Goal: Task Accomplishment & Management: Use online tool/utility

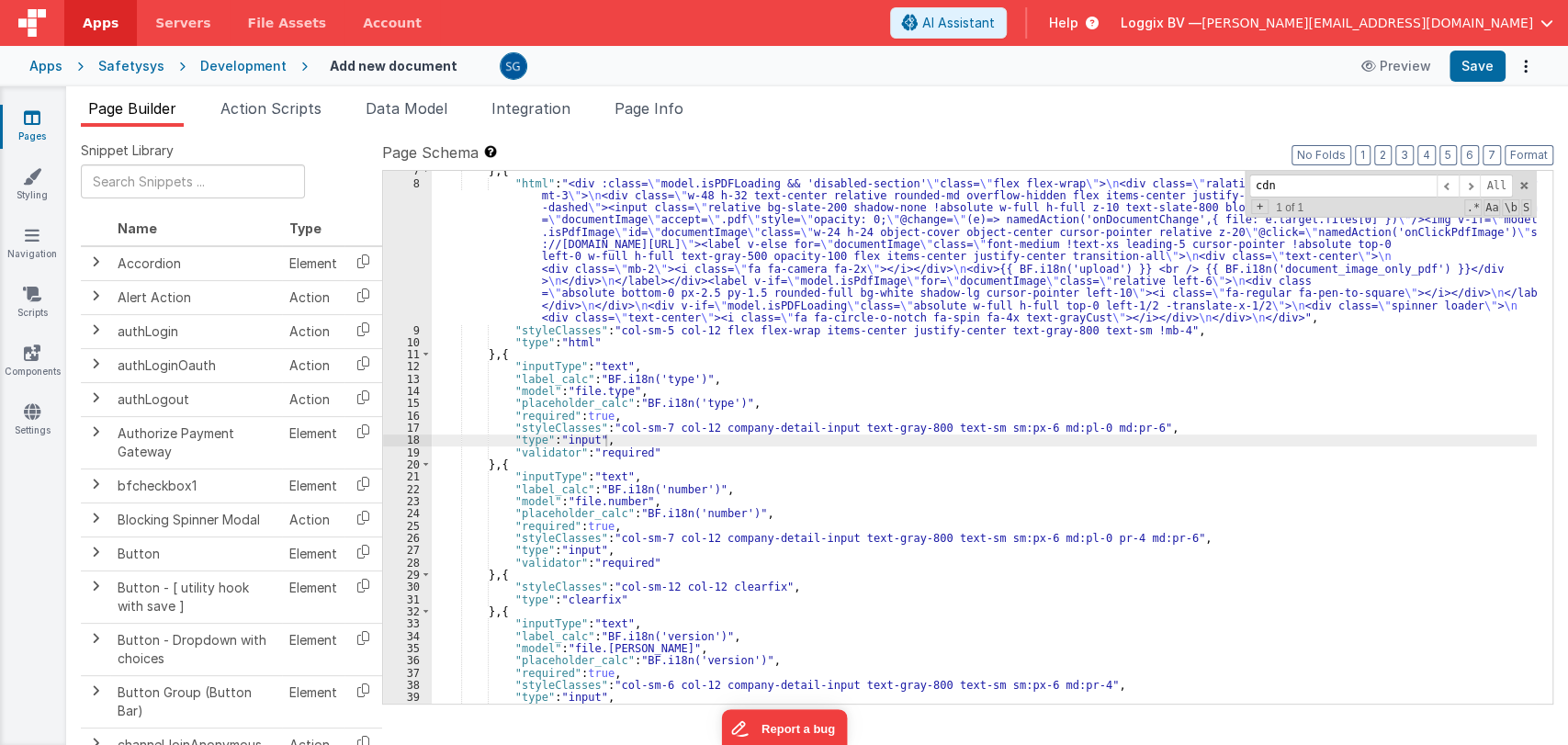
click at [779, 375] on div "} , { "html" : "<div :class= \" model.isPDFLoading && 'disabled-section' \" cla…" at bounding box center [984, 443] width 1105 height 558
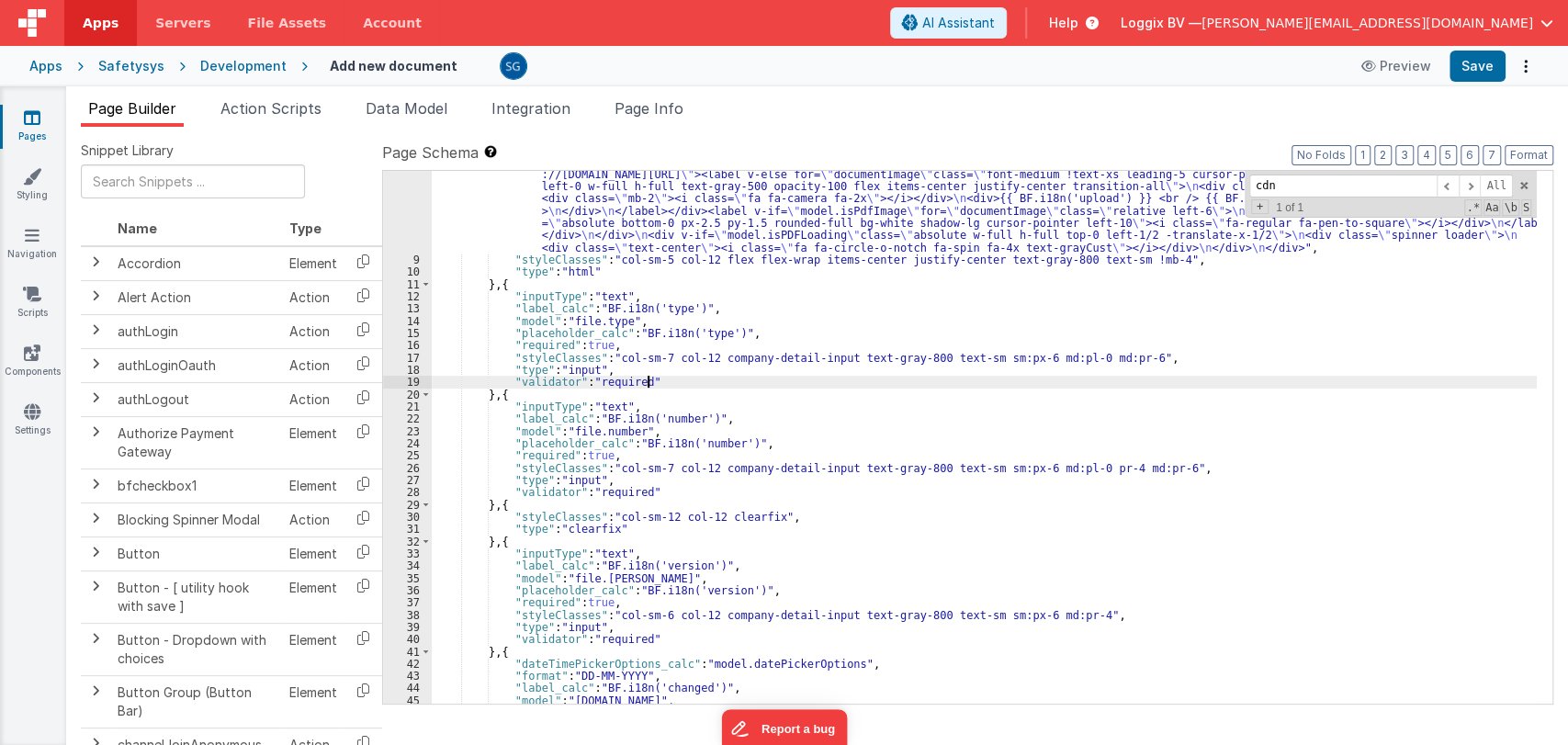
scroll to position [175, 0]
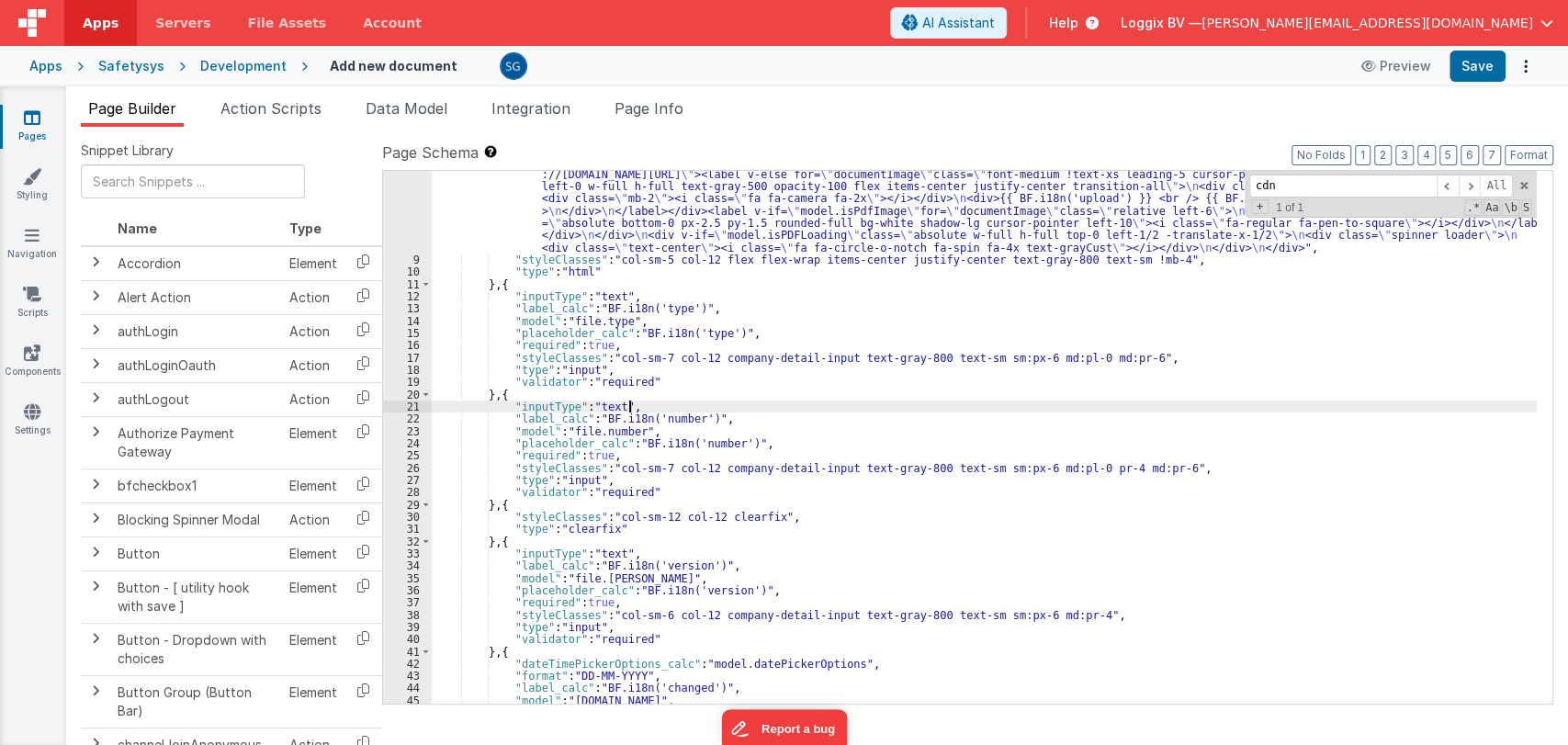
click at [759, 399] on div ""html" : "<div :class= \" model.isPDFLoading && 'disabled-section' \" class= \"…" at bounding box center [984, 452] width 1105 height 691
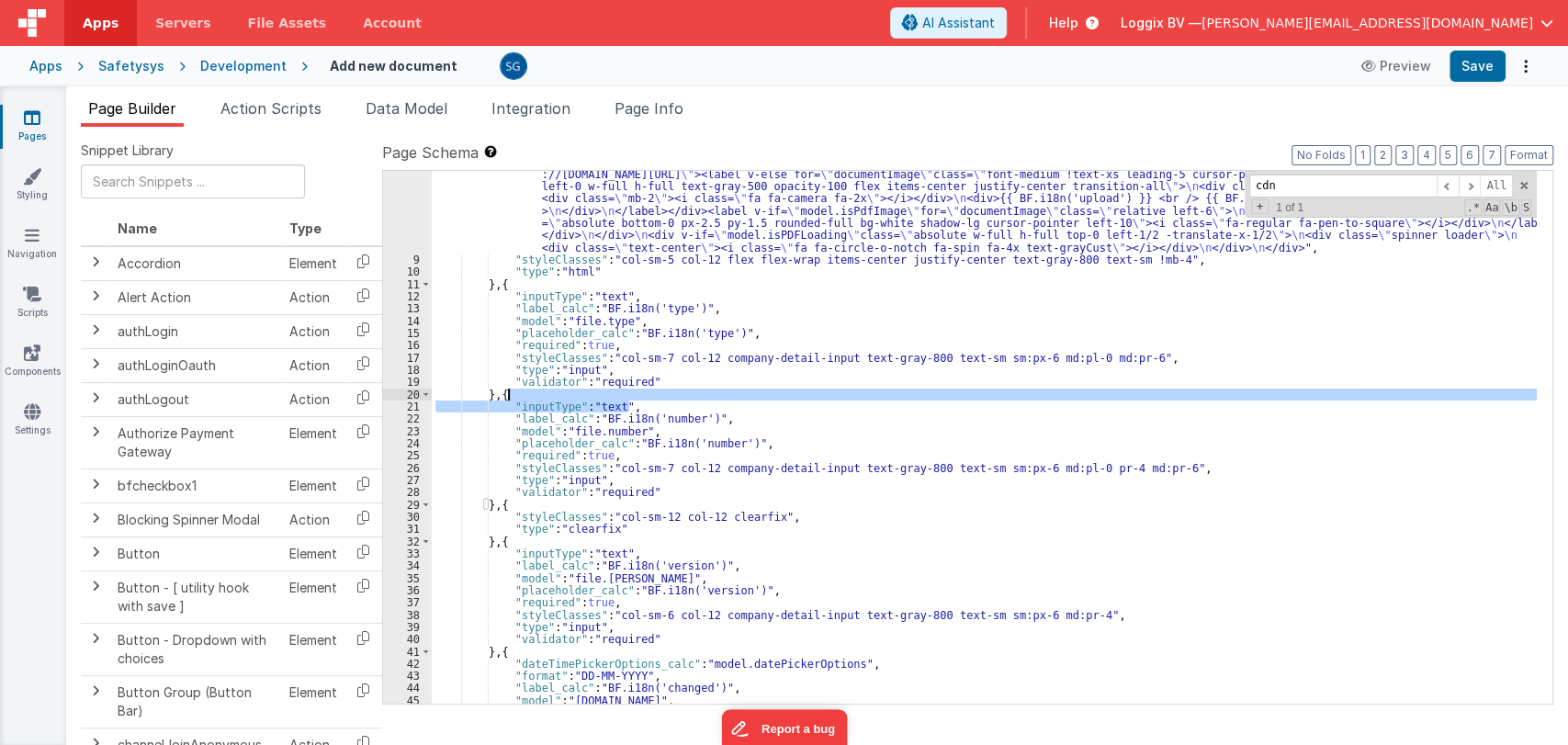
click at [742, 411] on div ""html" : "<div :class= \" model.isPDFLoading && 'disabled-section' \" class= \"…" at bounding box center [984, 437] width 1105 height 533
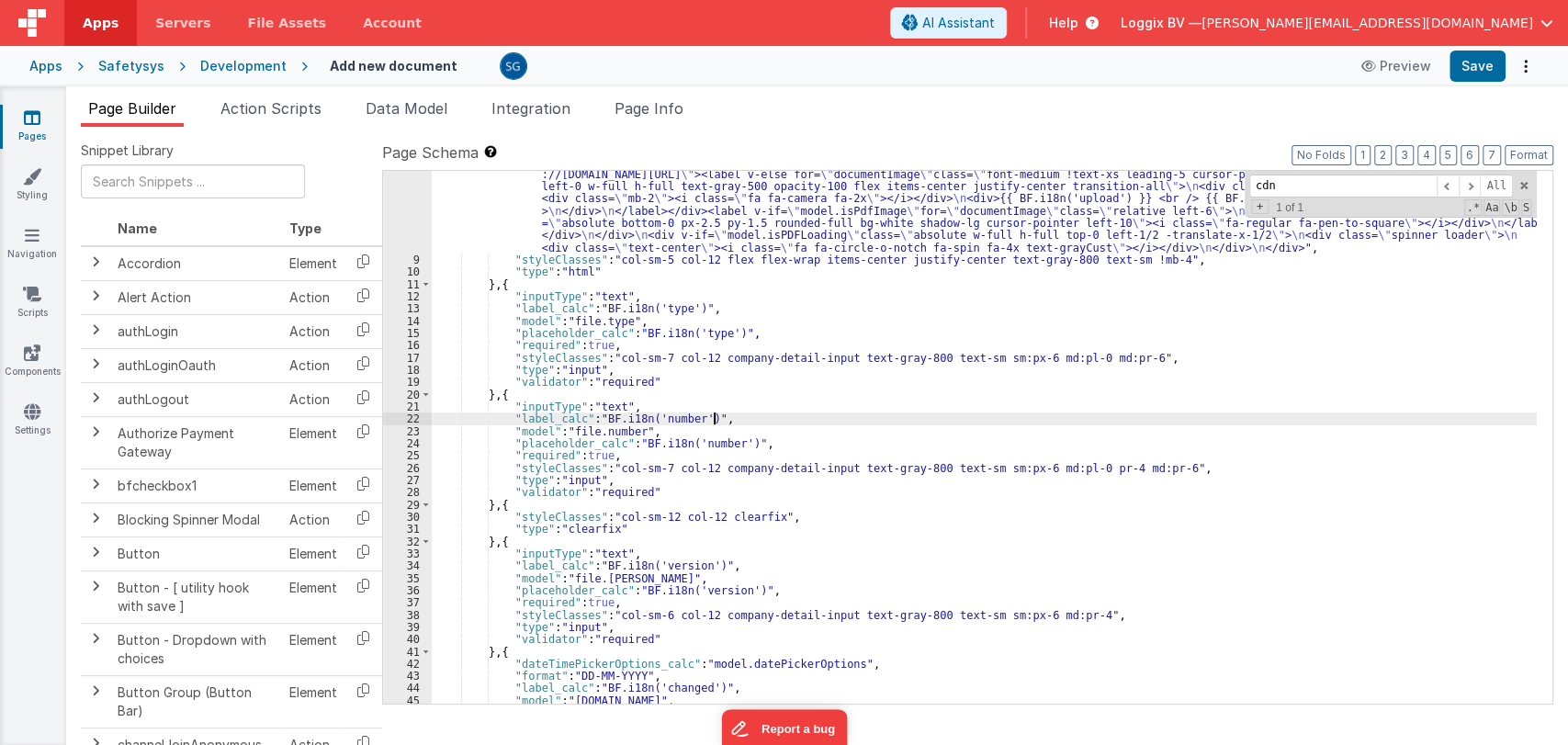
click at [734, 413] on div ""html" : "<div :class= \" model.isPDFLoading && 'disabled-section' \" class= \"…" at bounding box center [984, 452] width 1105 height 691
click at [761, 438] on div ""html" : "<div :class= \" model.isPDFLoading && 'disabled-section' \" class= \"…" at bounding box center [984, 452] width 1105 height 691
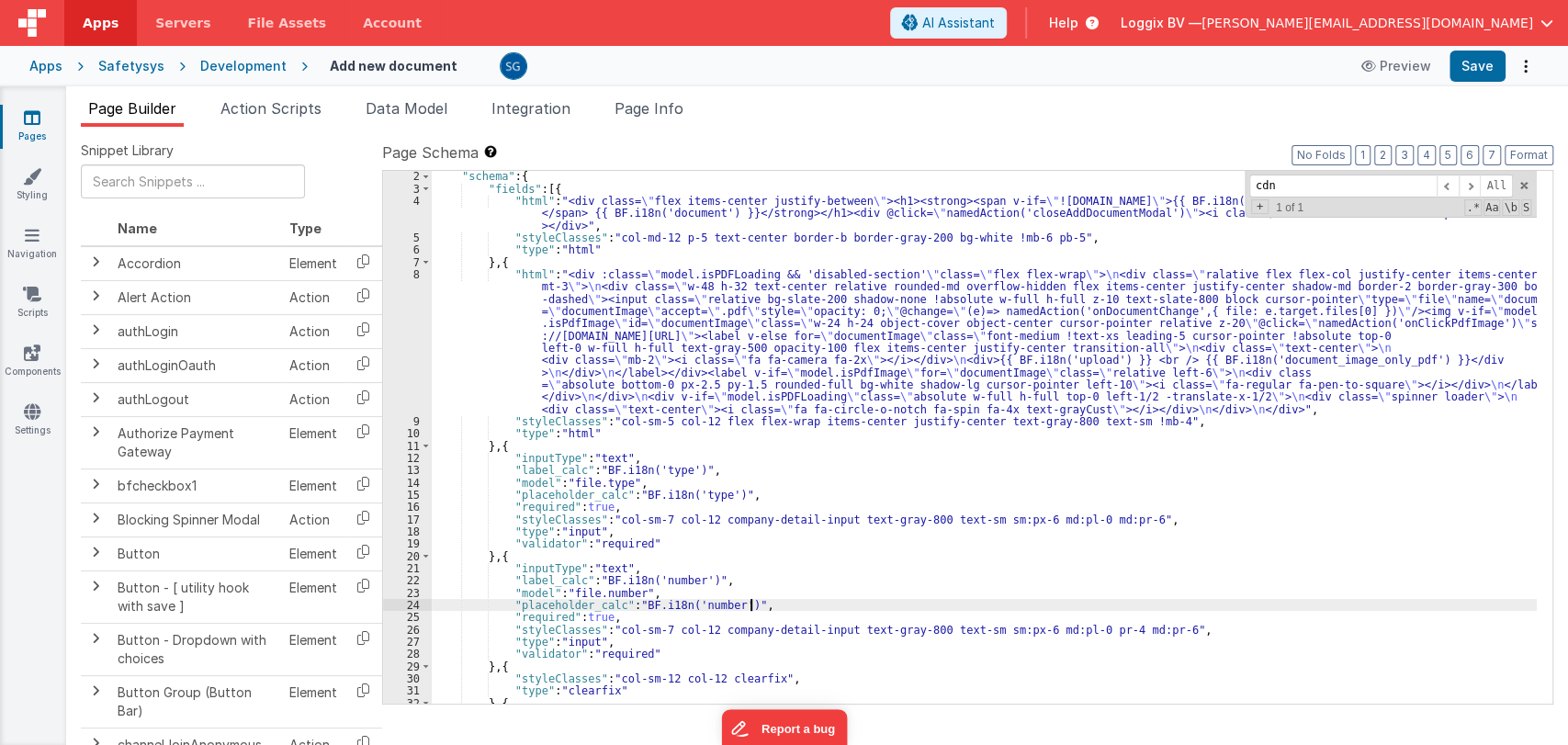
scroll to position [0, 0]
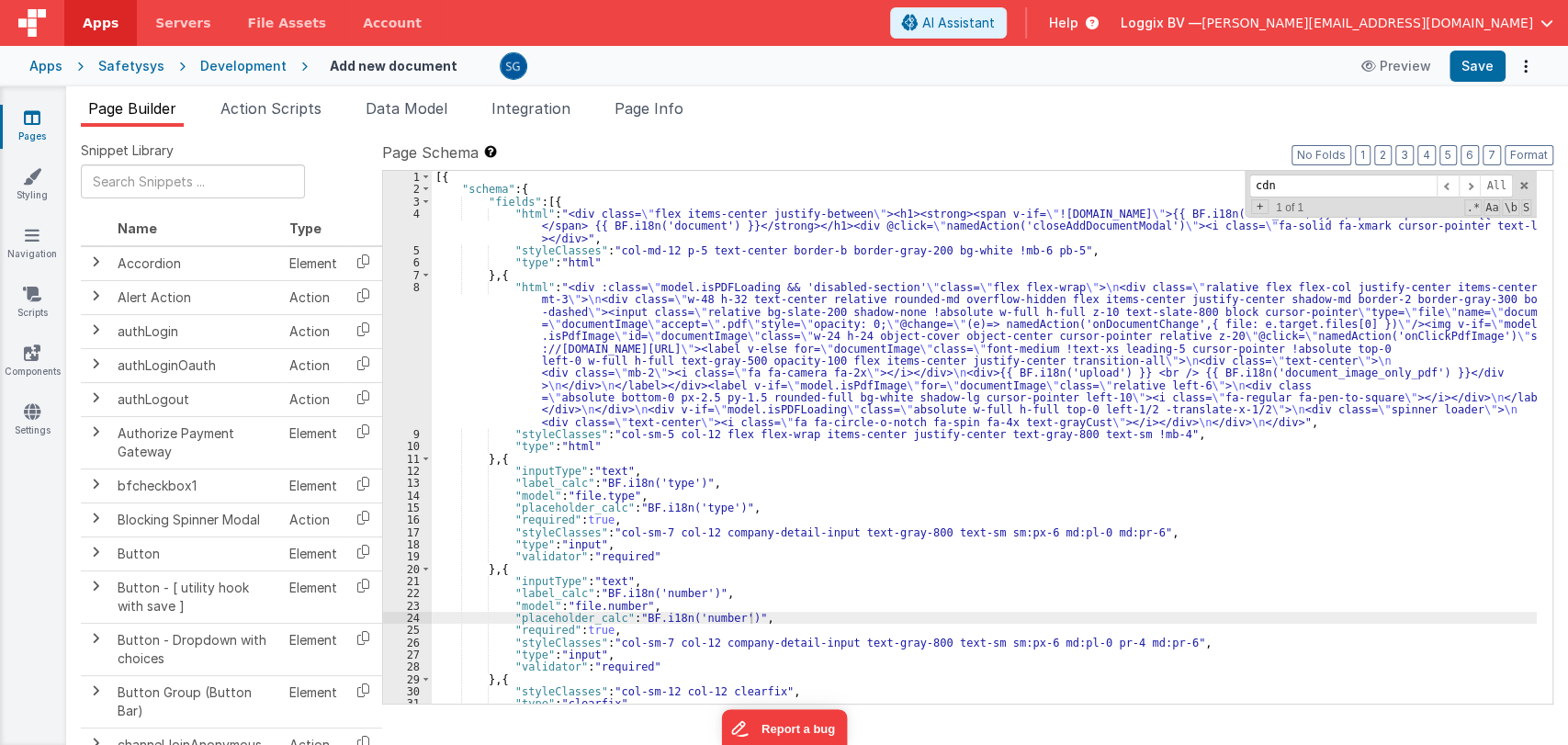
click at [34, 116] on icon at bounding box center [32, 117] width 16 height 18
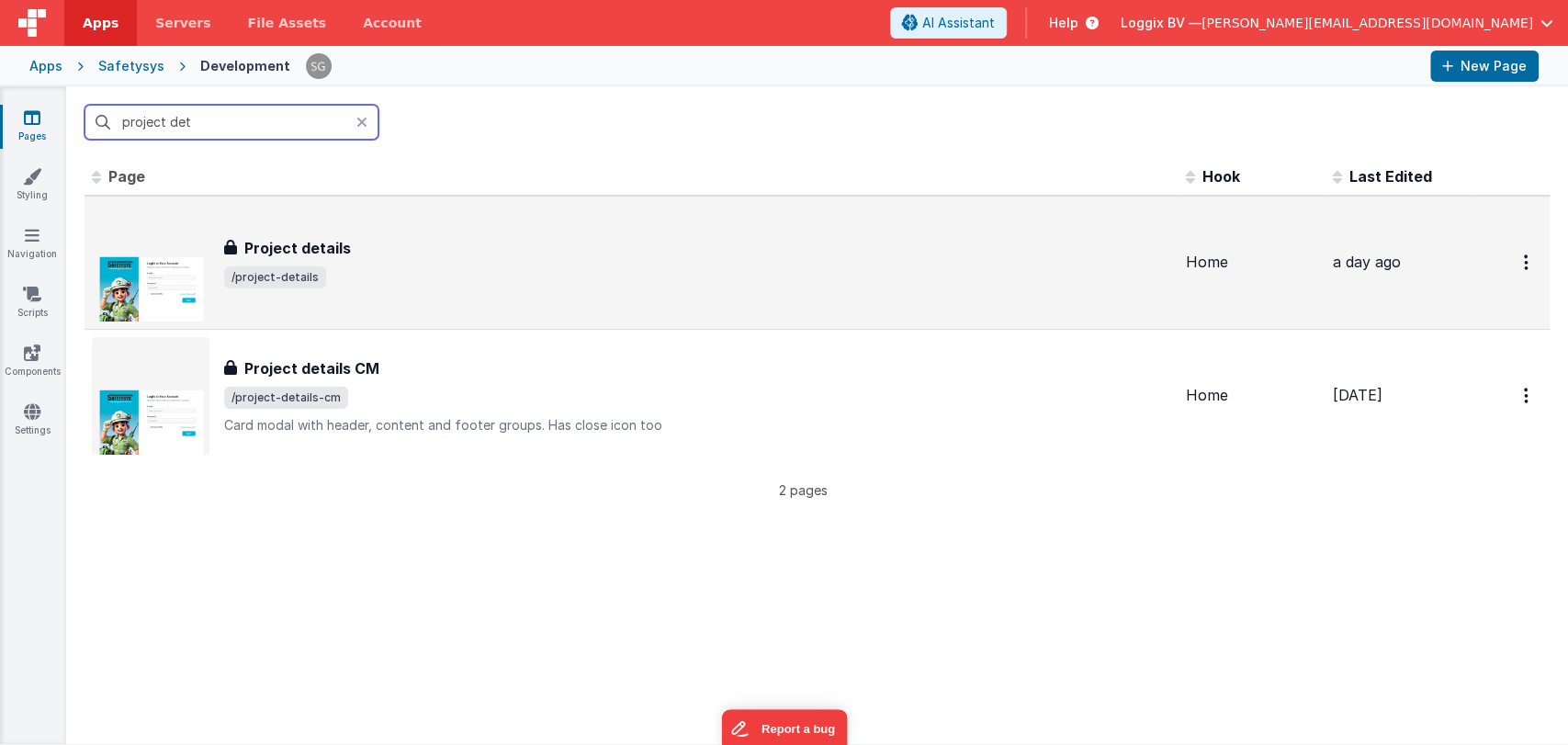
type input "project det"
click at [362, 288] on div "Project details Project details /project-details" at bounding box center [632, 262] width 1079 height 117
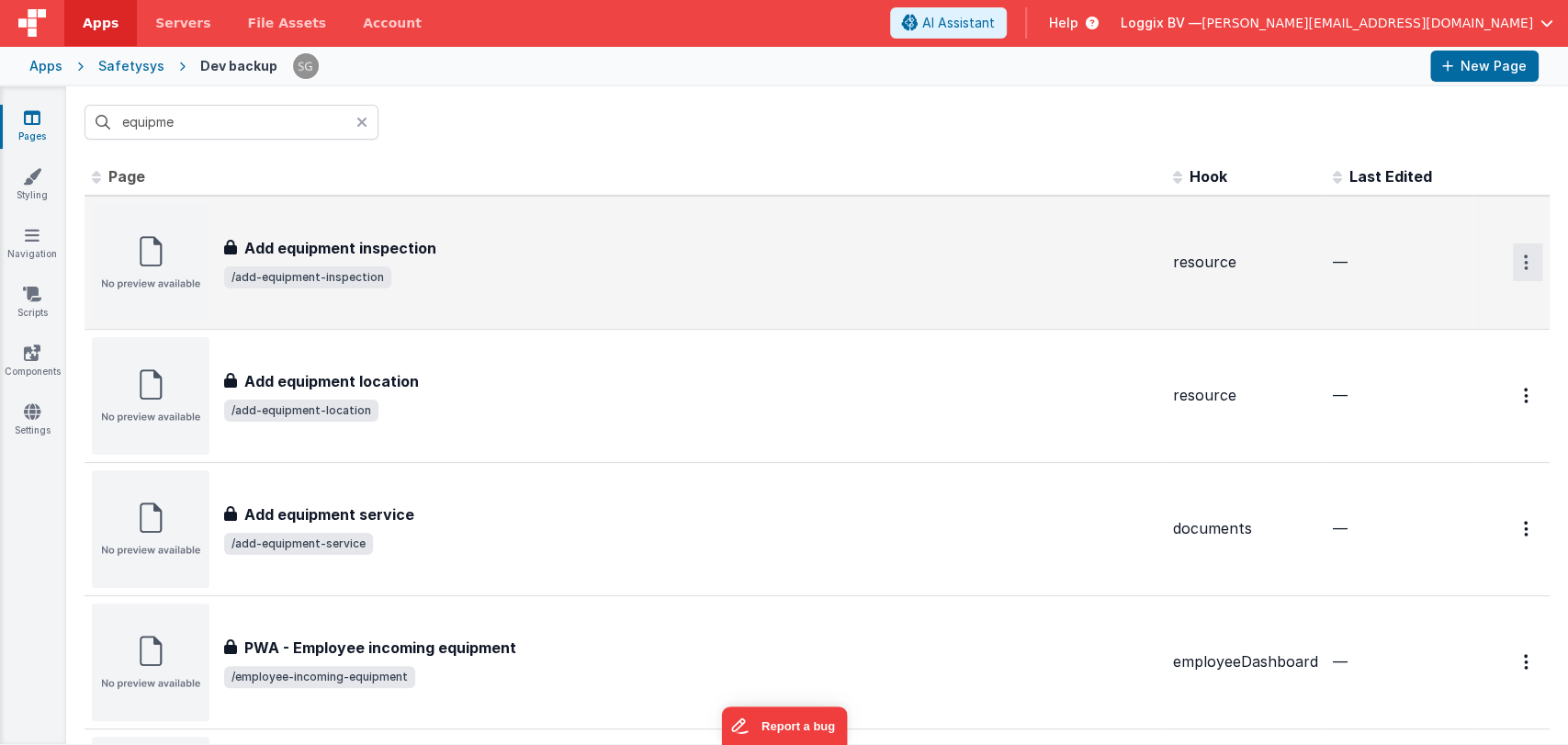
click at [1512, 278] on button "Options" at bounding box center [1527, 261] width 30 height 37
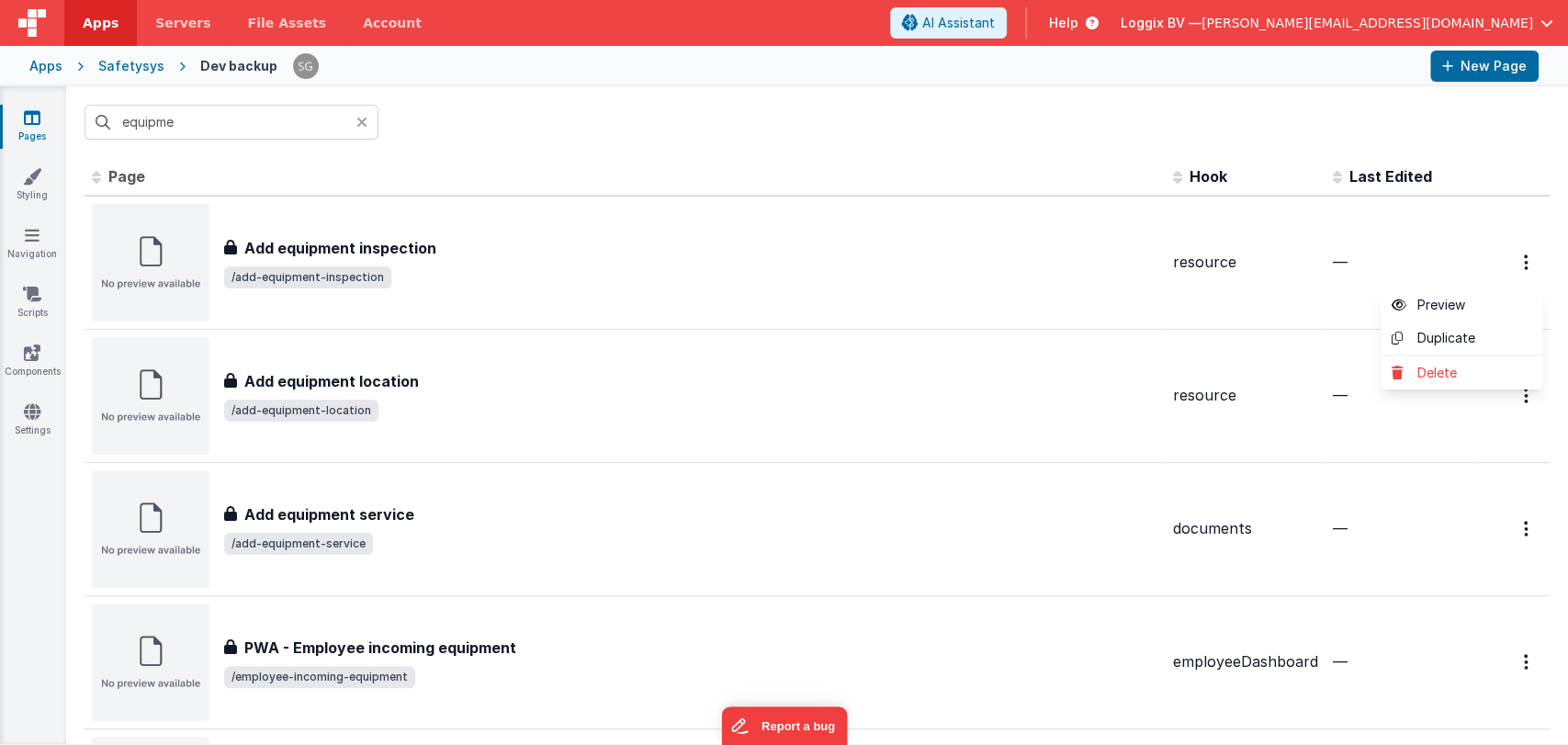
click at [917, 137] on button at bounding box center [784, 372] width 1568 height 745
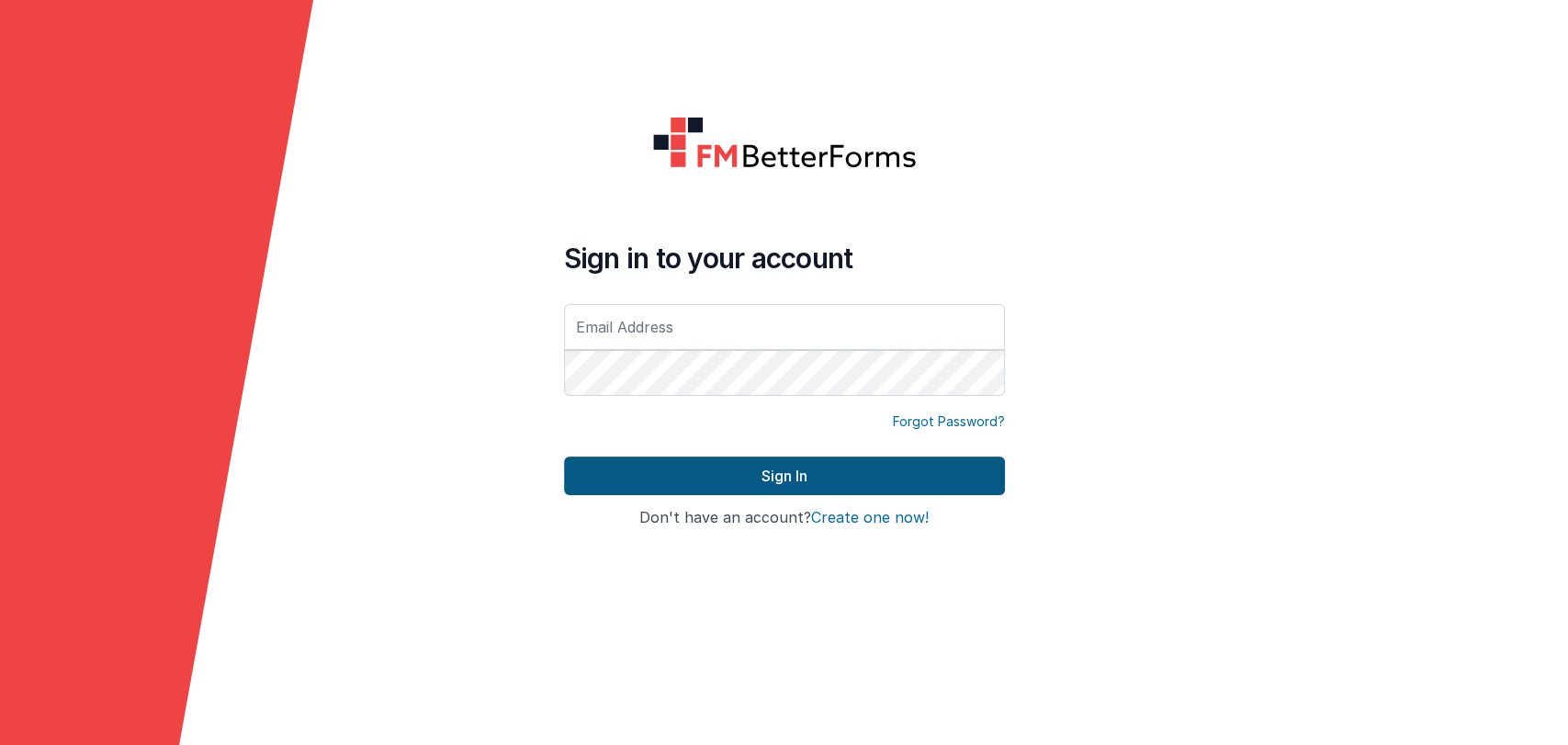
type input "[PERSON_NAME][EMAIL_ADDRESS][DOMAIN_NAME]"
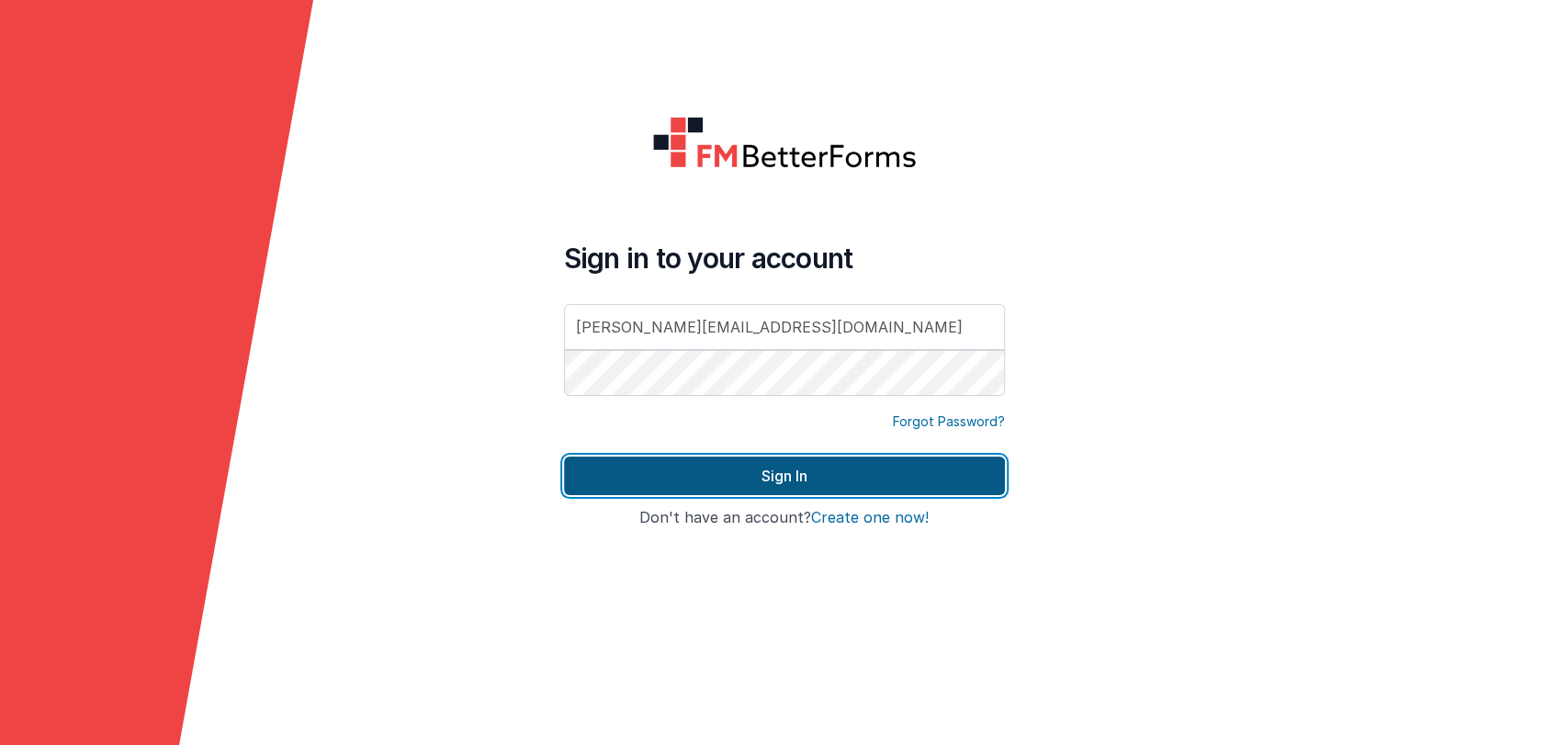
click at [586, 464] on button "Sign In" at bounding box center [784, 475] width 441 height 38
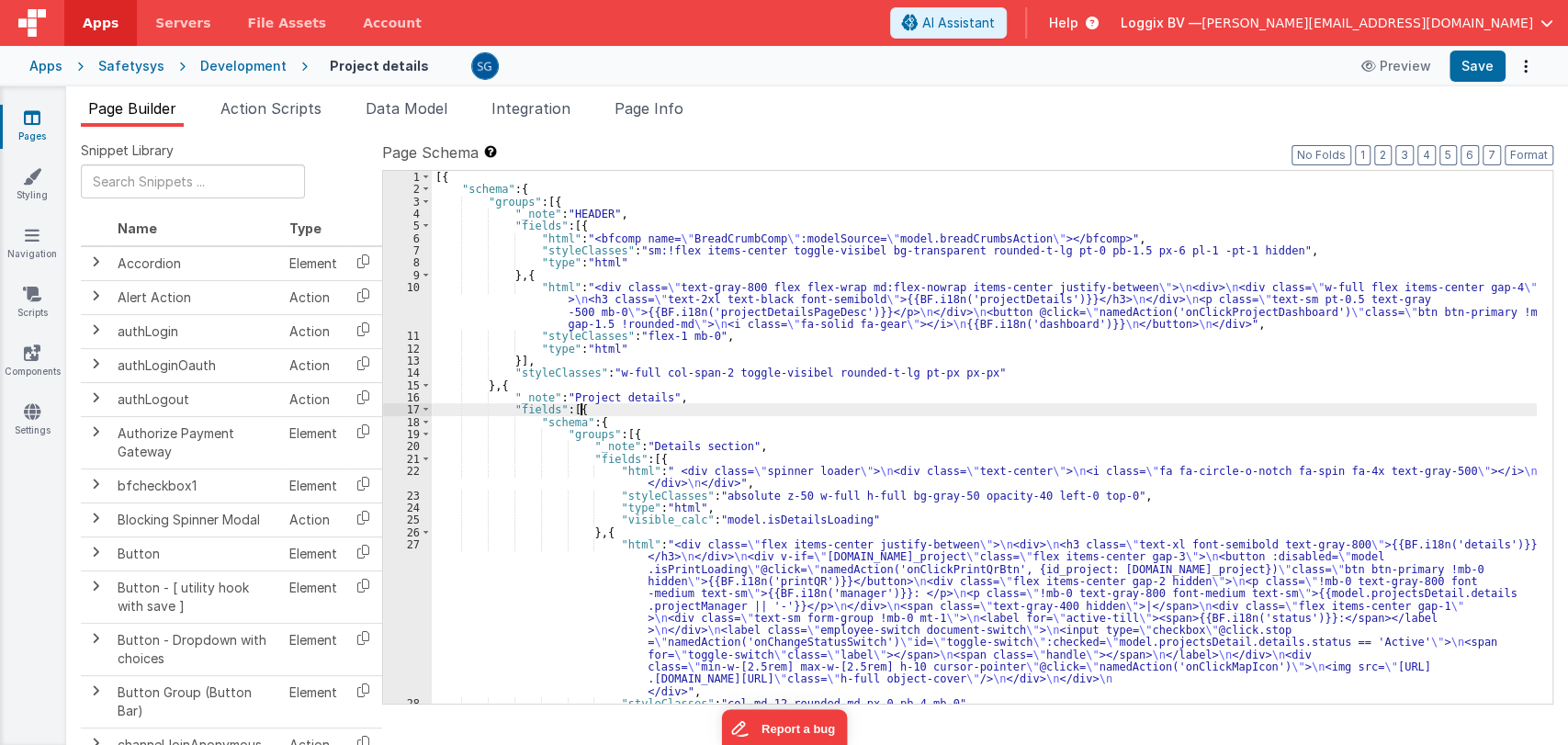
click at [918, 404] on div "[{ "schema" : { "groups" : [{ "_note" : "HEADER" , "fields" : [{ "html" : "<bfc…" at bounding box center [984, 449] width 1105 height 558
click at [915, 391] on div "[{ "schema" : { "groups" : [{ "_note" : "HEADER" , "fields" : [{ "html" : "<bfc…" at bounding box center [984, 449] width 1105 height 558
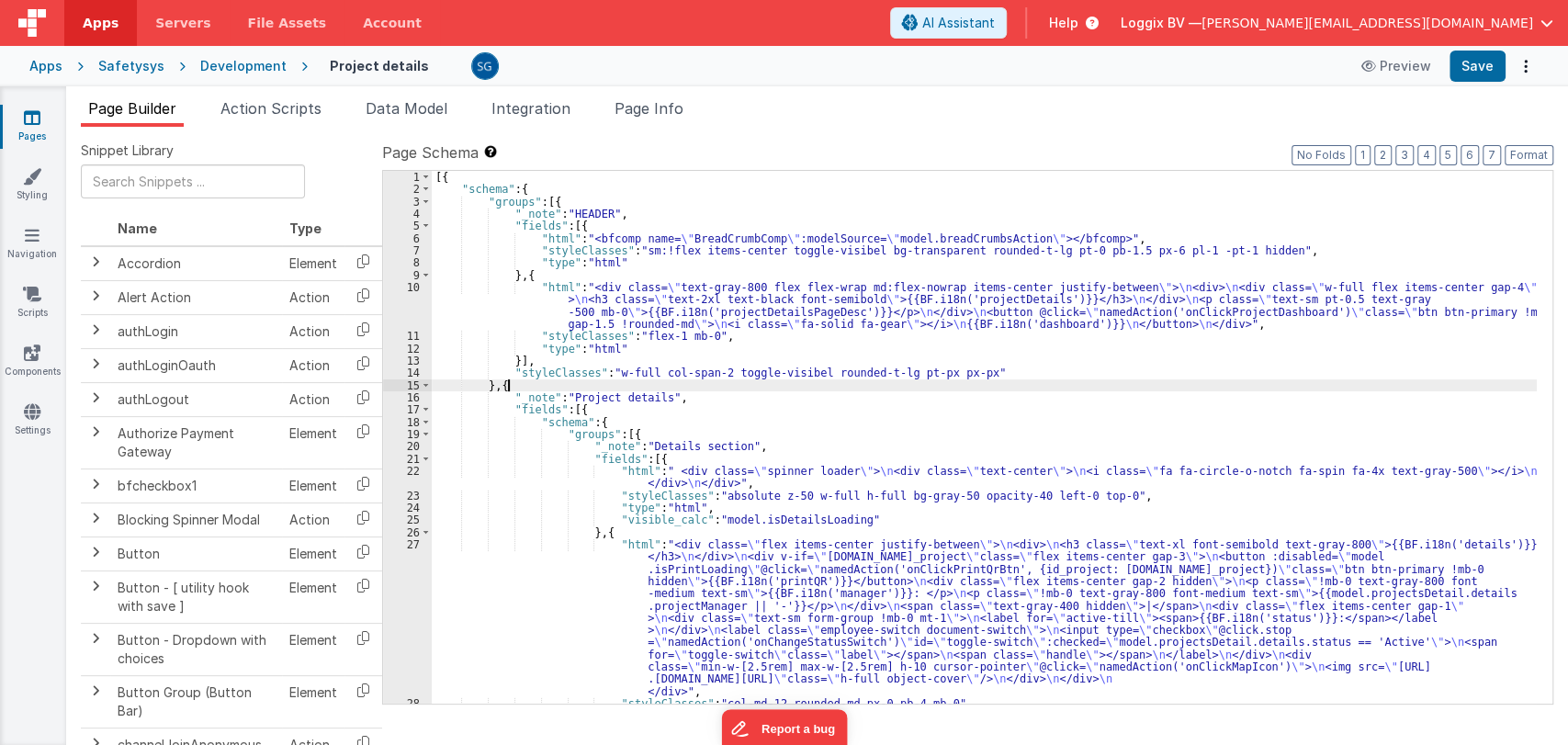
click at [925, 379] on div "[{ "schema" : { "groups" : [{ "_note" : "HEADER" , "fields" : [{ "html" : "<bfc…" at bounding box center [984, 449] width 1105 height 558
click at [980, 370] on div "[{ "schema" : { "groups" : [{ "_note" : "HEADER" , "fields" : [{ "html" : "<bfc…" at bounding box center [984, 449] width 1105 height 558
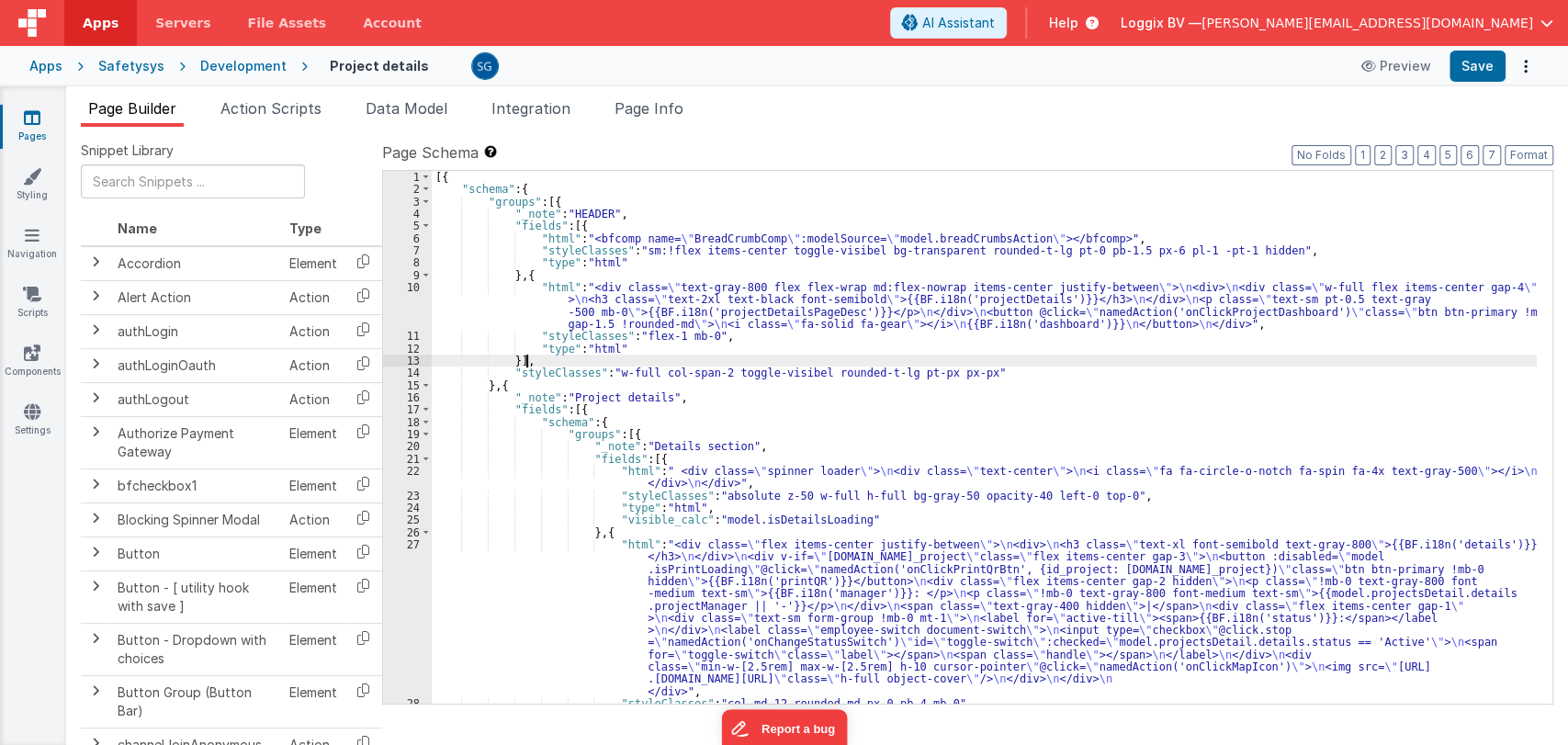
click at [969, 360] on div "[{ "schema" : { "groups" : [{ "_note" : "HEADER" , "fields" : [{ "html" : "<bfc…" at bounding box center [984, 449] width 1105 height 558
click at [972, 344] on div "[{ "schema" : { "groups" : [{ "_note" : "HEADER" , "fields" : [{ "html" : "<bfc…" at bounding box center [984, 449] width 1105 height 558
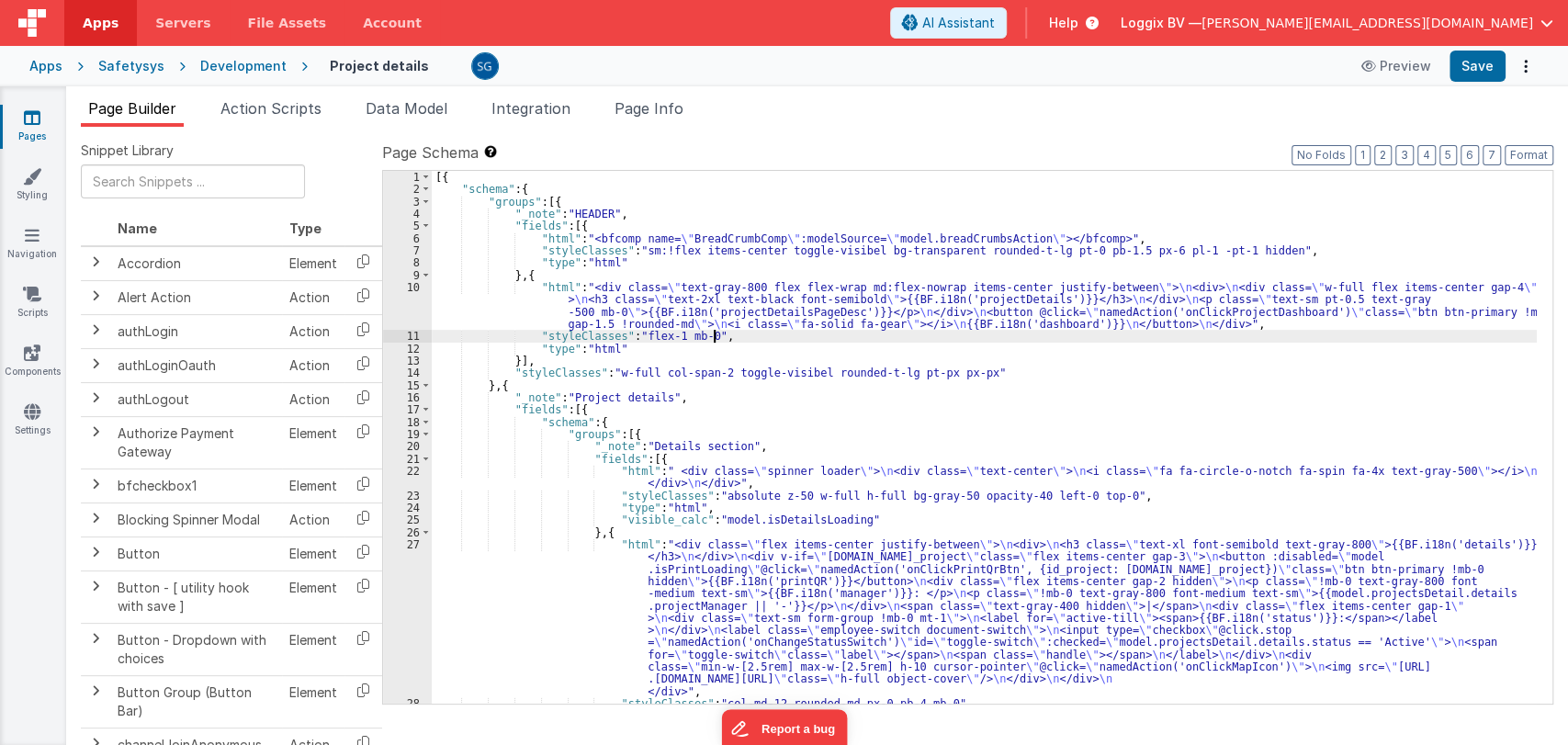
click at [977, 332] on div "[{ "schema" : { "groups" : [{ "_note" : "HEADER" , "fields" : [{ "html" : "<bfc…" at bounding box center [984, 449] width 1105 height 558
click at [1335, 322] on div "[{ "schema" : { "groups" : [{ "_note" : "HEADER" , "fields" : [{ "html" : "<bfc…" at bounding box center [984, 449] width 1105 height 558
click at [1314, 309] on div "[{ "schema" : { "groups" : [{ "_note" : "HEADER" , "fields" : [{ "html" : "<bfc…" at bounding box center [984, 449] width 1105 height 558
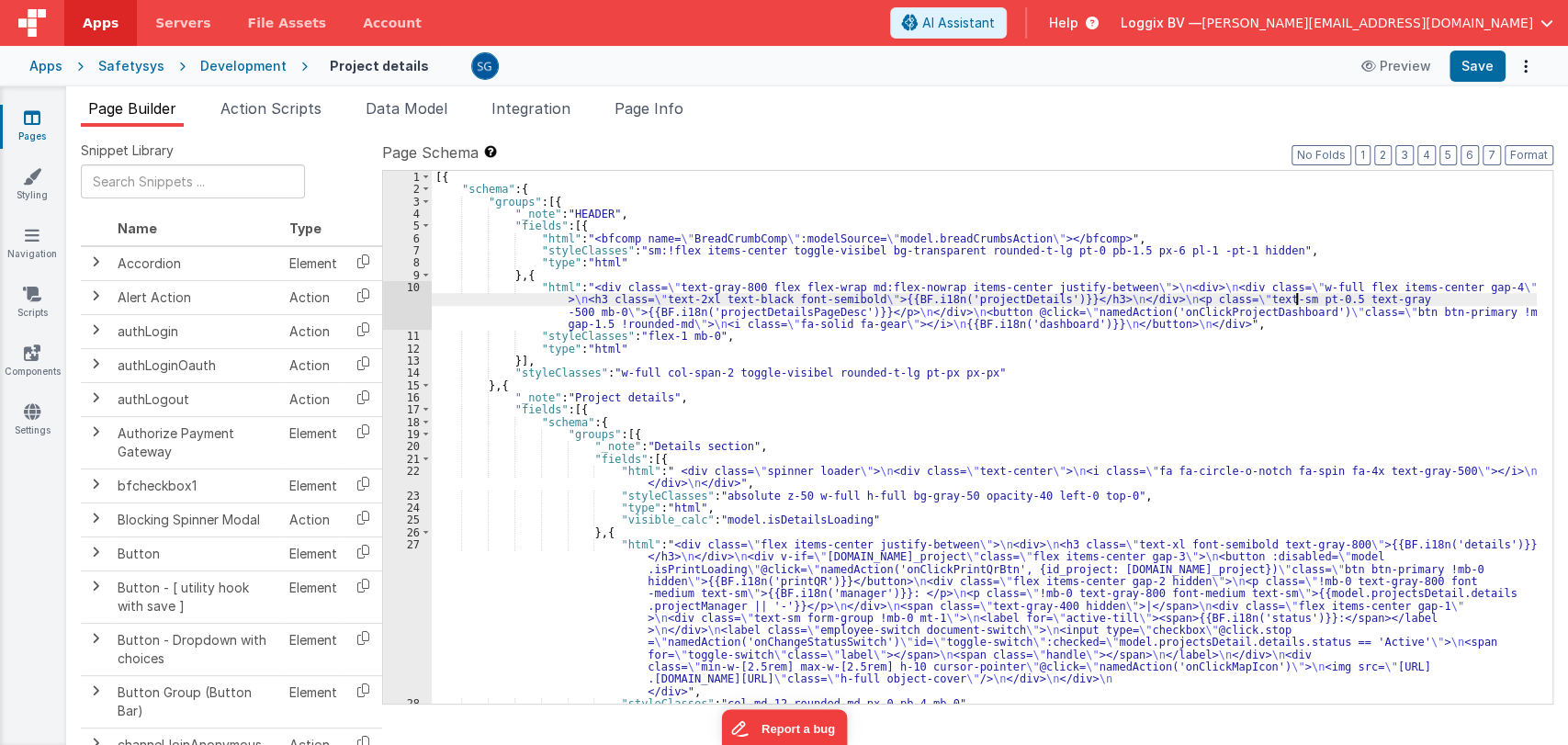
click at [1293, 294] on div "[{ "schema" : { "groups" : [{ "_note" : "HEADER" , "fields" : [{ "html" : "<bfc…" at bounding box center [984, 449] width 1105 height 558
click at [1287, 285] on div "[{ "schema" : { "groups" : [{ "_note" : "HEADER" , "fields" : [{ "html" : "<bfc…" at bounding box center [984, 449] width 1105 height 558
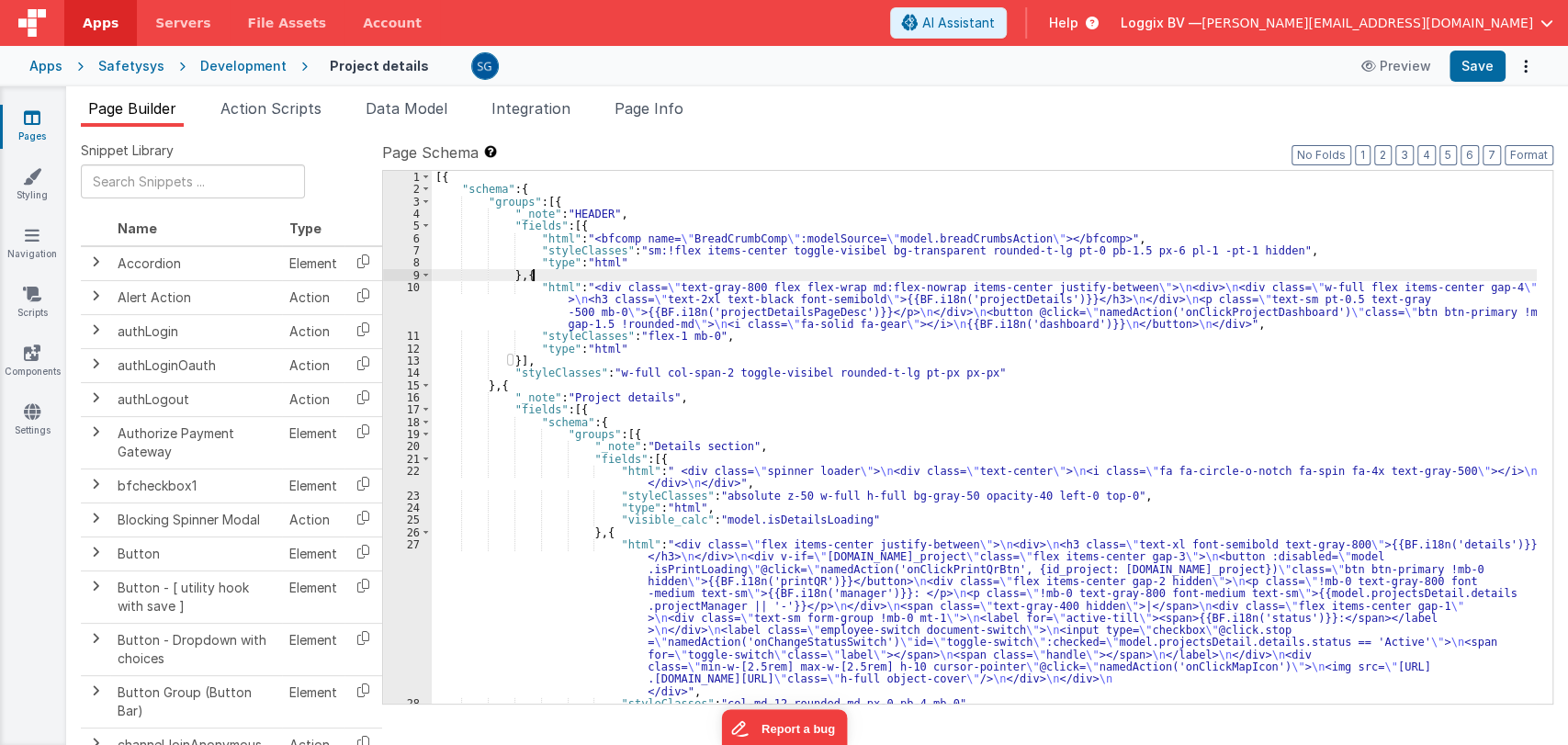
click at [1273, 277] on div "[{ "schema" : { "groups" : [{ "_note" : "HEADER" , "fields" : [{ "html" : "<bfc…" at bounding box center [984, 449] width 1105 height 558
click at [1216, 390] on div "[{ "schema" : { "groups" : [{ "_note" : "HEADER" , "fields" : [{ "html" : "<bfc…" at bounding box center [984, 449] width 1105 height 558
click at [940, 429] on div "[{ "schema" : { "groups" : [{ "_note" : "HEADER" , "fields" : [{ "html" : "<bfc…" at bounding box center [984, 449] width 1105 height 558
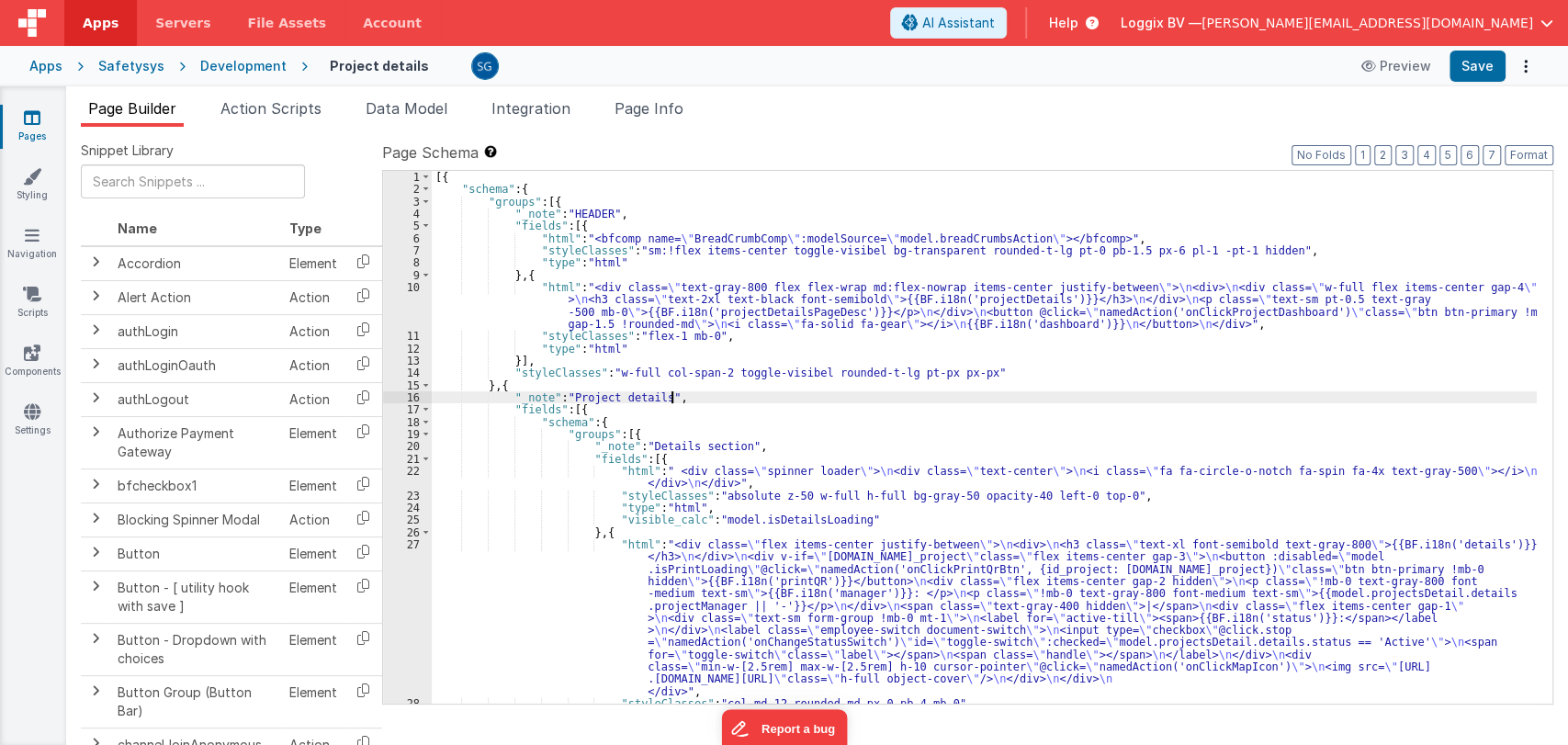
click at [815, 391] on div "[{ "schema" : { "groups" : [{ "_note" : "HEADER" , "fields" : [{ "html" : "<bfc…" at bounding box center [984, 449] width 1105 height 558
click at [764, 406] on div "[{ "schema" : { "groups" : [{ "_note" : "HEADER" , "fields" : [{ "html" : "<bfc…" at bounding box center [984, 449] width 1105 height 558
click at [788, 430] on div "[{ "schema" : { "groups" : [{ "_note" : "HEADER" , "fields" : [{ "html" : "<bfc…" at bounding box center [984, 449] width 1105 height 558
click at [728, 412] on div "[{ "schema" : { "groups" : [{ "_note" : "HEADER" , "fields" : [{ "html" : "<bfc…" at bounding box center [984, 449] width 1105 height 558
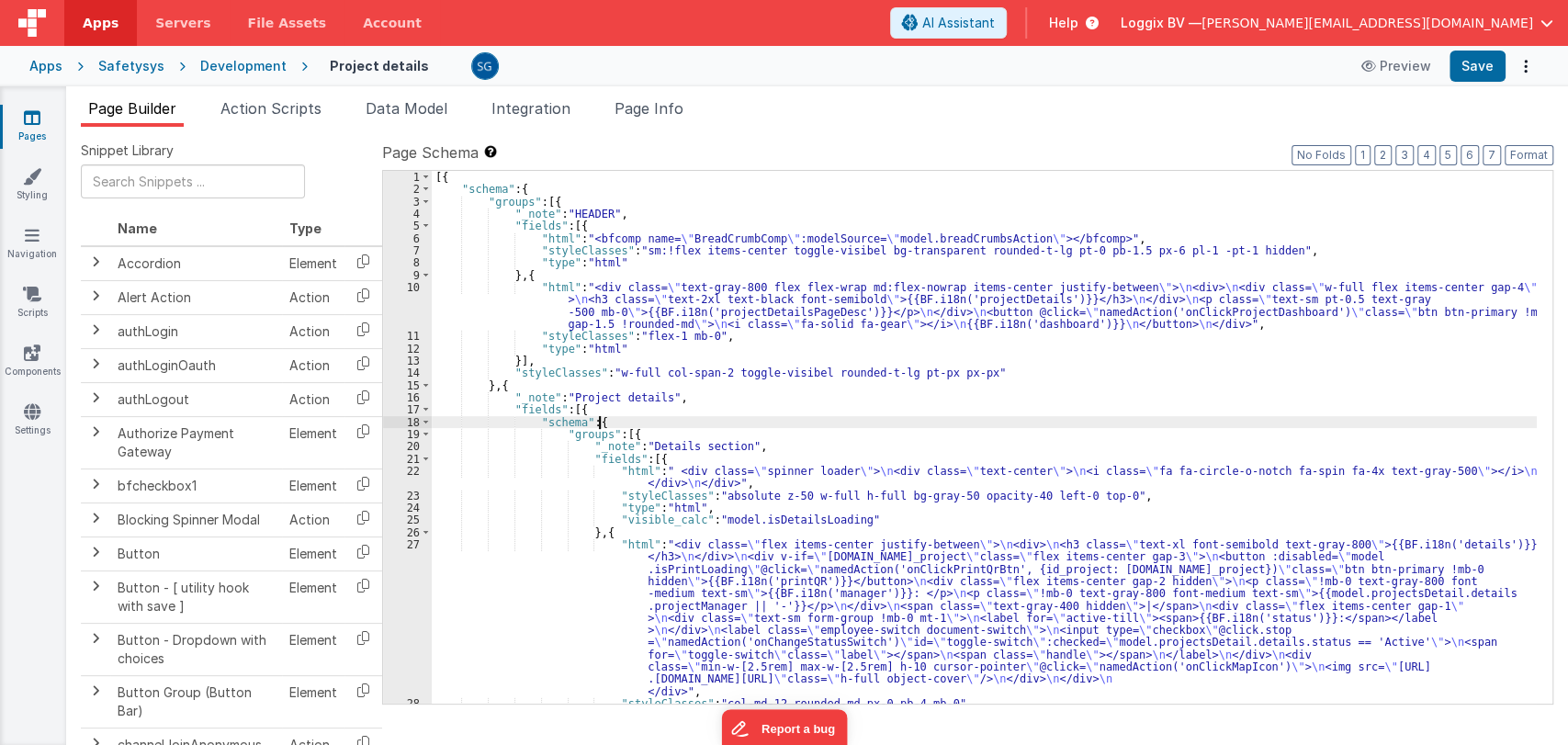
click at [731, 427] on div "[{ "schema" : { "groups" : [{ "_note" : "HEADER" , "fields" : [{ "html" : "<bfc…" at bounding box center [984, 449] width 1105 height 558
click at [757, 440] on div "[{ "schema" : { "groups" : [{ "_note" : "HEADER" , "fields" : [{ "html" : "<bfc…" at bounding box center [984, 449] width 1105 height 558
click at [750, 426] on div "[{ "schema" : { "groups" : [{ "_note" : "HEADER" , "fields" : [{ "html" : "<bfc…" at bounding box center [984, 449] width 1105 height 558
click at [718, 433] on div "[{ "schema" : { "groups" : [{ "_note" : "HEADER" , "fields" : [{ "html" : "<bfc…" at bounding box center [984, 449] width 1105 height 558
click at [769, 450] on div "[{ "schema" : { "groups" : [{ "_note" : "HEADER" , "fields" : [{ "html" : "<bfc…" at bounding box center [984, 449] width 1105 height 558
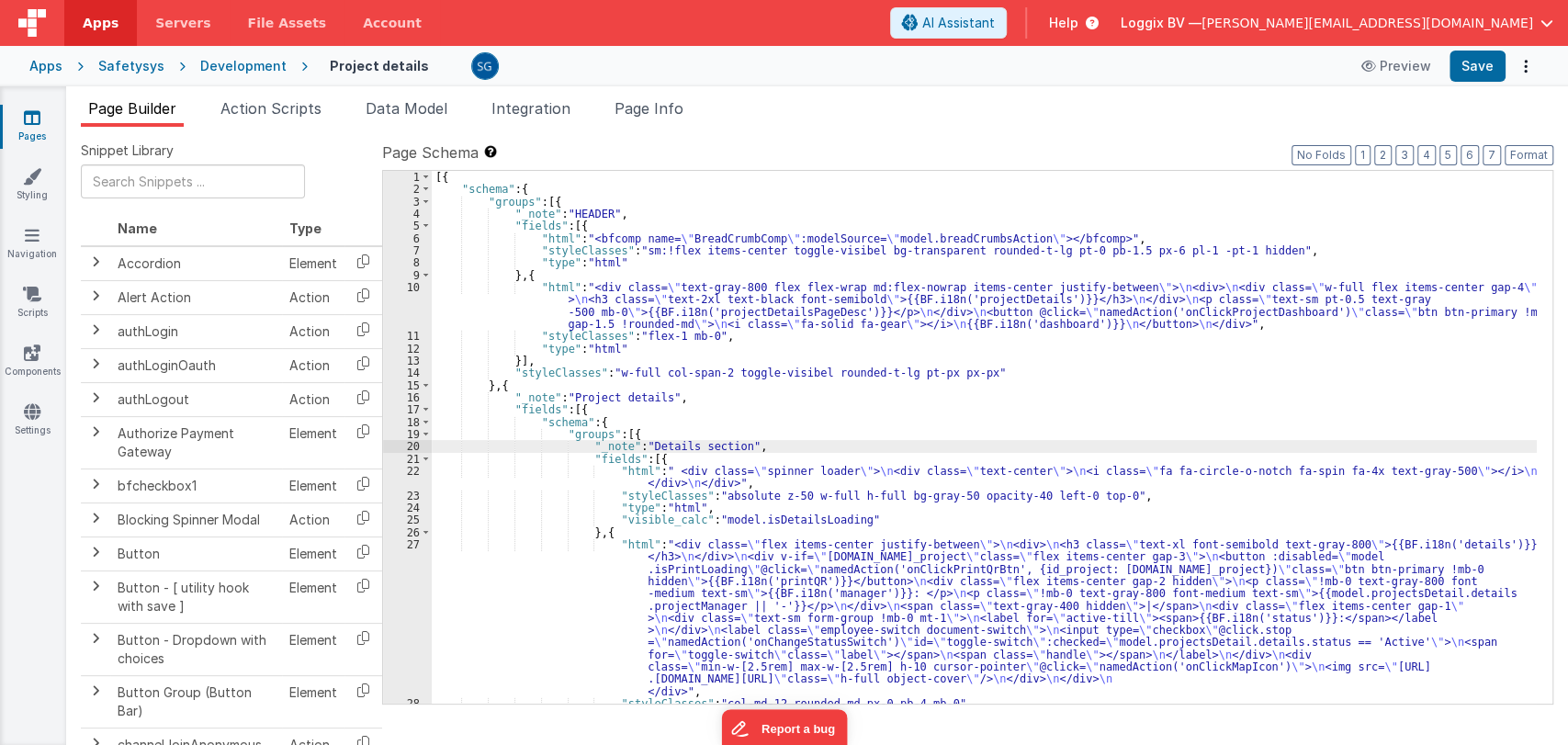
click at [726, 433] on div "[{ "schema" : { "groups" : [{ "_note" : "HEADER" , "fields" : [{ "html" : "<bfc…" at bounding box center [984, 449] width 1105 height 558
click at [670, 411] on div "[{ "schema" : { "groups" : [{ "_note" : "HEADER" , "fields" : [{ "html" : "<bfc…" at bounding box center [984, 449] width 1105 height 558
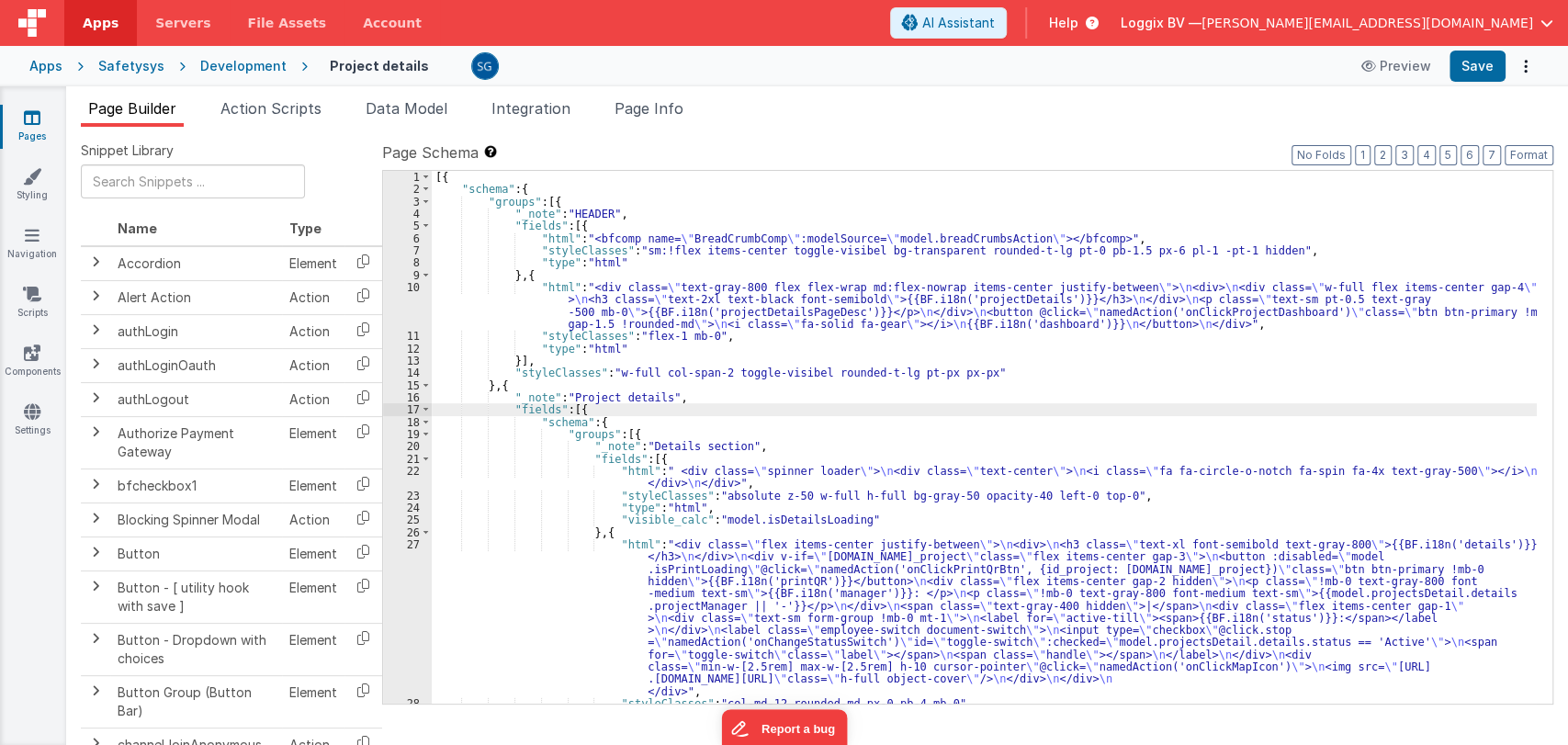
click at [678, 421] on div "[{ "schema" : { "groups" : [{ "_note" : "HEADER" , "fields" : [{ "html" : "<bfc…" at bounding box center [984, 449] width 1105 height 558
click at [694, 400] on div "[{ "schema" : { "groups" : [{ "_note" : "HEADER" , "fields" : [{ "html" : "<bfc…" at bounding box center [984, 449] width 1105 height 558
click at [652, 402] on div "[{ "schema" : { "groups" : [{ "_note" : "HEADER" , "fields" : [{ "html" : "<bfc…" at bounding box center [984, 449] width 1105 height 558
click at [644, 405] on div "[{ "schema" : { "groups" : [{ "_note" : "HEADER" , "fields" : [{ "html" : "<bfc…" at bounding box center [984, 449] width 1105 height 558
click at [684, 394] on div "[{ "schema" : { "groups" : [{ "_note" : "HEADER" , "fields" : [{ "html" : "<bfc…" at bounding box center [984, 449] width 1105 height 558
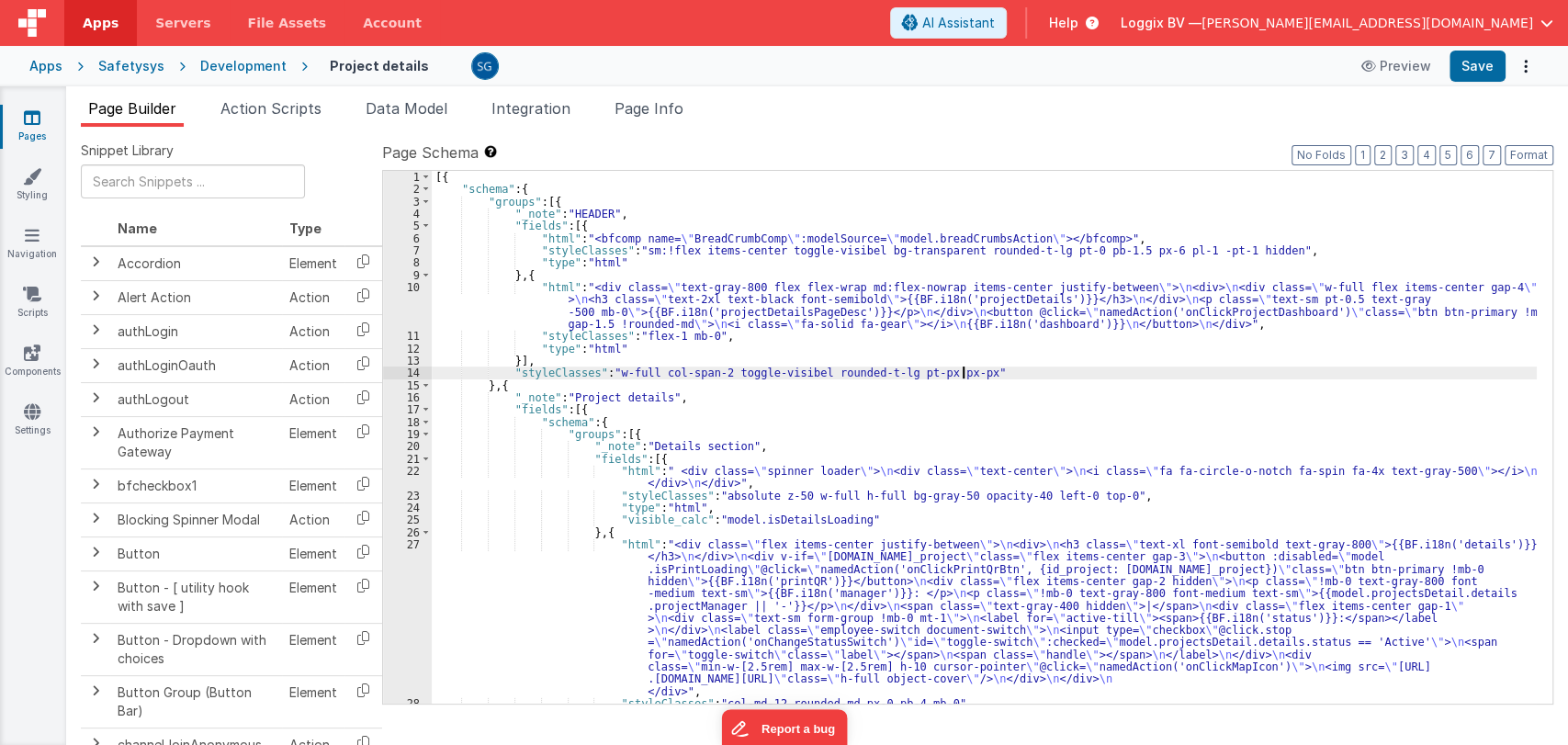
click at [1001, 372] on div "[{ "schema" : { "groups" : [{ "_note" : "HEADER" , "fields" : [{ "html" : "<bfc…" at bounding box center [984, 449] width 1105 height 558
click at [723, 391] on div "[{ "schema" : { "groups" : [{ "_note" : "HEADER" , "fields" : [{ "html" : "<bfc…" at bounding box center [984, 449] width 1105 height 558
click at [705, 380] on div "[{ "schema" : { "groups" : [{ "_note" : "HEADER" , "fields" : [{ "html" : "<bfc…" at bounding box center [984, 449] width 1105 height 558
click at [1003, 370] on div "[{ "schema" : { "groups" : [{ "_note" : "HEADER" , "fields" : [{ "html" : "<bfc…" at bounding box center [984, 449] width 1105 height 558
click at [918, 391] on div "[{ "schema" : { "groups" : [{ "_note" : "HEADER" , "fields" : [{ "html" : "<bfc…" at bounding box center [984, 449] width 1105 height 558
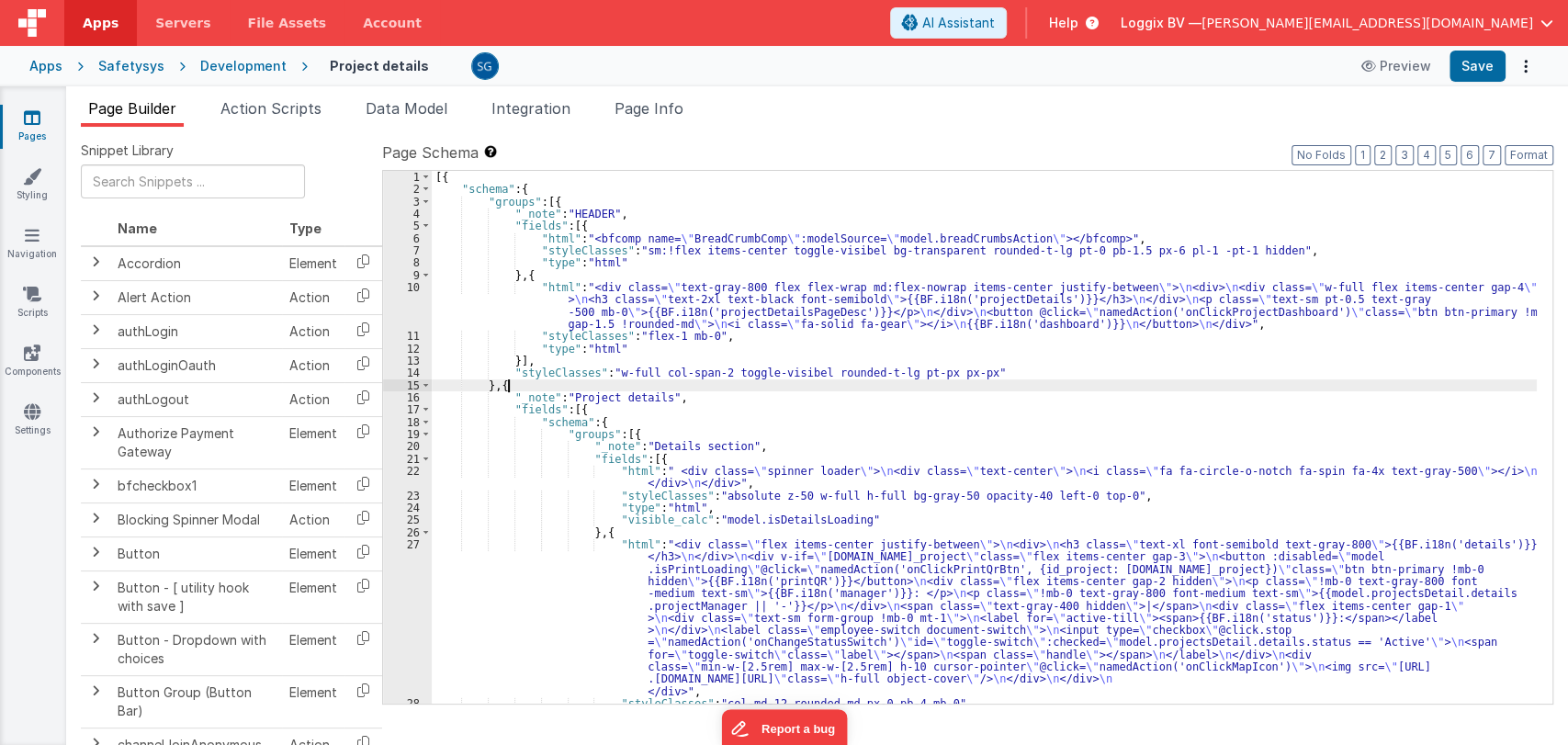
click at [852, 397] on div "[{ "schema" : { "groups" : [{ "_note" : "HEADER" , "fields" : [{ "html" : "<bfc…" at bounding box center [984, 449] width 1105 height 558
click at [801, 411] on div "[{ "schema" : { "groups" : [{ "_note" : "HEADER" , "fields" : [{ "html" : "<bfc…" at bounding box center [984, 449] width 1105 height 558
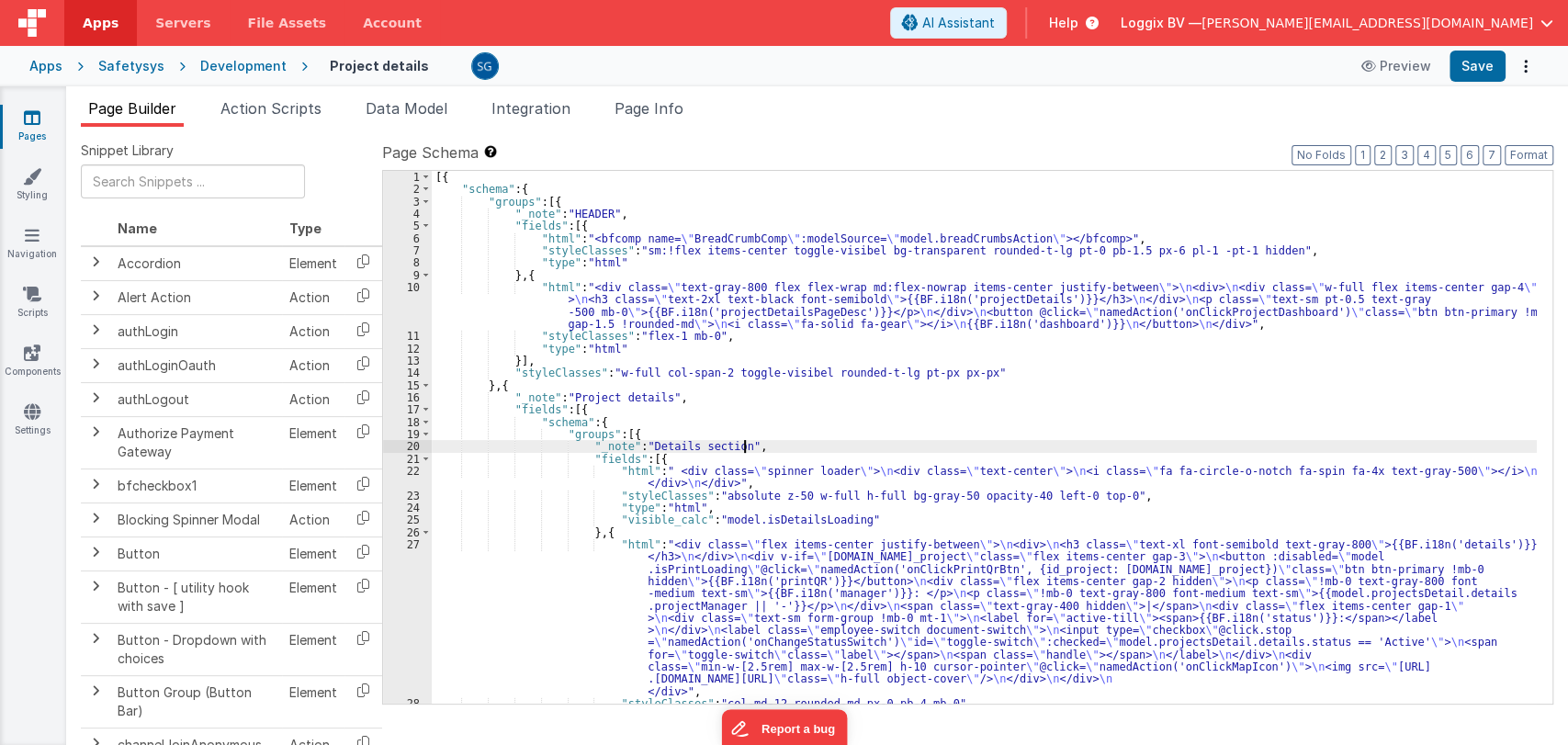
click at [788, 447] on div "[{ "schema" : { "groups" : [{ "_note" : "HEADER" , "fields" : [{ "html" : "<bfc…" at bounding box center [984, 449] width 1105 height 558
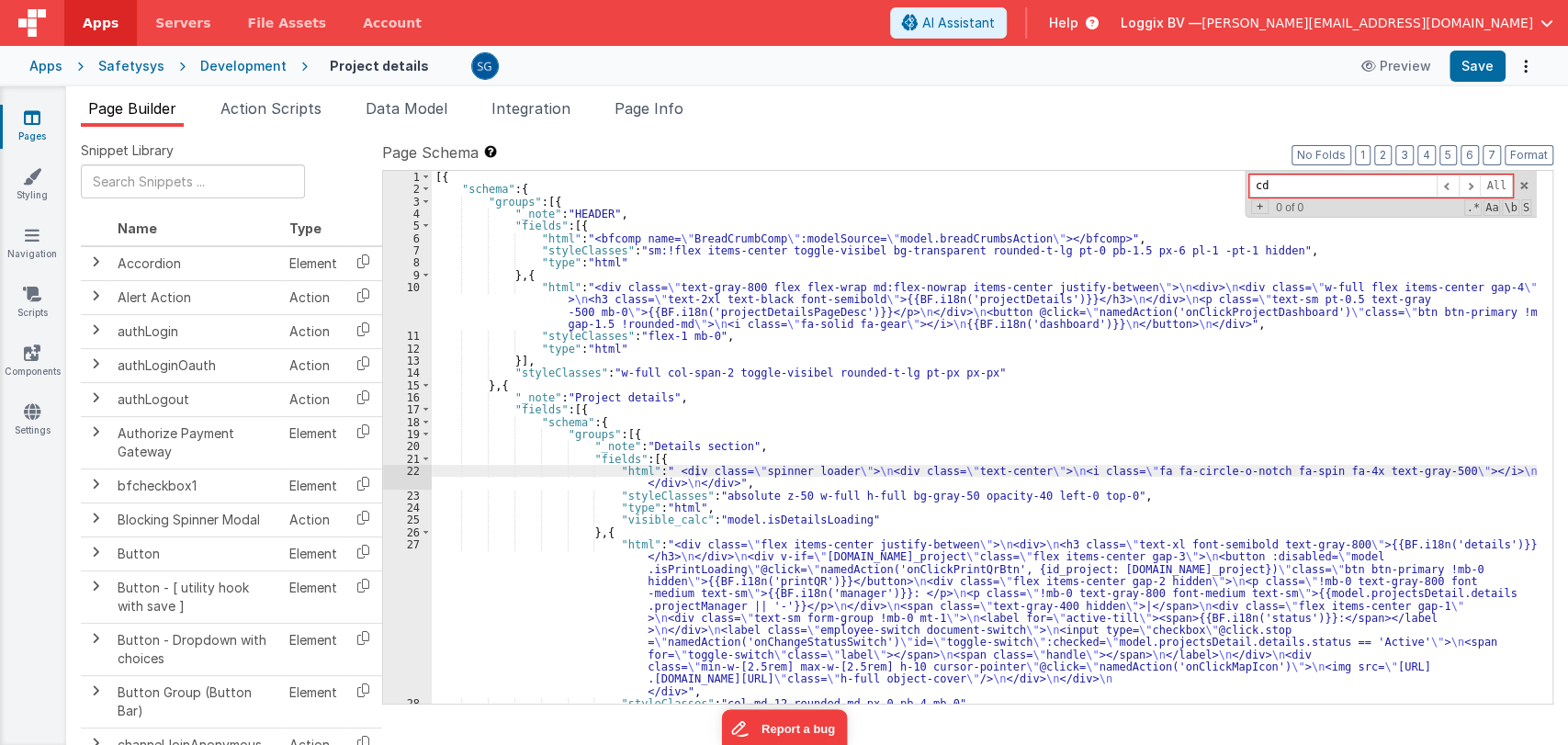
type input "c"
click at [867, 440] on div "[{ "schema" : { "groups" : [{ "_note" : "HEADER" , "fields" : [{ "html" : "<bfc…" at bounding box center [984, 449] width 1105 height 558
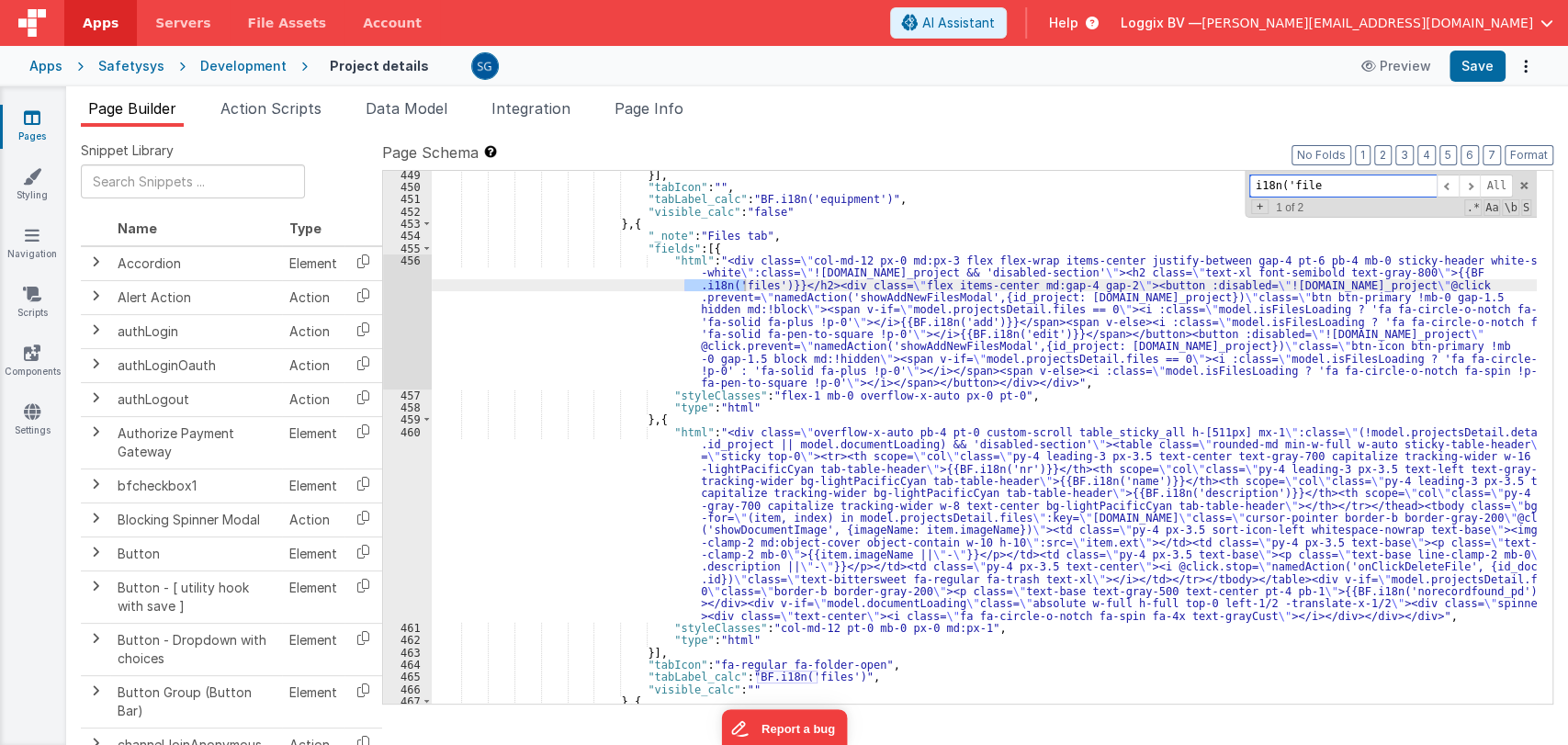
scroll to position [6846, 0]
click at [1350, 181] on input "i18n('file" at bounding box center [1342, 186] width 187 height 23
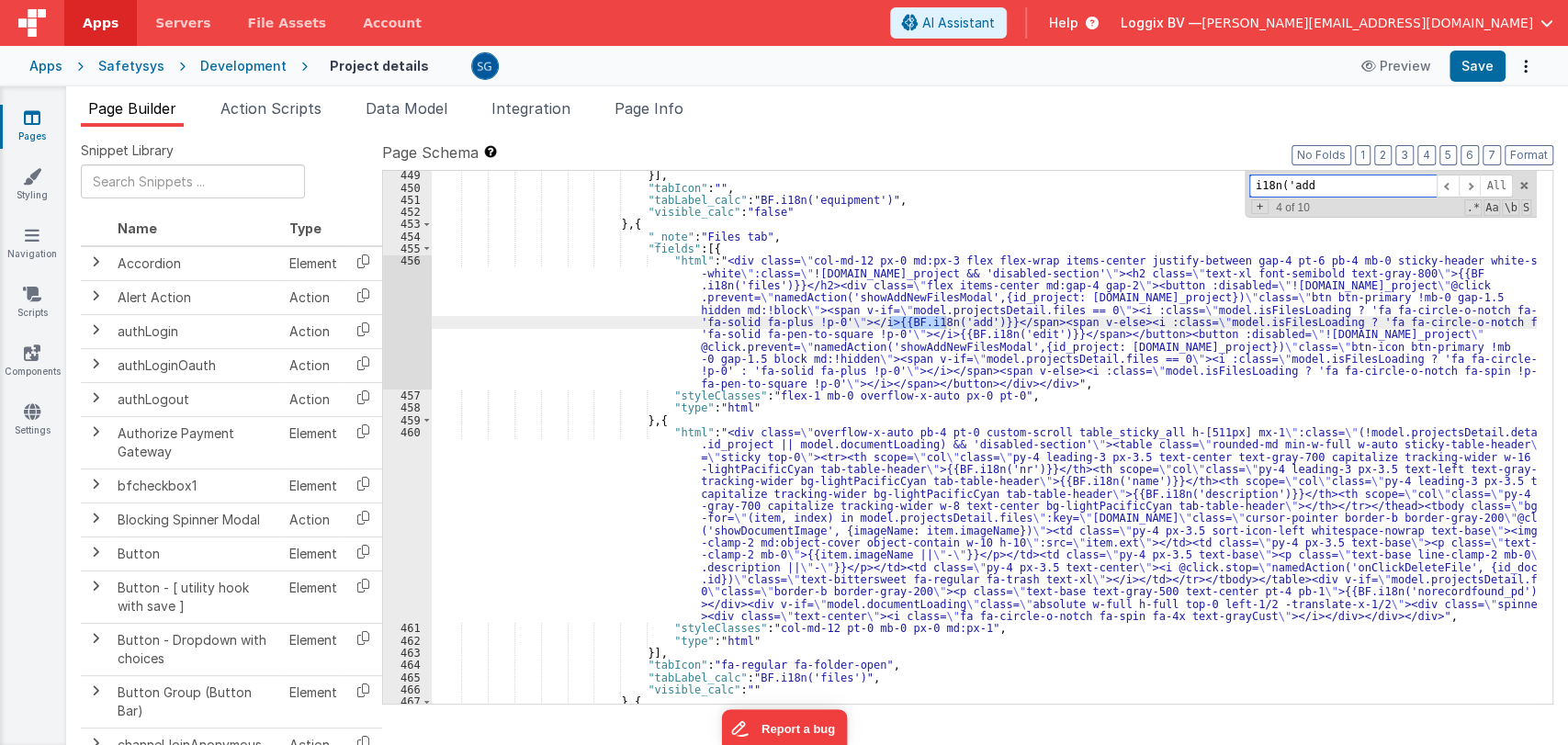
type input "i18n('add"
click at [407, 259] on div "456" at bounding box center [407, 322] width 49 height 135
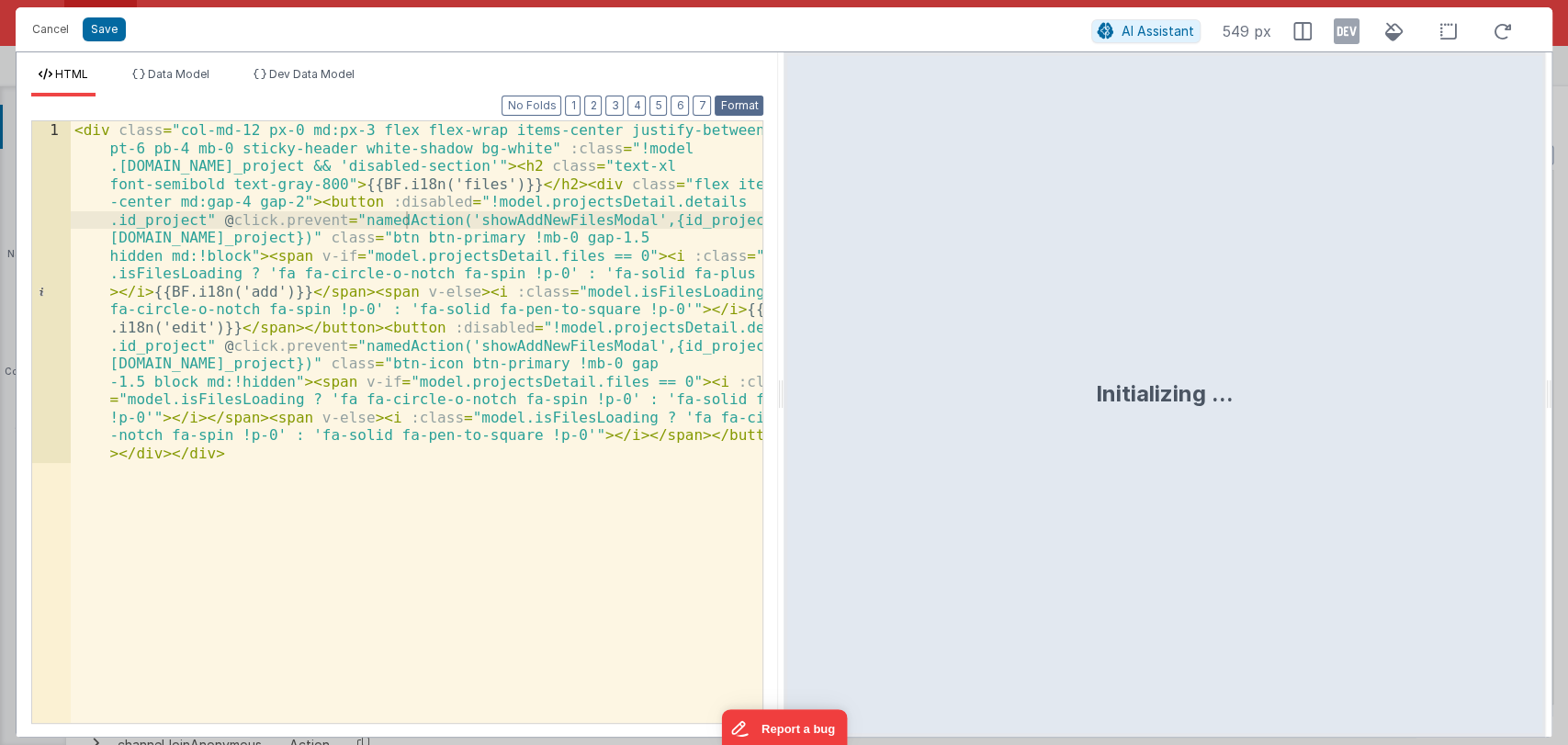
click at [737, 108] on button "Format" at bounding box center [738, 105] width 49 height 20
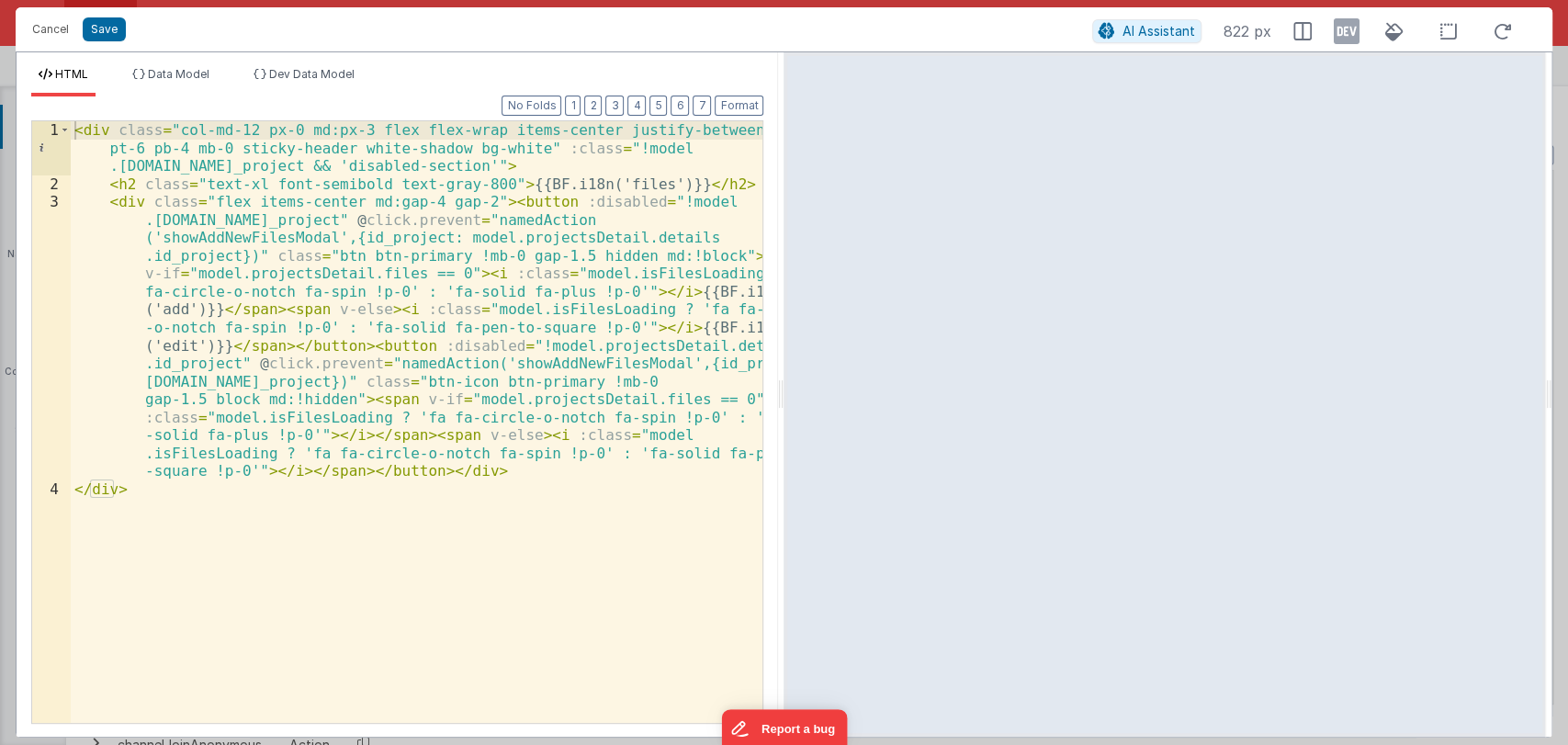
click at [279, 237] on div "< div class = "col-md-12 px-0 md:px-3 flex flex-wrap items-center justify-betwe…" at bounding box center [417, 457] width 692 height 673
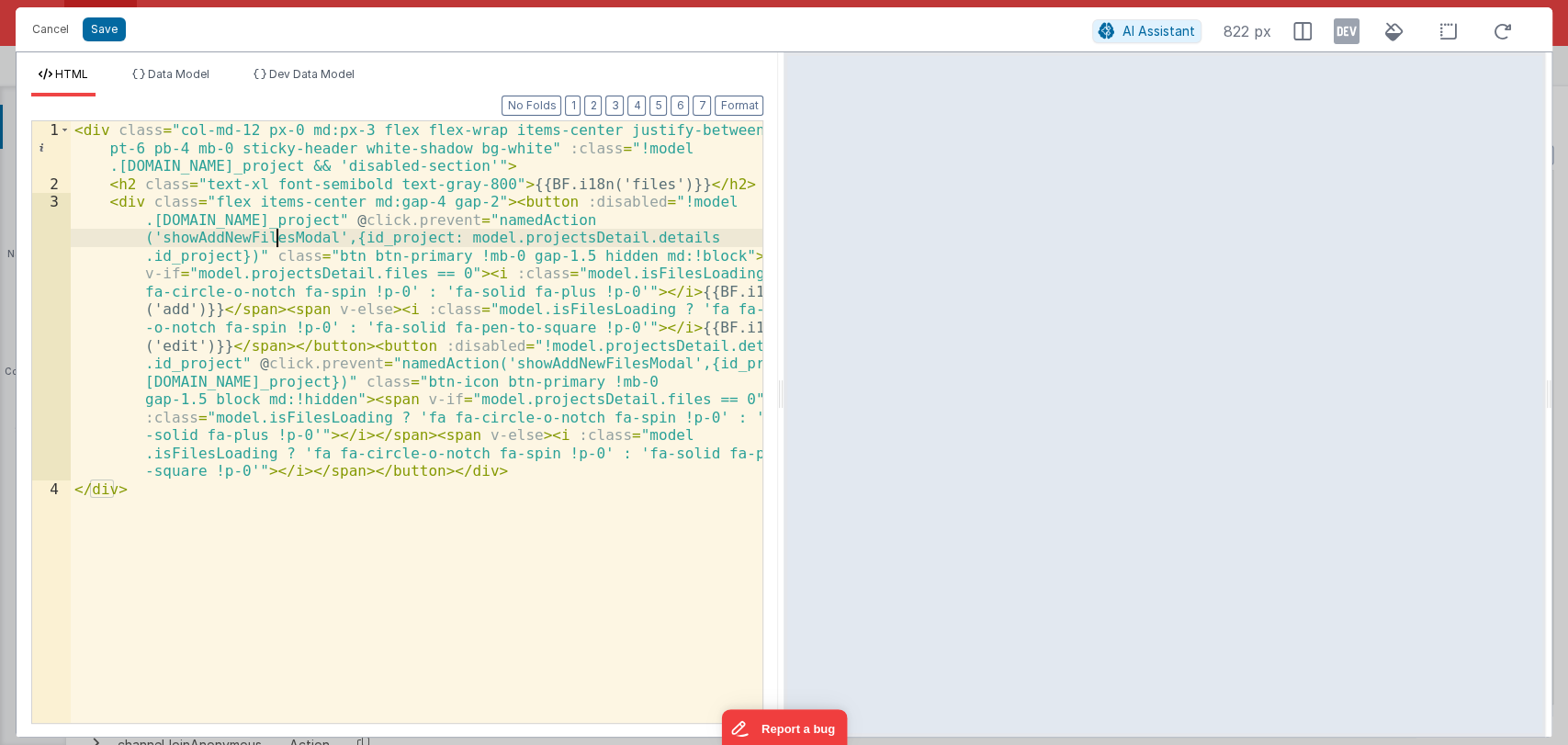
click at [279, 237] on div "< div class = "col-md-12 px-0 md:px-3 flex flex-wrap items-center justify-betwe…" at bounding box center [417, 457] width 692 height 673
click at [54, 16] on button "Cancel" at bounding box center [50, 29] width 55 height 26
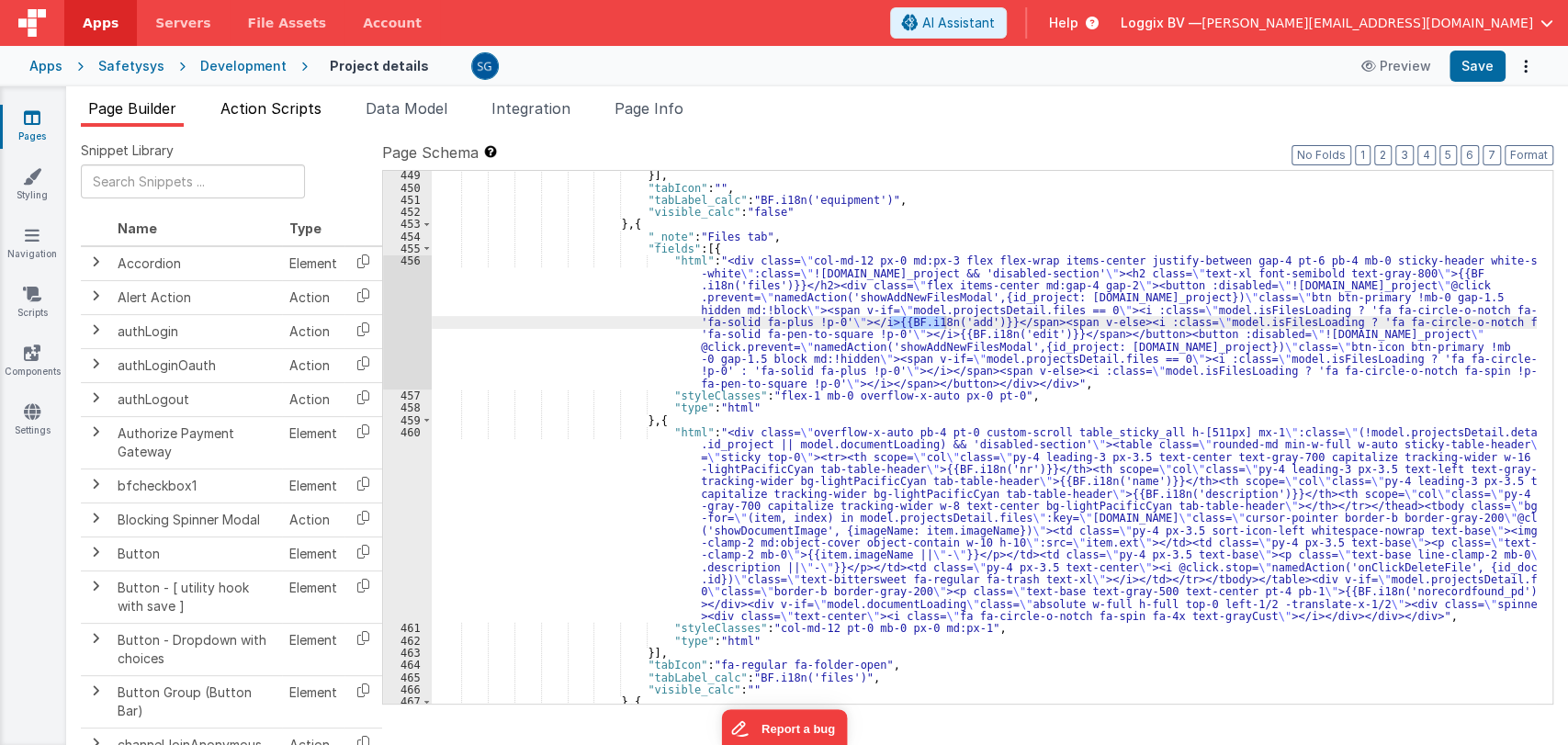
click at [266, 116] on span "Action Scripts" at bounding box center [271, 108] width 101 height 18
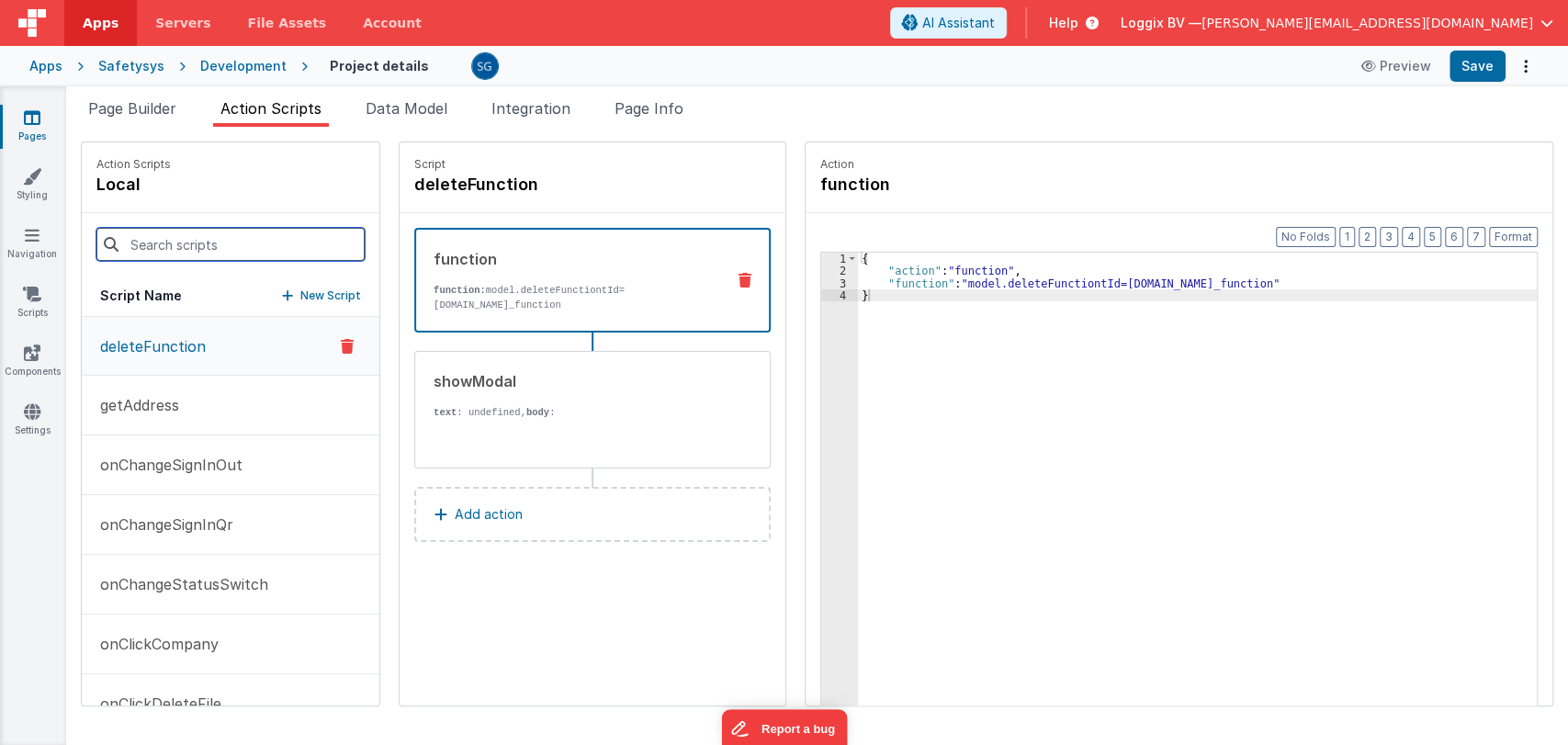
click at [204, 237] on input at bounding box center [229, 244] width 268 height 33
paste input "showAddNewFilesModal"
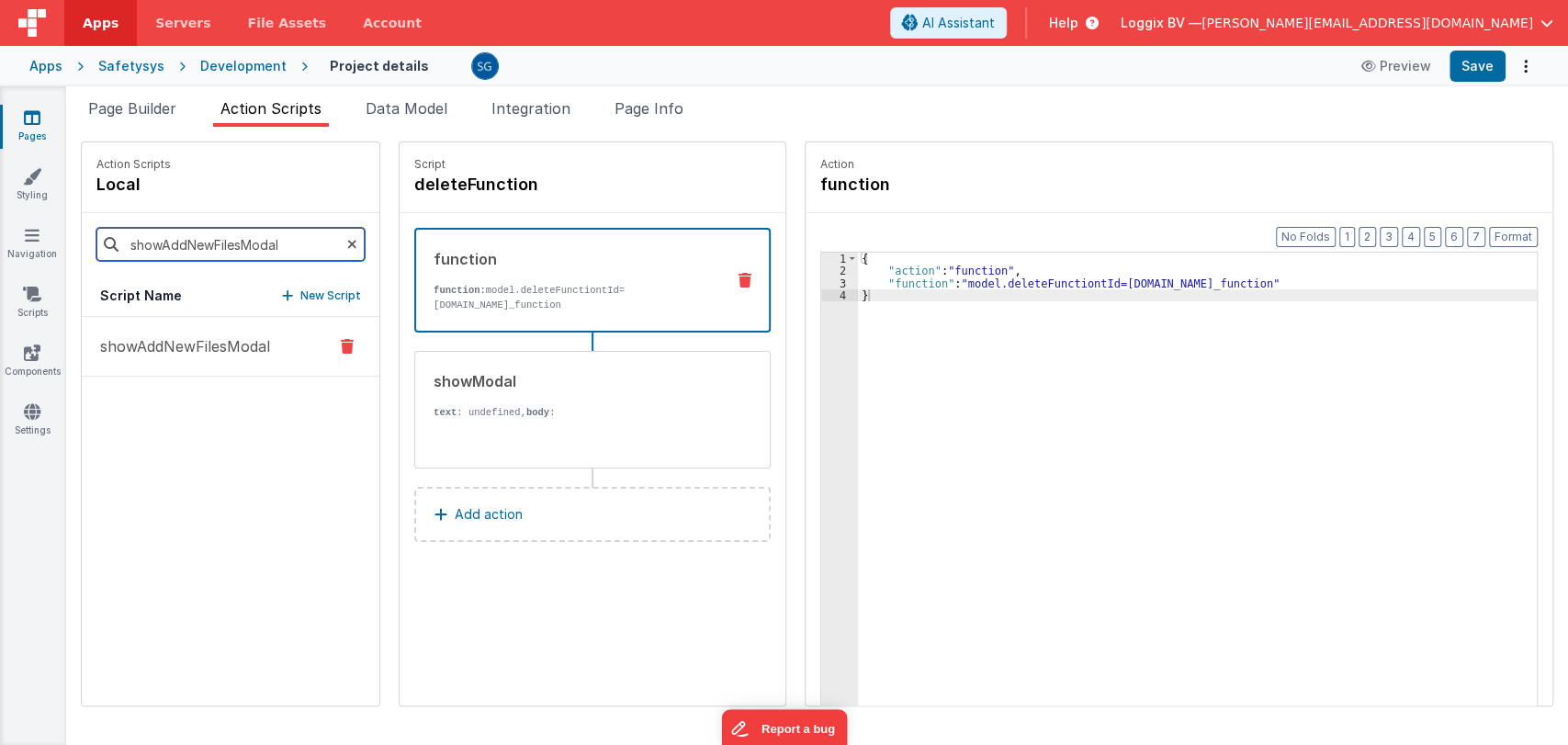
type input "showAddNewFilesModal"
click at [205, 338] on p "showAddNewFilesModal" at bounding box center [180, 346] width 181 height 22
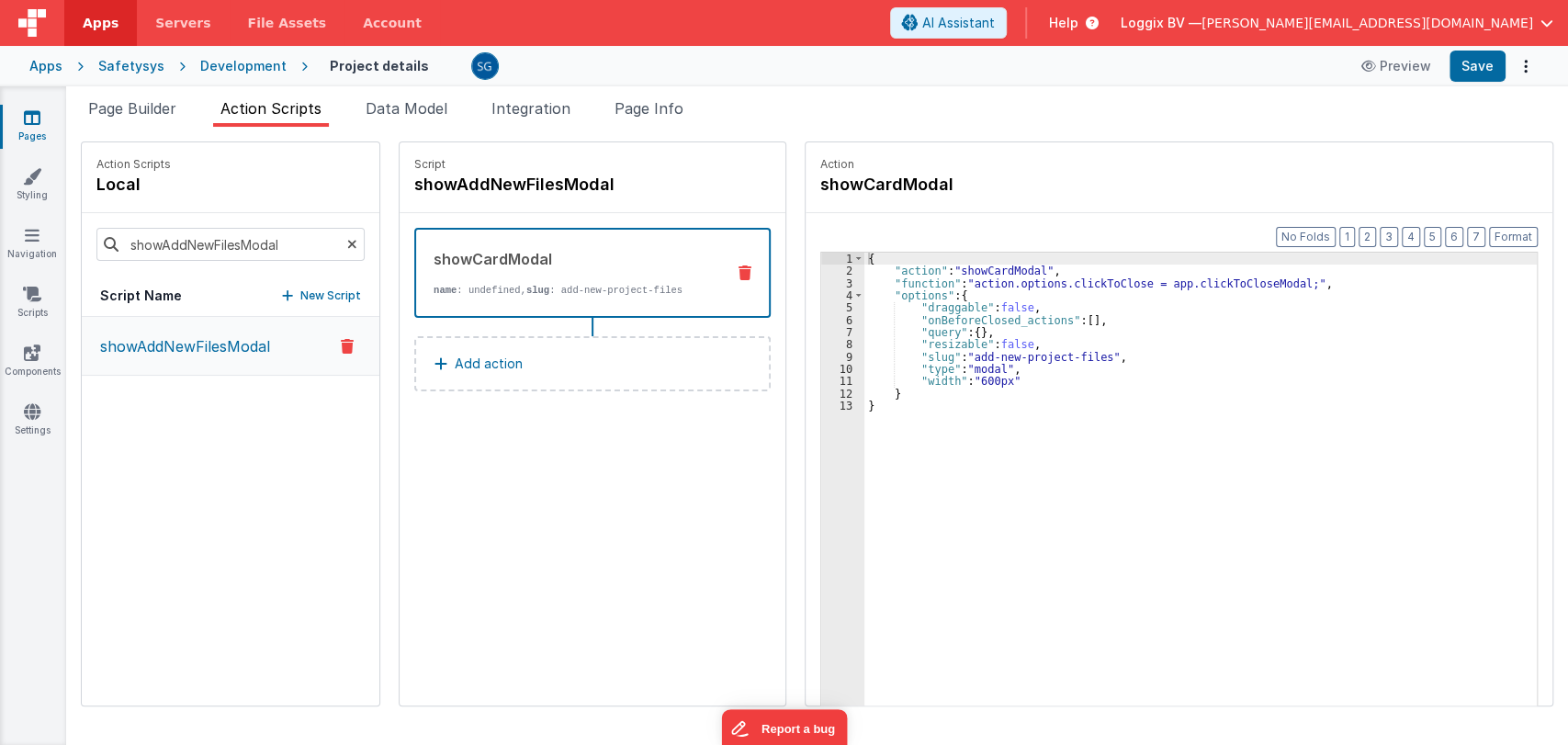
click at [515, 283] on p "name : undefined, slug : add-new-project-files" at bounding box center [571, 290] width 277 height 14
drag, startPoint x: 950, startPoint y: 353, endPoint x: 1077, endPoint y: 355, distance: 127.0
click at [1077, 355] on div "{ "action" : "showCardModal" , "function" : "action.options.clickToClose = app.…" at bounding box center [1207, 519] width 686 height 535
click at [39, 236] on link "Navigation" at bounding box center [32, 244] width 66 height 36
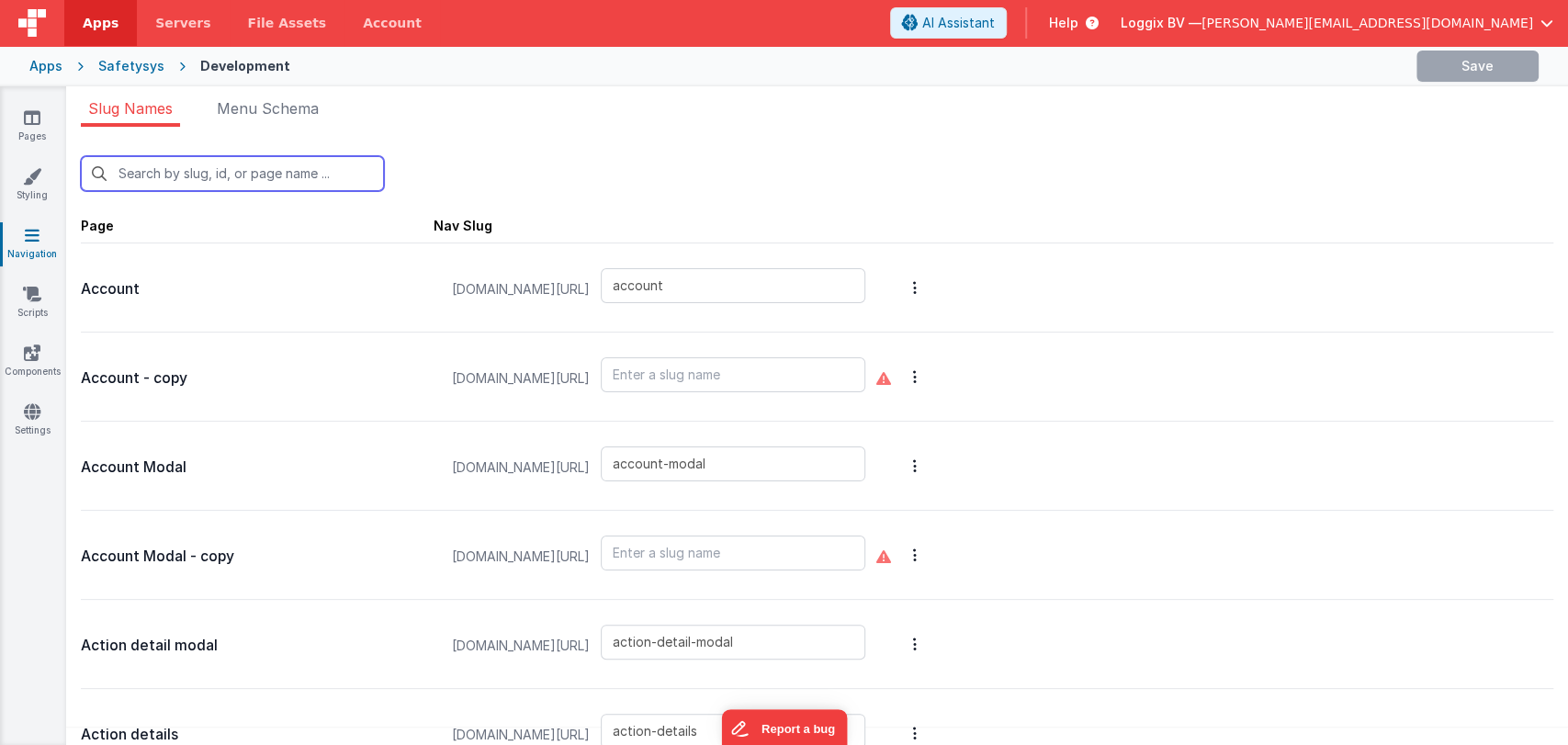
click at [257, 156] on input "text" at bounding box center [232, 174] width 303 height 35
paste input "add-new-project-files"
type input "add-new-project-files"
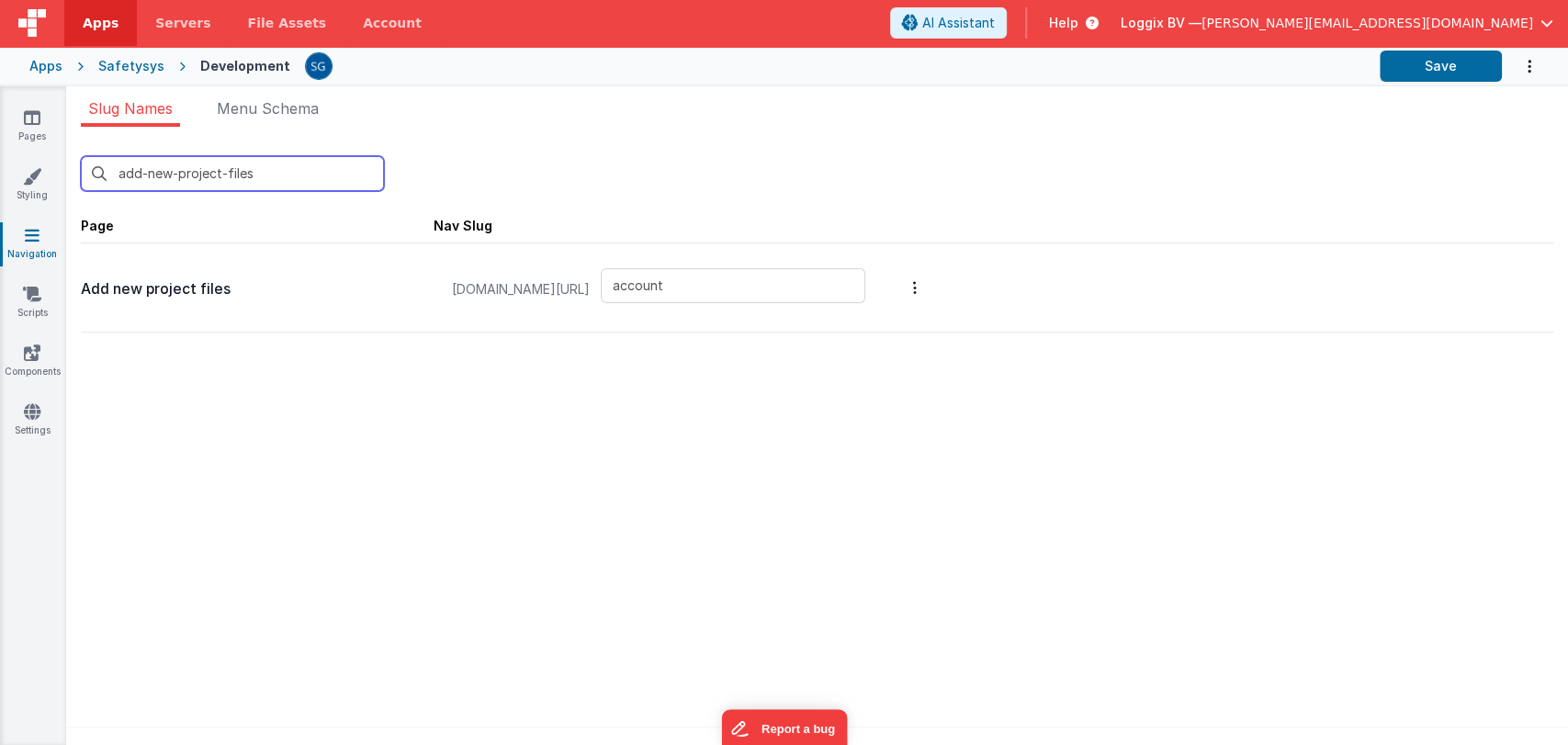
type input "add-new-project-files"
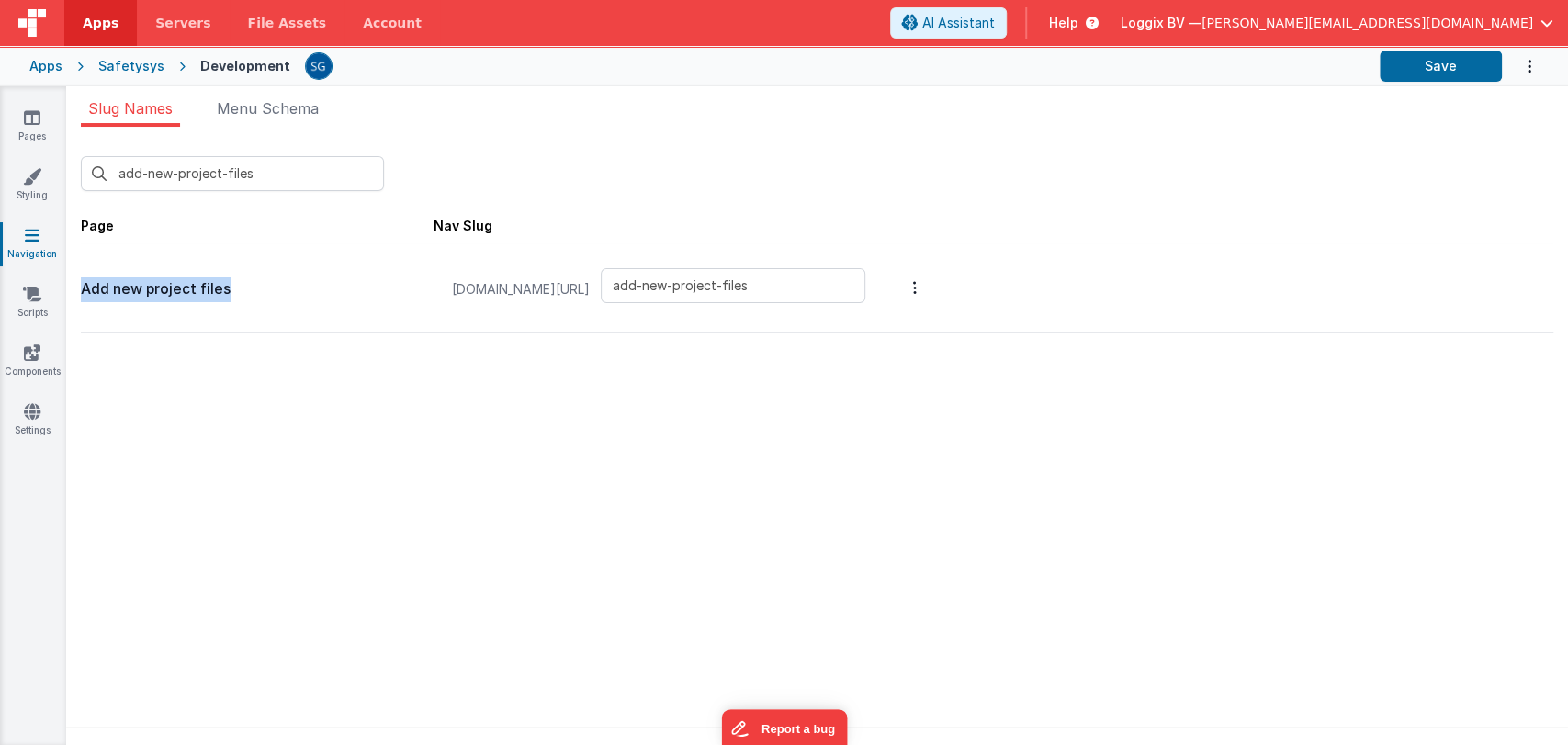
drag, startPoint x: 240, startPoint y: 286, endPoint x: 80, endPoint y: 288, distance: 160.0
click at [80, 288] on div "add-new-project-files New Slug Page Nav Slug Add new project files safetysystes…" at bounding box center [817, 441] width 1502 height 629
copy p "Add new project files"
type input "add-new-project-files"
click at [44, 133] on link "Pages" at bounding box center [32, 127] width 66 height 36
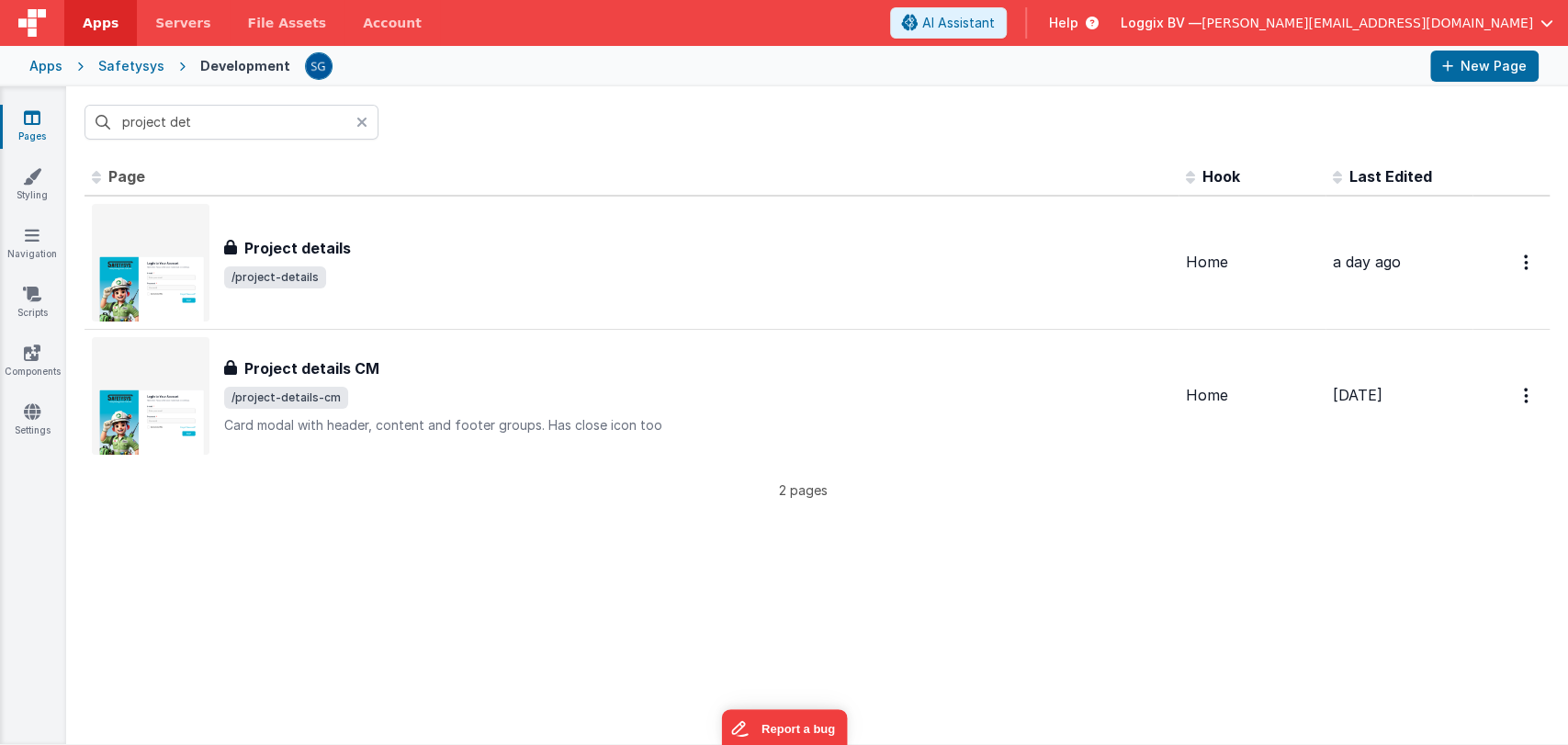
click at [222, 112] on input "project det" at bounding box center [231, 122] width 294 height 35
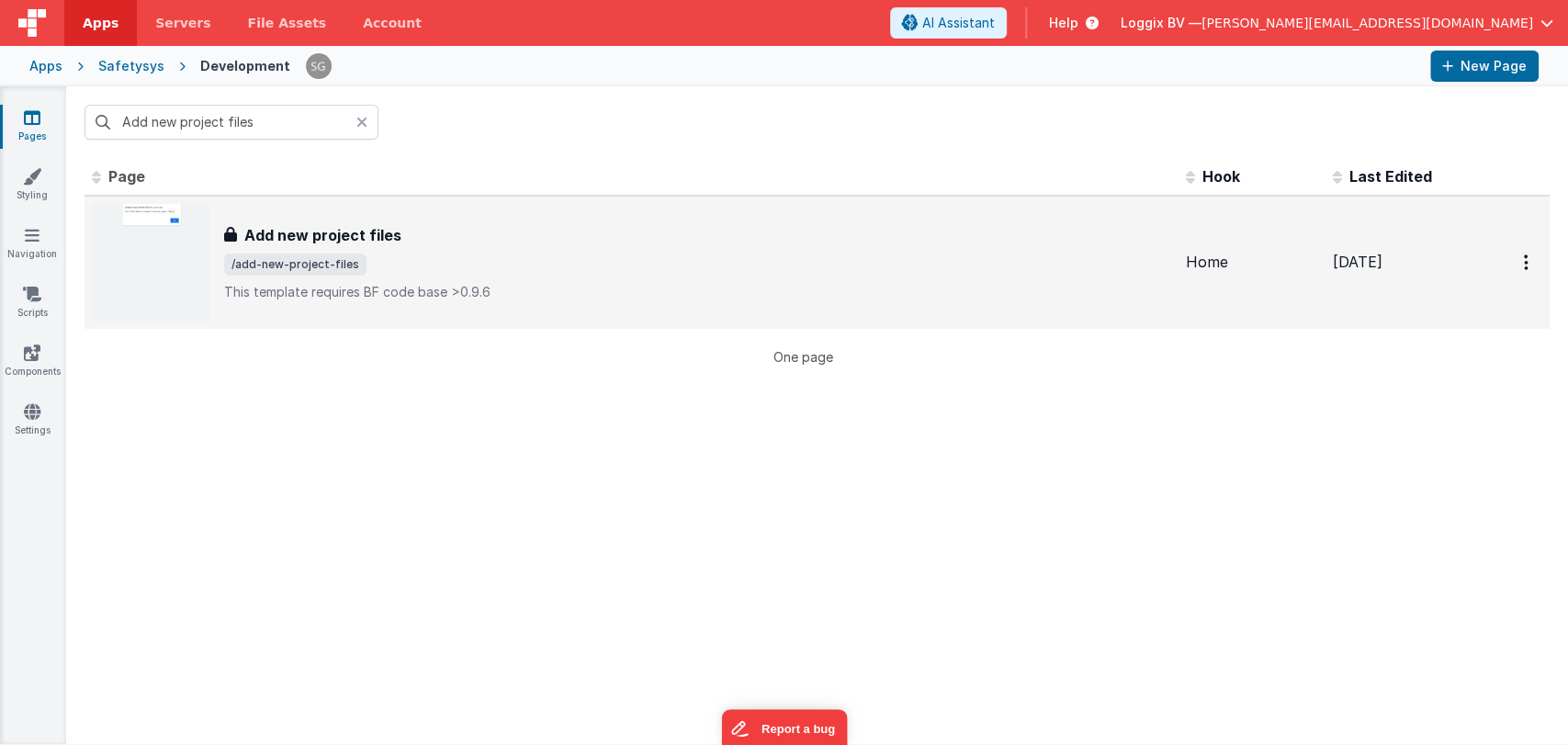
type input "Add new project files"
click at [338, 238] on h3 "Add new project files" at bounding box center [323, 234] width 157 height 22
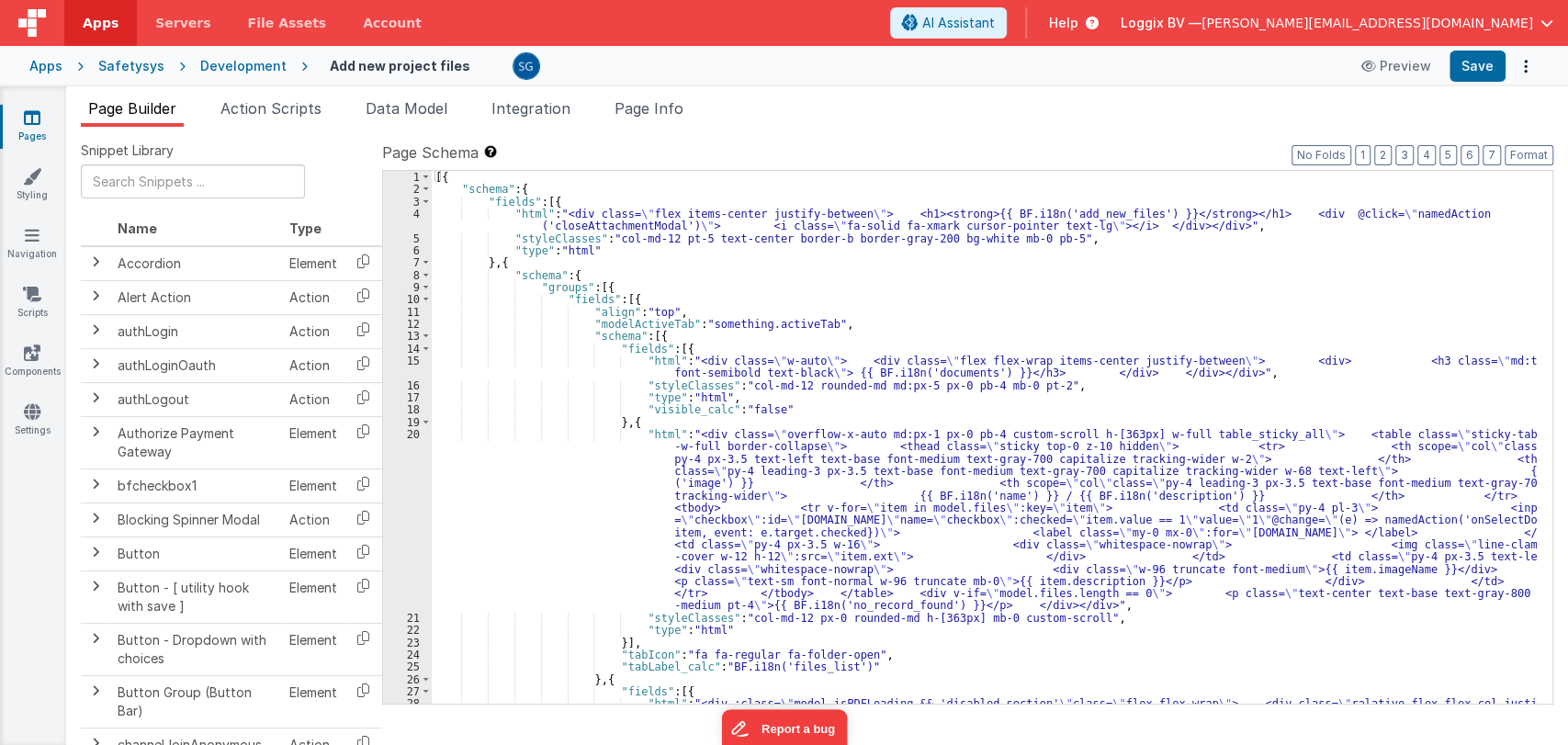
click at [808, 401] on div "[{ "schema" : { "fields" : [{ "html" : "<div class= \" flex items-center justif…" at bounding box center [984, 535] width 1105 height 729
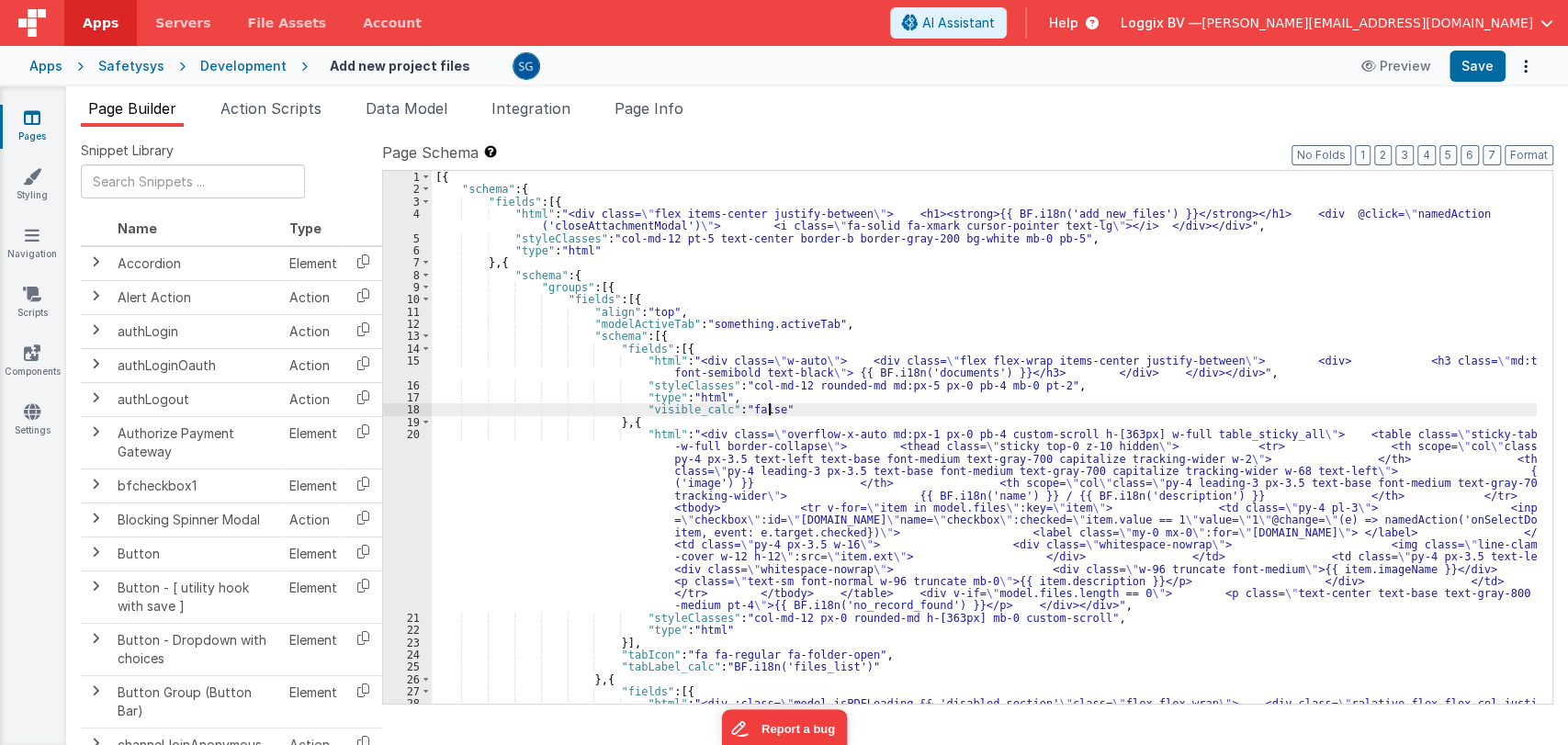
click at [796, 406] on div "[{ "schema" : { "fields" : [{ "html" : "<div class= \" flex items-center justif…" at bounding box center [984, 535] width 1105 height 729
click at [803, 391] on div "[{ "schema" : { "fields" : [{ "html" : "<div class= \" flex items-center justif…" at bounding box center [984, 535] width 1105 height 729
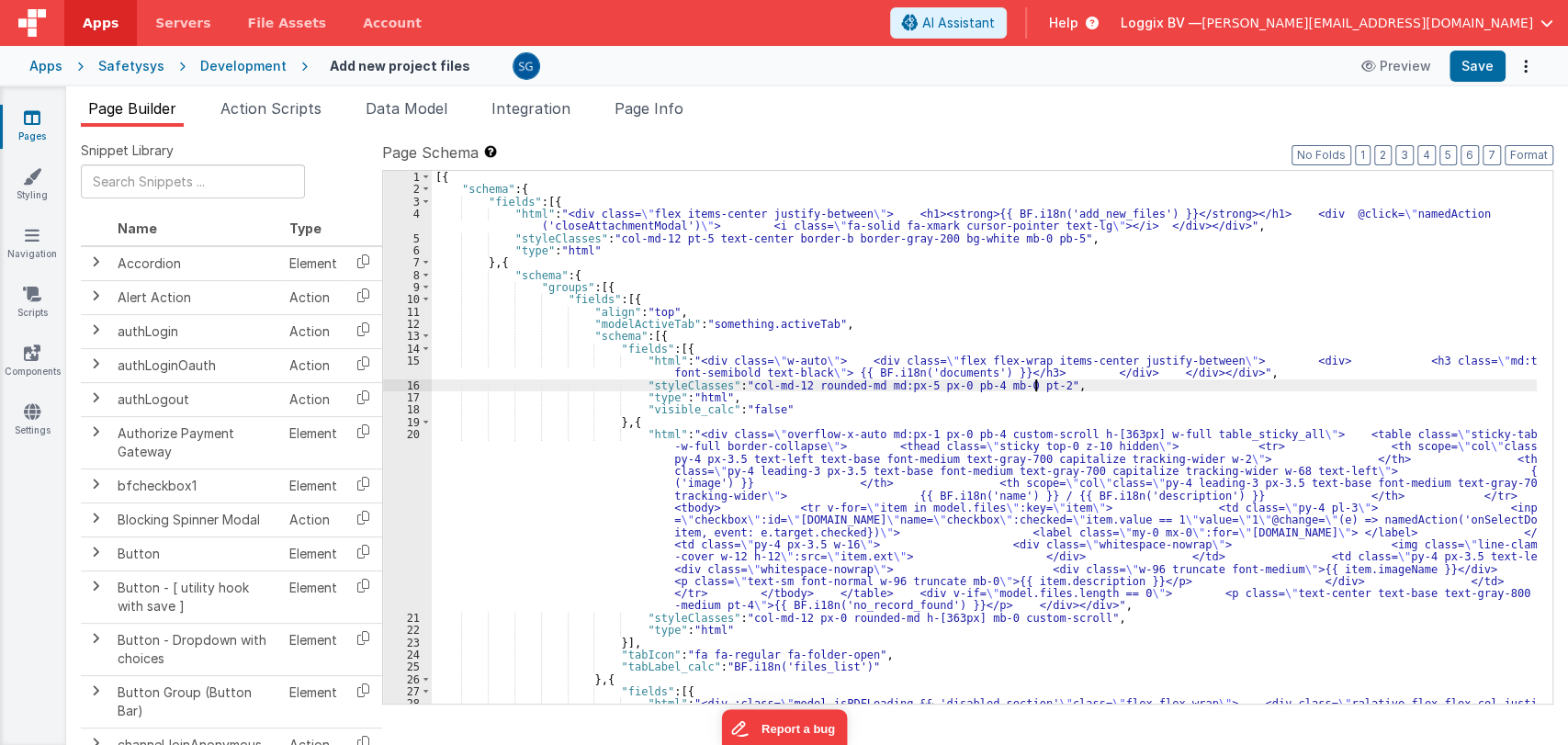
click at [1048, 384] on div "[{ "schema" : { "fields" : [{ "html" : "<div class= \" flex items-center justif…" at bounding box center [984, 535] width 1105 height 729
click at [1032, 395] on div "[{ "schema" : { "fields" : [{ "html" : "<div class= \" flex items-center justif…" at bounding box center [984, 535] width 1105 height 729
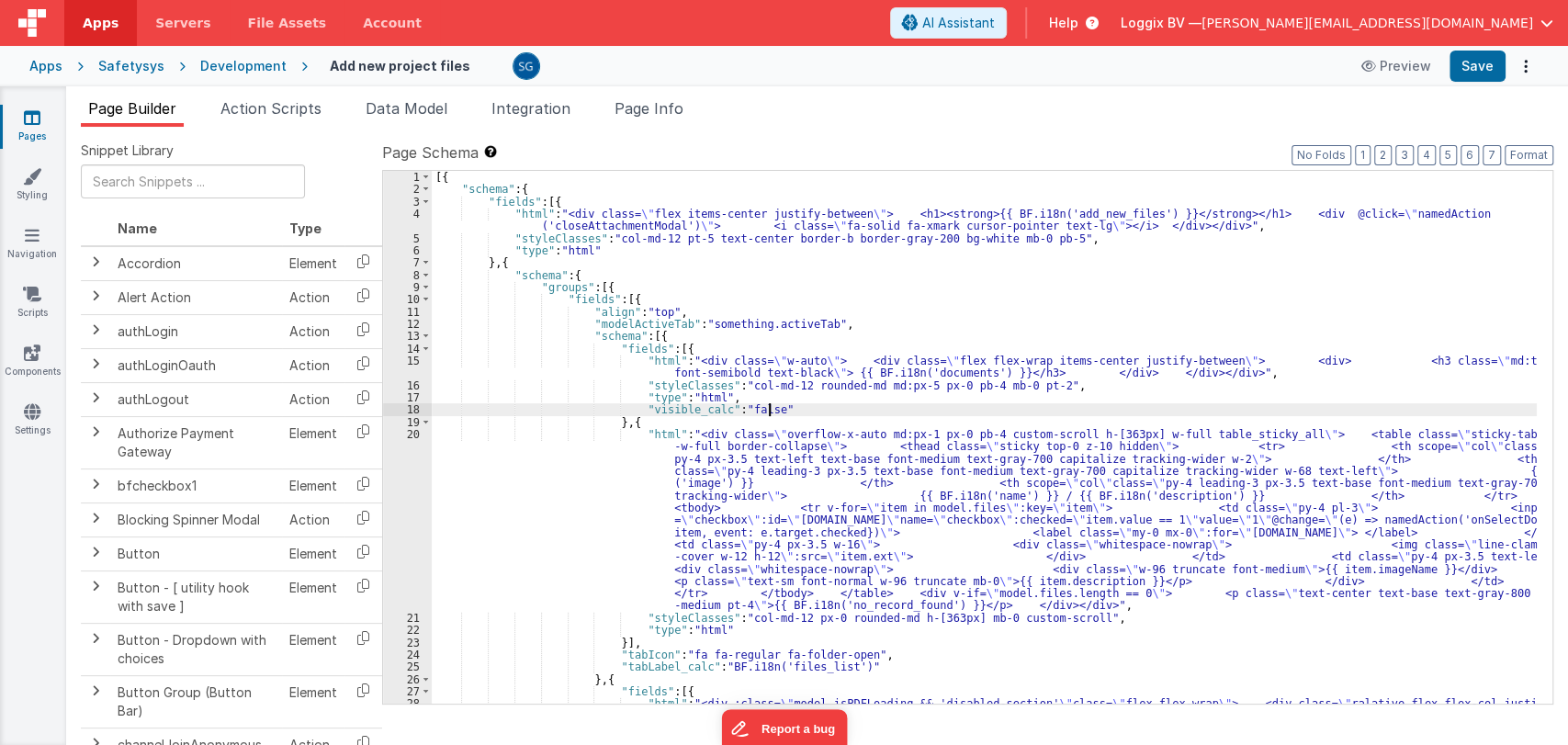
click at [1021, 406] on div "[{ "schema" : { "fields" : [{ "html" : "<div class= \" flex items-center justif…" at bounding box center [984, 535] width 1105 height 729
click at [1061, 391] on div "[{ "schema" : { "fields" : [{ "html" : "<div class= \" flex items-center justif…" at bounding box center [984, 535] width 1105 height 729
click at [1061, 373] on div "[{ "schema" : { "fields" : [{ "html" : "<div class= \" flex items-center justif…" at bounding box center [984, 535] width 1105 height 729
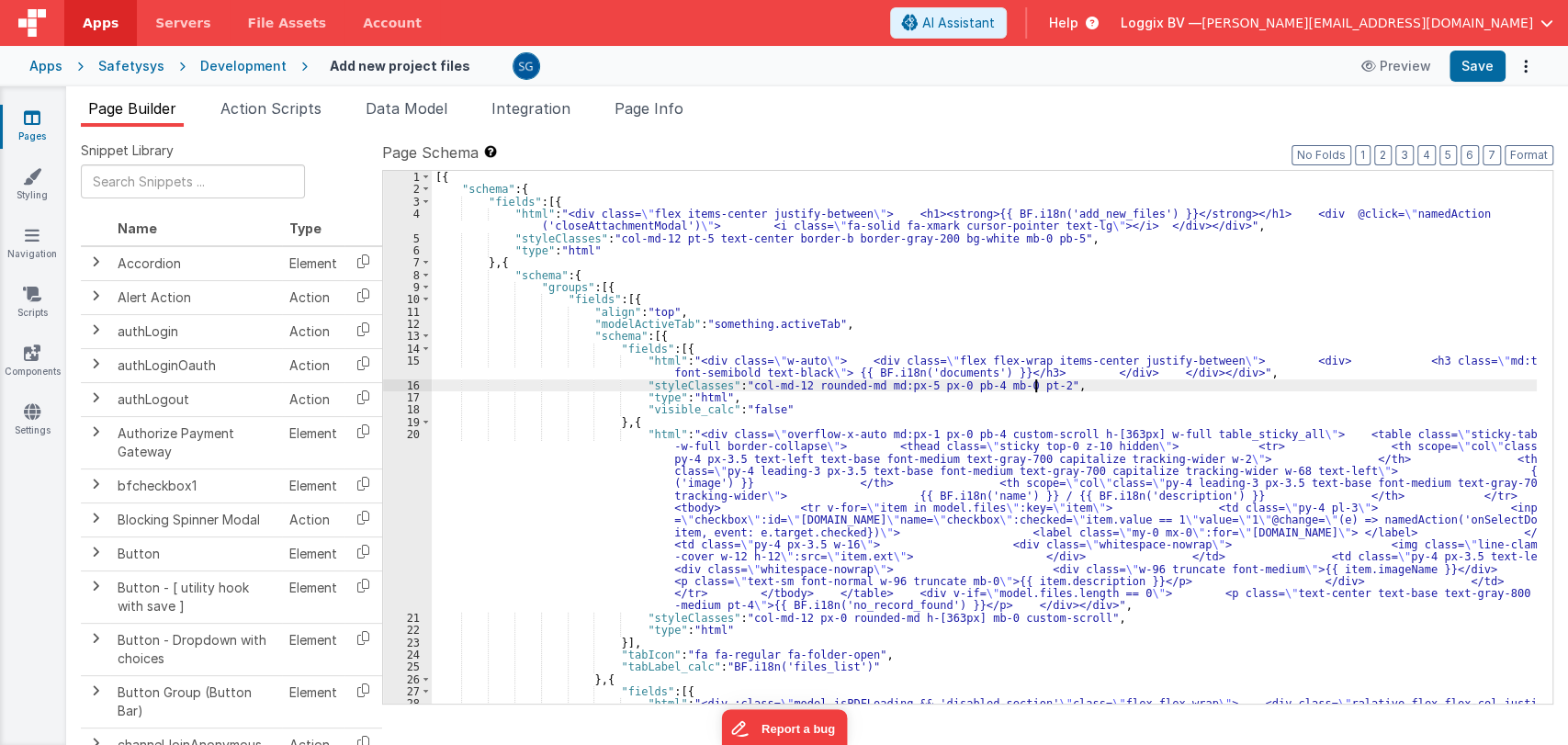
click at [1056, 386] on div "[{ "schema" : { "fields" : [{ "html" : "<div class= \" flex items-center justif…" at bounding box center [984, 535] width 1105 height 729
click at [1038, 393] on div "[{ "schema" : { "fields" : [{ "html" : "<div class= \" flex items-center justif…" at bounding box center [984, 535] width 1105 height 729
click at [1021, 405] on div "[{ "schema" : { "fields" : [{ "html" : "<div class= \" flex items-center justif…" at bounding box center [984, 535] width 1105 height 729
click at [991, 415] on div "[{ "schema" : { "fields" : [{ "html" : "<div class= \" flex items-center justif…" at bounding box center [984, 535] width 1105 height 729
click at [980, 431] on div "[{ "schema" : { "fields" : [{ "html" : "<div class= \" flex items-center justif…" at bounding box center [984, 535] width 1105 height 729
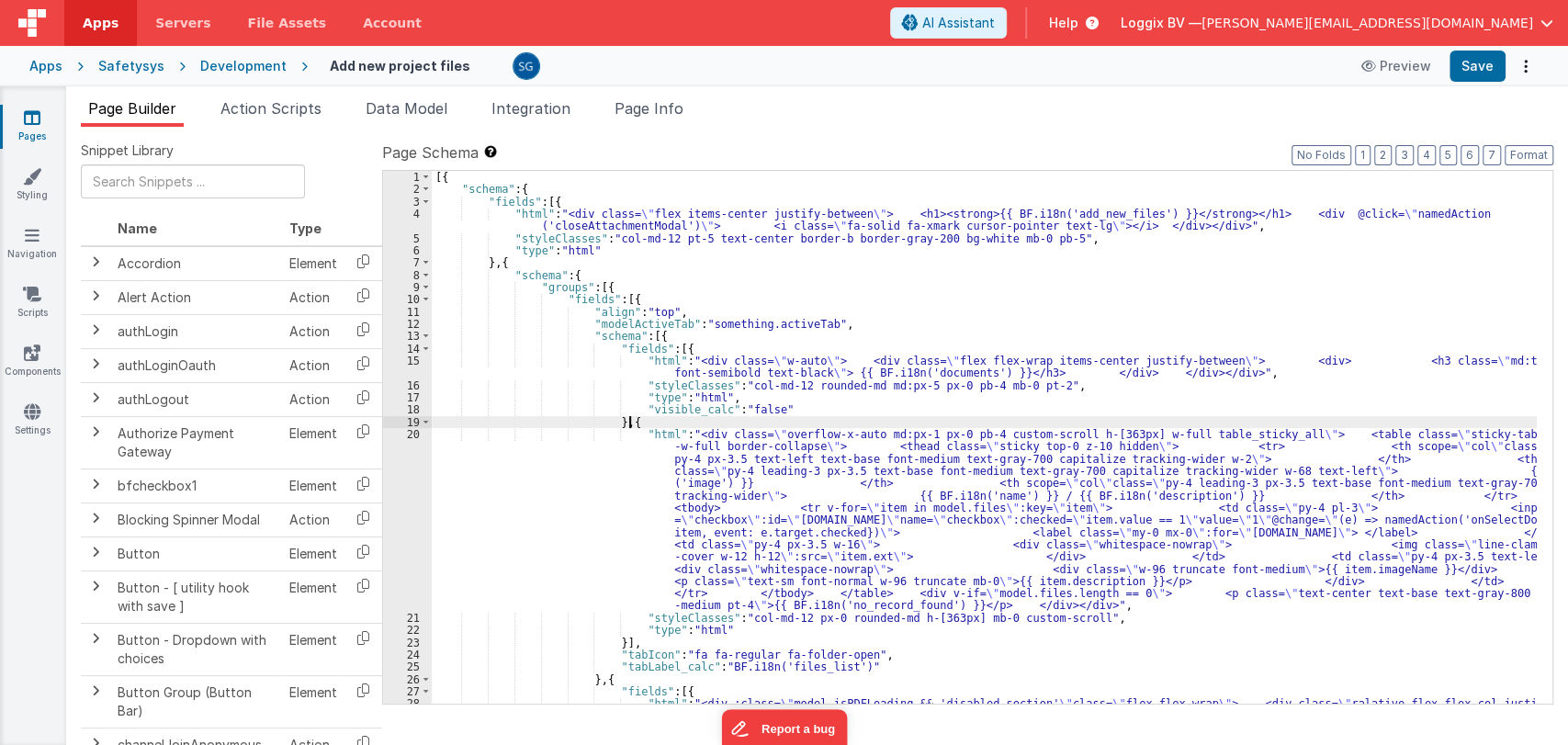
click at [976, 423] on div "[{ "schema" : { "fields" : [{ "html" : "<div class= \" flex items-center justif…" at bounding box center [984, 535] width 1105 height 729
click at [970, 406] on div "[{ "schema" : { "fields" : [{ "html" : "<div class= \" flex items-center justif…" at bounding box center [984, 535] width 1105 height 729
click at [965, 391] on div "[{ "schema" : { "fields" : [{ "html" : "<div class= \" flex items-center justif…" at bounding box center [984, 535] width 1105 height 729
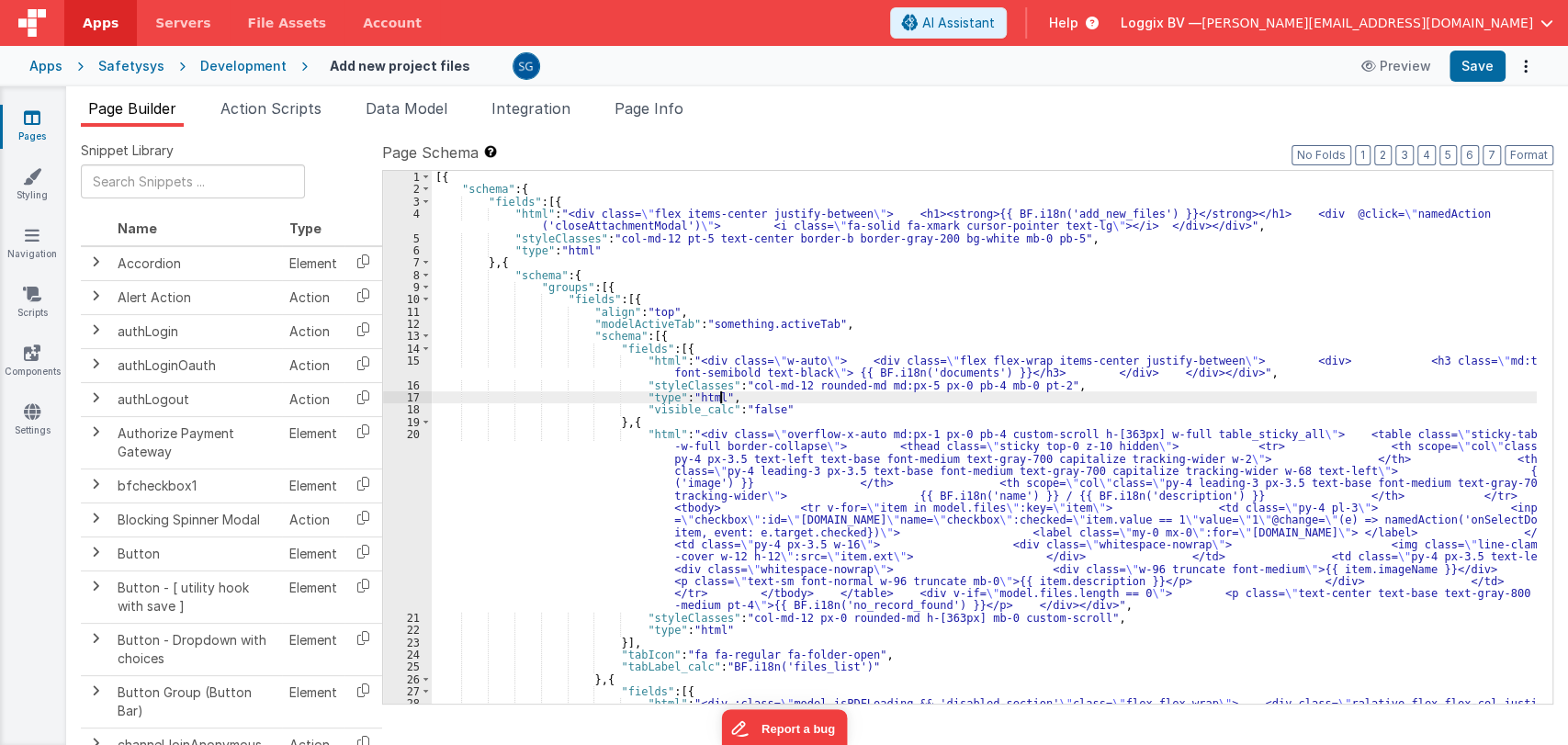
click at [1067, 379] on div "[{ "schema" : { "fields" : [{ "html" : "<div class= \" flex items-center justif…" at bounding box center [984, 535] width 1105 height 729
click at [1036, 370] on div "[{ "schema" : { "fields" : [{ "html" : "<div class= \" flex items-center justif…" at bounding box center [984, 535] width 1105 height 729
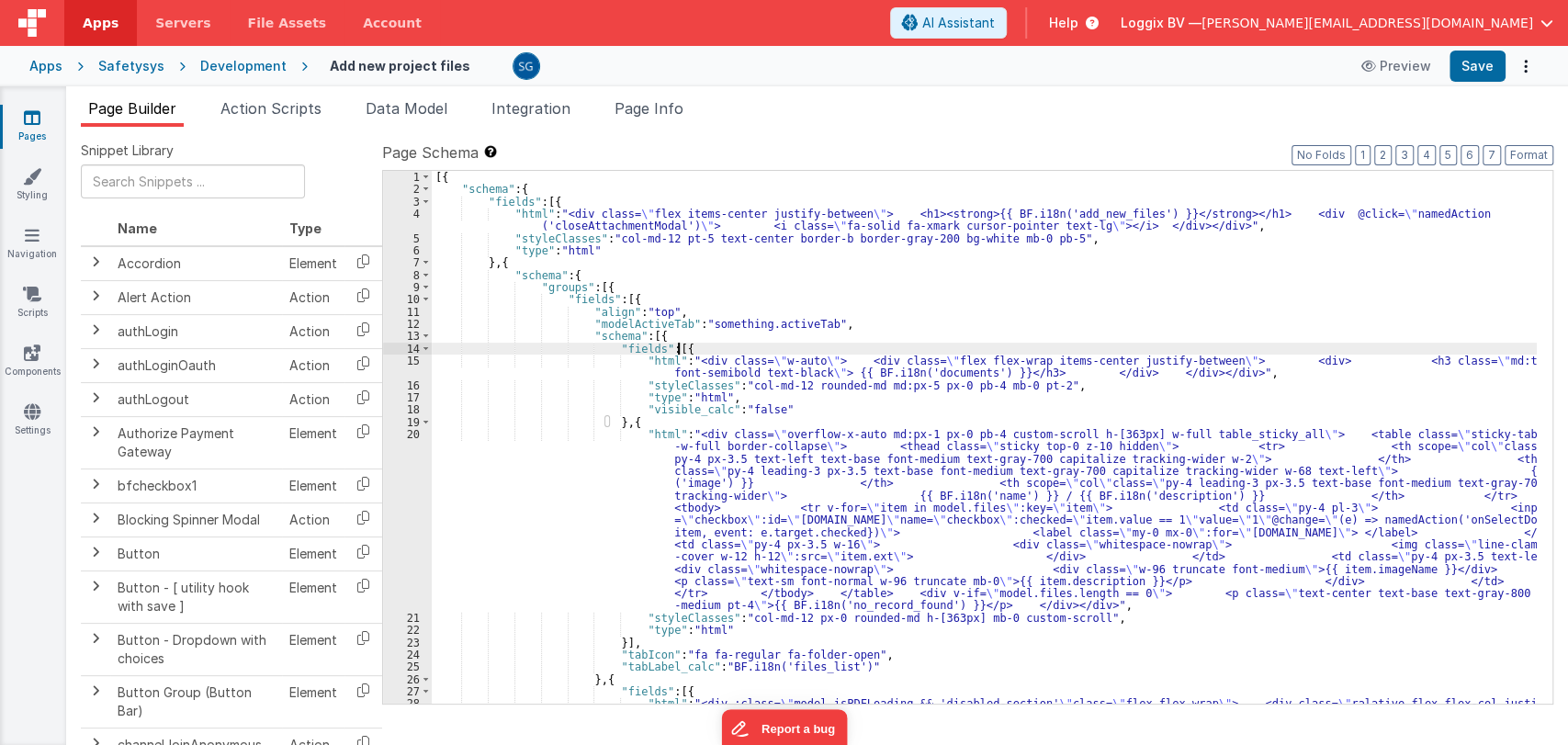
click at [1028, 352] on div "[{ "schema" : { "fields" : [{ "html" : "<div class= \" flex items-center justif…" at bounding box center [984, 535] width 1105 height 729
click at [1003, 332] on div "[{ "schema" : { "fields" : [{ "html" : "<div class= \" flex items-center justif…" at bounding box center [984, 535] width 1105 height 729
click at [983, 317] on div "[{ "schema" : { "fields" : [{ "html" : "<div class= \" flex items-center justif…" at bounding box center [984, 535] width 1105 height 729
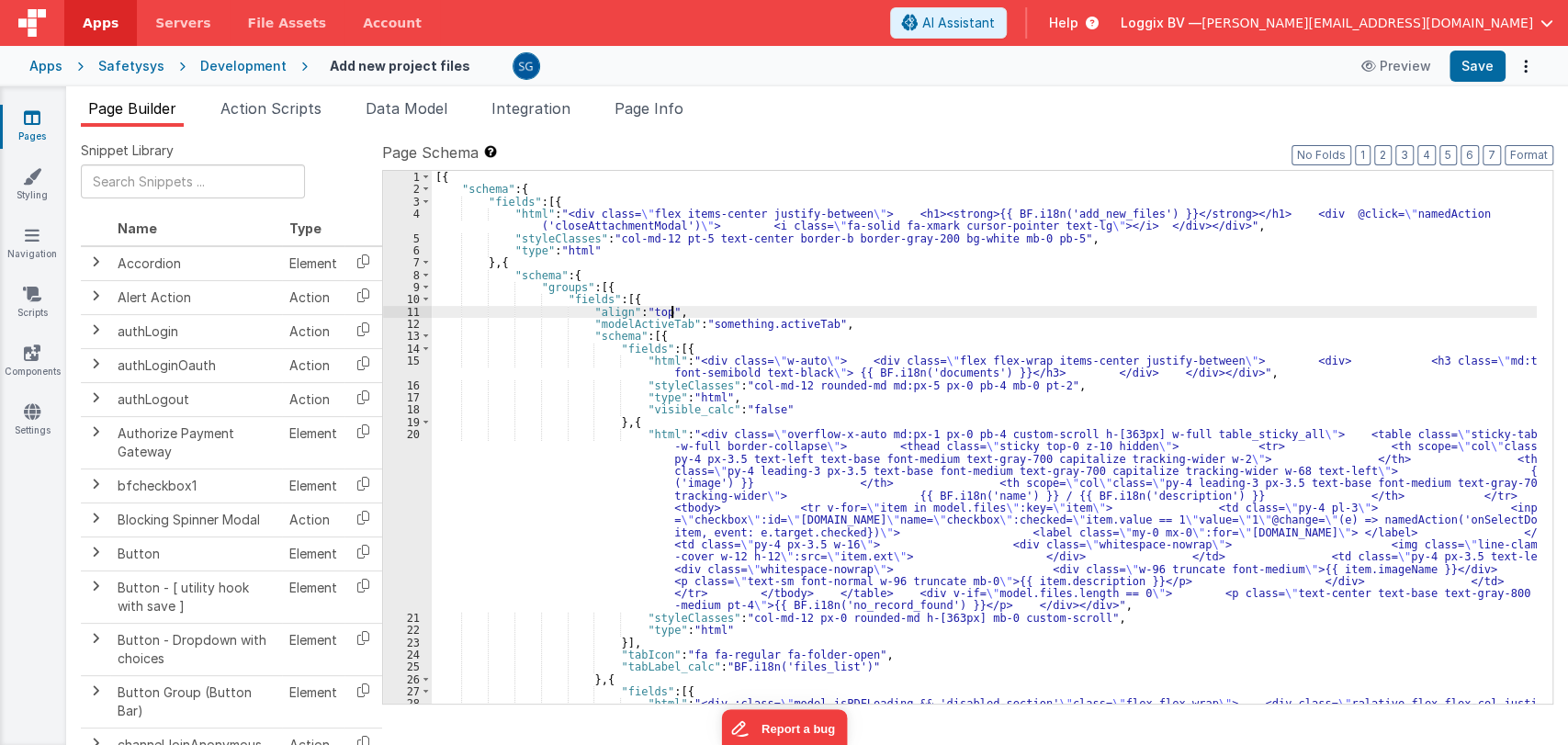
click at [914, 315] on div "[{ "schema" : { "fields" : [{ "html" : "<div class= \" flex items-center justif…" at bounding box center [984, 535] width 1105 height 729
click at [867, 325] on div "[{ "schema" : { "fields" : [{ "html" : "<div class= \" flex items-center justif…" at bounding box center [984, 535] width 1105 height 729
click at [855, 308] on div "[{ "schema" : { "fields" : [{ "html" : "<div class= \" flex items-center justif…" at bounding box center [984, 535] width 1105 height 729
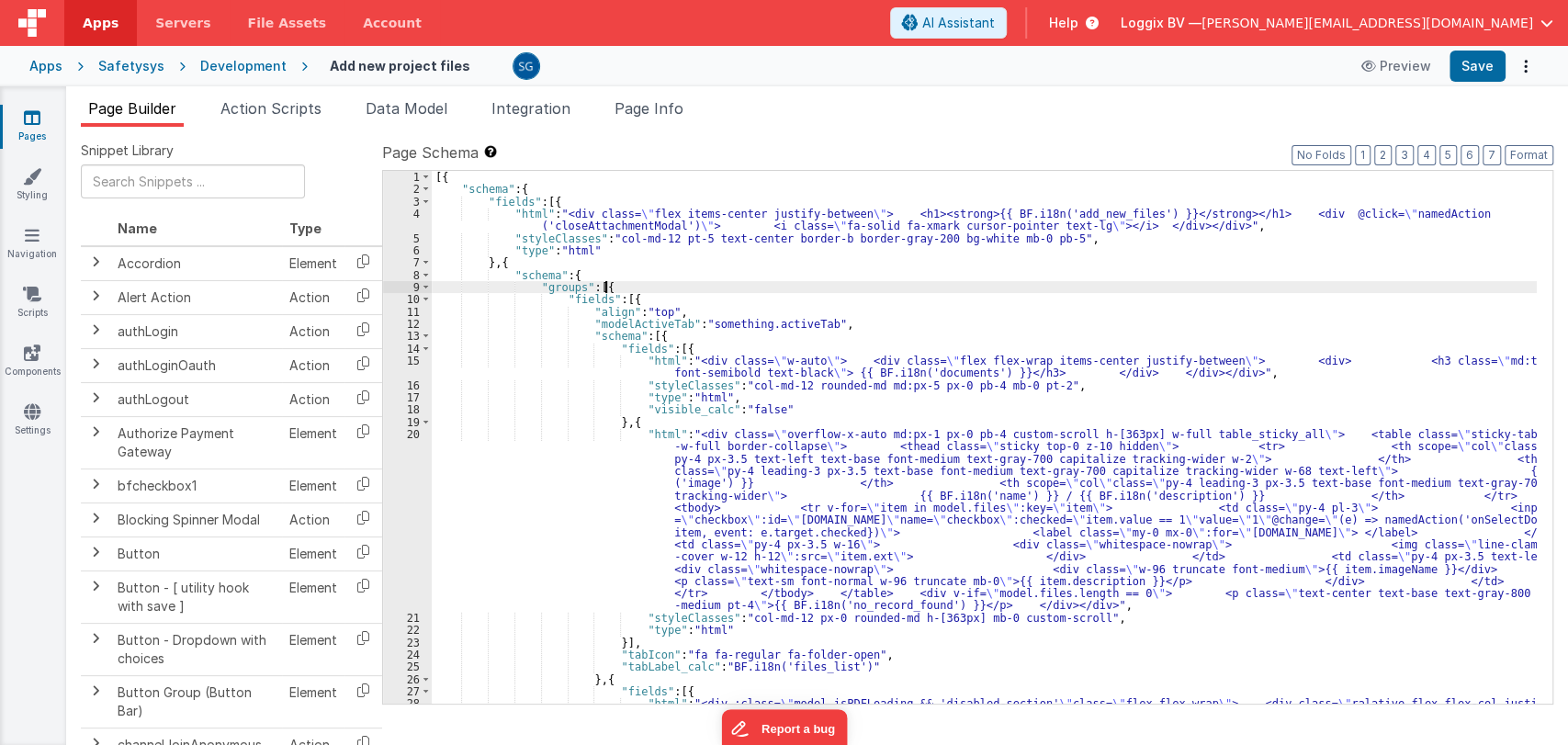
click at [844, 288] on div "[{ "schema" : { "fields" : [{ "html" : "<div class= \" flex items-center justif…" at bounding box center [984, 535] width 1105 height 729
click at [806, 300] on div "[{ "schema" : { "fields" : [{ "html" : "<div class= \" flex items-center justif…" at bounding box center [984, 535] width 1105 height 729
click at [798, 318] on div "[{ "schema" : { "fields" : [{ "html" : "<div class= \" flex items-center justif…" at bounding box center [984, 535] width 1105 height 729
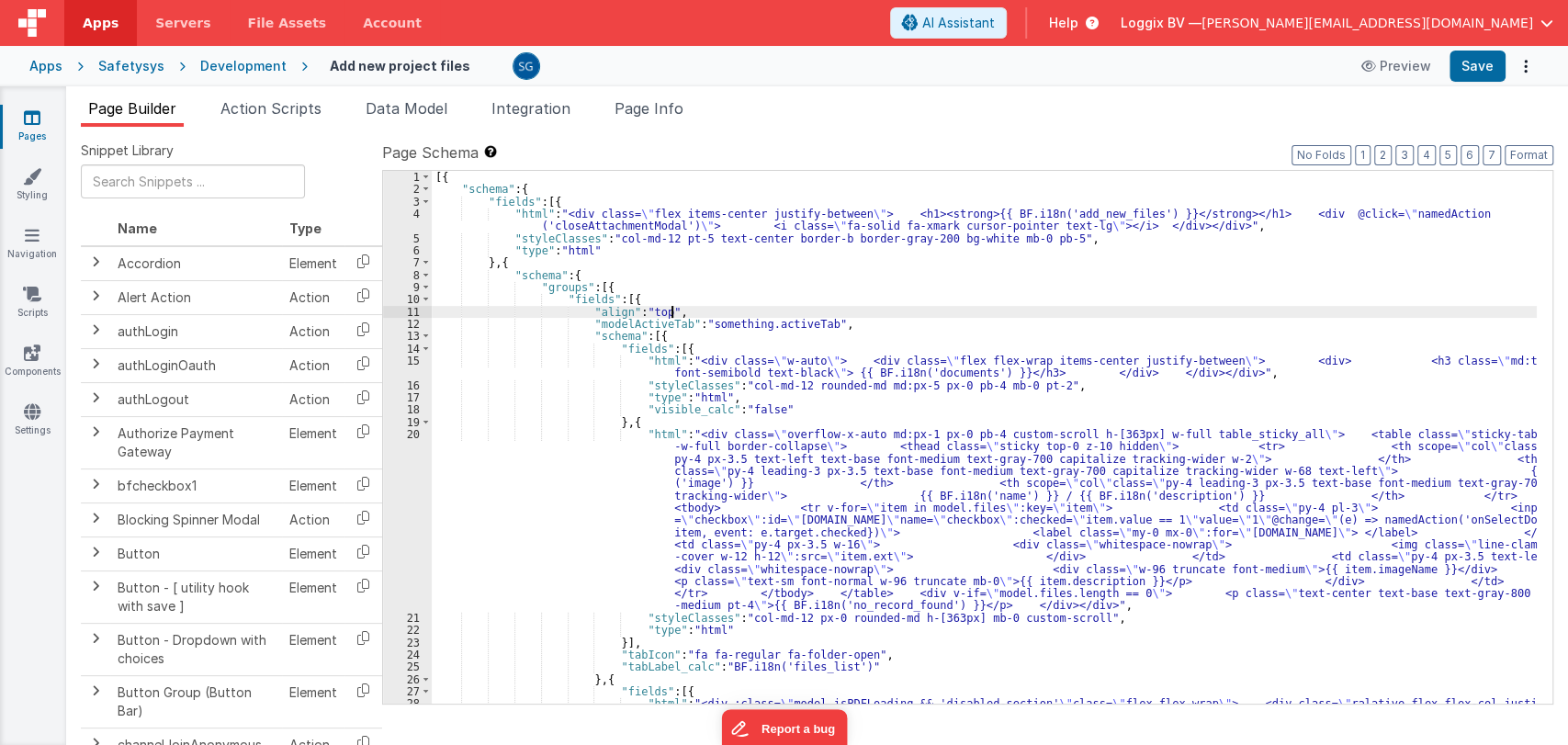
click at [793, 306] on div "[{ "schema" : { "fields" : [{ "html" : "<div class= \" flex items-center justif…" at bounding box center [984, 535] width 1105 height 729
click at [796, 328] on div "[{ "schema" : { "fields" : [{ "html" : "<div class= \" flex items-center justif…" at bounding box center [984, 535] width 1105 height 729
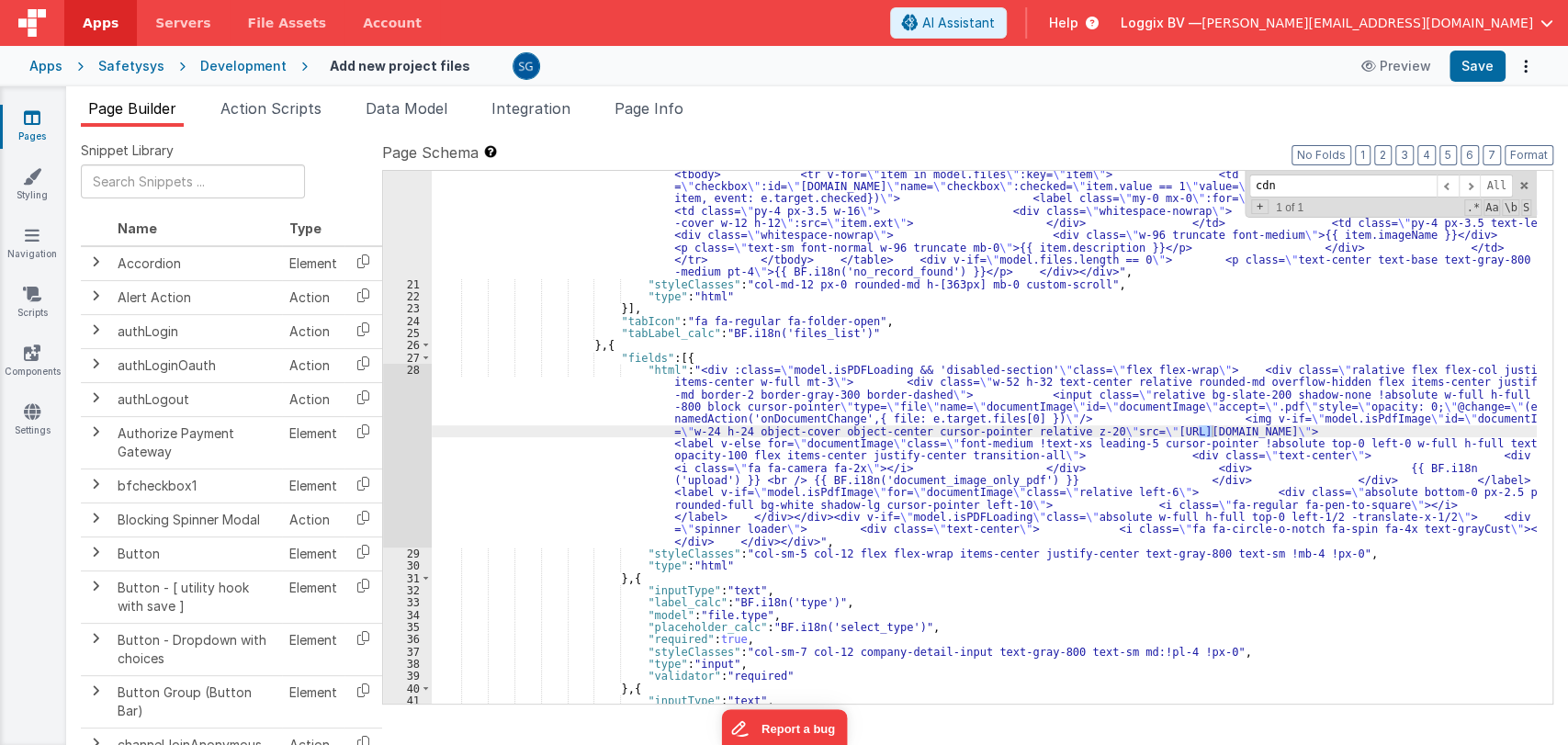
scroll to position [333, 0]
type input "cdn"
drag, startPoint x: 1120, startPoint y: 428, endPoint x: 1470, endPoint y: 428, distance: 350.0
click at [1470, 428] on div ""html" : "<div class= \" overflow-x-auto md:px-1 px-0 pb-4 custom-scroll h-[363…" at bounding box center [984, 459] width 1105 height 729
click at [1474, 61] on button "Save" at bounding box center [1477, 66] width 56 height 32
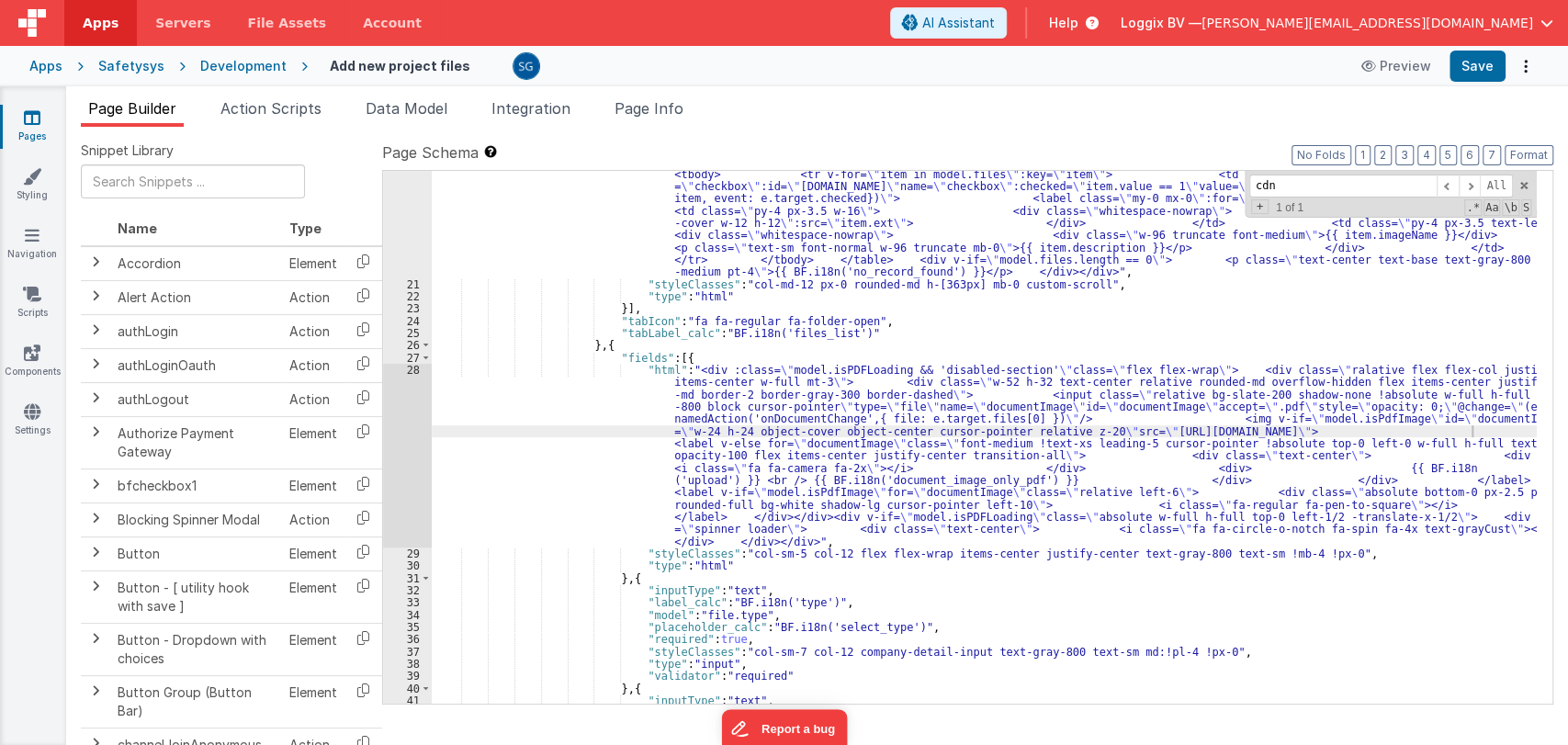
click at [35, 123] on icon at bounding box center [32, 117] width 16 height 18
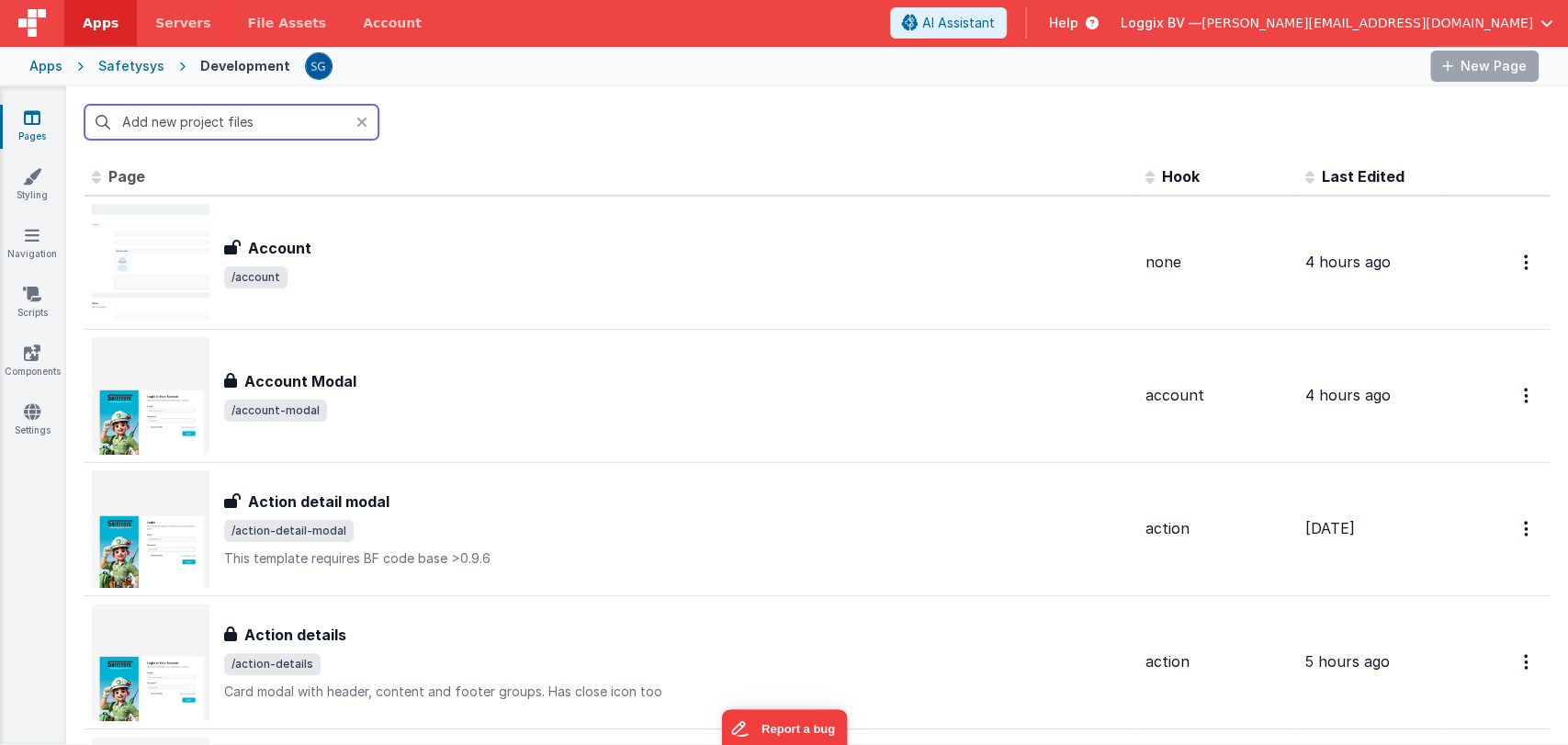
click at [279, 127] on input "Add new project files" at bounding box center [231, 122] width 294 height 35
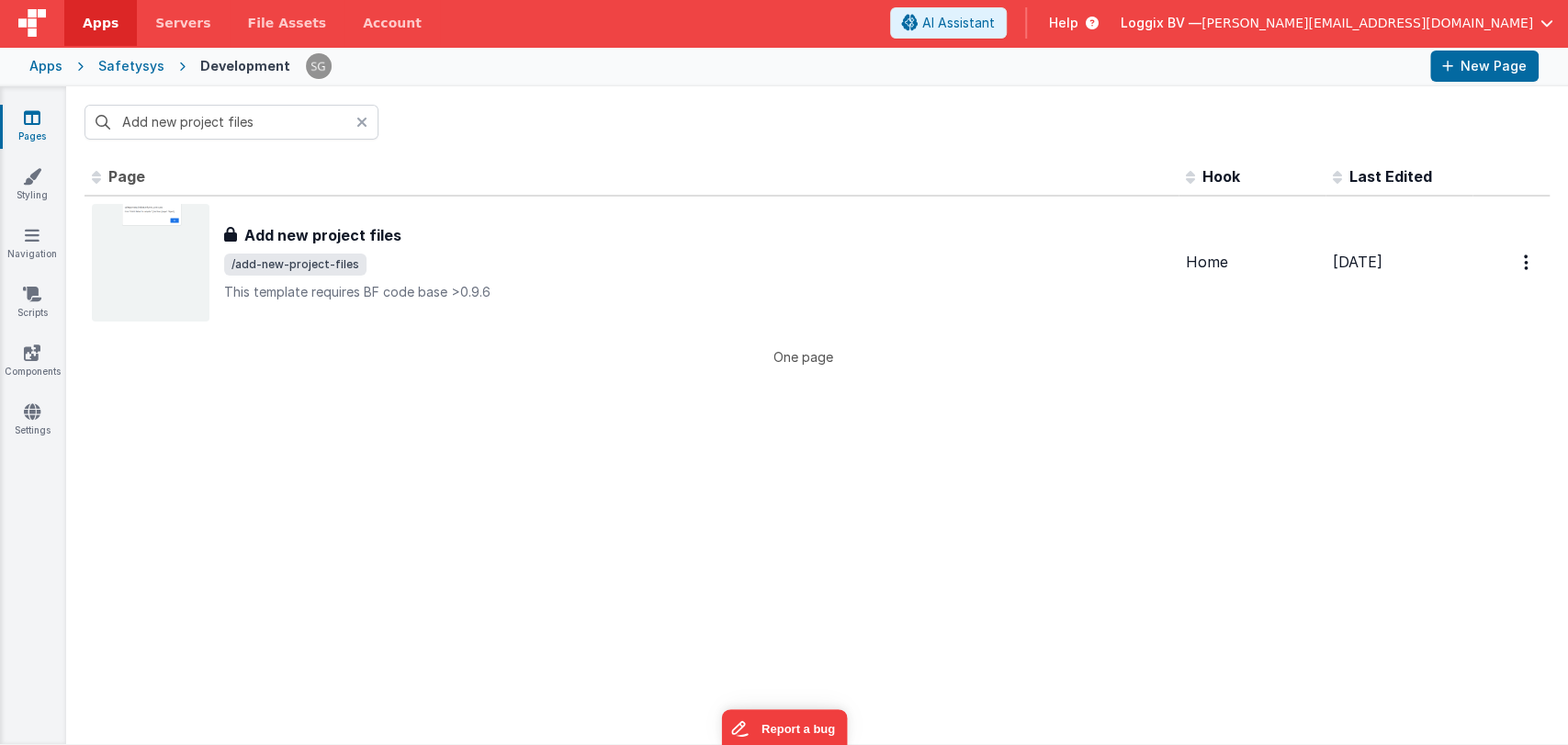
click at [361, 123] on icon at bounding box center [361, 122] width 11 height 14
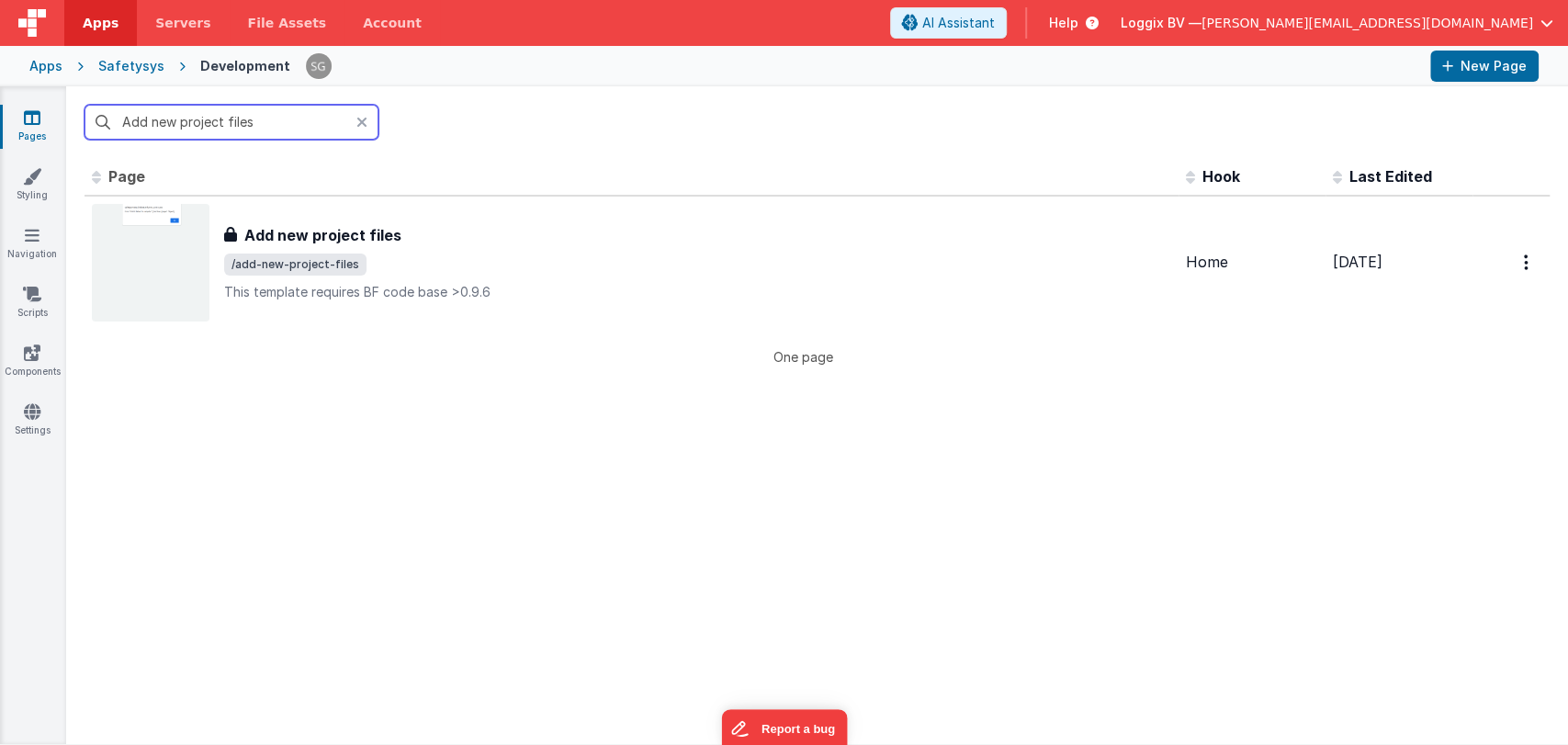
click at [295, 119] on input "Add new project files" at bounding box center [231, 122] width 294 height 35
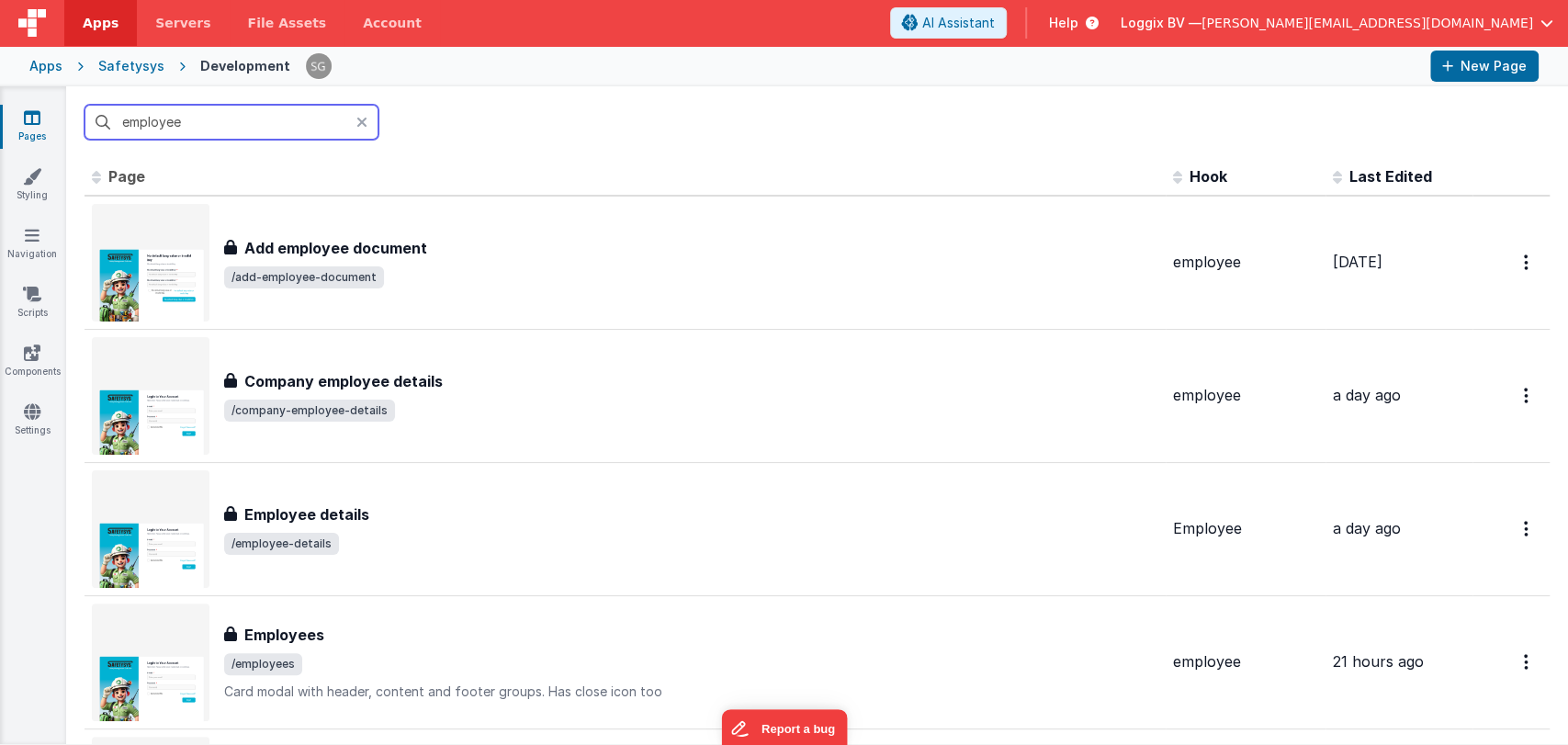
type input "employee"
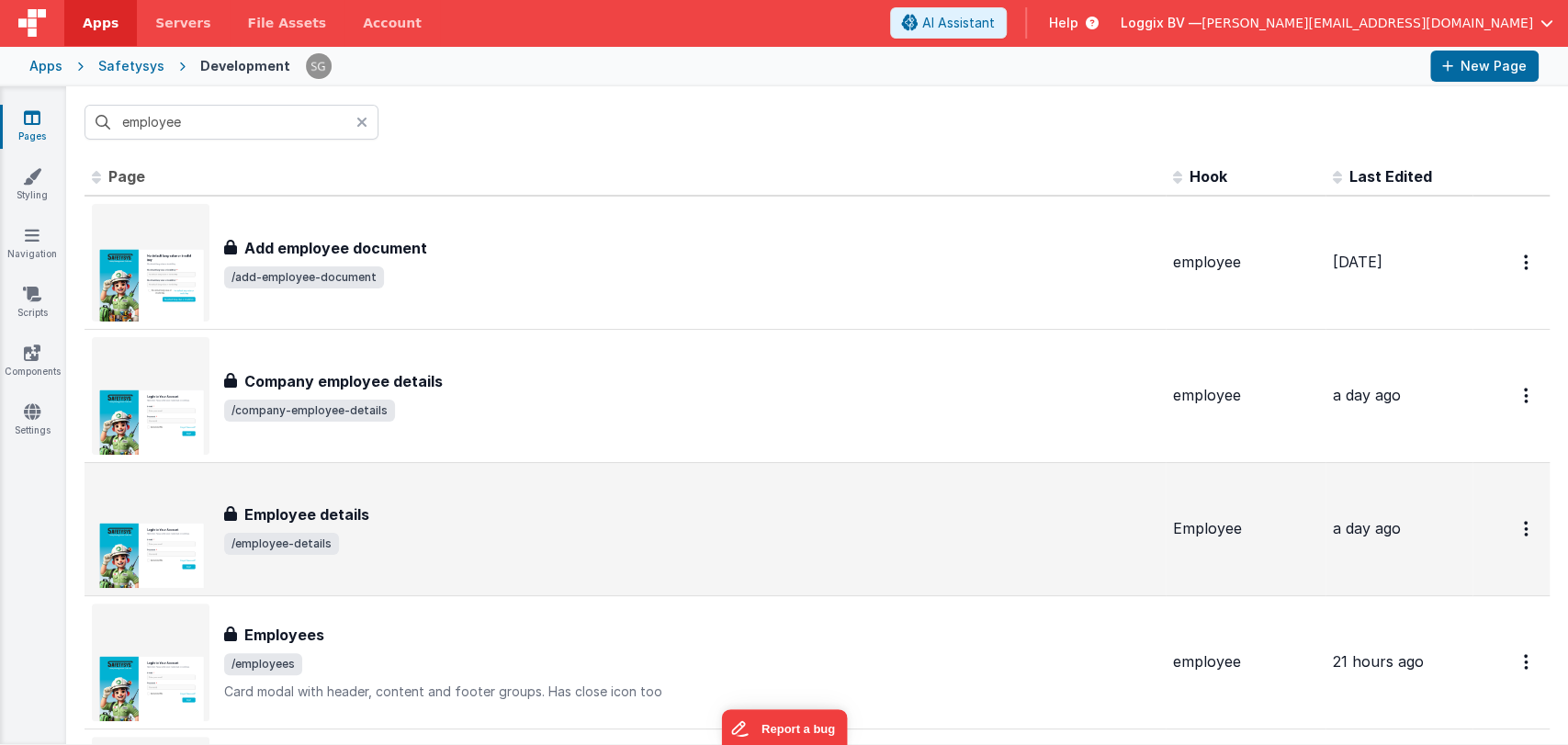
click at [338, 513] on h3 "Employee details" at bounding box center [306, 514] width 125 height 22
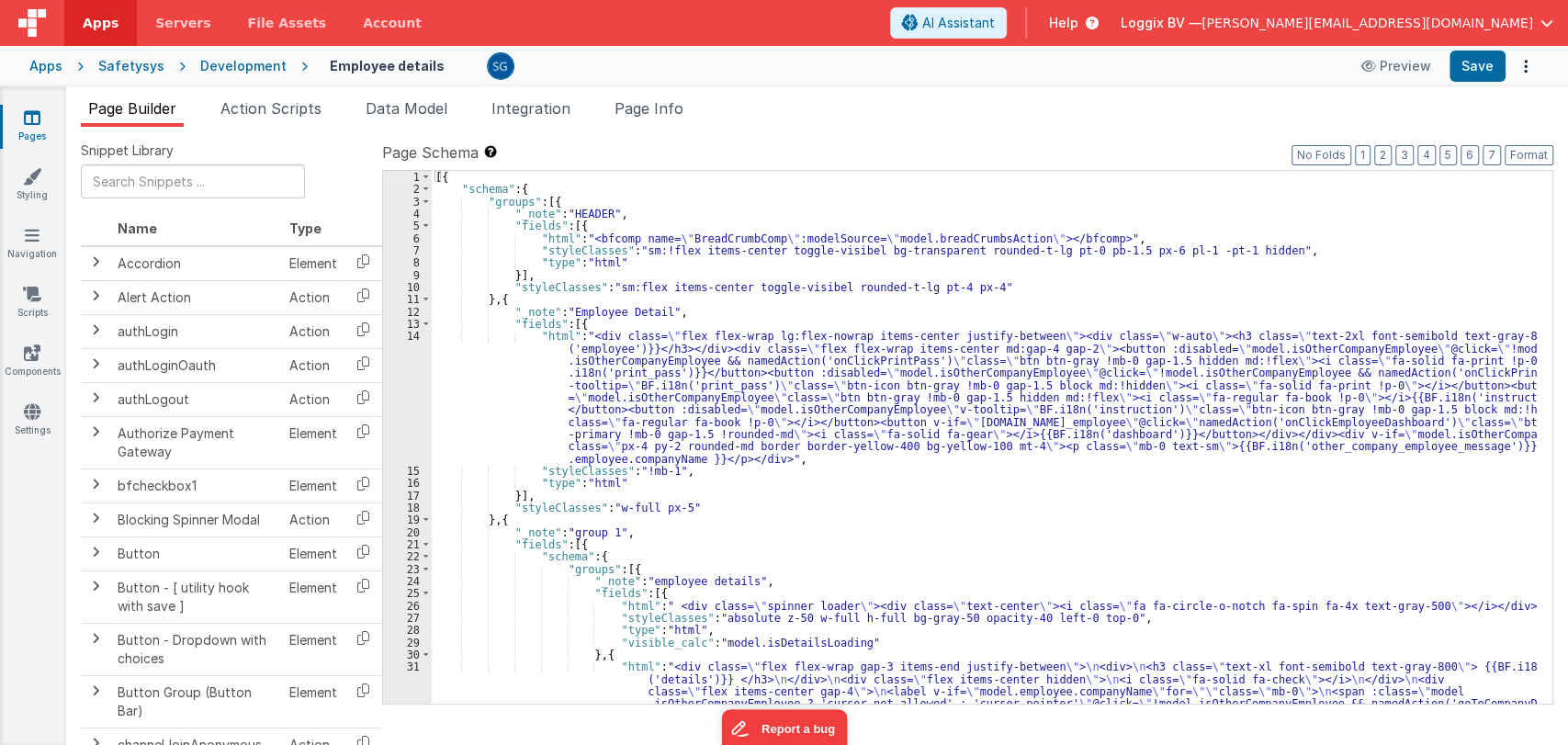
click at [841, 513] on div "[{ "schema" : { "groups" : [{ "_note" : "HEADER" , "fields" : [{ "html" : "<bfc…" at bounding box center [984, 718] width 1105 height 1095
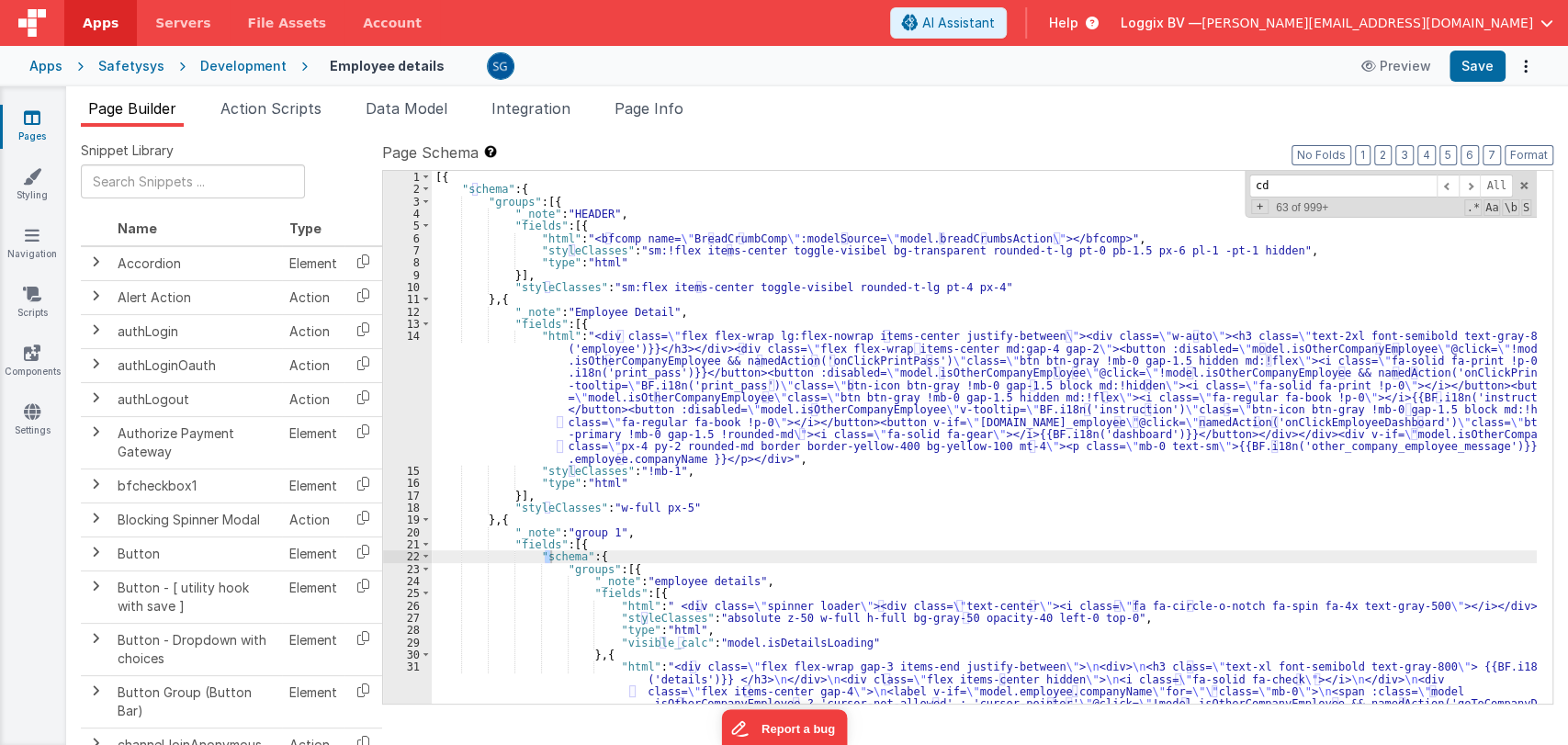
type input "cdn"
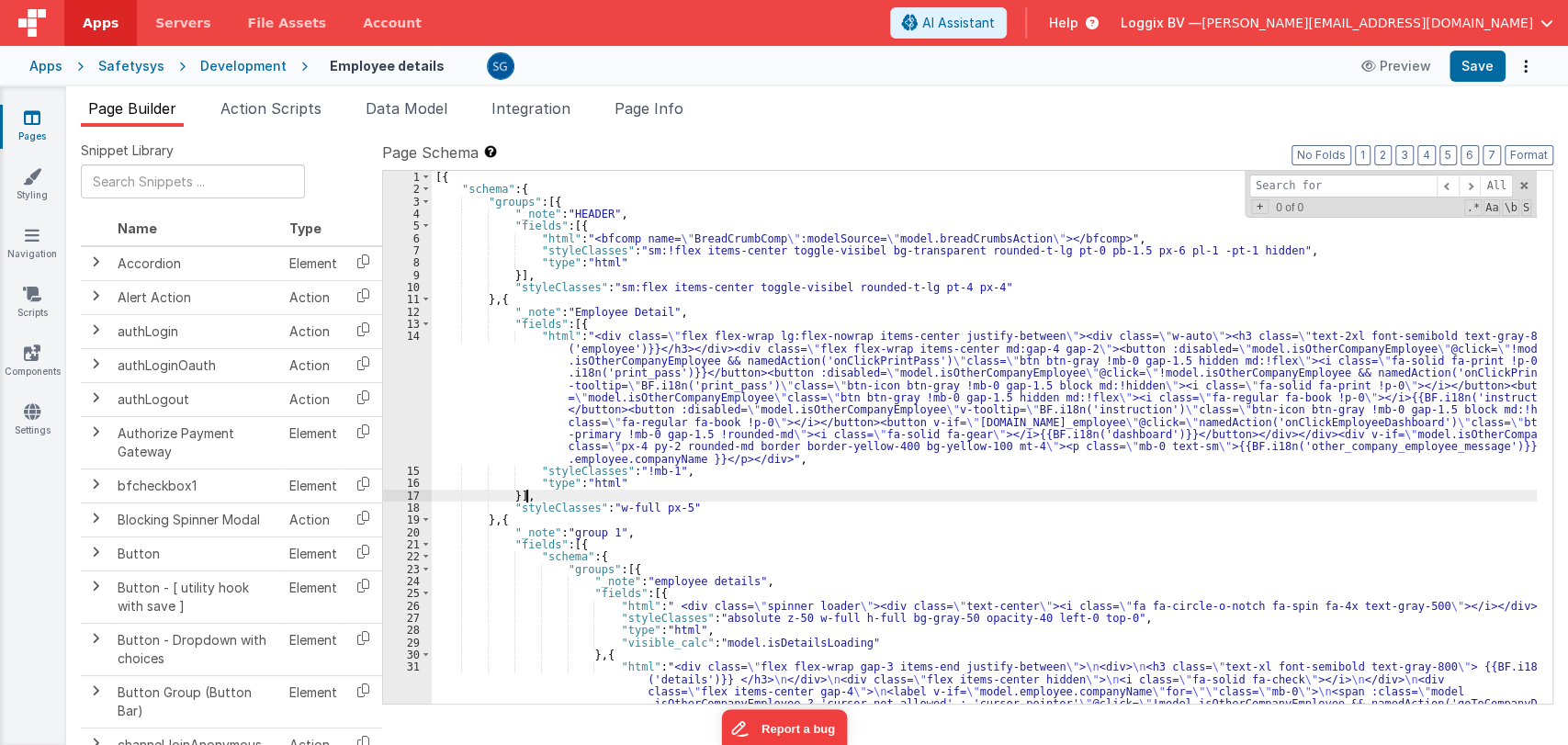
click at [977, 494] on div "[{ "schema" : { "groups" : [{ "_note" : "HEADER" , "fields" : [{ "html" : "<bfc…" at bounding box center [984, 718] width 1105 height 1095
click at [1326, 183] on input at bounding box center [1342, 186] width 187 height 23
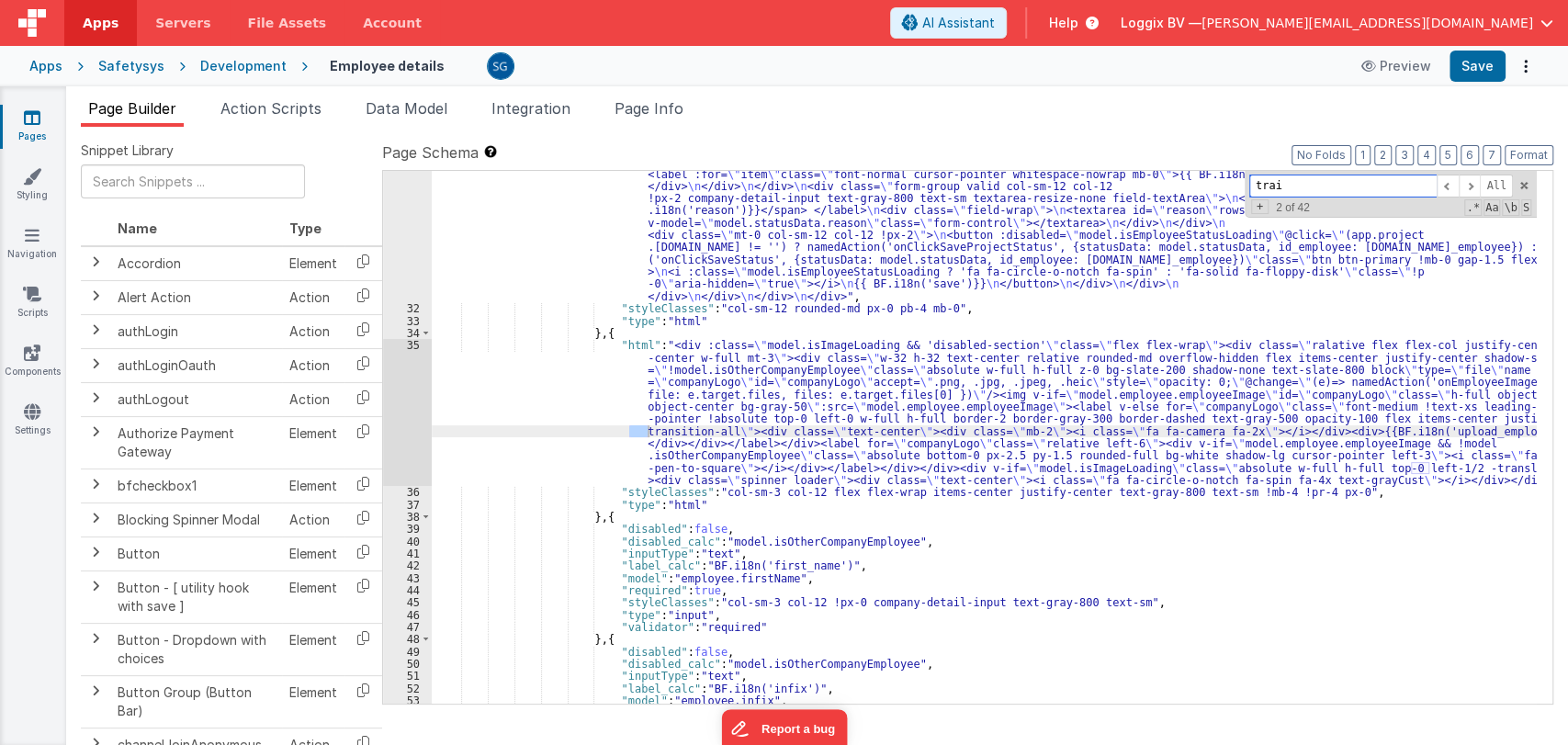
scroll to position [11354, 0]
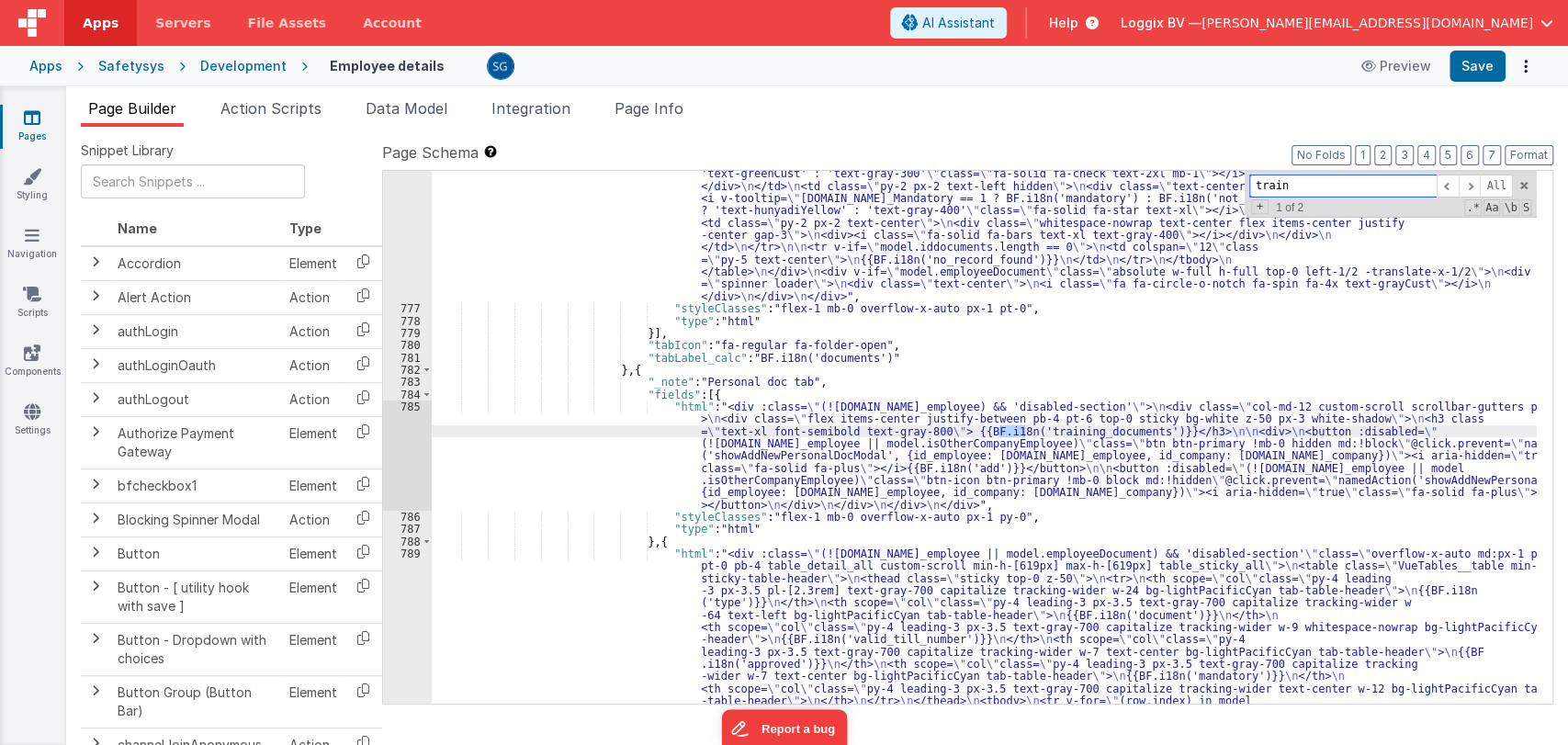
type input "traini"
click at [406, 406] on div "785" at bounding box center [407, 455] width 49 height 110
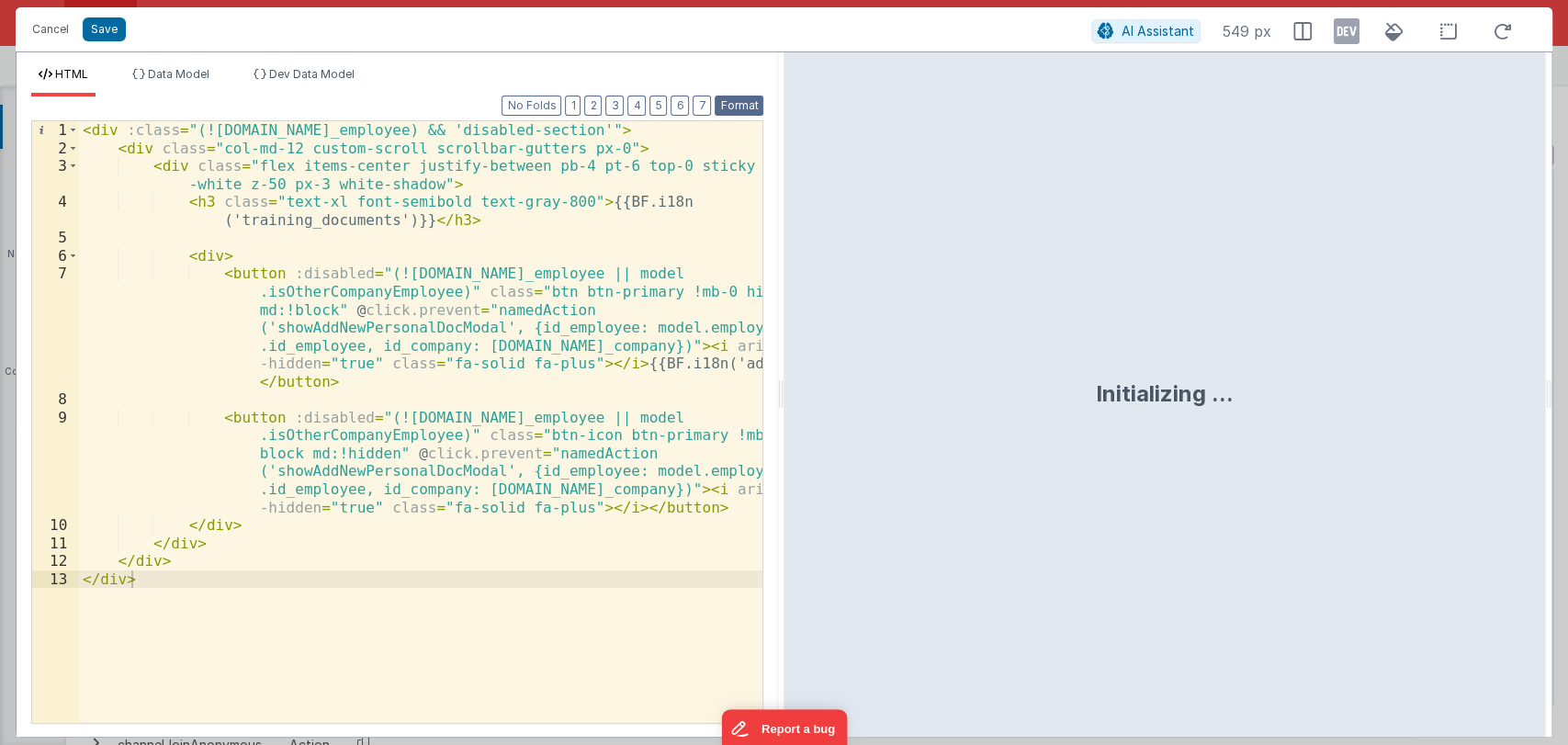
click at [732, 97] on button "Format" at bounding box center [738, 105] width 49 height 20
click at [385, 331] on div "< div :class = "(!model.employee.id_employee) && 'disabled-section'" > < div cl…" at bounding box center [421, 440] width 685 height 637
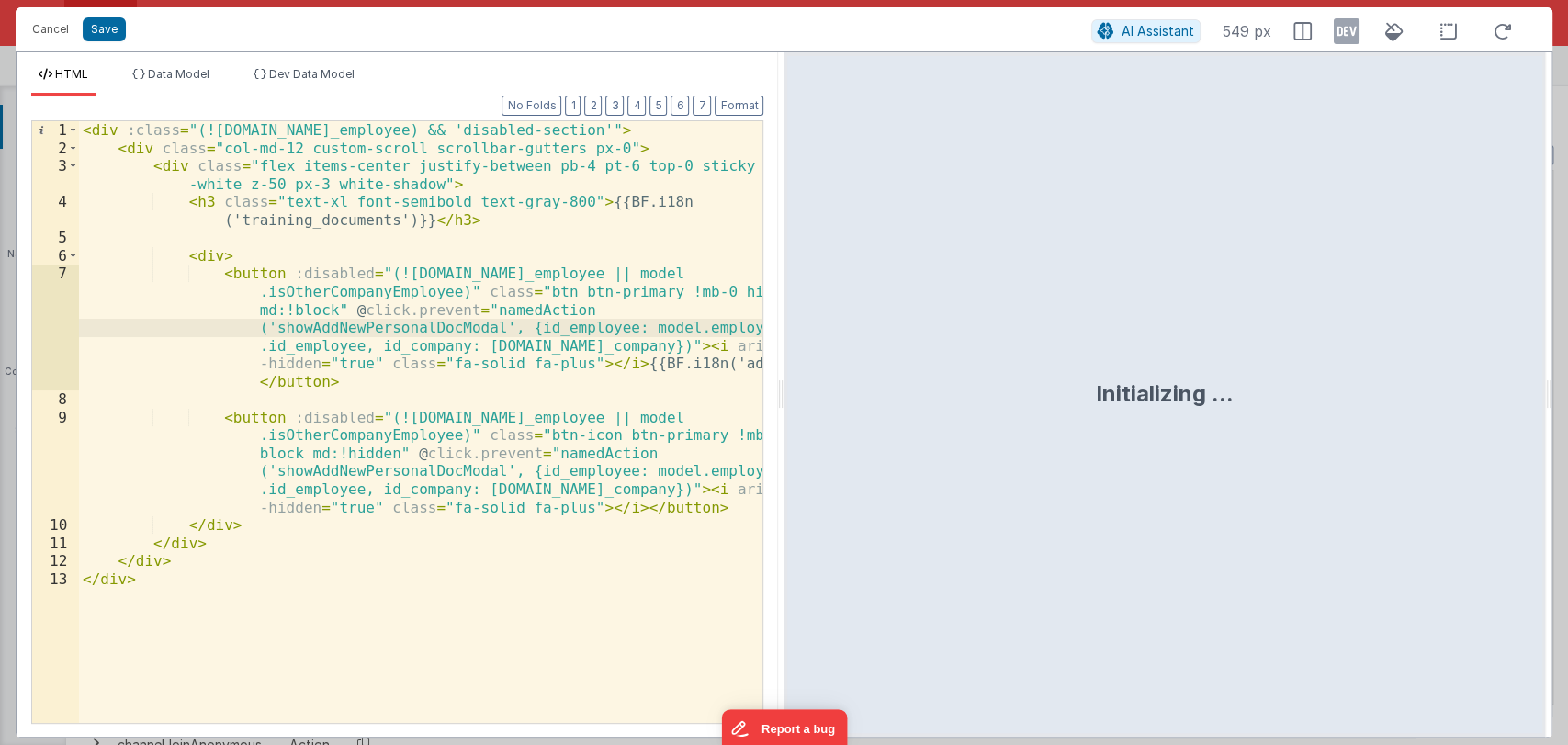
click at [385, 331] on div "< div :class = "(!model.employee.id_employee) && 'disabled-section'" > < div cl…" at bounding box center [421, 440] width 685 height 637
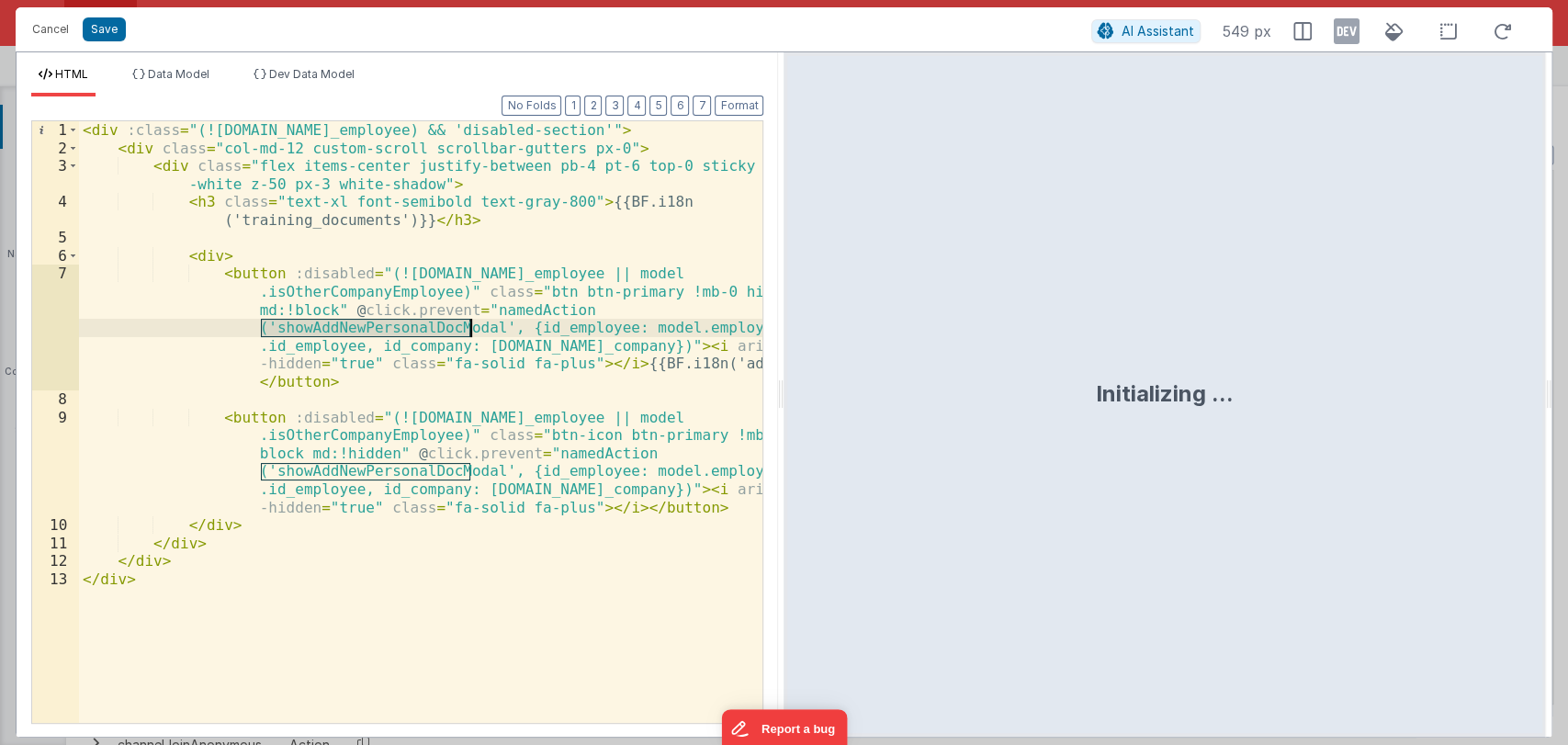
click at [385, 331] on div "< div :class = "(!model.employee.id_employee) && 'disabled-section'" > < div cl…" at bounding box center [421, 440] width 685 height 637
click at [53, 30] on button "Cancel" at bounding box center [50, 29] width 55 height 26
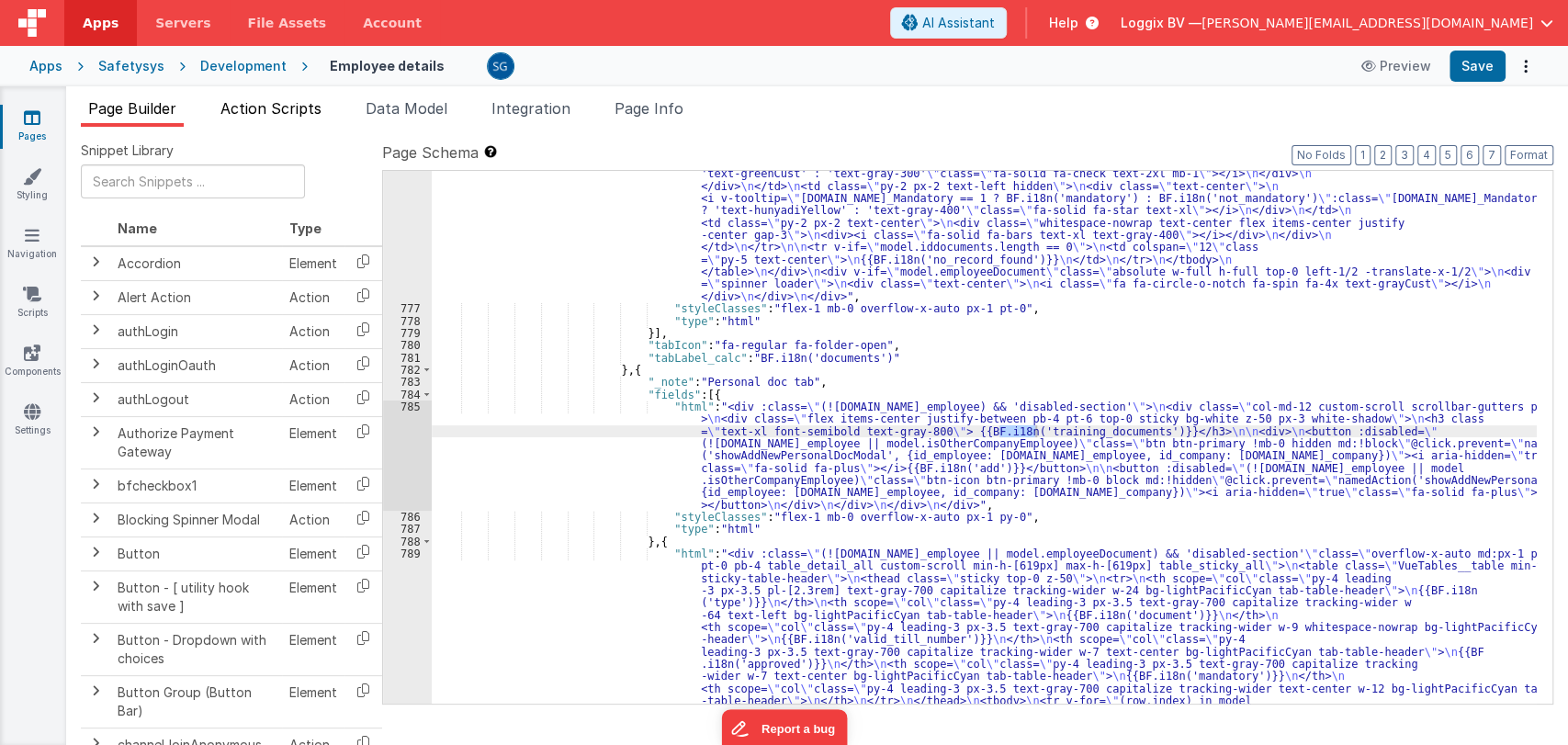
click at [246, 99] on li "Action Scripts" at bounding box center [271, 111] width 116 height 30
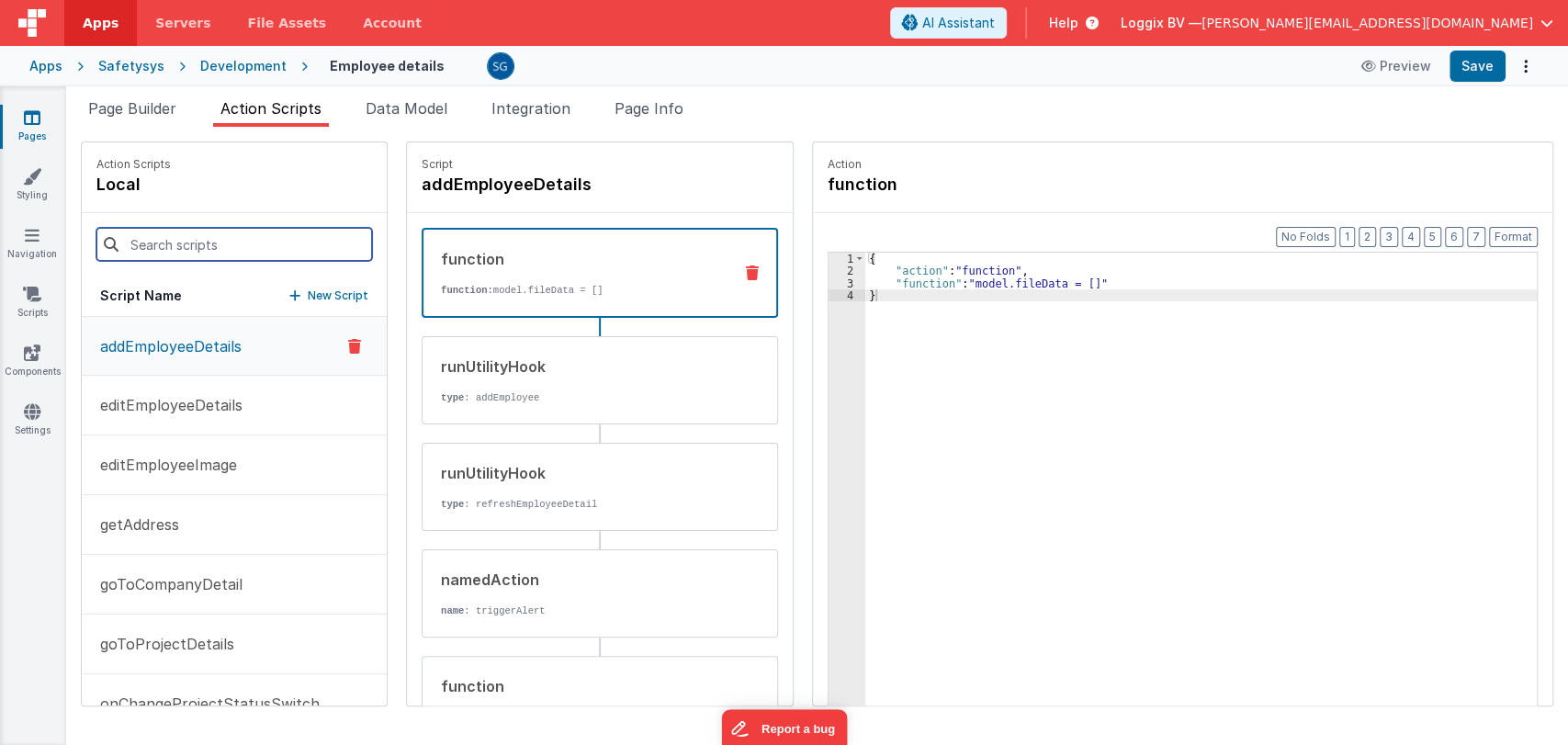
click at [169, 237] on input at bounding box center [233, 244] width 276 height 33
paste input "showAddNewPersonalDocModal"
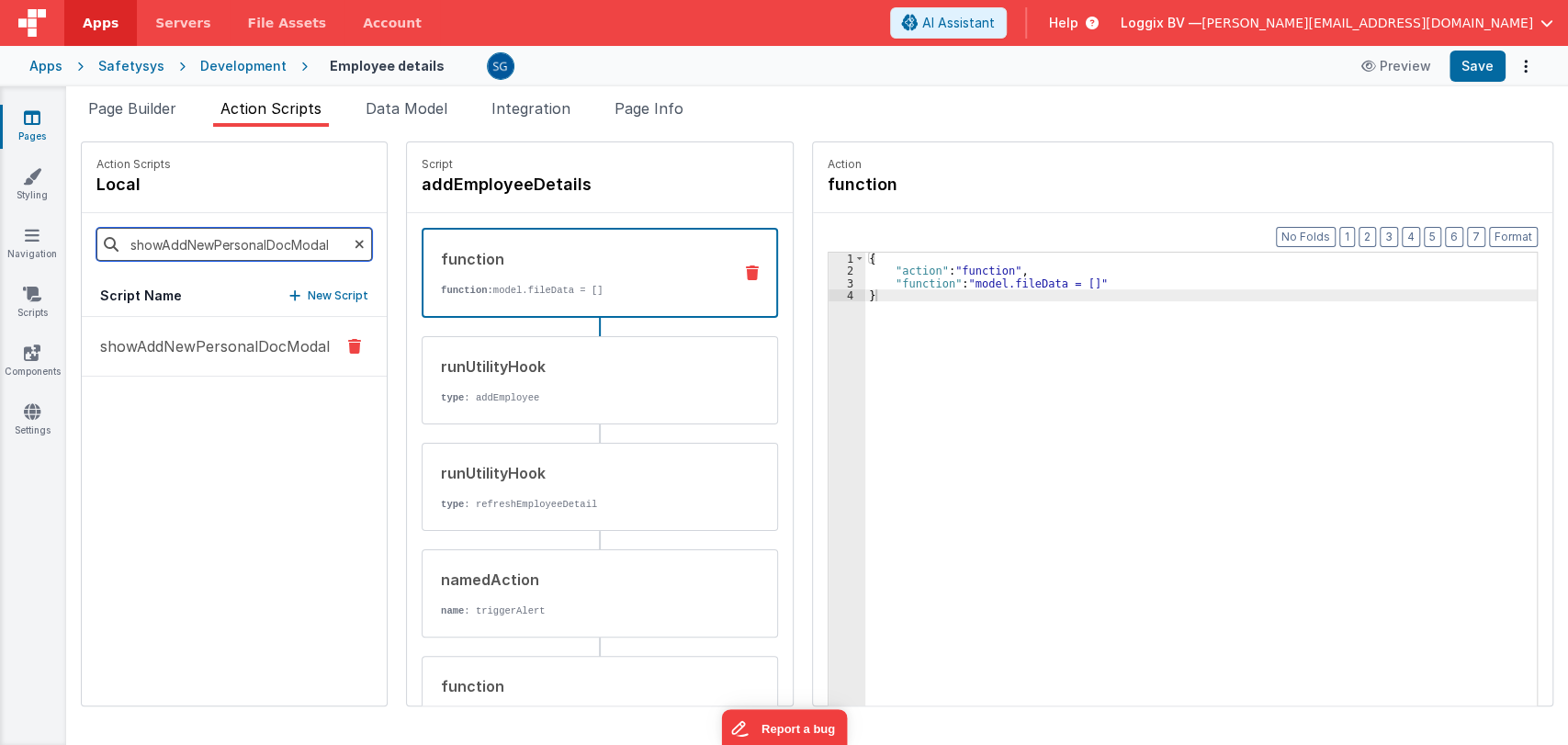
type input "showAddNewPersonalDocModal"
click at [213, 351] on p "showAddNewPersonalDocModal" at bounding box center [209, 346] width 241 height 22
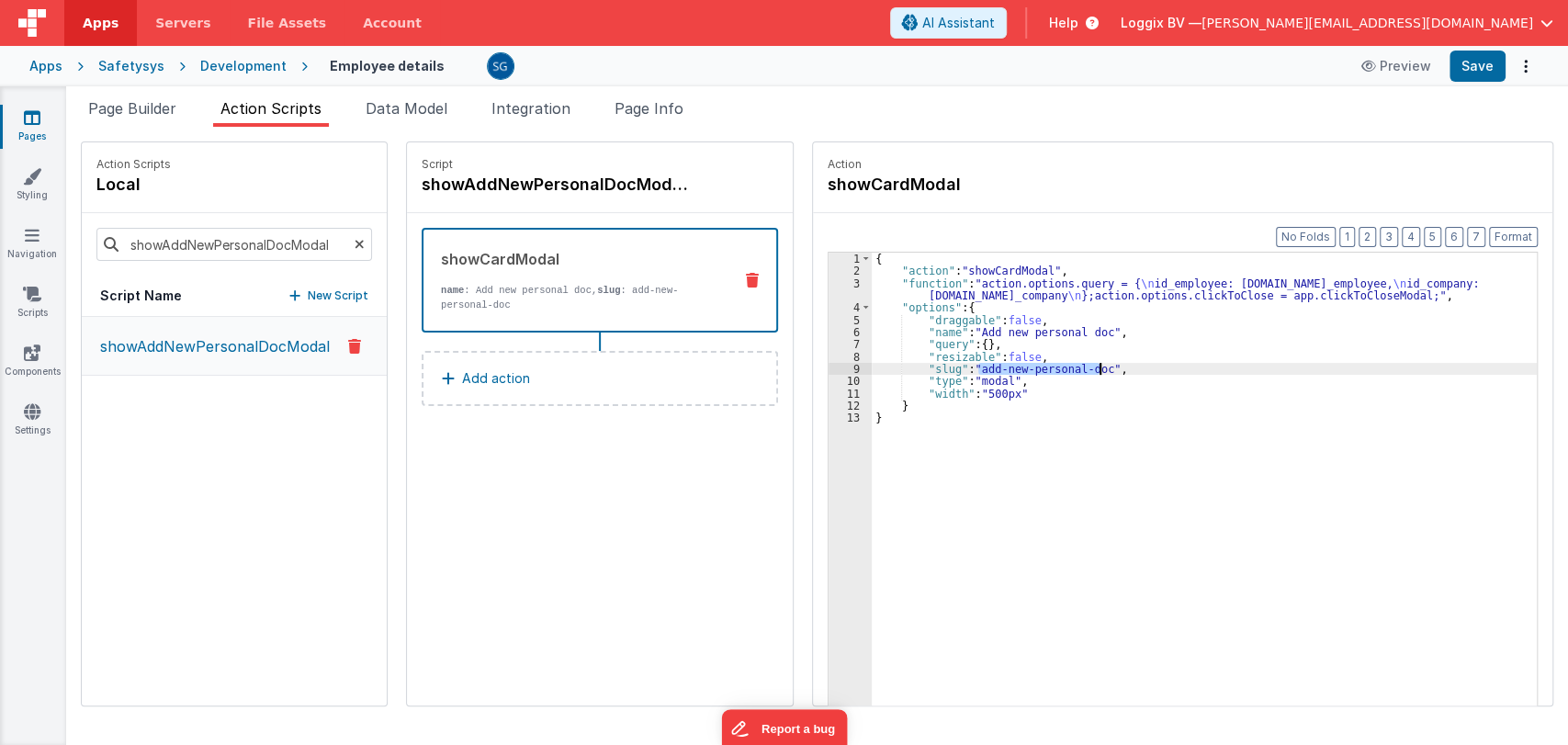
drag, startPoint x: 977, startPoint y: 368, endPoint x: 1097, endPoint y: 366, distance: 120.0
click at [1097, 366] on div "{ "action" : "showCardModal" , "function" : "action.options.query = { \n id_emp…" at bounding box center [1205, 519] width 667 height 535
click at [36, 242] on icon at bounding box center [32, 234] width 14 height 18
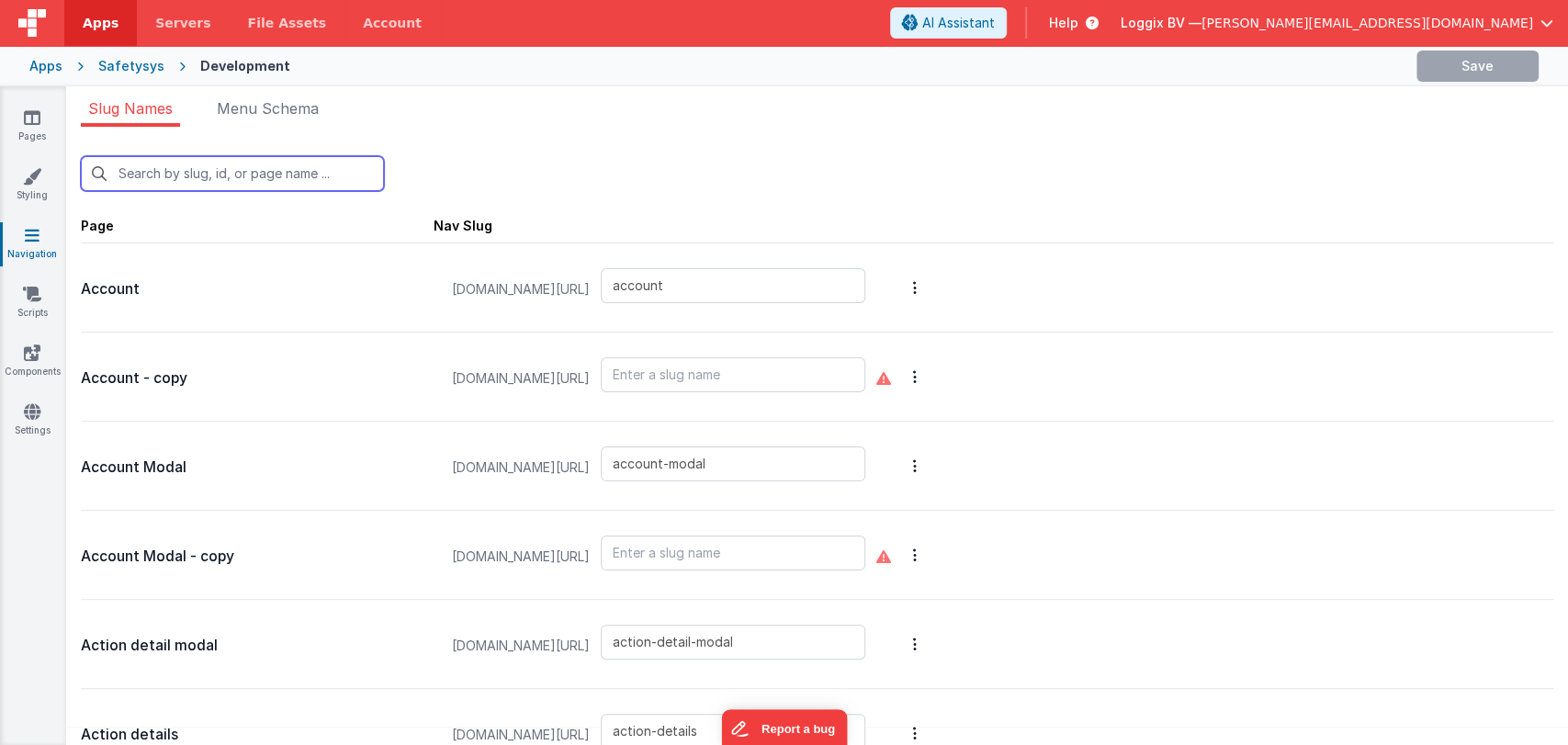
click at [257, 156] on input "text" at bounding box center [232, 174] width 303 height 35
paste input "add-new-personal-doc"
type input "add-new-personal-doc"
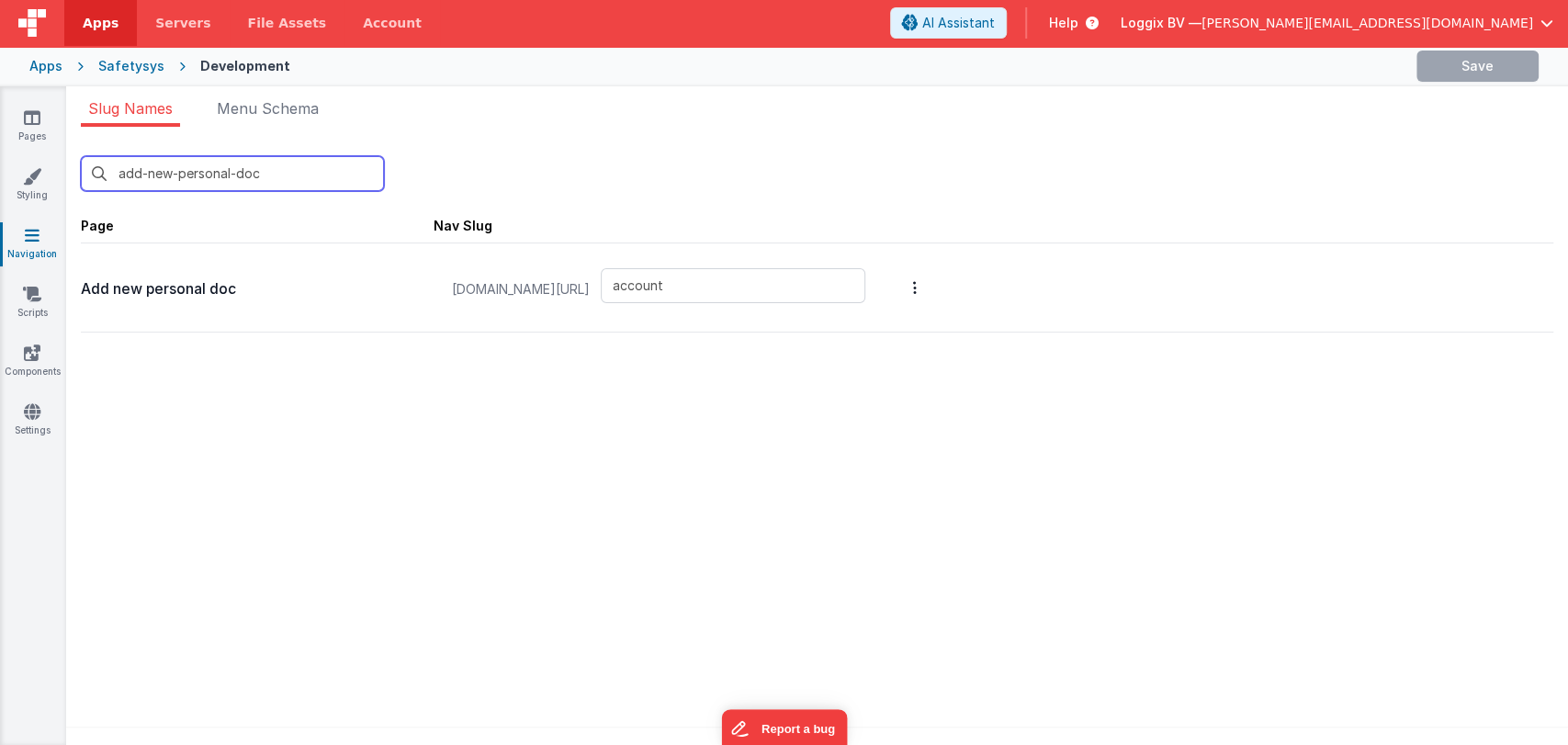
type input "add-new-personal-doc"
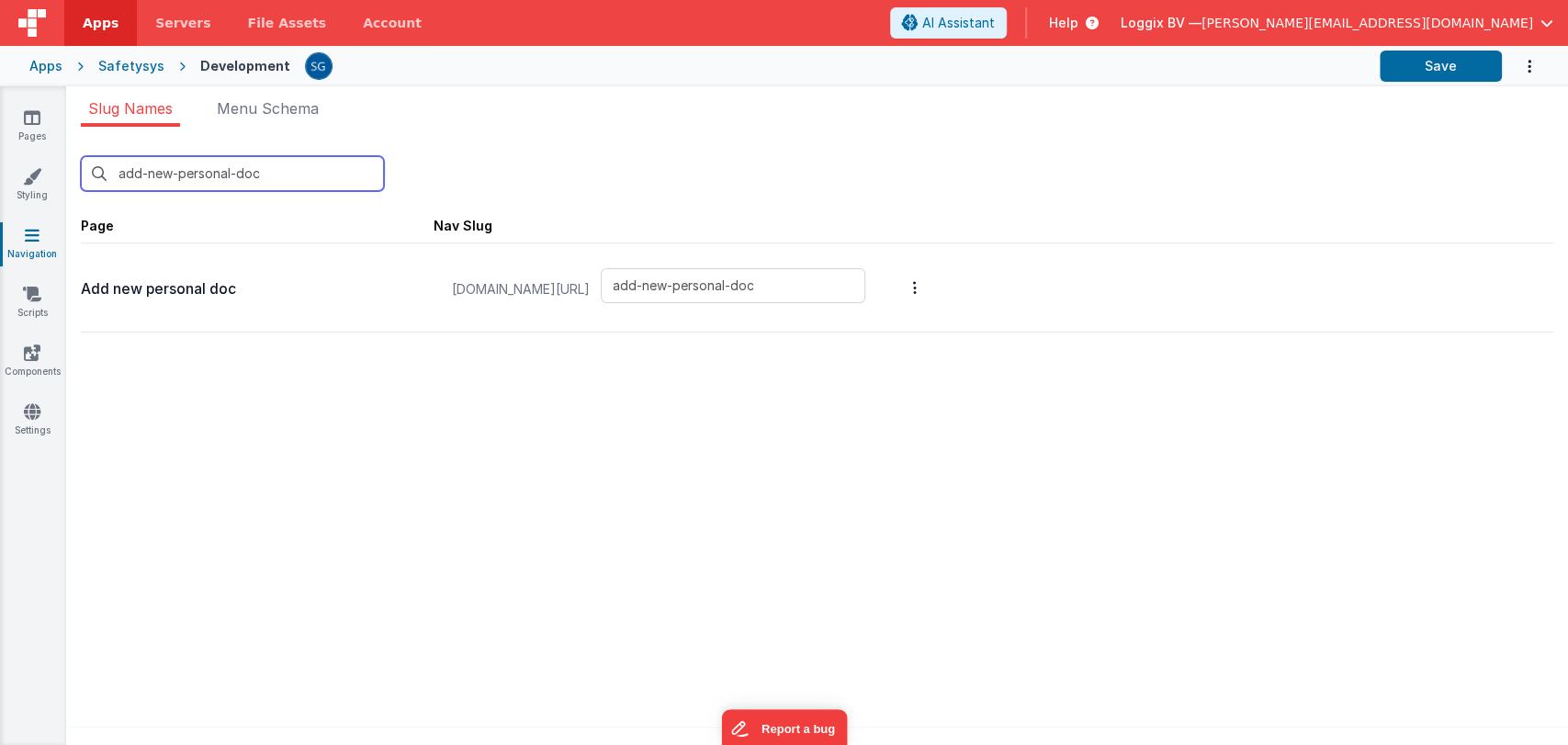
type input "add-new-personal-doc"
drag, startPoint x: 240, startPoint y: 292, endPoint x: 83, endPoint y: 281, distance: 157.4
click at [83, 281] on p "Add new personal doc" at bounding box center [256, 289] width 352 height 26
copy p "Add new personal doc"
type input "add-new-personal-doc"
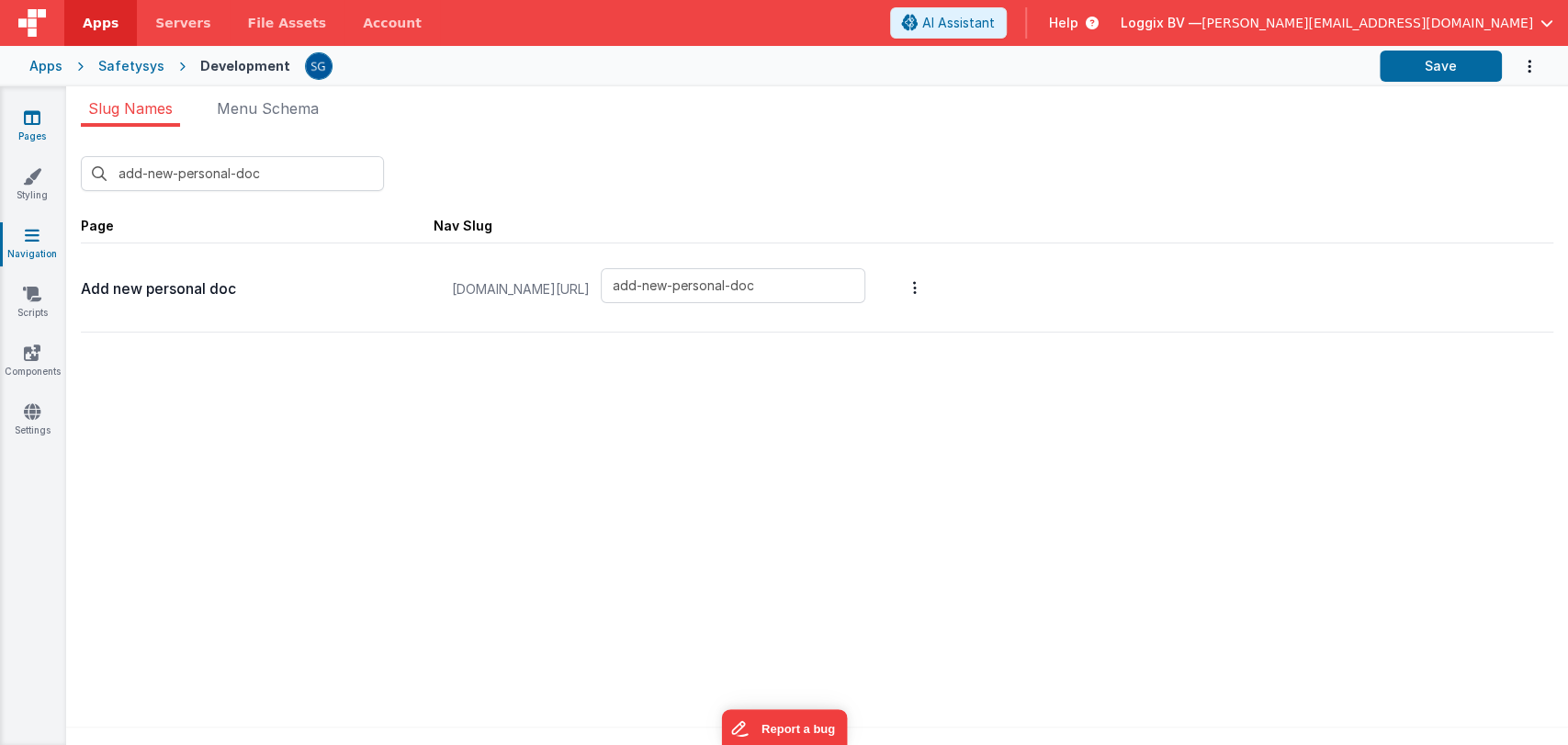
click at [36, 109] on div "Pages Styling Navigation Scripts Components Settings" at bounding box center [33, 416] width 66 height 659
click at [273, 165] on input "add-new-personal-doc" at bounding box center [232, 174] width 303 height 35
click at [29, 123] on icon at bounding box center [32, 117] width 16 height 18
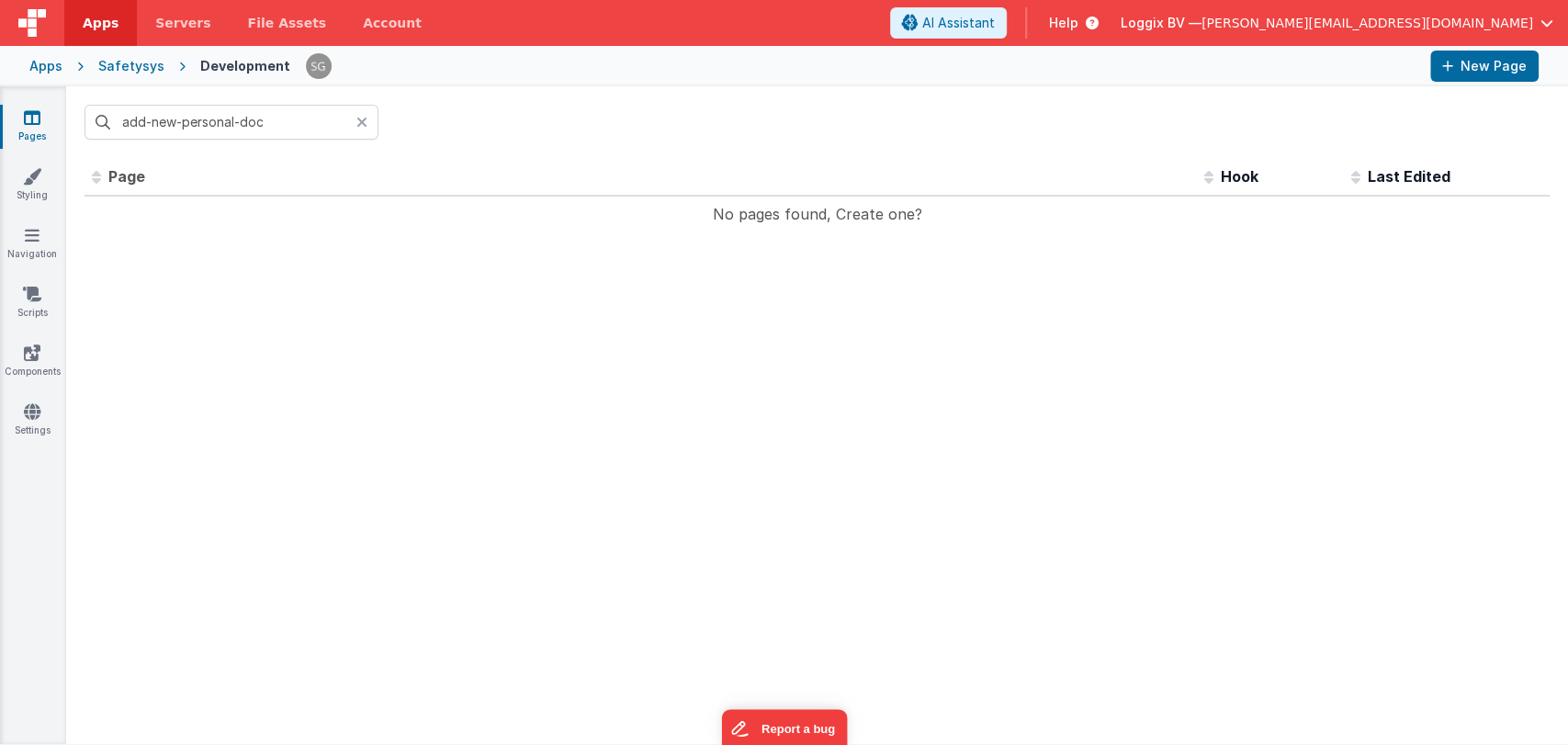
click at [270, 124] on input "add-new-personal-doc" at bounding box center [231, 122] width 294 height 35
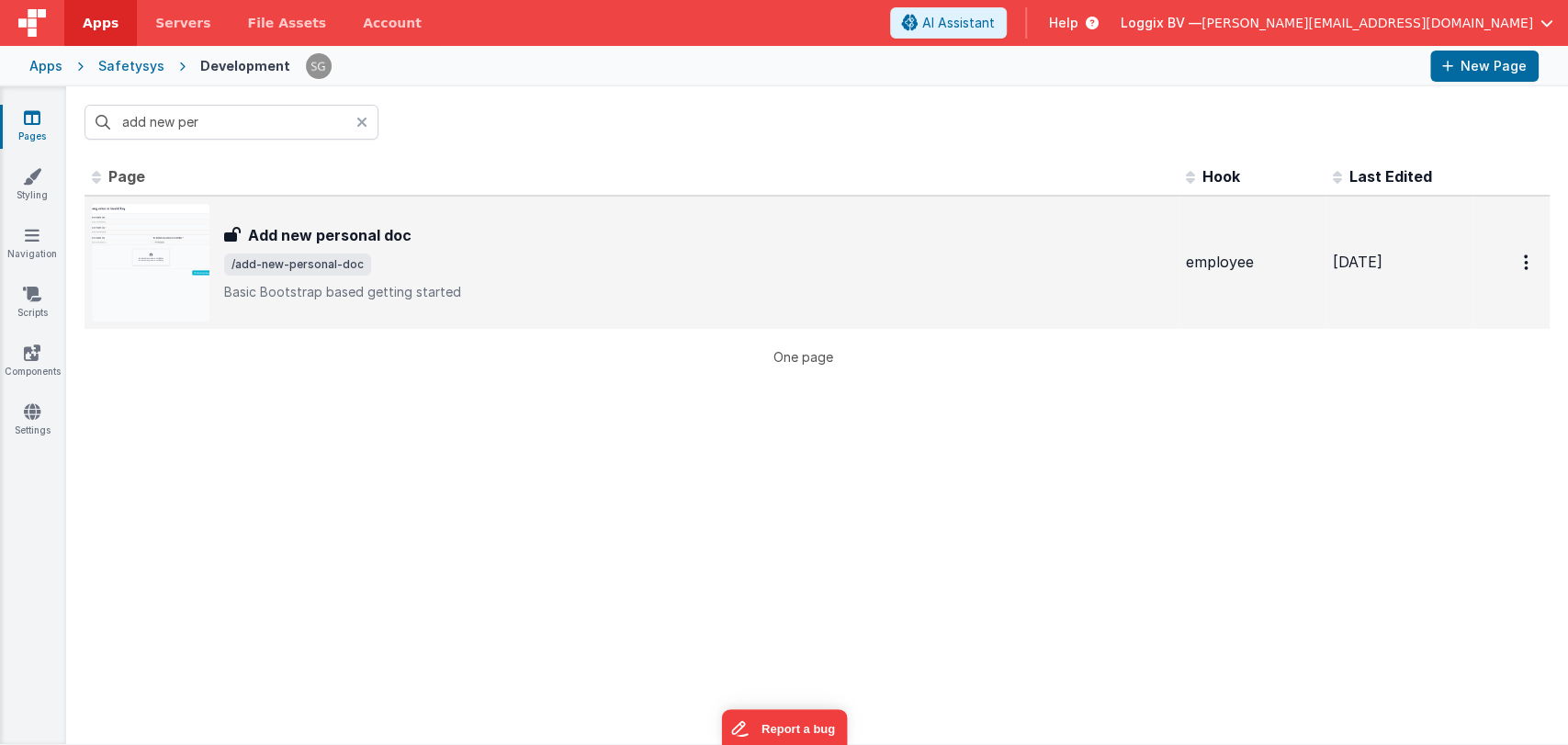
type input "add new per"
click at [331, 269] on span "/add-new-personal-doc" at bounding box center [297, 264] width 147 height 22
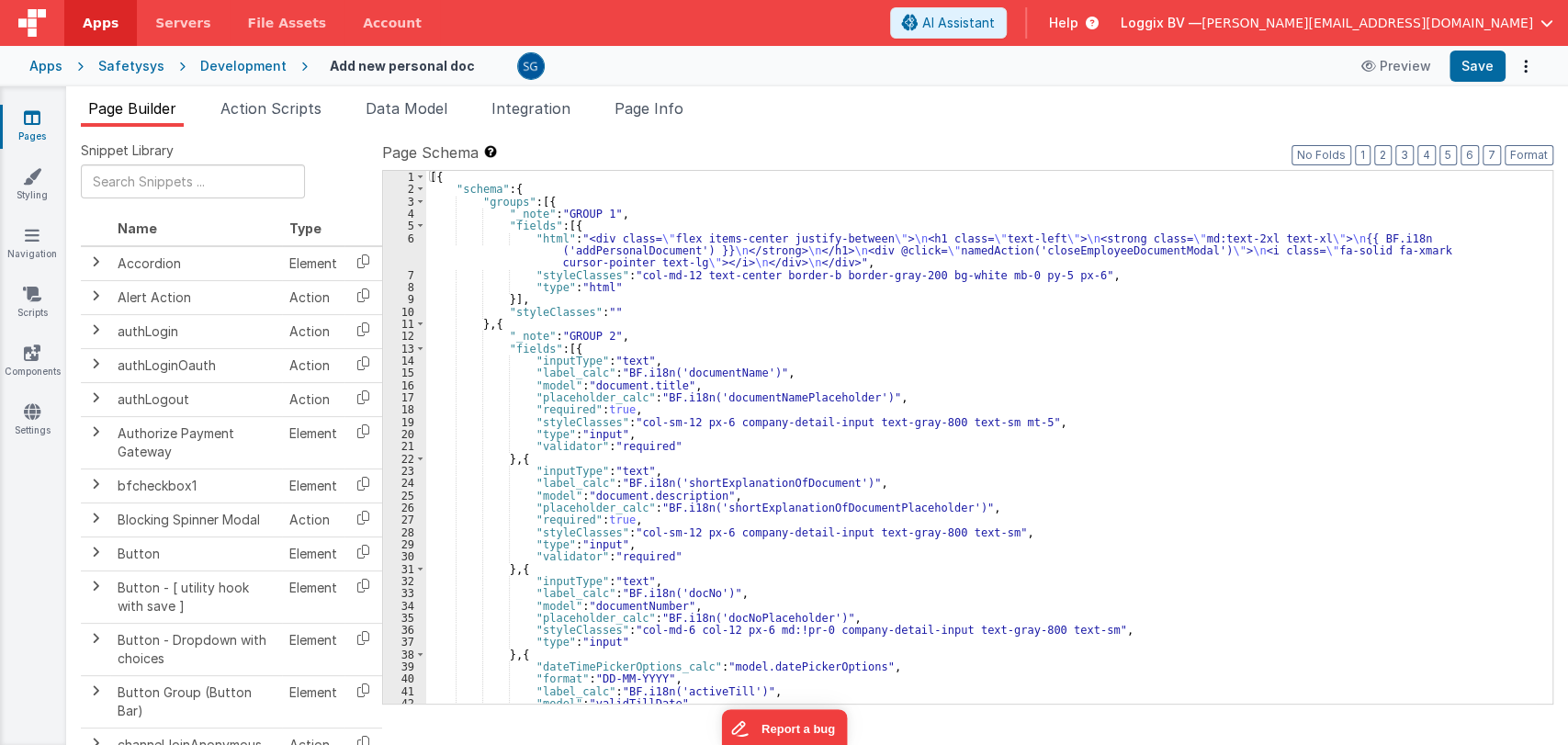
click at [843, 362] on div "[{ "schema" : { "groups" : [{ "_note" : "GROUP 1" , "fields" : [{ "html" : "<di…" at bounding box center [981, 449] width 1110 height 558
click at [802, 372] on div "[{ "schema" : { "groups" : [{ "_note" : "GROUP 1" , "fields" : [{ "html" : "<di…" at bounding box center [981, 449] width 1110 height 558
click at [929, 403] on div "[{ "schema" : { "groups" : [{ "_note" : "GROUP 1" , "fields" : [{ "html" : "<di…" at bounding box center [981, 449] width 1110 height 558
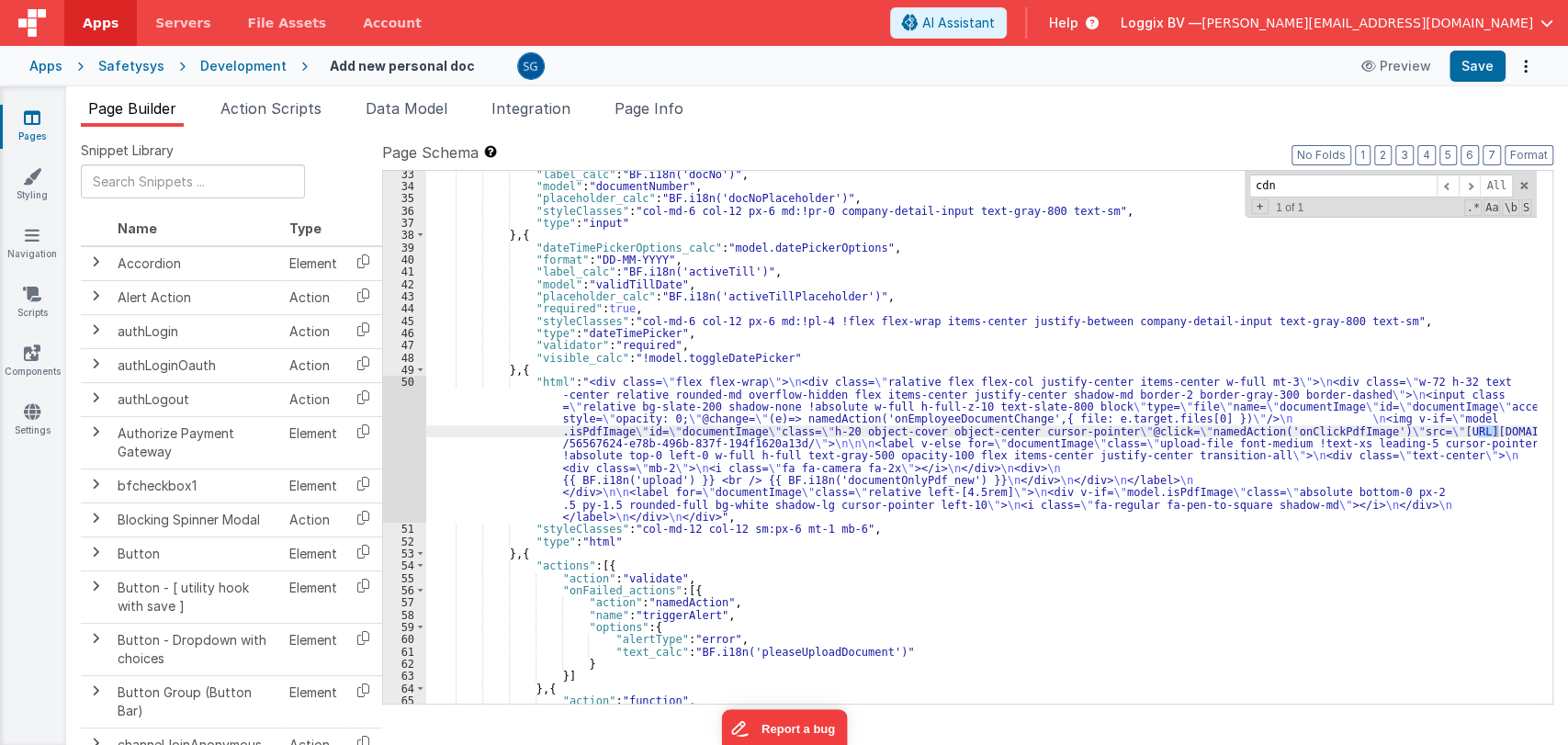
click at [407, 381] on div "50" at bounding box center [404, 448] width 43 height 147
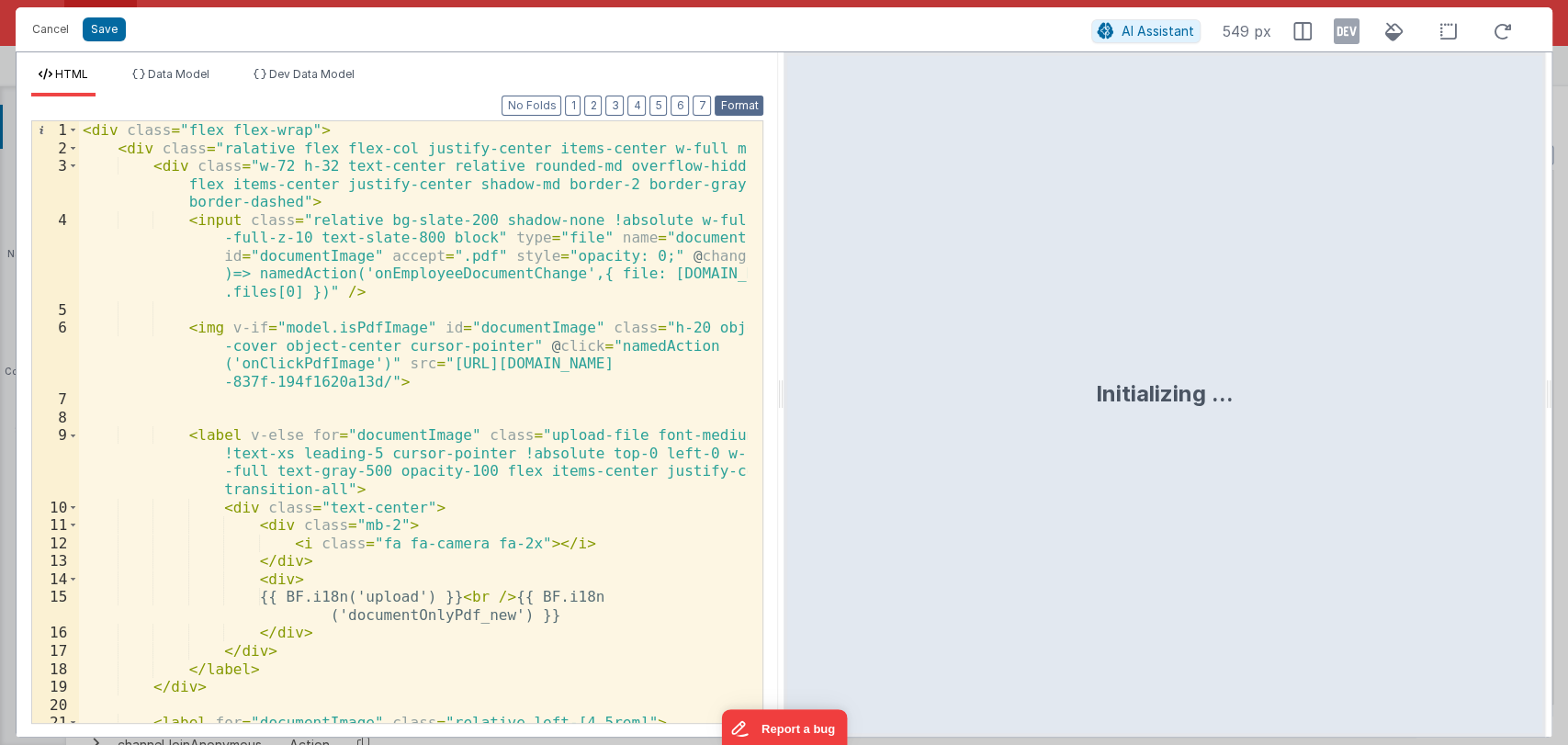
click at [731, 104] on button "Format" at bounding box center [738, 105] width 49 height 20
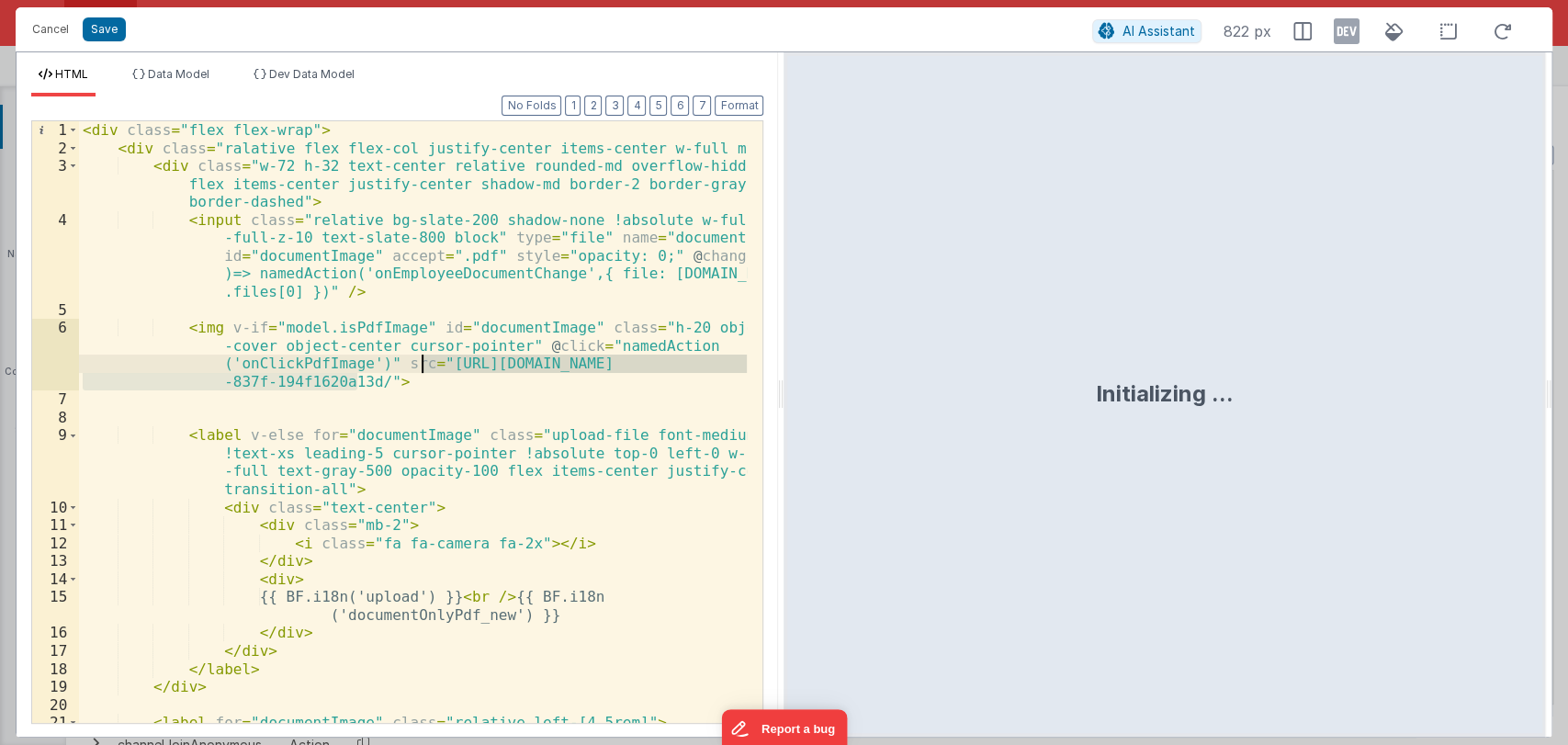
drag, startPoint x: 361, startPoint y: 385, endPoint x: 424, endPoint y: 361, distance: 67.4
click at [424, 361] on div "< div class = "flex flex-wrap" > < div class = "ralative flex flex-col justify-…" at bounding box center [413, 448] width 668 height 656
click at [359, 375] on div "< div class = "flex flex-wrap" > < div class = "ralative flex flex-col justify-…" at bounding box center [412, 421] width 667 height 602
drag, startPoint x: 364, startPoint y: 379, endPoint x: 421, endPoint y: 364, distance: 58.9
click at [421, 364] on div "< div class = "flex flex-wrap" > < div class = "ralative flex flex-col justify-…" at bounding box center [413, 448] width 668 height 656
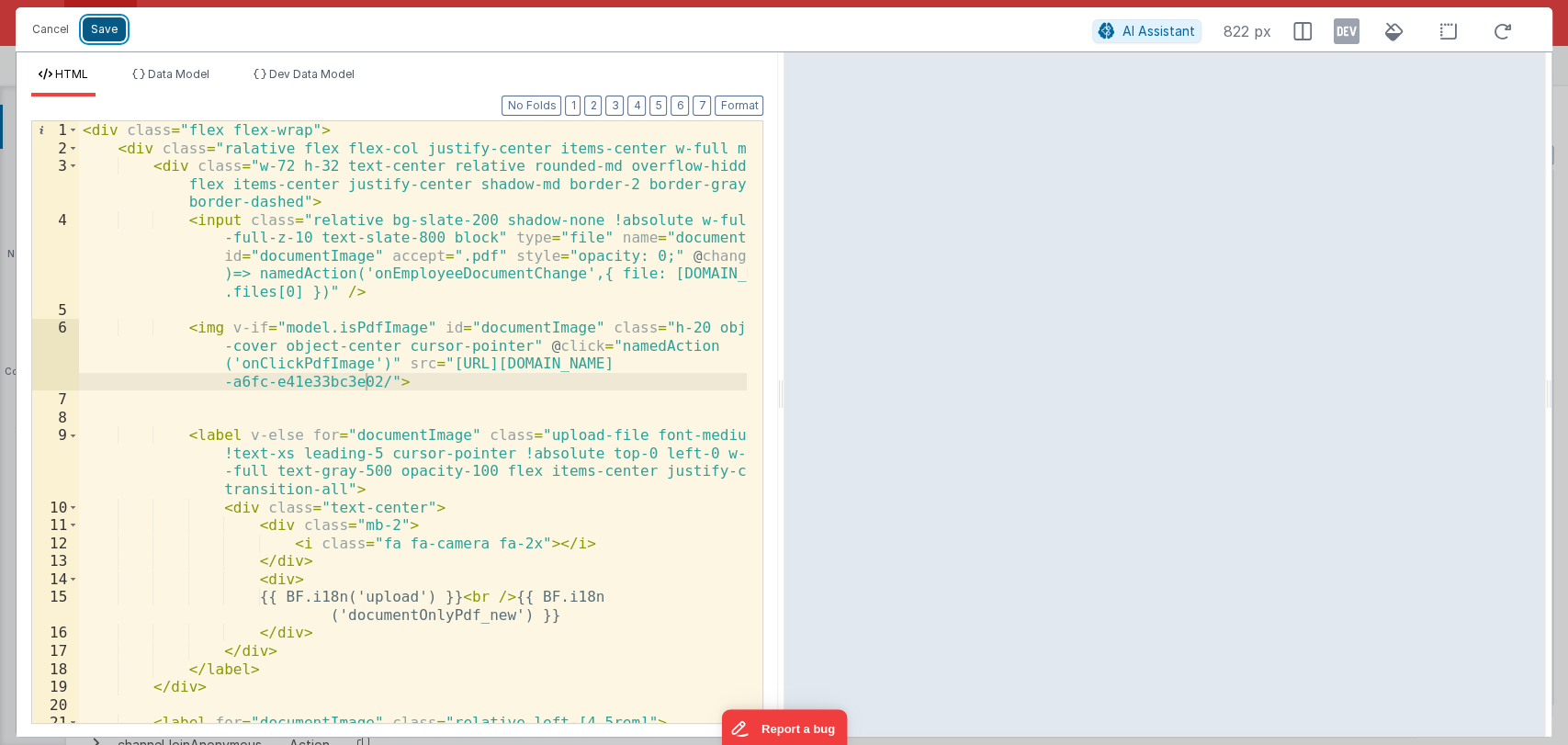
click at [116, 30] on button "Save" at bounding box center [104, 29] width 43 height 24
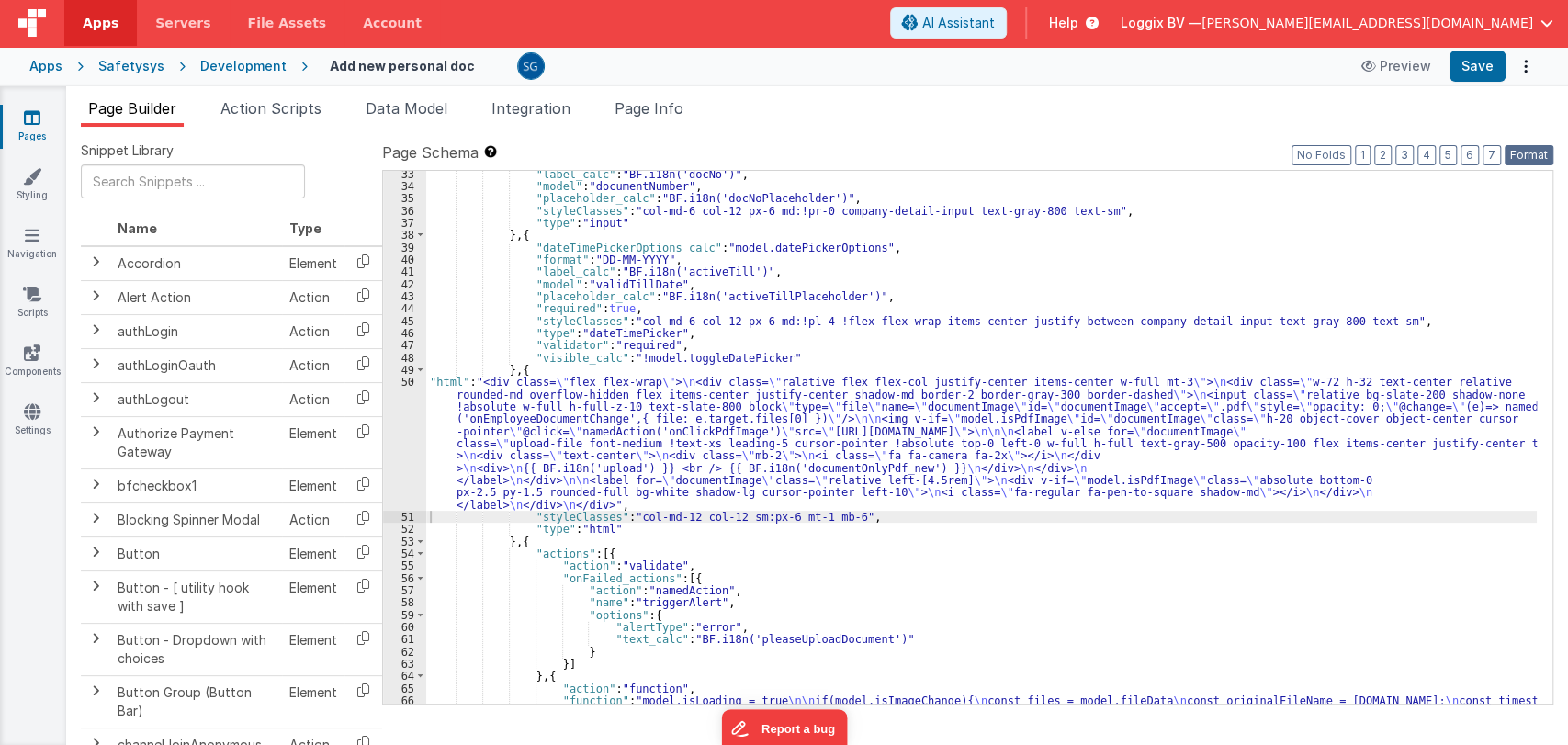
click at [1520, 152] on button "Format" at bounding box center [1529, 155] width 49 height 20
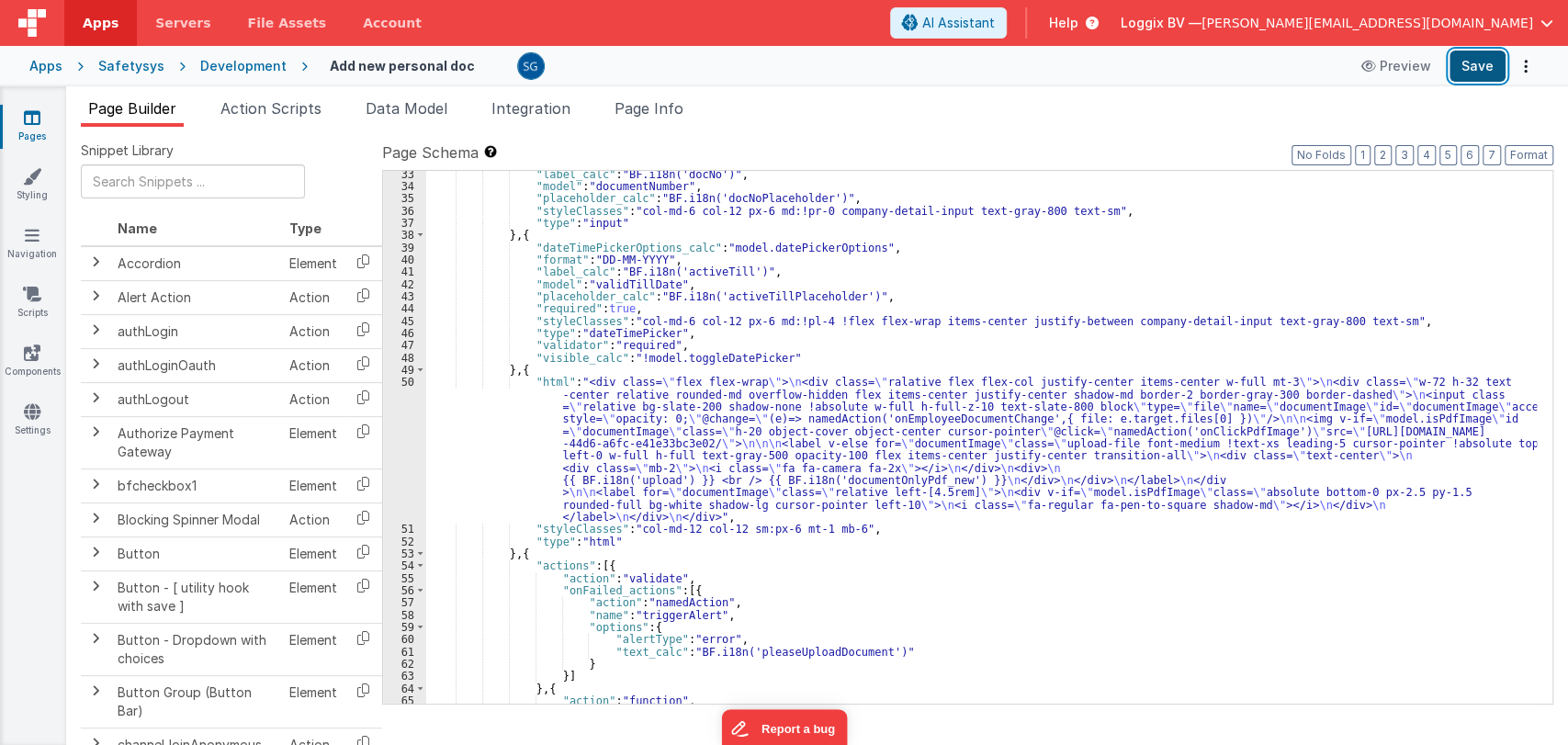
click at [1471, 61] on button "Save" at bounding box center [1477, 66] width 56 height 32
click at [930, 365] on div ""label_calc" : "BF.i18n('docNo')" , "model" : "documentNumber" , "placeholder_c…" at bounding box center [981, 501] width 1110 height 667
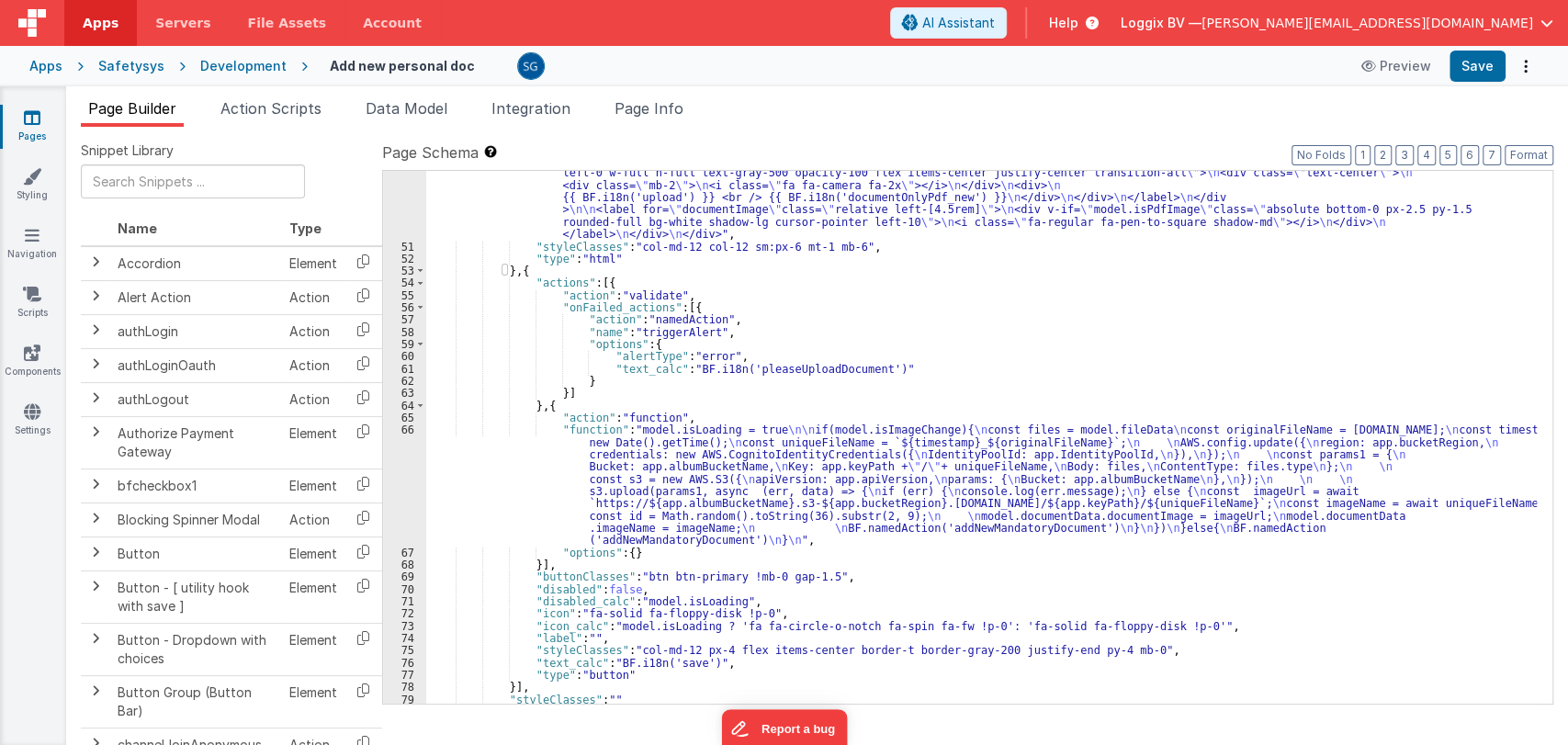
scroll to position [740, 0]
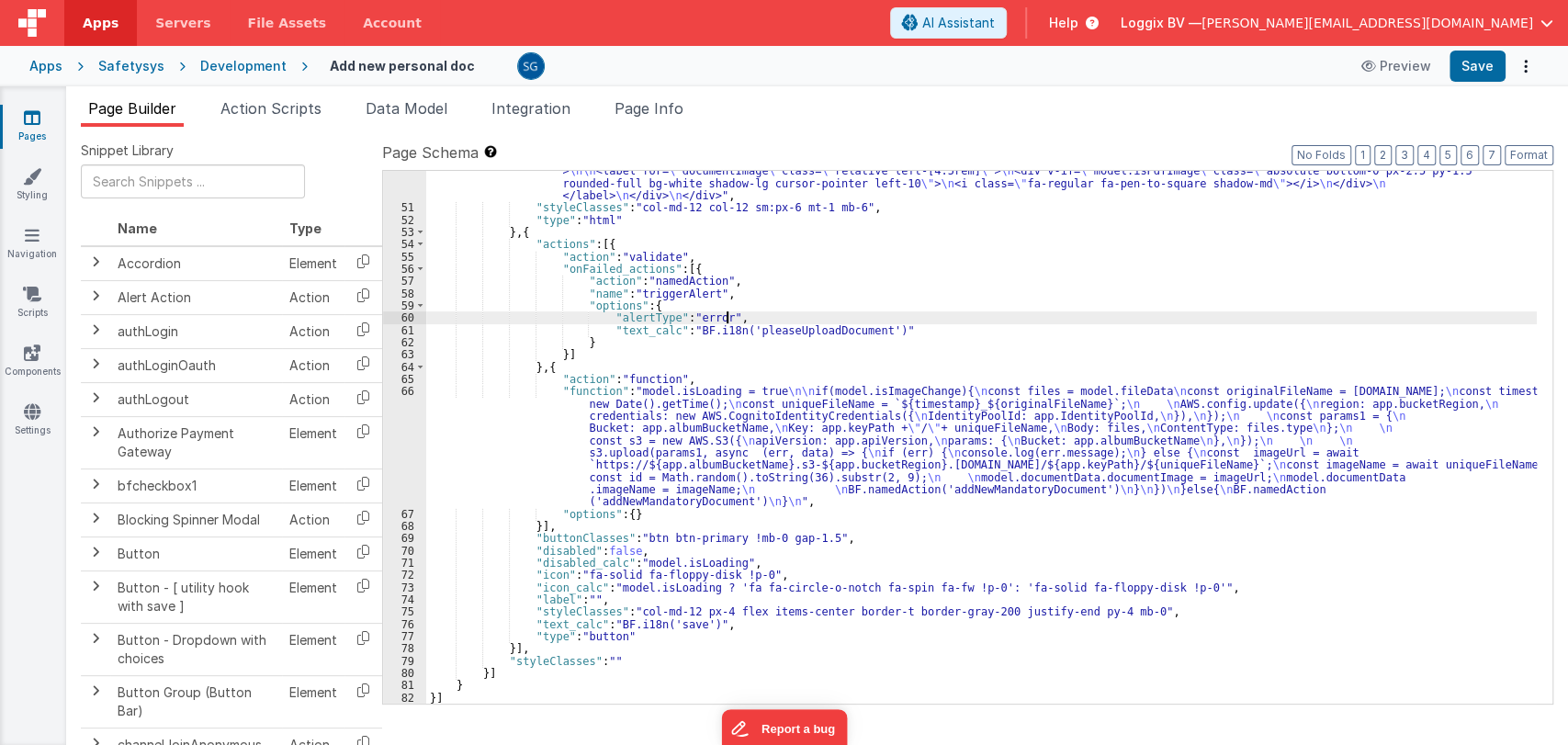
click at [1046, 323] on div ""html" : "<div class= \" flex flex-wrap \" > \n <div class= \" ralative flex fl…" at bounding box center [981, 399] width 1110 height 691
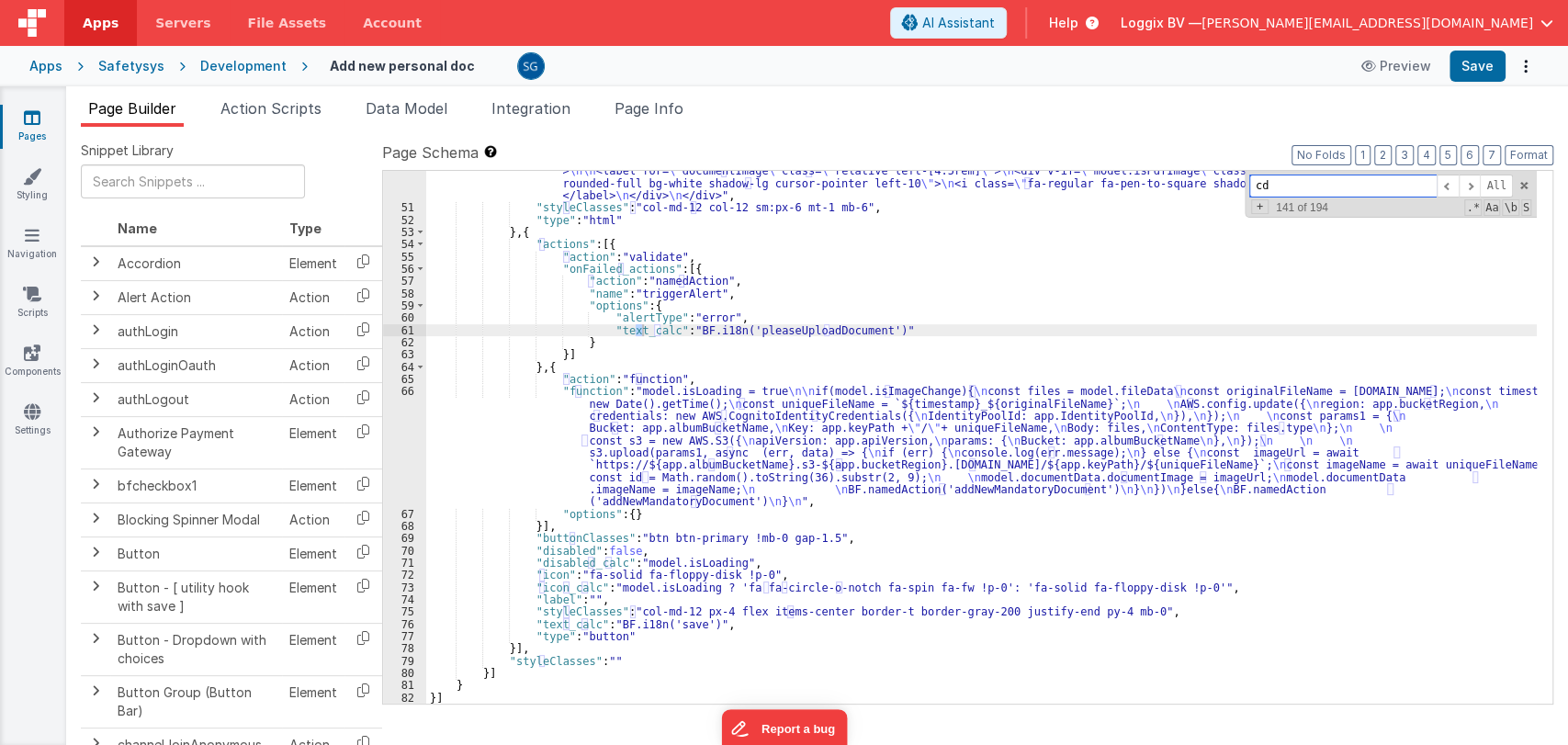
type input "cdn"
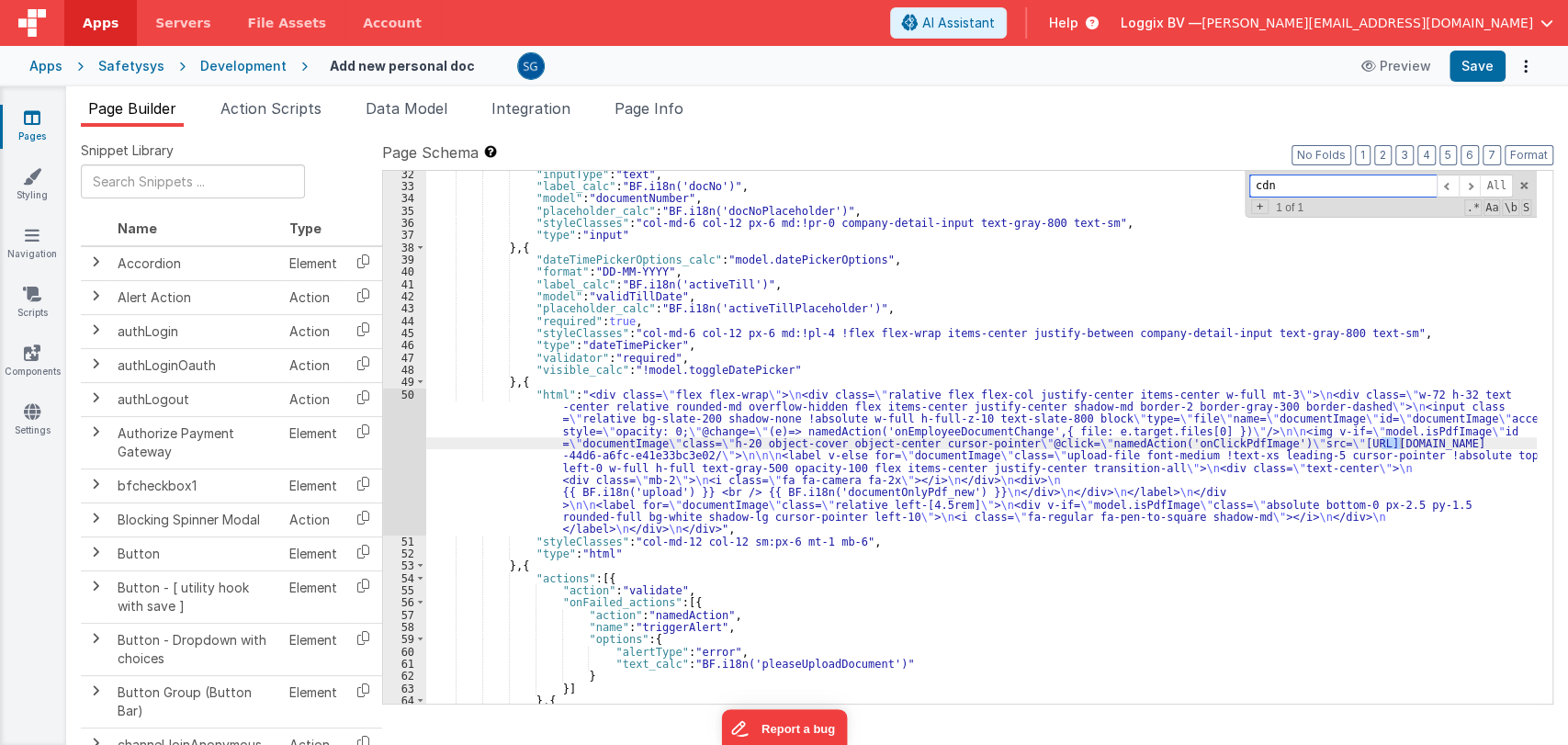
scroll to position [407, 0]
click at [36, 125] on icon at bounding box center [32, 117] width 16 height 18
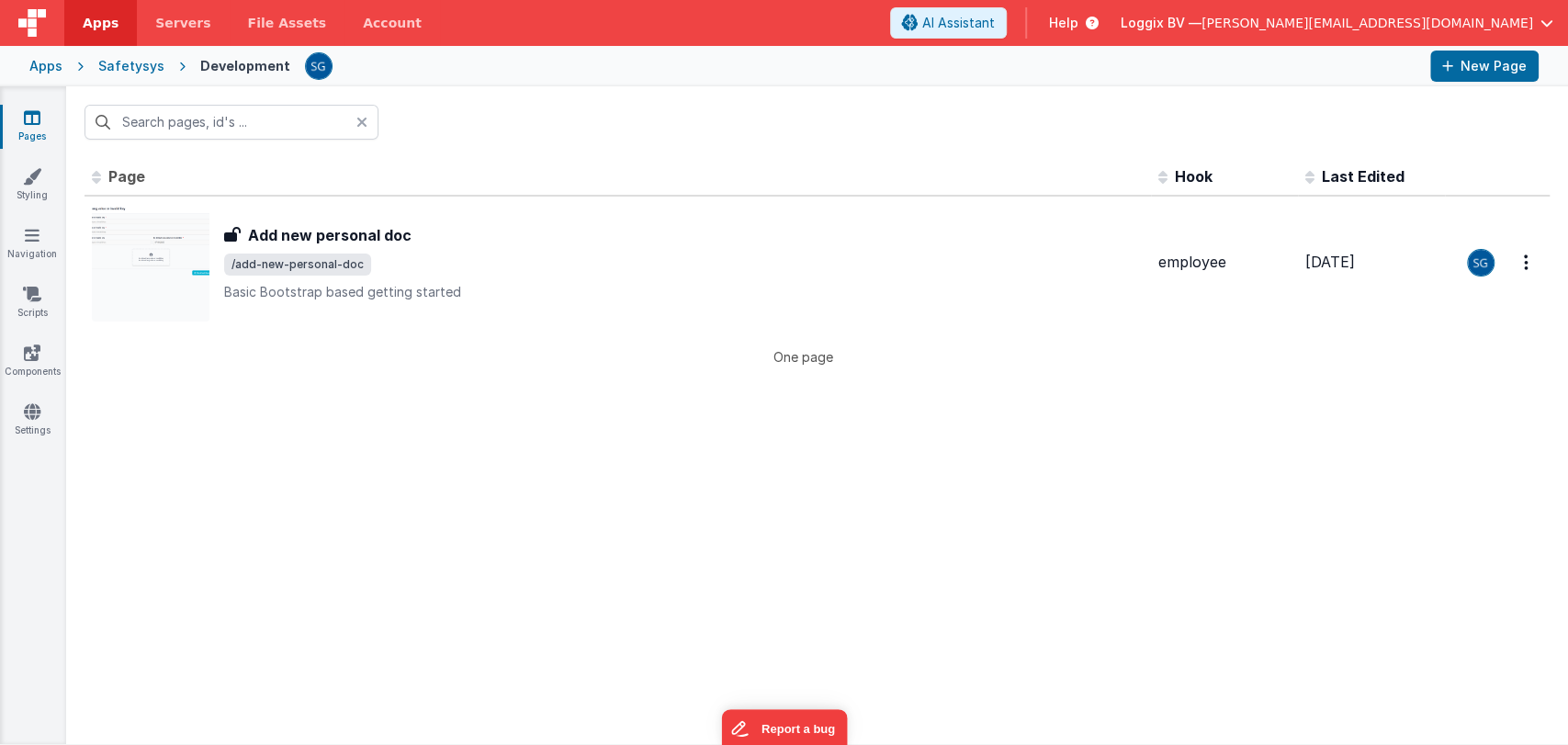
type input "add new per"
click at [252, 119] on input "add new per" at bounding box center [231, 122] width 294 height 35
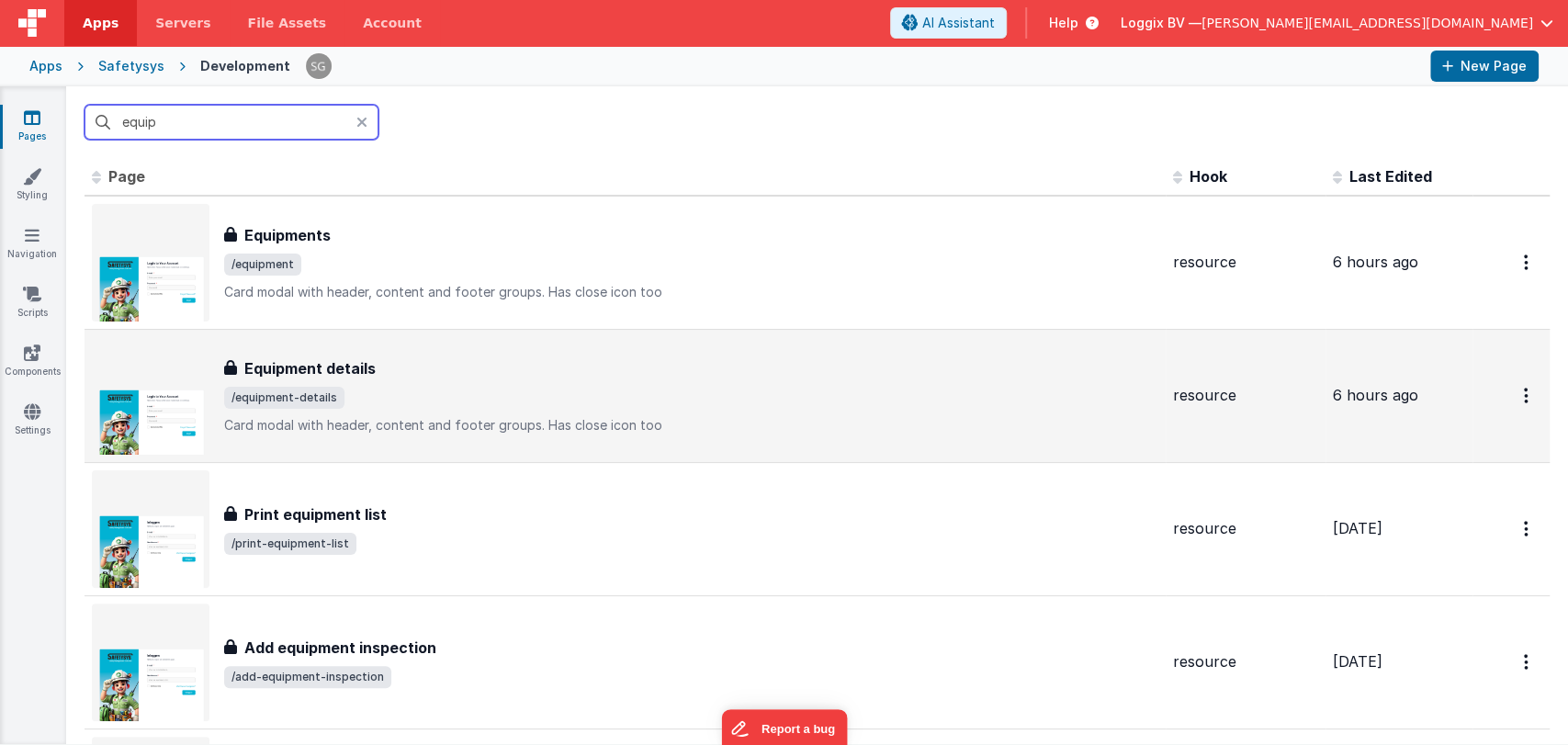
type input "equip"
click at [390, 354] on div "Equipment details Equipment details /equipment-details Card modal with header, …" at bounding box center [625, 396] width 1067 height 117
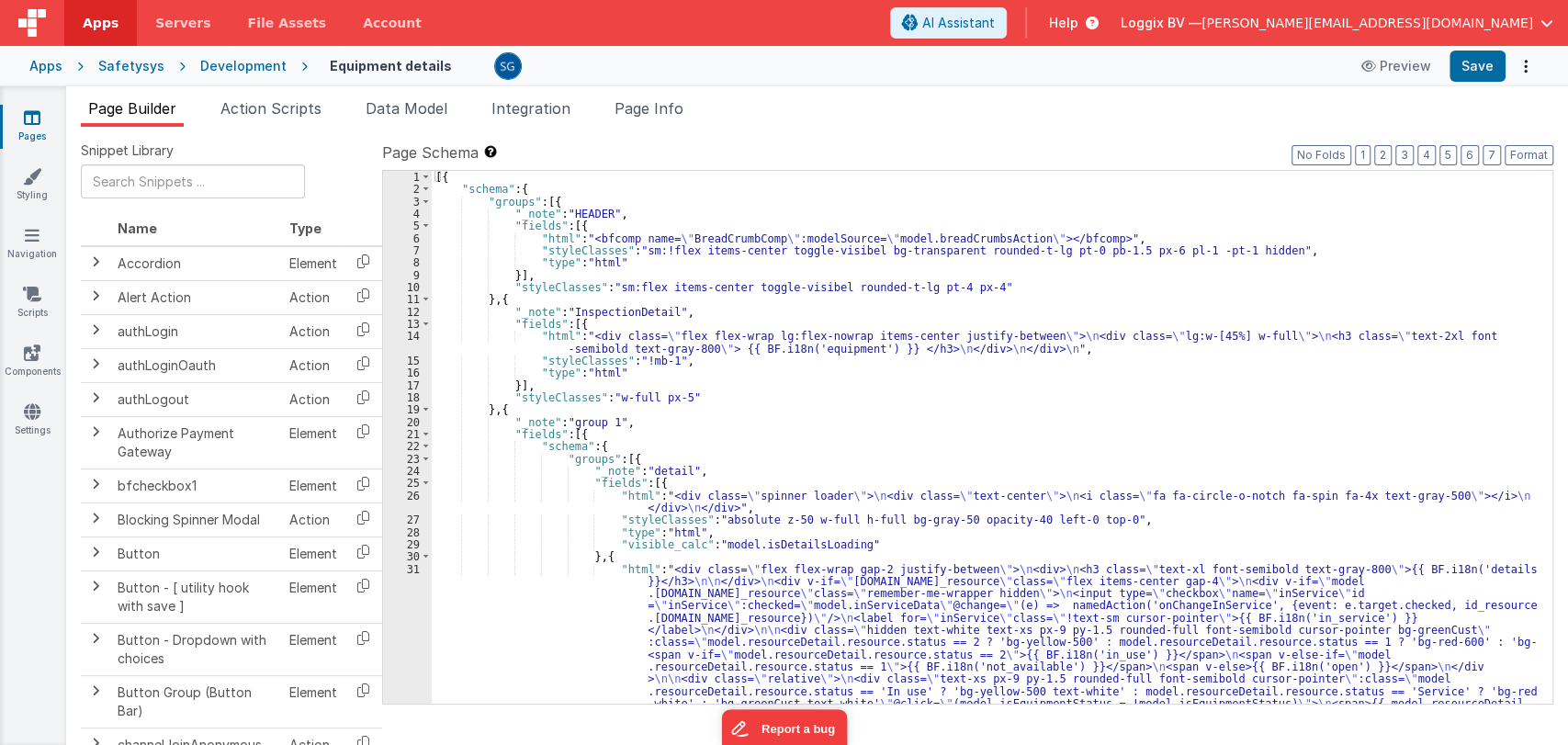
click at [760, 453] on div "[{ "schema" : { "groups" : [{ "_note" : "HEADER" , "fields" : [{ "html" : "<bfc…" at bounding box center [984, 645] width 1105 height 949
click at [711, 390] on div "[{ "schema" : { "groups" : [{ "_note" : "HEADER" , "fields" : [{ "html" : "<bfc…" at bounding box center [984, 645] width 1105 height 949
click at [714, 391] on div "[{ "schema" : { "groups" : [{ "_note" : "HEADER" , "fields" : [{ "html" : "<bfc…" at bounding box center [984, 645] width 1105 height 949
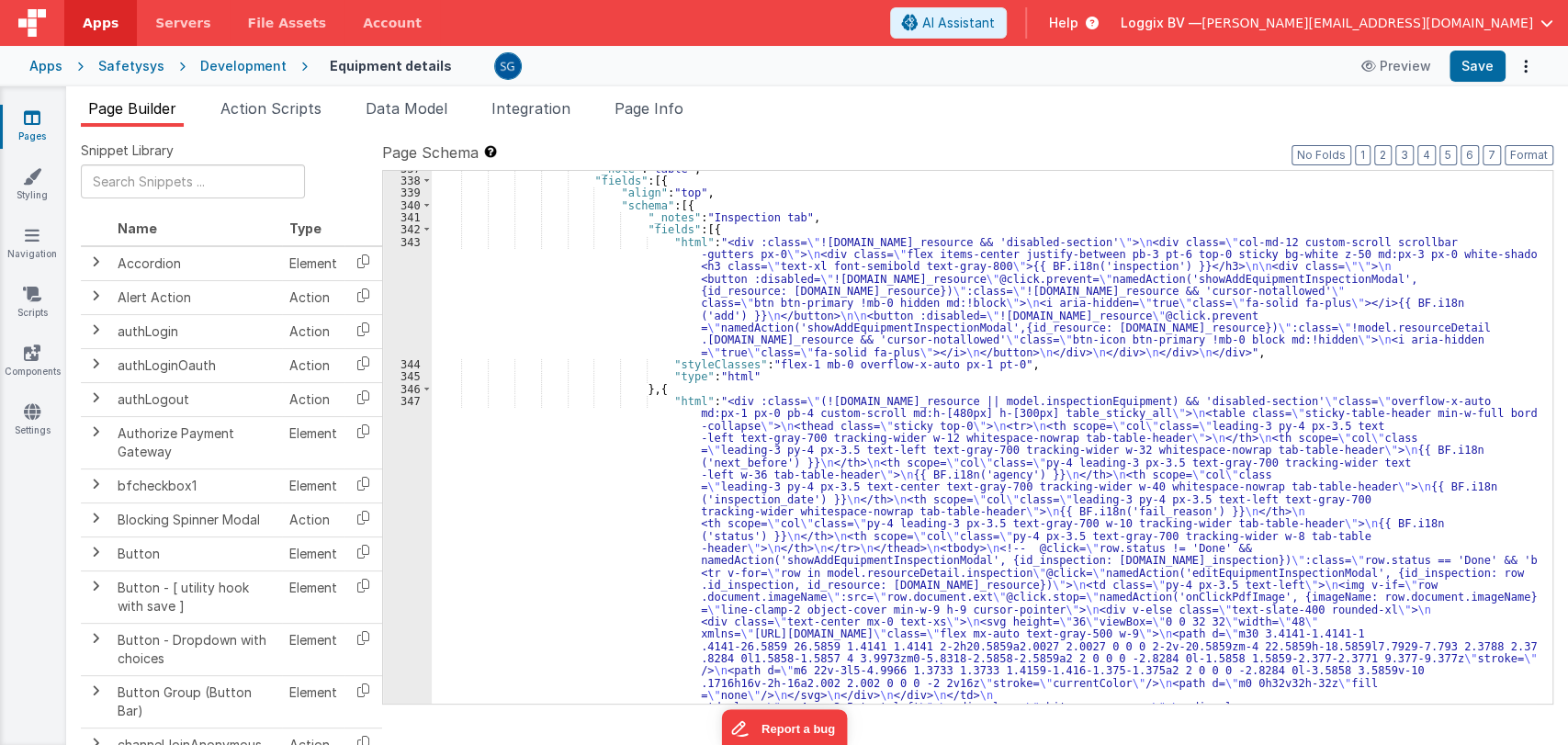
scroll to position [4845, 0]
click at [919, 437] on div ""_note" : "table" , "fields" : [{ "align" : "top" , "schema" : [{ "_notes" : "I…" at bounding box center [984, 734] width 1105 height 1145
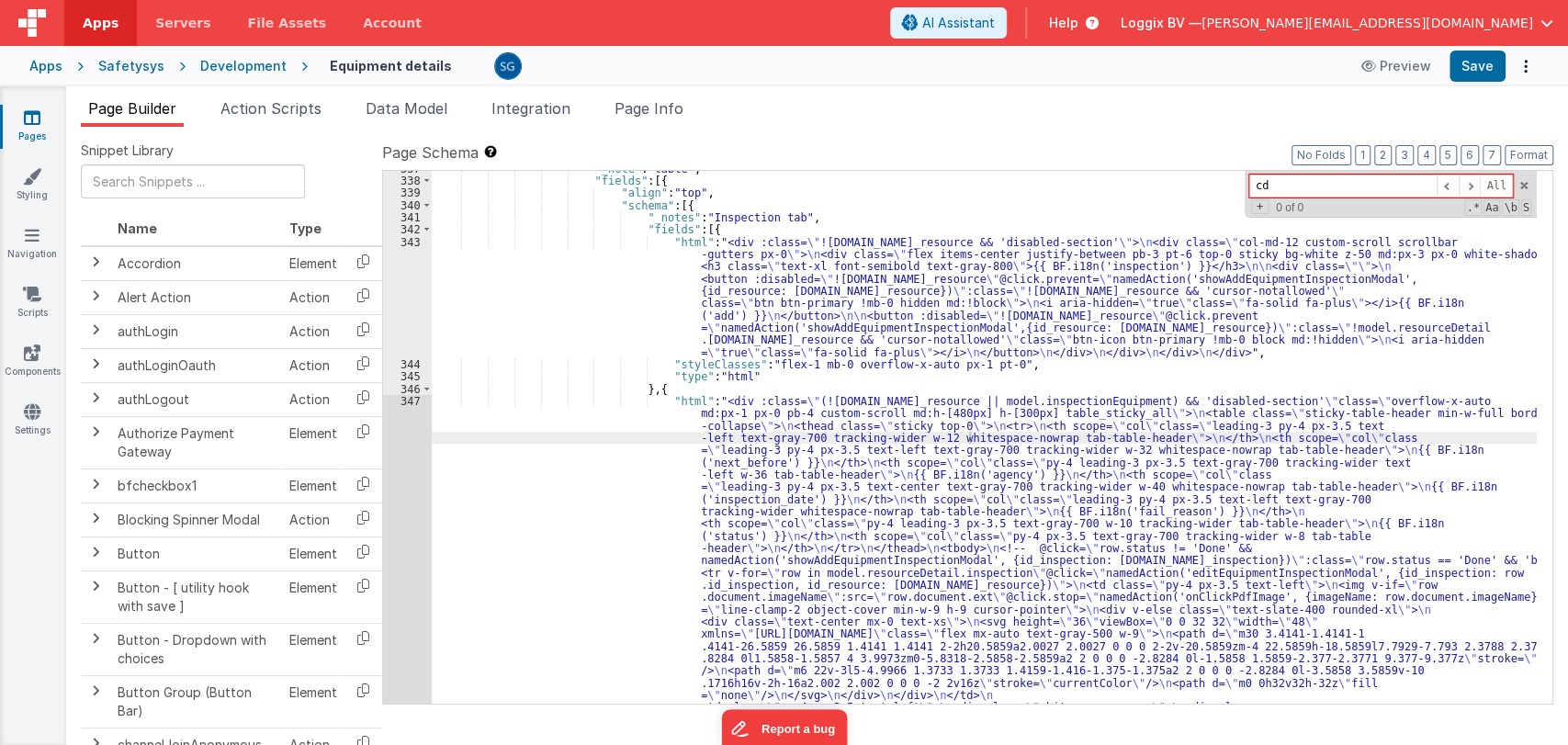
type input "c"
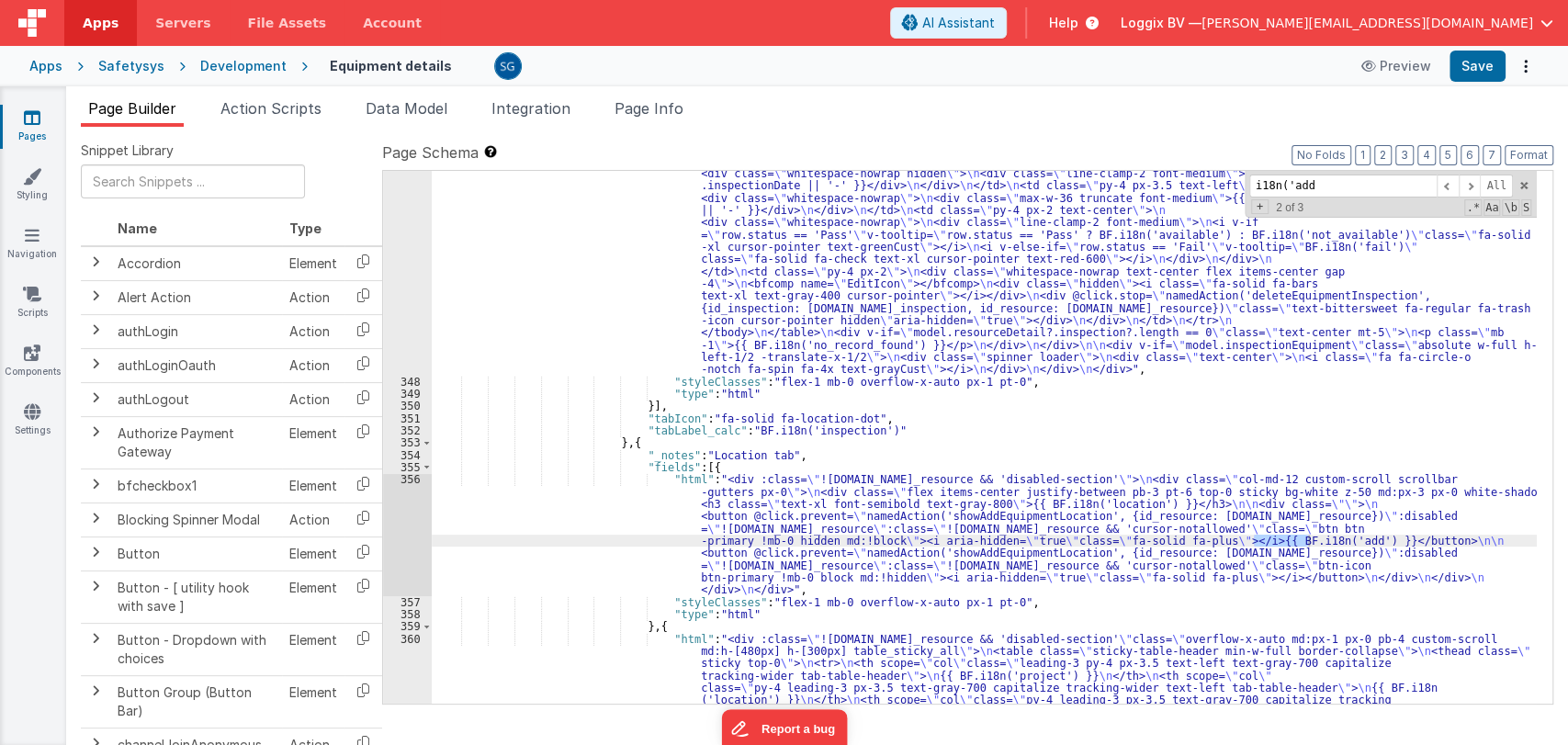
scroll to position [5464, 0]
type input "i18n('add"
click at [1447, 189] on span at bounding box center [1447, 186] width 22 height 23
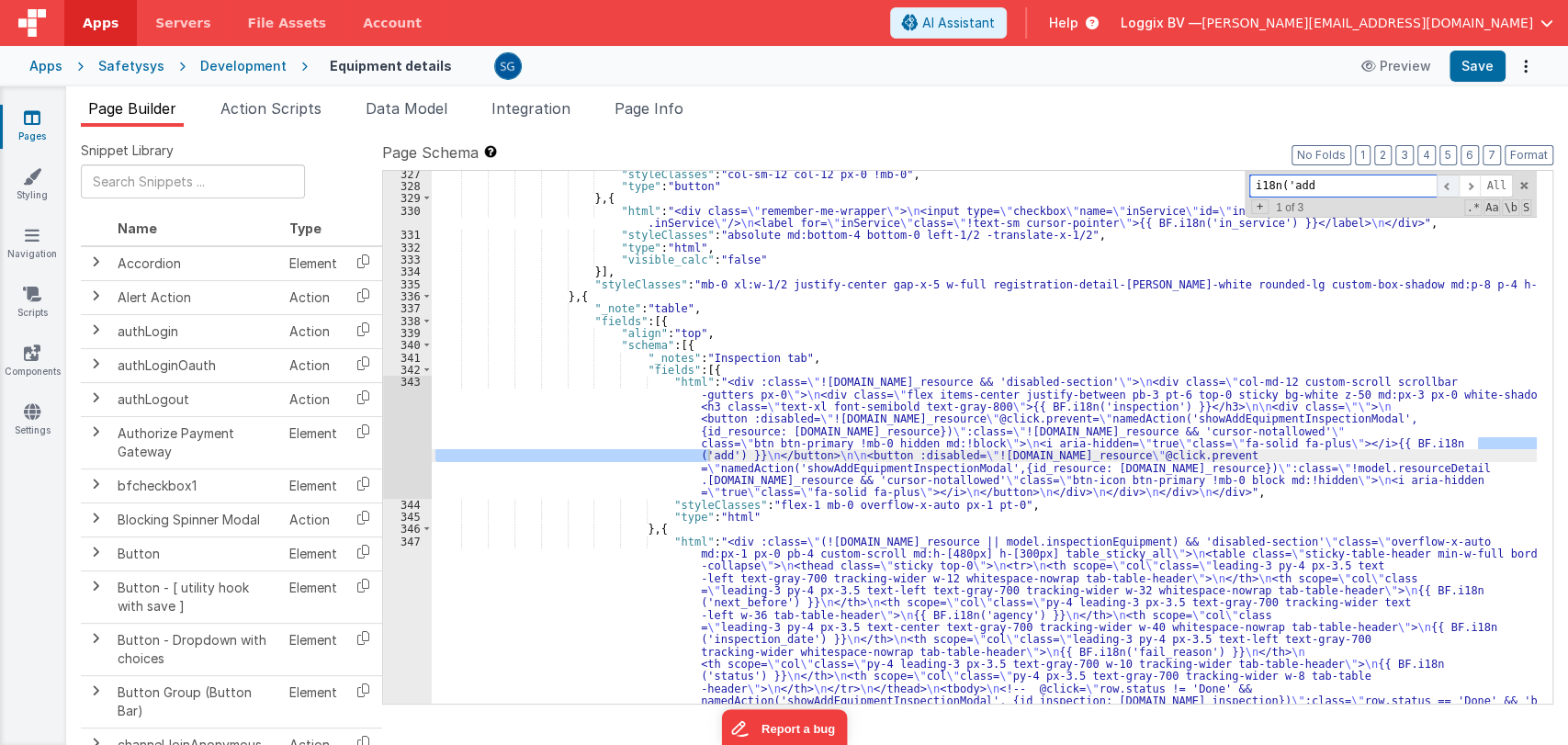
scroll to position [4704, 0]
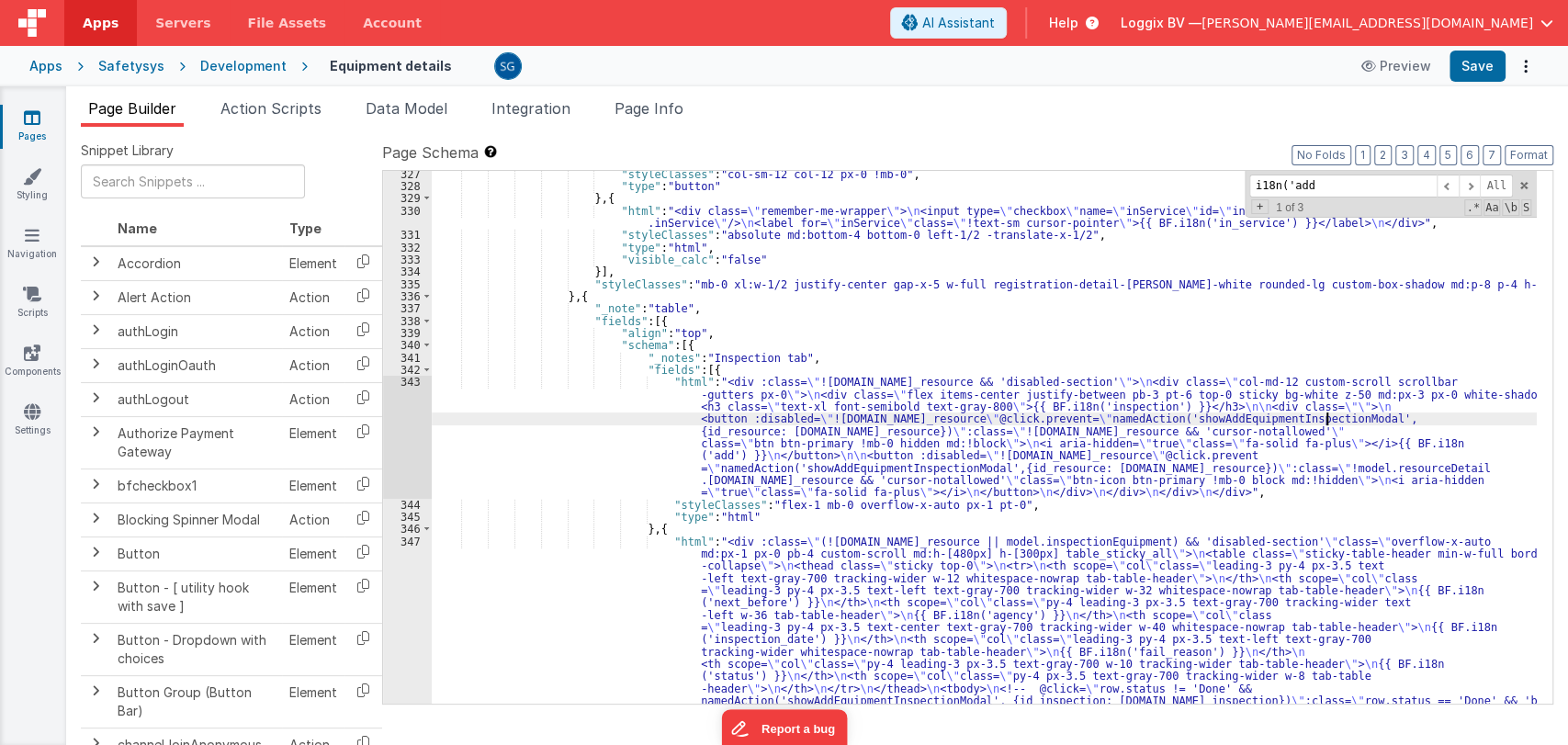
click at [1328, 421] on div ""styleClasses" : "col-sm-12 col-12 px-0 !mb-0" , "type" : "button" } , { "html"…" at bounding box center [984, 740] width 1105 height 1145
click at [277, 111] on span "Action Scripts" at bounding box center [271, 108] width 101 height 18
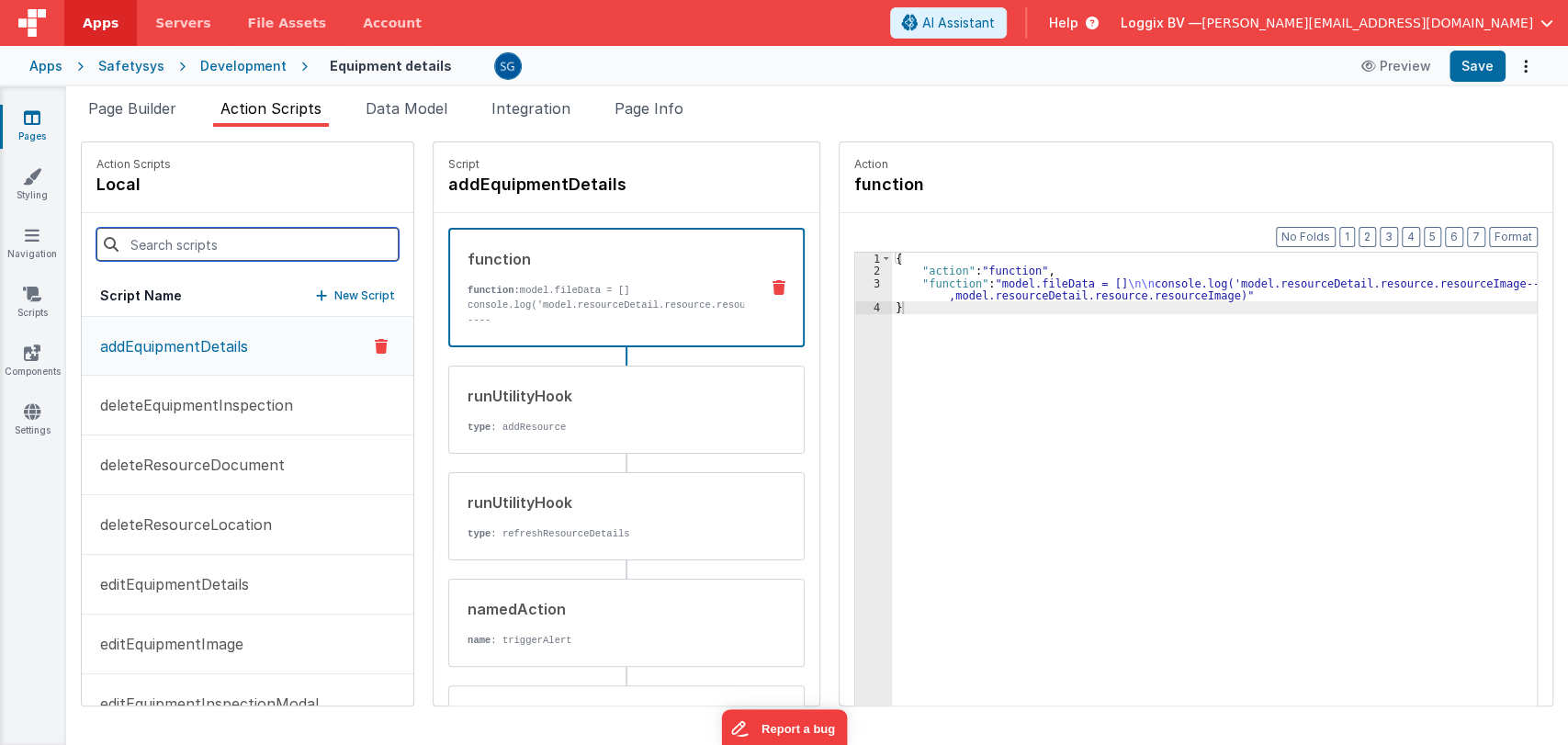
click at [197, 231] on input at bounding box center [247, 244] width 302 height 33
paste input "showAddEquipmentInspectionModal"
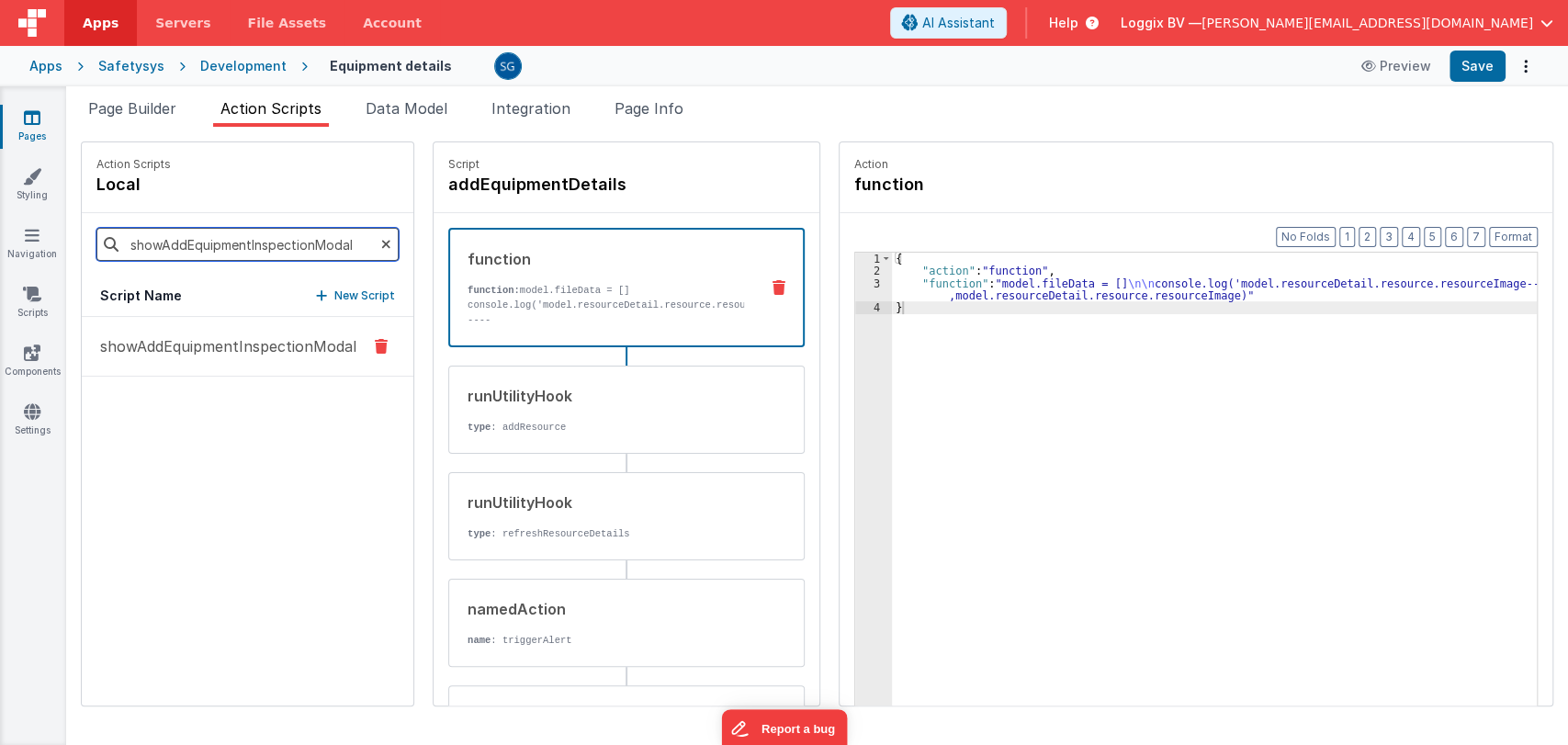
type input "showAddEquipmentInspectionModal"
click at [226, 335] on p "showAddEquipmentInspectionModal" at bounding box center [223, 346] width 267 height 22
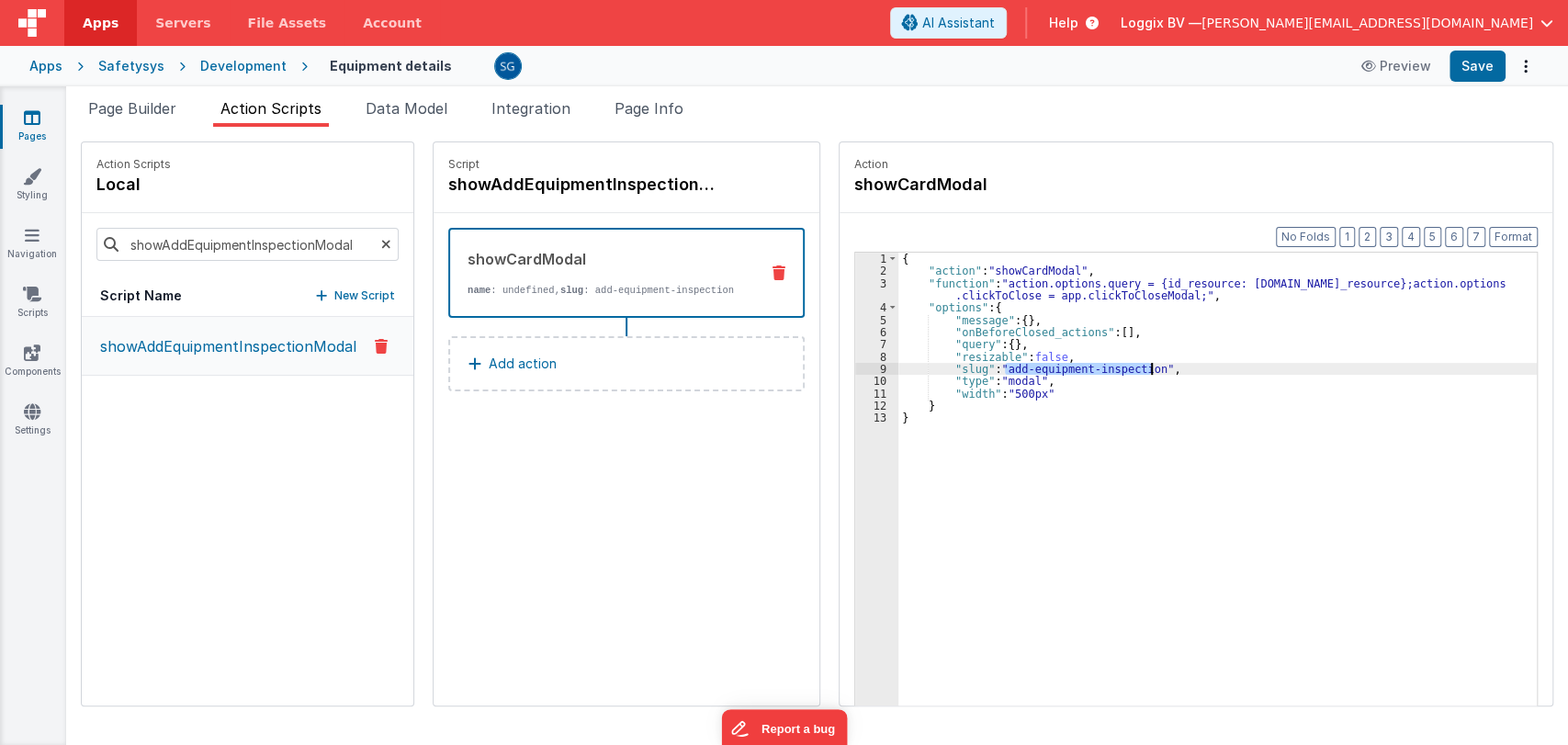
drag, startPoint x: 1002, startPoint y: 364, endPoint x: 1146, endPoint y: 370, distance: 144.1
click at [1146, 370] on div "{ "action" : "showCardModal" , "function" : "action.options.query = {id_resourc…" at bounding box center [1218, 519] width 642 height 535
click at [24, 244] on link "Navigation" at bounding box center [32, 244] width 66 height 36
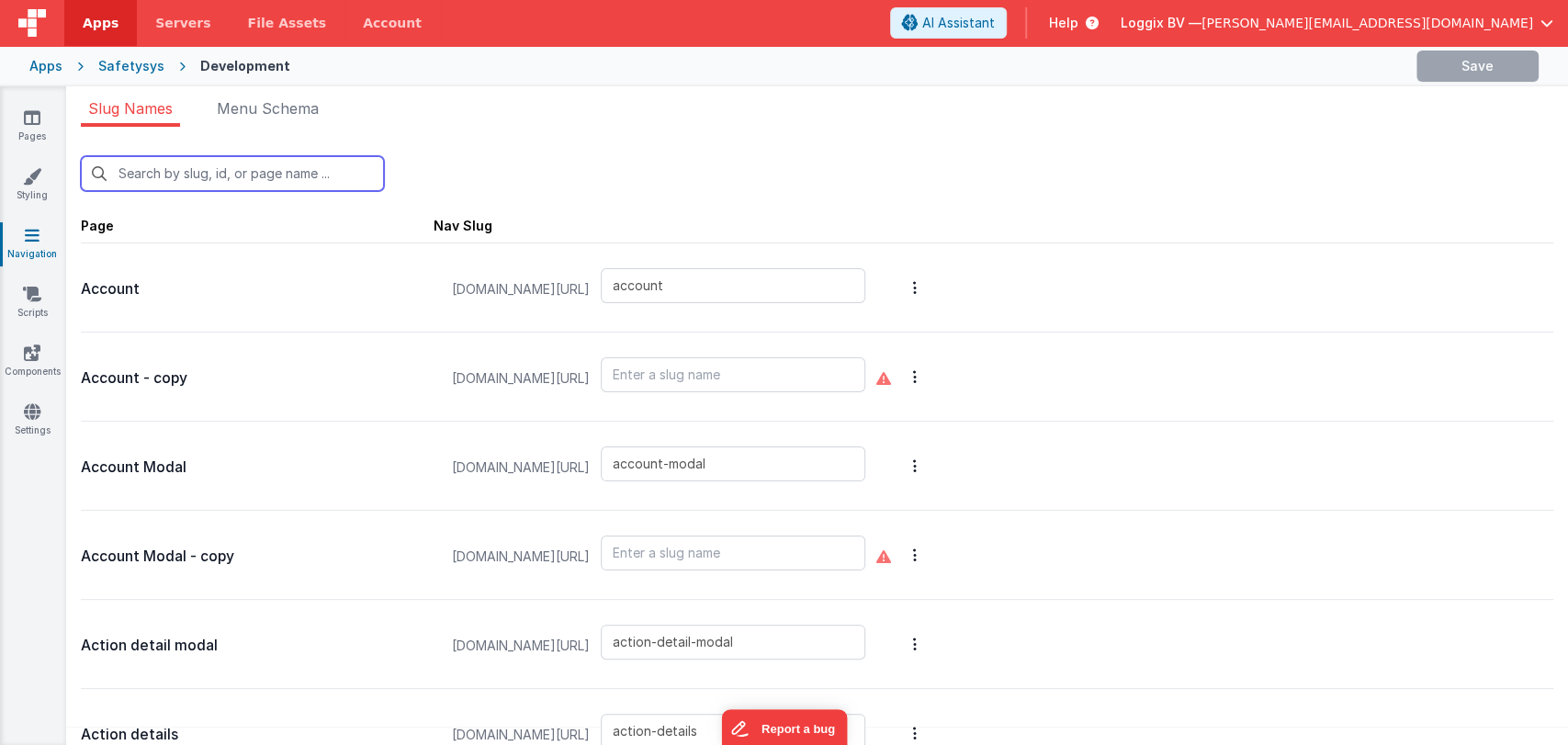
click at [275, 169] on input "text" at bounding box center [232, 174] width 303 height 35
paste input "add-equipment-inspection"
type input "add-equipment-inspection"
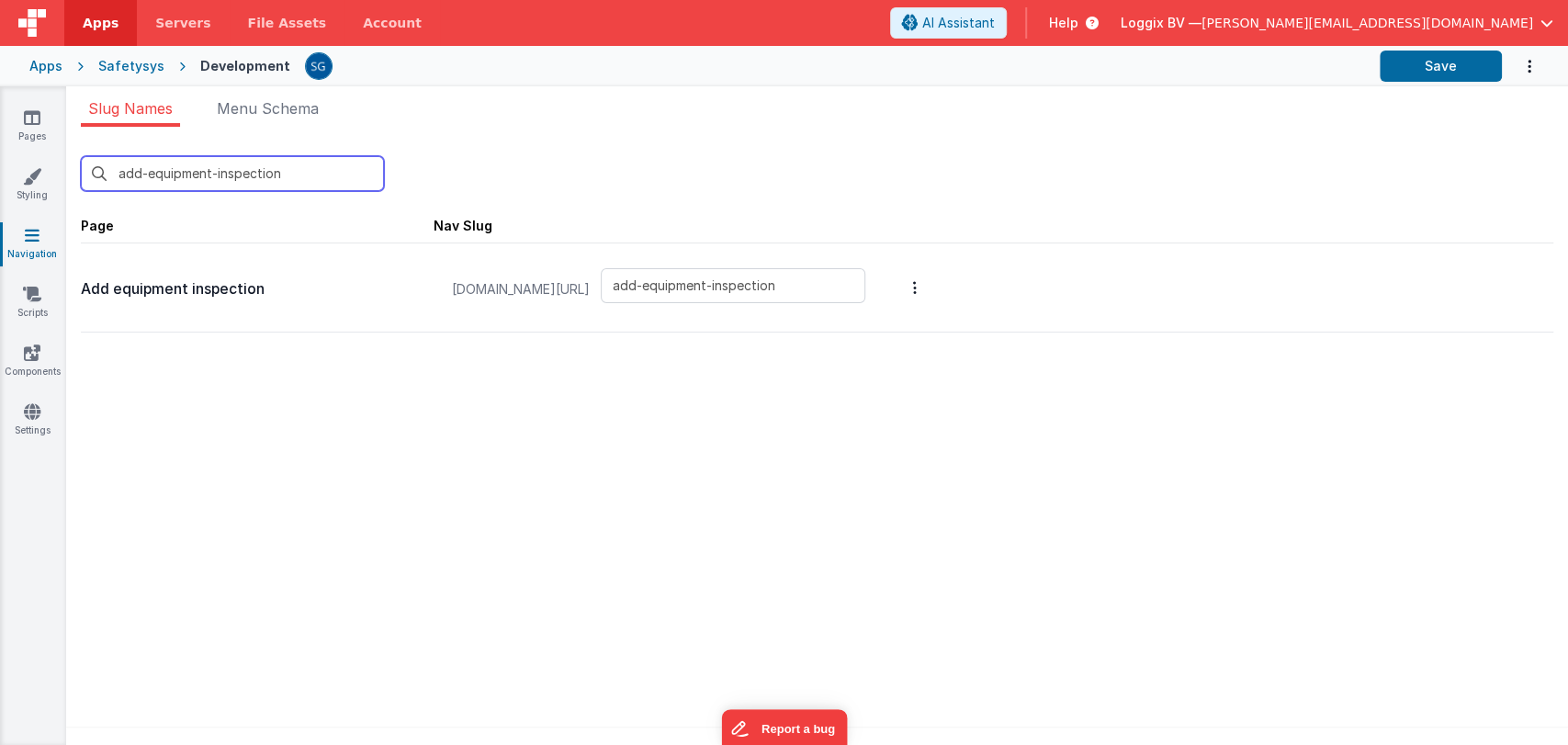
type input "add-equipment-inspection"
drag, startPoint x: 271, startPoint y: 281, endPoint x: 81, endPoint y: 281, distance: 190.0
click at [81, 281] on p "Add equipment inspection" at bounding box center [256, 289] width 352 height 26
copy p "Add equipment inspection"
type input "add-equipment-inspection"
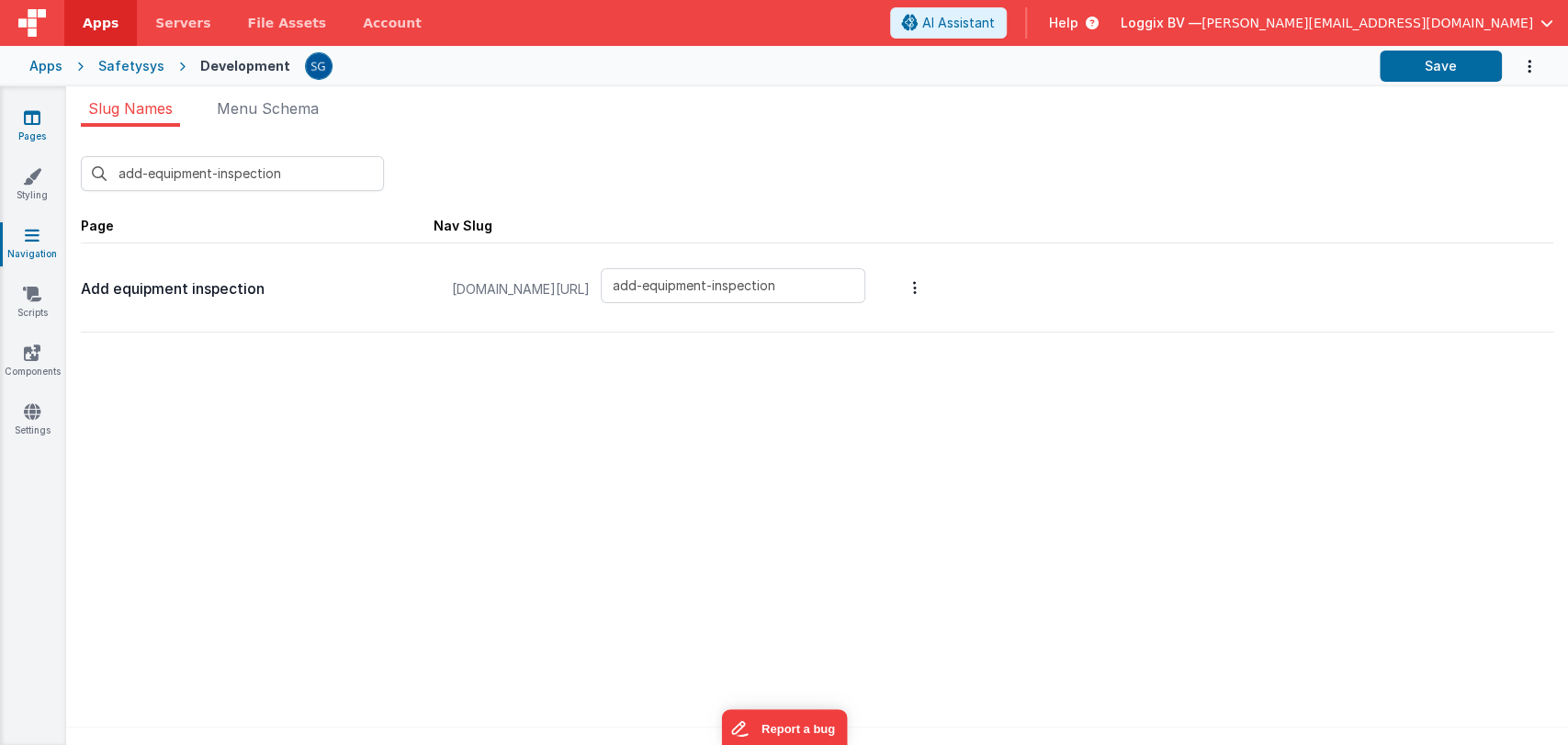
click at [34, 126] on icon at bounding box center [32, 117] width 16 height 18
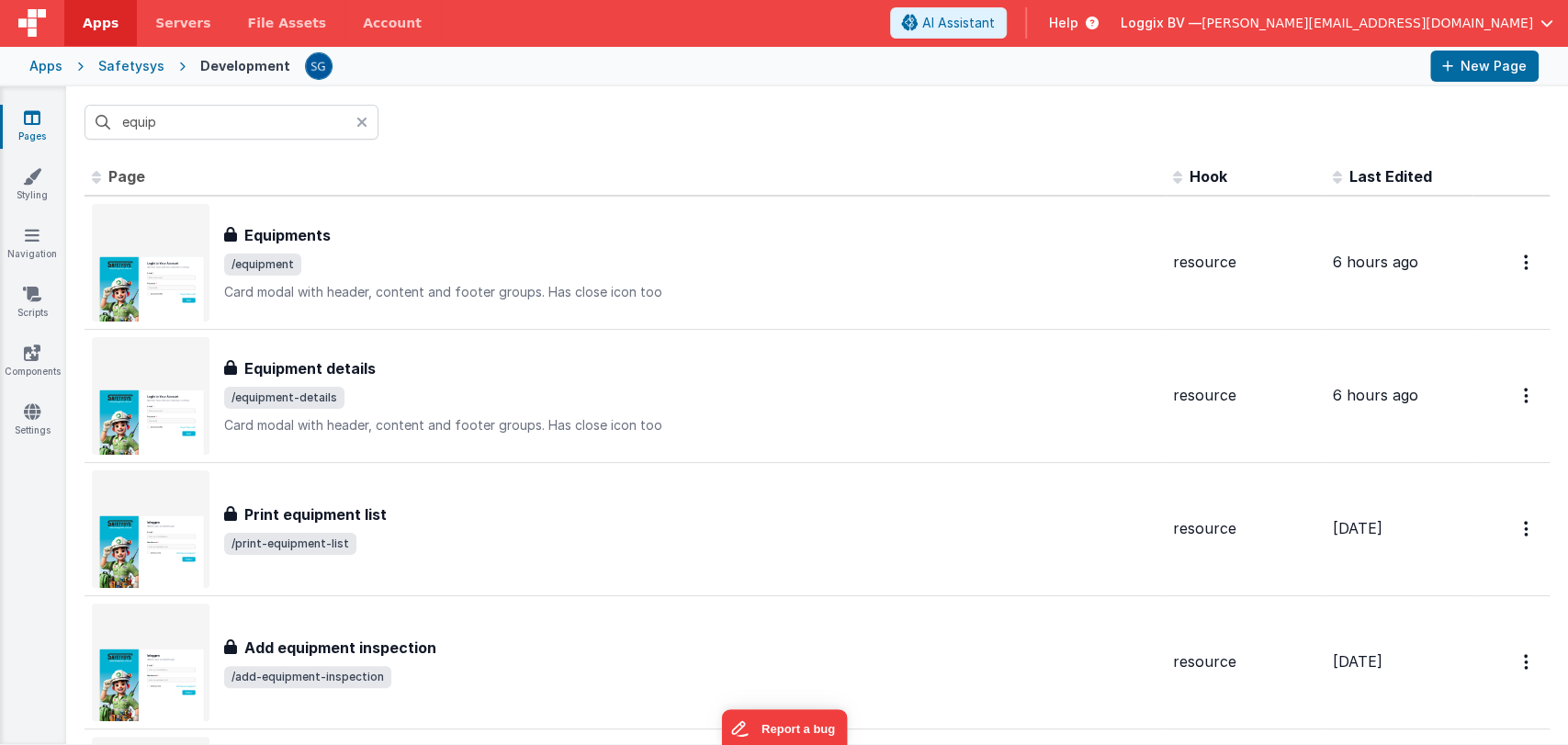
click at [220, 120] on input "equip" at bounding box center [231, 122] width 294 height 35
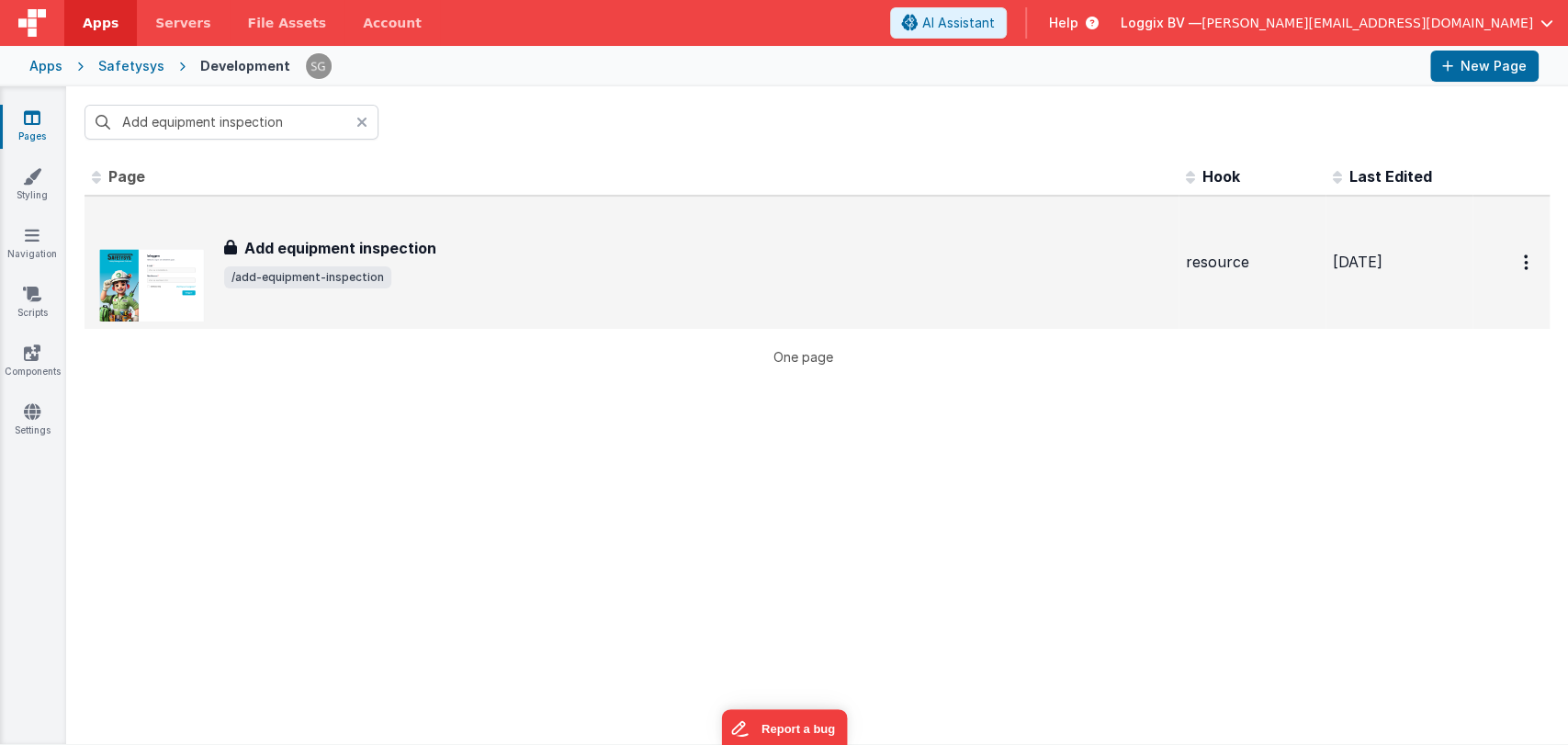
type input "Add equipment inspection"
click at [387, 256] on h3 "Add equipment inspection" at bounding box center [340, 248] width 192 height 22
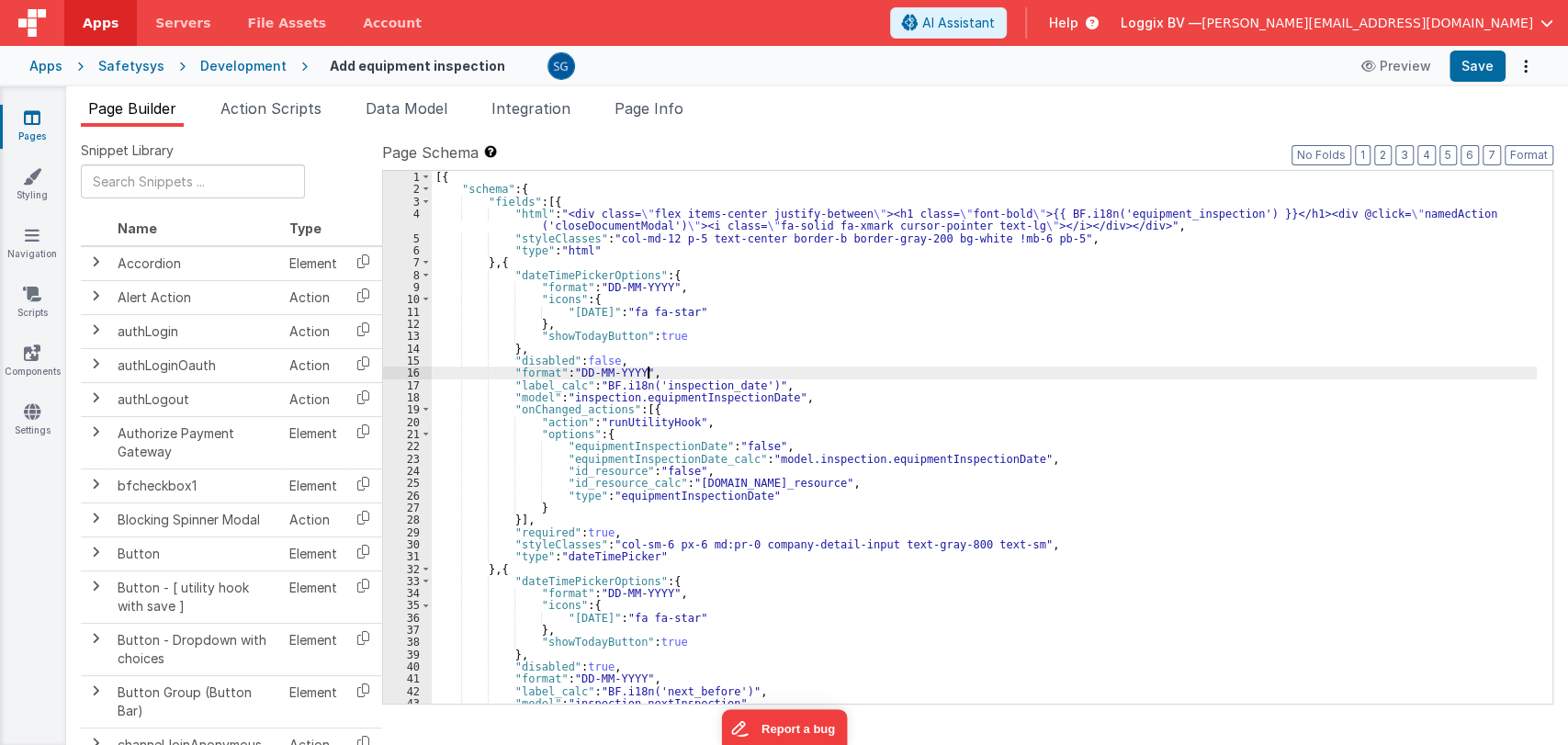
click at [853, 377] on div "[{ "schema" : { "fields" : [{ "html" : "<div class= \" flex items-center justif…" at bounding box center [984, 449] width 1105 height 558
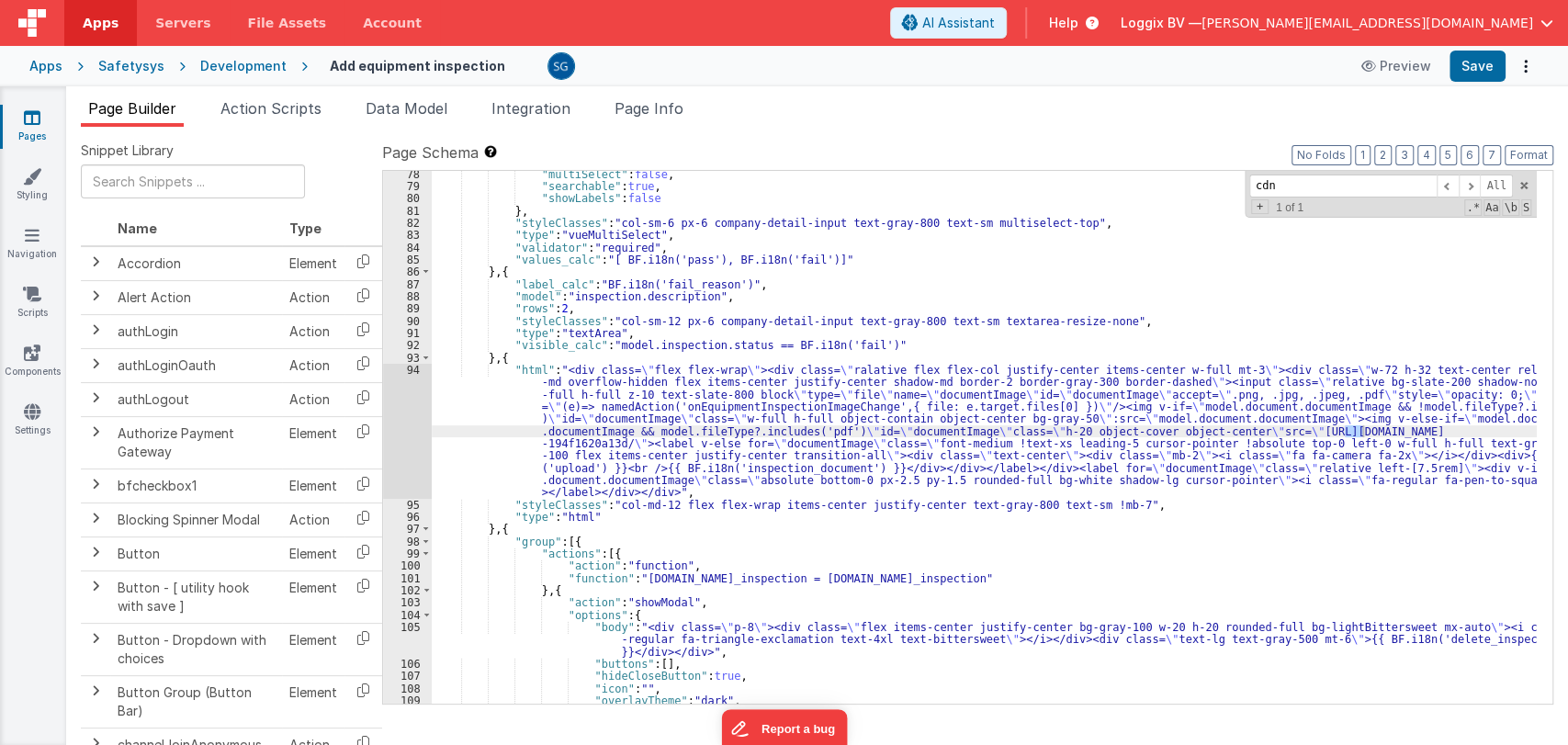
scroll to position [958, 0]
type input "cdn"
drag, startPoint x: 615, startPoint y: 441, endPoint x: 1266, endPoint y: 430, distance: 651.1
click at [1266, 430] on div ""multiSelect" : false , "searchable" : true , "showLabels" : false } , "styleCl…" at bounding box center [984, 446] width 1105 height 558
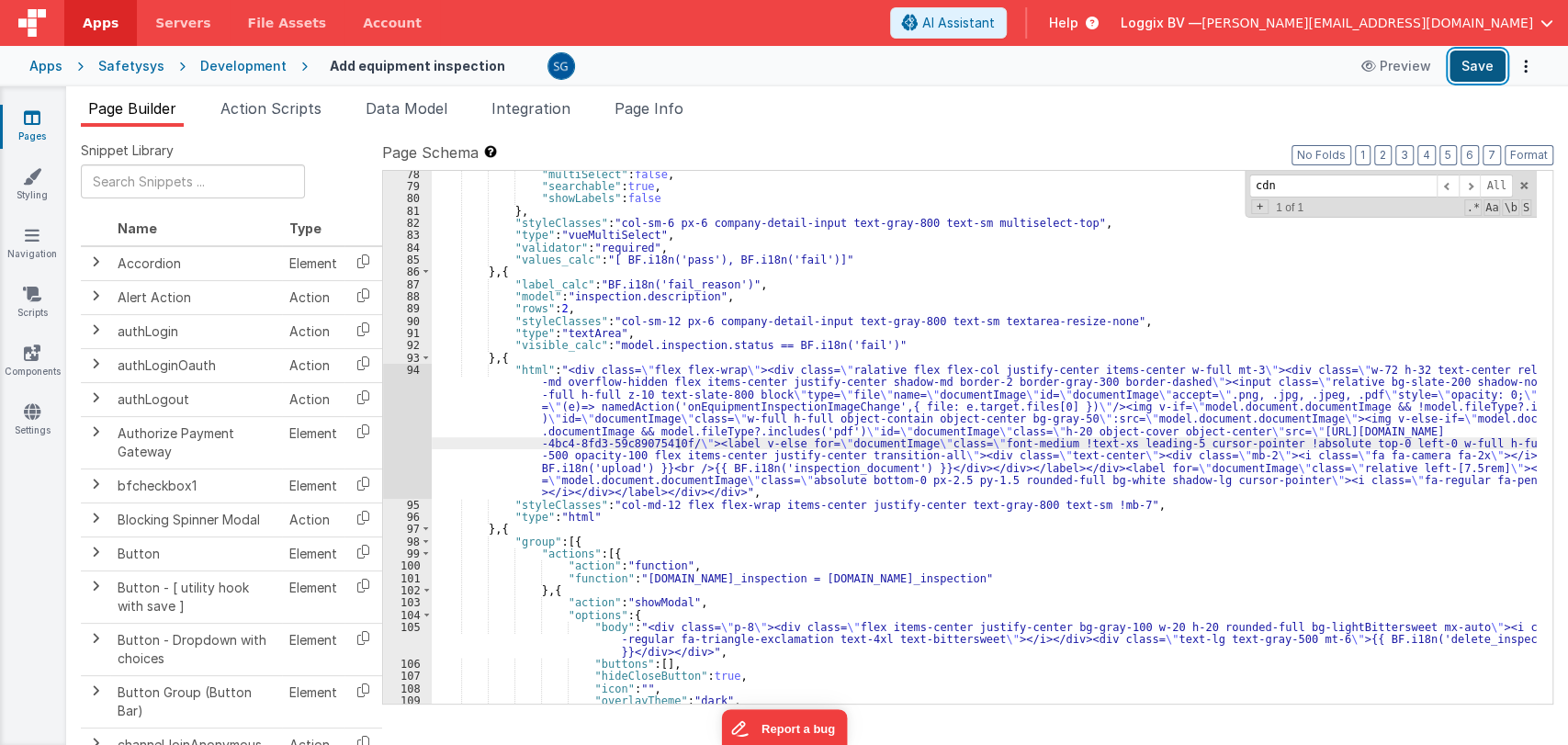
click at [1469, 58] on button "Save" at bounding box center [1477, 66] width 56 height 32
click at [36, 126] on icon at bounding box center [32, 117] width 16 height 18
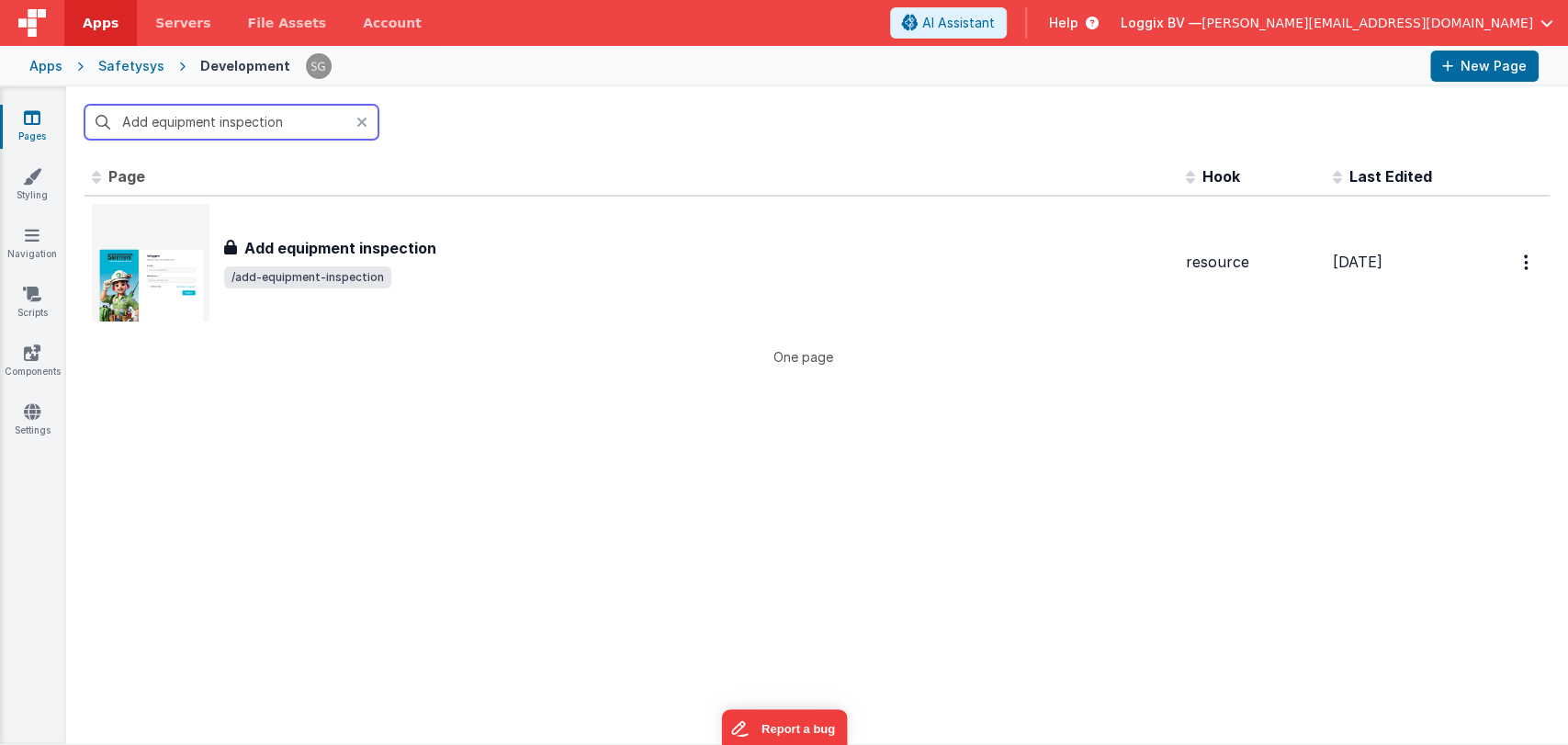
click at [289, 127] on input "Add equipment inspection" at bounding box center [231, 122] width 294 height 35
click at [313, 116] on input "Add equipment inspection" at bounding box center [231, 122] width 294 height 35
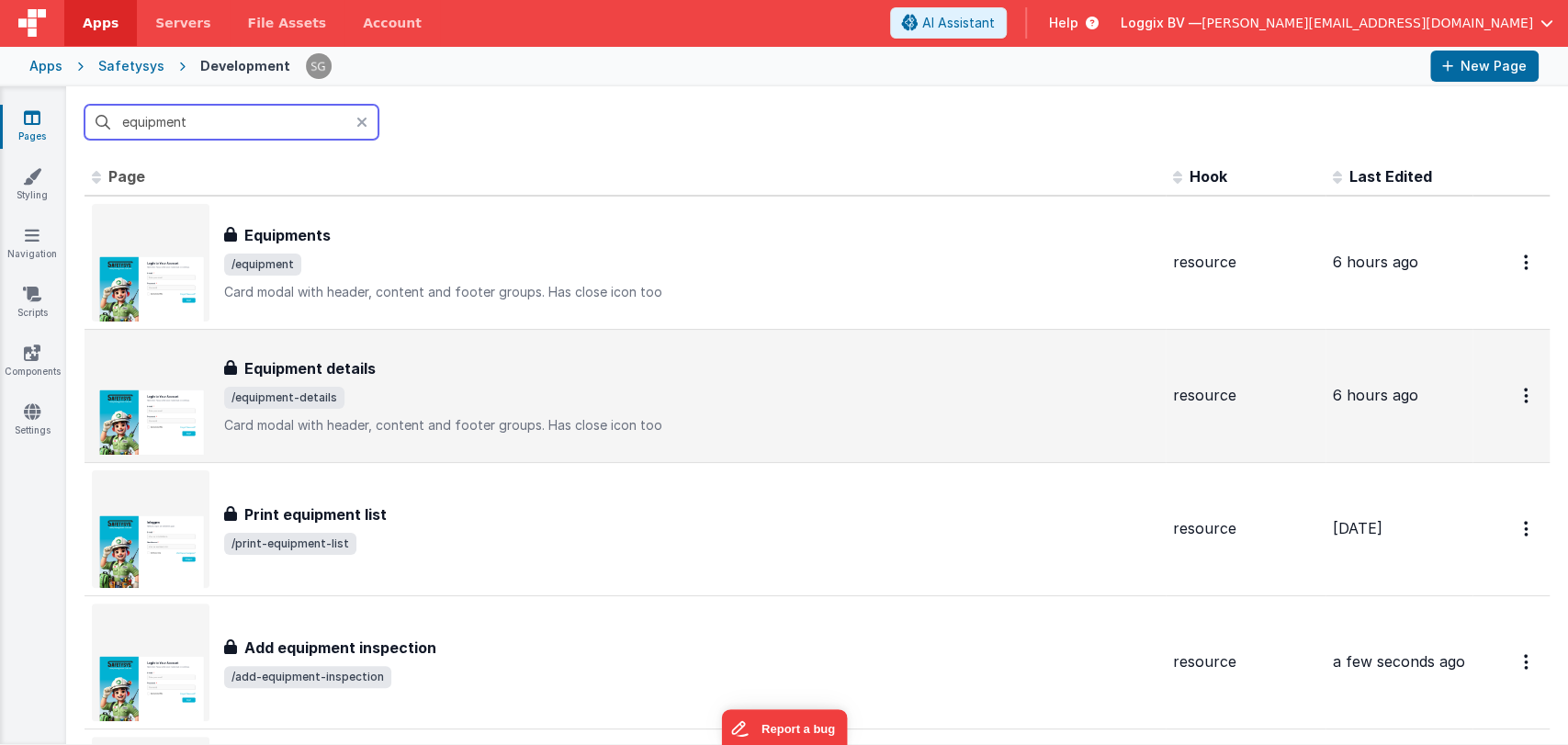
type input "equipment"
click at [388, 357] on div "Equipment details" at bounding box center [690, 368] width 934 height 22
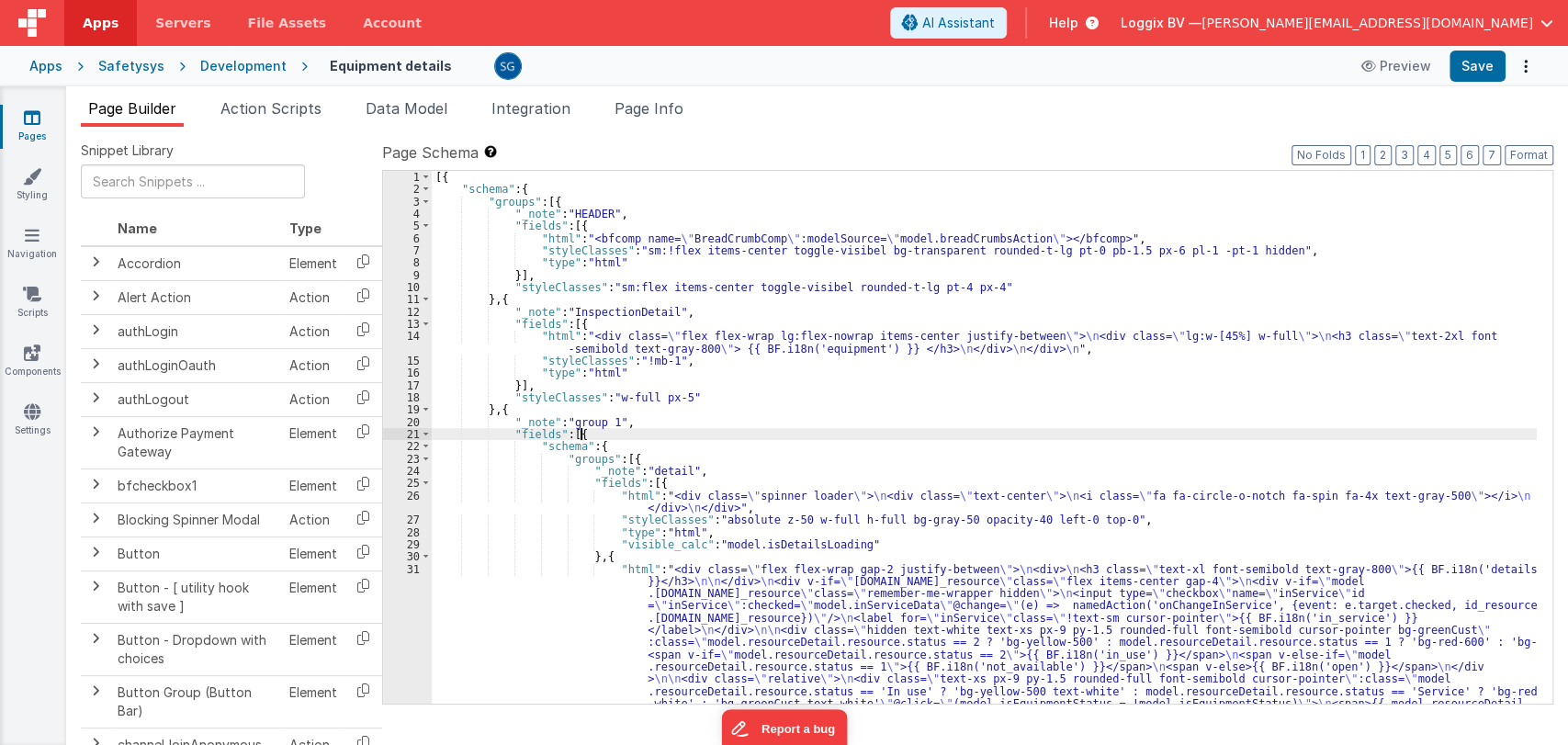
click at [862, 438] on div "[{ "schema" : { "groups" : [{ "_note" : "HEADER" , "fields" : [{ "html" : "<bfc…" at bounding box center [984, 645] width 1105 height 949
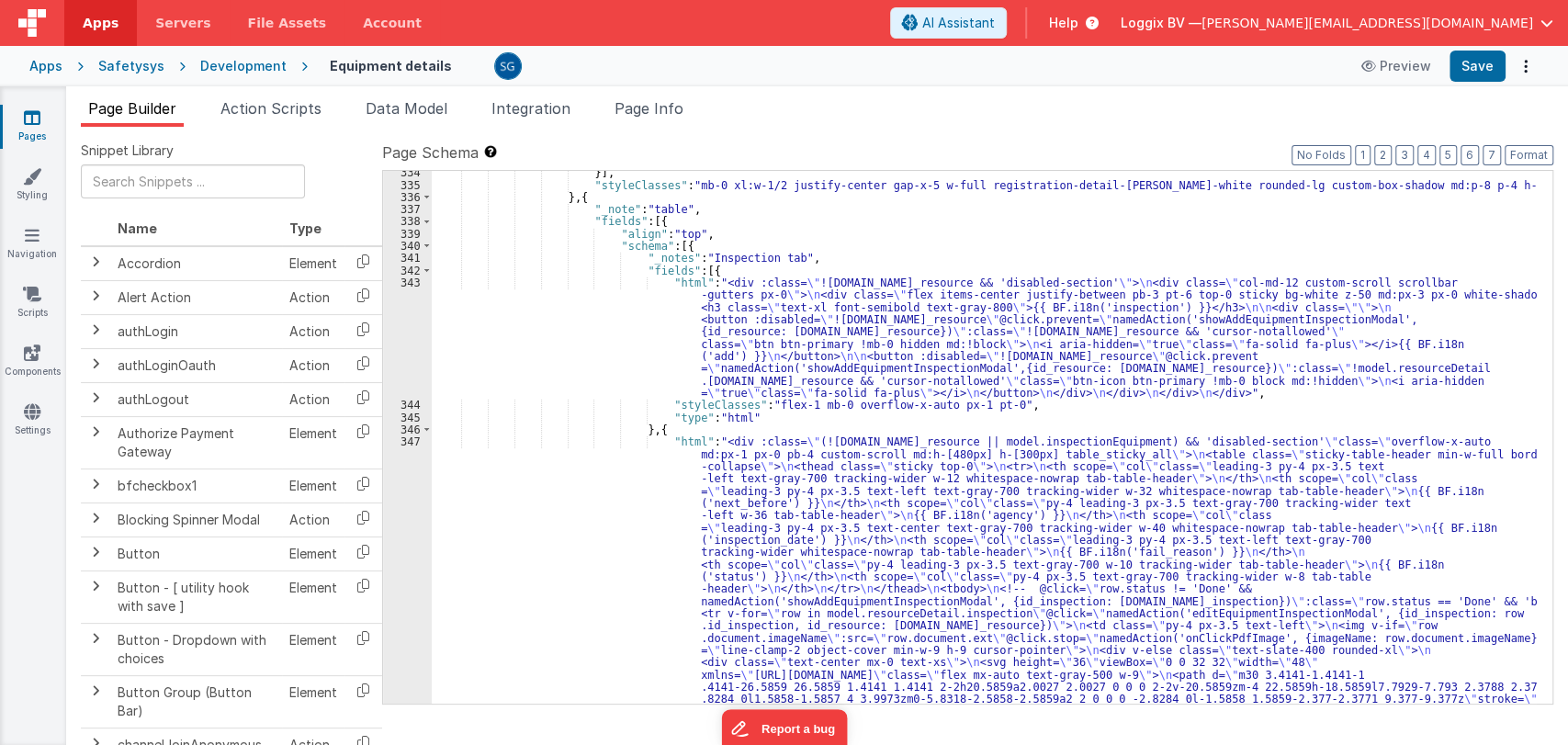
scroll to position [4803, 0]
click at [424, 274] on span at bounding box center [426, 271] width 11 height 12
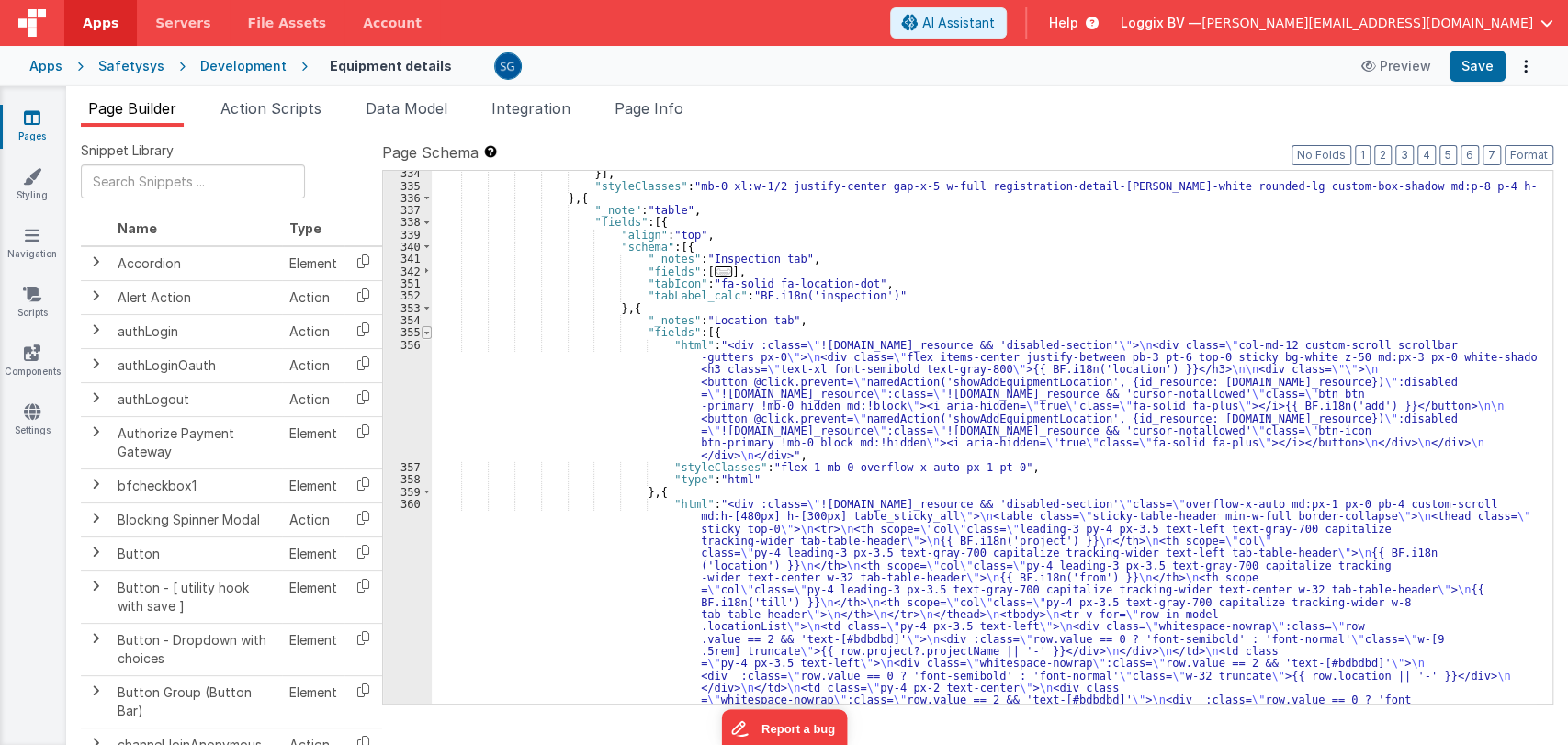
click at [426, 328] on span at bounding box center [426, 332] width 11 height 12
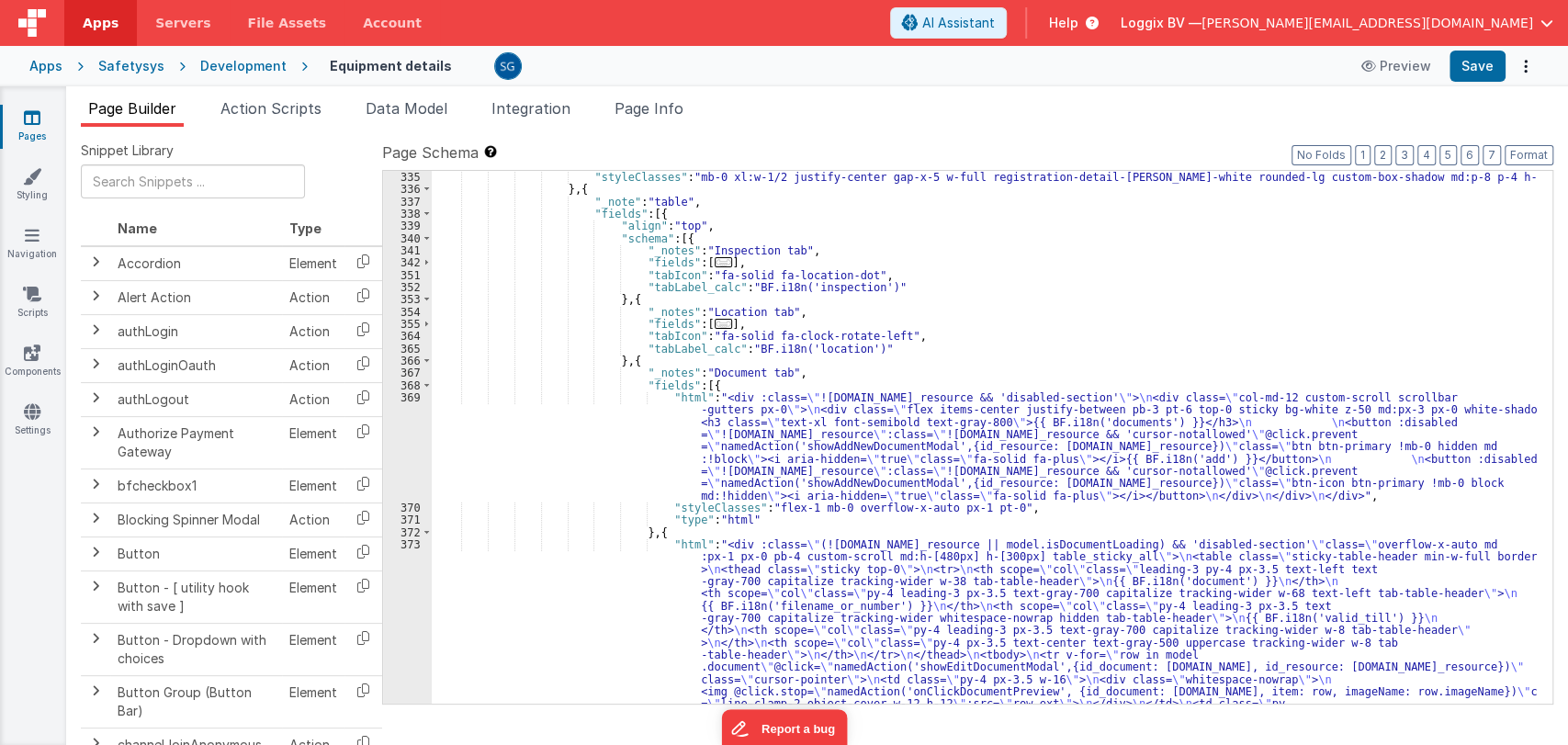
scroll to position [4812, 0]
click at [995, 430] on div ""styleClasses" : "mb-0 xl:w-1/2 justify-center gap-x-5 w-full registration-deta…" at bounding box center [984, 639] width 1105 height 937
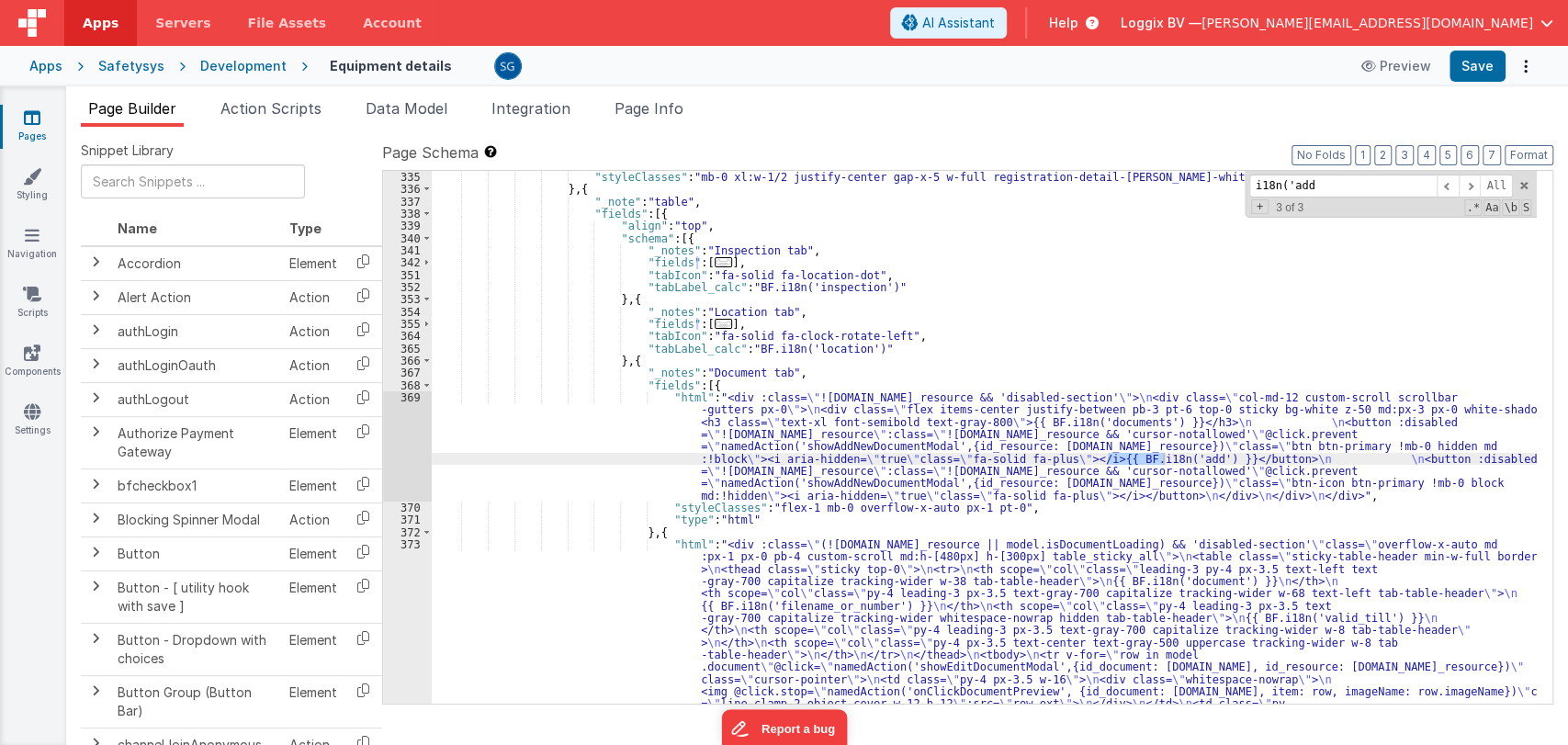
type input "i18n('add"
click at [870, 444] on div ""styleClasses" : "mb-0 xl:w-1/2 justify-center gap-x-5 w-full registration-deta…" at bounding box center [984, 639] width 1105 height 937
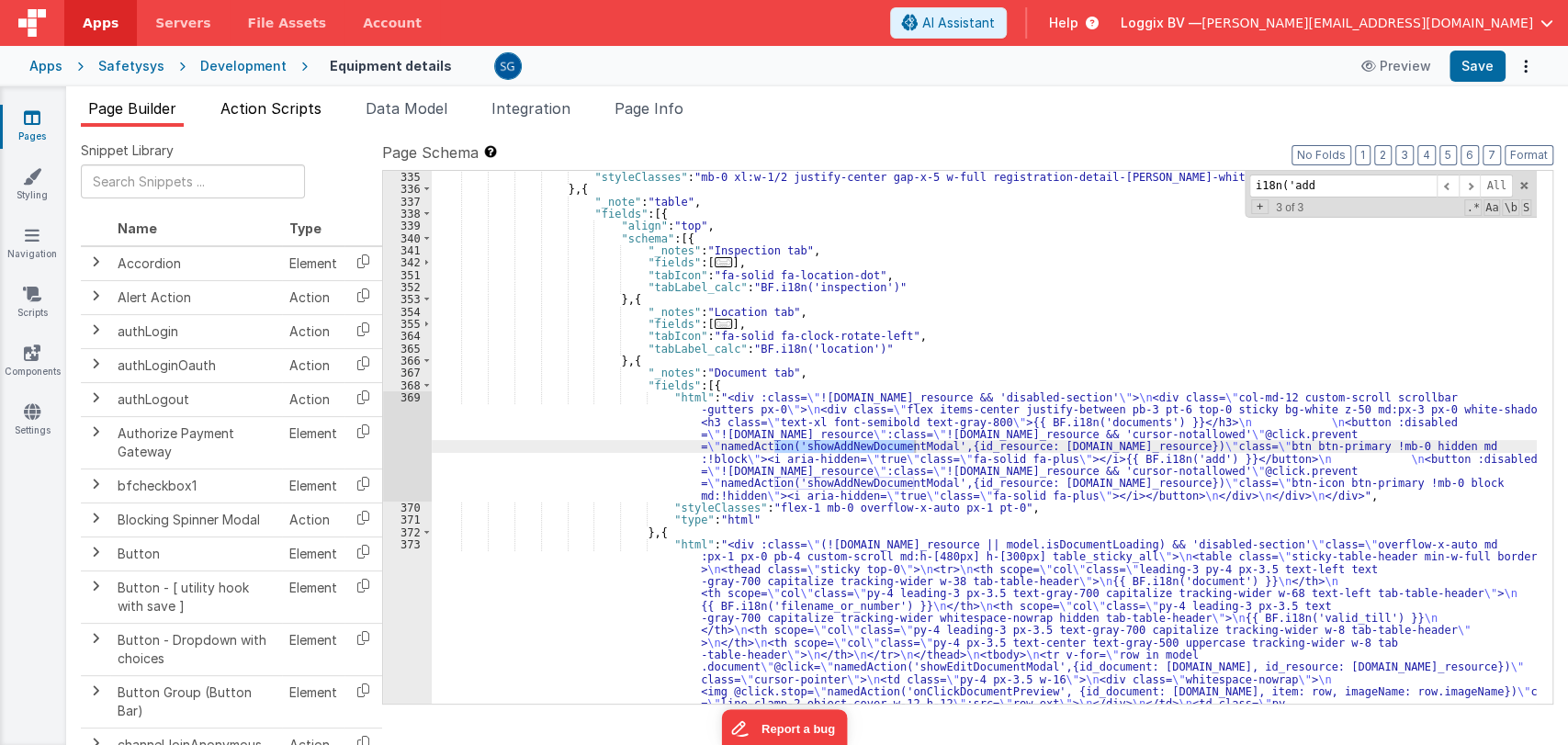
click at [288, 106] on span "Action Scripts" at bounding box center [271, 108] width 101 height 18
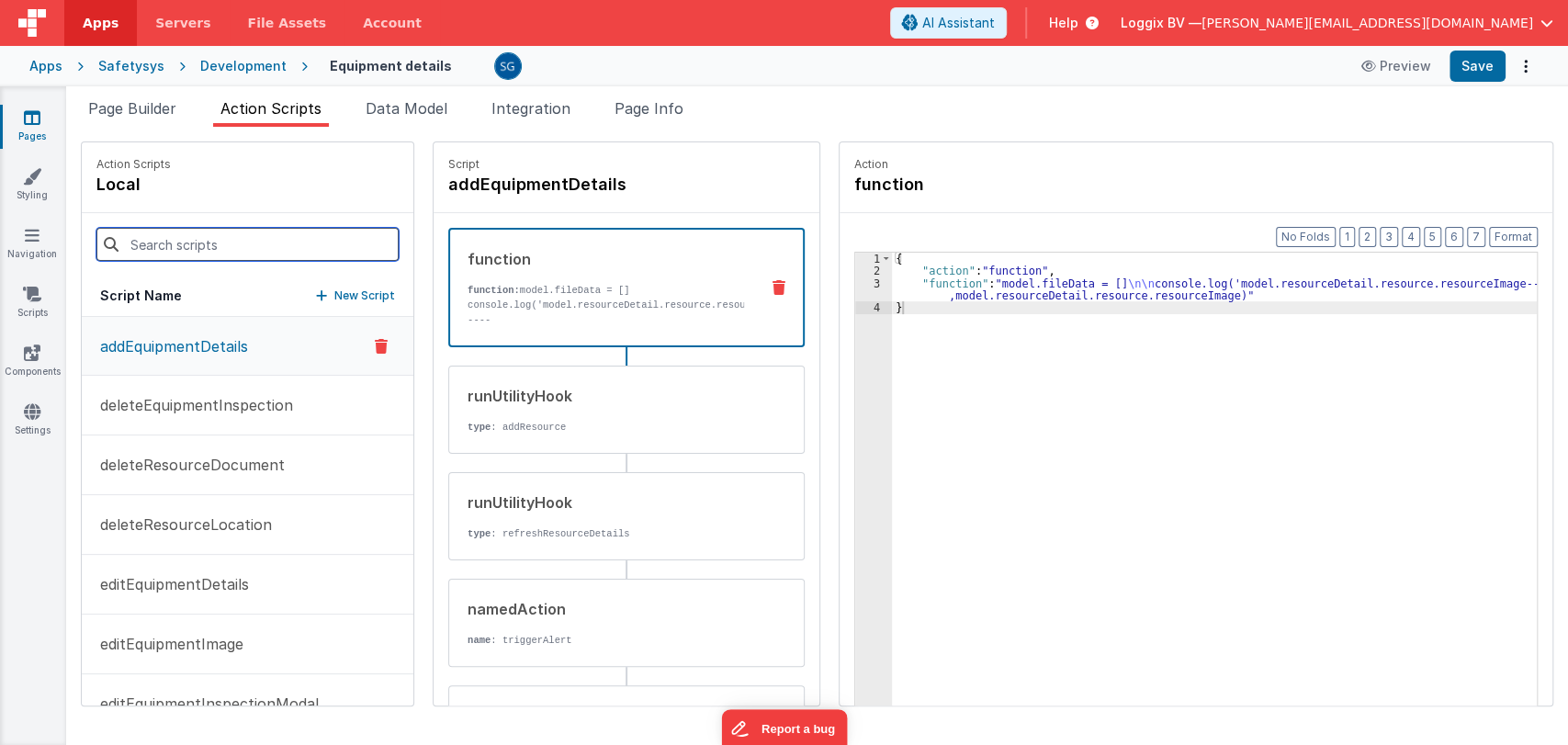
click at [213, 244] on input at bounding box center [247, 244] width 302 height 33
paste input "showAddNewDocumentModal"
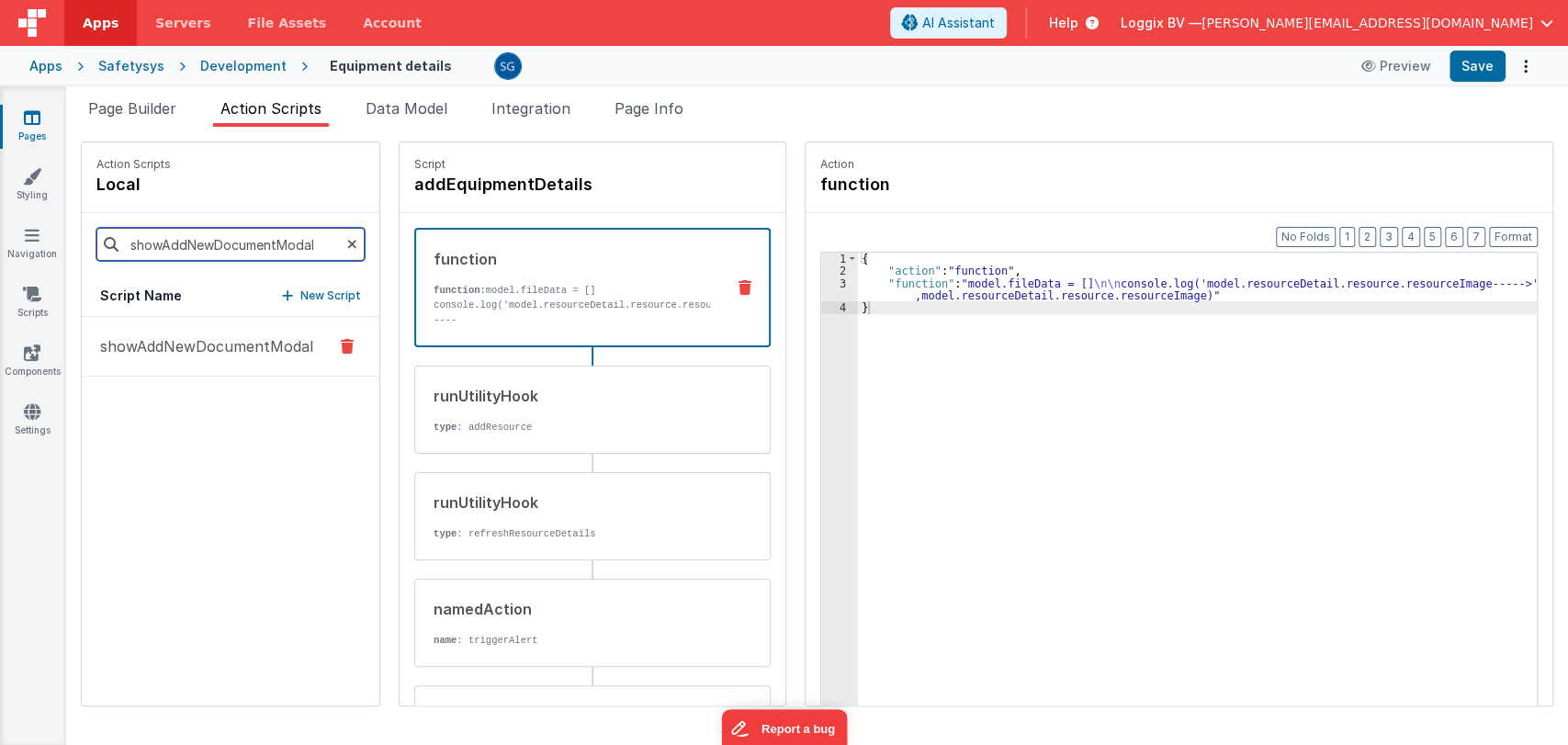
type input "showAddNewDocumentModal"
click at [187, 337] on p "showAddNewDocumentModal" at bounding box center [201, 346] width 224 height 22
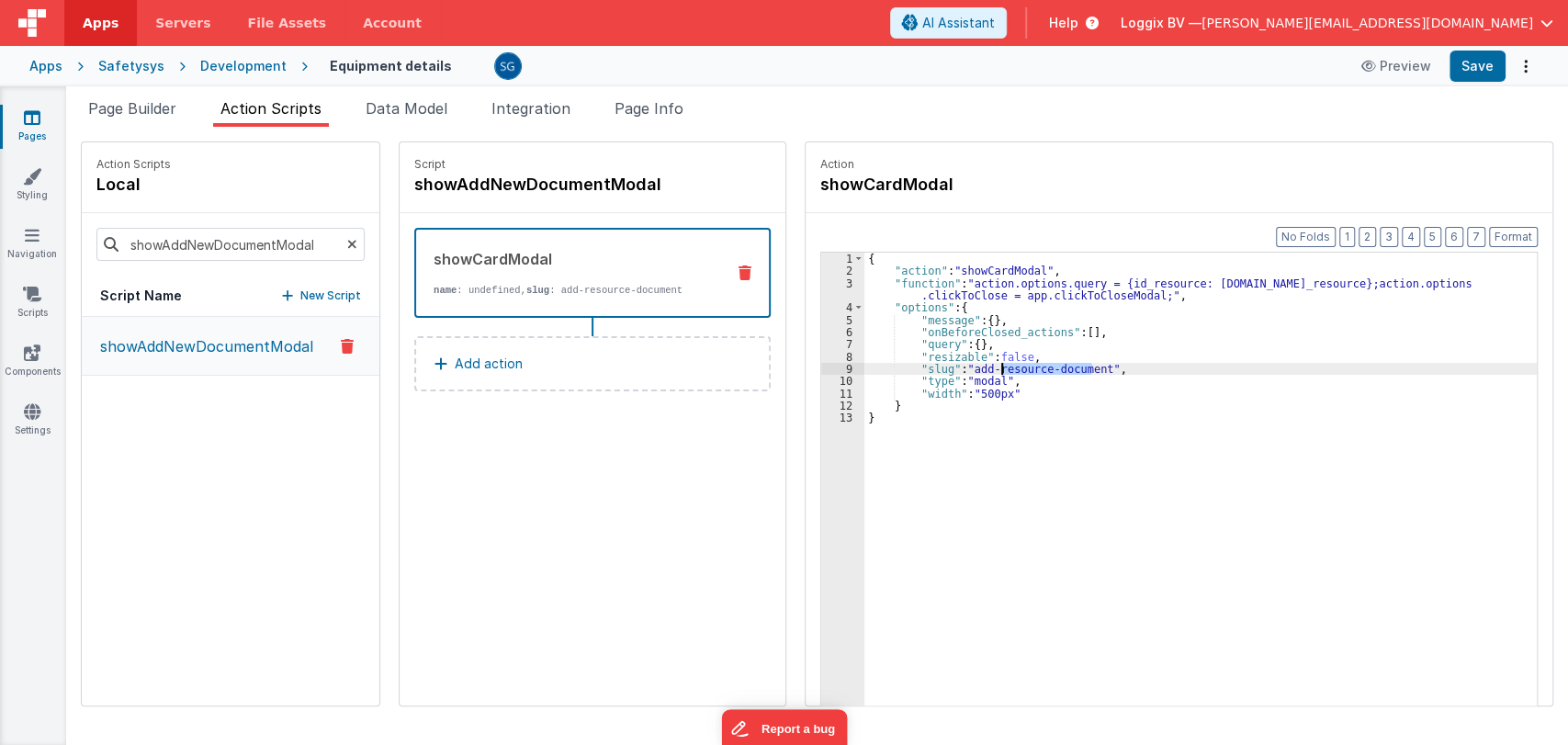
drag, startPoint x: 1081, startPoint y: 364, endPoint x: 1058, endPoint y: 406, distance: 47.9
click at [981, 370] on div "{ "action" : "showCardModal" , "function" : "action.options.query = {id_resourc…" at bounding box center [1200, 519] width 672 height 535
click at [1058, 406] on div "{ "action" : "showCardModal" , "function" : "action.options.query = {id_resourc…" at bounding box center [1200, 519] width 672 height 535
drag, startPoint x: 1085, startPoint y: 364, endPoint x: 960, endPoint y: 370, distance: 125.1
click at [960, 370] on div "{ "action" : "showCardModal" , "function" : "action.options.query = {id_resourc…" at bounding box center [1200, 519] width 672 height 535
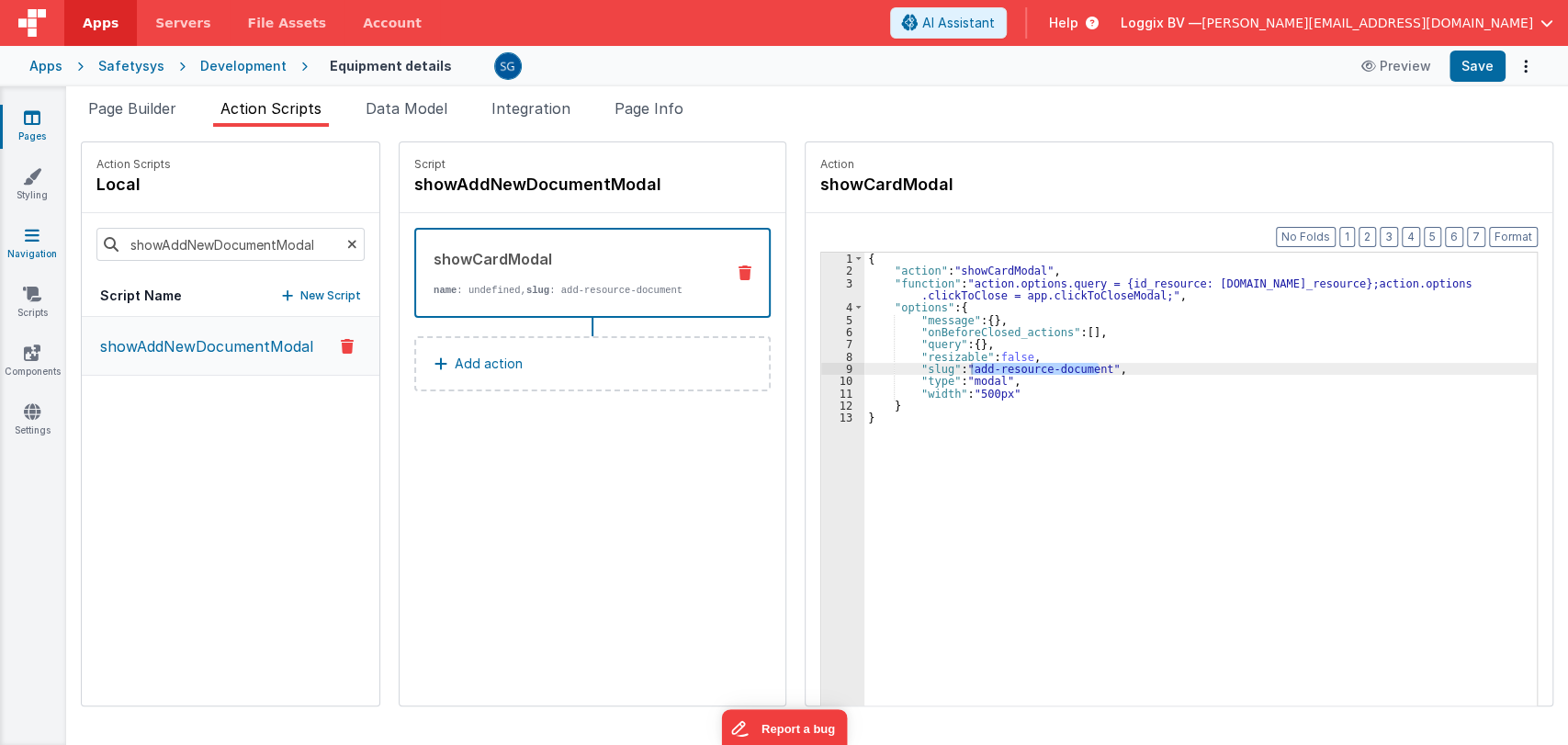
click at [31, 234] on icon at bounding box center [32, 234] width 14 height 18
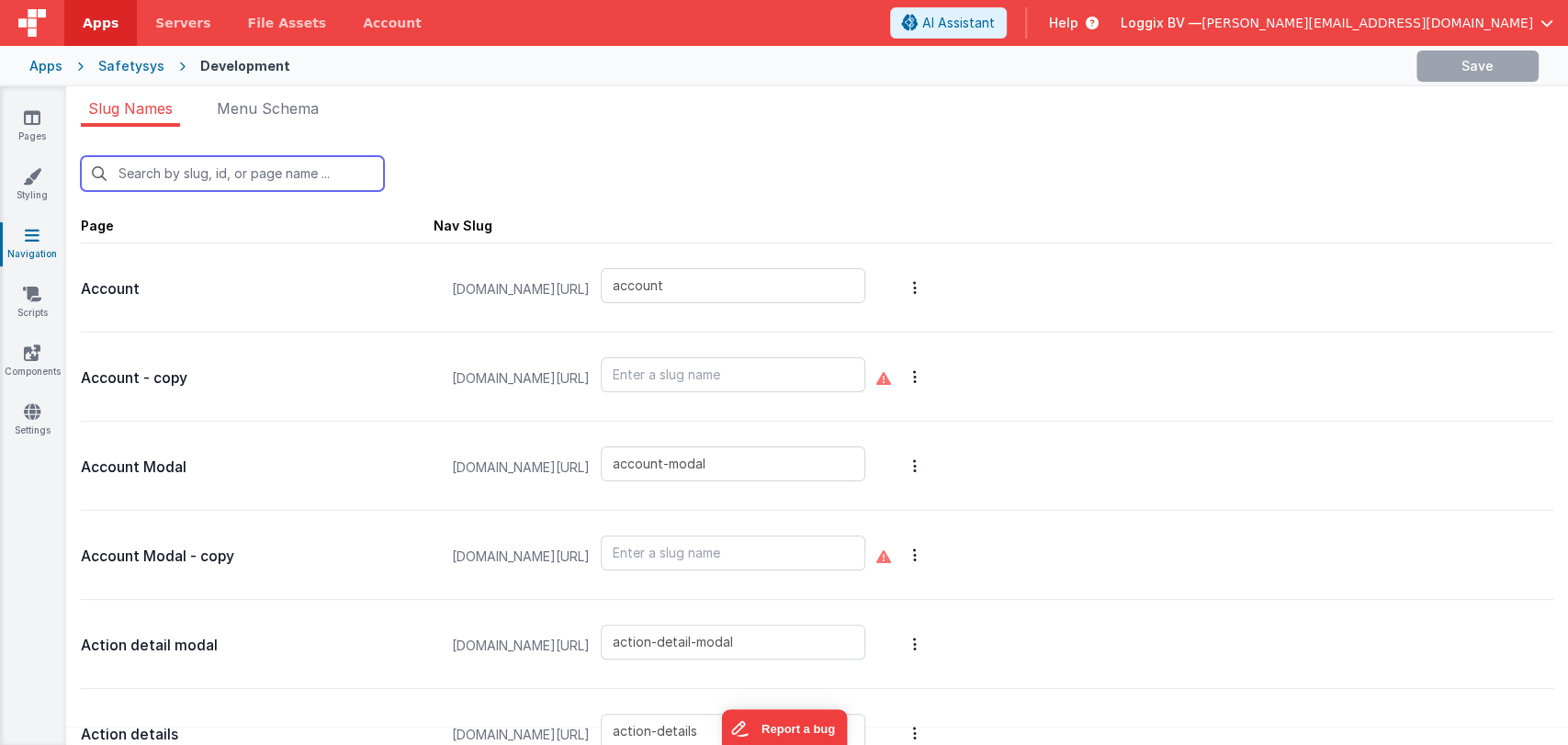
click at [266, 177] on input "text" at bounding box center [232, 174] width 303 height 35
paste input "add-resource-document"
type input "add-resource-document"
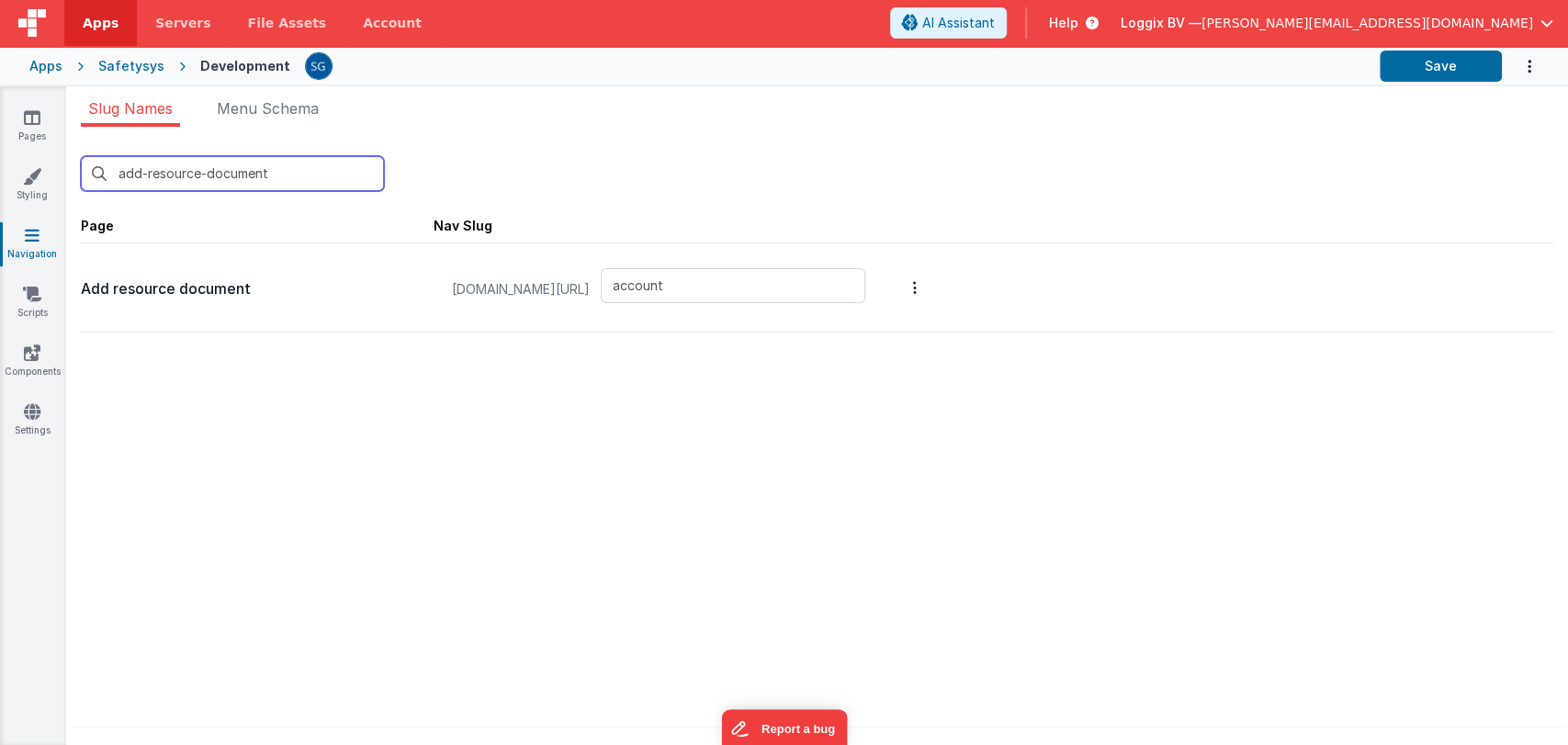
type input "add-resource-document"
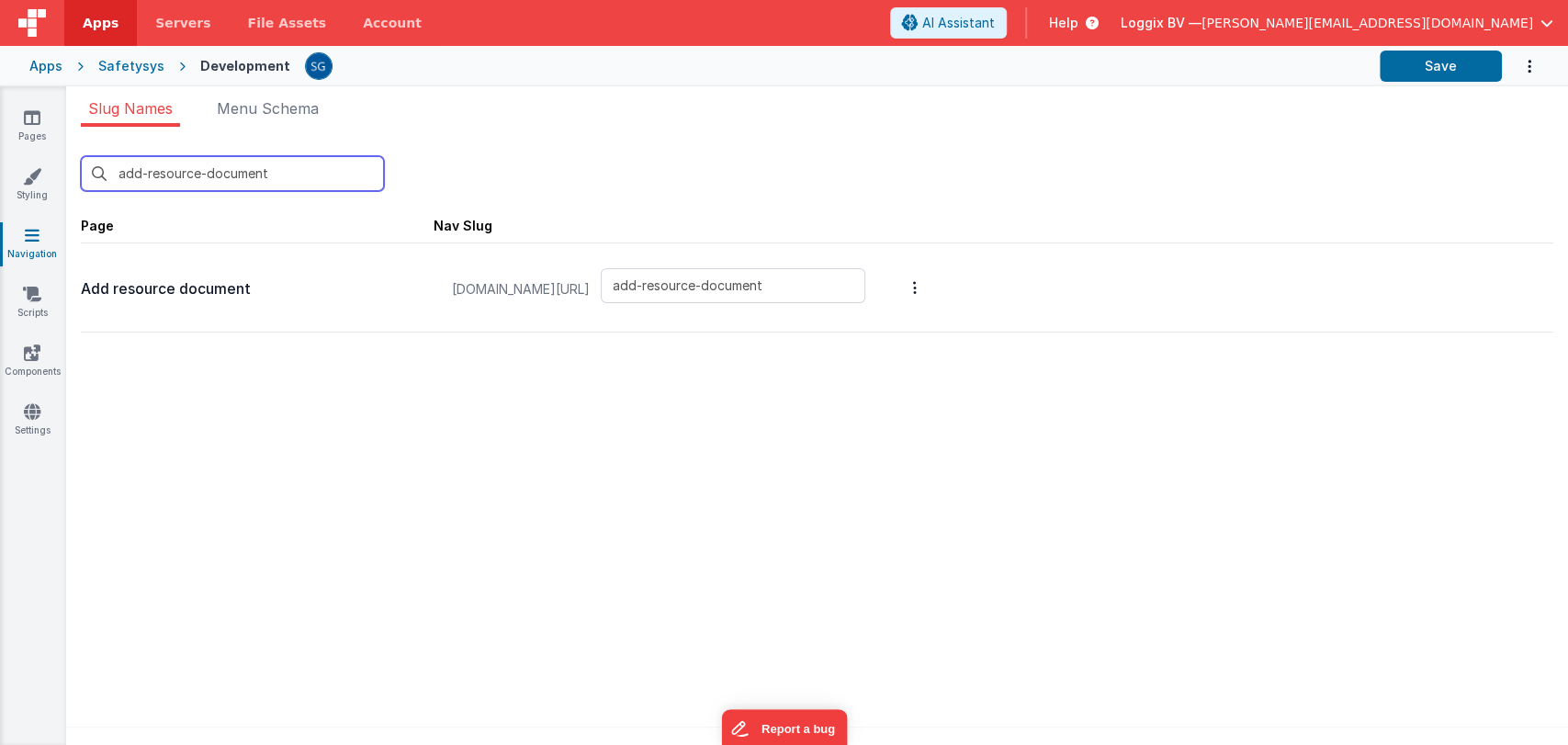
type input "add-resource-document"
drag, startPoint x: 177, startPoint y: 289, endPoint x: 81, endPoint y: 288, distance: 96.0
click at [81, 288] on p "Add resource document" at bounding box center [256, 289] width 352 height 26
copy p "Add resource document"
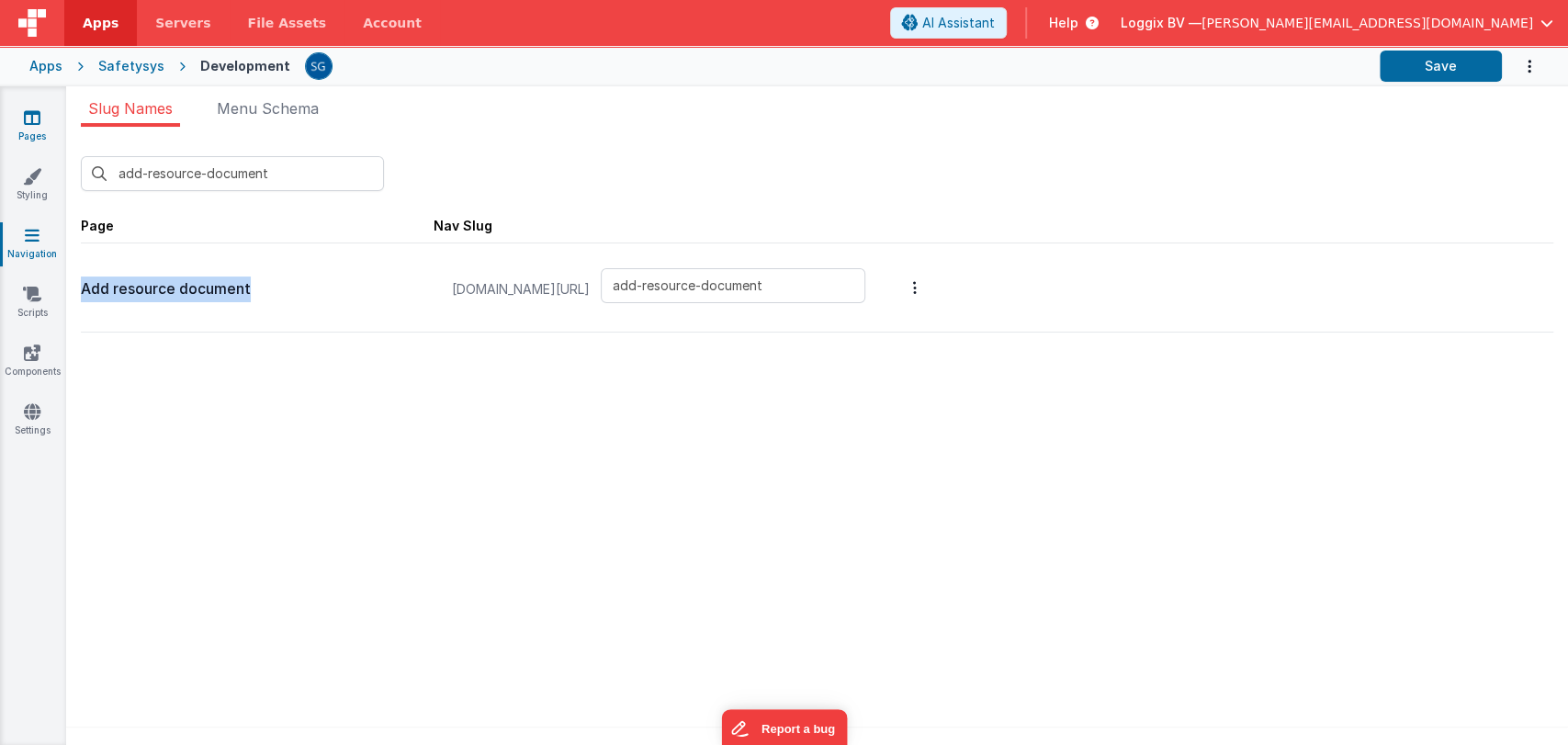
click at [36, 121] on icon at bounding box center [32, 117] width 16 height 18
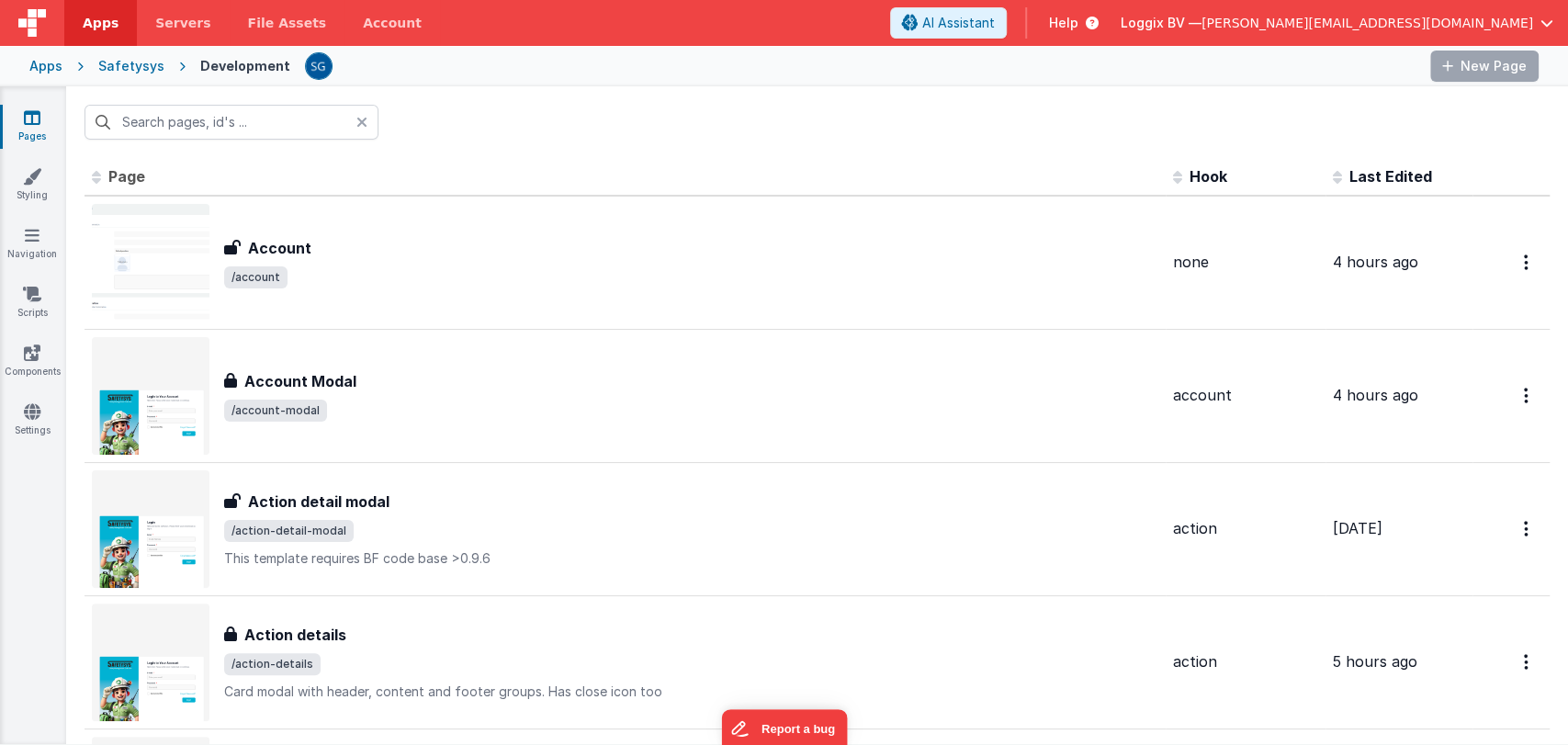
type input "equipment"
click at [41, 119] on link "Pages" at bounding box center [32, 127] width 66 height 36
click at [191, 115] on input "equipment" at bounding box center [231, 122] width 294 height 35
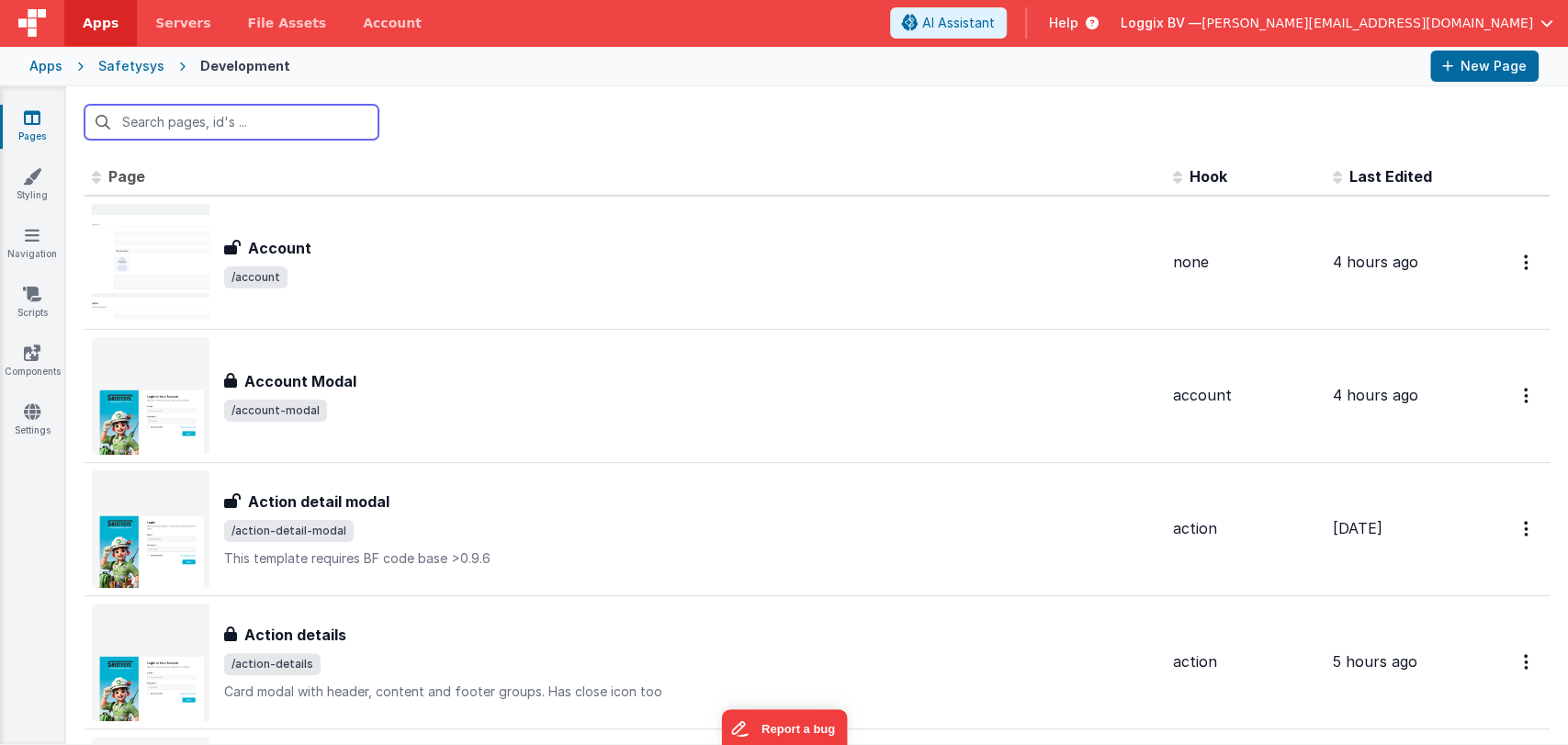
paste input "Add resource document"
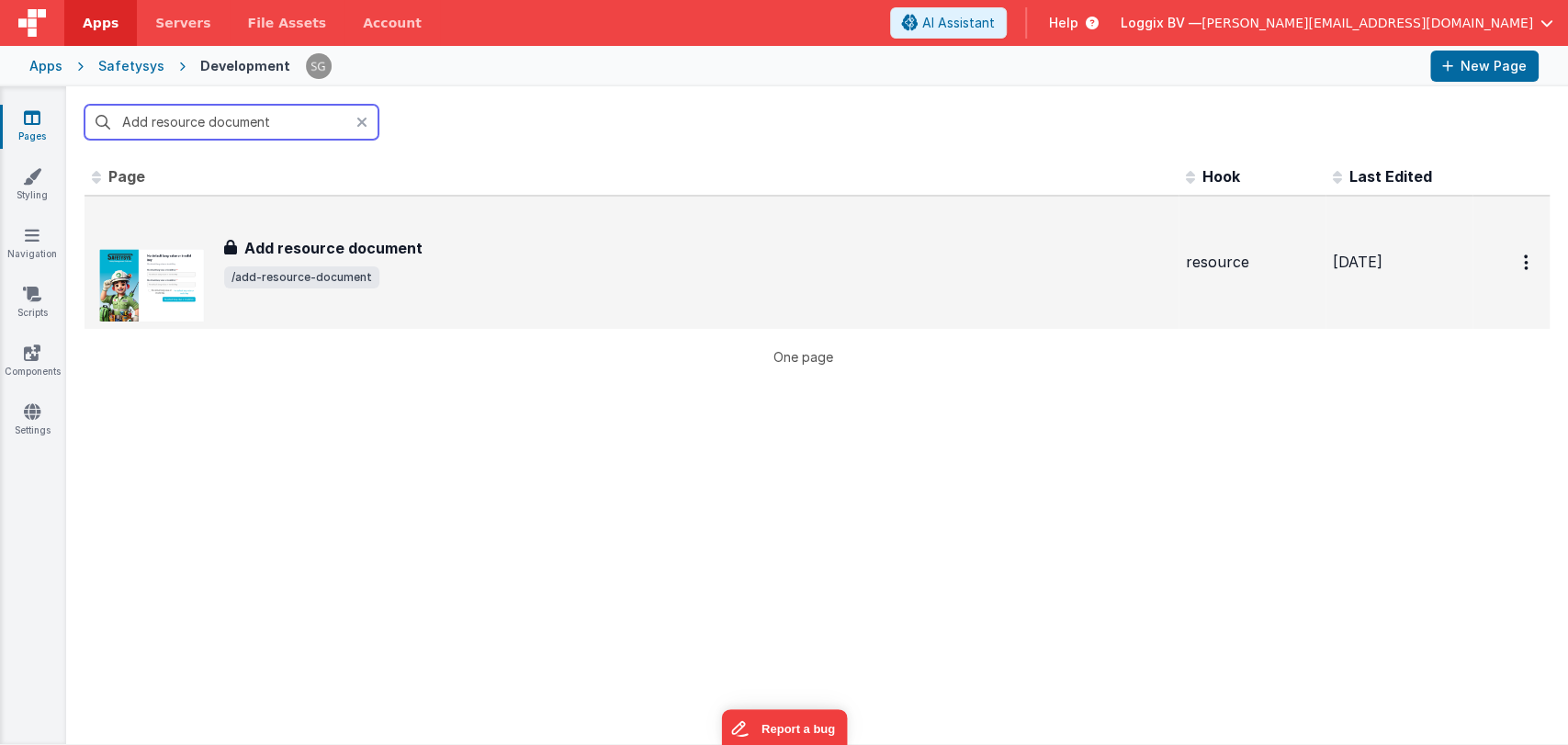
type input "Add resource document"
click at [352, 259] on div "Add resource document Add resource document /add-resource-document" at bounding box center [697, 263] width 947 height 52
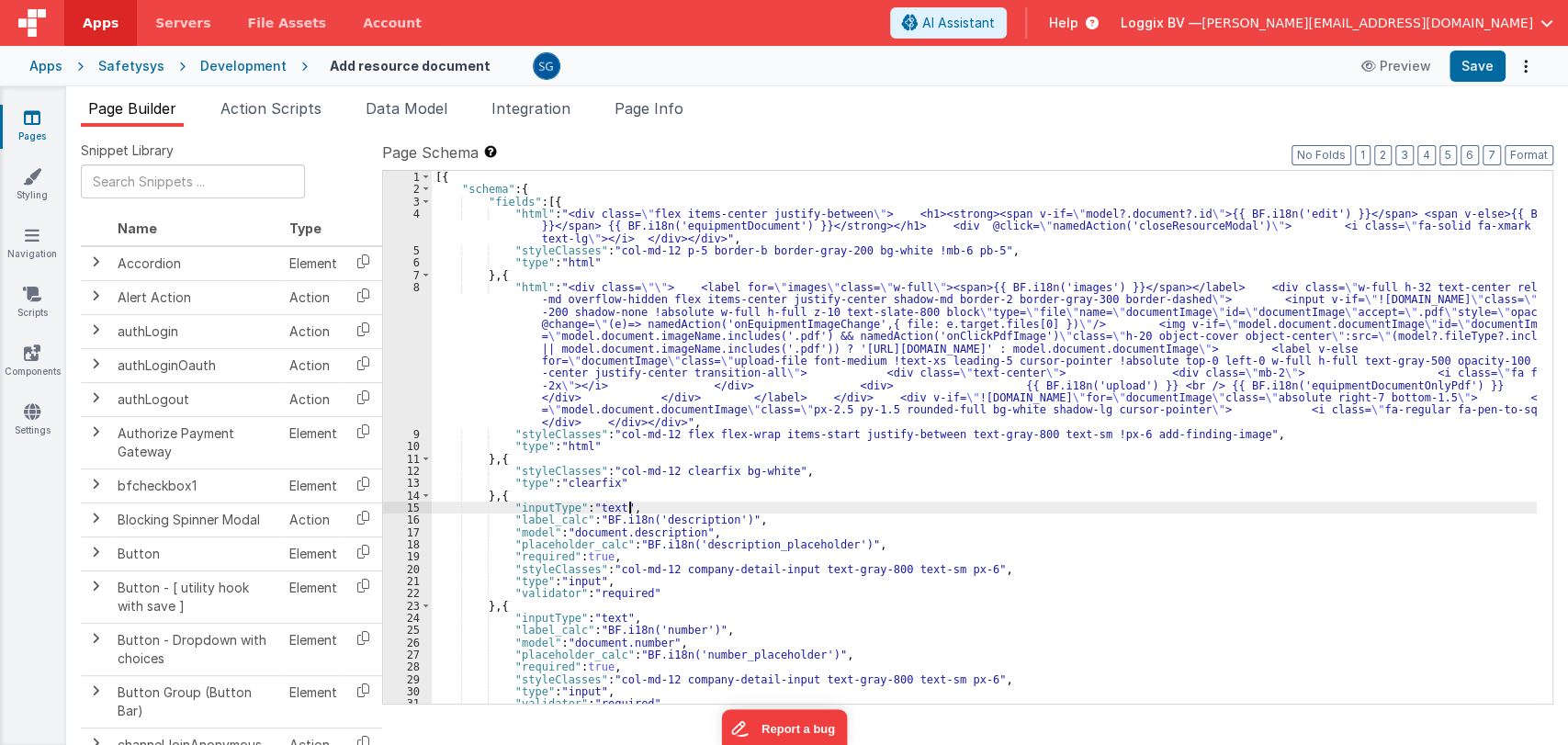
click at [980, 504] on div "[{ "schema" : { "fields" : [{ "html" : "<div class= \" flex items-center justif…" at bounding box center [984, 449] width 1105 height 558
type input "cdn"
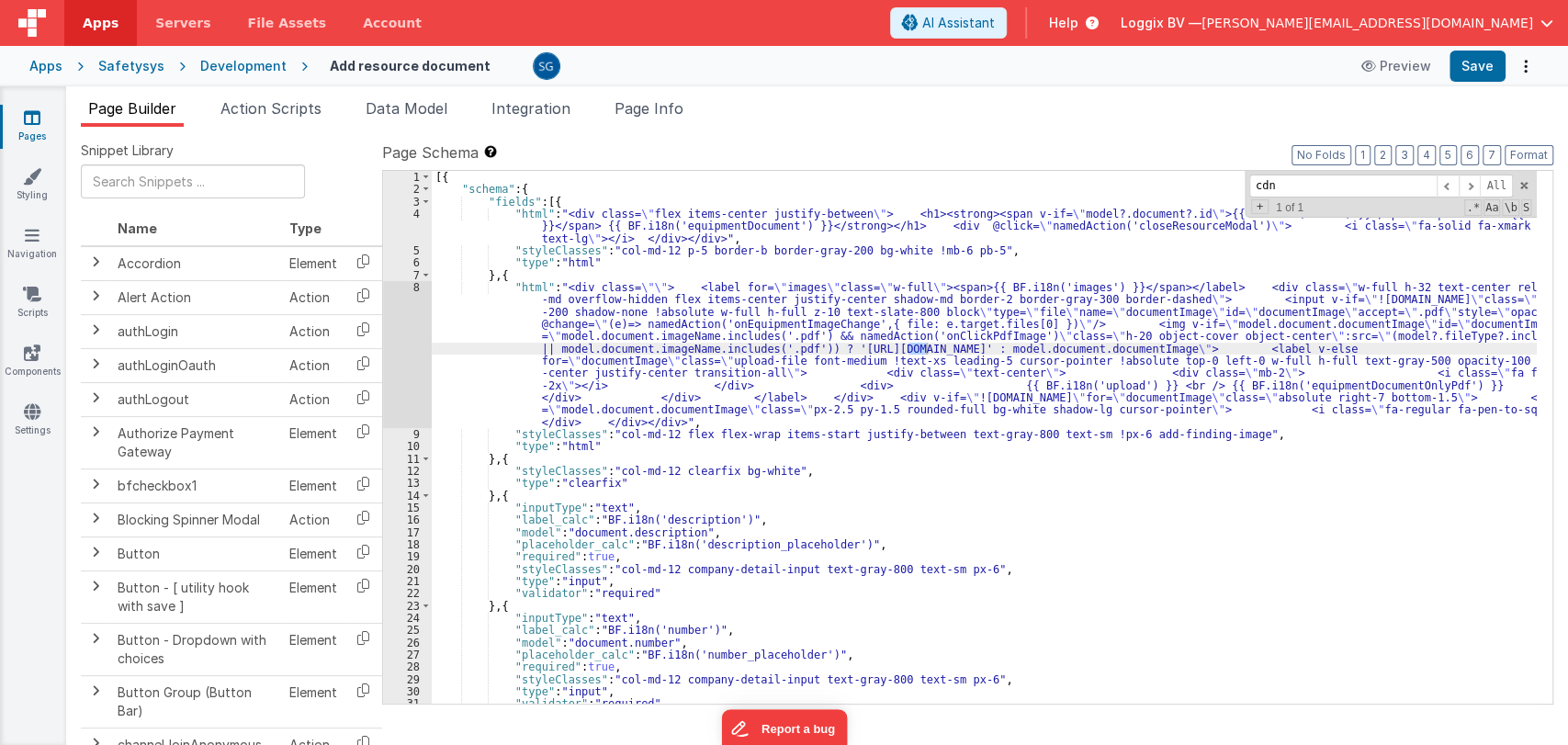
click at [413, 286] on div "8" at bounding box center [407, 354] width 49 height 147
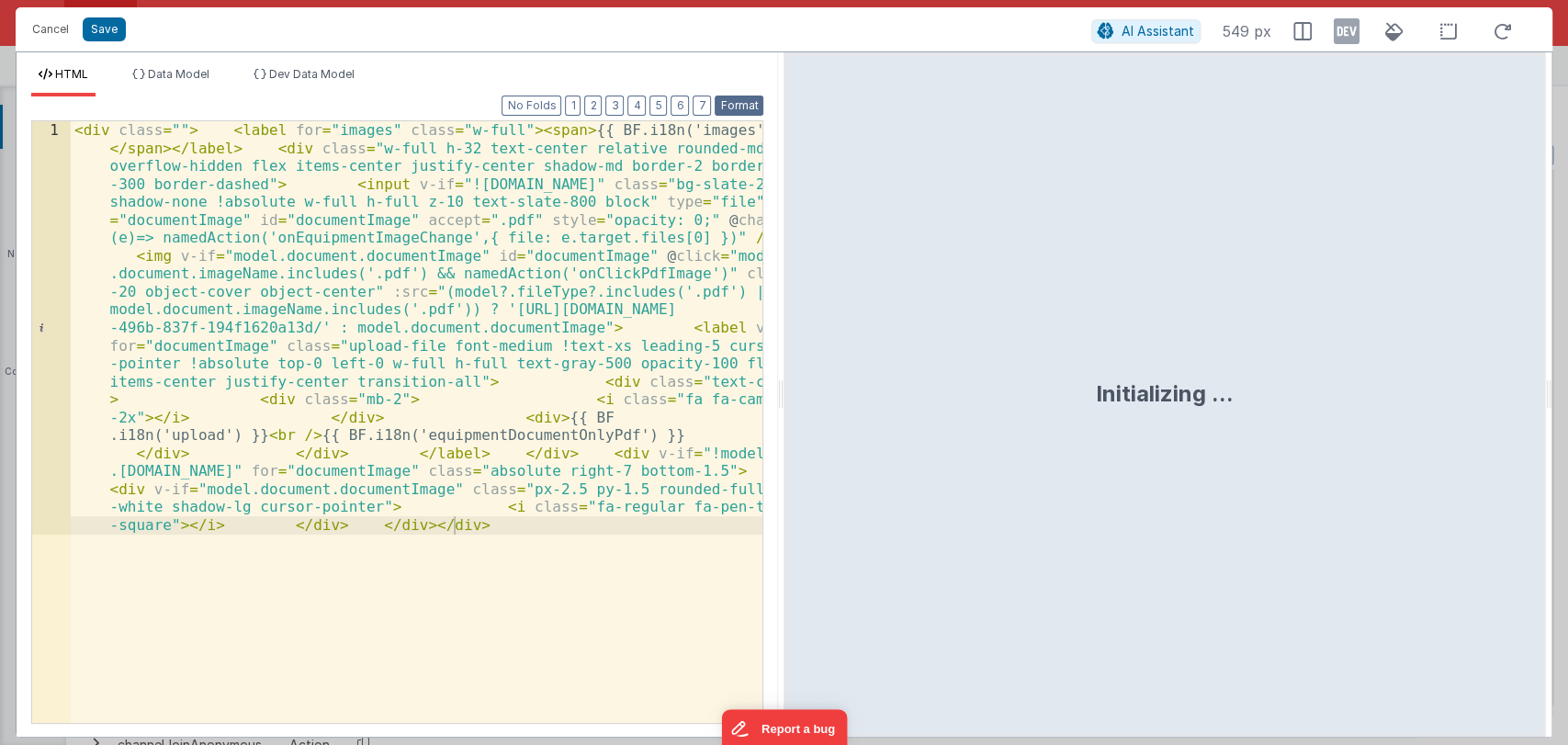
click at [748, 111] on button "Format" at bounding box center [738, 105] width 49 height 20
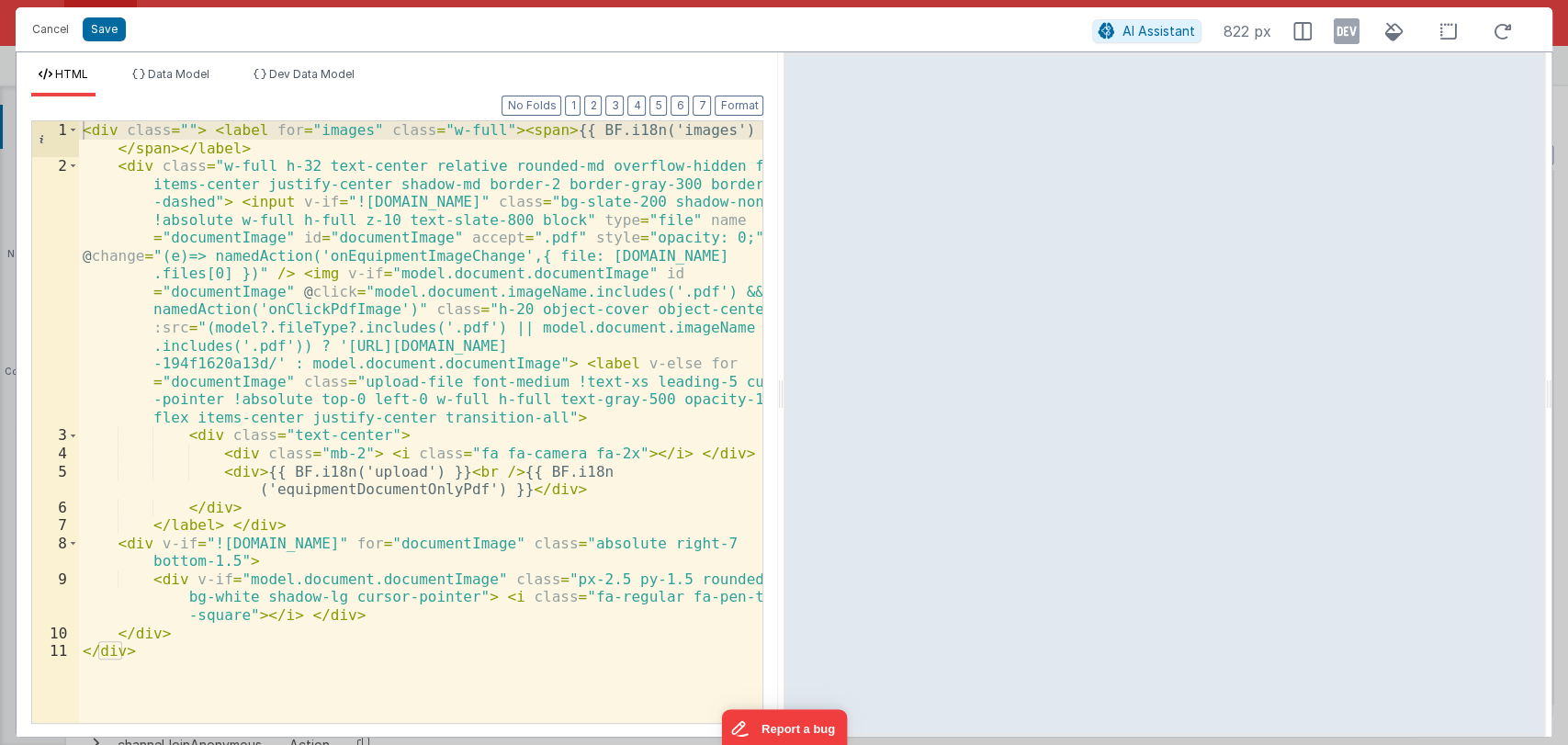
click at [401, 357] on div "< div class = "" > < label for = "images" class = "w-full" > < span > {{ BF.i18…" at bounding box center [421, 448] width 685 height 656
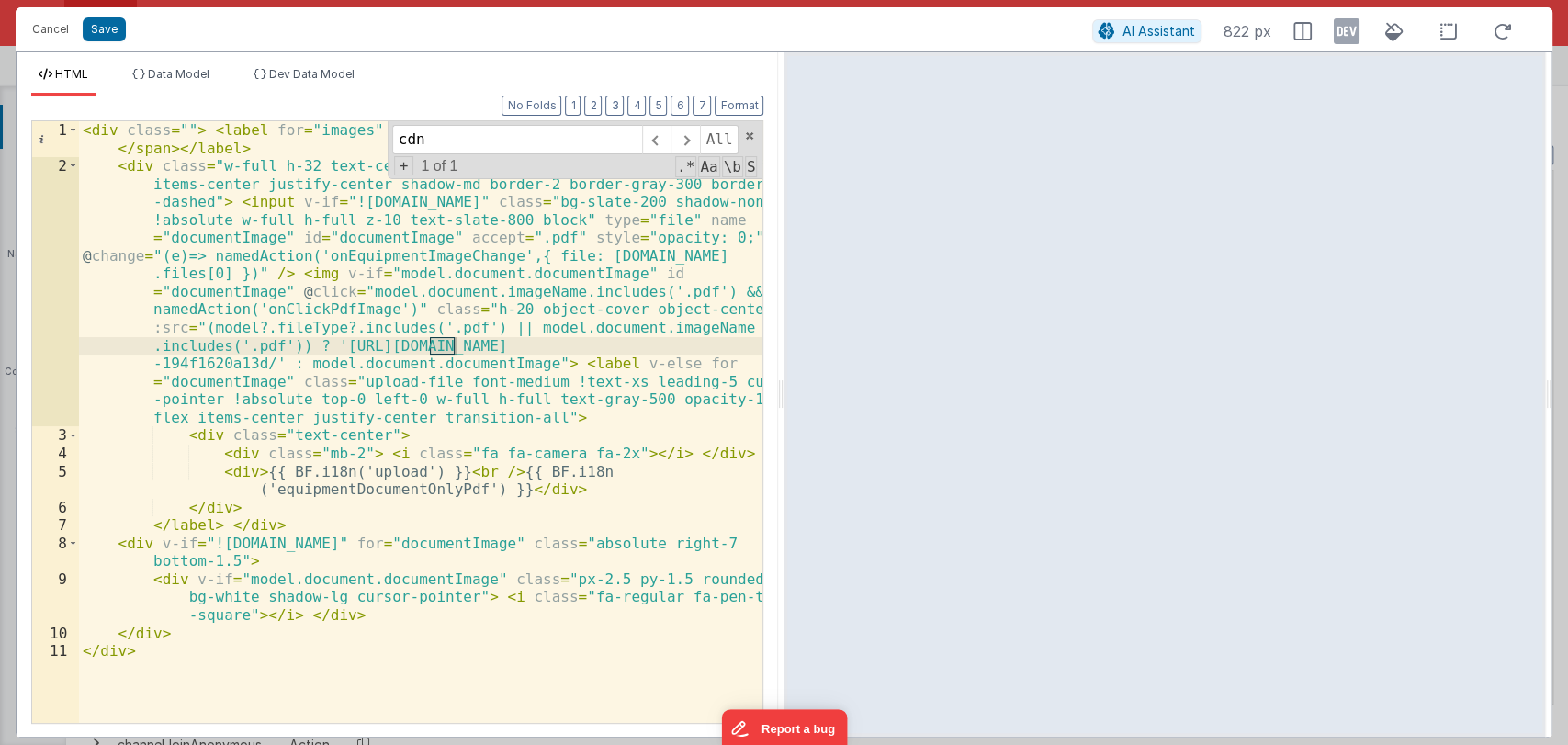
type input "cdn"
drag, startPoint x: 324, startPoint y: 343, endPoint x: 256, endPoint y: 360, distance: 70.1
click at [256, 360] on div "< div class = "" > < label for = "images" class = "w-full" > < span > {{ BF.i18…" at bounding box center [421, 448] width 685 height 656
click at [750, 134] on span at bounding box center [749, 135] width 12 height 12
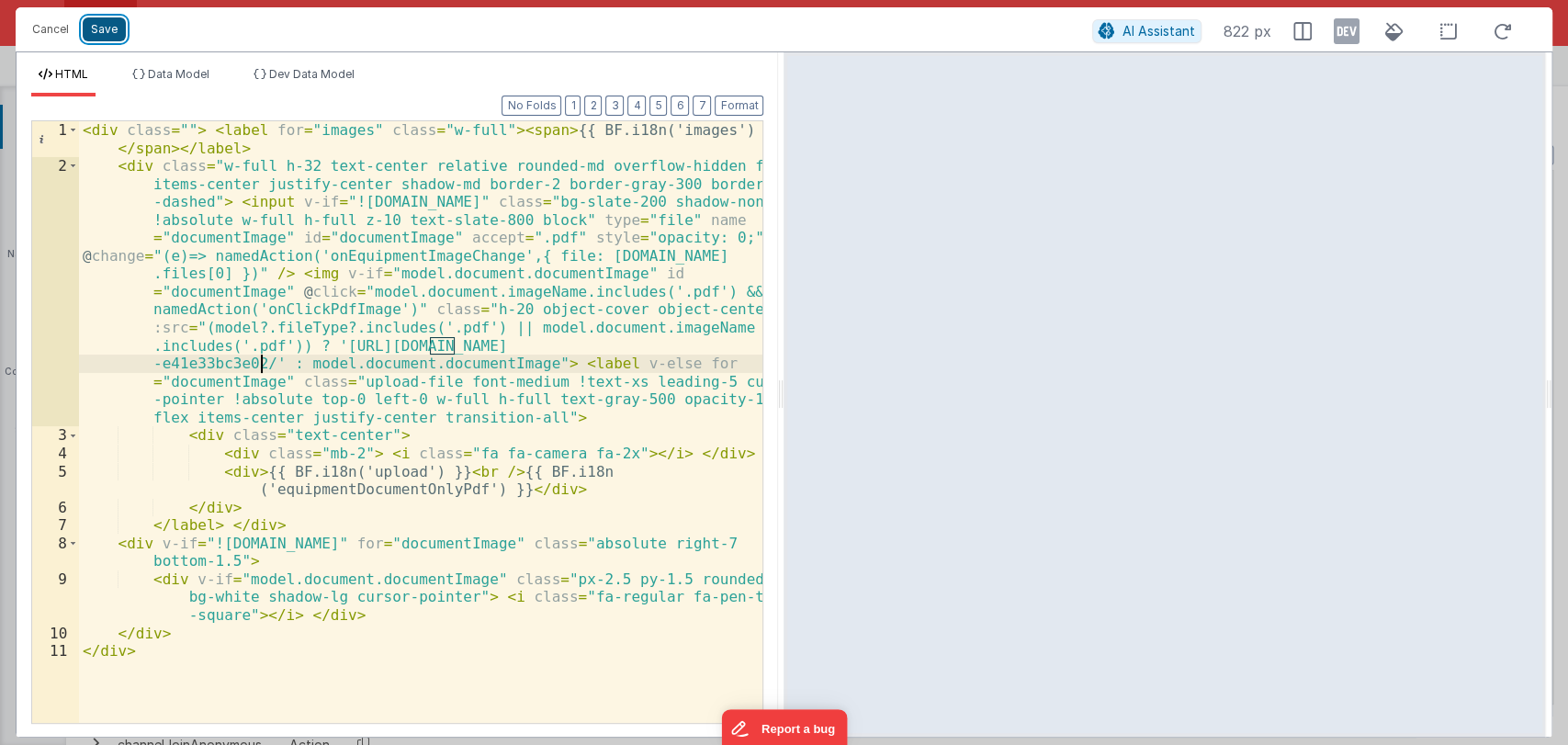
click at [109, 22] on button "Save" at bounding box center [104, 29] width 43 height 24
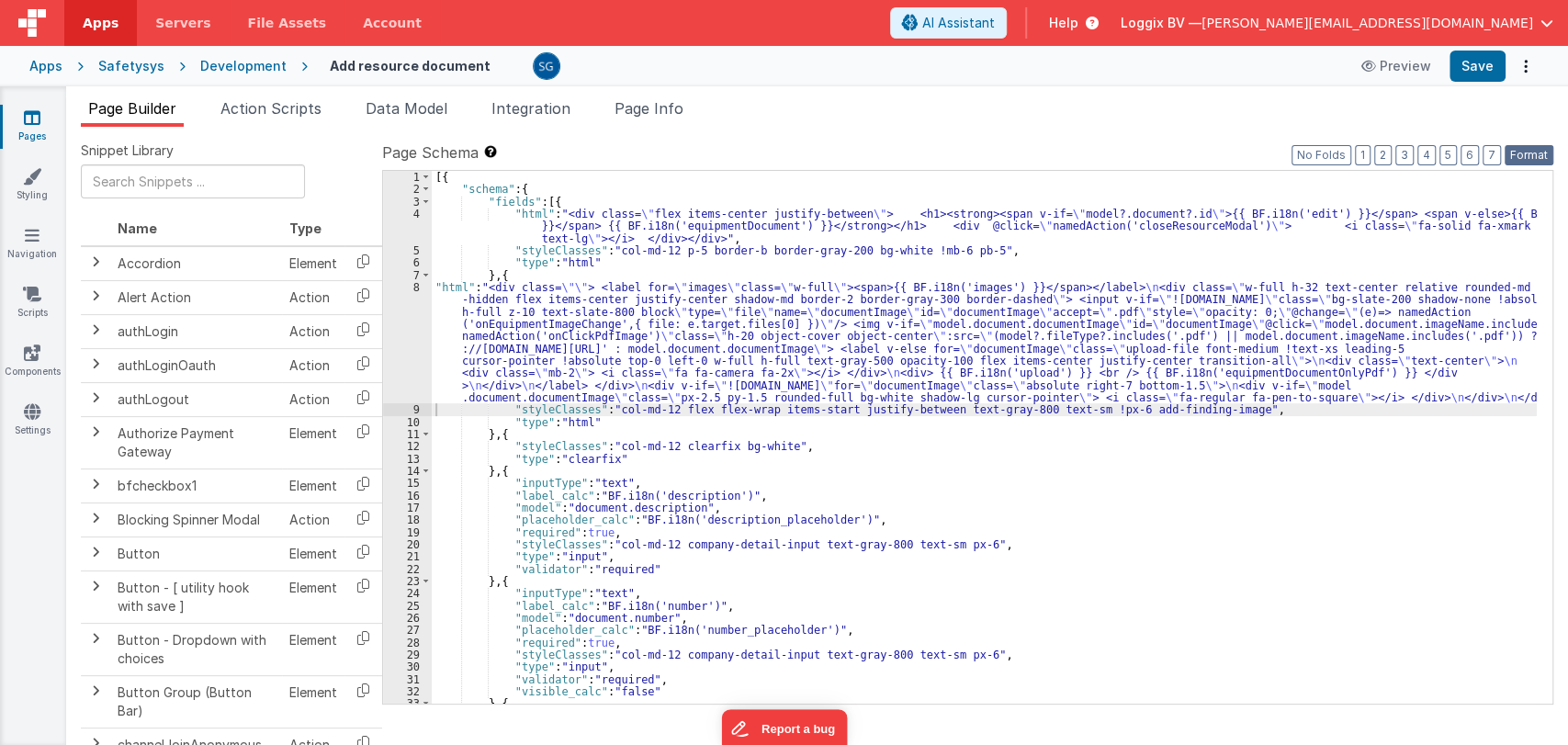
click at [1532, 150] on button "Format" at bounding box center [1529, 155] width 49 height 20
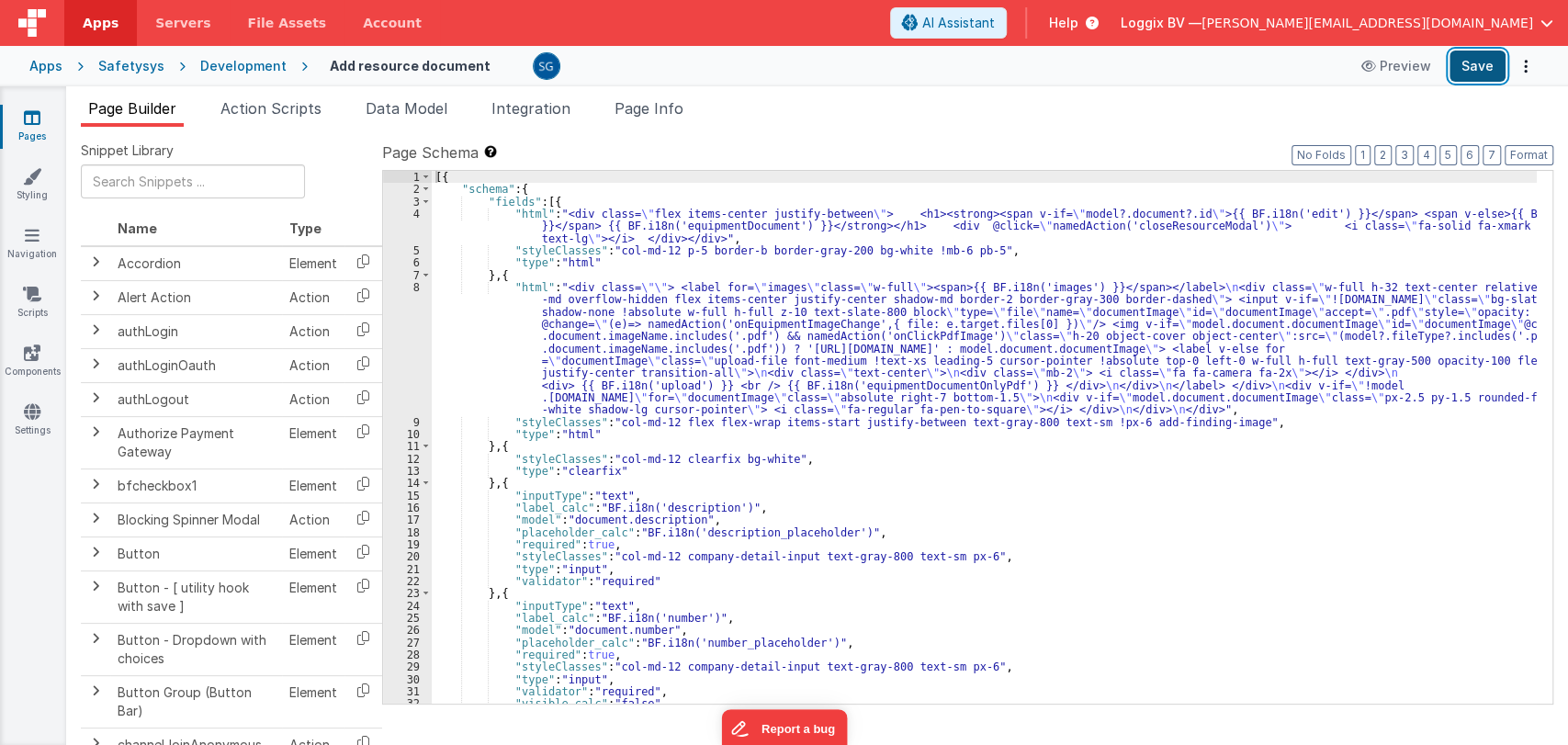
click at [1469, 65] on button "Save" at bounding box center [1477, 66] width 56 height 32
click at [36, 118] on icon at bounding box center [32, 117] width 16 height 18
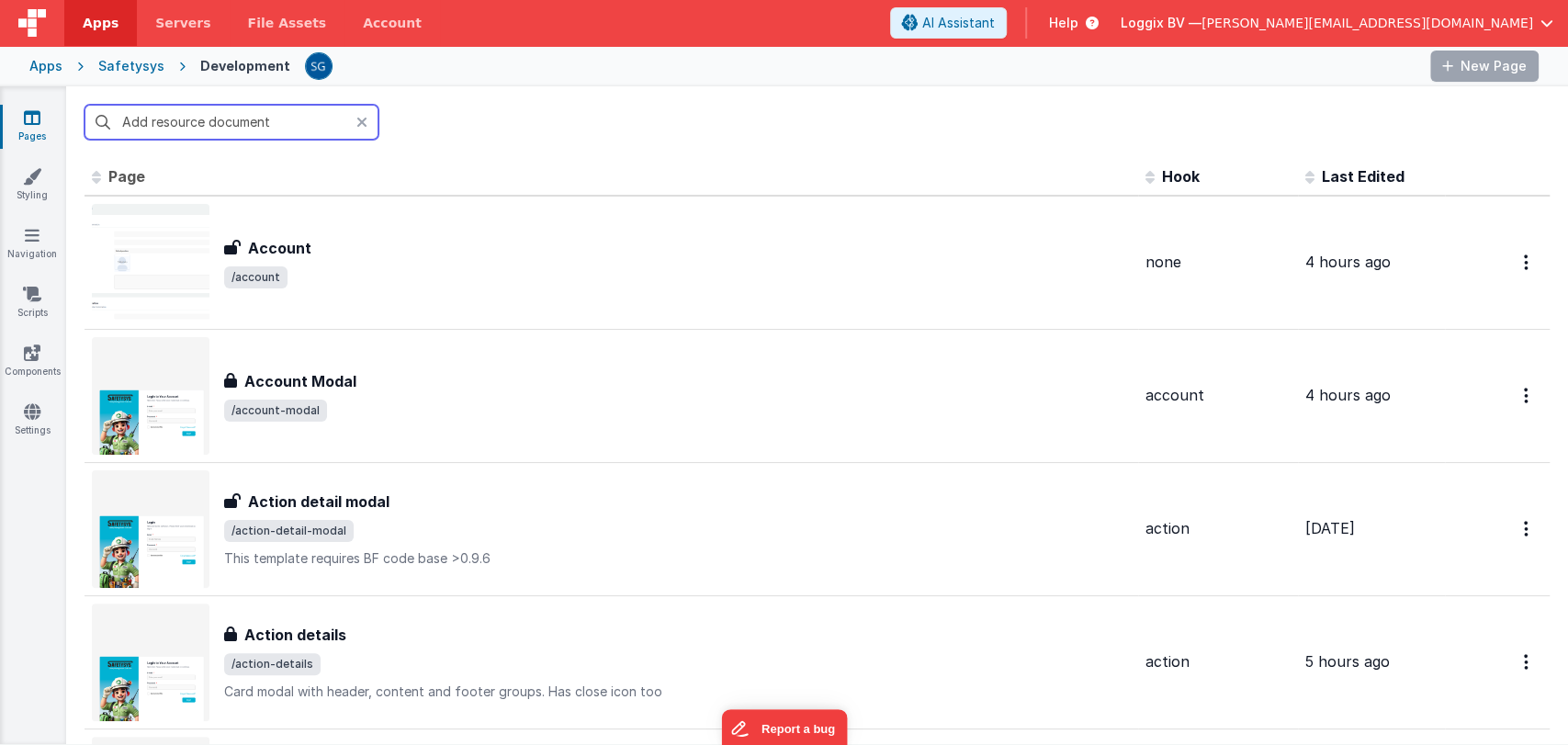
click at [255, 117] on input "Add resource document" at bounding box center [231, 122] width 294 height 35
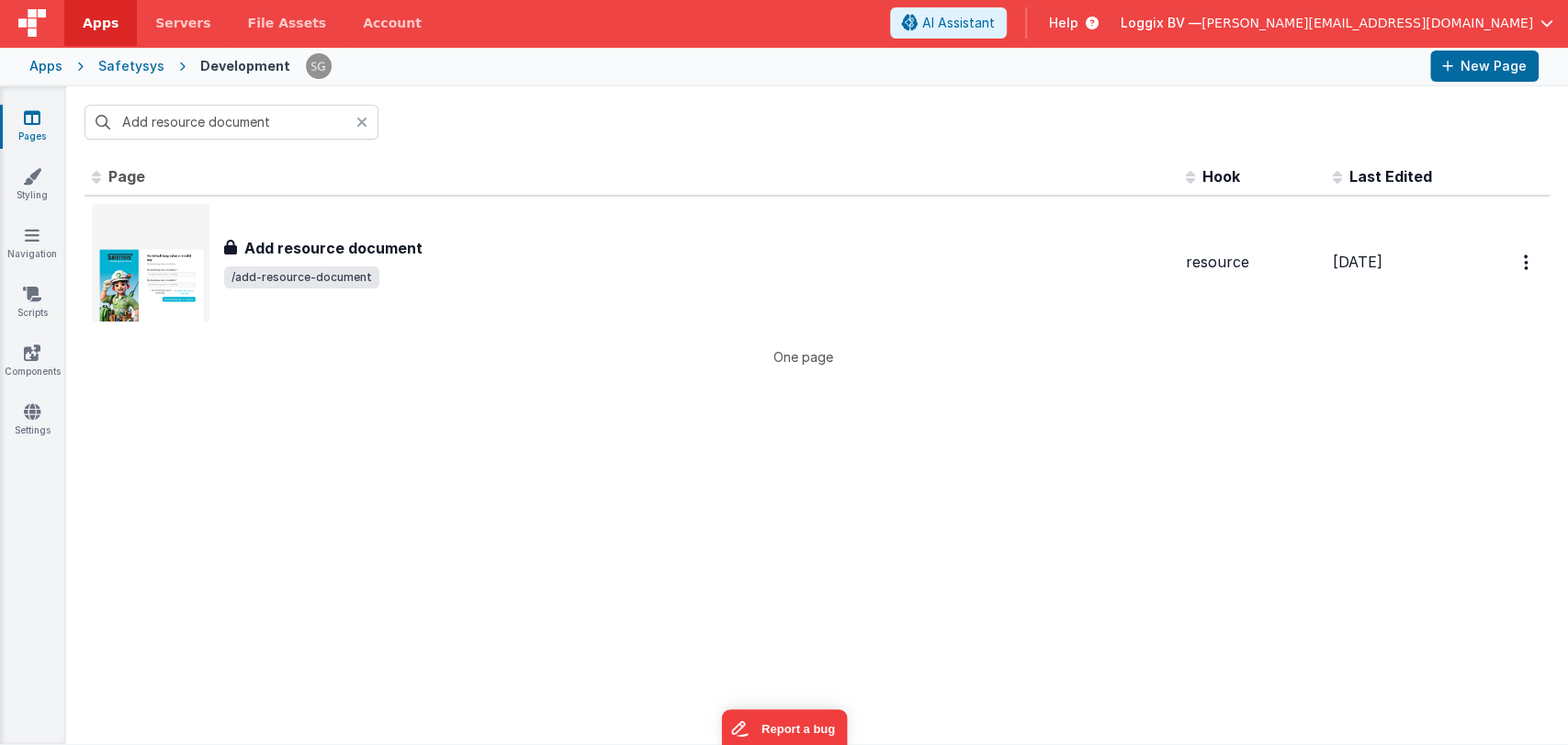
click at [373, 119] on div at bounding box center [367, 122] width 22 height 35
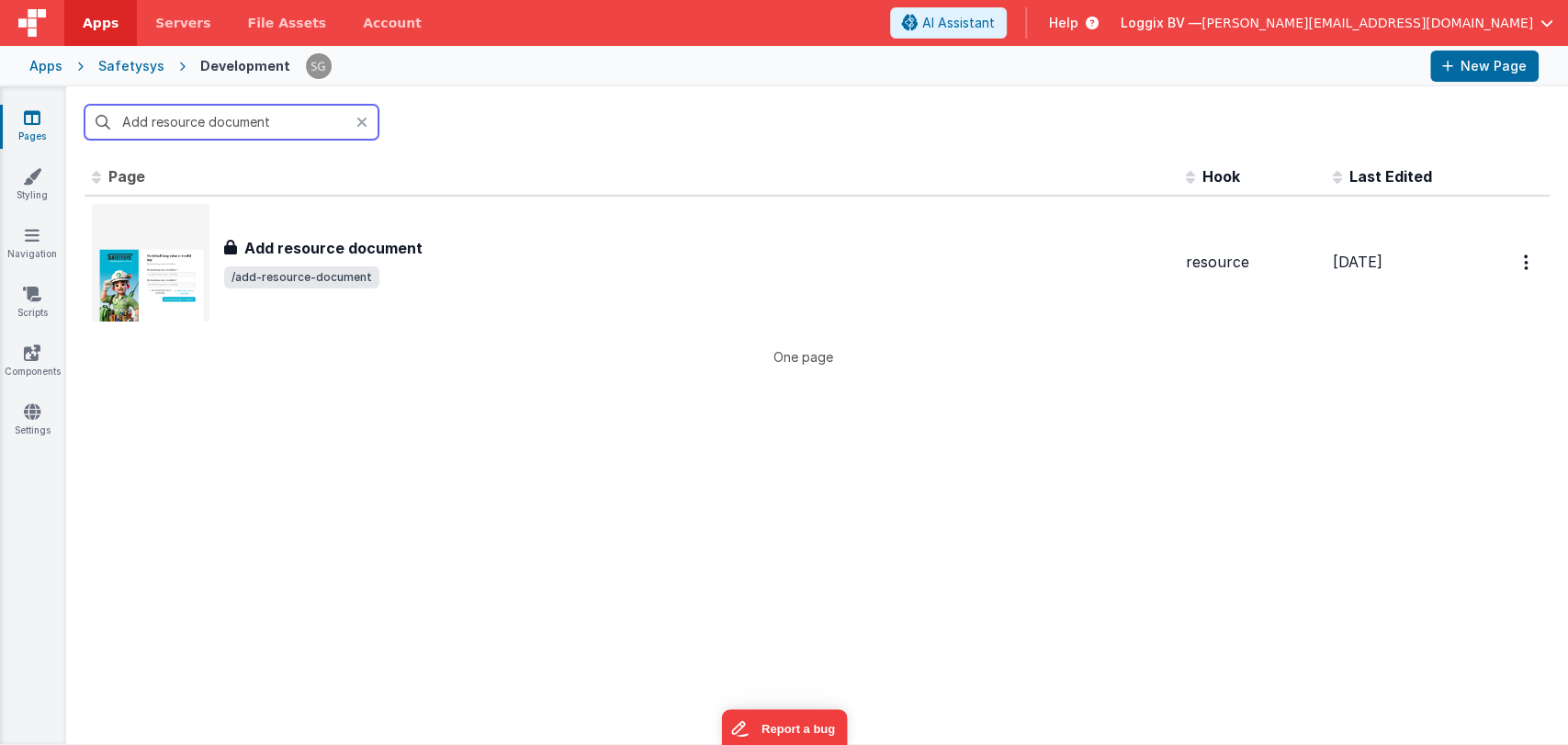
click at [368, 119] on input "Add resource document" at bounding box center [231, 122] width 294 height 35
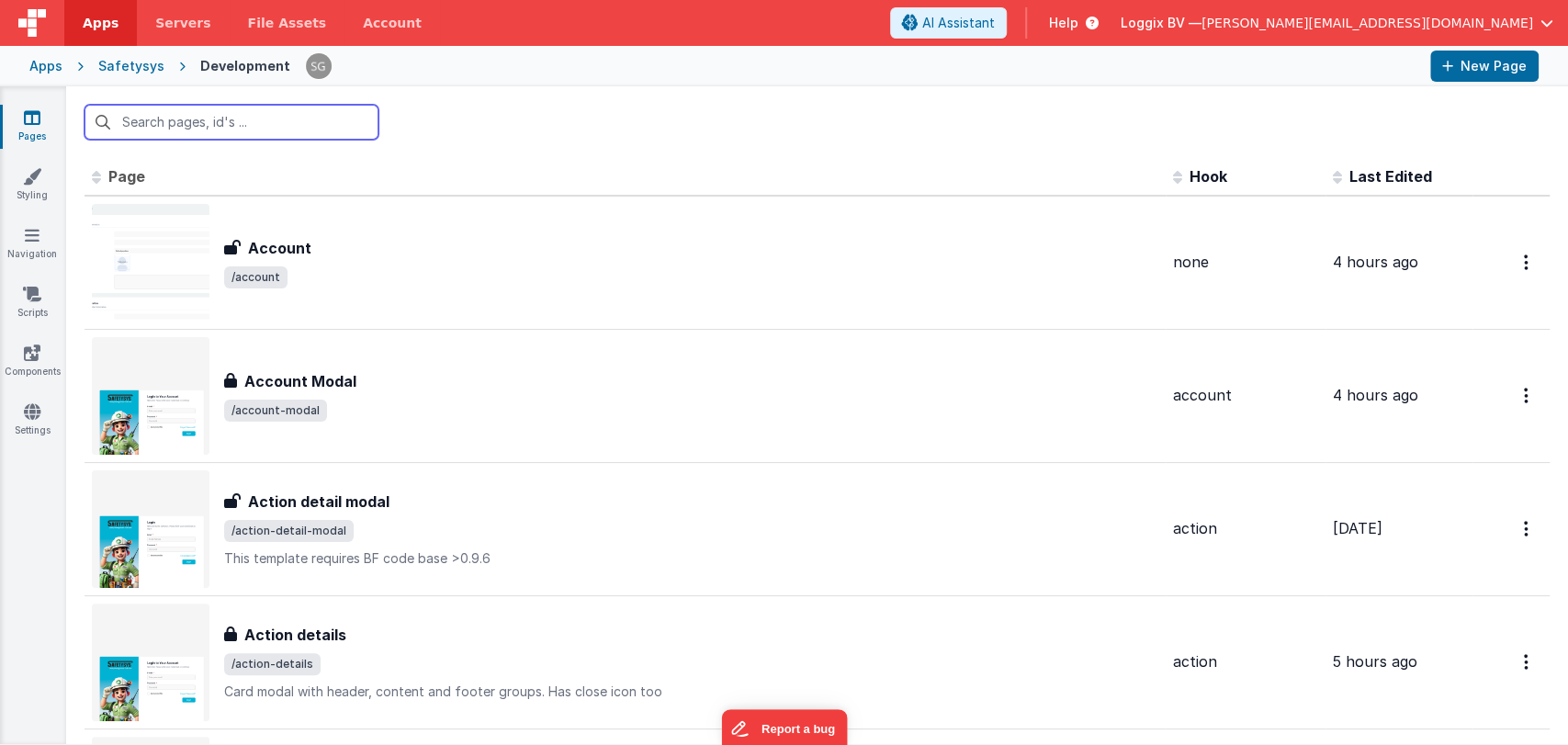
click at [289, 113] on input "text" at bounding box center [231, 122] width 294 height 35
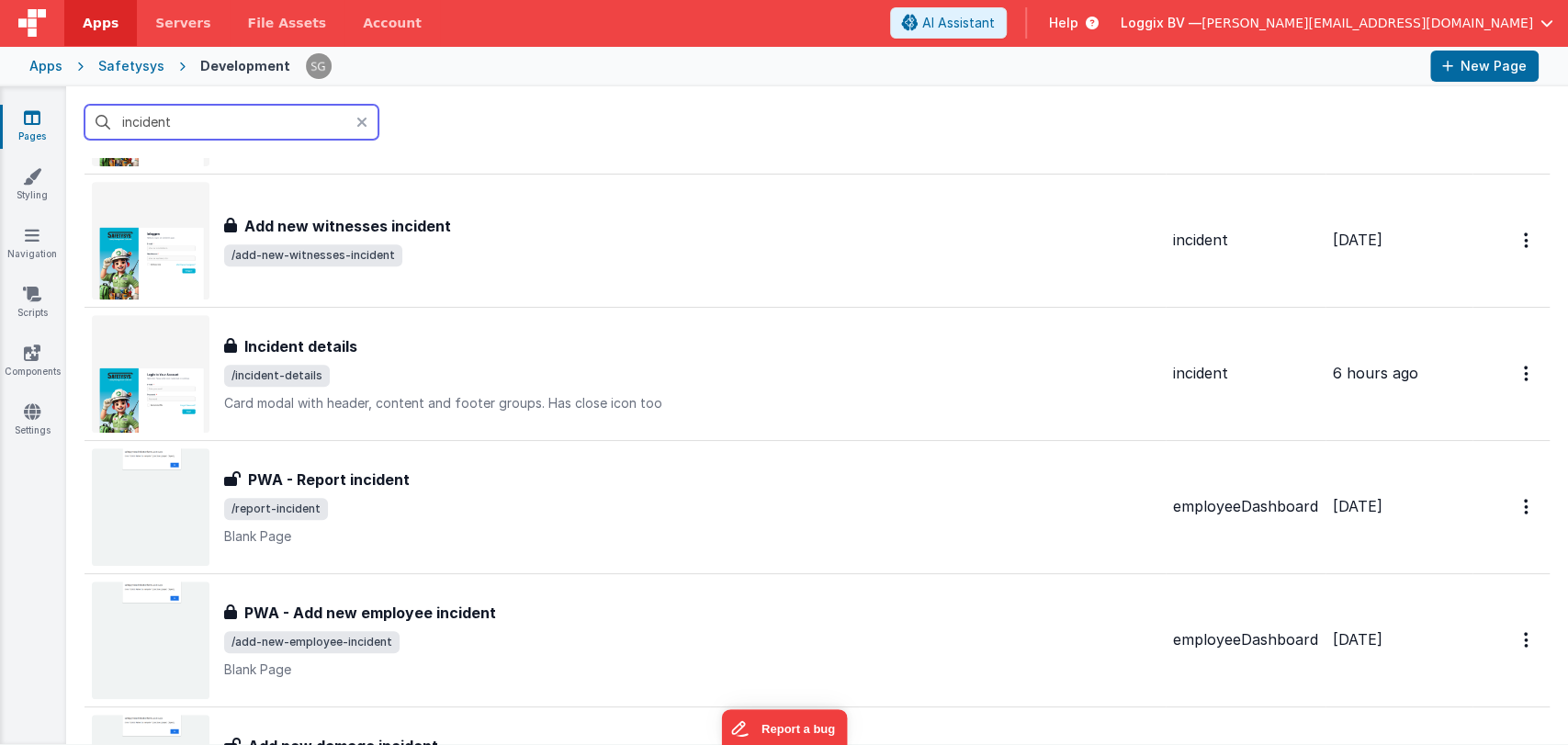
scroll to position [685, 0]
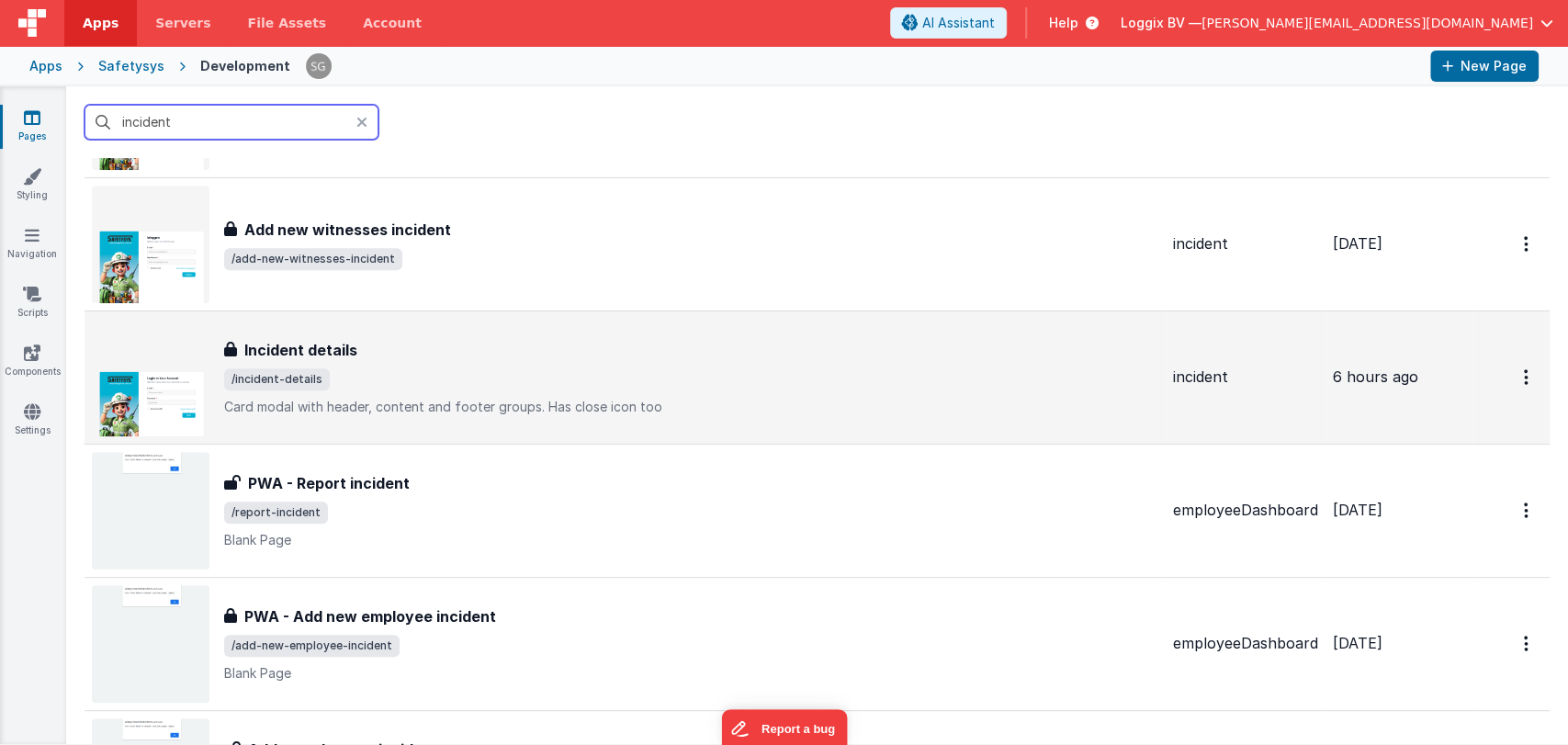
type input "incident"
click at [344, 369] on span "/incident-details" at bounding box center [690, 379] width 934 height 22
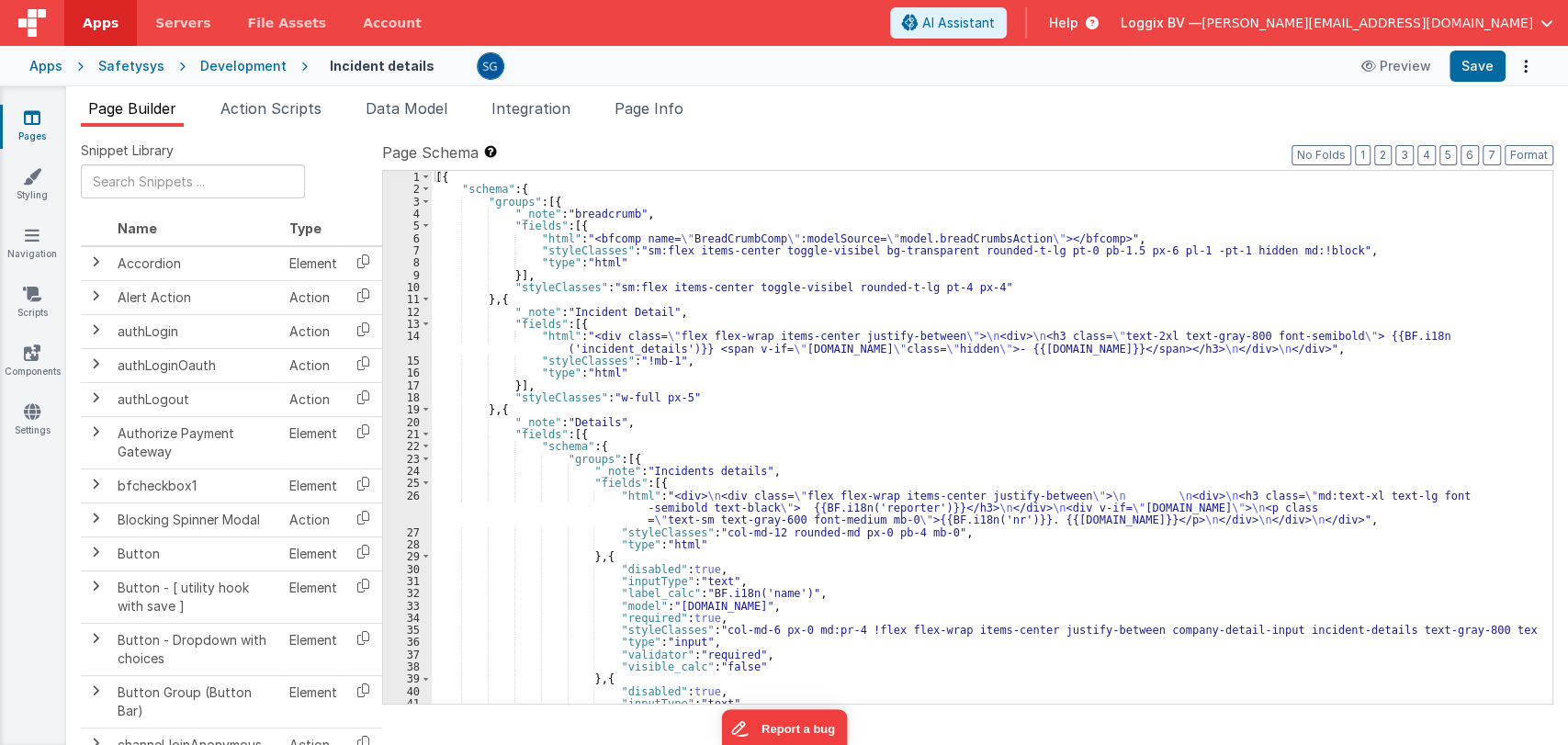
click at [813, 424] on div "[{ "schema" : { "groups" : [{ "_note" : "breadcrumb" , "fields" : [{ "html" : "…" at bounding box center [984, 449] width 1105 height 558
click at [797, 372] on div "[{ "schema" : { "groups" : [{ "_note" : "breadcrumb" , "fields" : [{ "html" : "…" at bounding box center [984, 449] width 1105 height 558
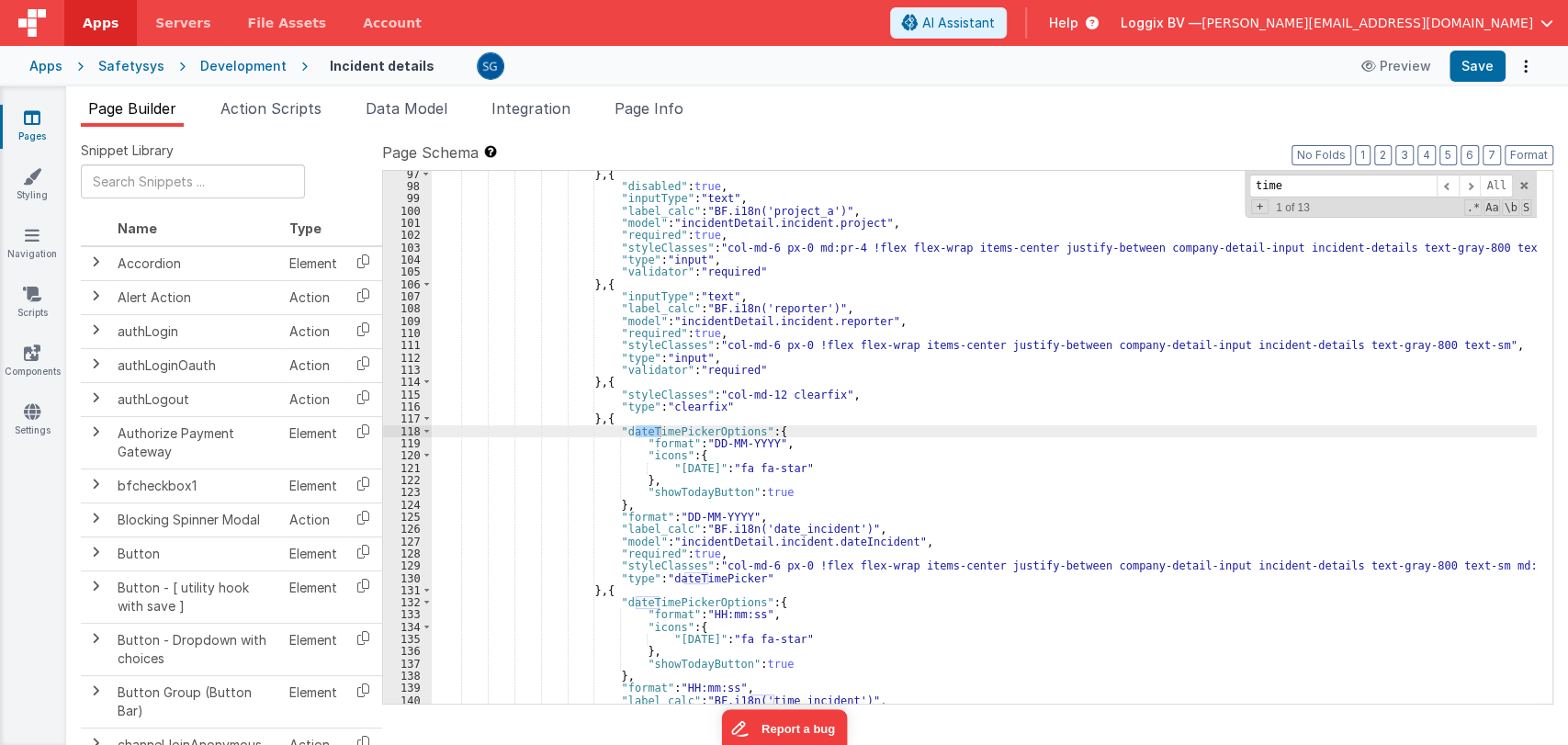
scroll to position [1214, 0]
click at [1470, 187] on span at bounding box center [1469, 186] width 22 height 23
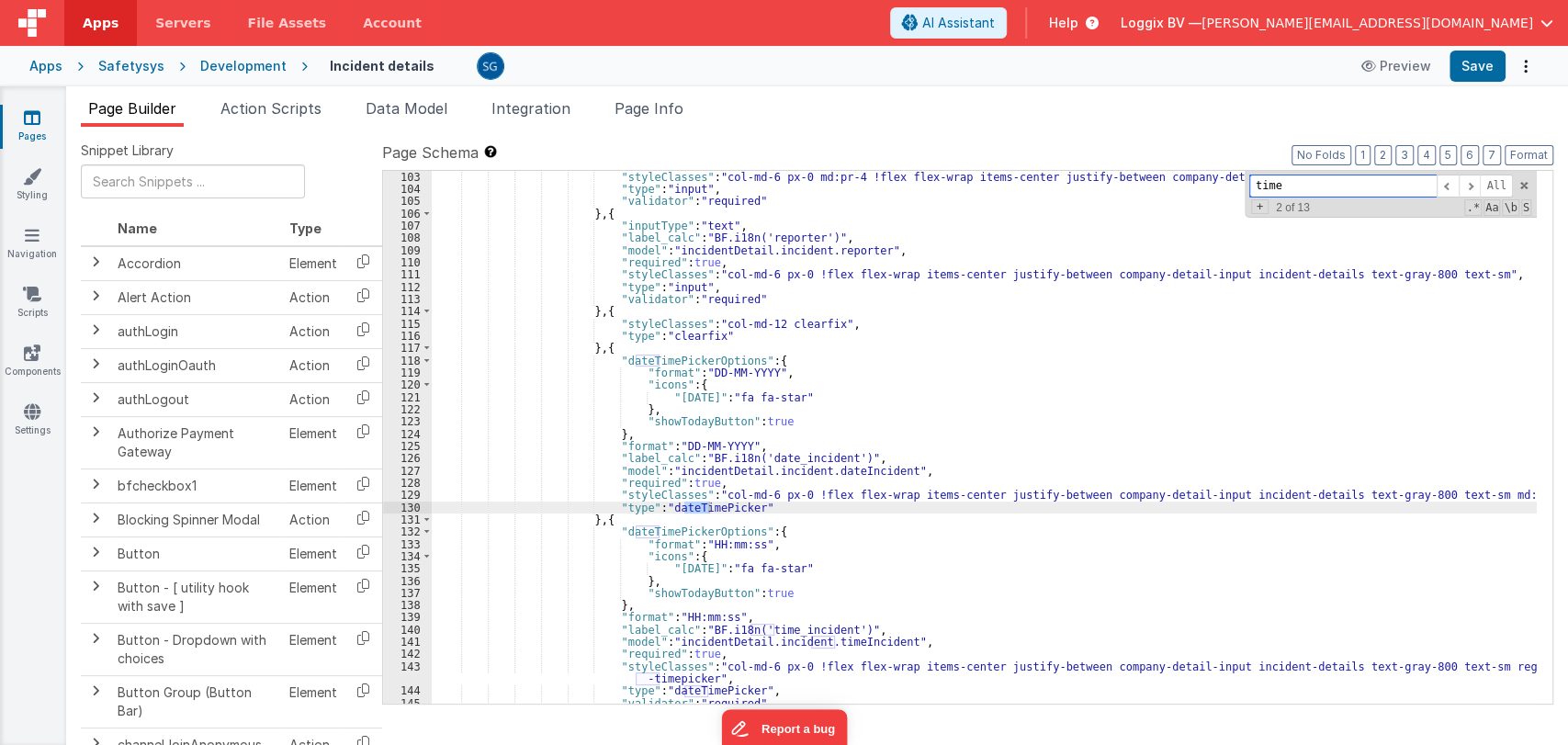
scroll to position [1286, 0]
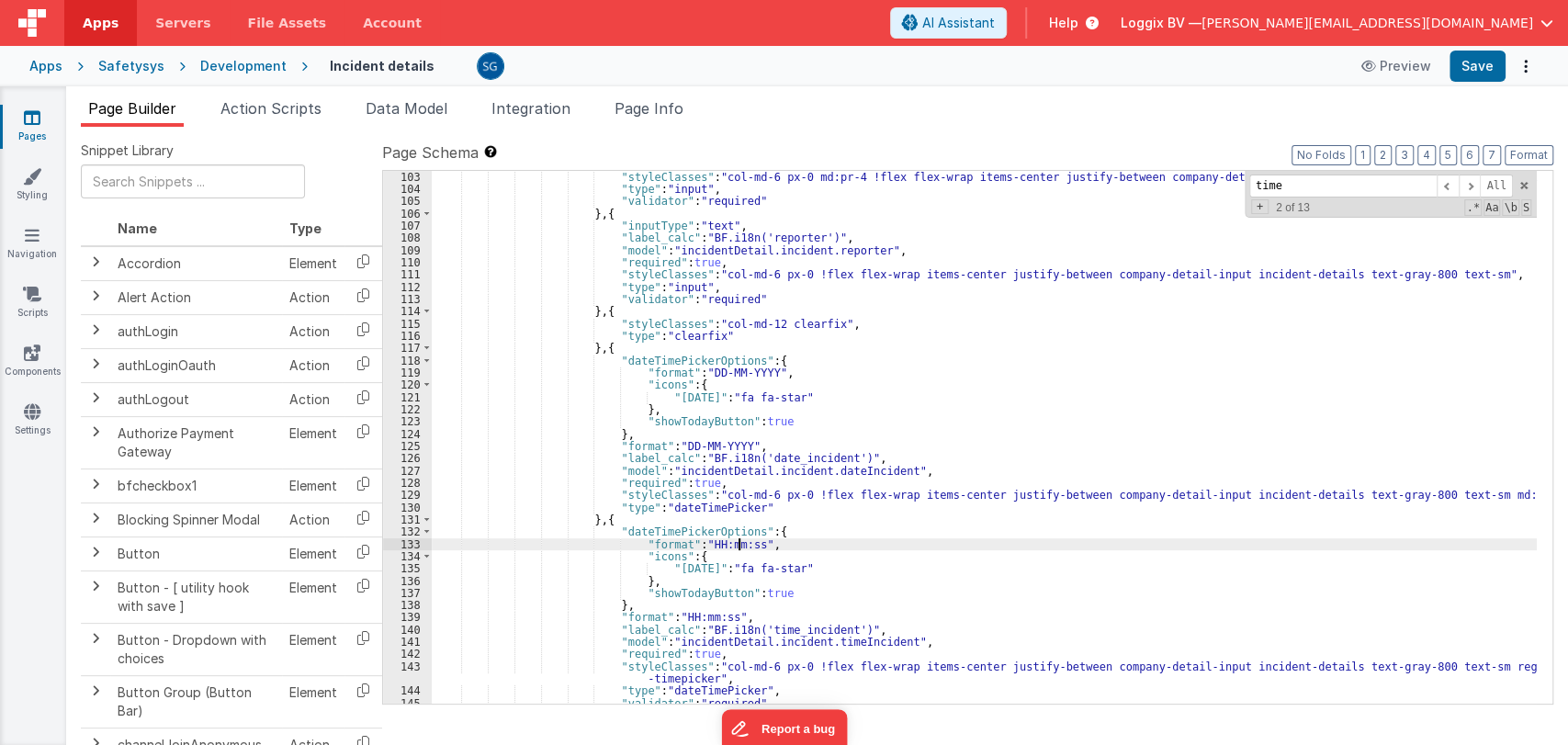
click at [740, 541] on div ""styleClasses" : "col-md-6 px-0 md:pr-4 !flex flex-wrap items-center justify-be…" at bounding box center [984, 449] width 1105 height 558
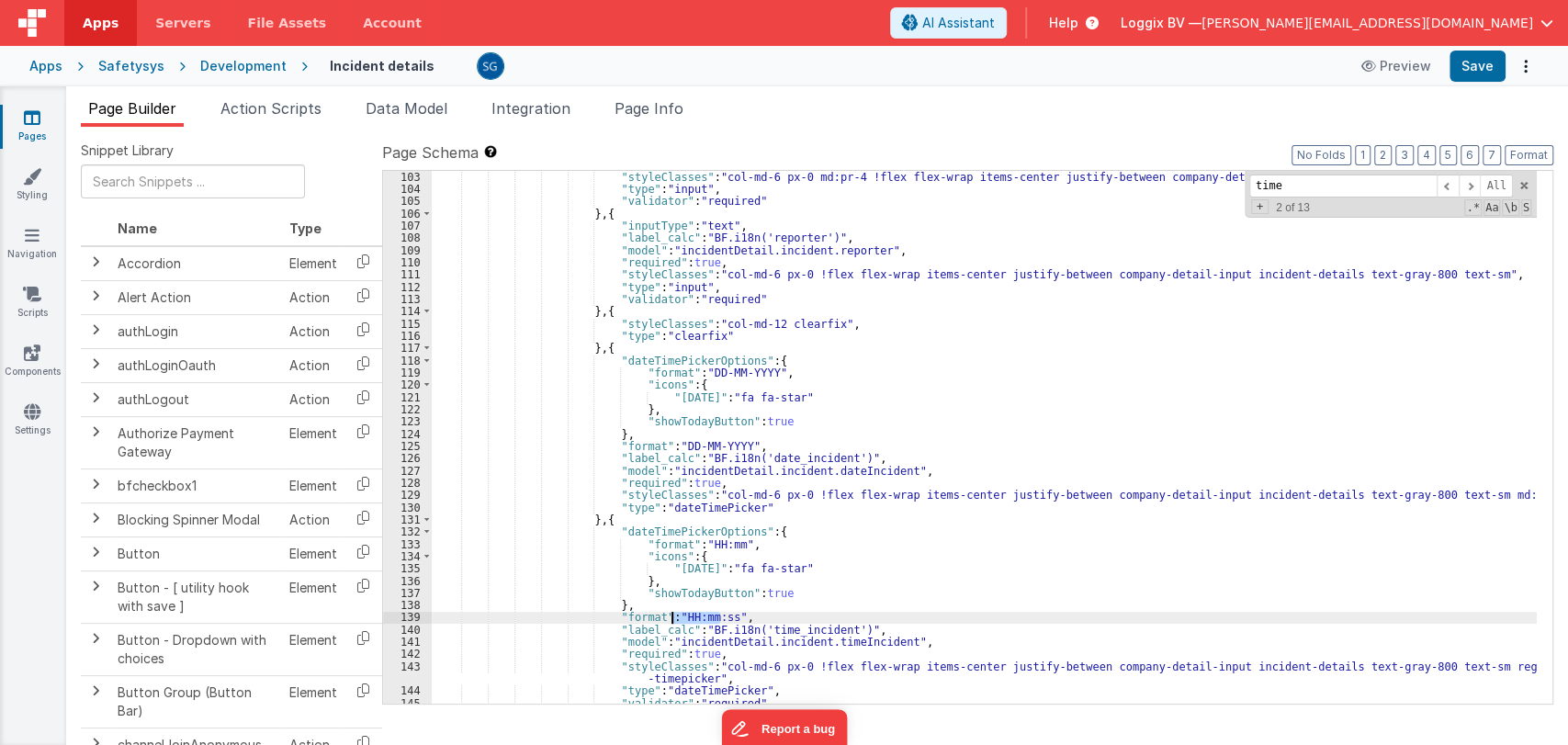
drag, startPoint x: 719, startPoint y: 617, endPoint x: 669, endPoint y: 619, distance: 50.0
click at [669, 619] on div ""styleClasses" : "col-md-6 px-0 md:pr-4 !flex flex-wrap items-center justify-be…" at bounding box center [984, 449] width 1105 height 558
click at [720, 615] on div ""styleClasses" : "col-md-6 px-0 md:pr-4 !flex flex-wrap items-center justify-be…" at bounding box center [984, 437] width 1105 height 533
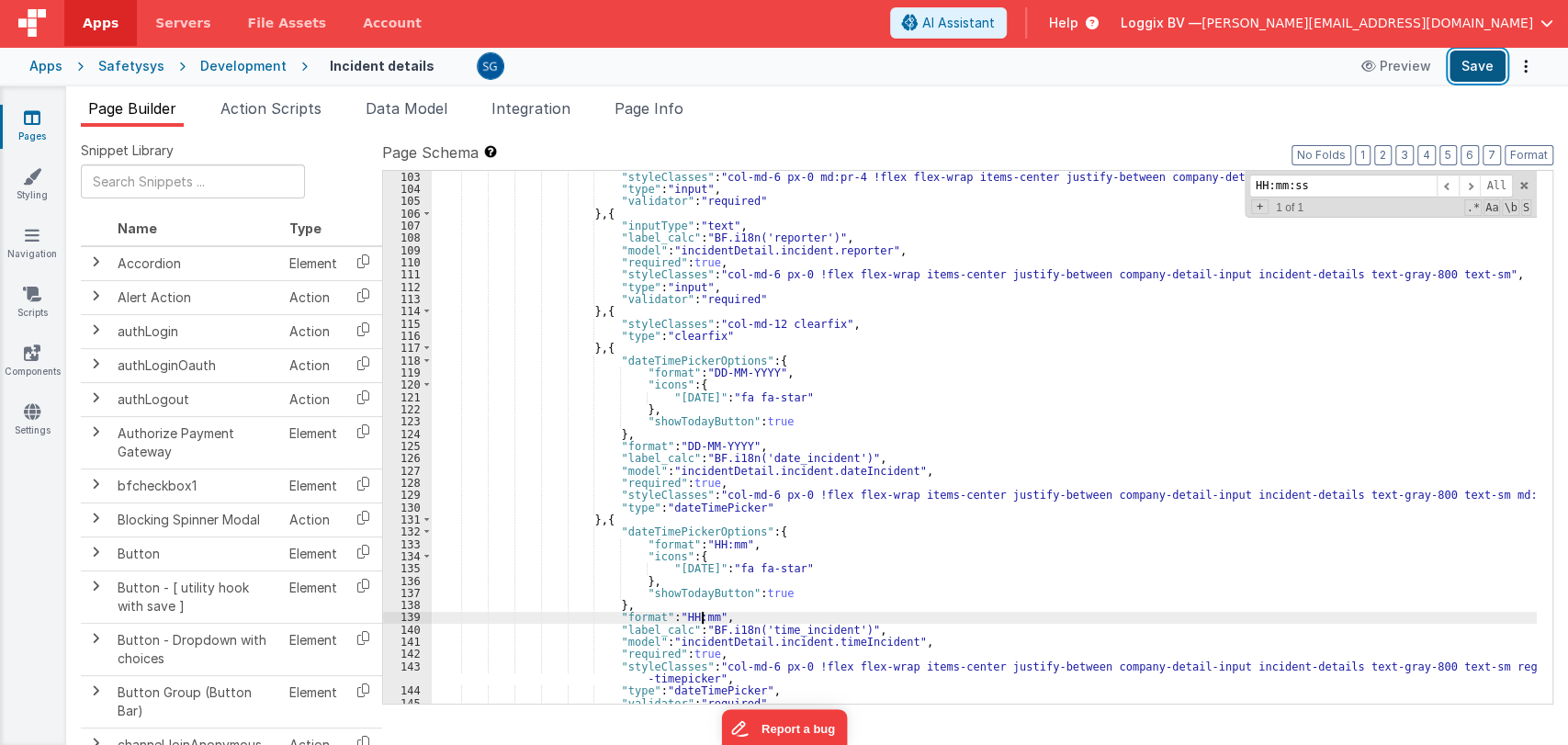
click at [1473, 60] on button "Save" at bounding box center [1477, 66] width 56 height 32
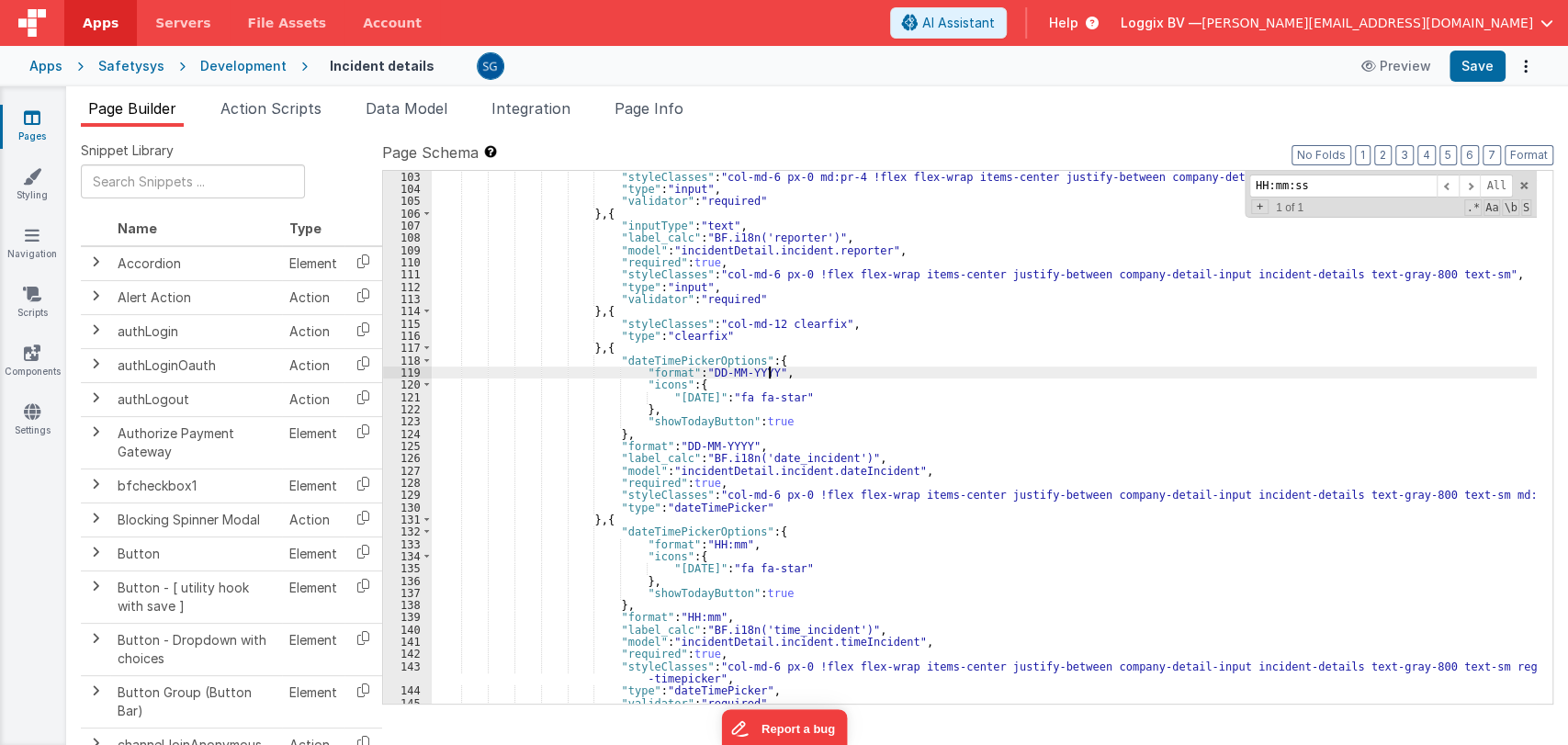
click at [952, 374] on div ""styleClasses" : "col-md-6 px-0 md:pr-4 !flex flex-wrap items-center justify-be…" at bounding box center [984, 449] width 1105 height 558
click at [1310, 180] on input "HH:mm:ss" at bounding box center [1342, 186] width 187 height 23
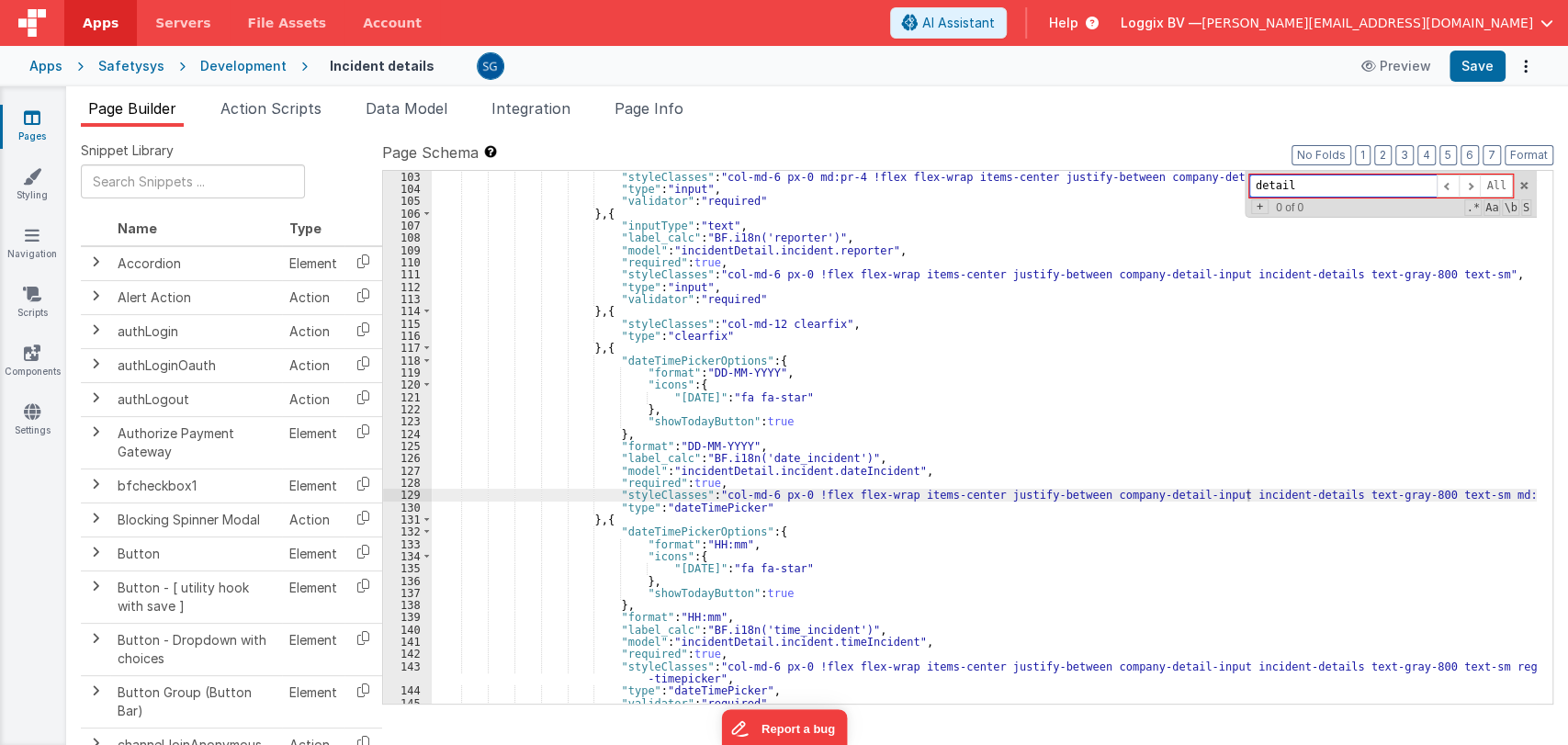
type input "detail"
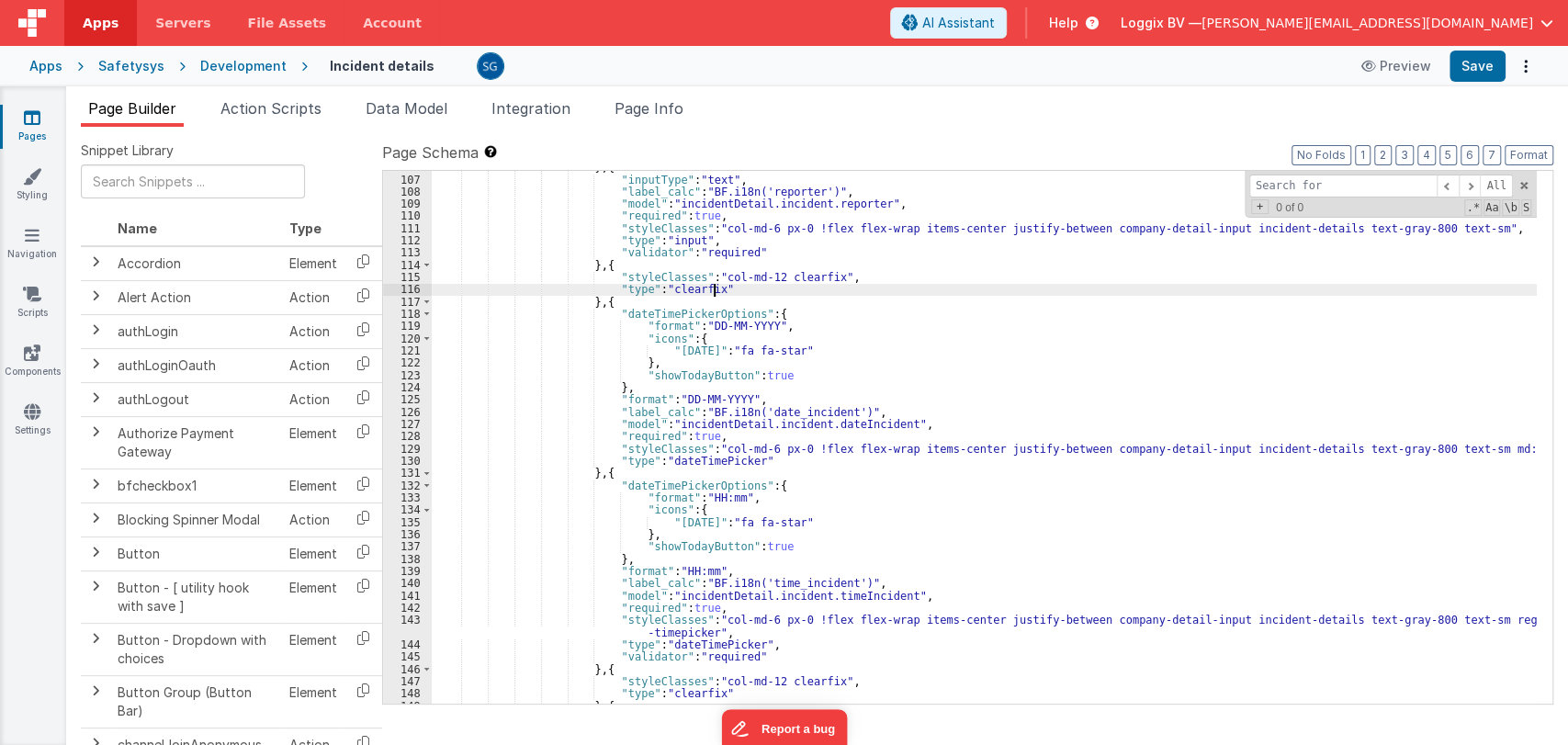
click at [878, 289] on div "} , { "inputType" : "text" , "label_calc" : "BF.i18n('reporter')" , "model" : "…" at bounding box center [984, 439] width 1105 height 558
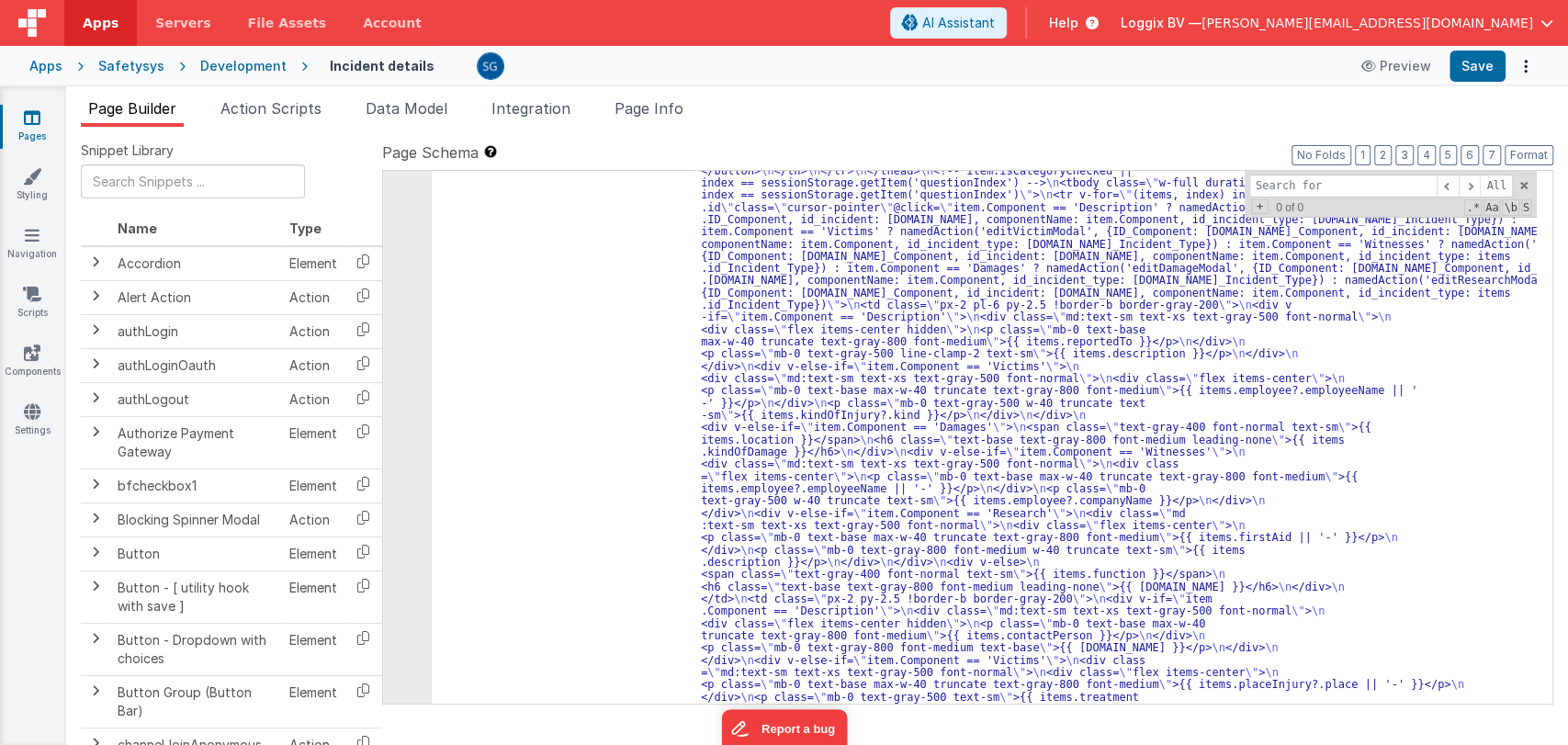
scroll to position [5111, 0]
click at [1524, 182] on span at bounding box center [1523, 185] width 12 height 12
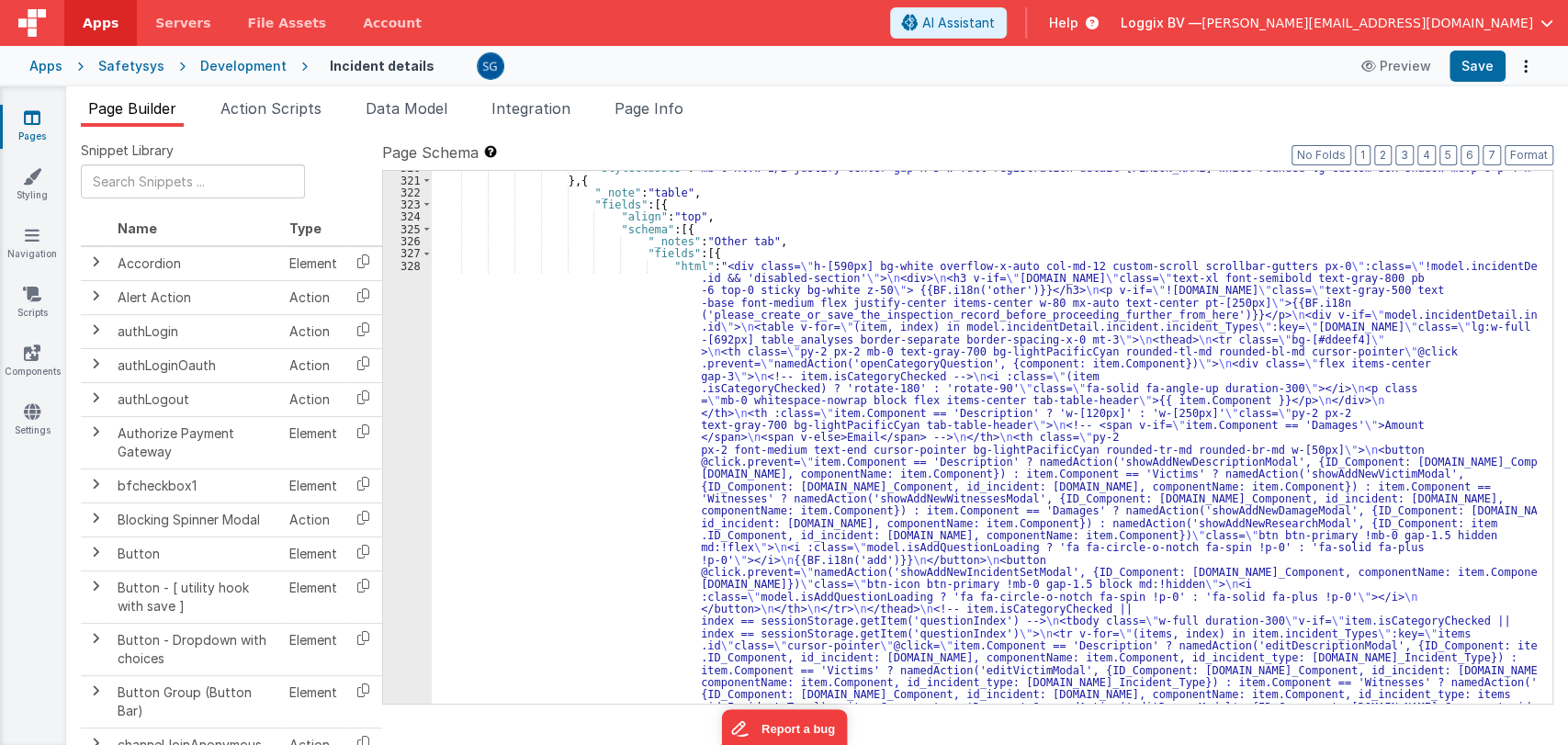
scroll to position [4674, 0]
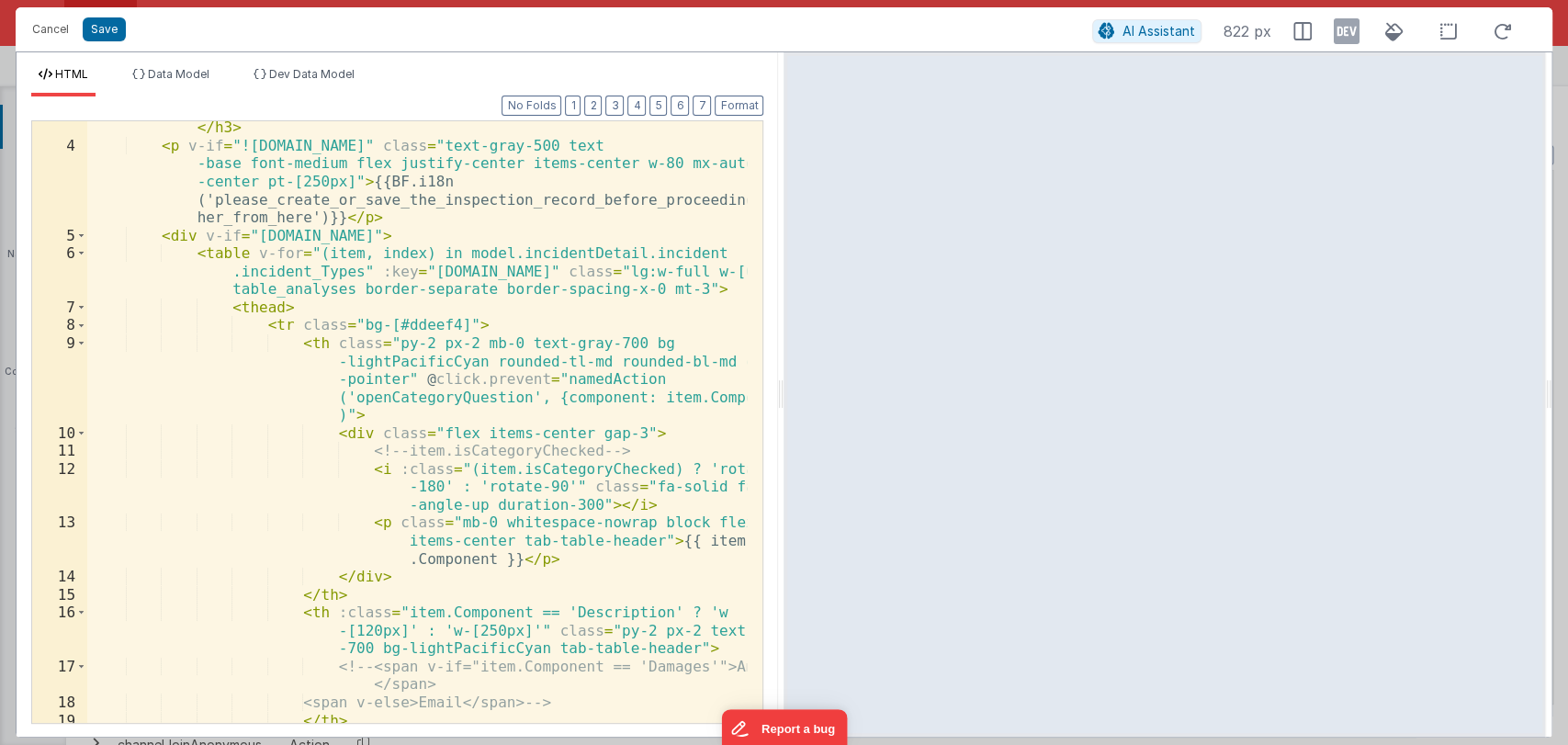
scroll to position [0, 0]
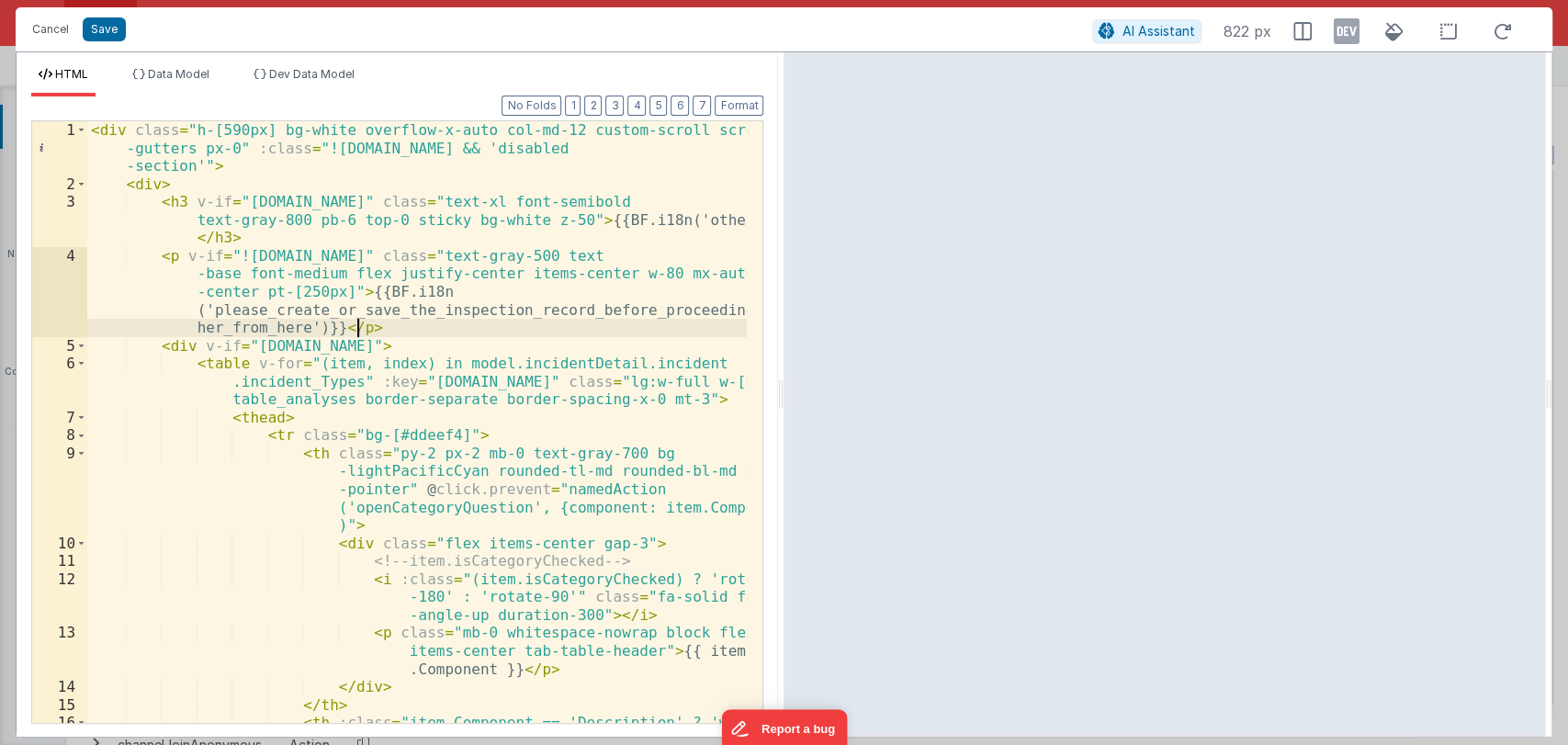
click at [470, 333] on div "< div class = "h-[590px] bg-white overflow-x-auto col-md-12 custom-scroll scrol…" at bounding box center [418, 475] width 661 height 709
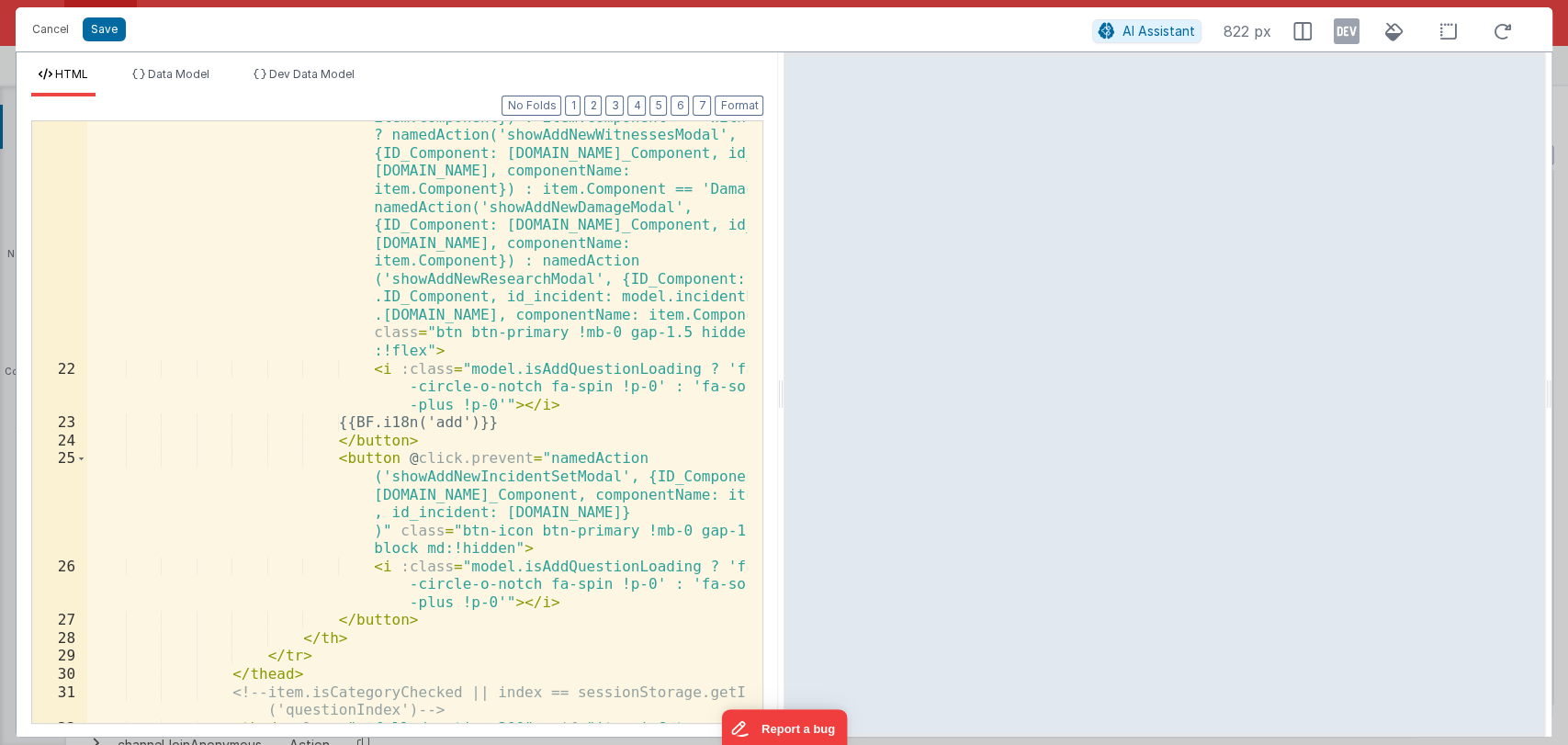
scroll to position [947, 0]
click at [557, 421] on div "< button @ click.prevent = "item.Component == 'Description' ? namedAction ('sho…" at bounding box center [418, 472] width 661 height 1050
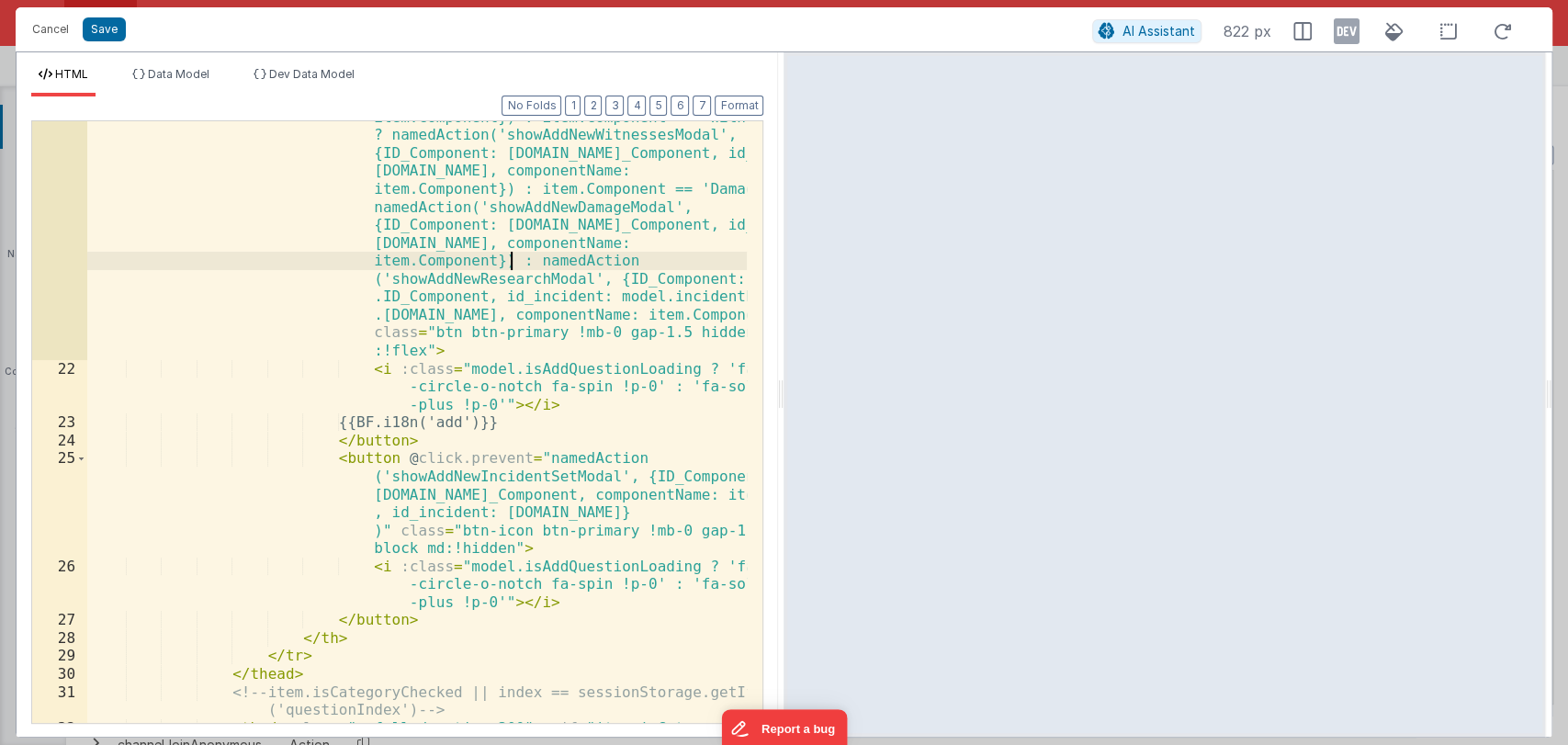
click at [508, 266] on div "< button @ click.prevent = "item.Component == 'Description' ? namedAction ('sho…" at bounding box center [418, 472] width 661 height 1050
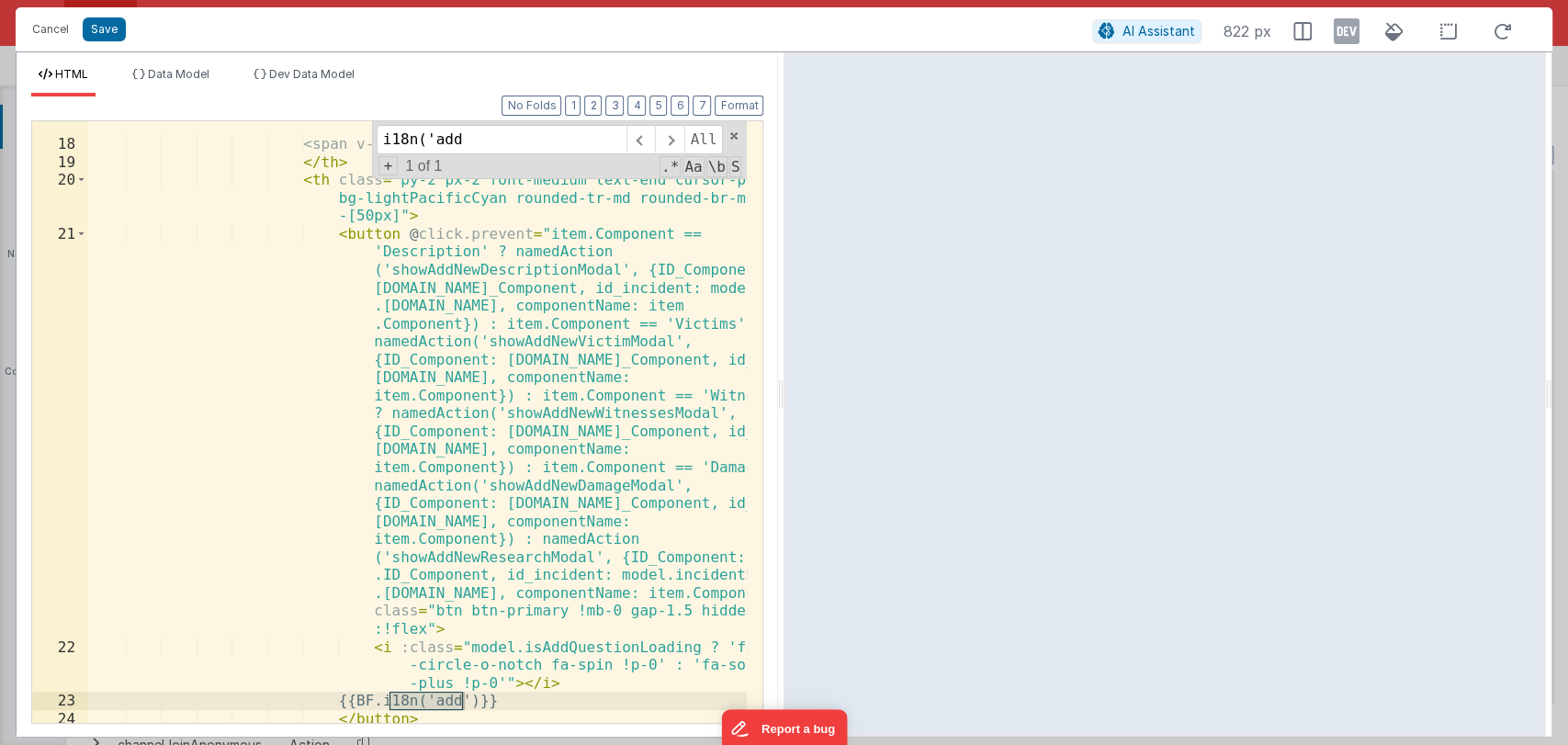
scroll to position [668, 0]
type input "i18n('add"
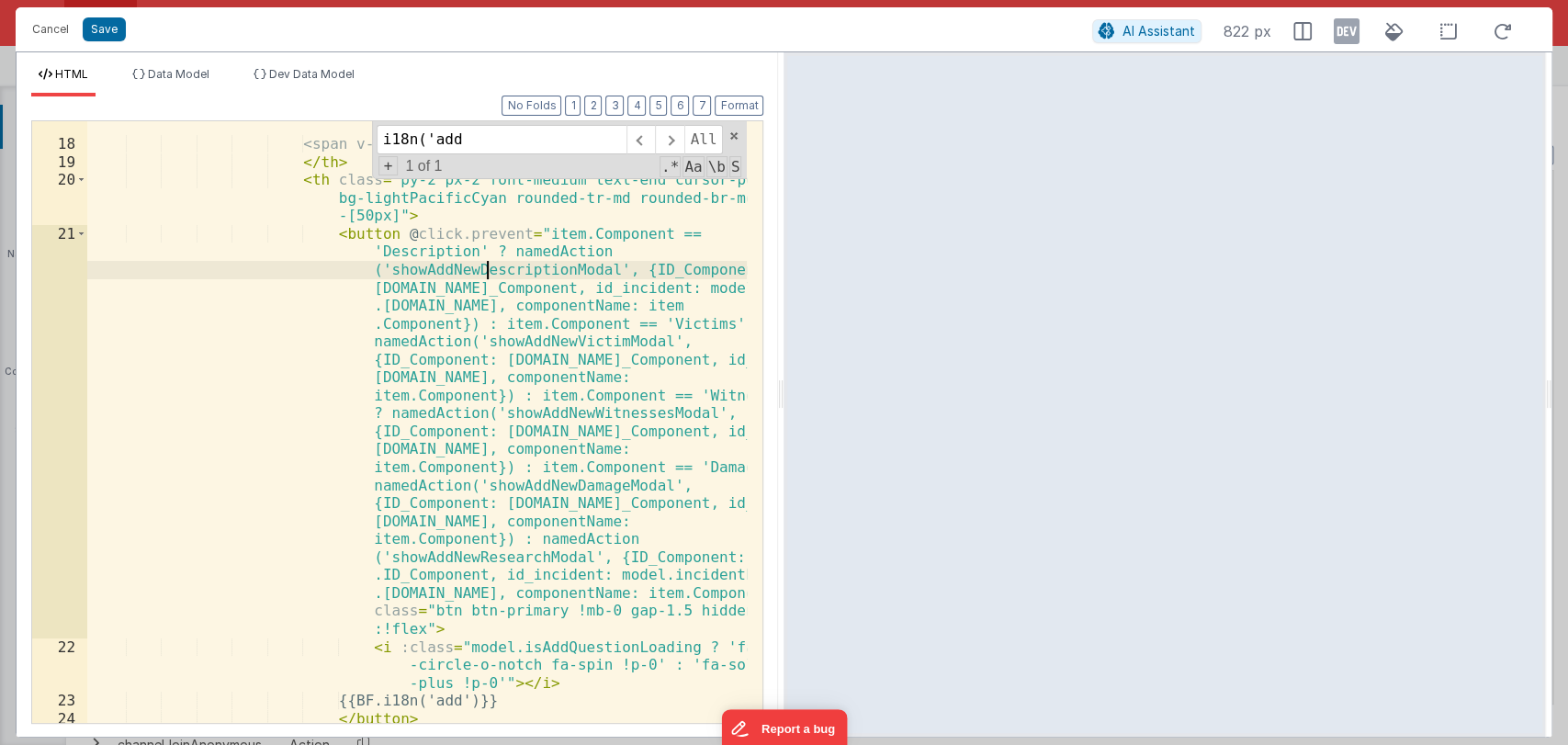
click at [485, 269] on div "<!-- <span v-if="item.Component == 'Damages'">Amount </span> <span v-else>Email…" at bounding box center [418, 471] width 661 height 745
click at [507, 269] on div "<!-- <span v-if="item.Component == 'Damages'">Amount </span> <span v-else>Email…" at bounding box center [418, 471] width 661 height 745
click at [496, 264] on div "<!-- <span v-if="item.Component == 'Damages'">Amount </span> <span v-else>Email…" at bounding box center [417, 421] width 660 height 602
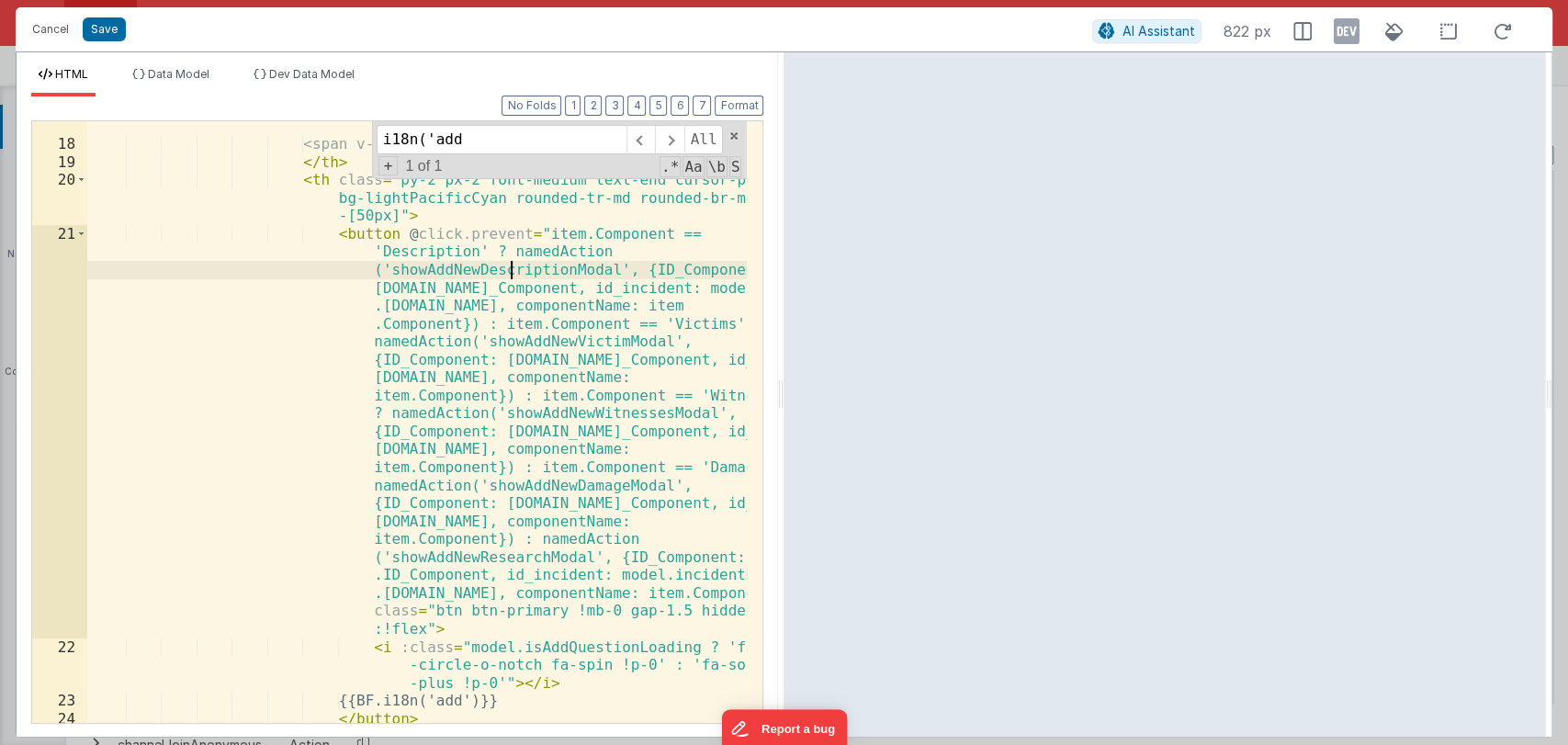
click at [509, 265] on div "<!-- <span v-if="item.Component == 'Damages'">Amount </span> <span v-else>Email…" at bounding box center [418, 471] width 661 height 745
click at [55, 28] on button "Cancel" at bounding box center [50, 29] width 55 height 26
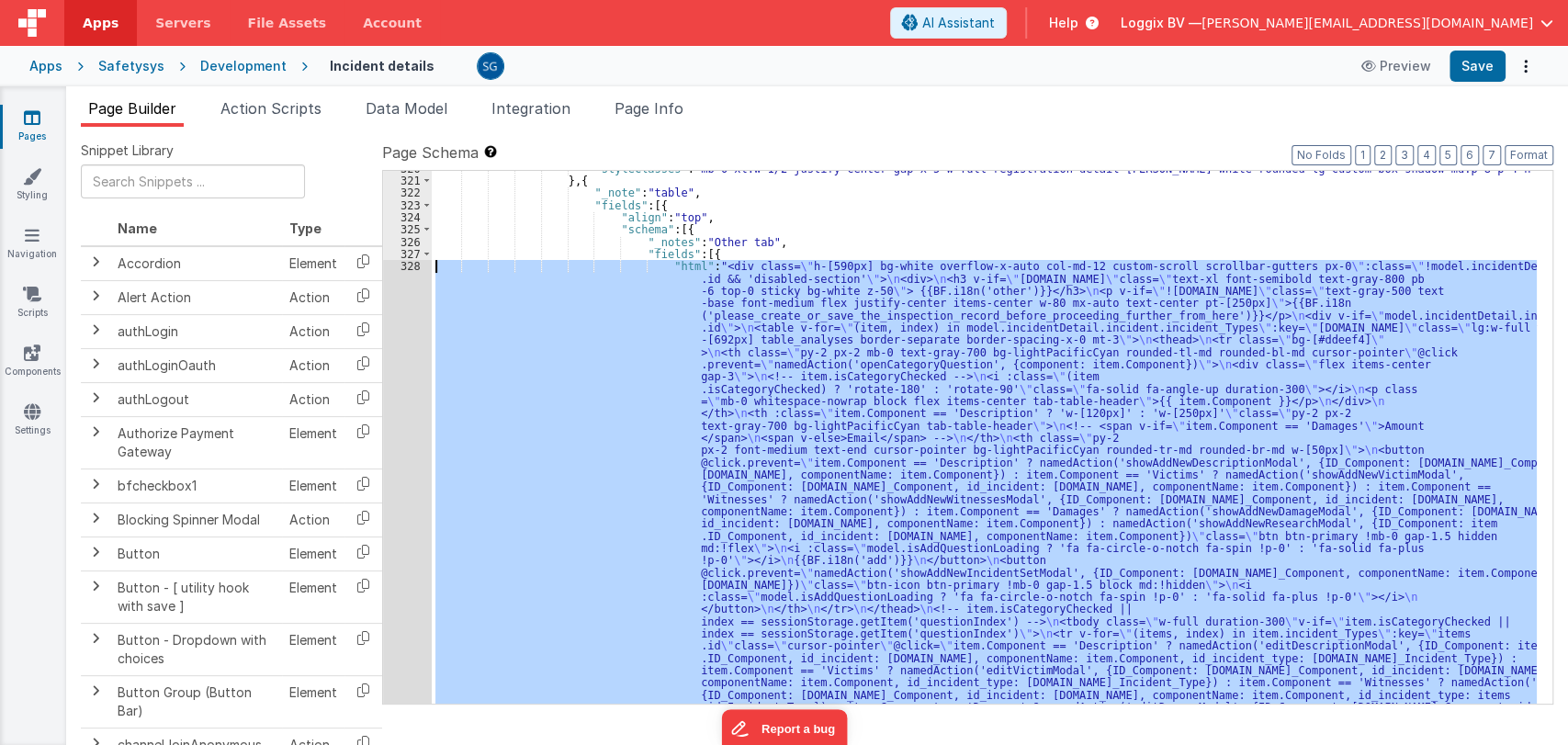
click at [832, 315] on div ""styleClasses" : "mb-0 xl:w-1/2 justify-center gap-x-5 w-full registration-deta…" at bounding box center [984, 437] width 1105 height 533
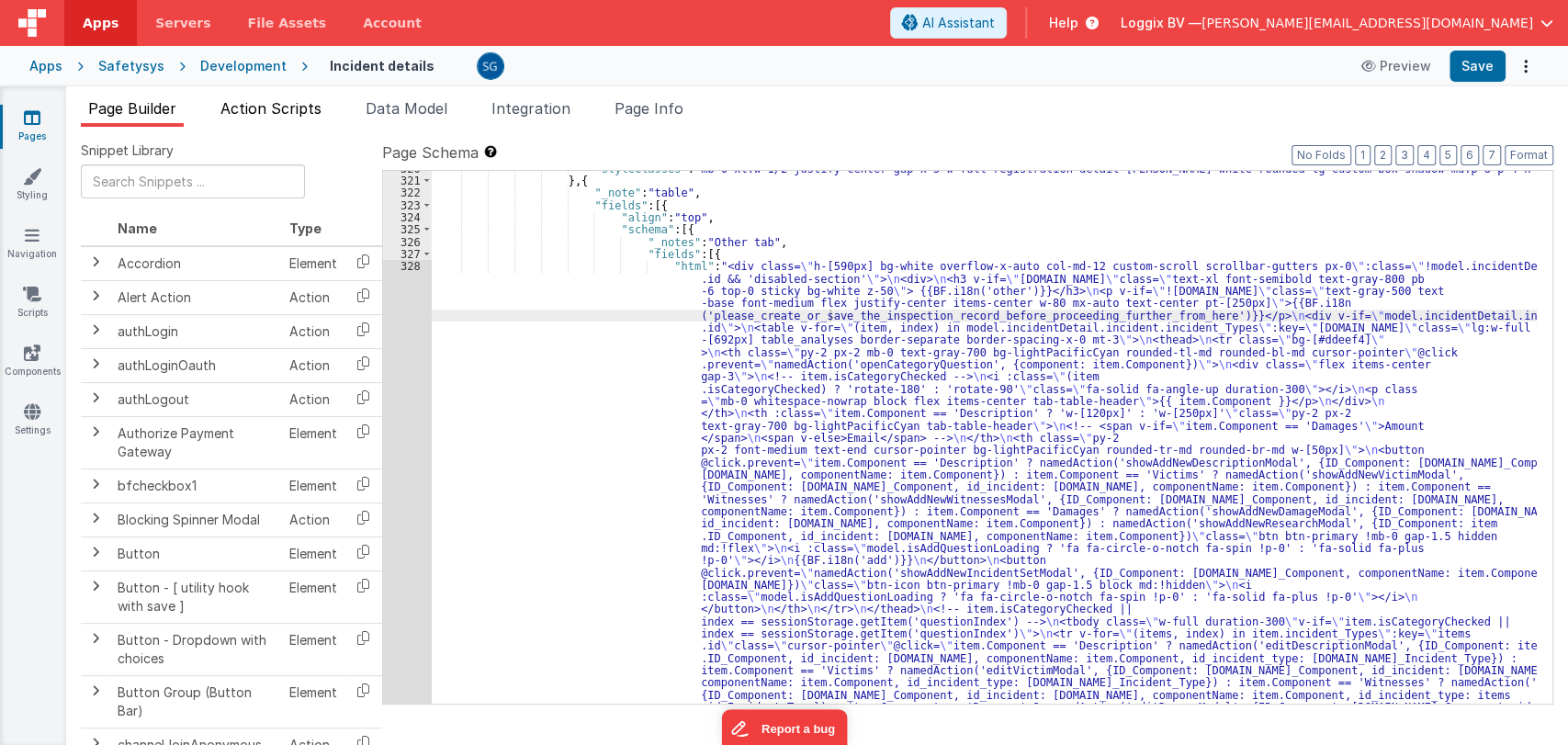
click at [258, 99] on span "Action Scripts" at bounding box center [271, 108] width 101 height 18
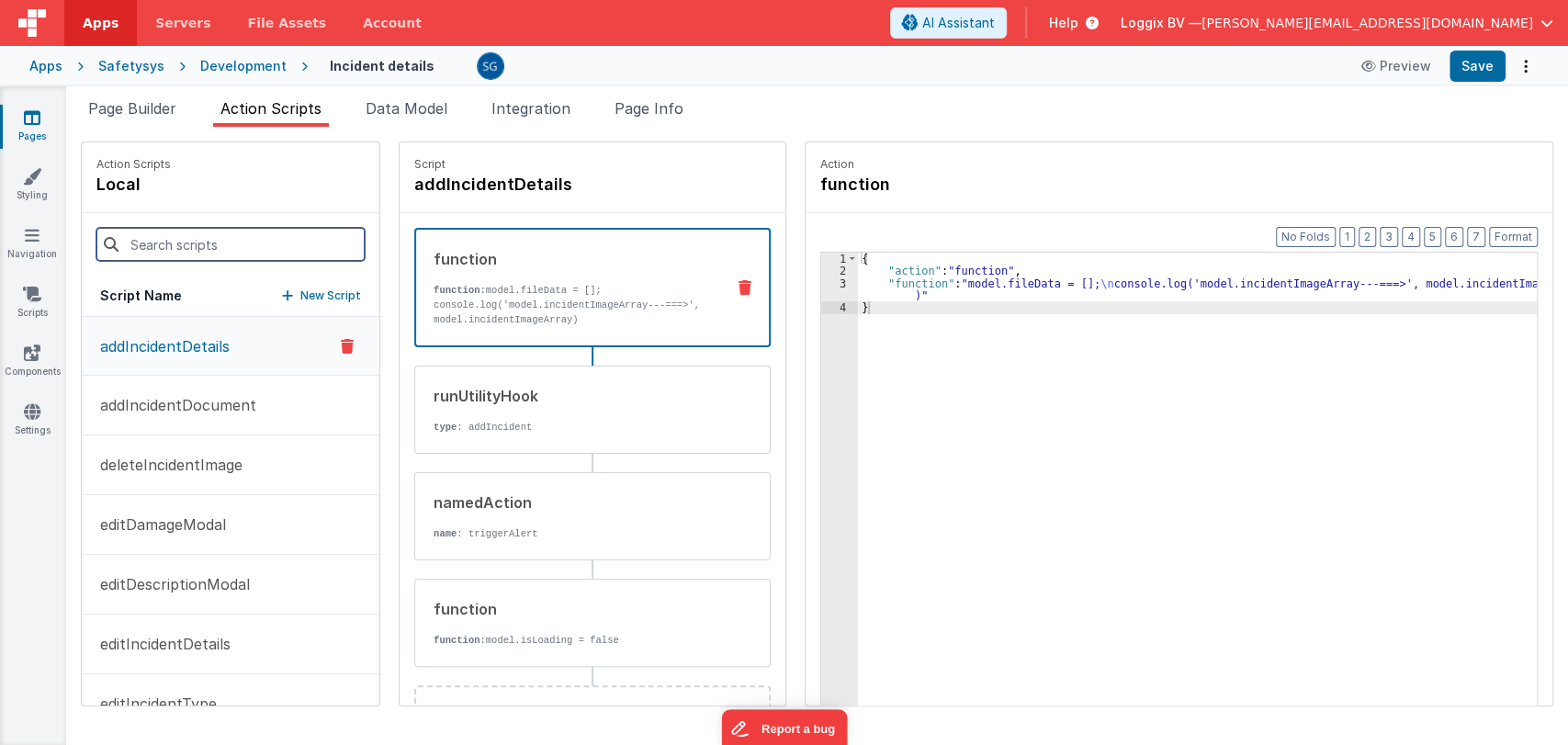
click at [169, 235] on input at bounding box center [229, 244] width 268 height 33
paste input "showAddNewDescriptionModal"
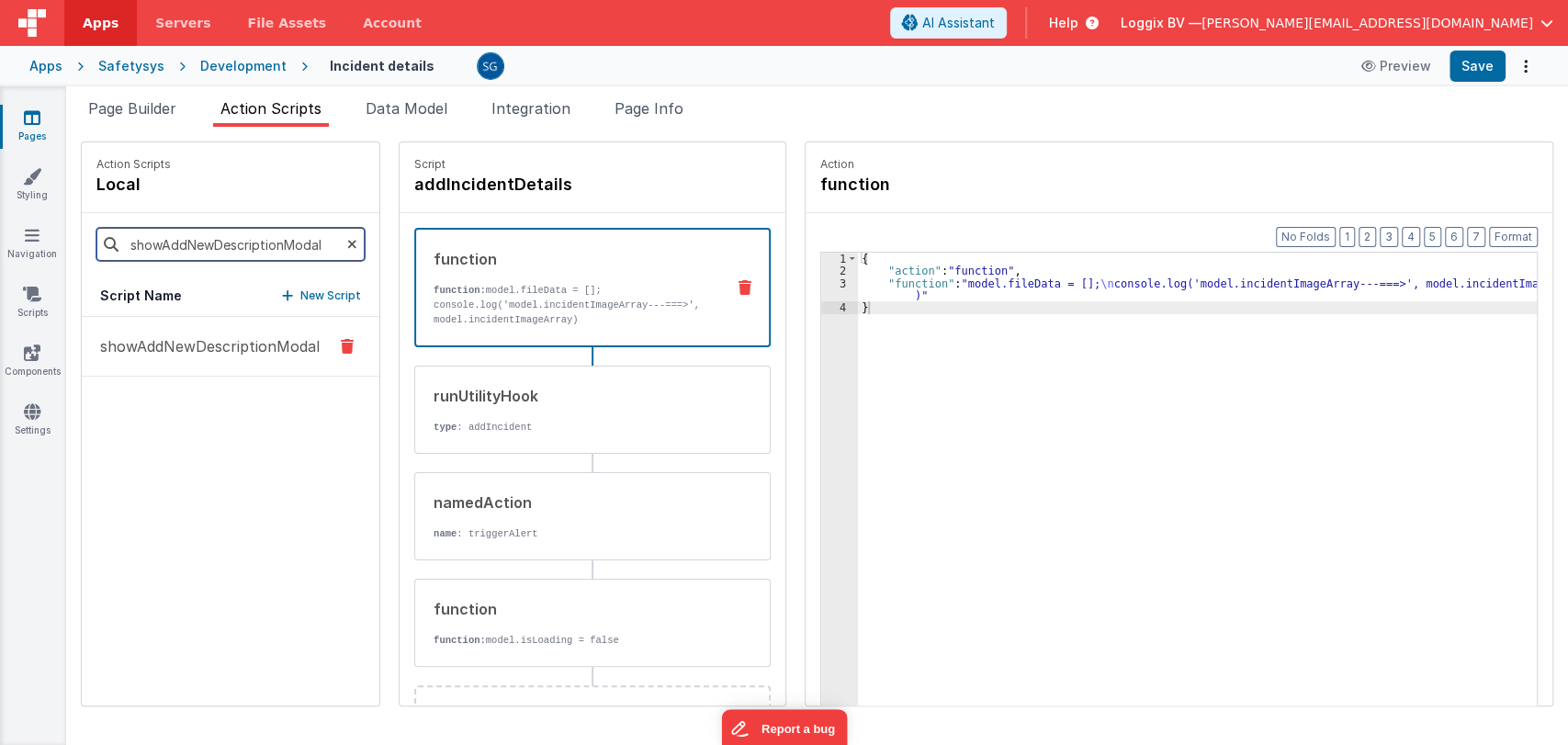
type input "showAddNewDescriptionModal"
click at [221, 338] on p "showAddNewDescriptionModal" at bounding box center [205, 346] width 230 height 22
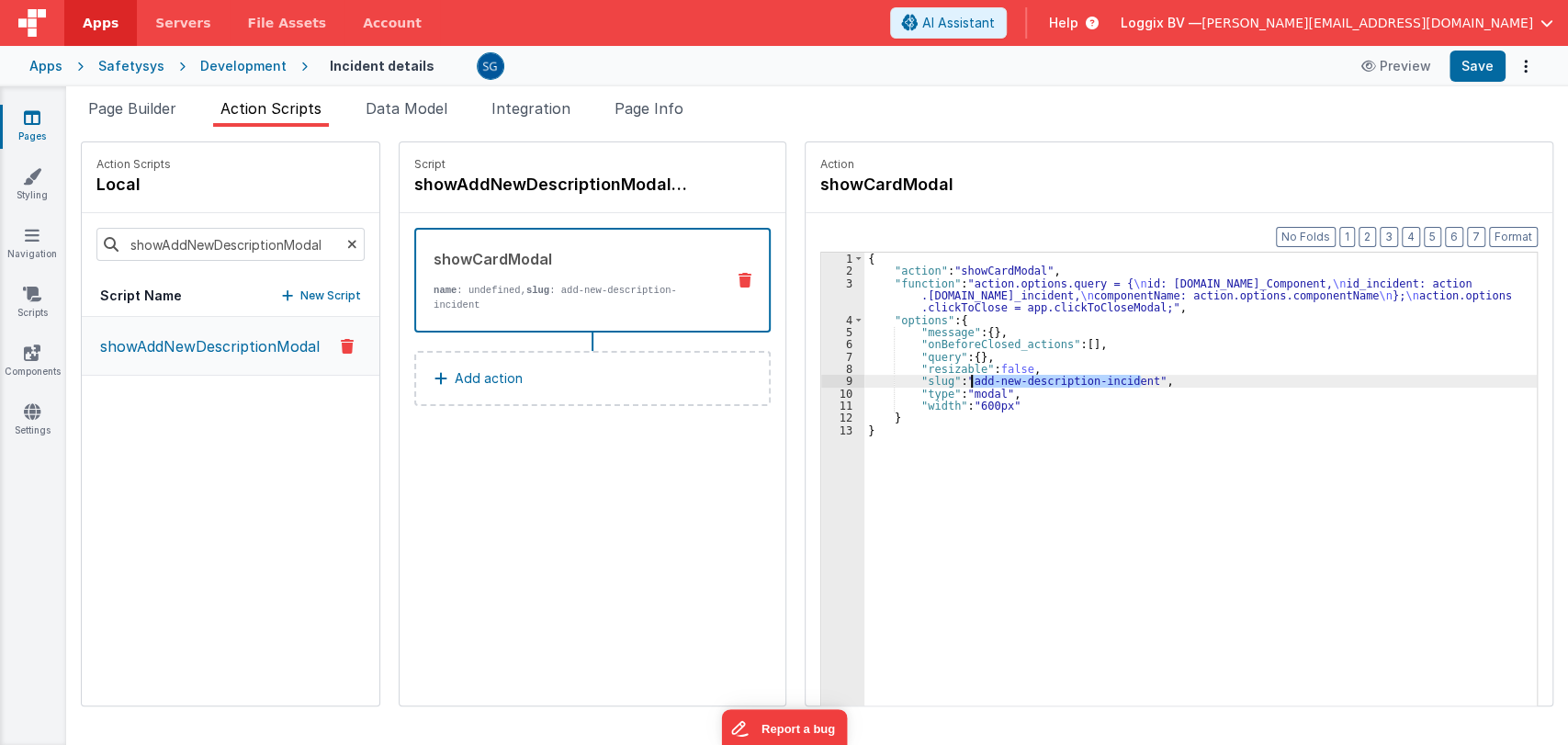
drag, startPoint x: 1137, startPoint y: 378, endPoint x: 967, endPoint y: 384, distance: 170.1
click at [967, 384] on div "{ "action" : "showCardModal" , "function" : "action.options.query = { \n id: ac…" at bounding box center [1202, 519] width 677 height 535
click at [41, 232] on link "Navigation" at bounding box center [32, 244] width 66 height 36
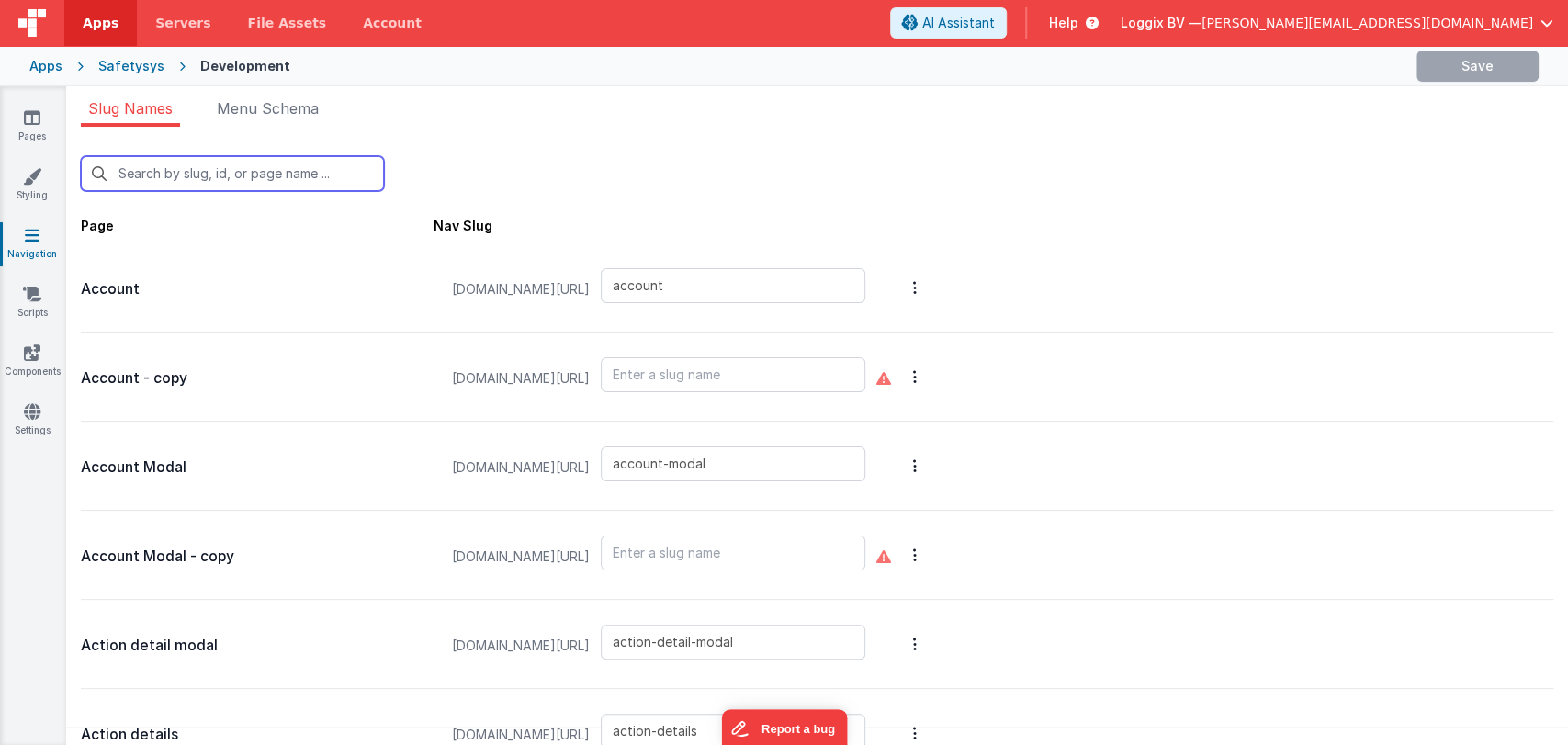
click at [257, 168] on input "text" at bounding box center [232, 174] width 303 height 35
paste input "add-new-description-incident"
type input "add-new-description-incident"
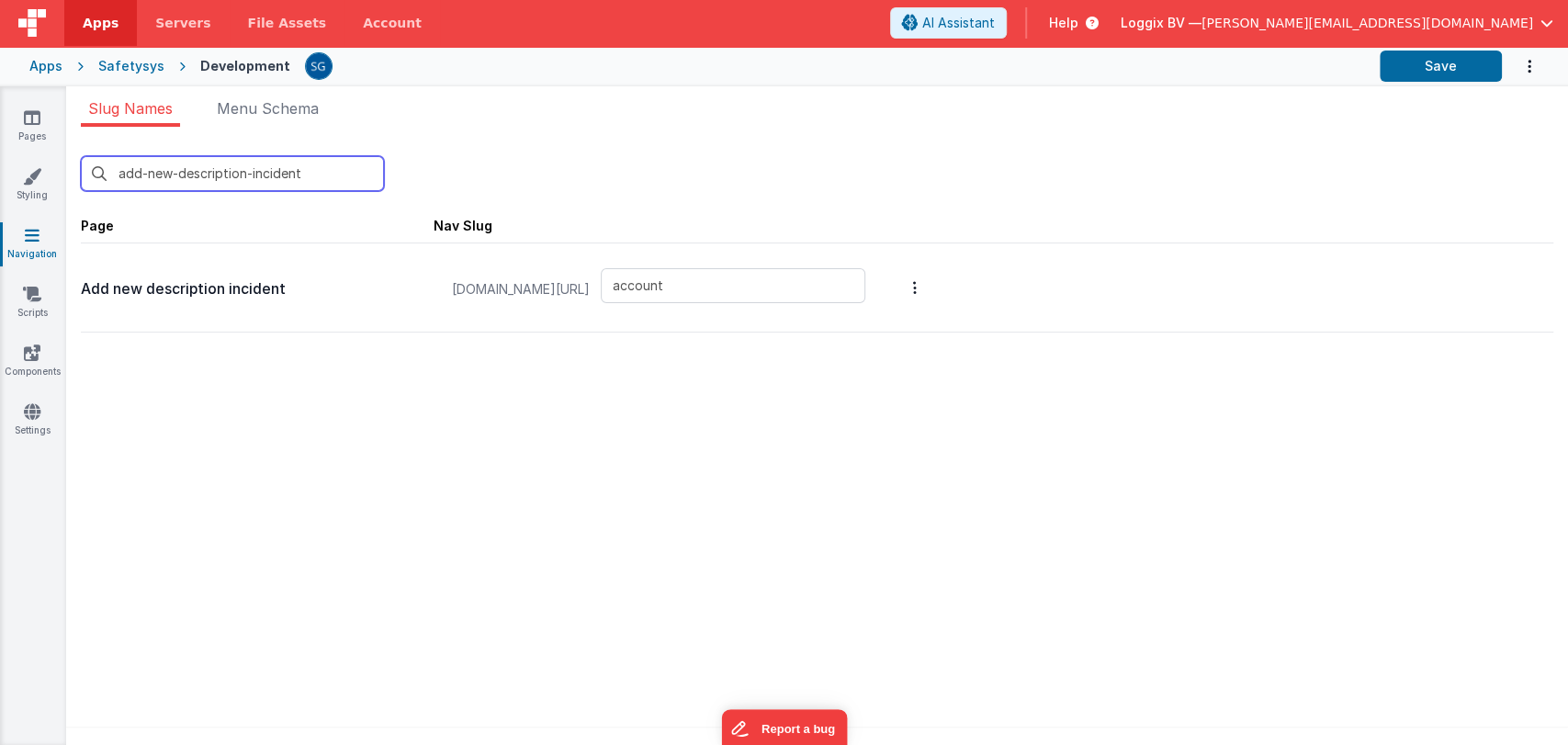
type input "add-new-description-incident"
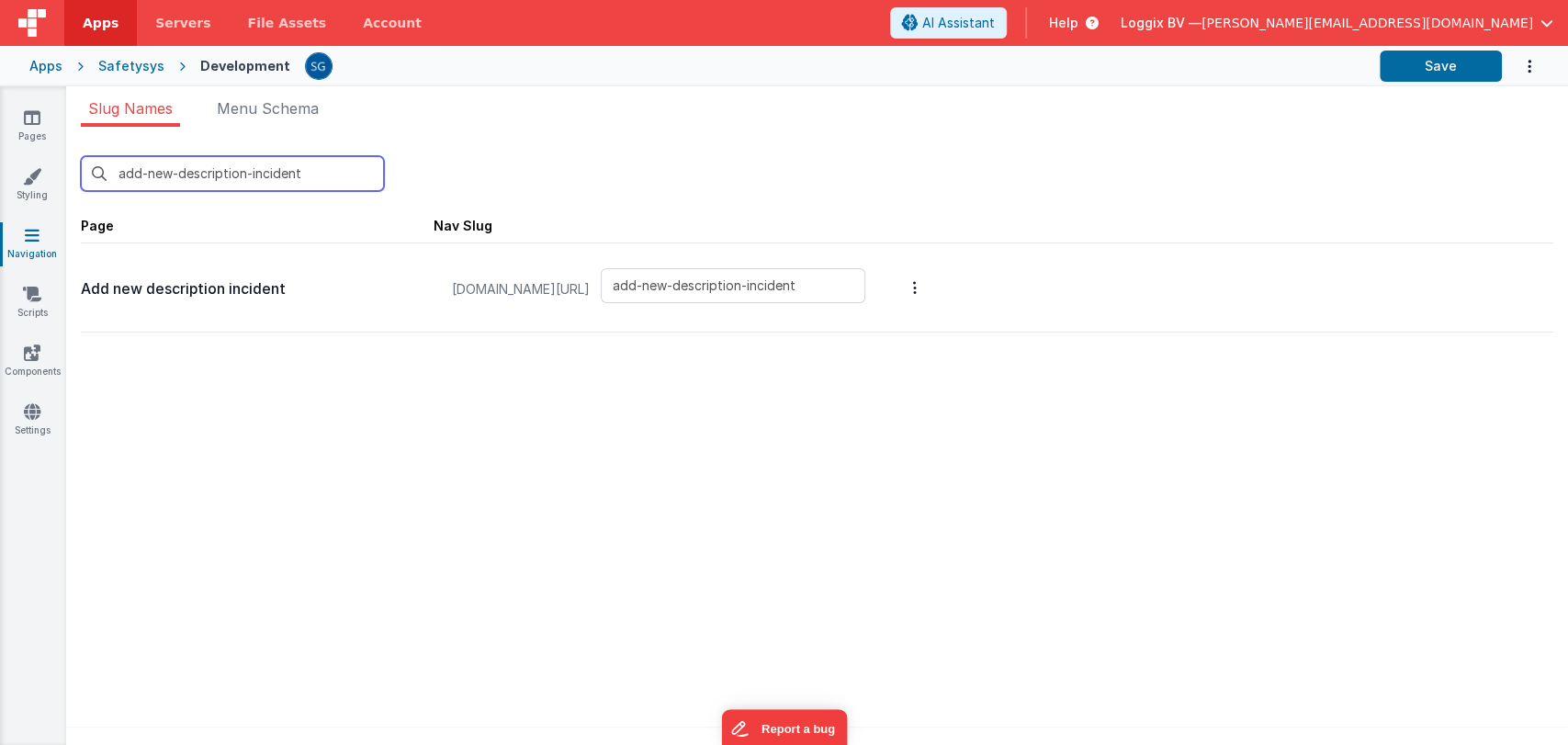
type input "add-new-description-incident"
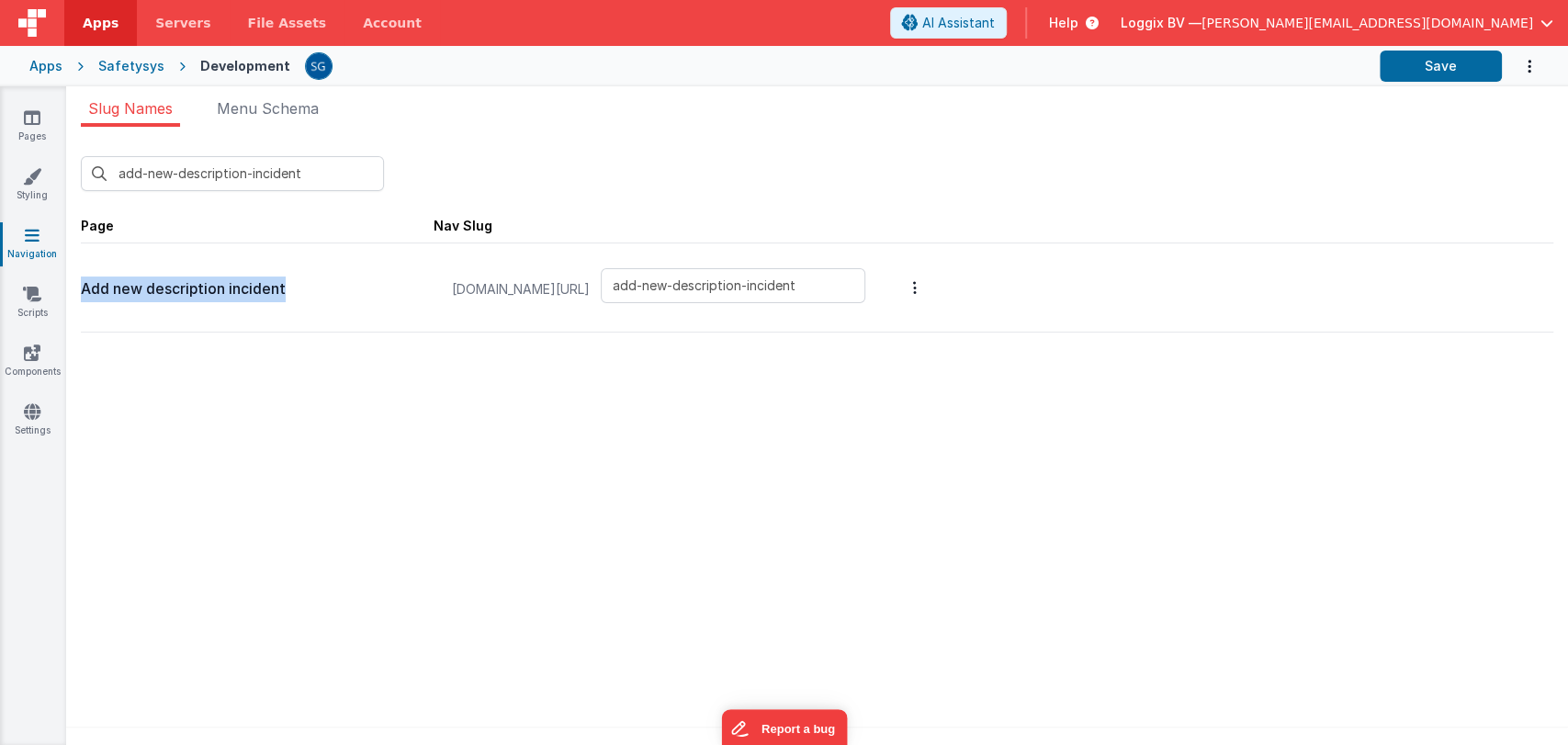
drag, startPoint x: 289, startPoint y: 296, endPoint x: 83, endPoint y: 288, distance: 206.2
click at [83, 288] on p "Add new description incident" at bounding box center [256, 289] width 352 height 26
copy p "Add new description incident"
click at [22, 124] on link "Pages" at bounding box center [32, 127] width 66 height 36
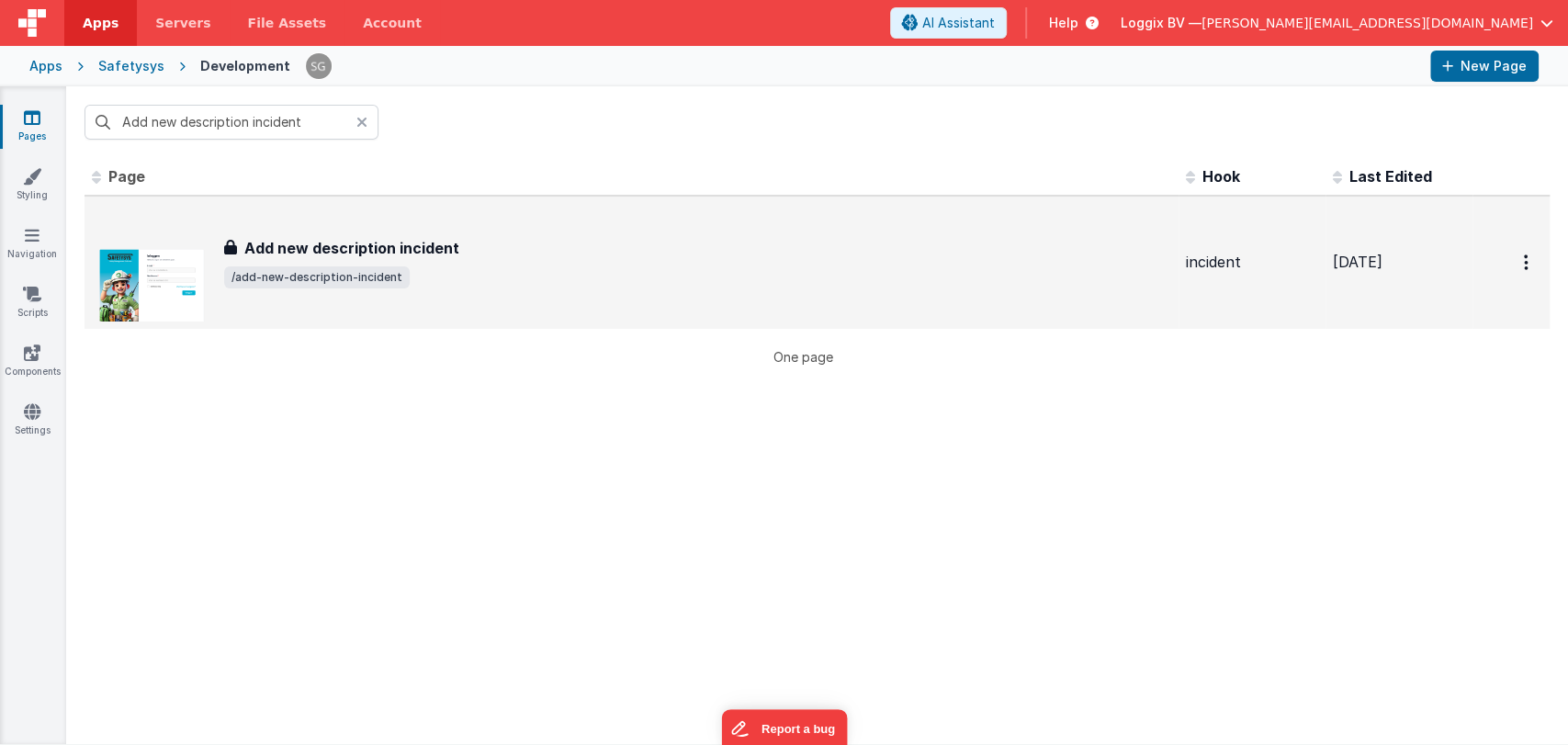
type input "Add new description incident"
click at [356, 244] on h3 "Add new description incident" at bounding box center [351, 248] width 215 height 22
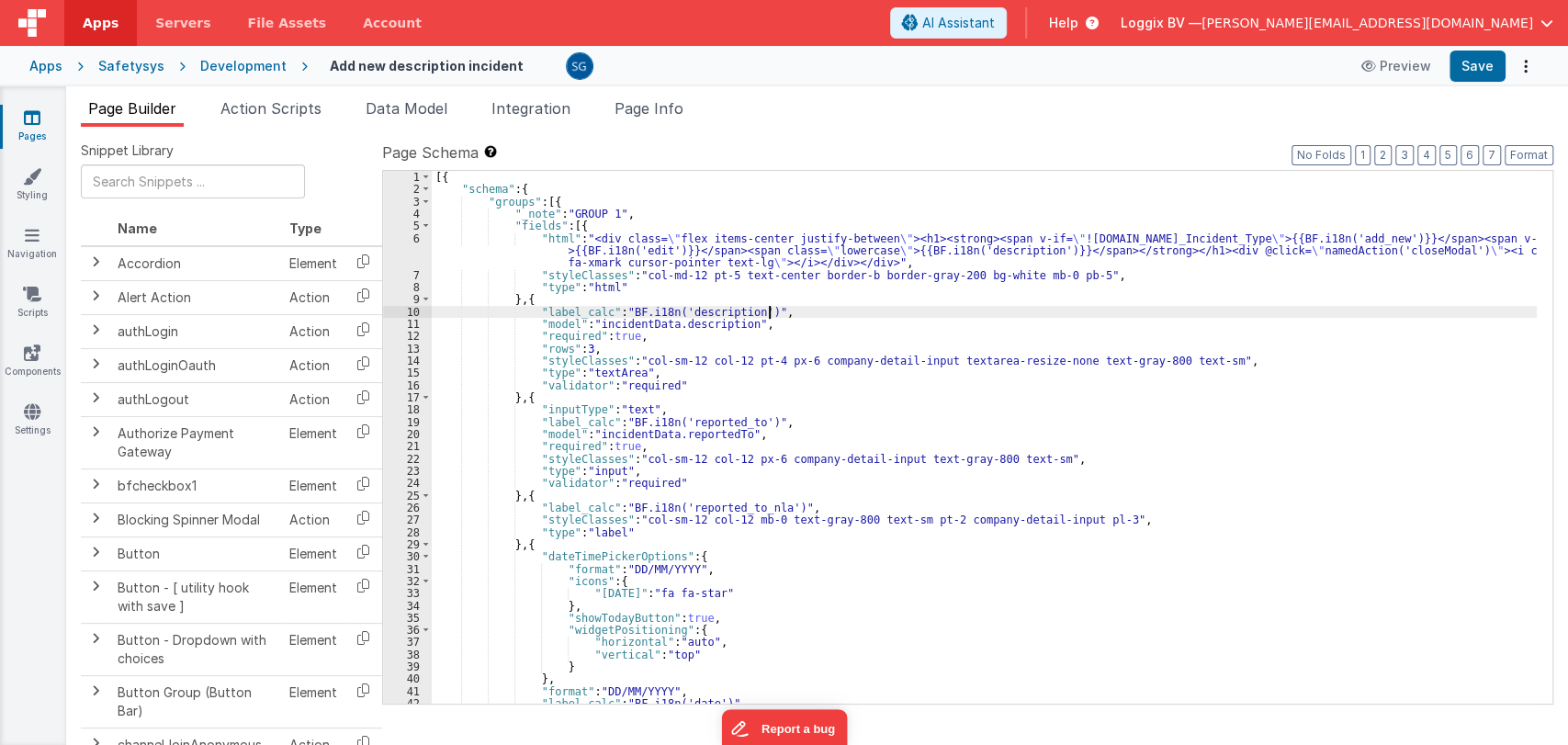
click at [791, 310] on div "[{ "schema" : { "groups" : [{ "_note" : "GROUP 1" , "fields" : [{ "html" : "<di…" at bounding box center [984, 449] width 1105 height 558
click at [777, 324] on div "[{ "schema" : { "groups" : [{ "_note" : "GROUP 1" , "fields" : [{ "html" : "<di…" at bounding box center [984, 449] width 1105 height 558
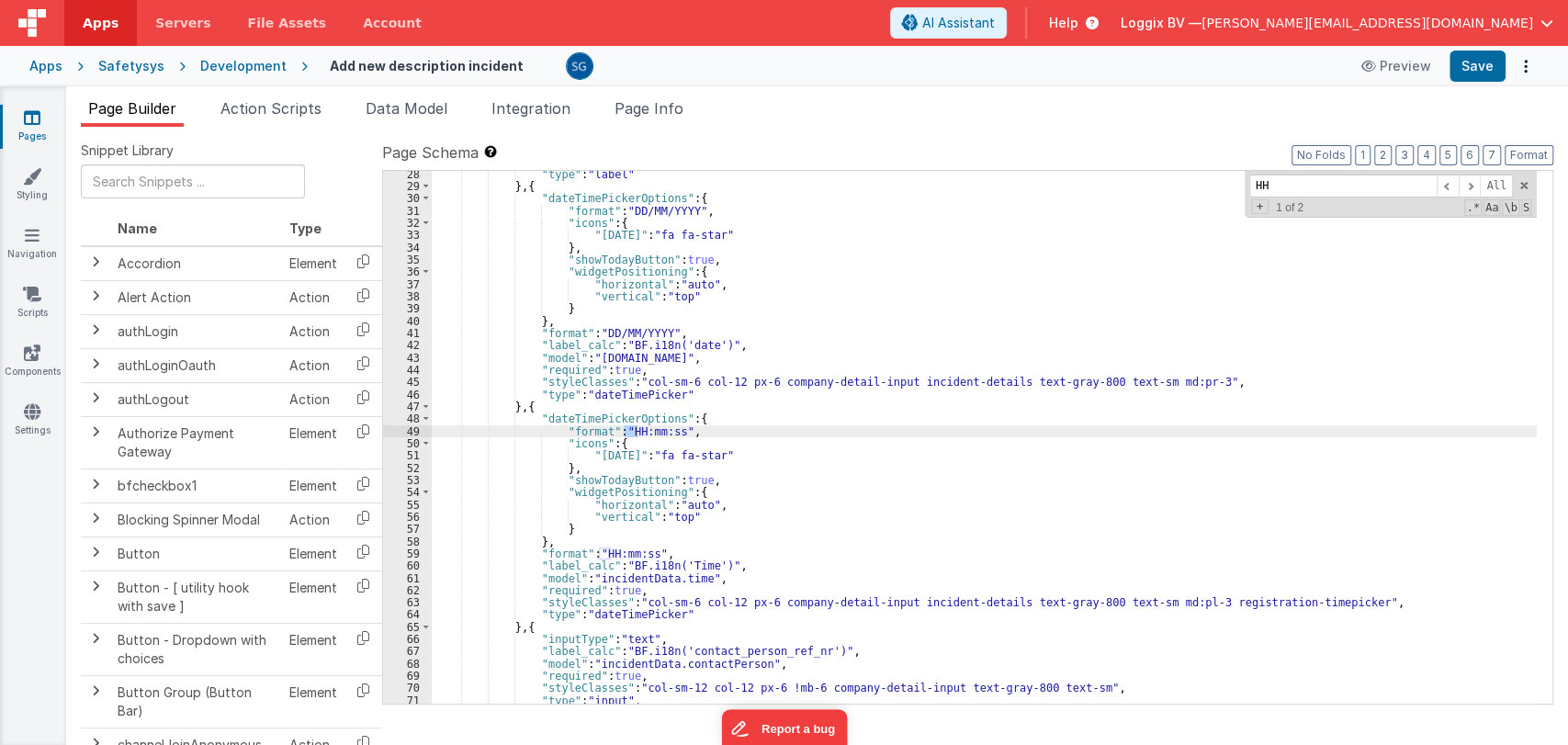
scroll to position [358, 0]
click at [669, 433] on div ""type" : "label" } , { "dateTimePickerOptions" : { "format" : "DD/MM/YYYY" , "i…" at bounding box center [984, 437] width 1105 height 533
click at [644, 553] on div ""type" : "label" } , { "dateTimePickerOptions" : { "format" : "DD/MM/YYYY" , "i…" at bounding box center [984, 446] width 1105 height 558
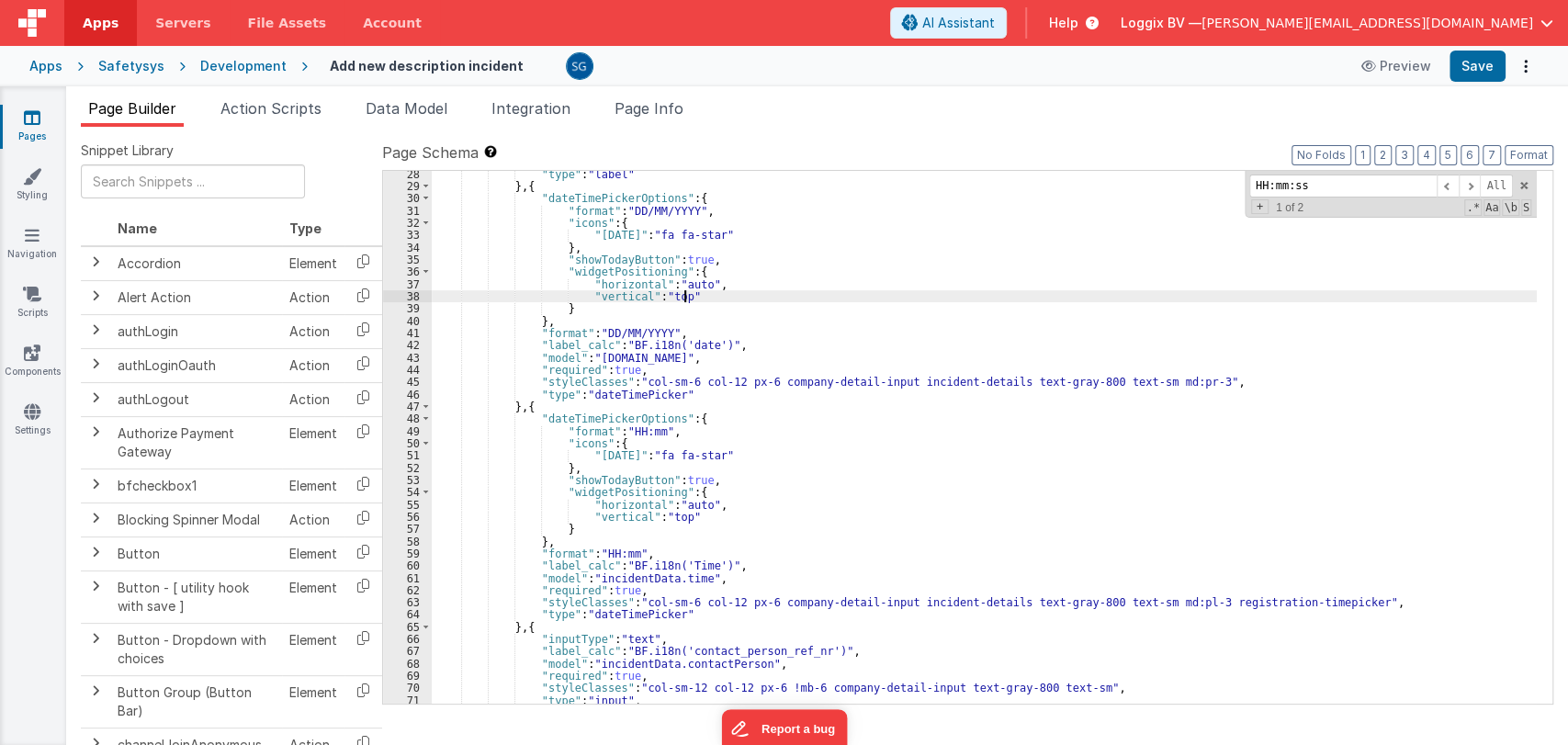
click at [1088, 291] on div ""type" : "label" } , { "dateTimePickerOptions" : { "format" : "DD/MM/YYYY" , "i…" at bounding box center [984, 446] width 1105 height 558
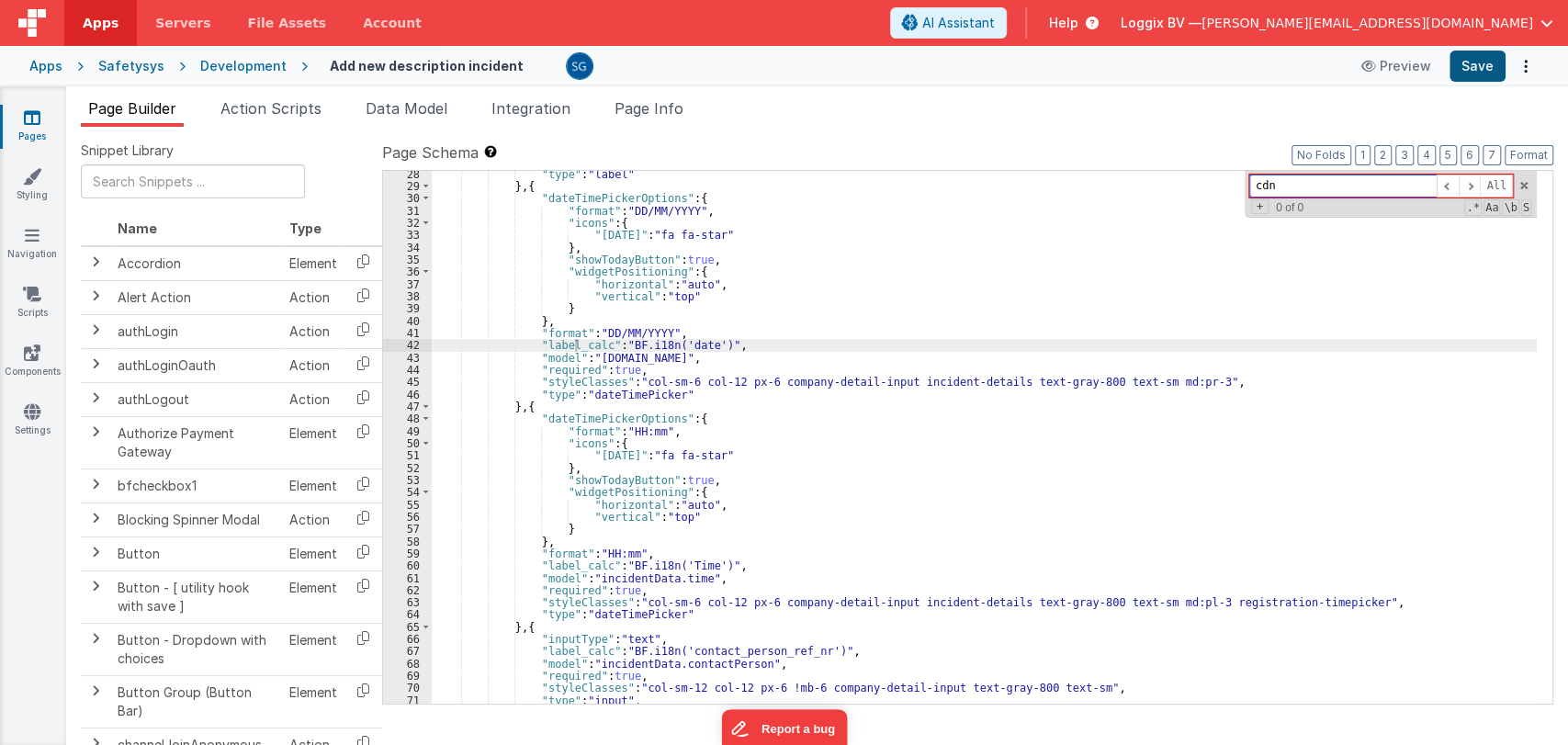
type input "cdn"
click at [1473, 68] on button "Save" at bounding box center [1477, 66] width 56 height 32
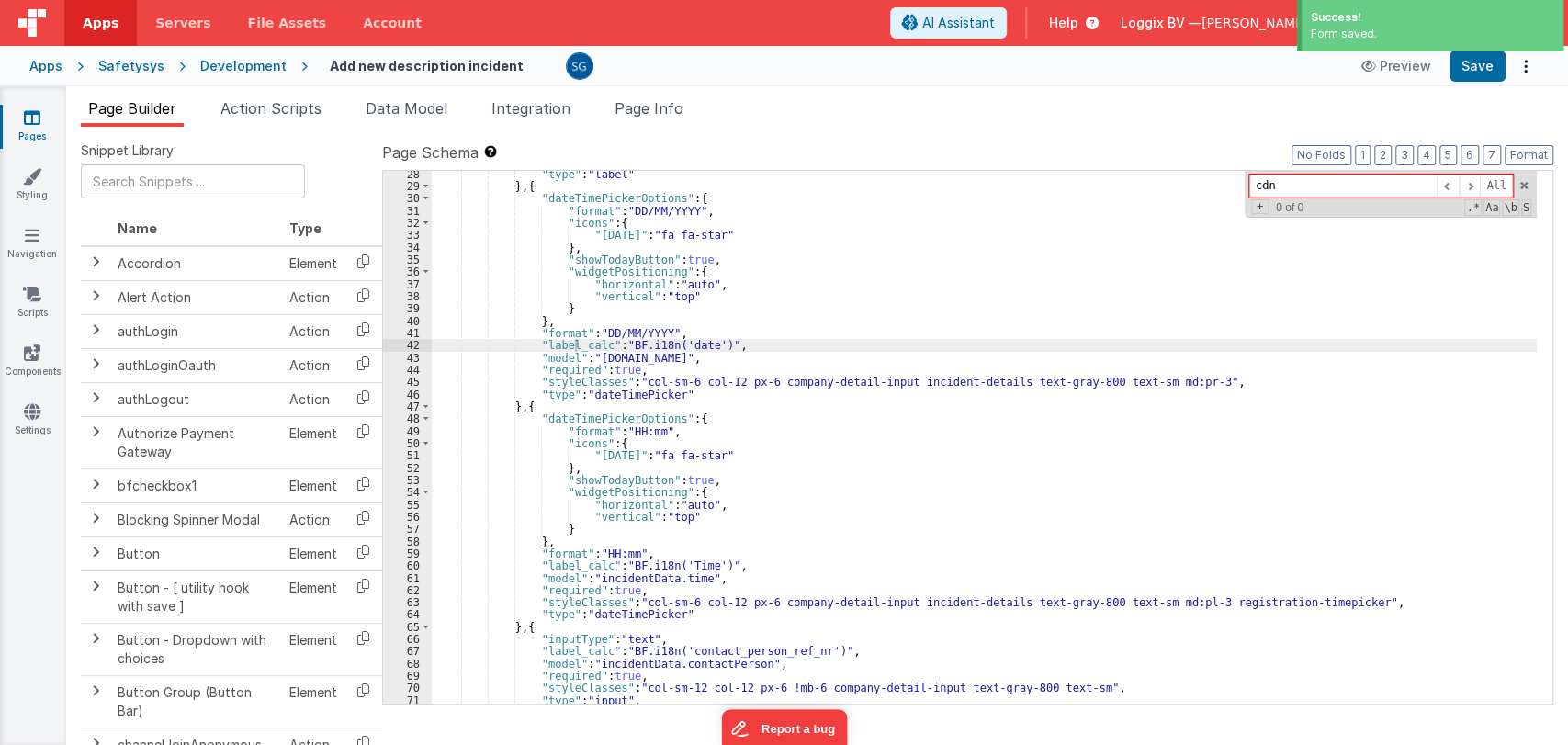
click at [132, 104] on span "Page Builder" at bounding box center [133, 108] width 88 height 18
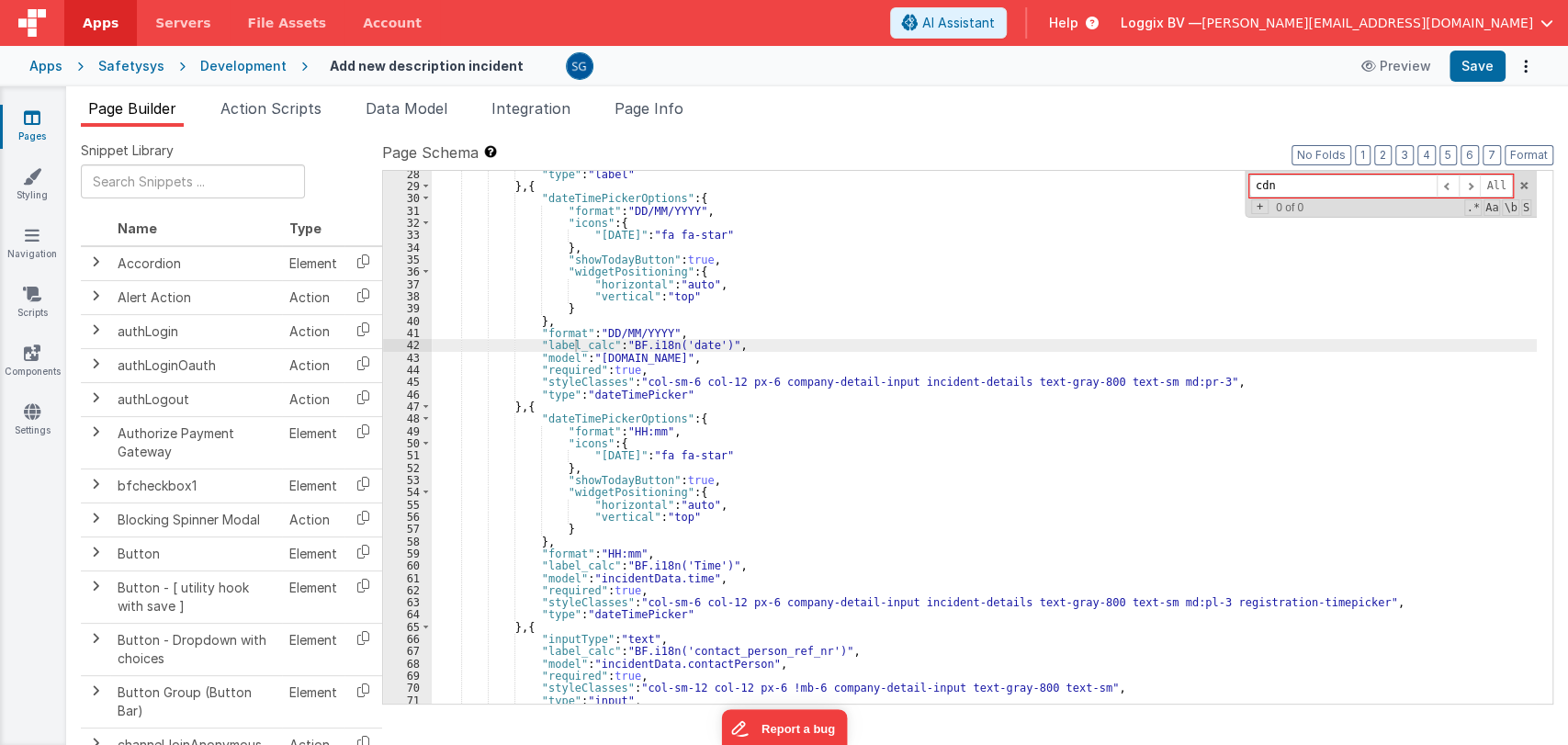
click at [40, 110] on link "Pages" at bounding box center [32, 127] width 66 height 36
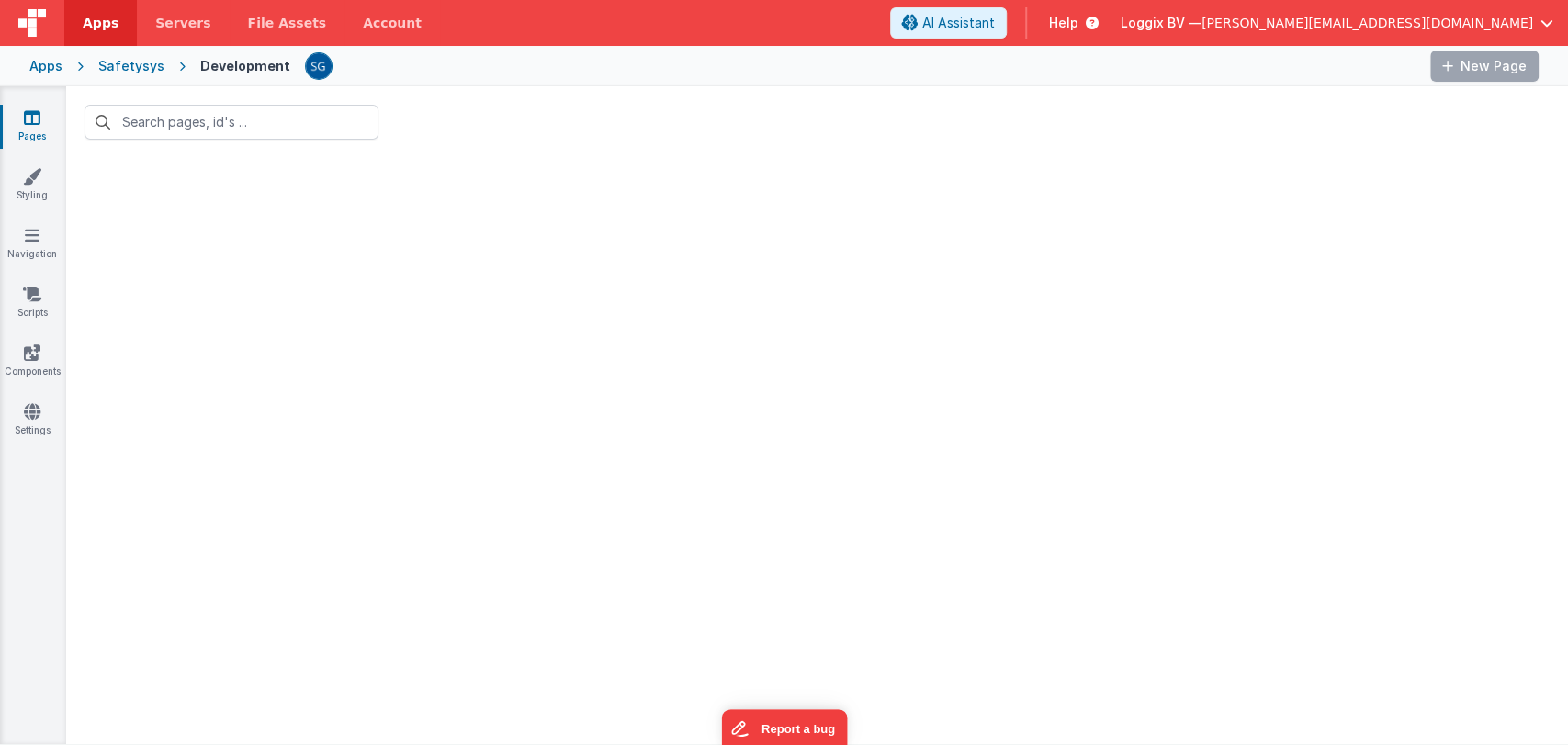
type input "Add new description incident"
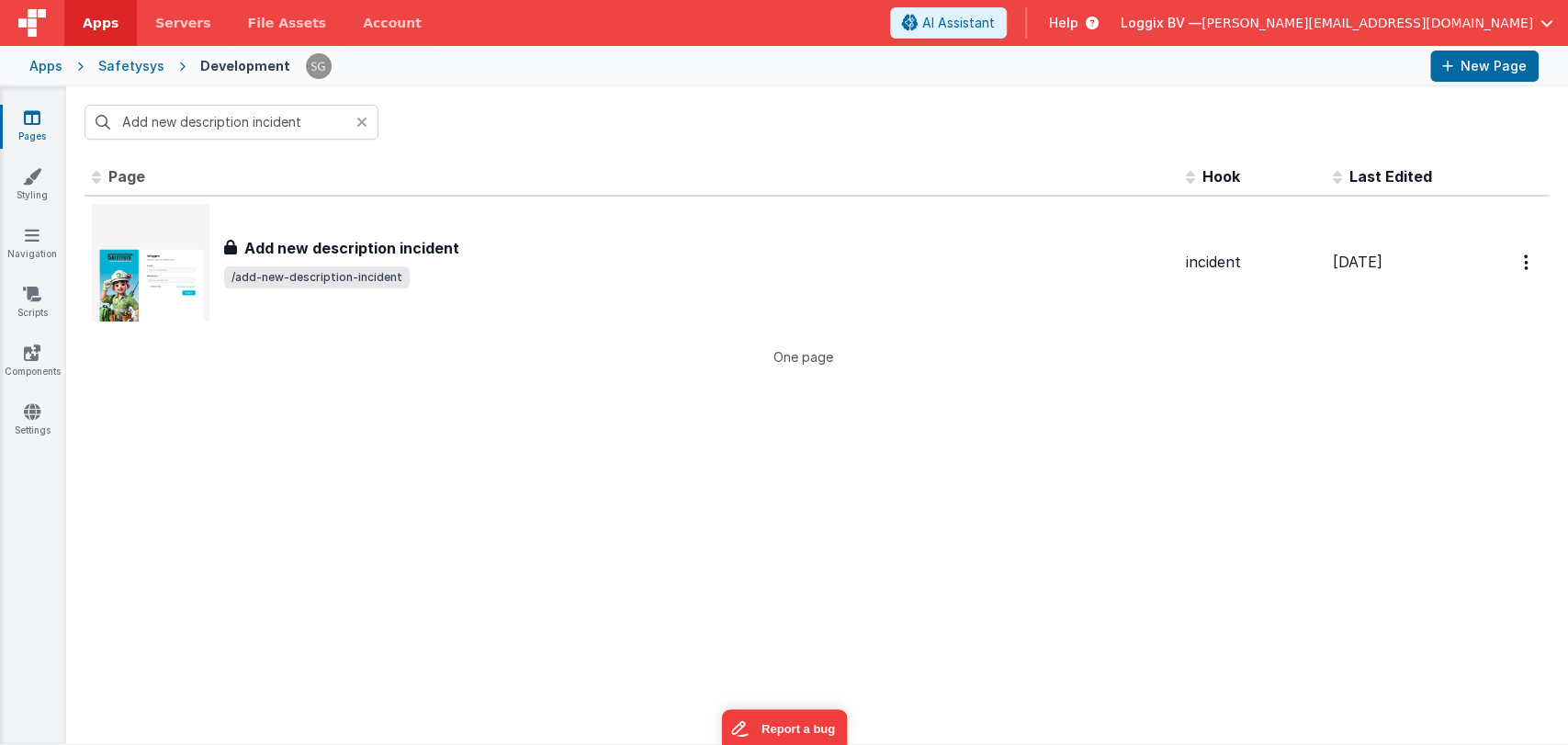
click at [368, 121] on div at bounding box center [367, 122] width 22 height 35
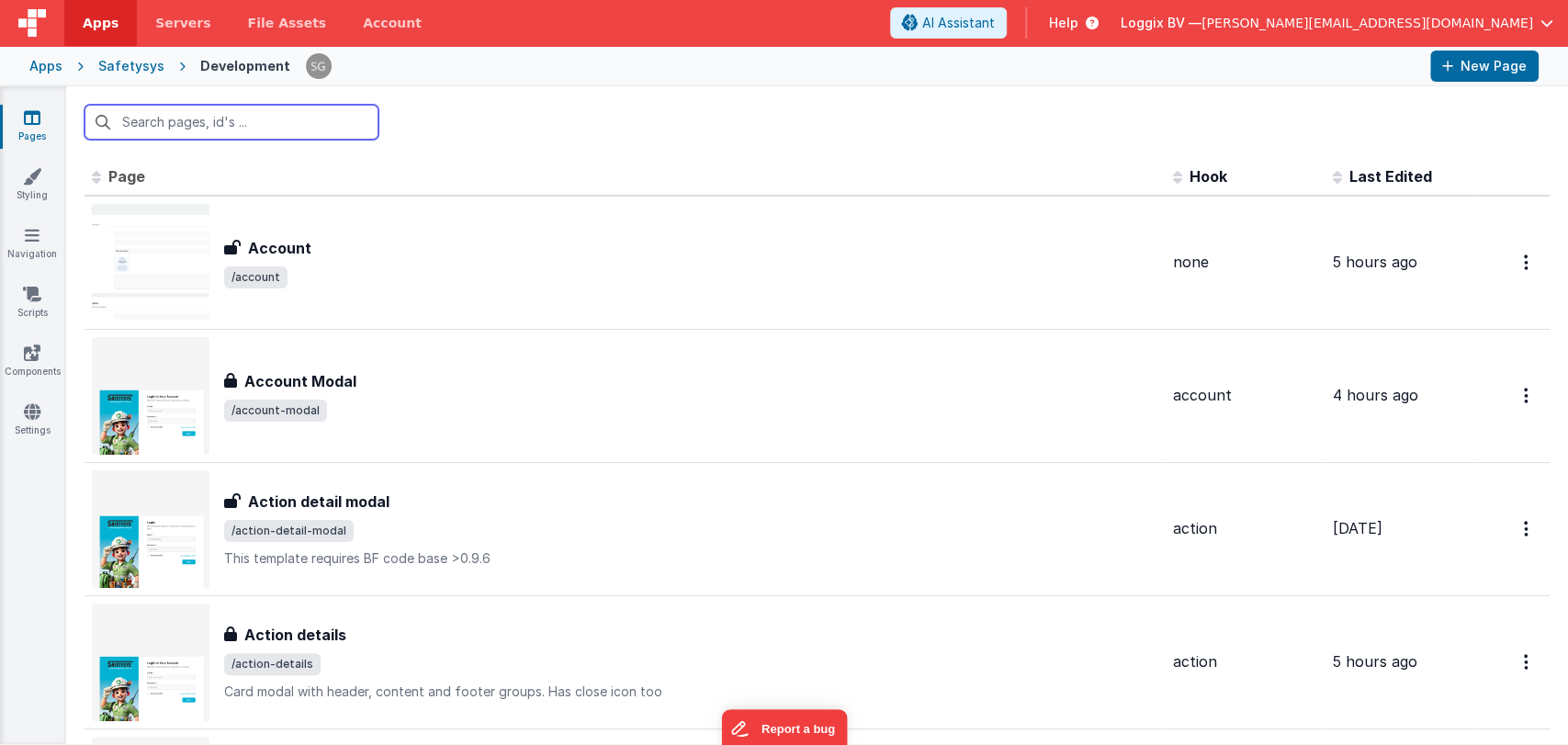
click at [280, 119] on input "text" at bounding box center [231, 122] width 294 height 35
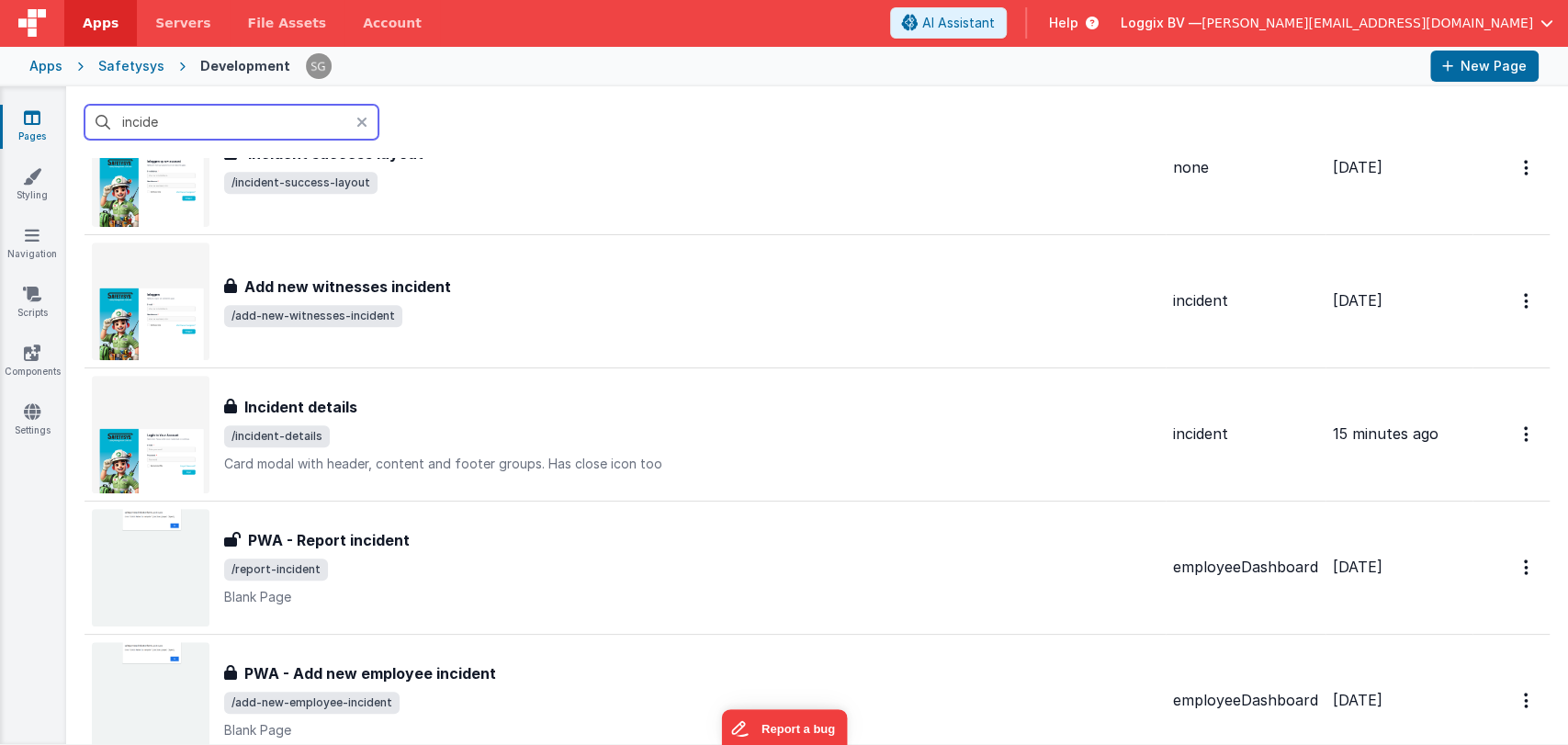
scroll to position [628, 0]
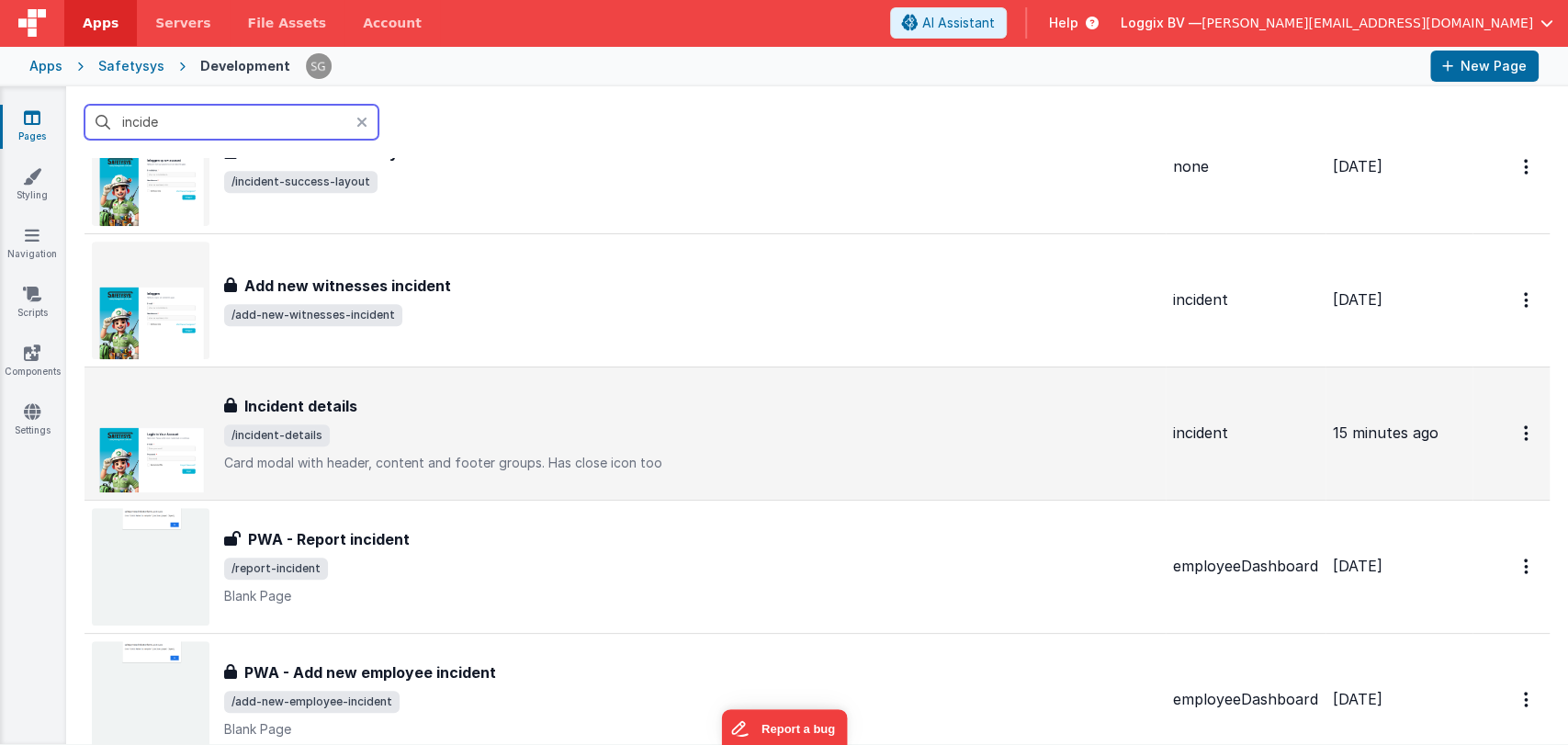
type input "incide"
click at [370, 419] on div "Incident details Incident details /incident-details Card modal with header, con…" at bounding box center [690, 433] width 934 height 77
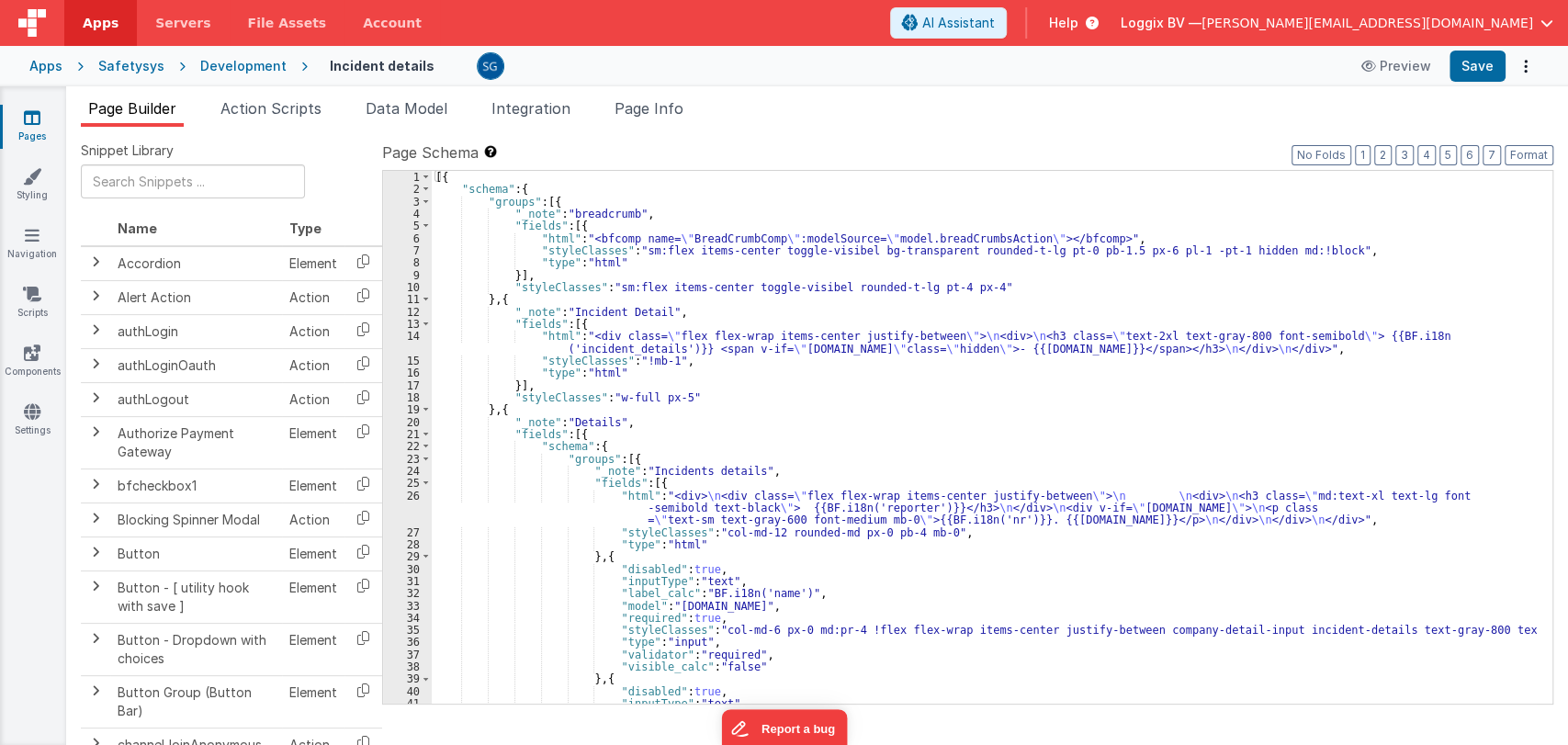
click at [802, 389] on div "[{ "schema" : { "groups" : [{ "_note" : "breadcrumb" , "fields" : [{ "html" : "…" at bounding box center [984, 449] width 1105 height 558
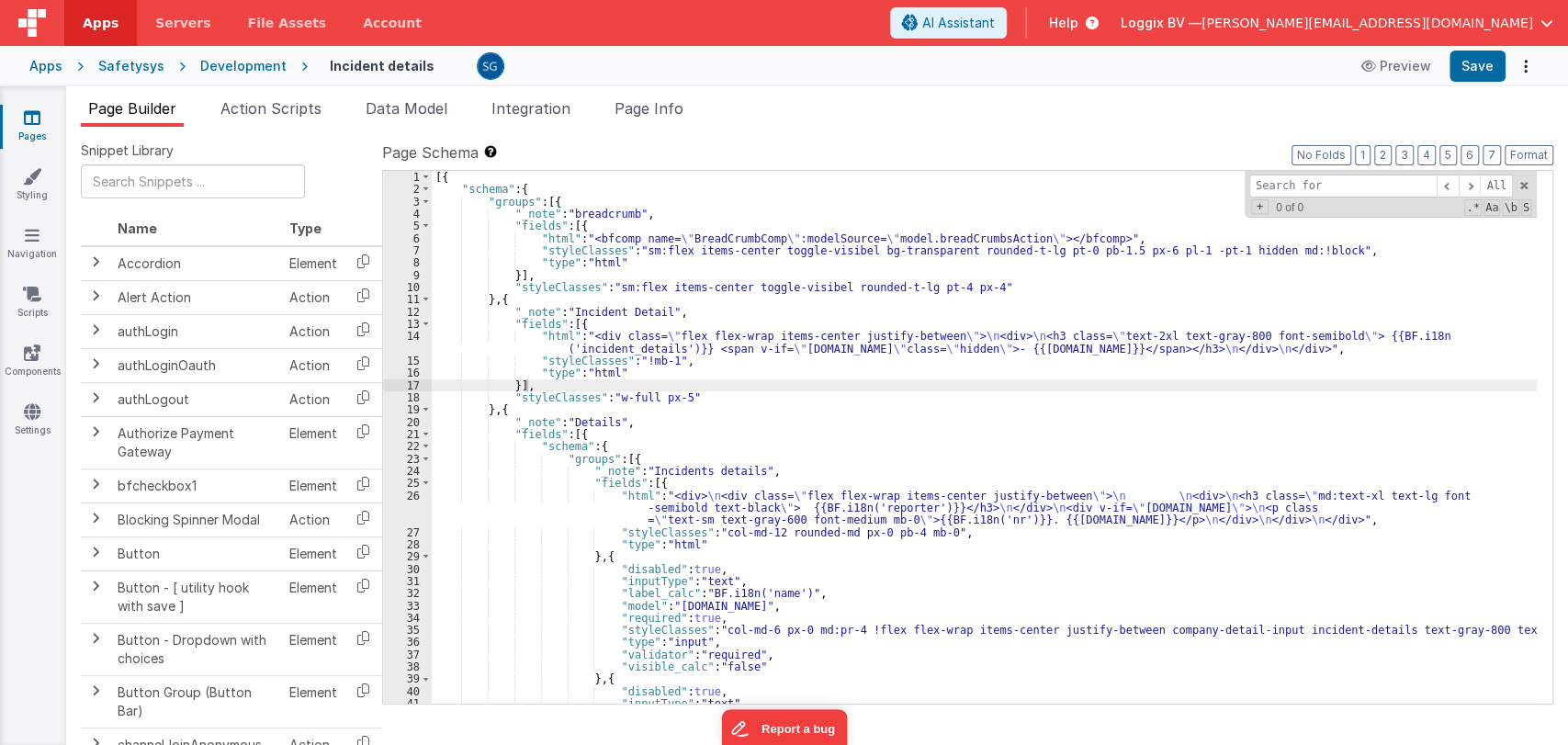
type input "Bevindingen"
click at [766, 469] on div "[{ "schema" : { "groups" : [{ "_note" : "breadcrumb" , "fields" : [{ "html" : "…" at bounding box center [984, 449] width 1105 height 558
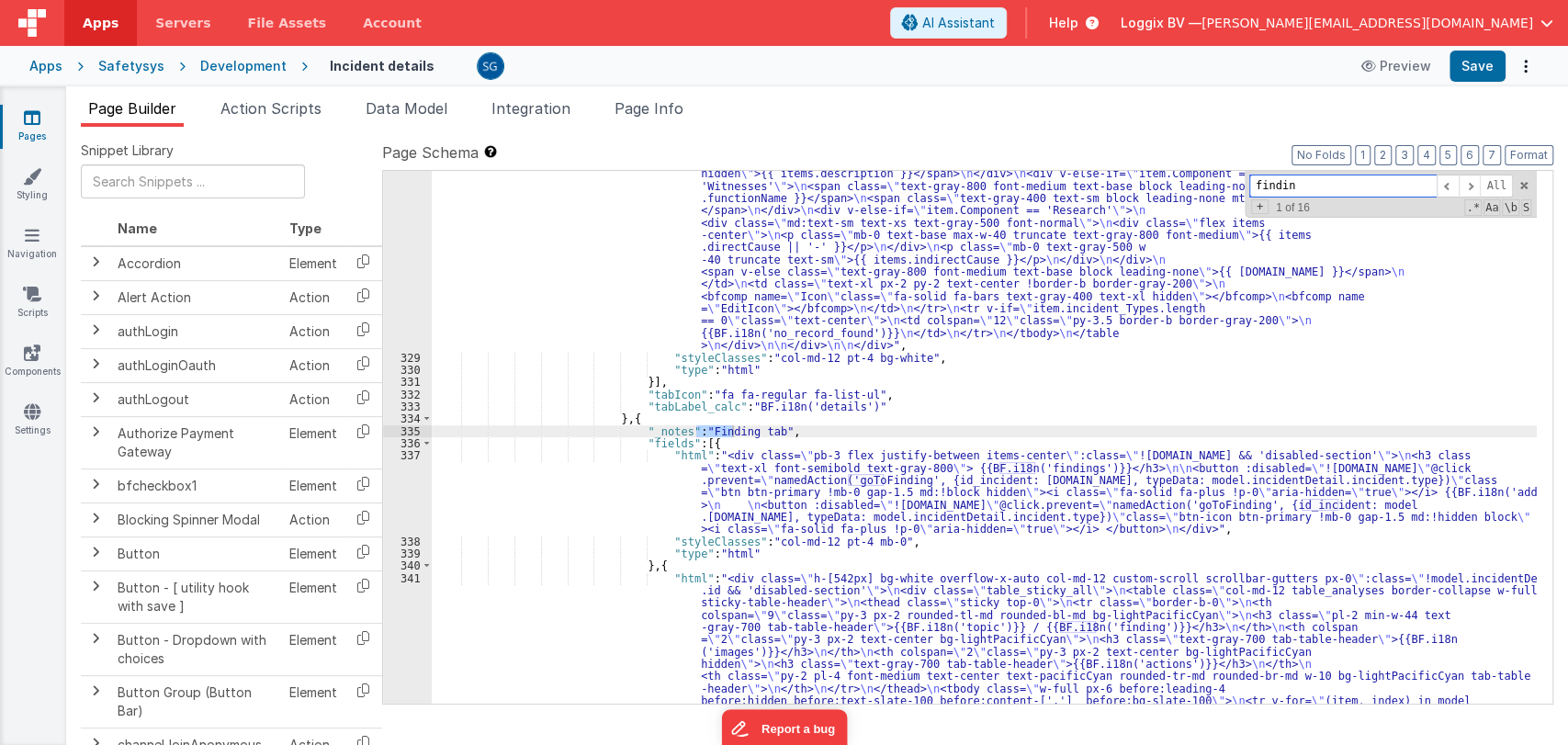
scroll to position [5684, 0]
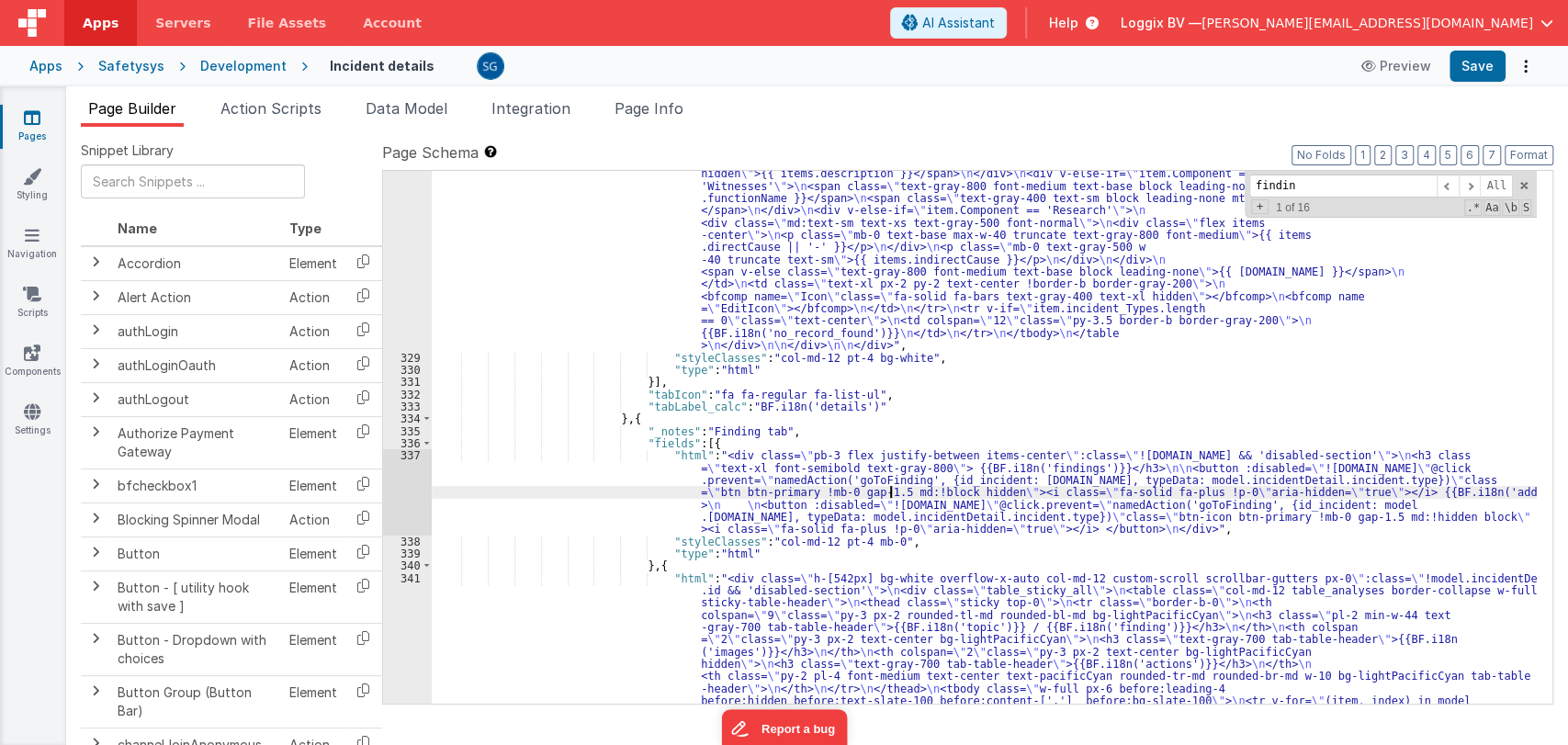
click at [890, 494] on div ""html" : "<div class= \" h-[590px] bg-white overflow-x-auto col-md-12 custom-sc…" at bounding box center [984, 214] width 1105 height 1929
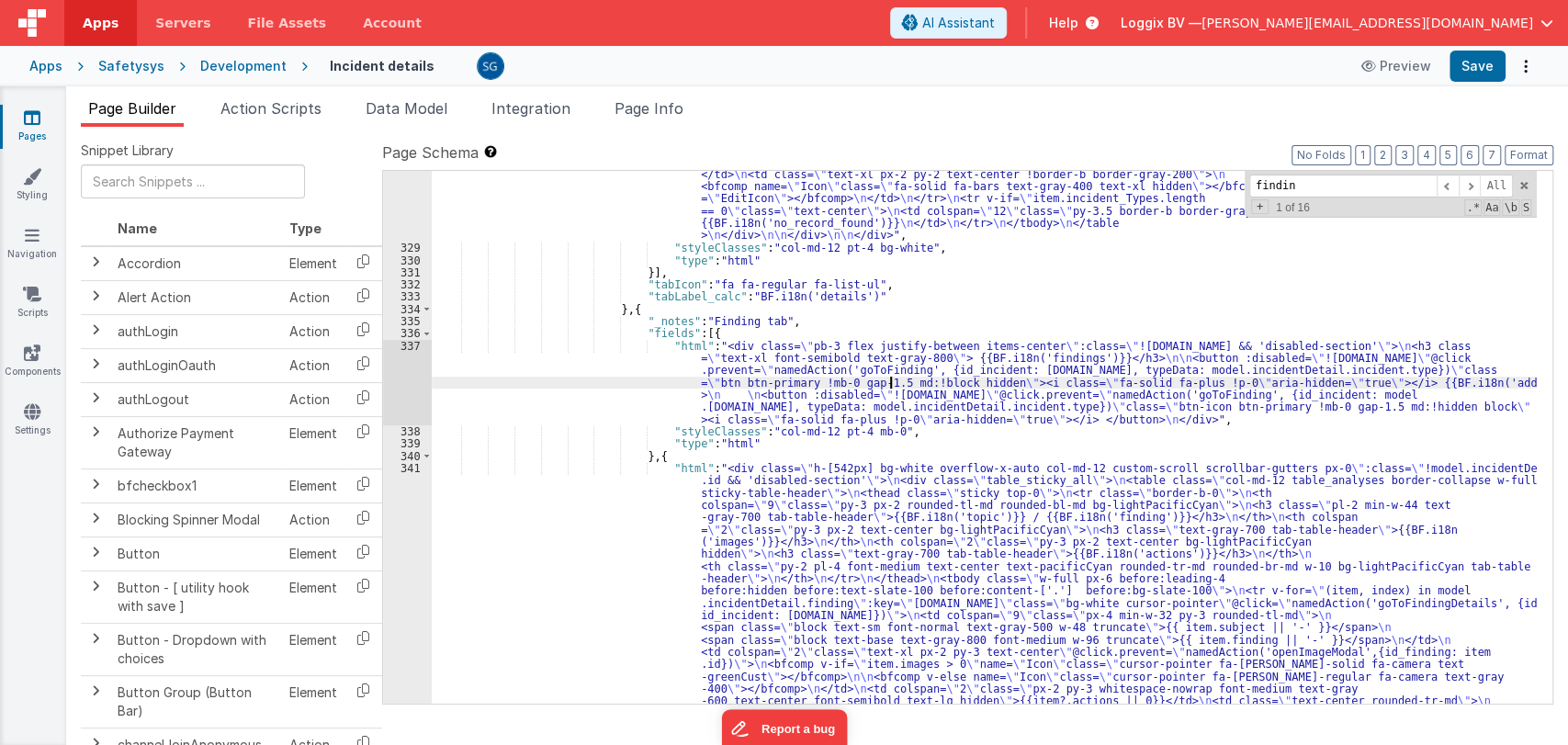
scroll to position [5816, 0]
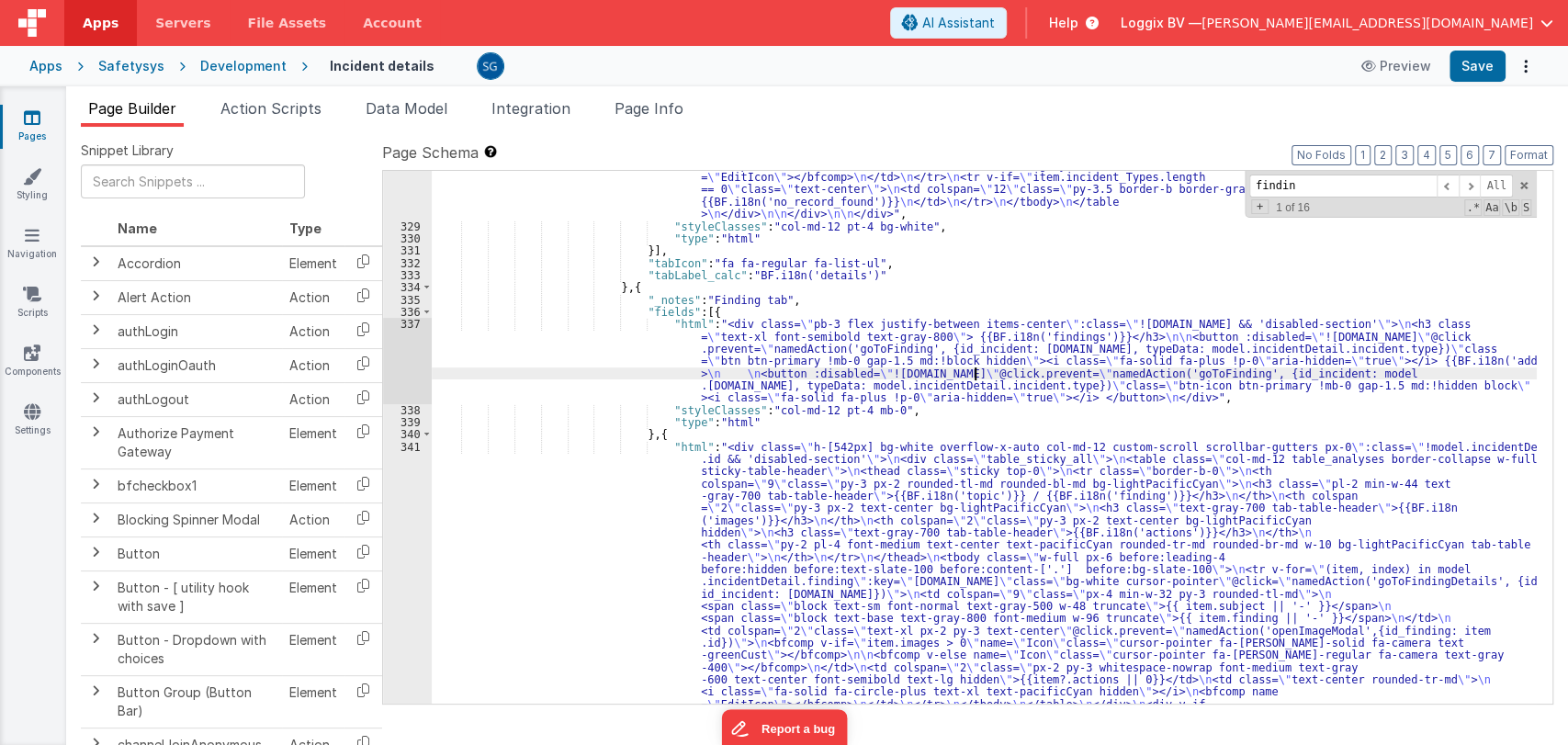
click at [975, 372] on div ""html" : "<div class= \" h-[590px] bg-white overflow-x-auto col-md-12 custom-sc…" at bounding box center [984, 83] width 1105 height 1929
click at [1278, 193] on input "findin" at bounding box center [1342, 186] width 187 height 23
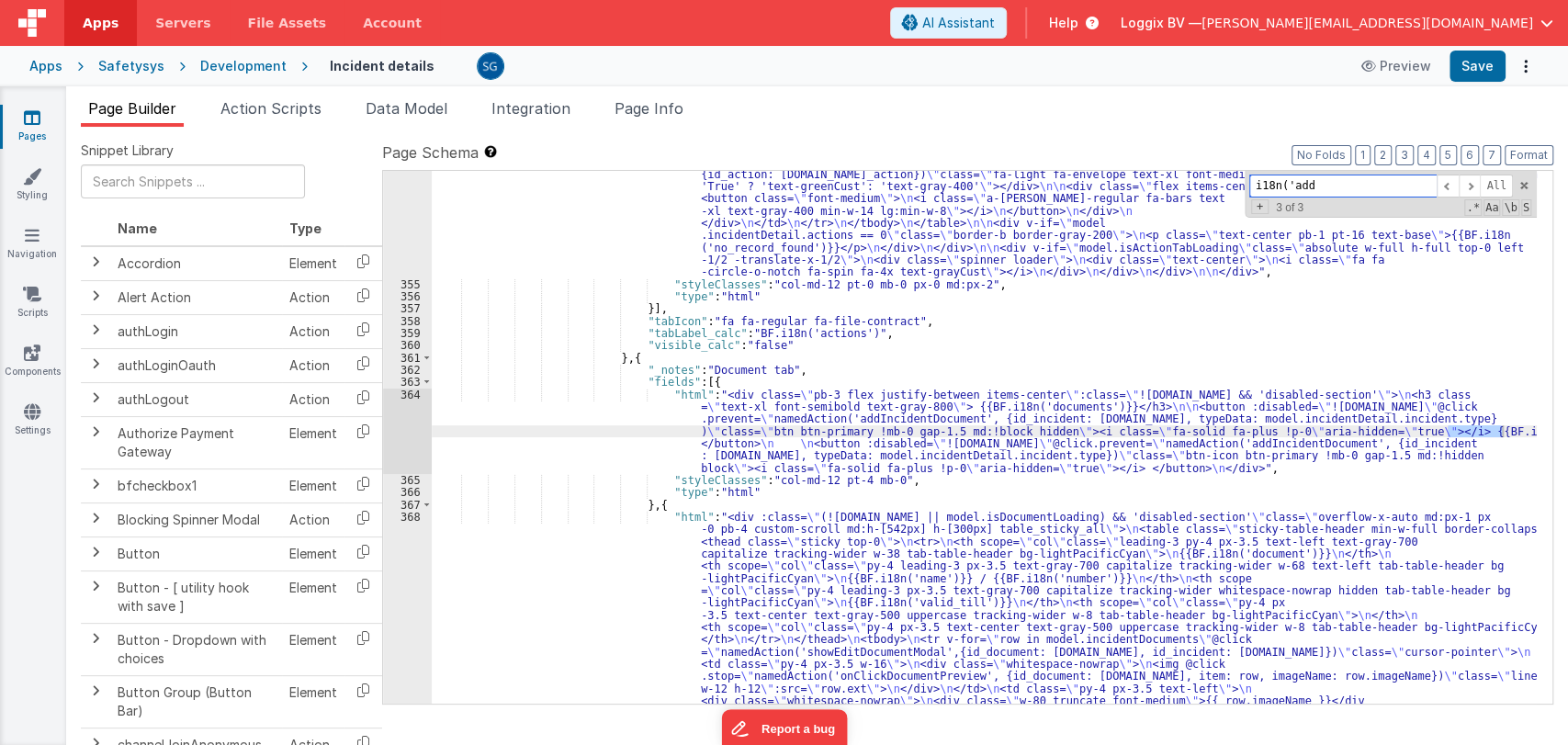
scroll to position [6749, 0]
click at [1447, 180] on span at bounding box center [1447, 186] width 22 height 23
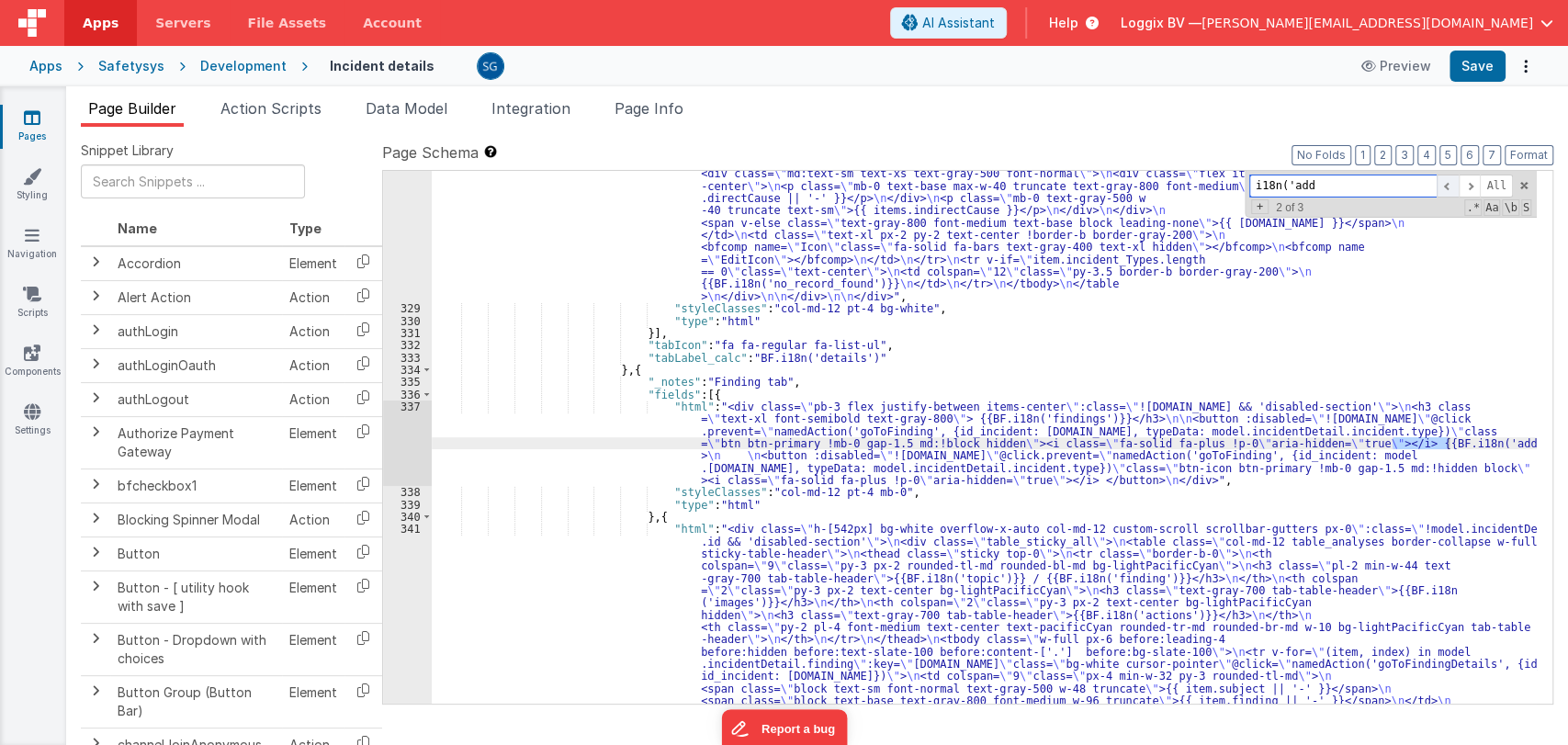
scroll to position [5733, 0]
click at [842, 431] on div ""html" : "<div class= \" h-[590px] bg-white overflow-x-auto col-md-12 custom-sc…" at bounding box center [984, 164] width 1105 height 1929
click at [1323, 182] on input "i18n('add" at bounding box center [1342, 186] width 187 height 23
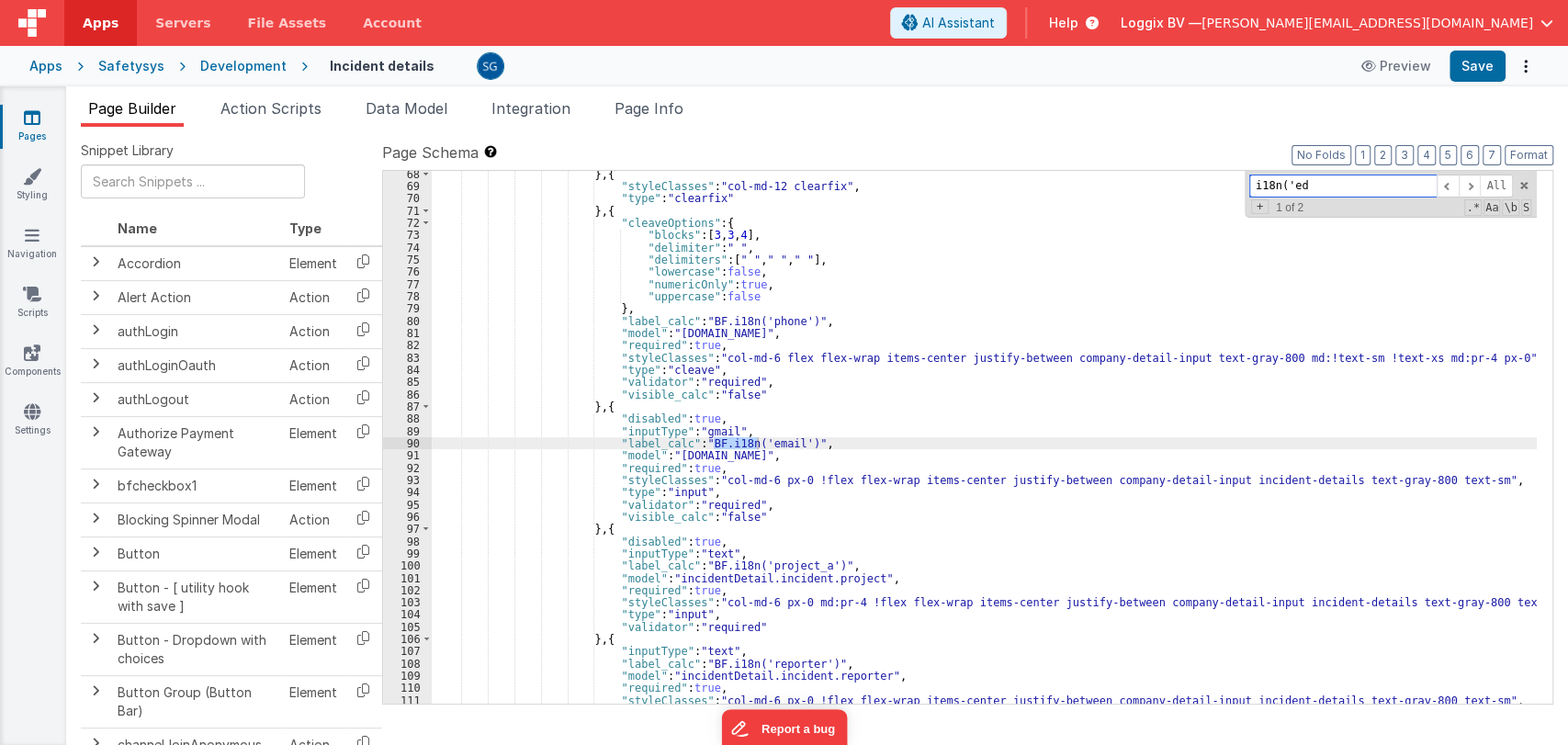
scroll to position [859, 0]
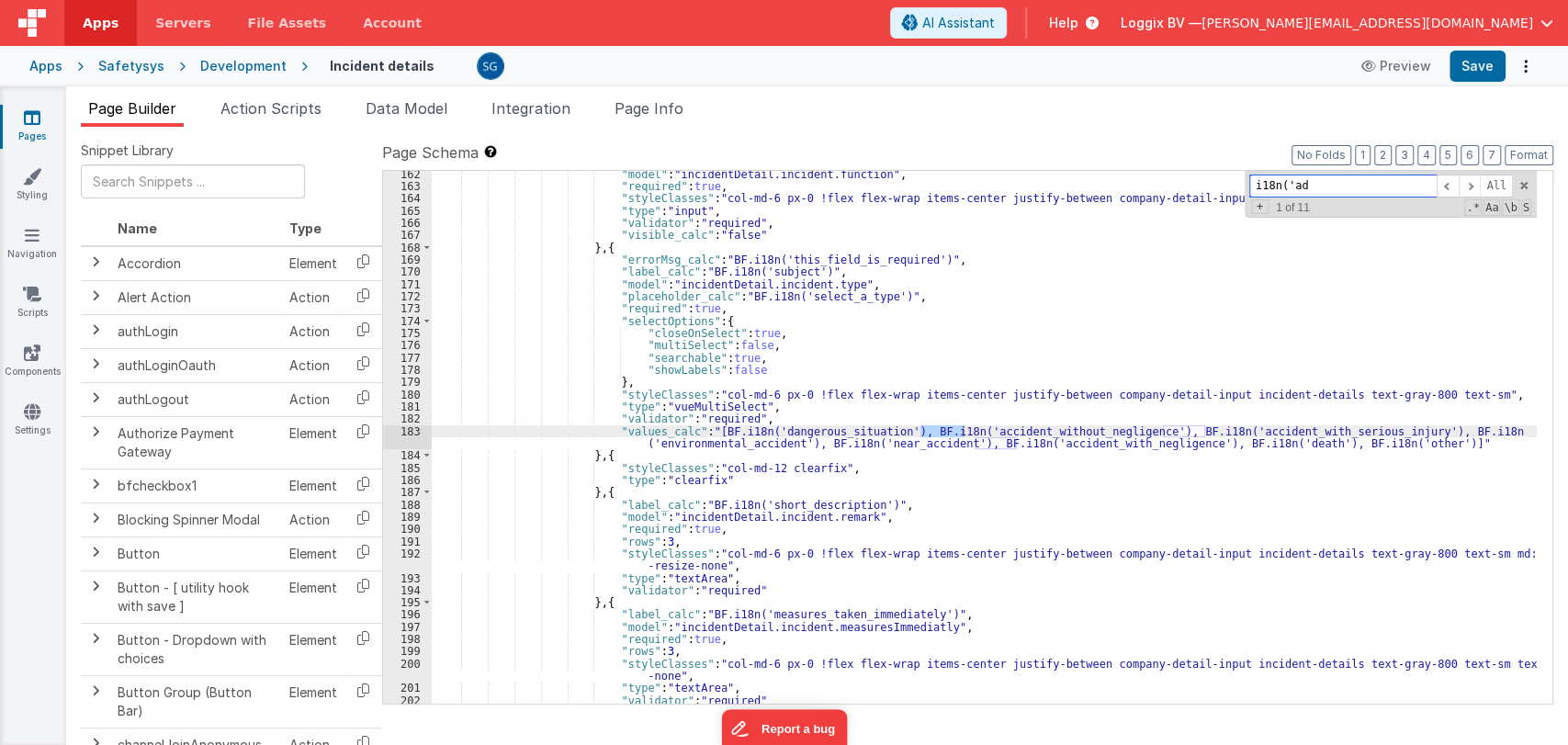
type input "i18n('add"
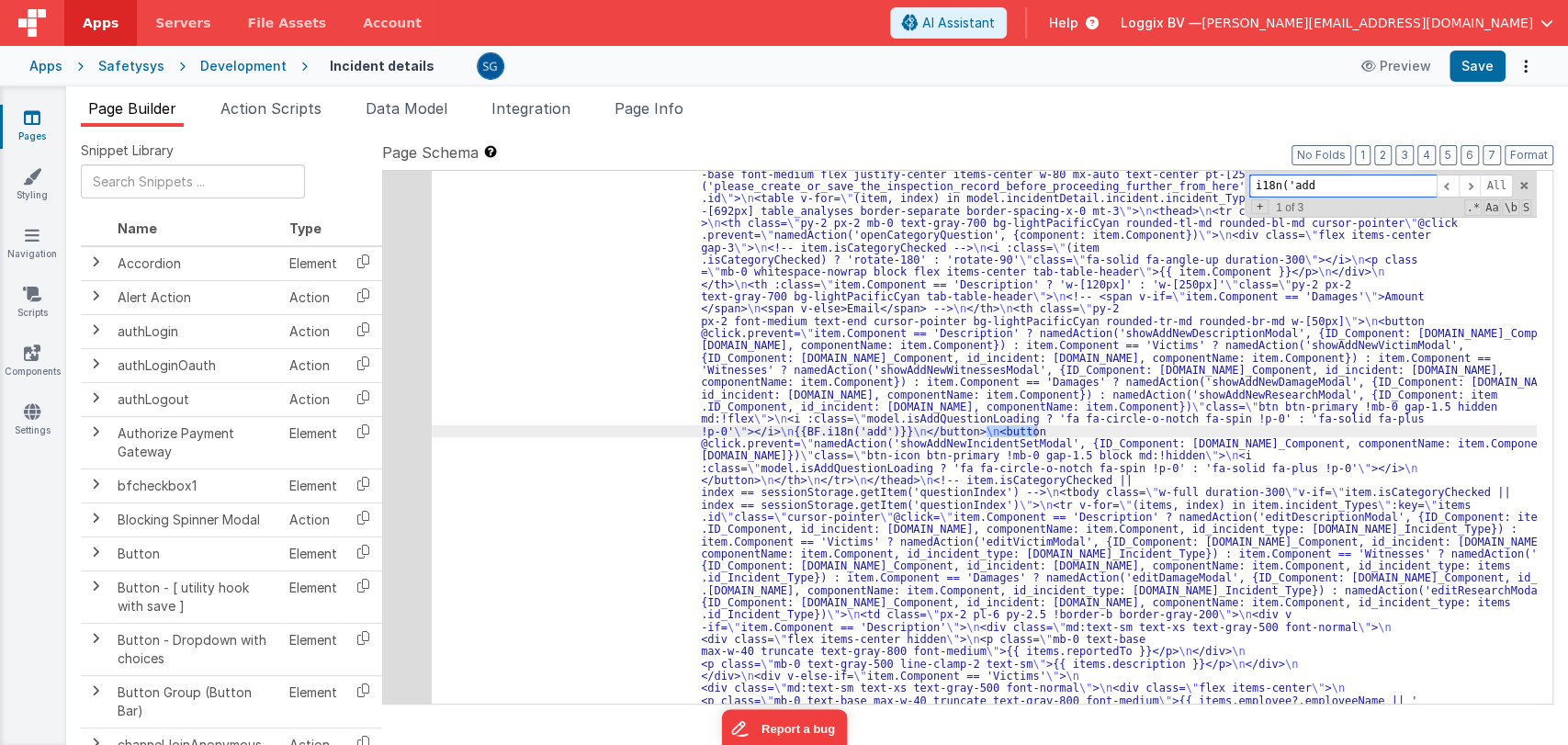
scroll to position [4803, 0]
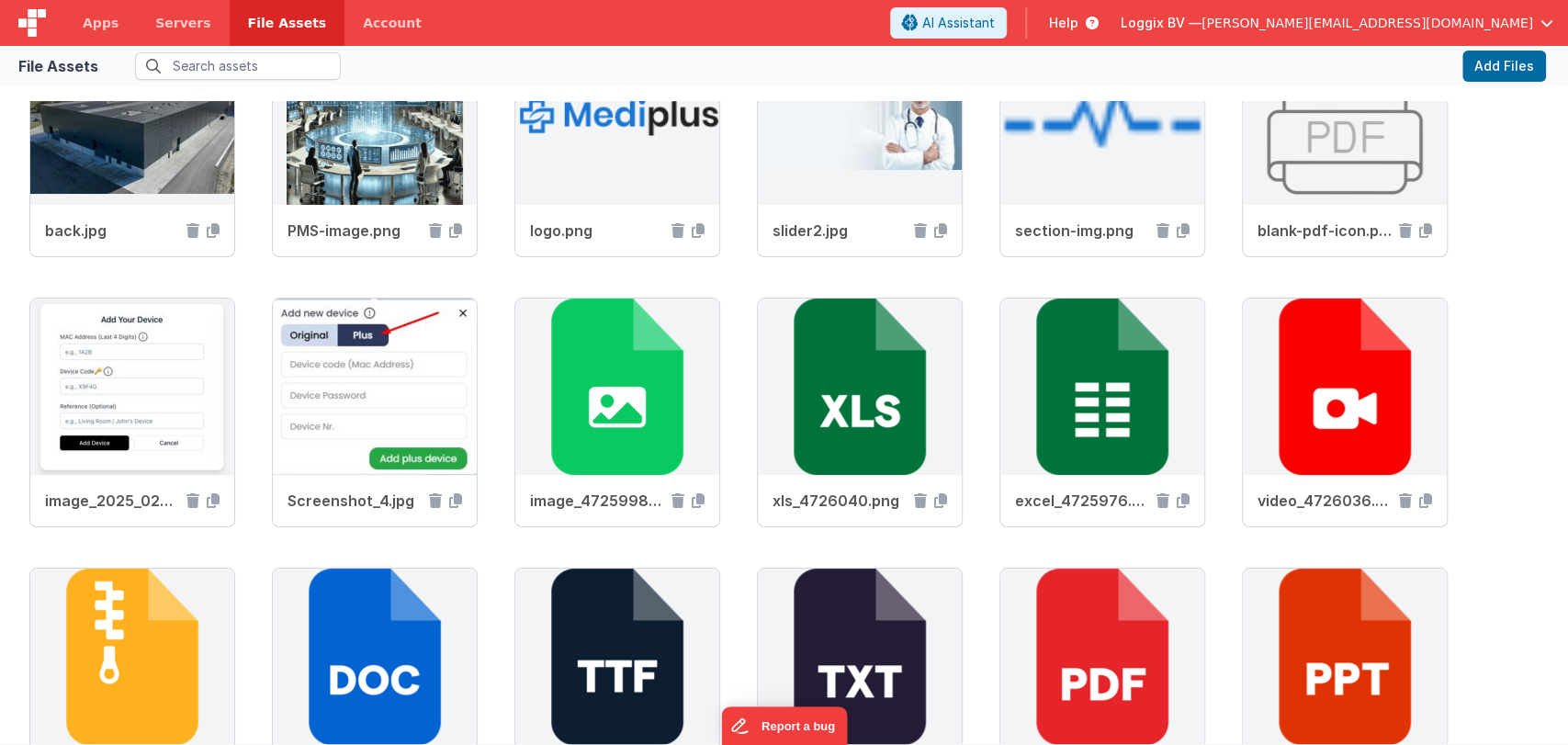
scroll to position [4246, 0]
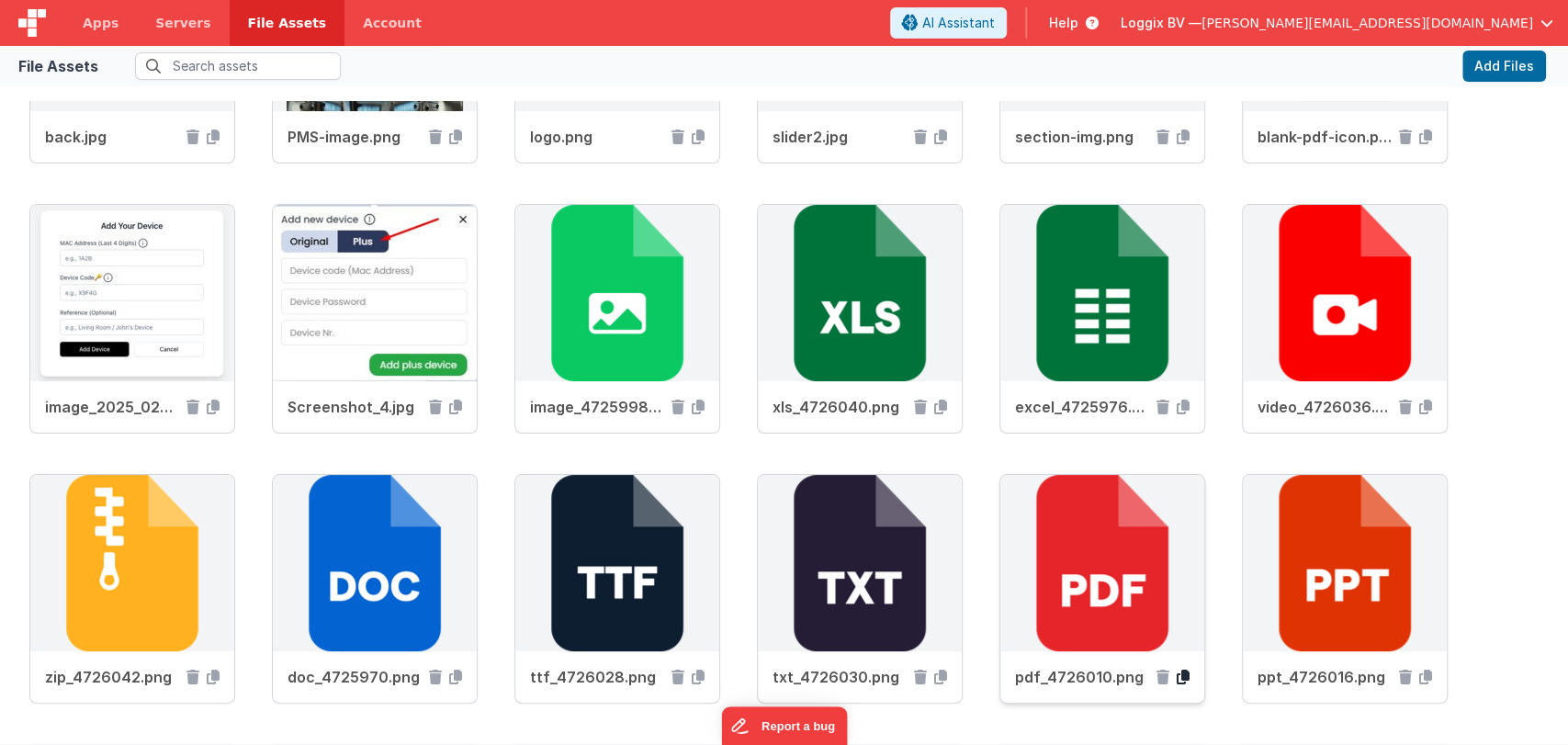
click at [1183, 674] on icon at bounding box center [1182, 676] width 12 height 14
click at [1176, 673] on icon at bounding box center [1182, 676] width 12 height 14
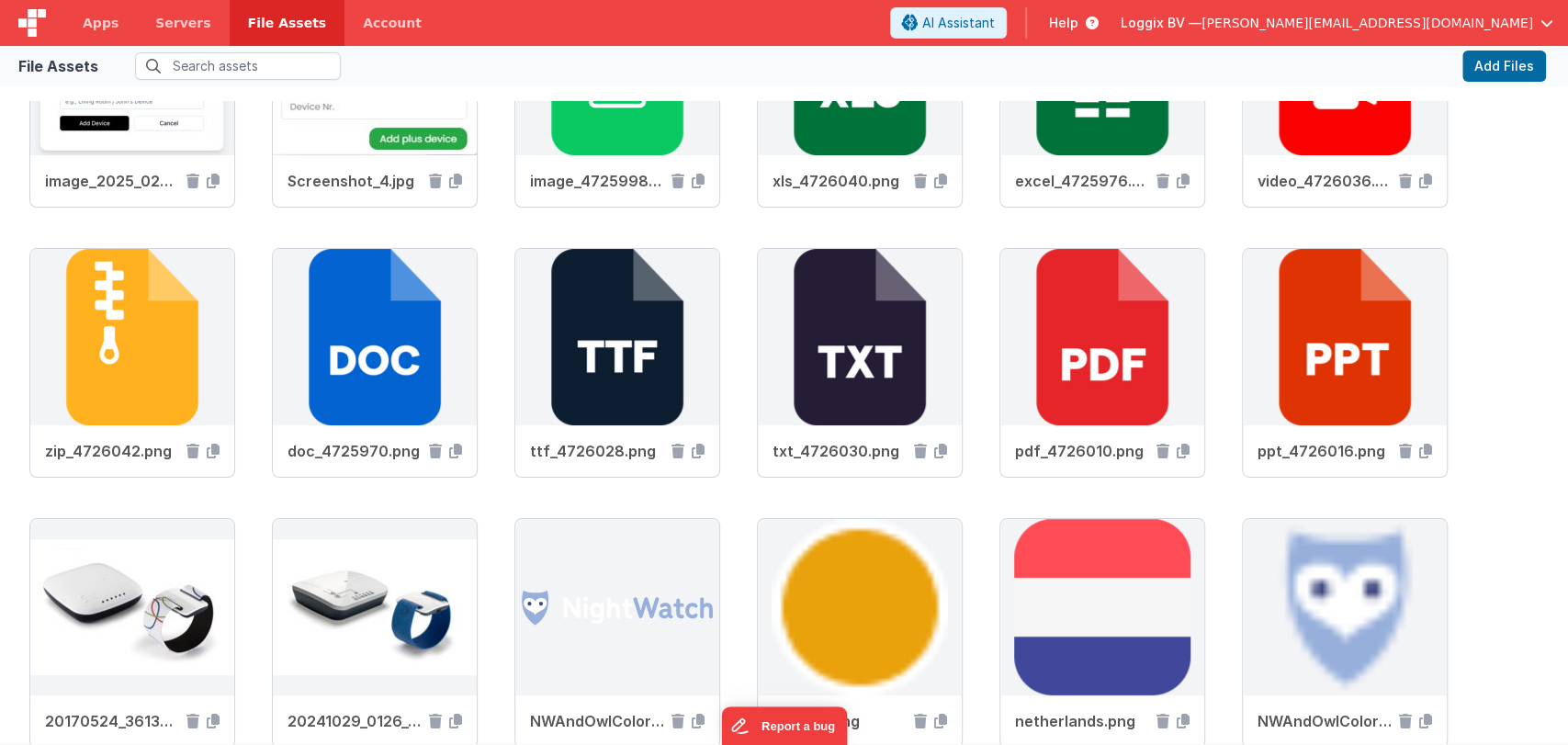
scroll to position [4471, 0]
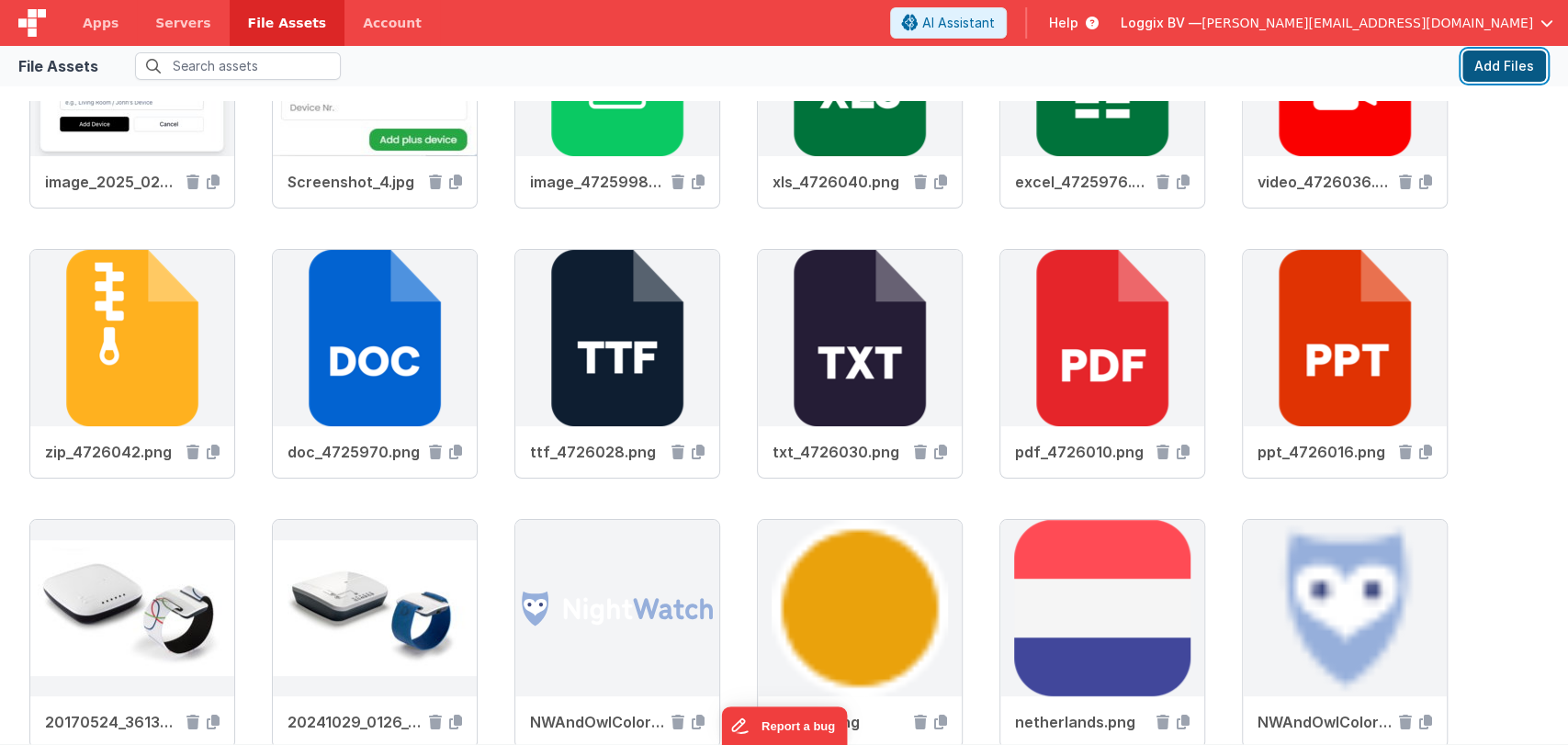
click at [1511, 65] on button "Add Files" at bounding box center [1504, 66] width 84 height 32
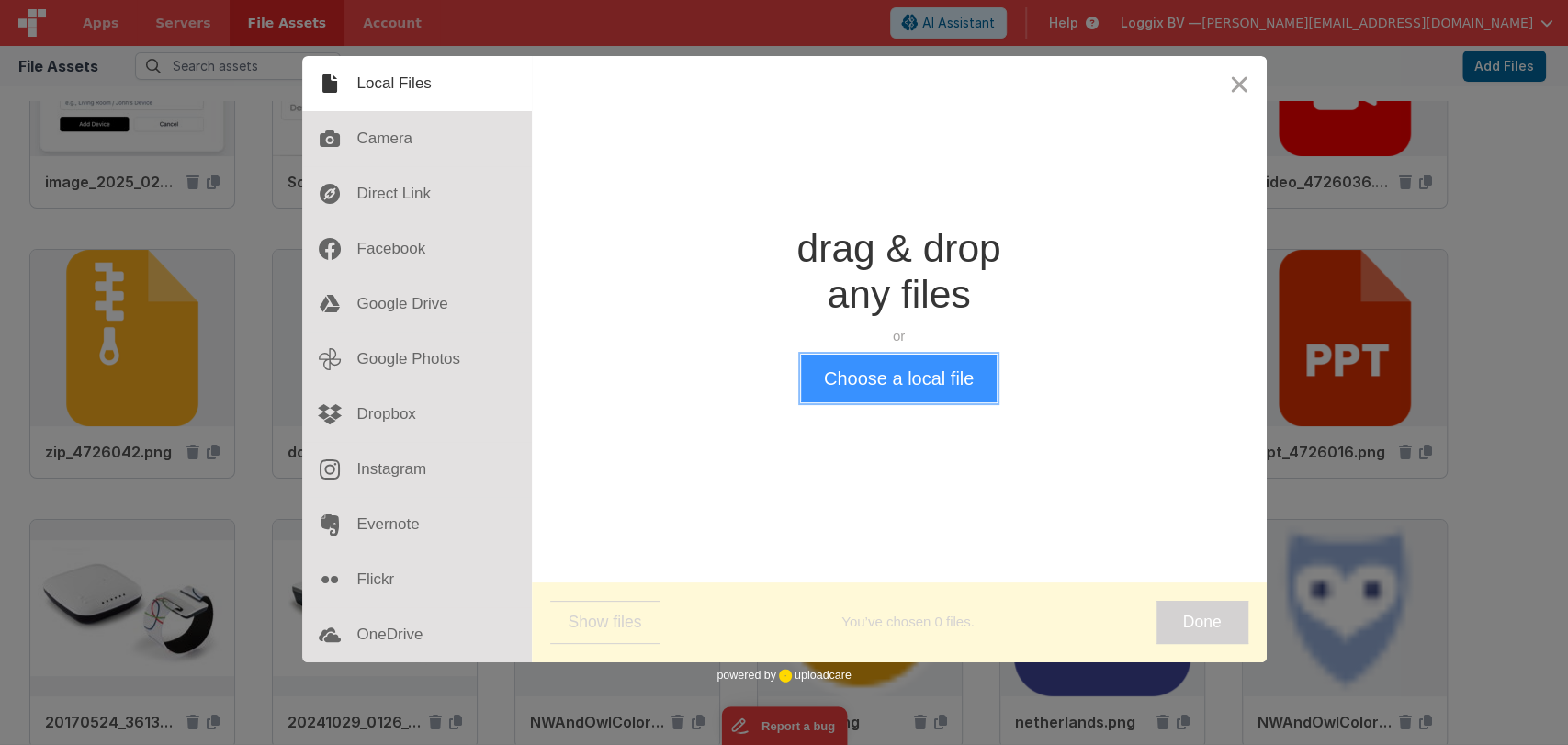
click at [919, 376] on button "Choose a local file" at bounding box center [899, 378] width 196 height 48
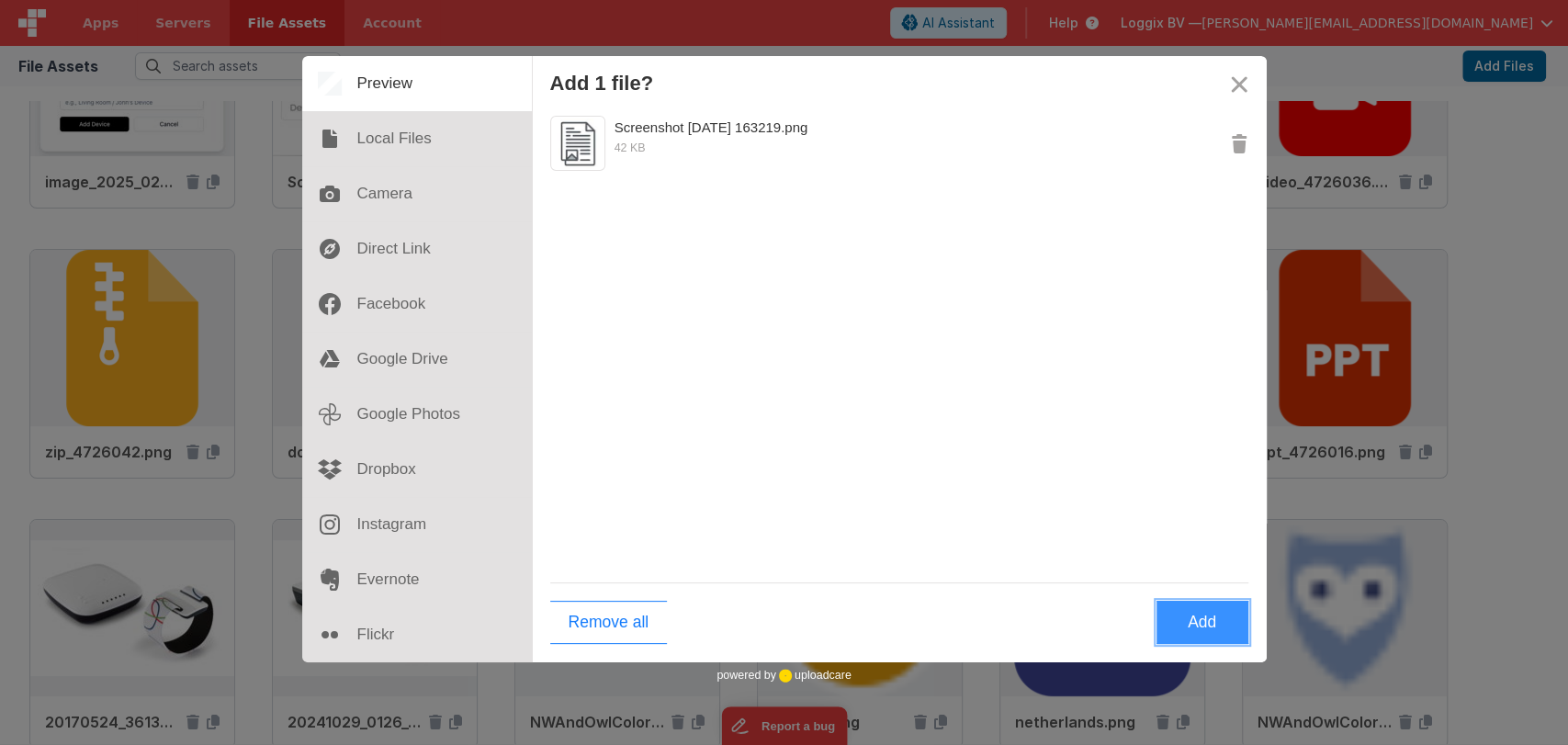
click at [1194, 625] on button "Add" at bounding box center [1202, 622] width 92 height 43
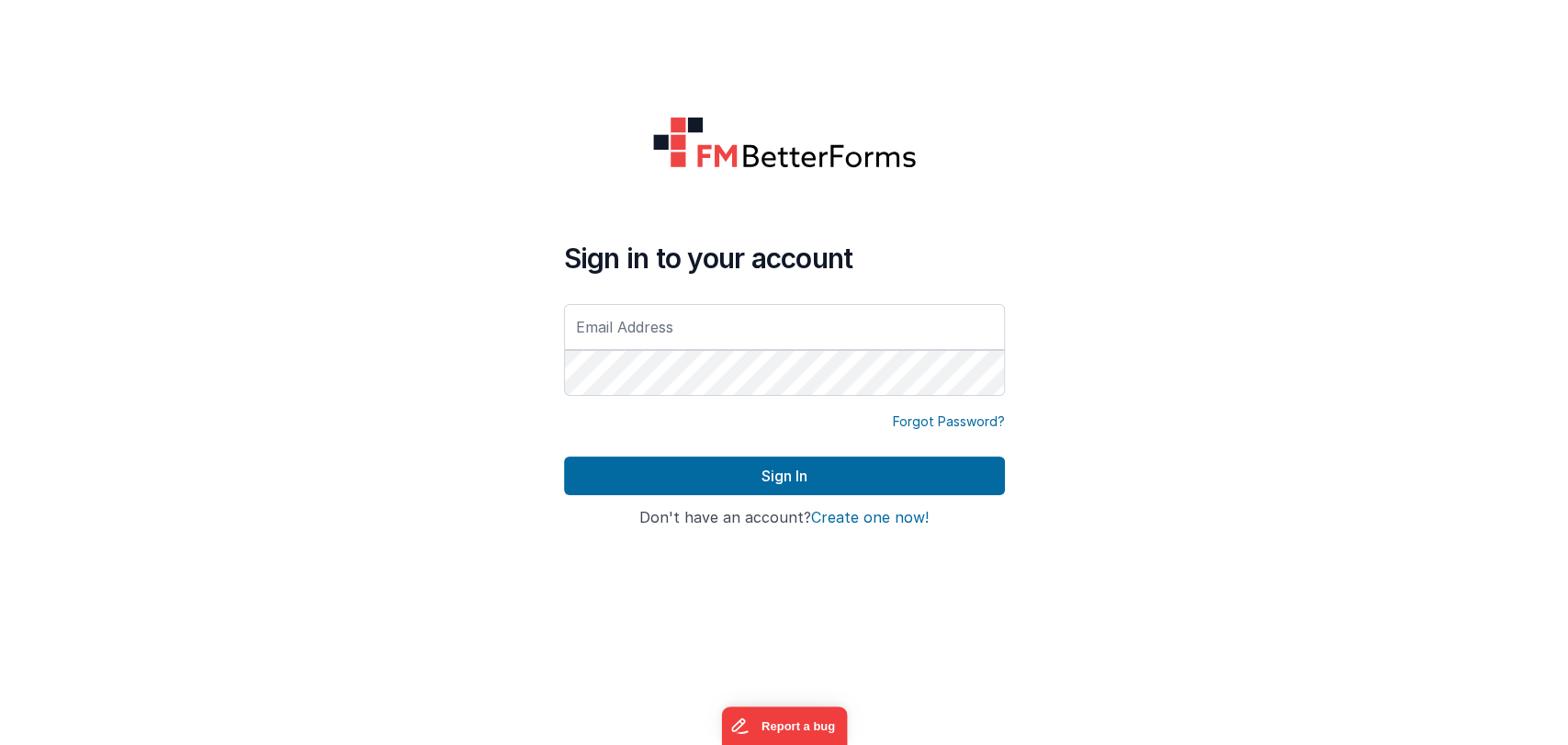
type input "[PERSON_NAME][EMAIL_ADDRESS][DOMAIN_NAME]"
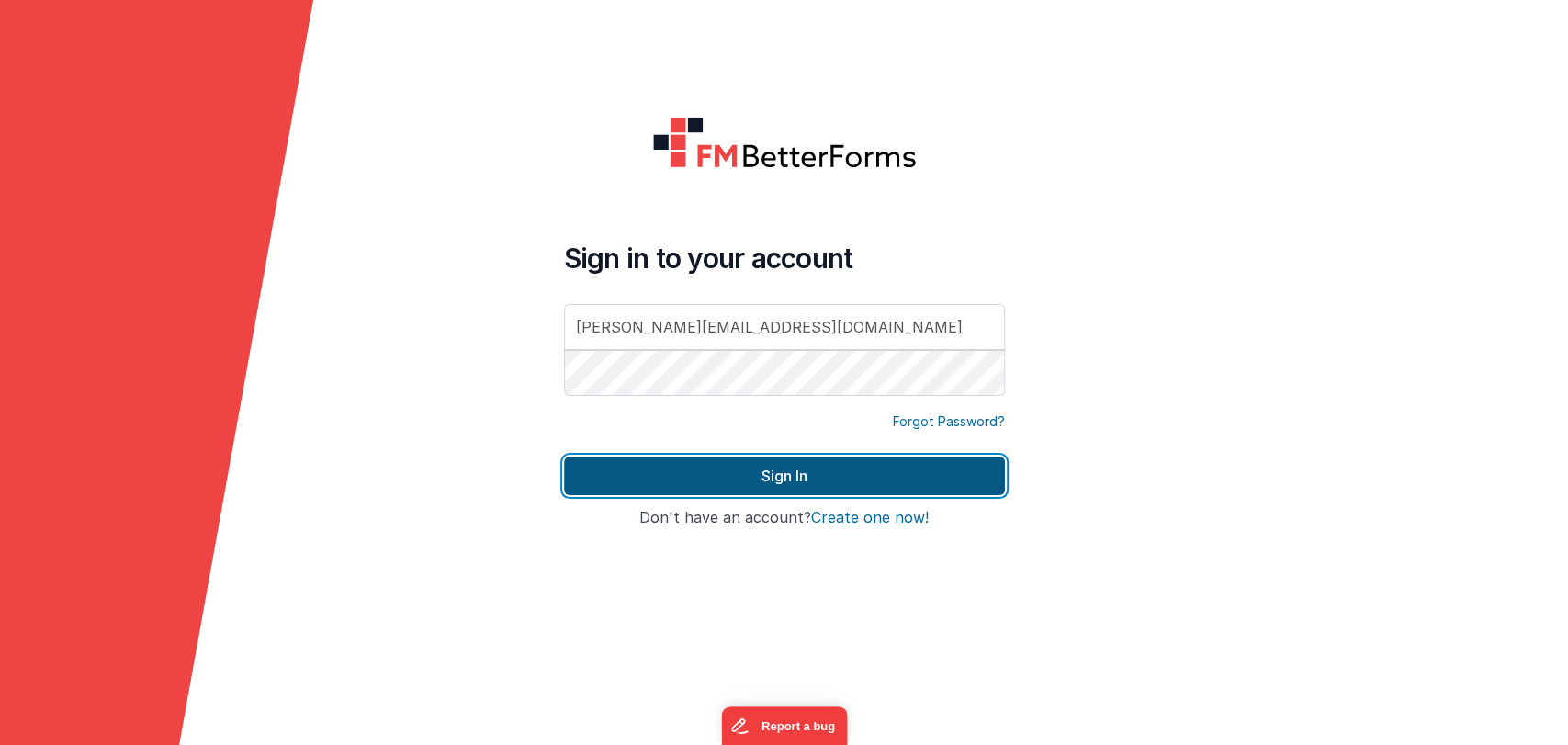
click at [866, 470] on button "Sign In" at bounding box center [784, 475] width 441 height 38
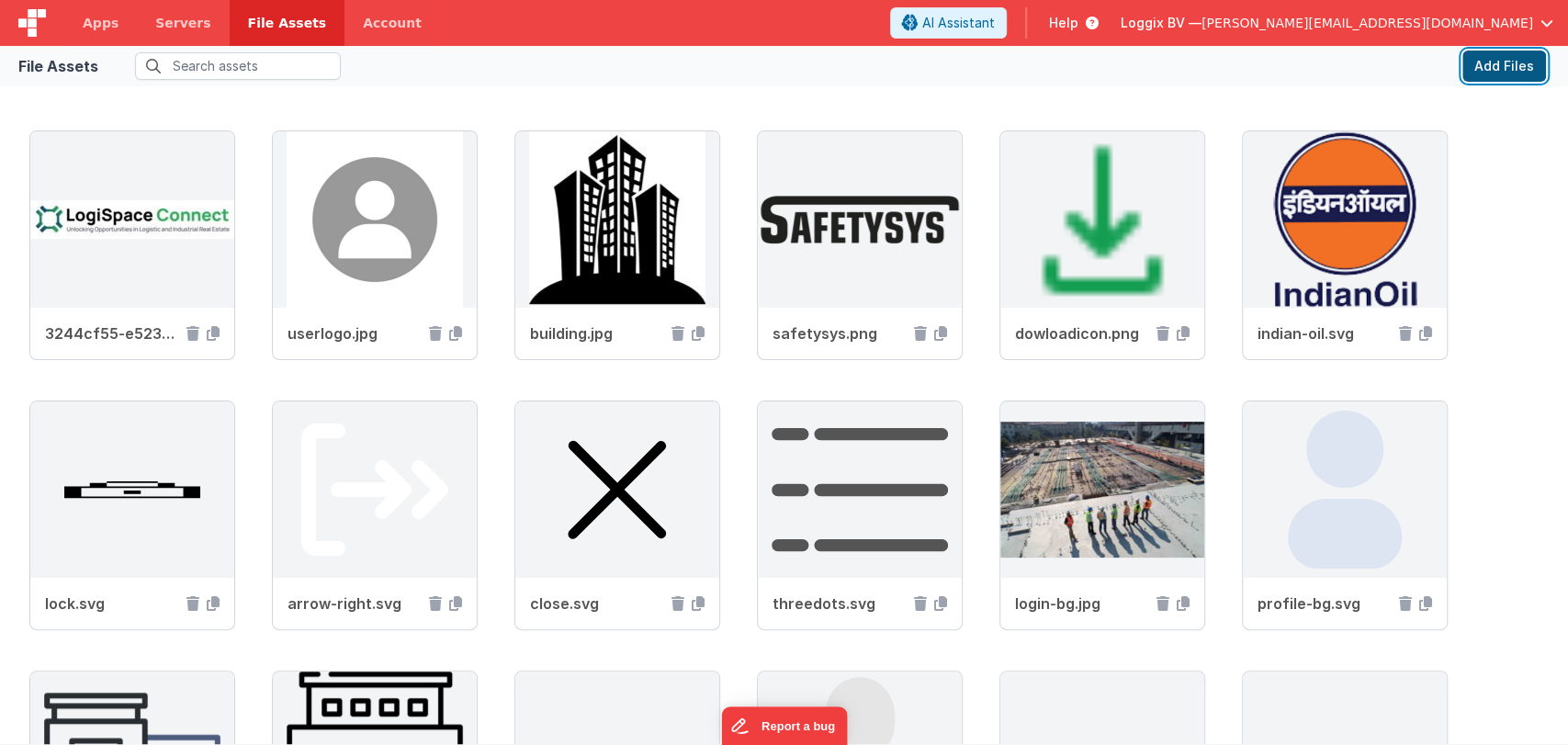
click at [1499, 63] on button "Add Files" at bounding box center [1504, 66] width 84 height 32
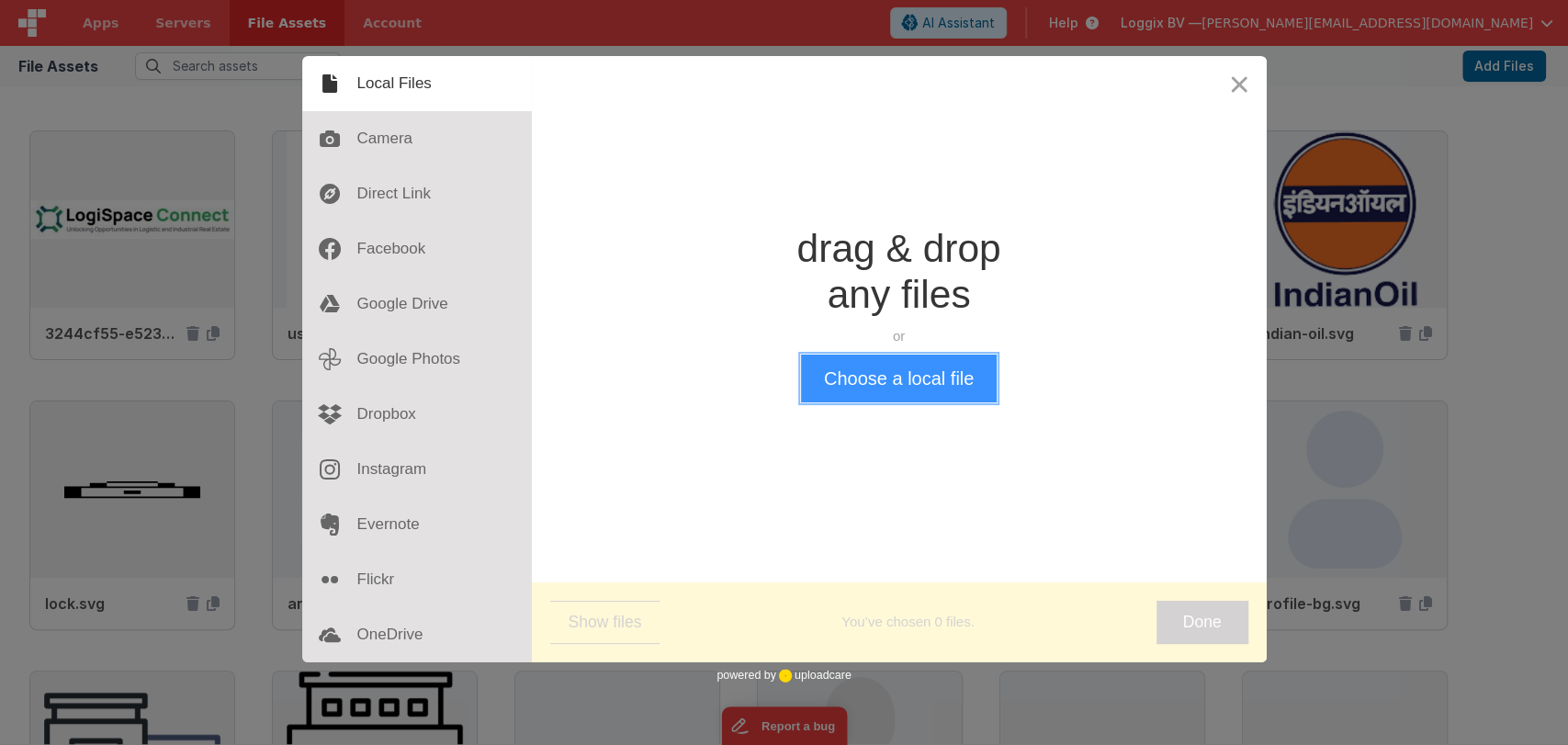
click at [943, 366] on button "Choose a local file" at bounding box center [899, 378] width 196 height 48
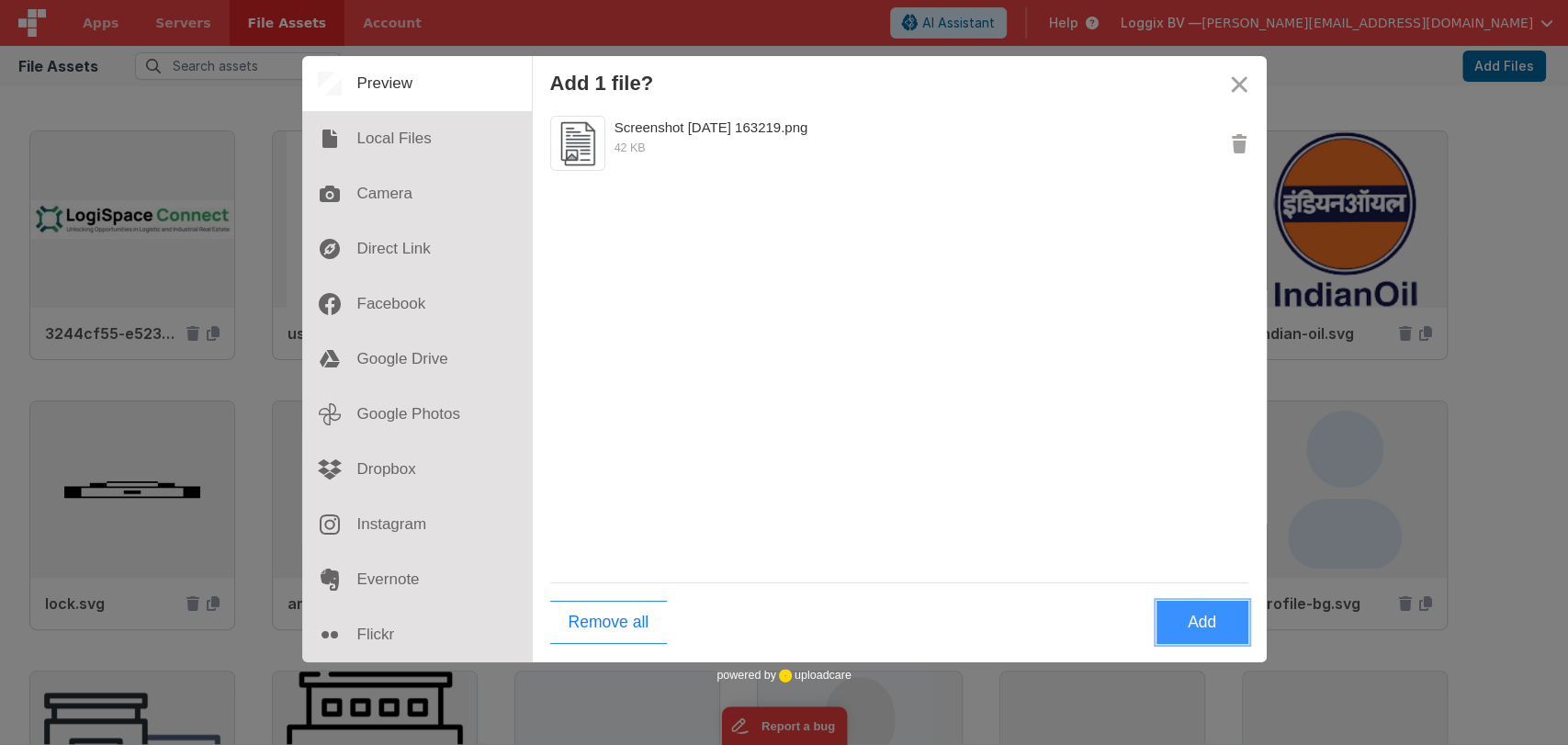
click at [1179, 626] on button "Add" at bounding box center [1202, 622] width 92 height 43
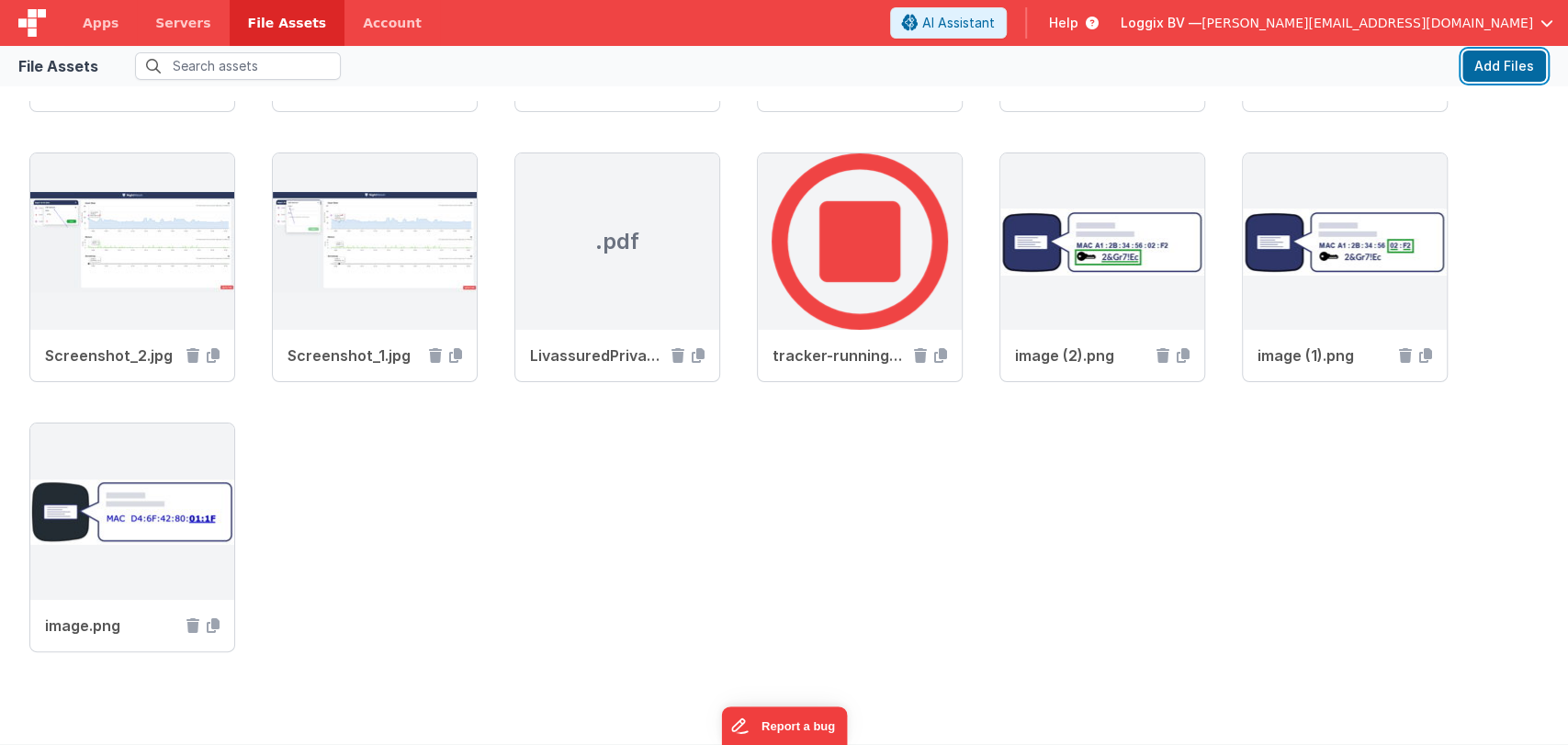
scroll to position [9201, 0]
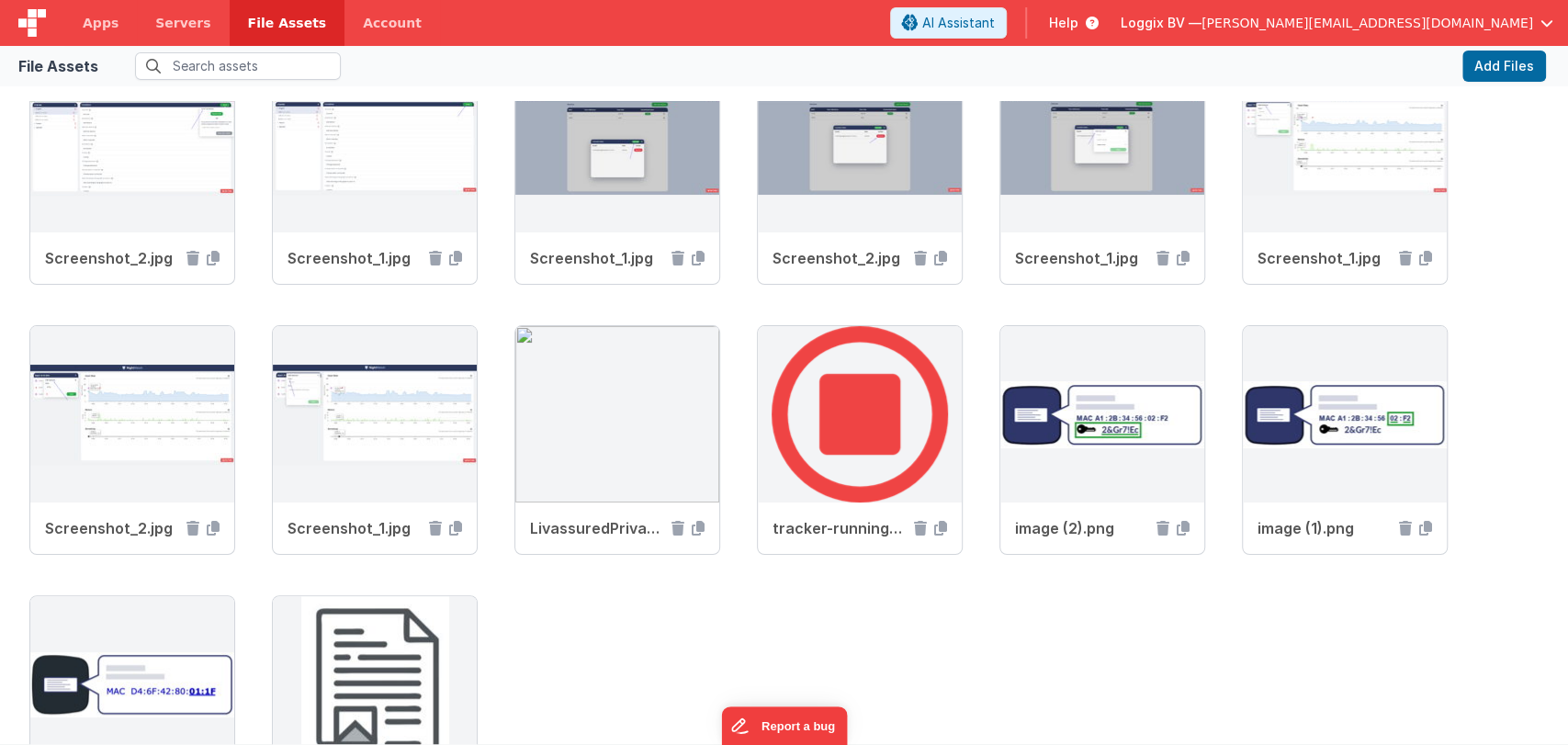
scroll to position [8905, 0]
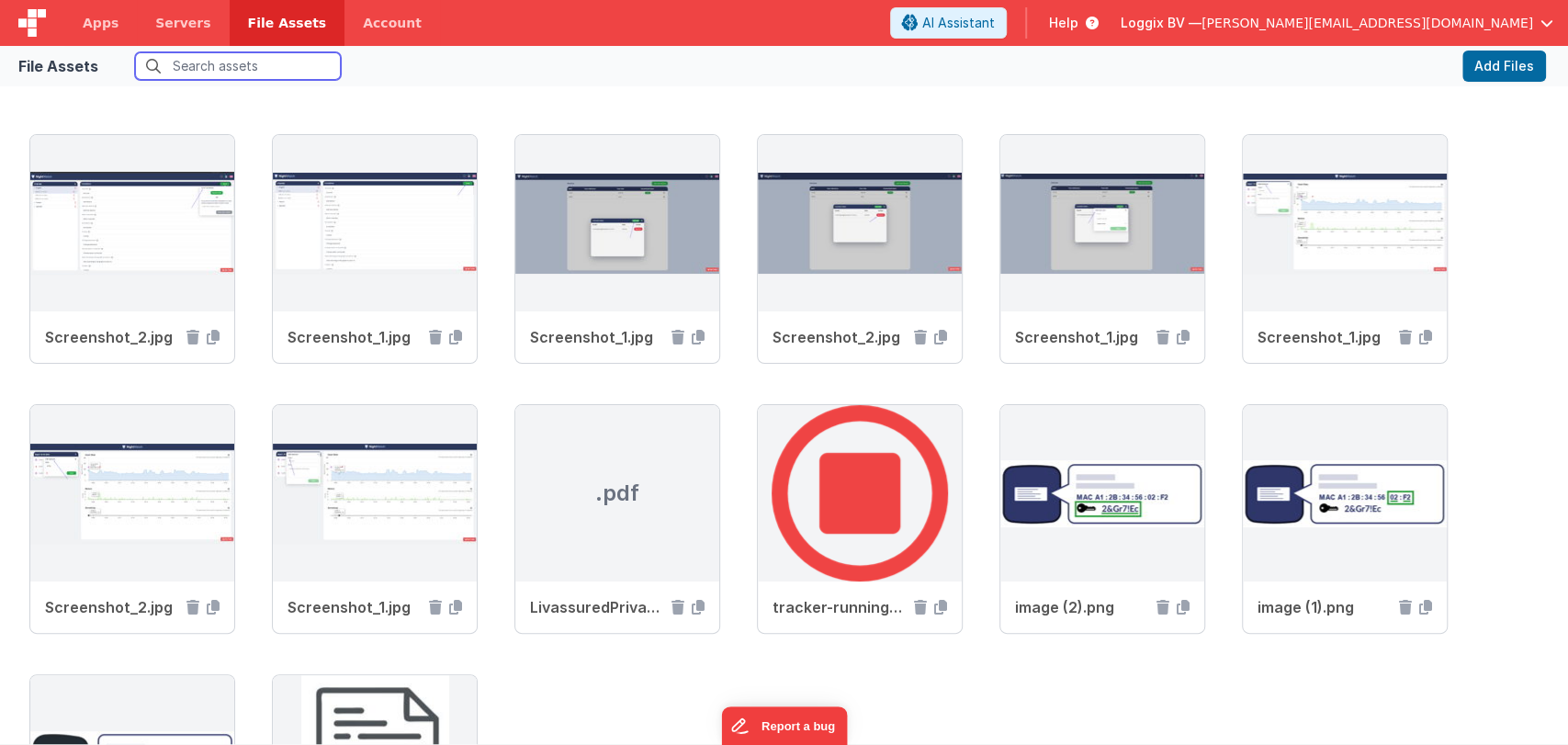
click at [253, 65] on input "text" at bounding box center [238, 66] width 205 height 28
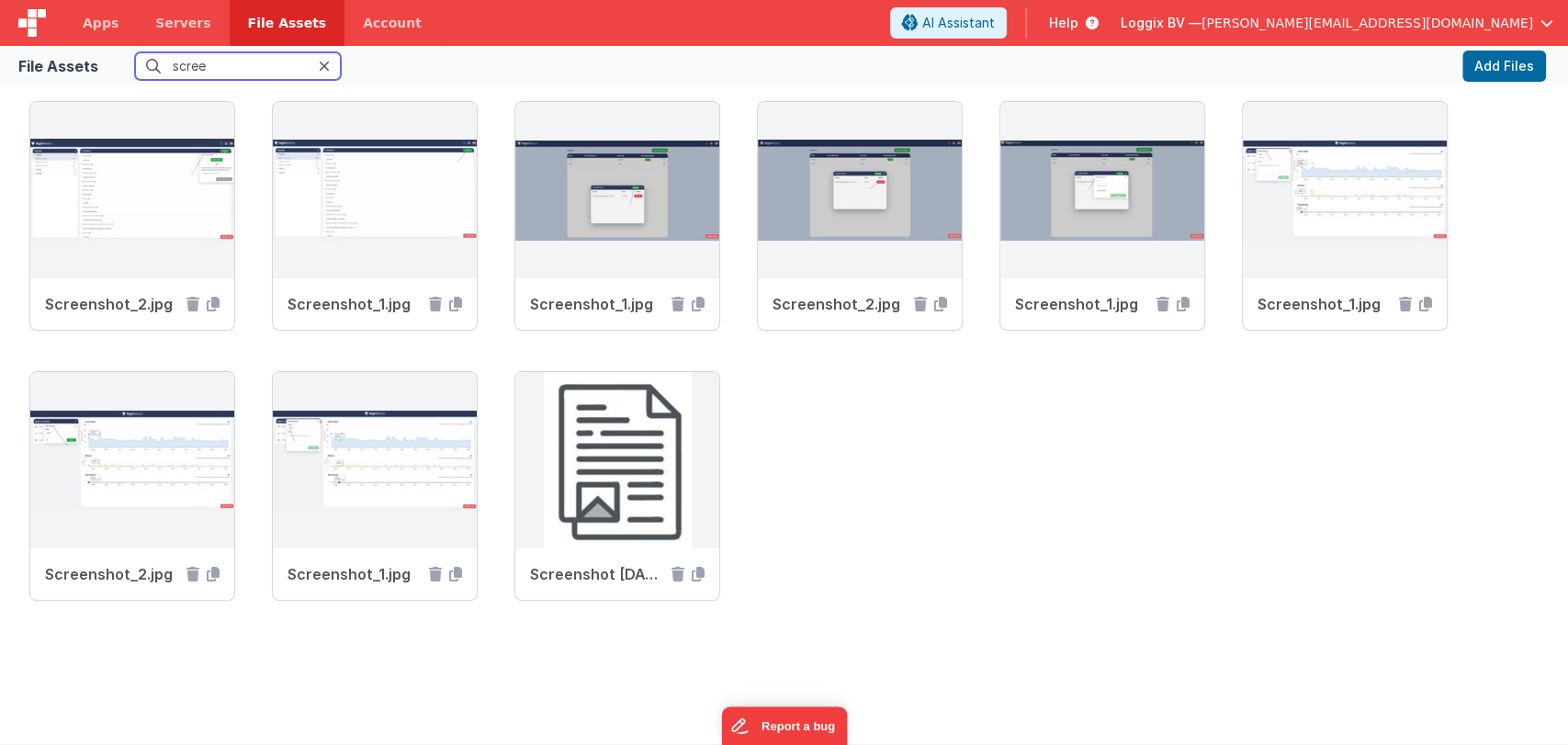
scroll to position [300, 0]
click at [694, 575] on icon at bounding box center [697, 573] width 12 height 14
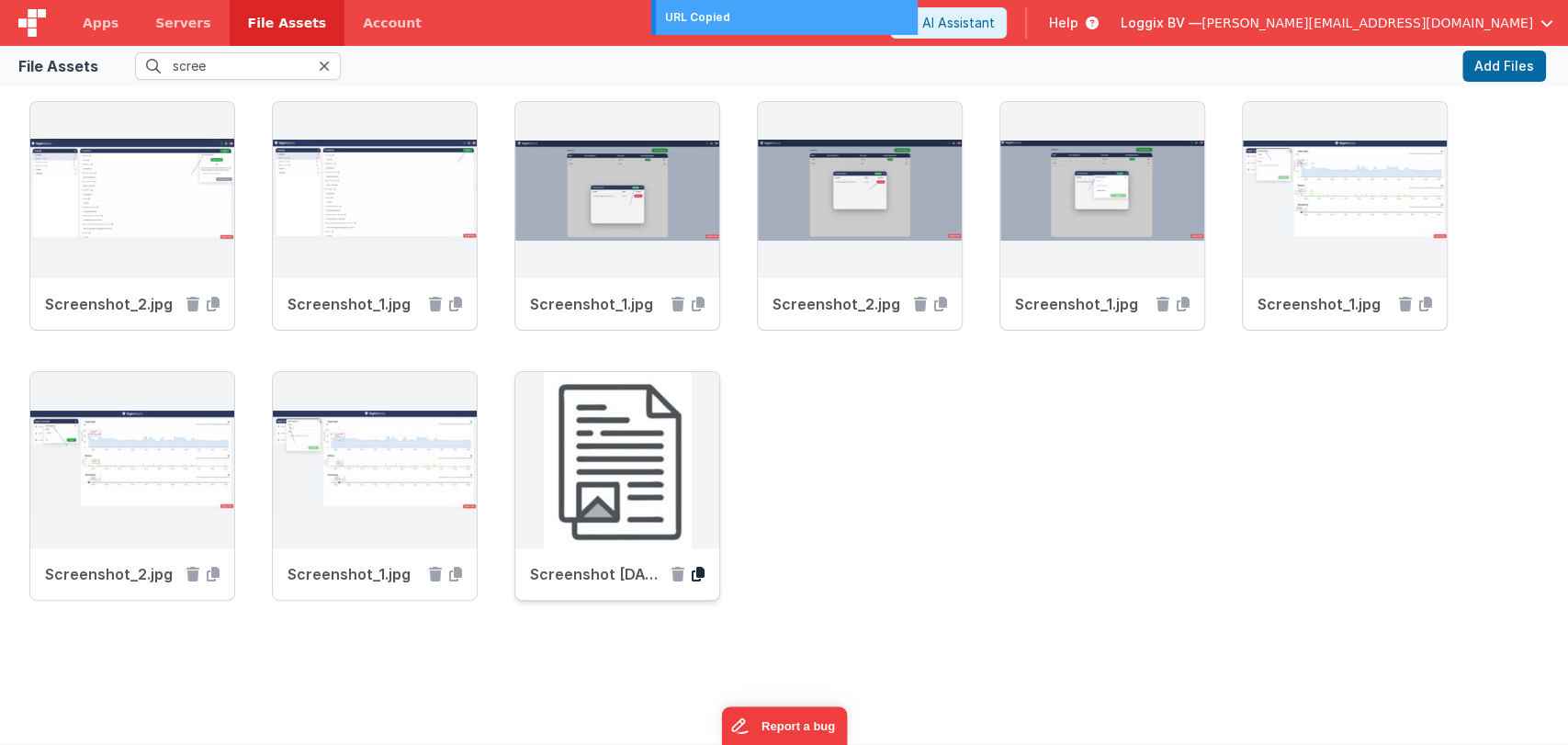
click at [694, 575] on icon at bounding box center [697, 573] width 12 height 14
click at [698, 571] on icon at bounding box center [697, 573] width 12 height 14
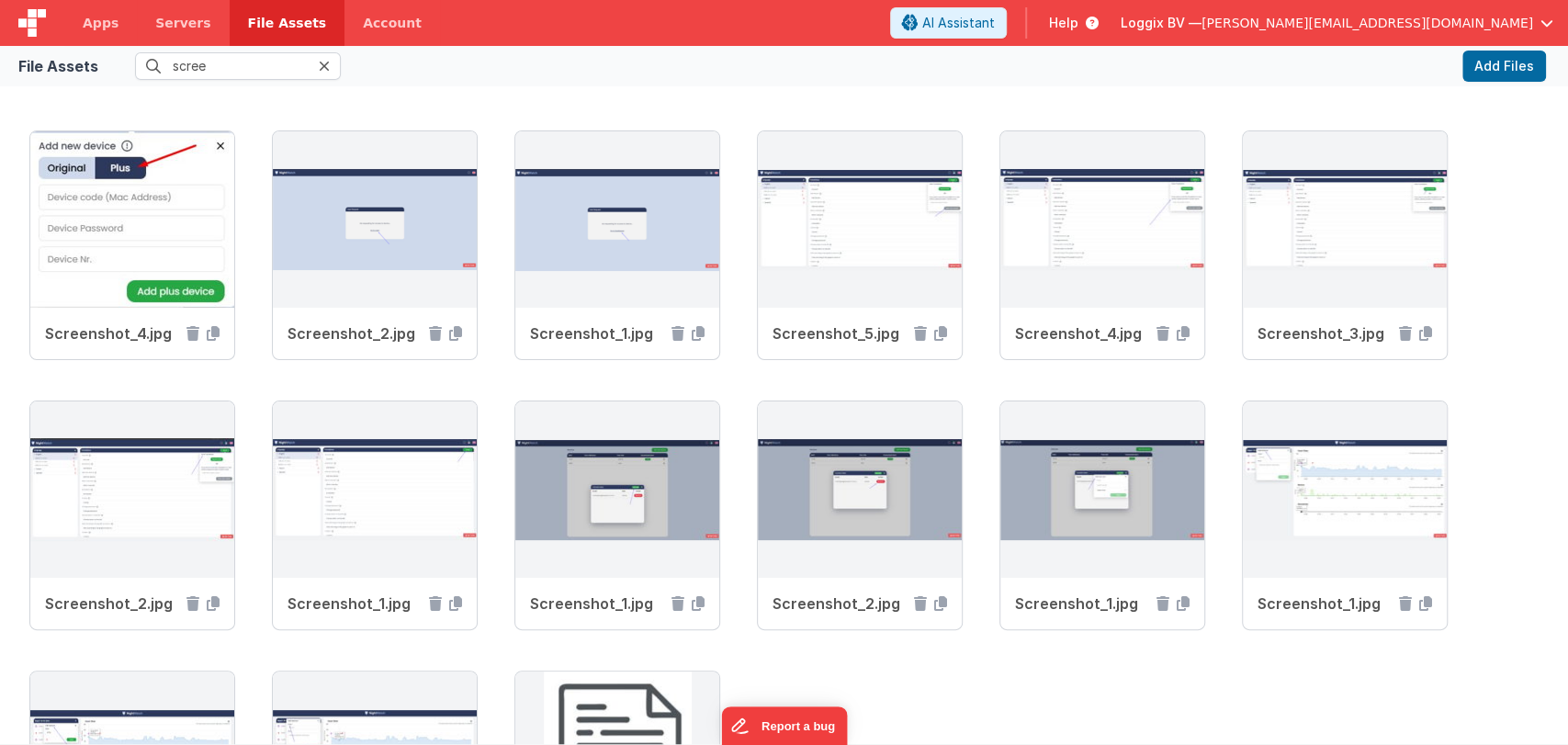
click at [324, 67] on icon at bounding box center [324, 65] width 11 height 14
click at [291, 65] on input "scree" at bounding box center [238, 66] width 205 height 28
type input "s"
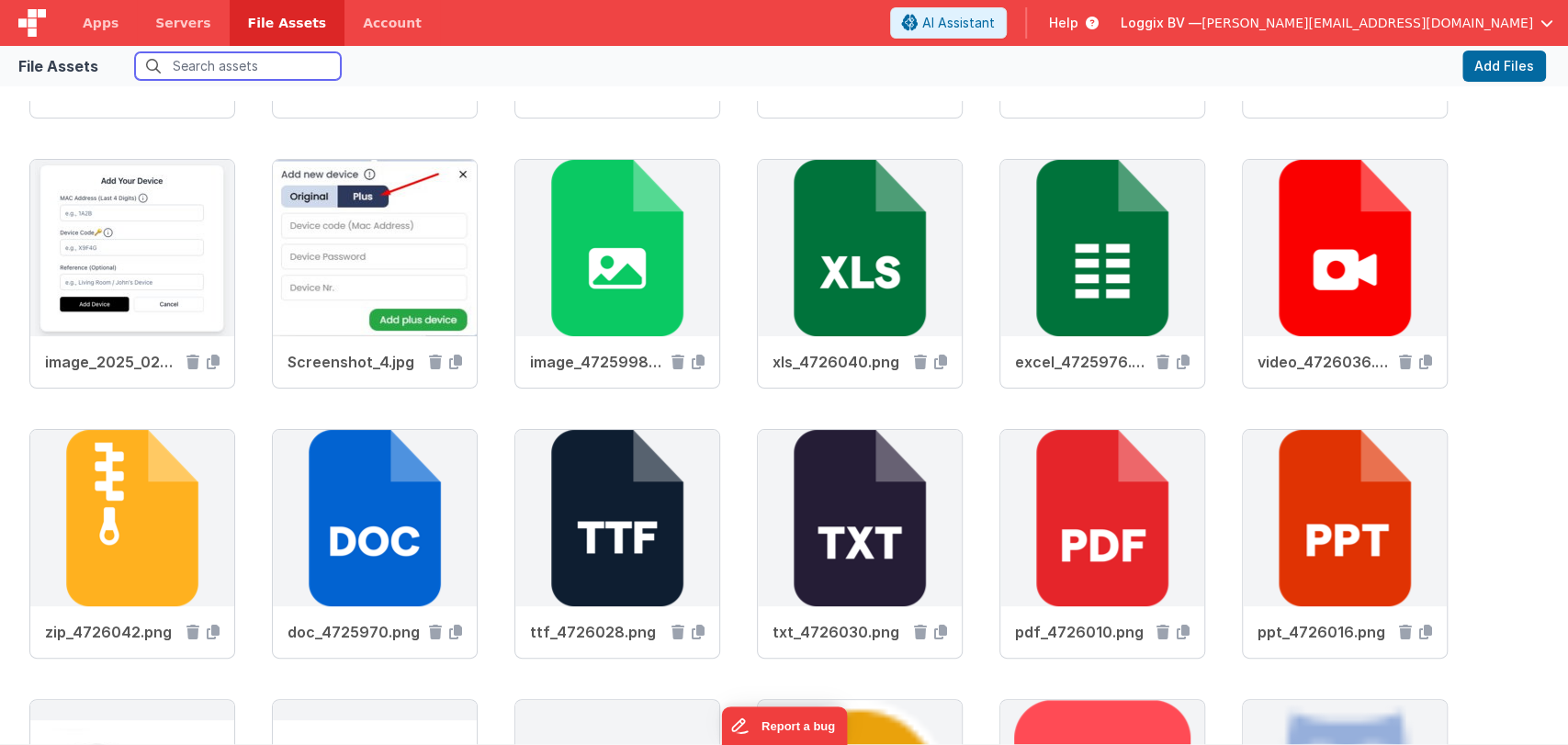
scroll to position [4291, 0]
click at [1184, 629] on icon at bounding box center [1182, 631] width 12 height 14
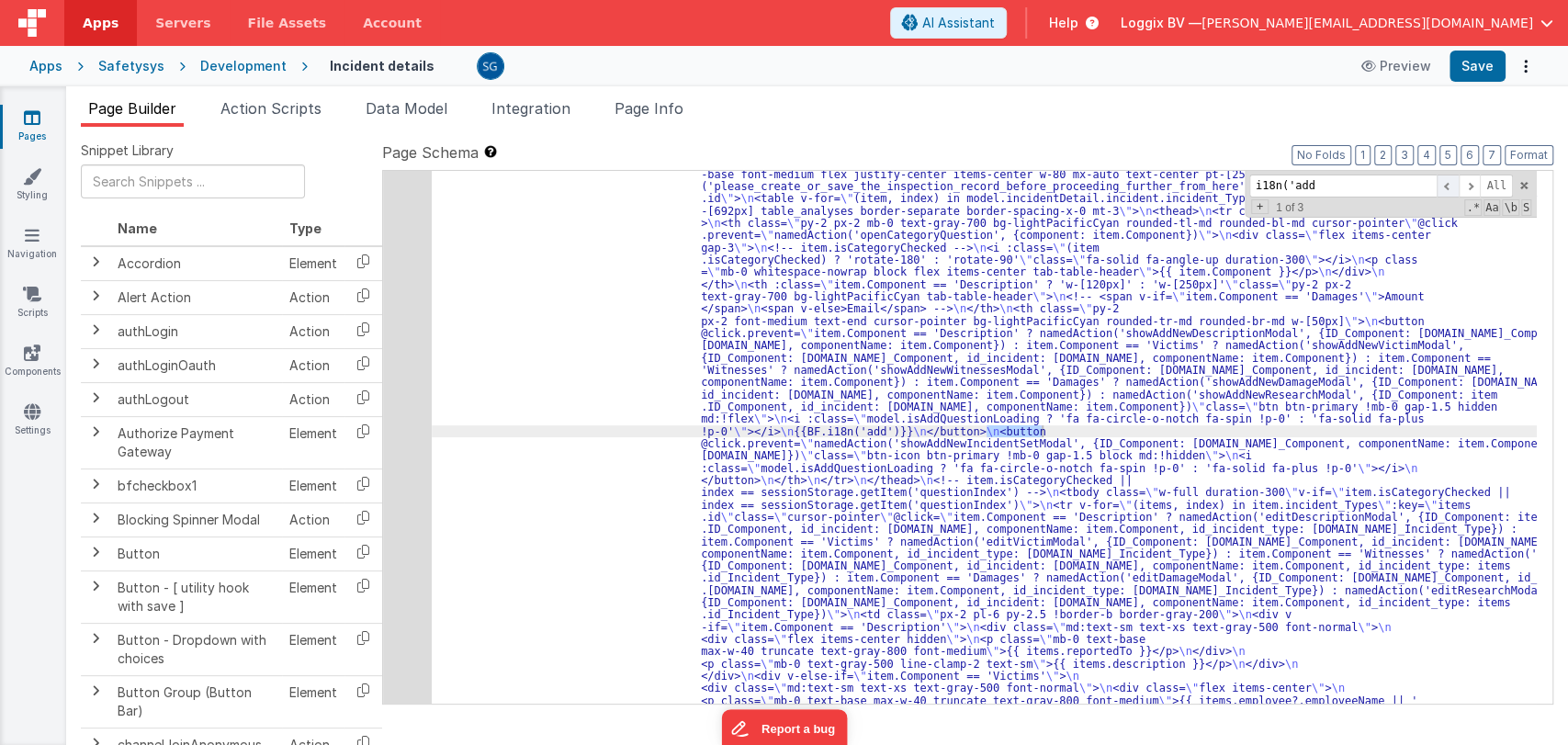
scroll to position [4803, 0]
click at [1444, 181] on span at bounding box center [1447, 186] width 22 height 23
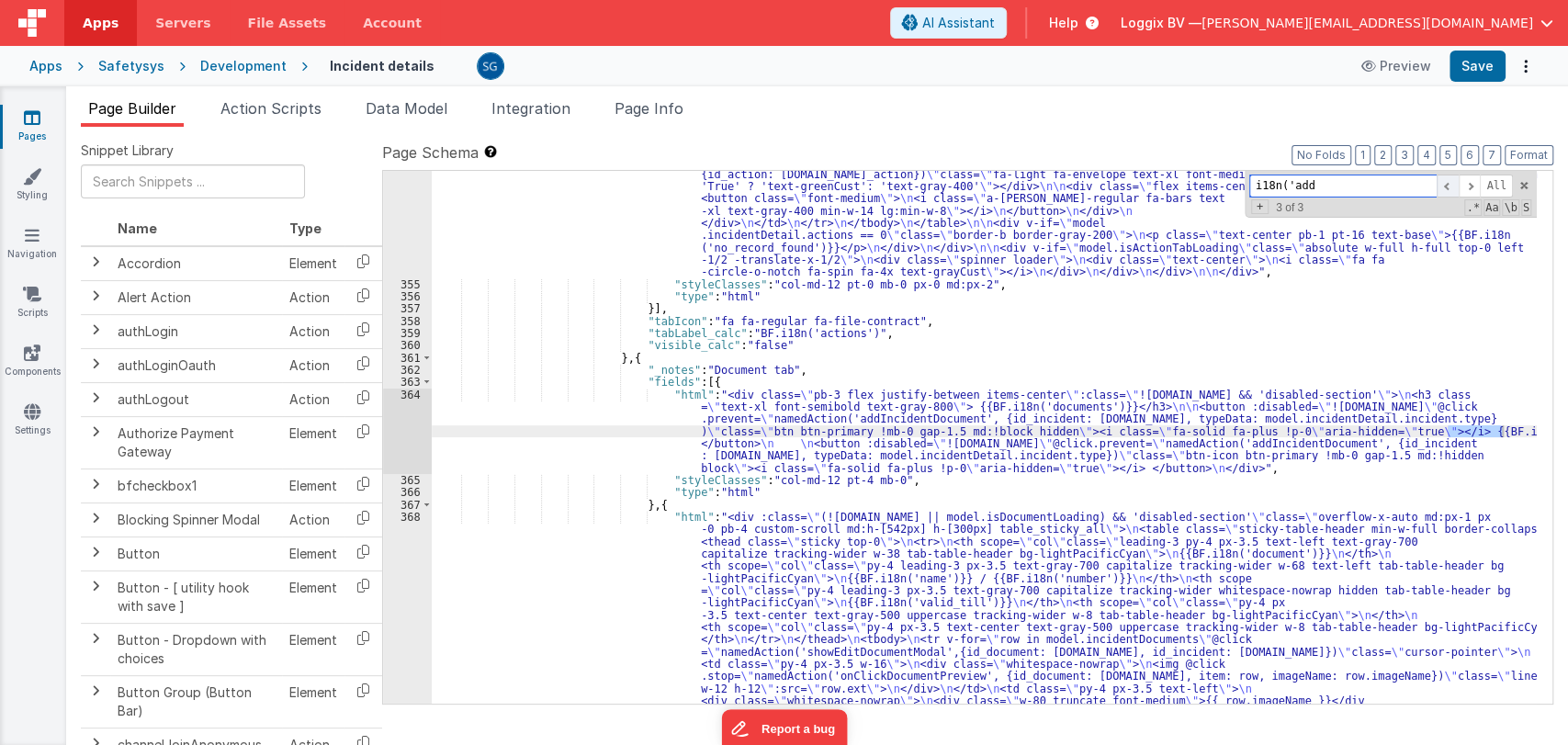
click at [1444, 181] on span at bounding box center [1447, 186] width 22 height 23
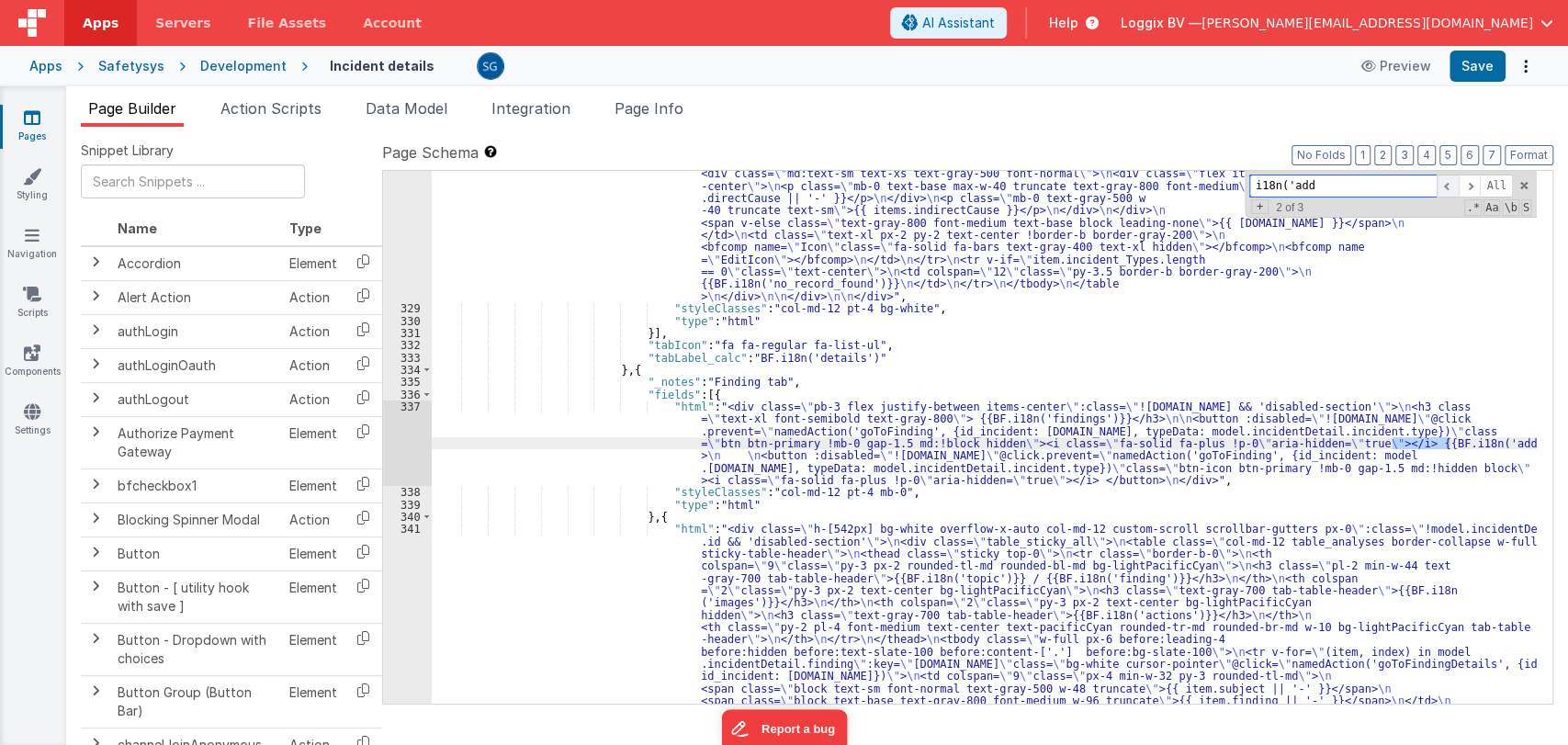
scroll to position [5733, 0]
click at [250, 98] on li "Action Scripts" at bounding box center [271, 111] width 116 height 30
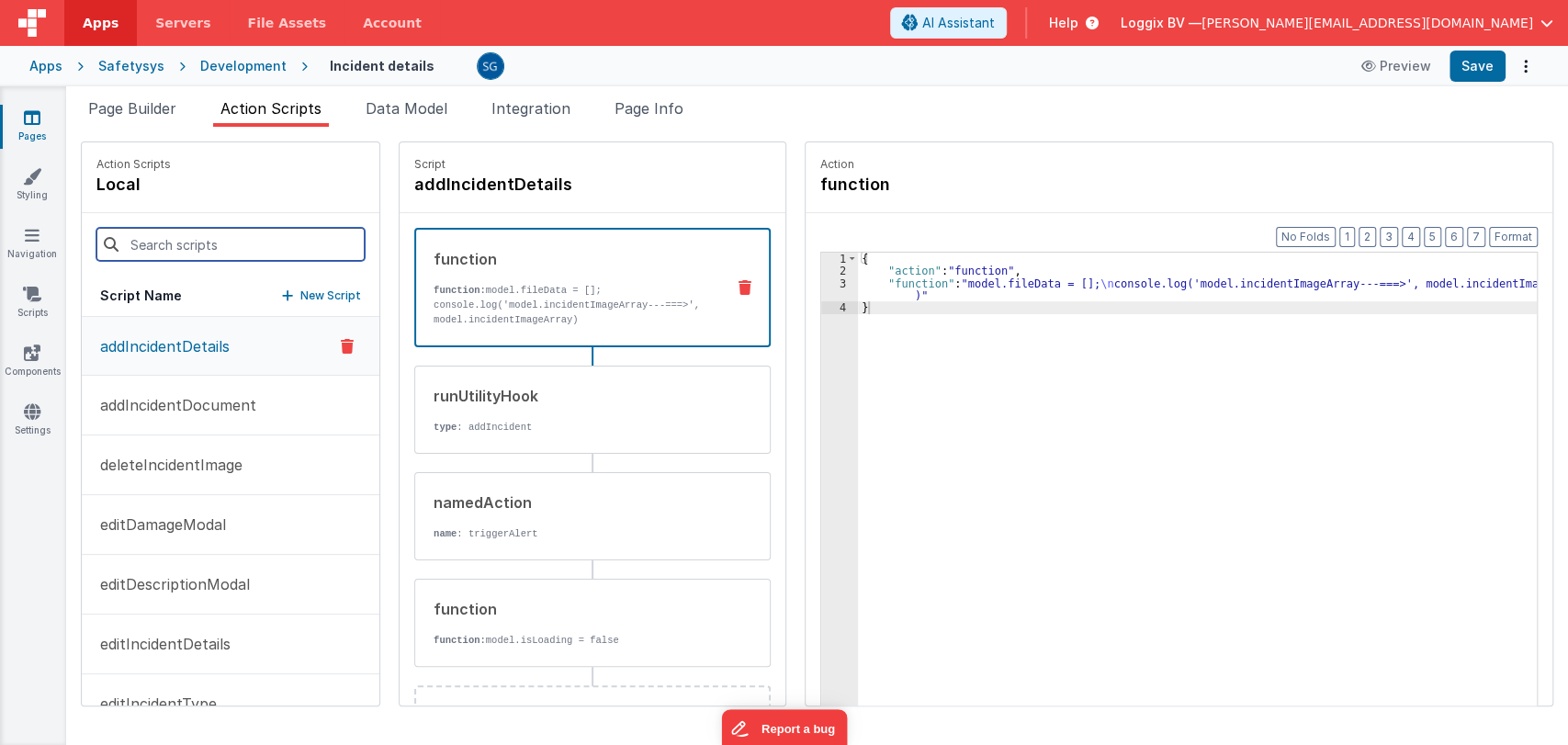
click at [158, 234] on input at bounding box center [229, 244] width 268 height 33
paste input "goToFinding"
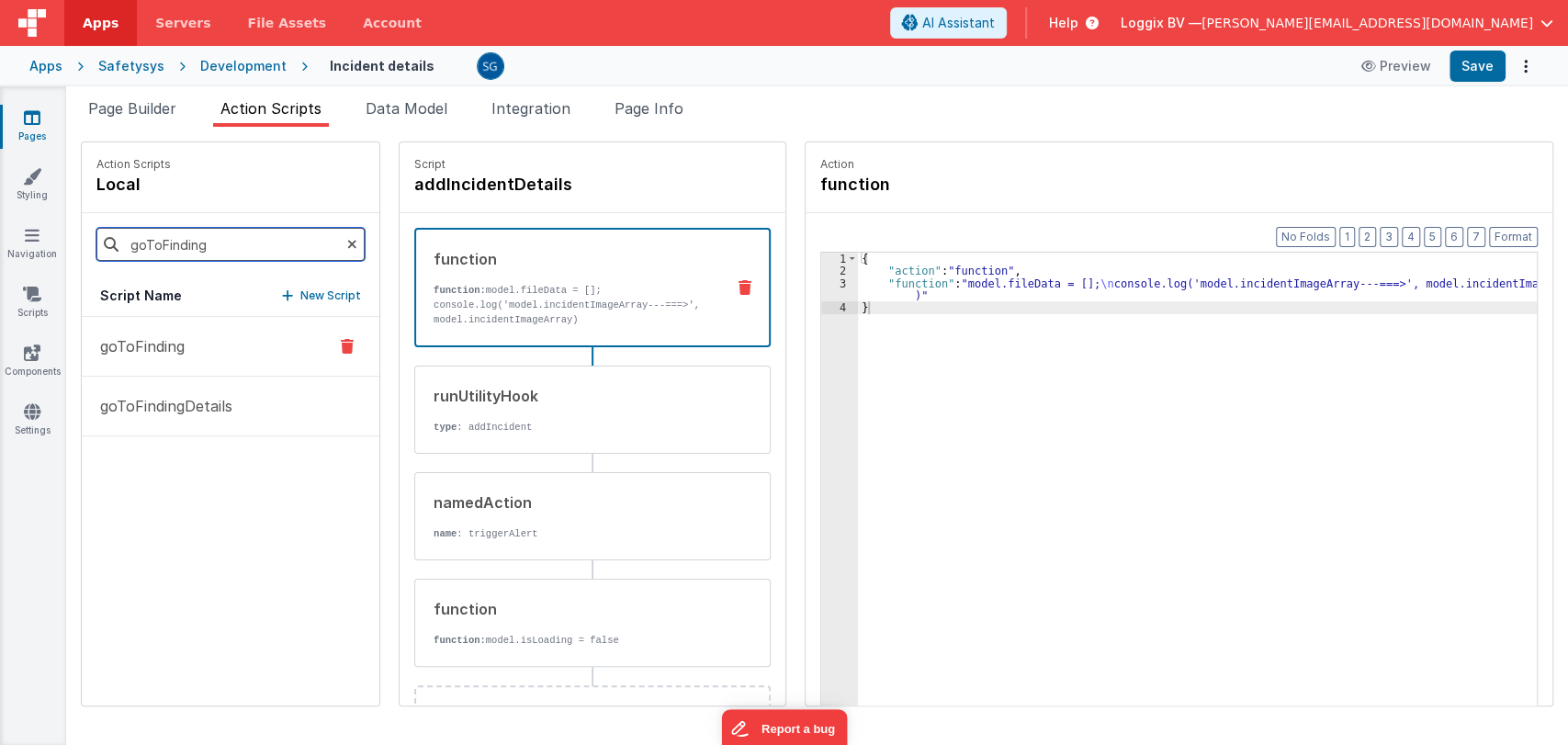
type input "goToFinding"
click at [157, 343] on p "goToFinding" at bounding box center [136, 346] width 95 height 22
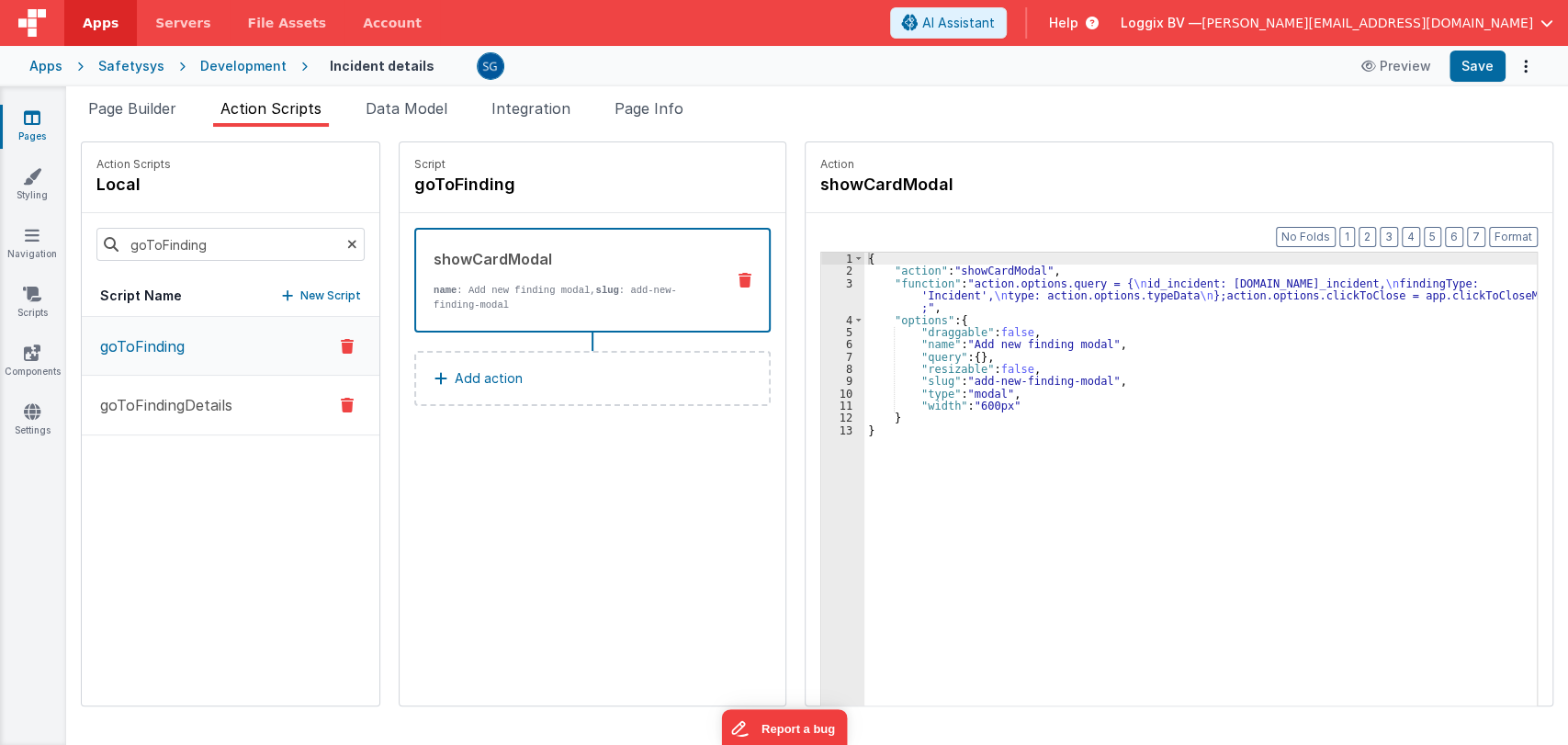
click at [224, 398] on p "goToFindingDetails" at bounding box center [160, 404] width 143 height 22
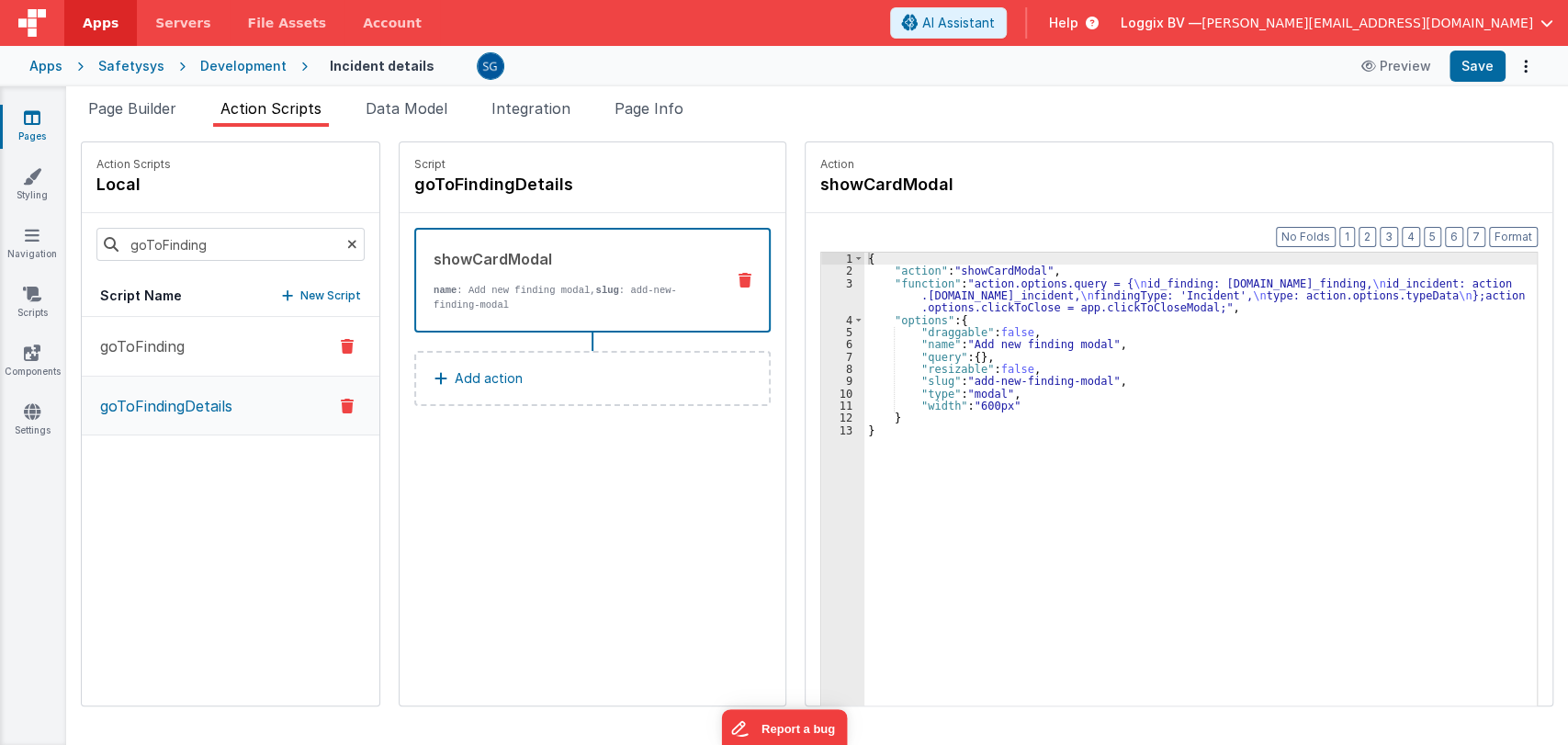
click at [161, 330] on button "goToFinding" at bounding box center [230, 347] width 298 height 60
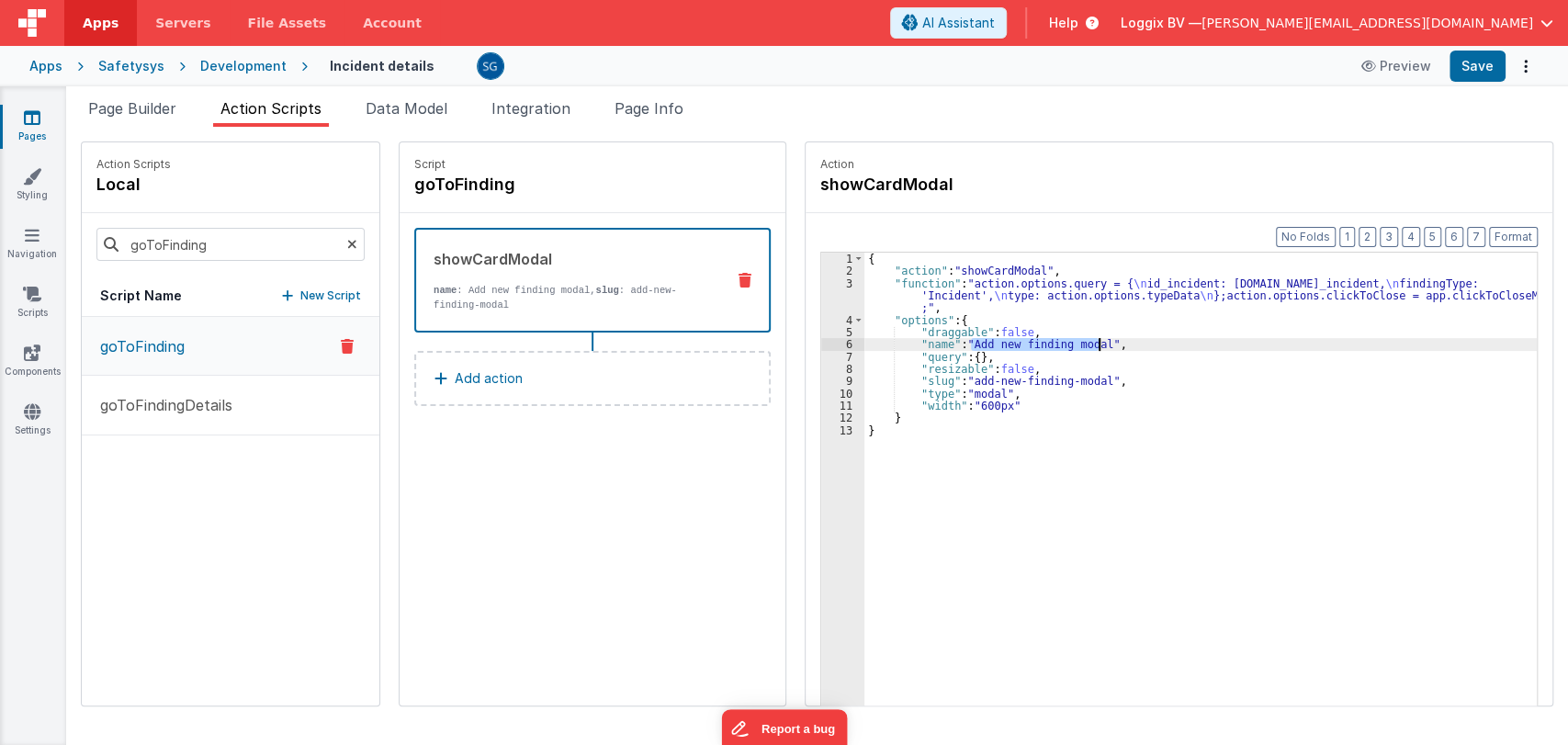
drag, startPoint x: 982, startPoint y: 343, endPoint x: 1079, endPoint y: 344, distance: 97.0
click at [1079, 344] on div "{ "action" : "showCardModal" , "function" : "action.options.query = { \n id_inc…" at bounding box center [1202, 519] width 677 height 535
click at [140, 105] on span "Page Builder" at bounding box center [133, 108] width 88 height 18
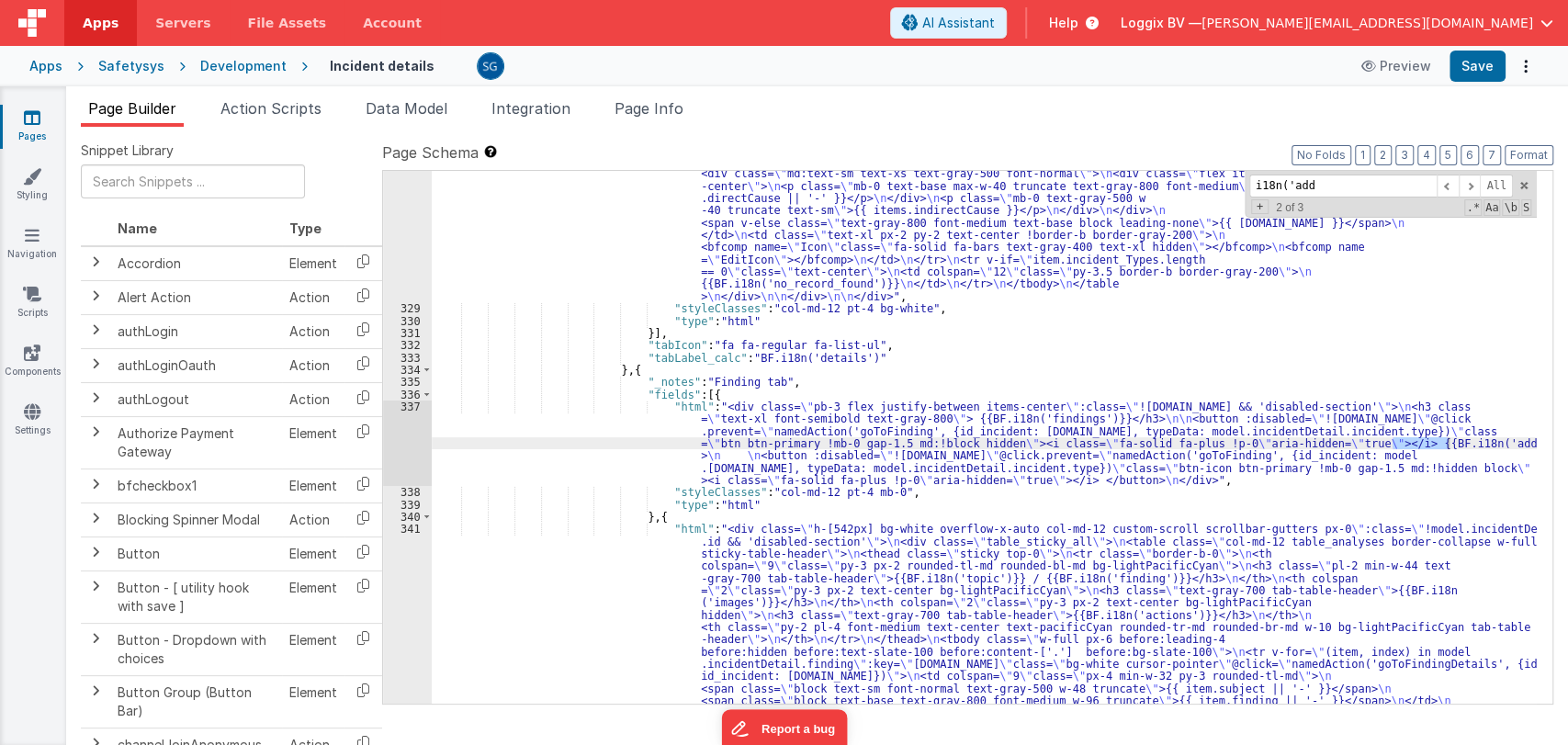
click at [35, 129] on link "Pages" at bounding box center [32, 127] width 66 height 36
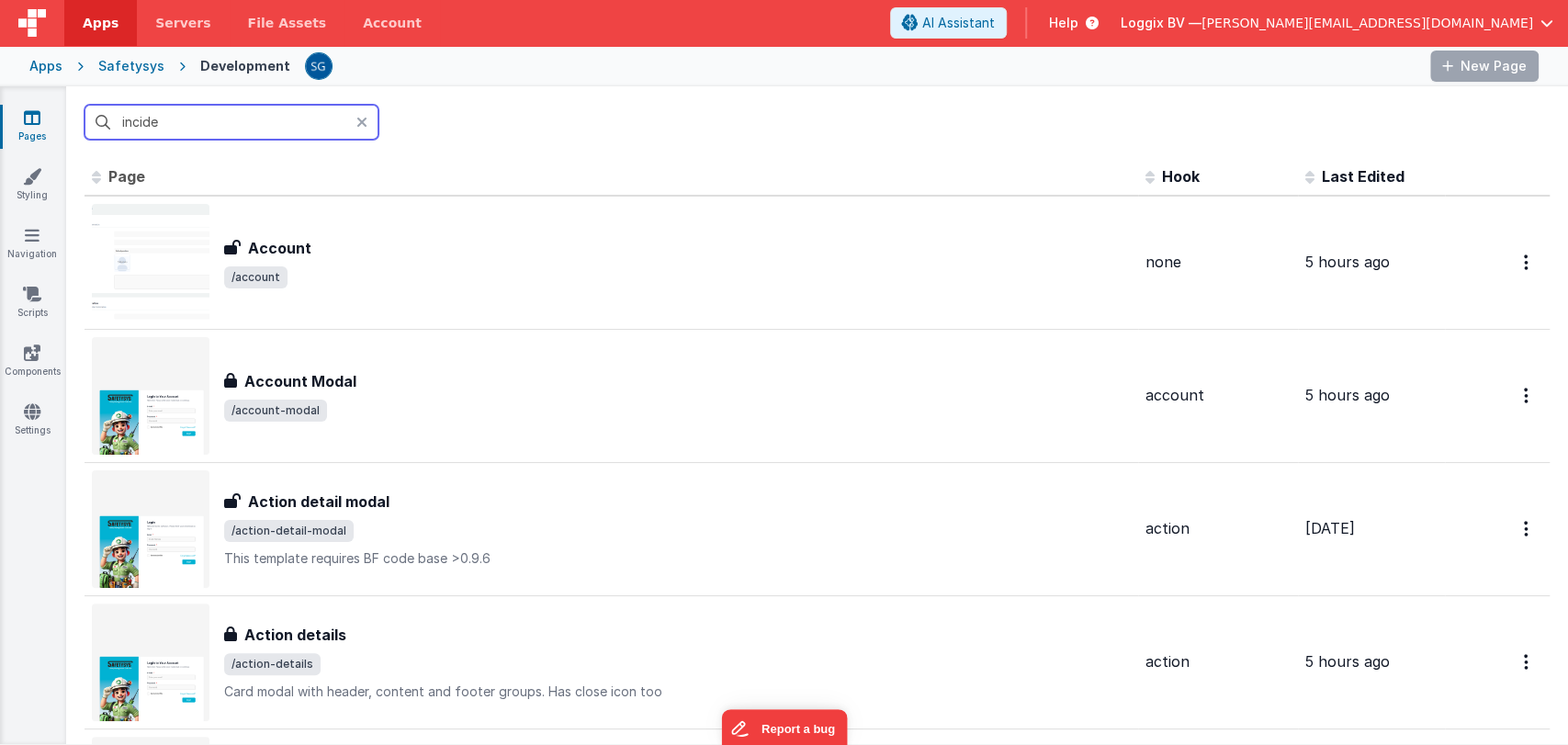
click at [233, 126] on input "incide" at bounding box center [231, 122] width 294 height 35
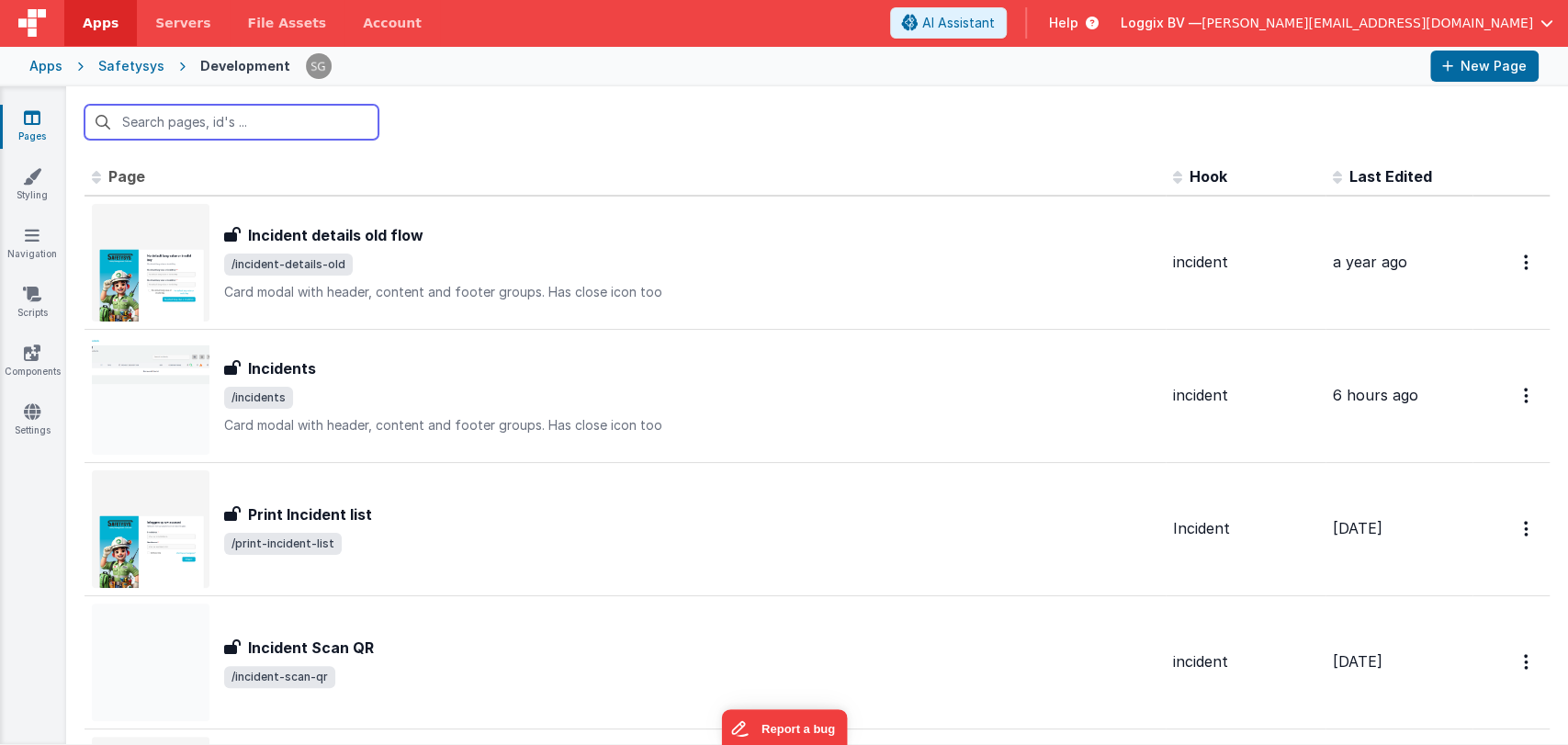
paste input "Add new finding modal"
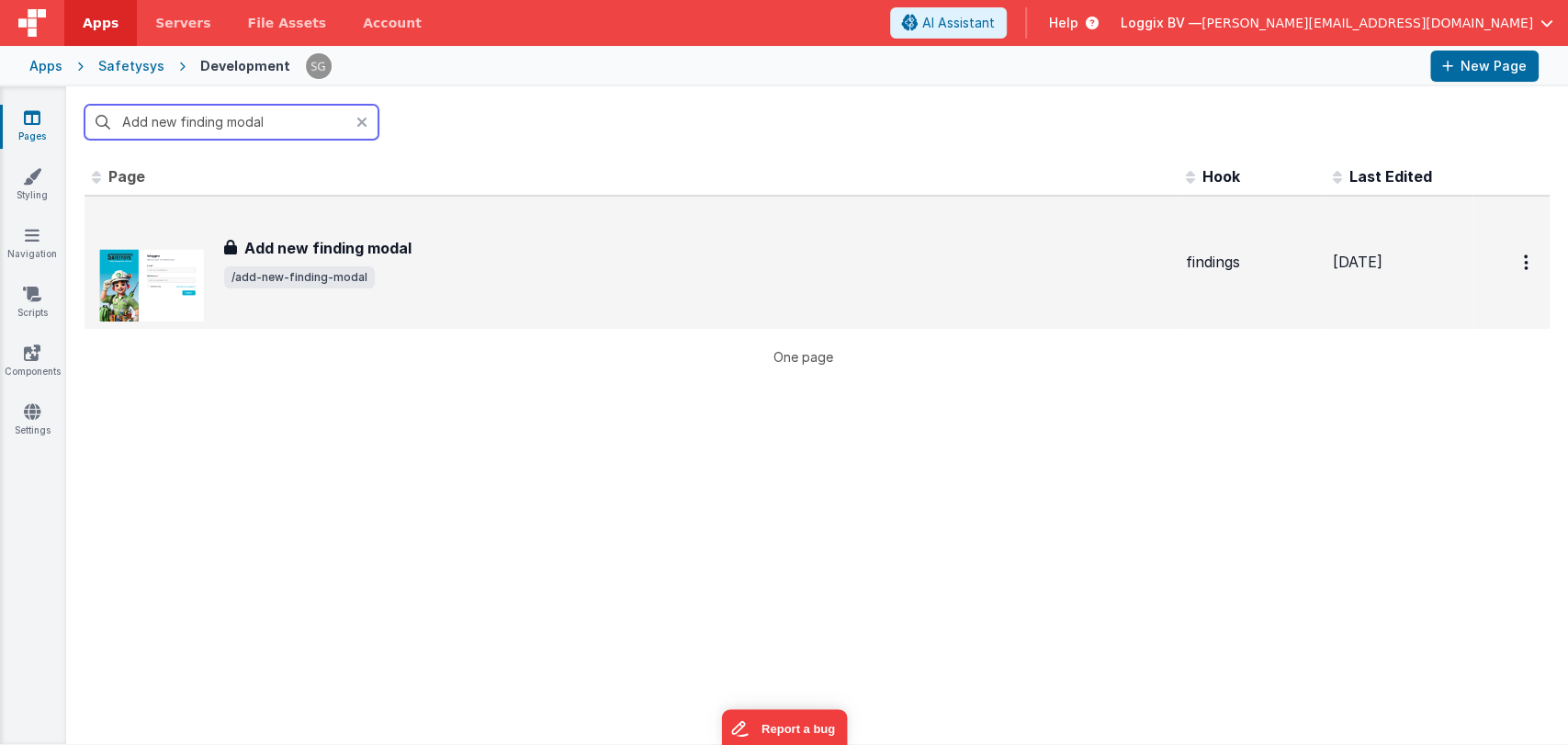
type input "Add new finding modal"
click at [353, 245] on h3 "Add new finding modal" at bounding box center [327, 248] width 167 height 22
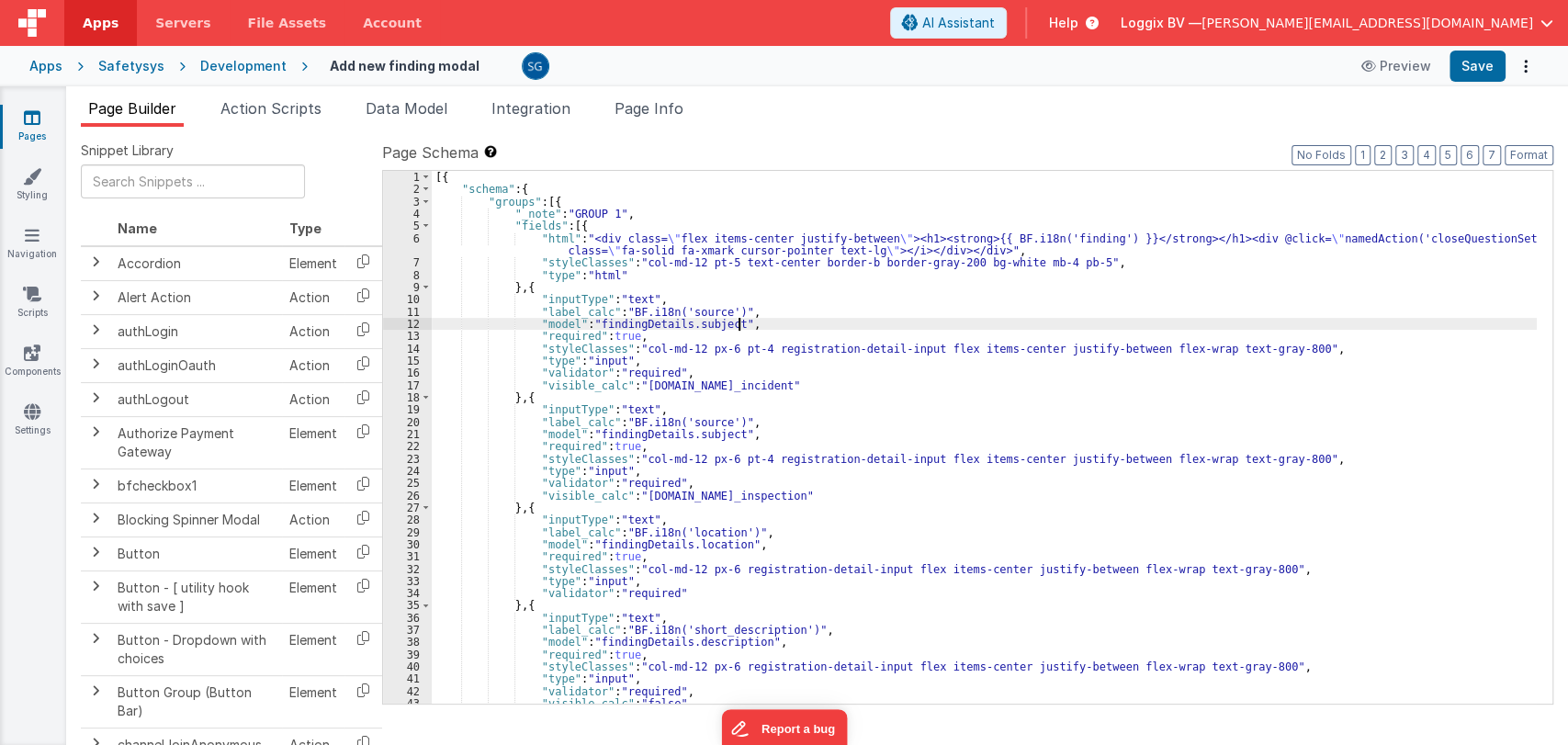
click at [775, 318] on div "[{ "schema" : { "groups" : [{ "_note" : "GROUP 1" , "fields" : [{ "html" : "<di…" at bounding box center [984, 449] width 1105 height 558
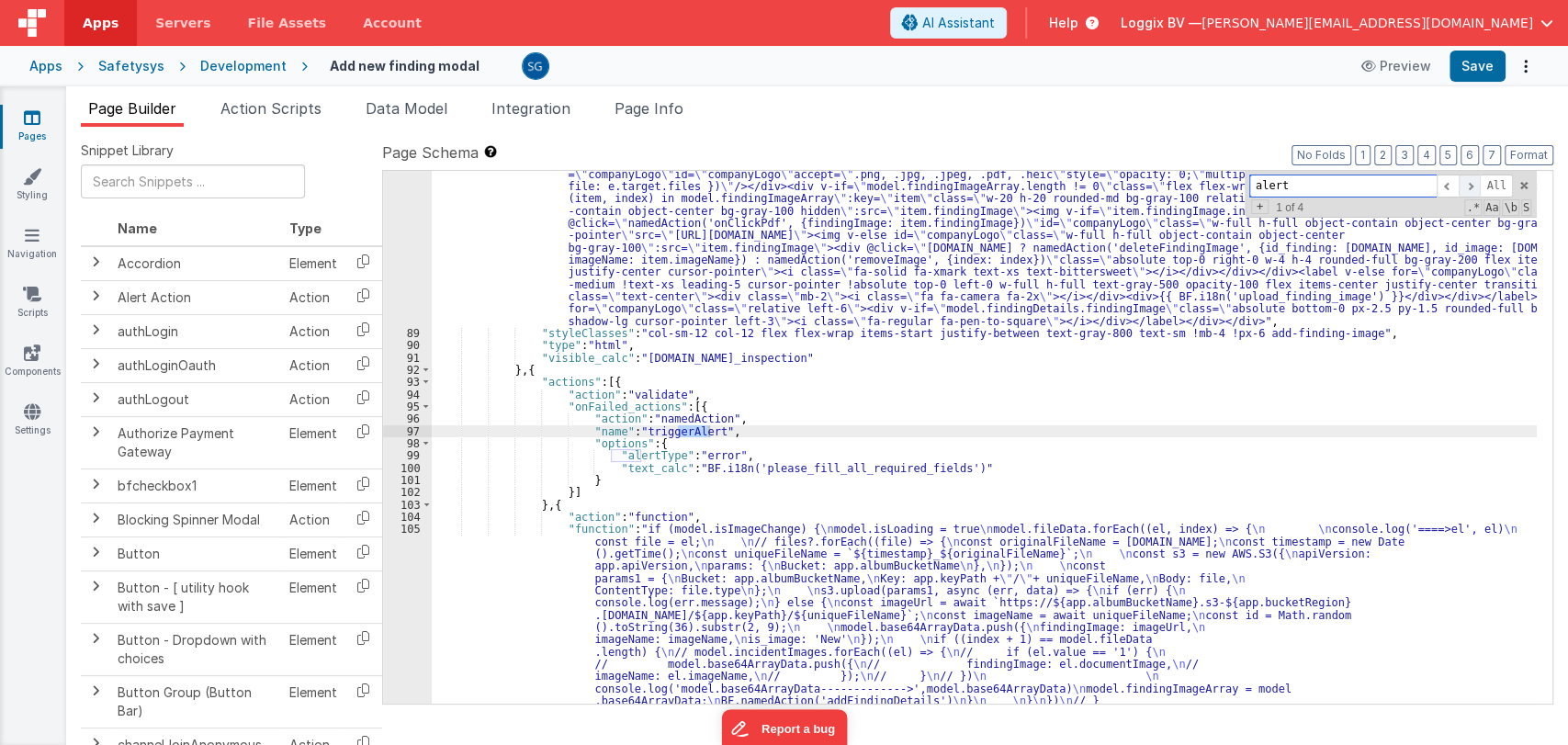
click at [1469, 182] on span at bounding box center [1469, 186] width 22 height 23
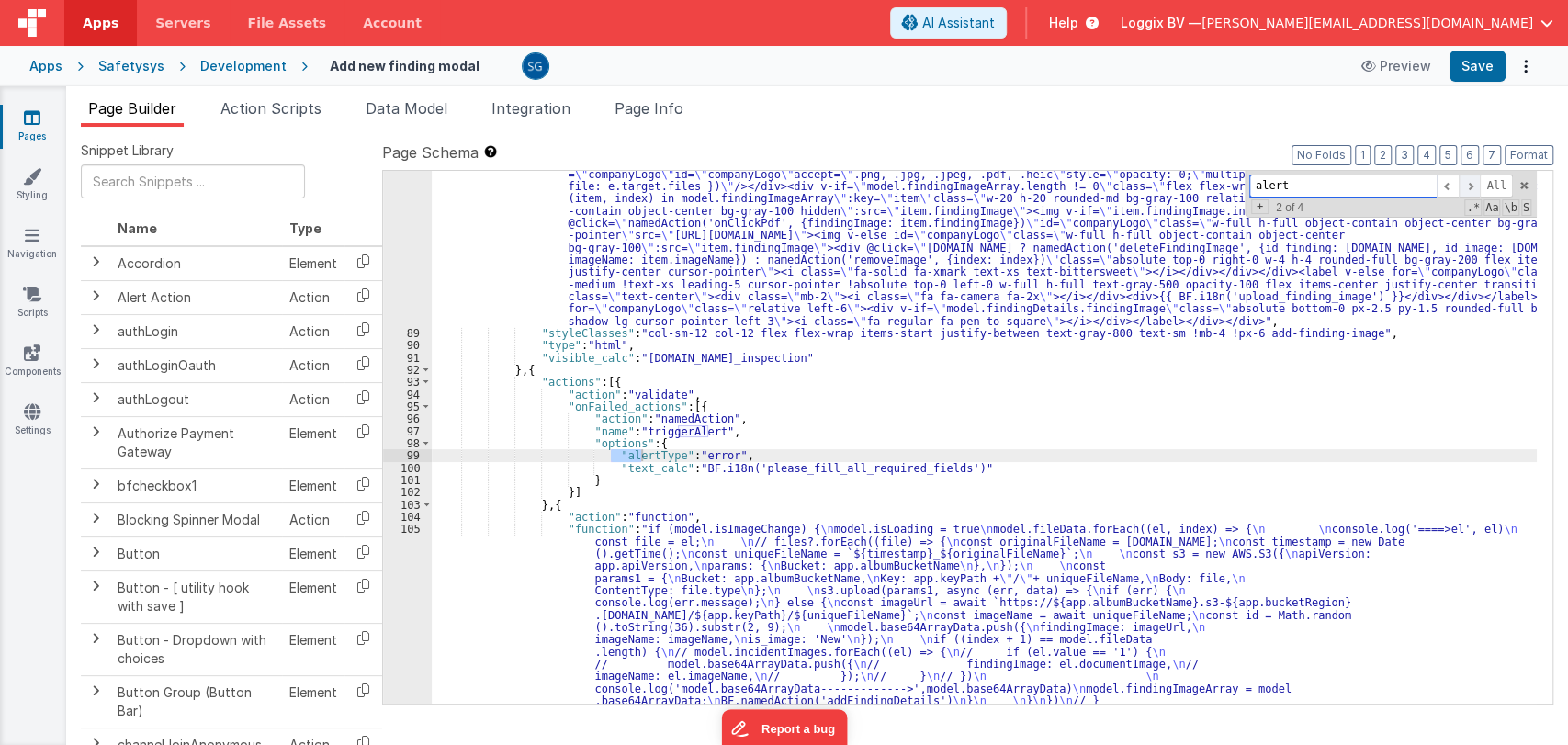
click at [1469, 182] on span at bounding box center [1469, 186] width 22 height 23
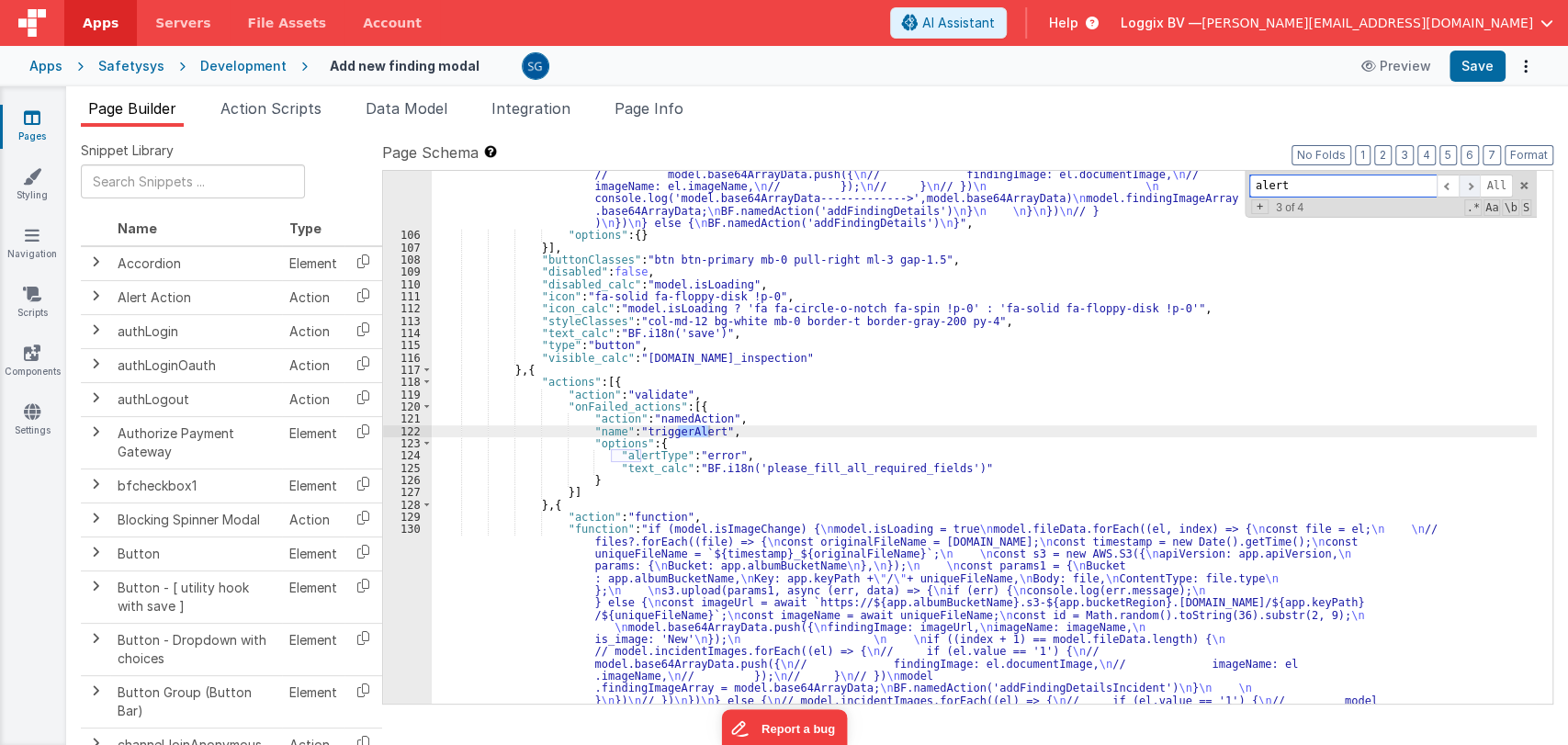
scroll to position [1961, 0]
click at [1470, 183] on span at bounding box center [1469, 186] width 22 height 23
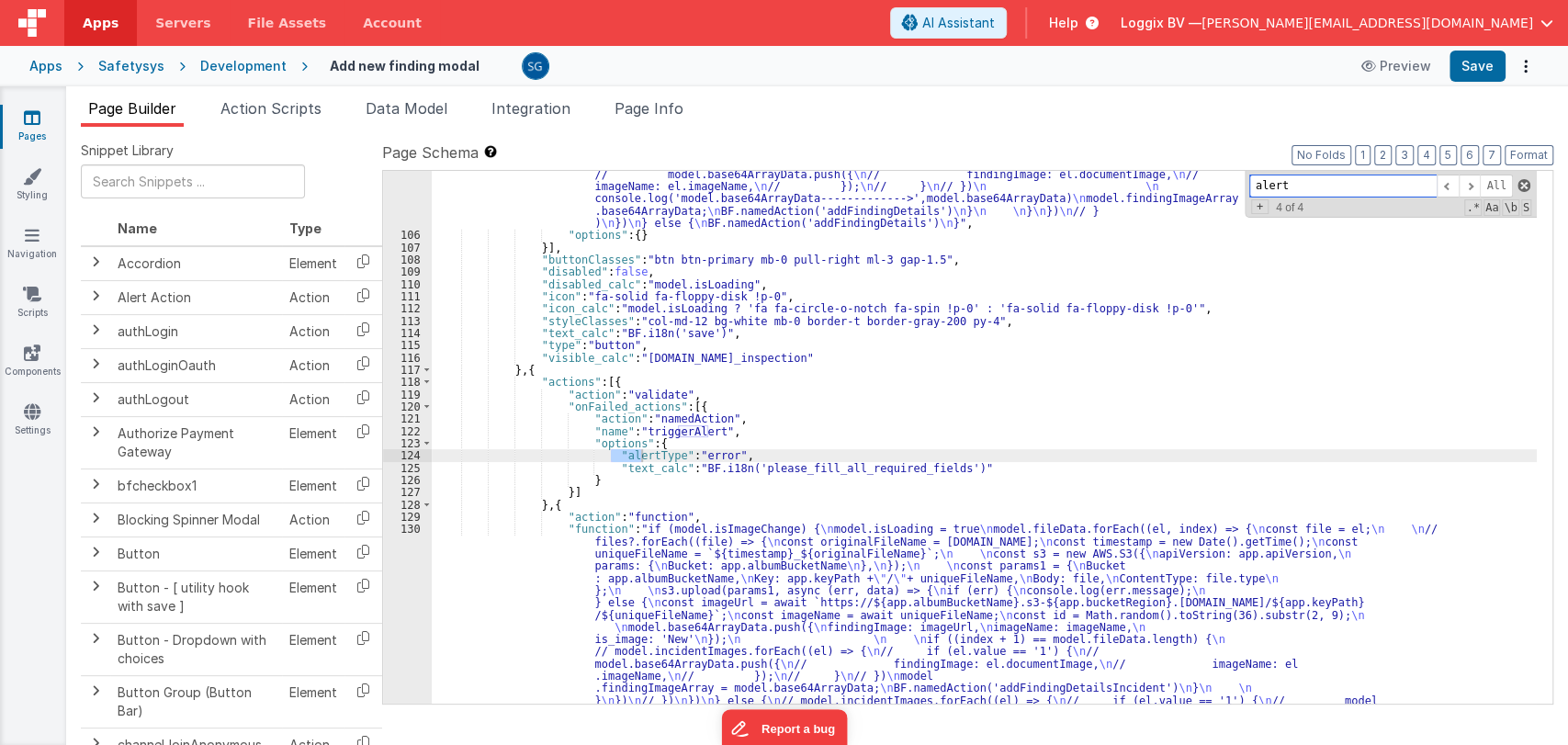
click at [1519, 186] on span at bounding box center [1523, 185] width 12 height 12
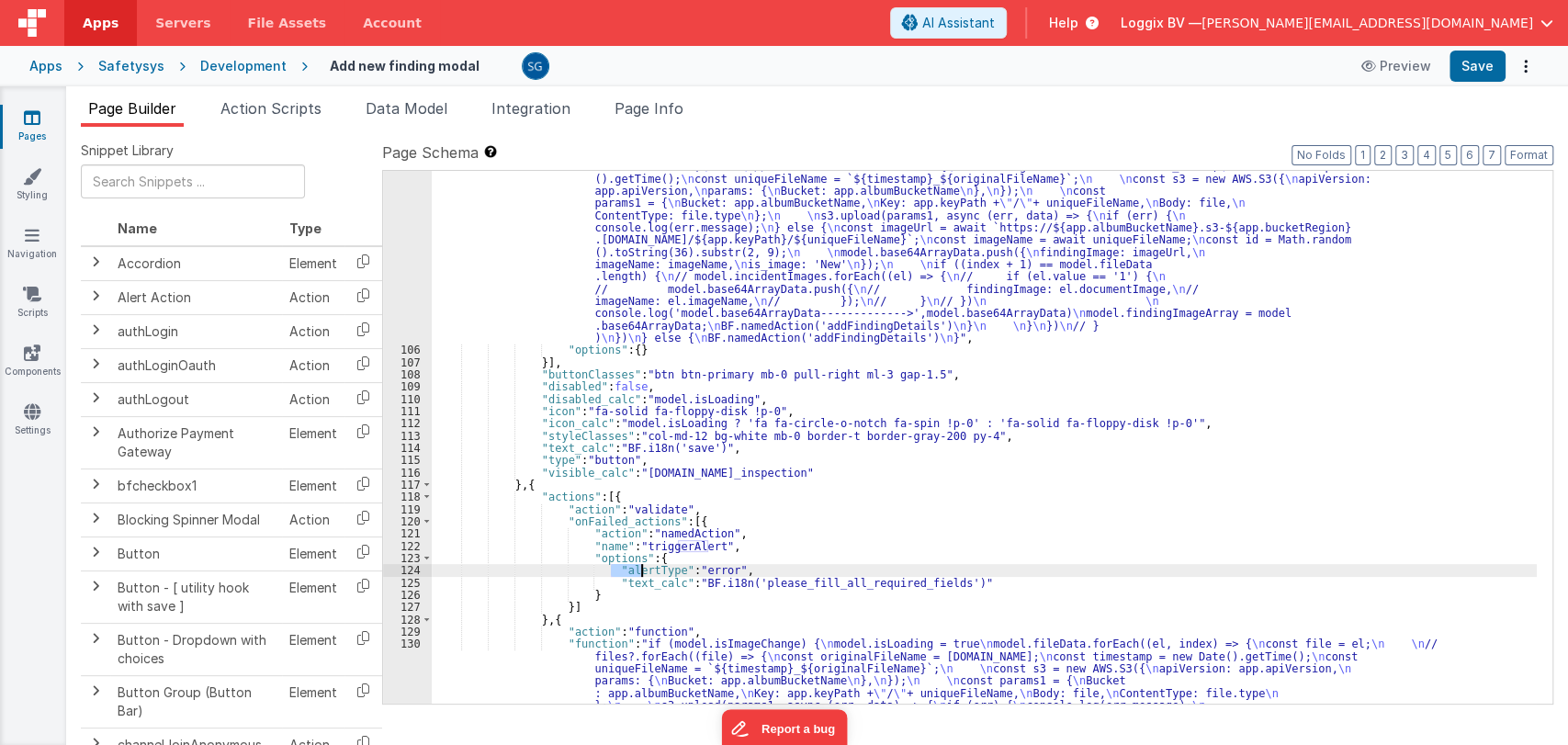
scroll to position [1792, 0]
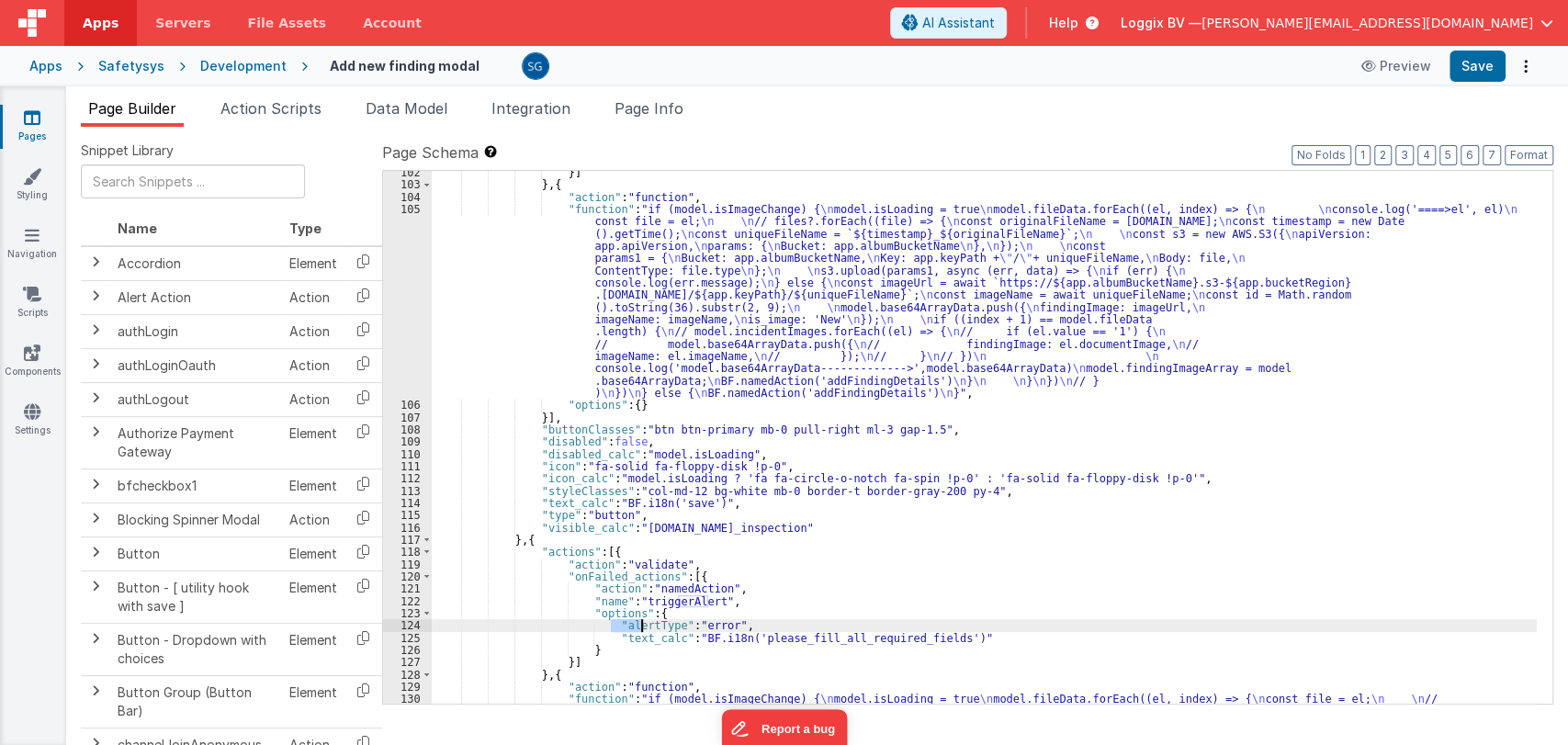
click at [936, 558] on div "}] } , { "action" : "function" , "function" : "if (model.isImageChange) { \n mo…" at bounding box center [984, 542] width 1105 height 753
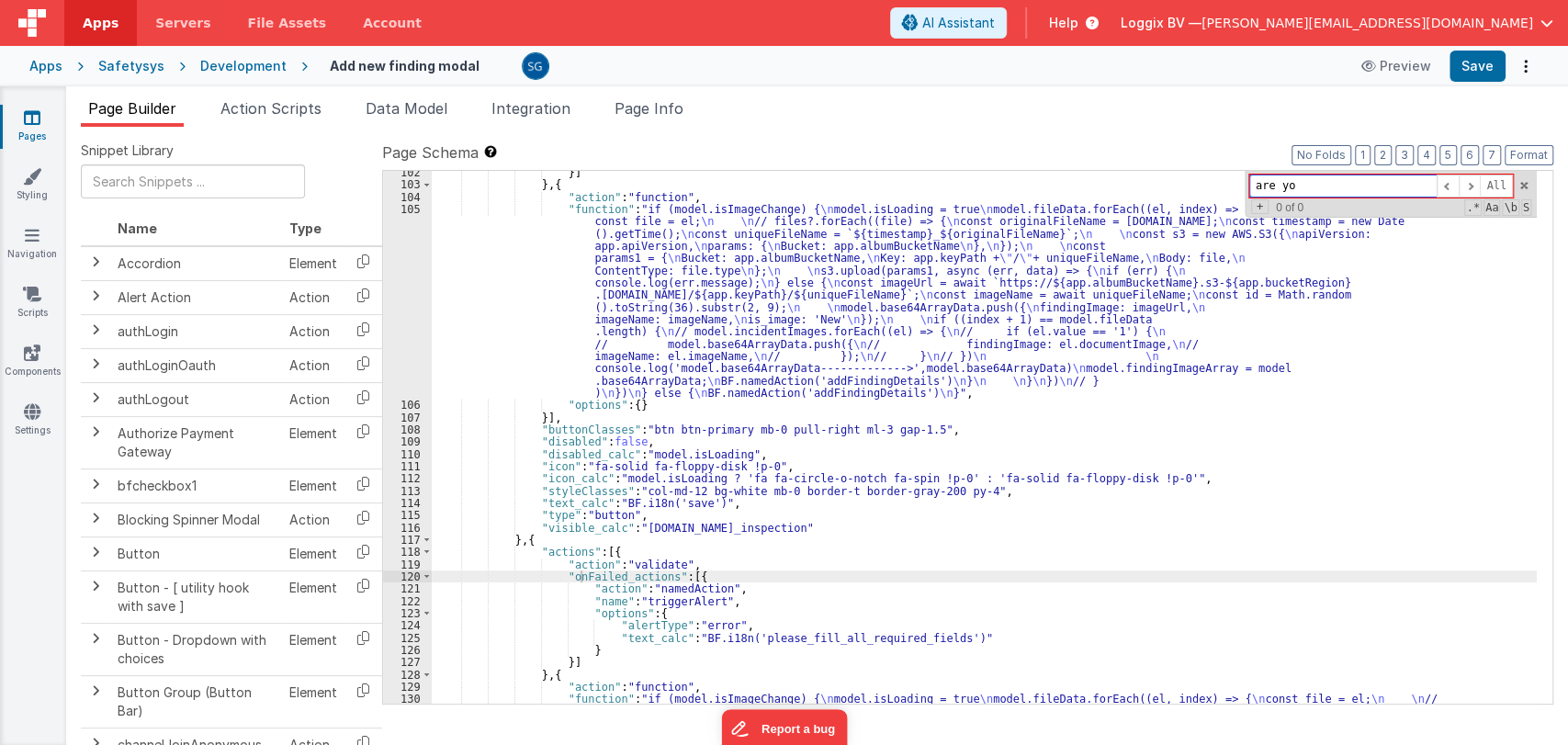
type input "are you"
click at [261, 108] on span "Action Scripts" at bounding box center [271, 108] width 101 height 18
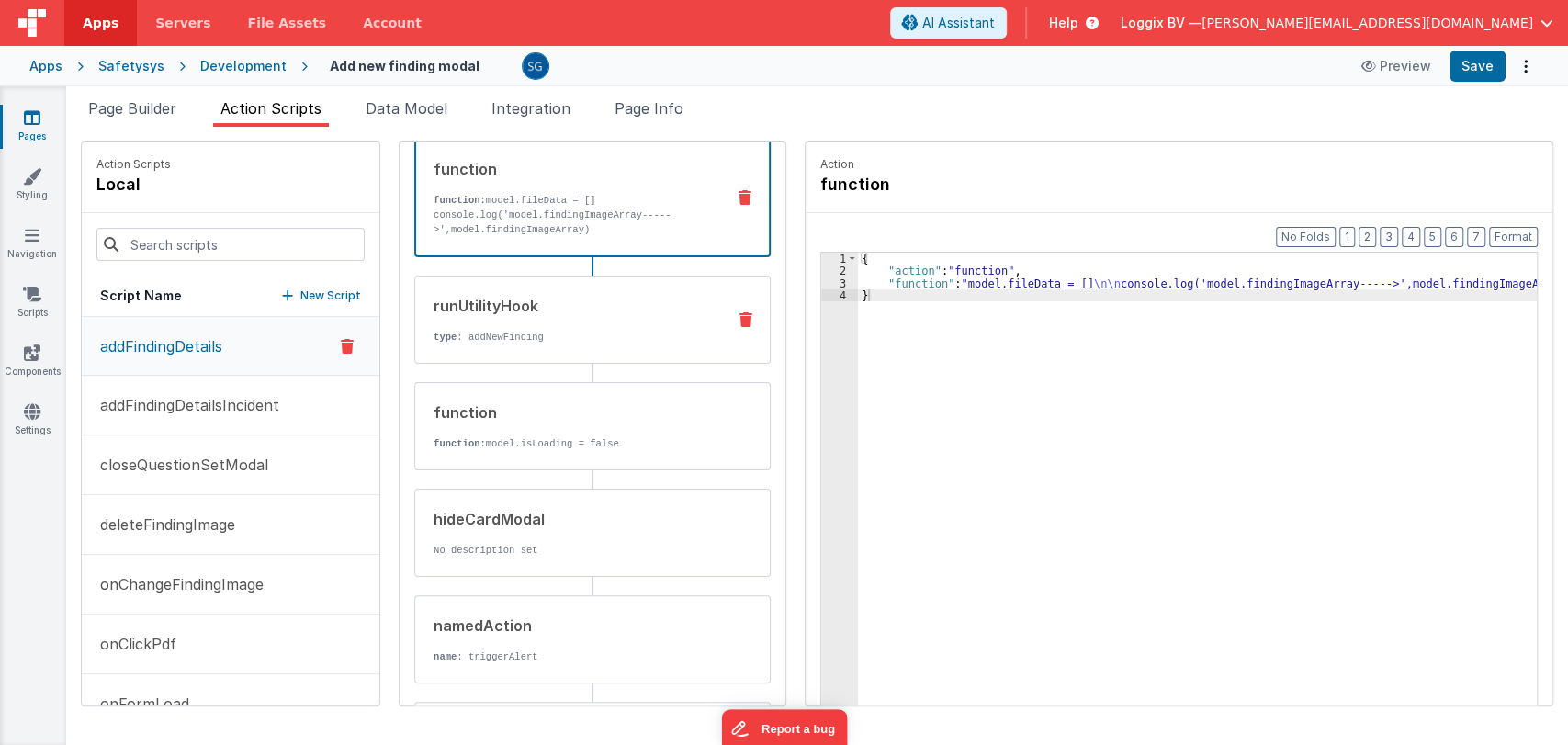
scroll to position [103, 0]
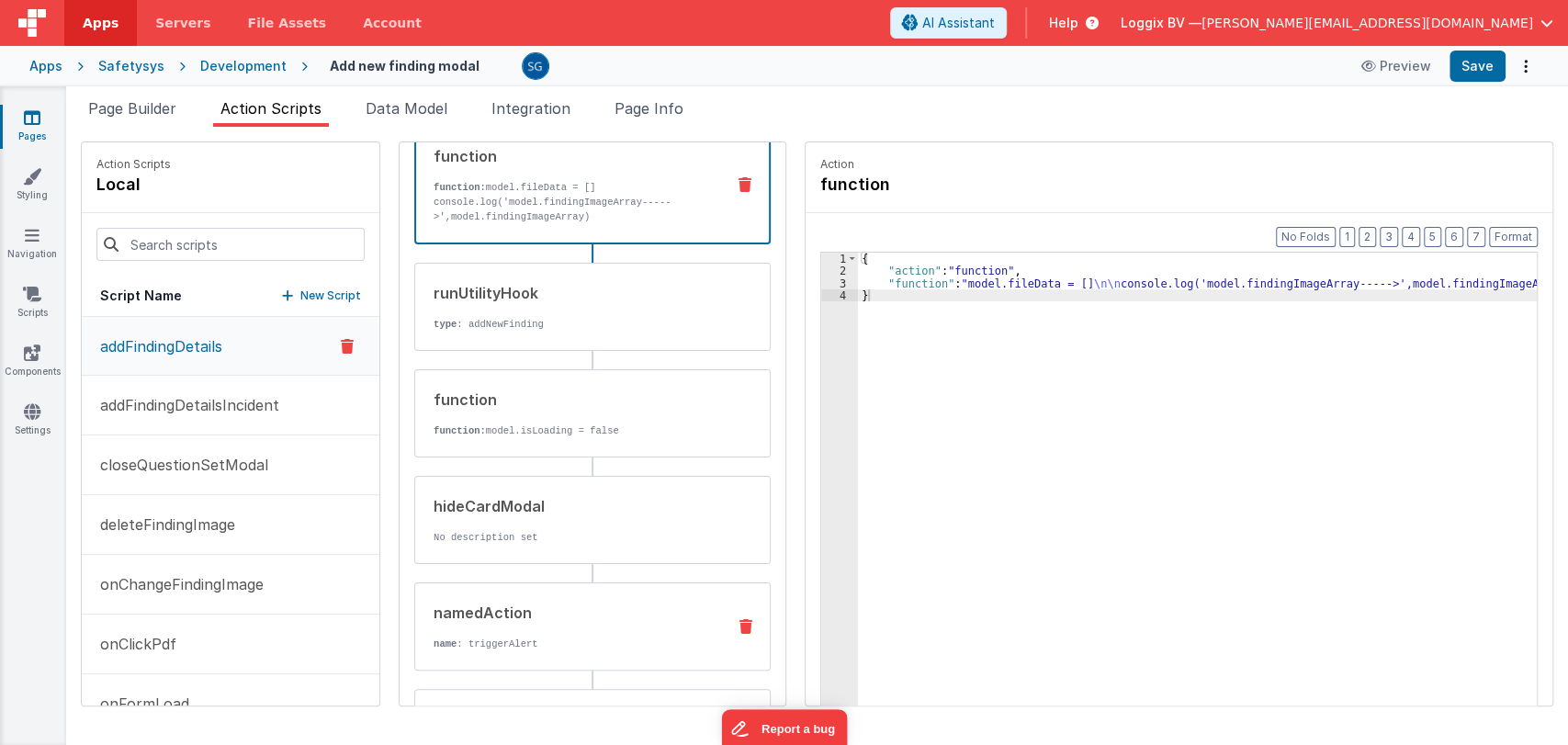
click at [496, 628] on div "namedAction name : triggerAlert" at bounding box center [563, 627] width 296 height 50
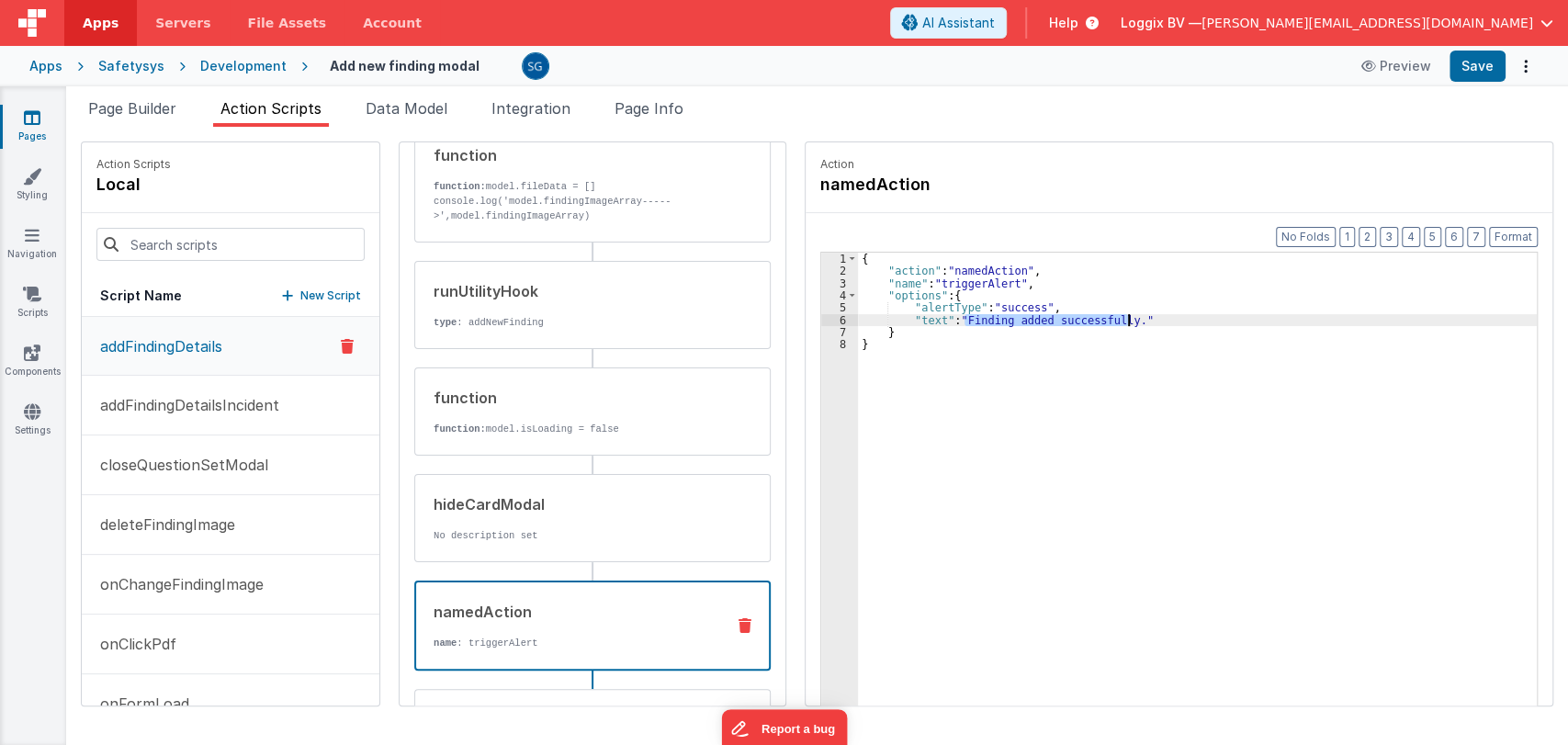
drag, startPoint x: 948, startPoint y: 319, endPoint x: 1107, endPoint y: 320, distance: 159.0
click at [1107, 320] on div "{ "action" : "namedAction" , "name" : "triggerAlert" , "options" : { "alertType…" at bounding box center [1206, 519] width 697 height 535
paste textarea
click at [920, 318] on div "{ "action" : "namedAction" , "name" : "triggerAlert" , "options" : { "alertType…" at bounding box center [1206, 519] width 697 height 535
click at [1477, 65] on button "Save" at bounding box center [1477, 66] width 56 height 32
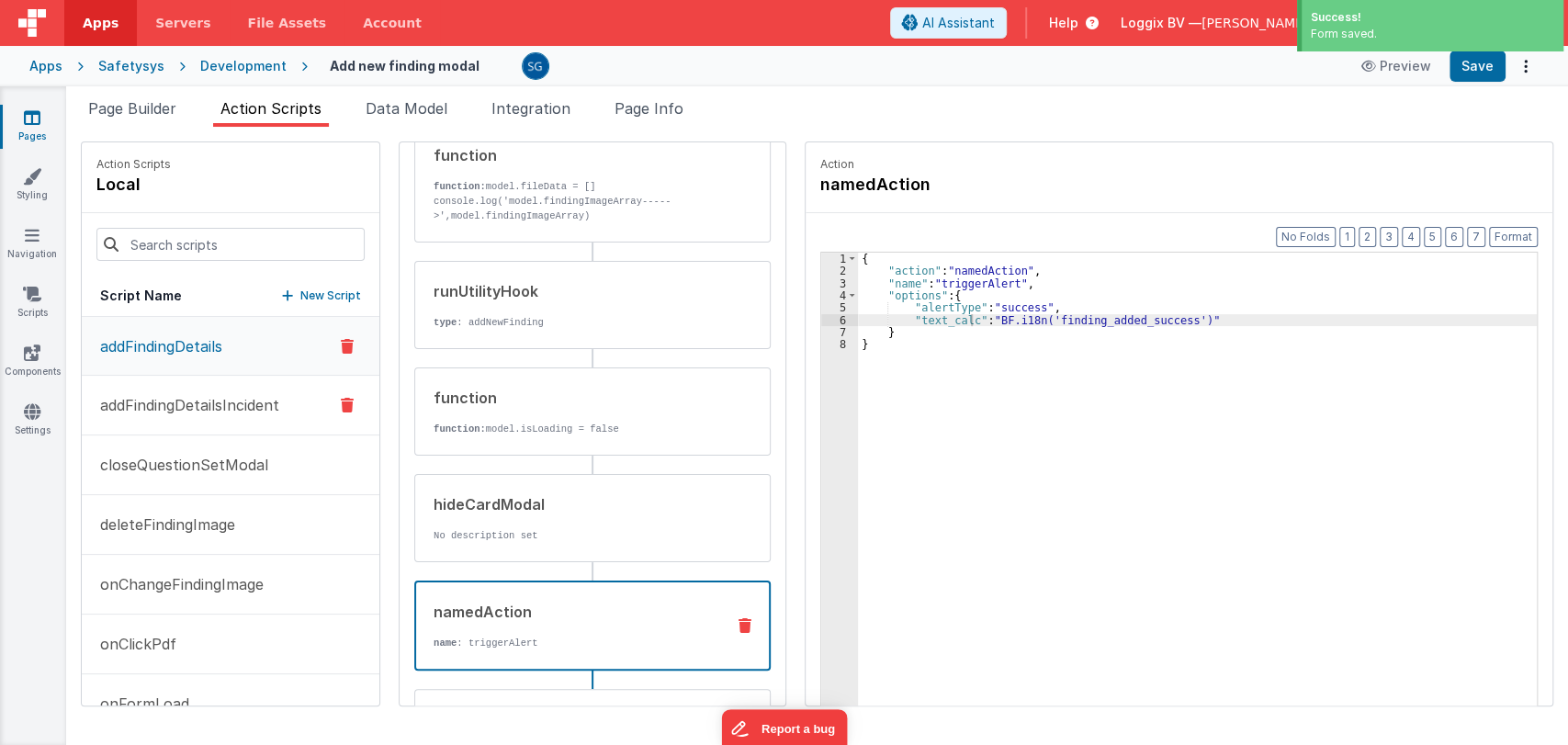
click at [230, 400] on p "addFindingDetailsIncident" at bounding box center [184, 404] width 190 height 22
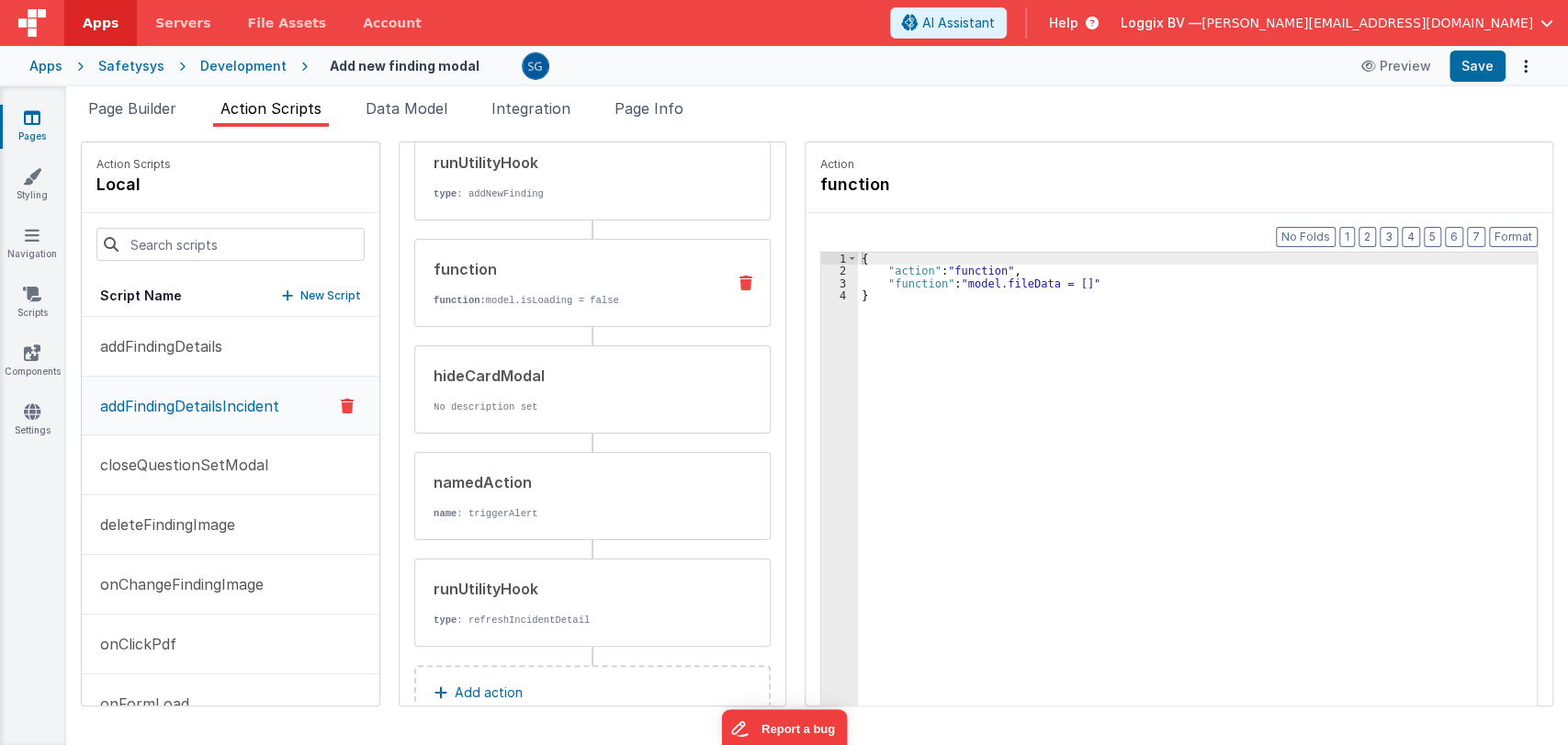
scroll to position [250, 0]
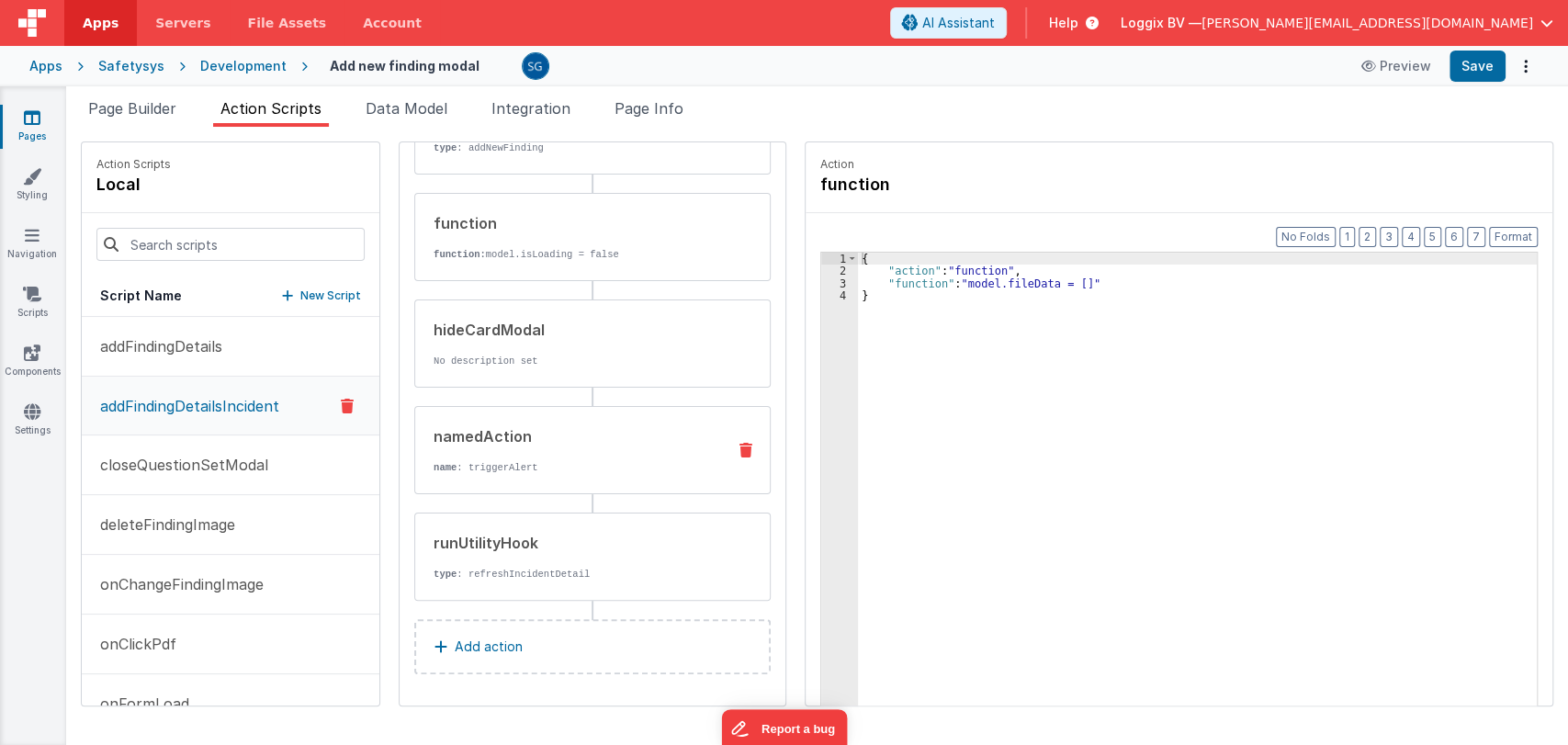
click at [543, 450] on div "namedAction name : triggerAlert" at bounding box center [563, 450] width 296 height 50
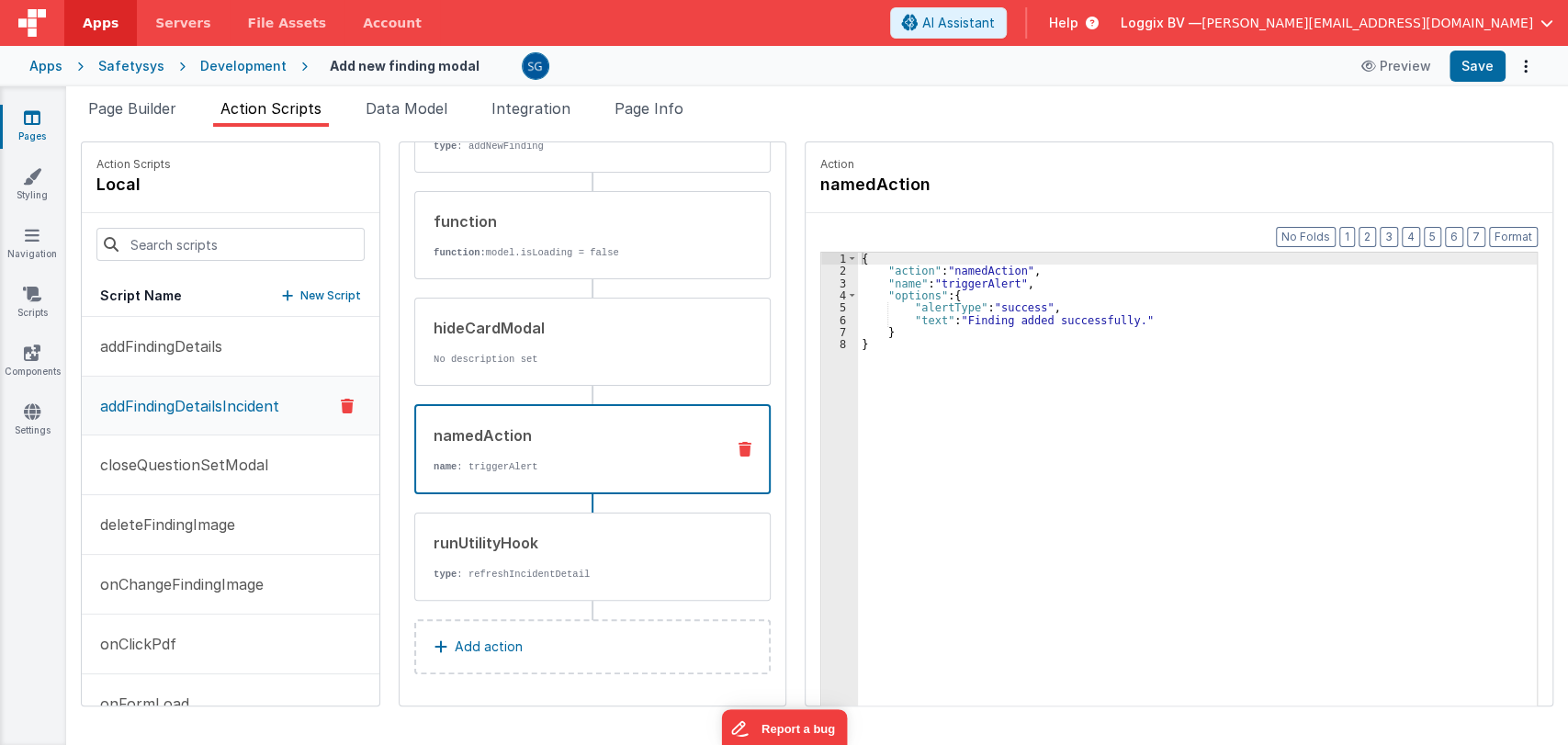
scroll to position [248, 0]
drag, startPoint x: 948, startPoint y: 314, endPoint x: 1109, endPoint y: 316, distance: 161.0
click at [1109, 316] on div "{ "action" : "namedAction" , "name" : "triggerAlert" , "options" : { "alertType…" at bounding box center [1206, 519] width 697 height 535
paste textarea
click at [920, 316] on div "{ "action" : "namedAction" , "name" : "triggerAlert" , "options" : { "alertType…" at bounding box center [1206, 519] width 697 height 535
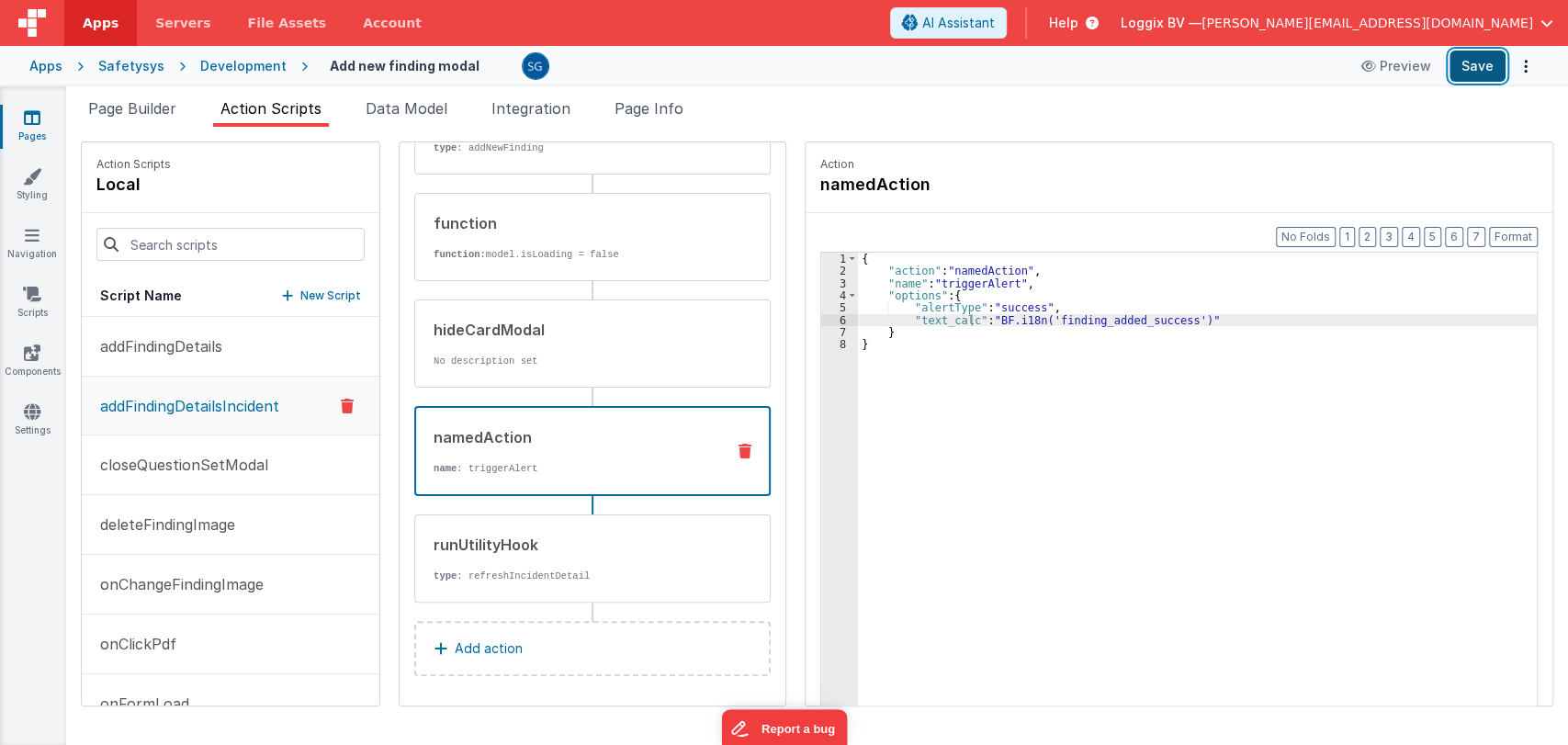
click at [1486, 77] on button "Save" at bounding box center [1477, 66] width 56 height 32
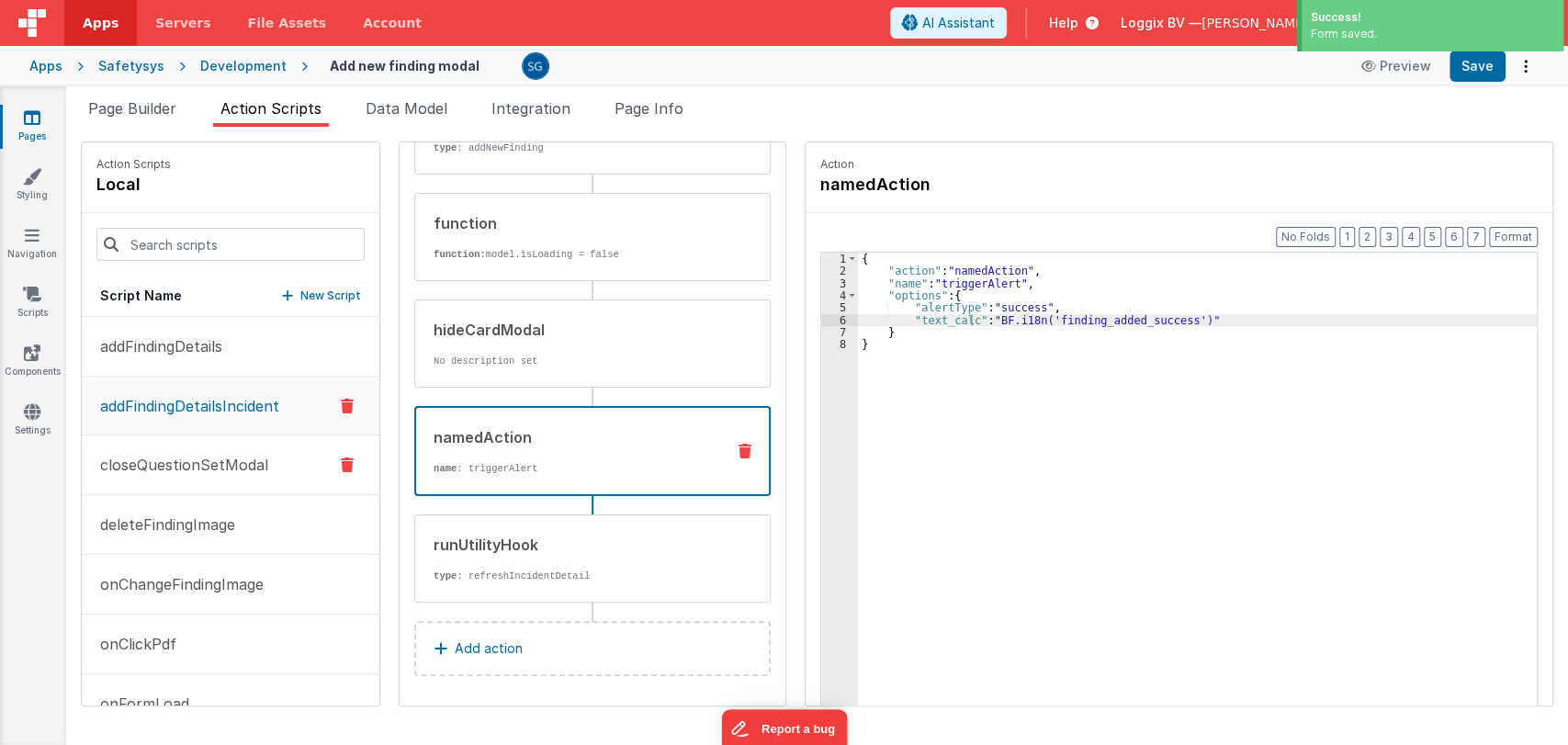
click at [182, 459] on p "closeQuestionSetModal" at bounding box center [179, 465] width 180 height 22
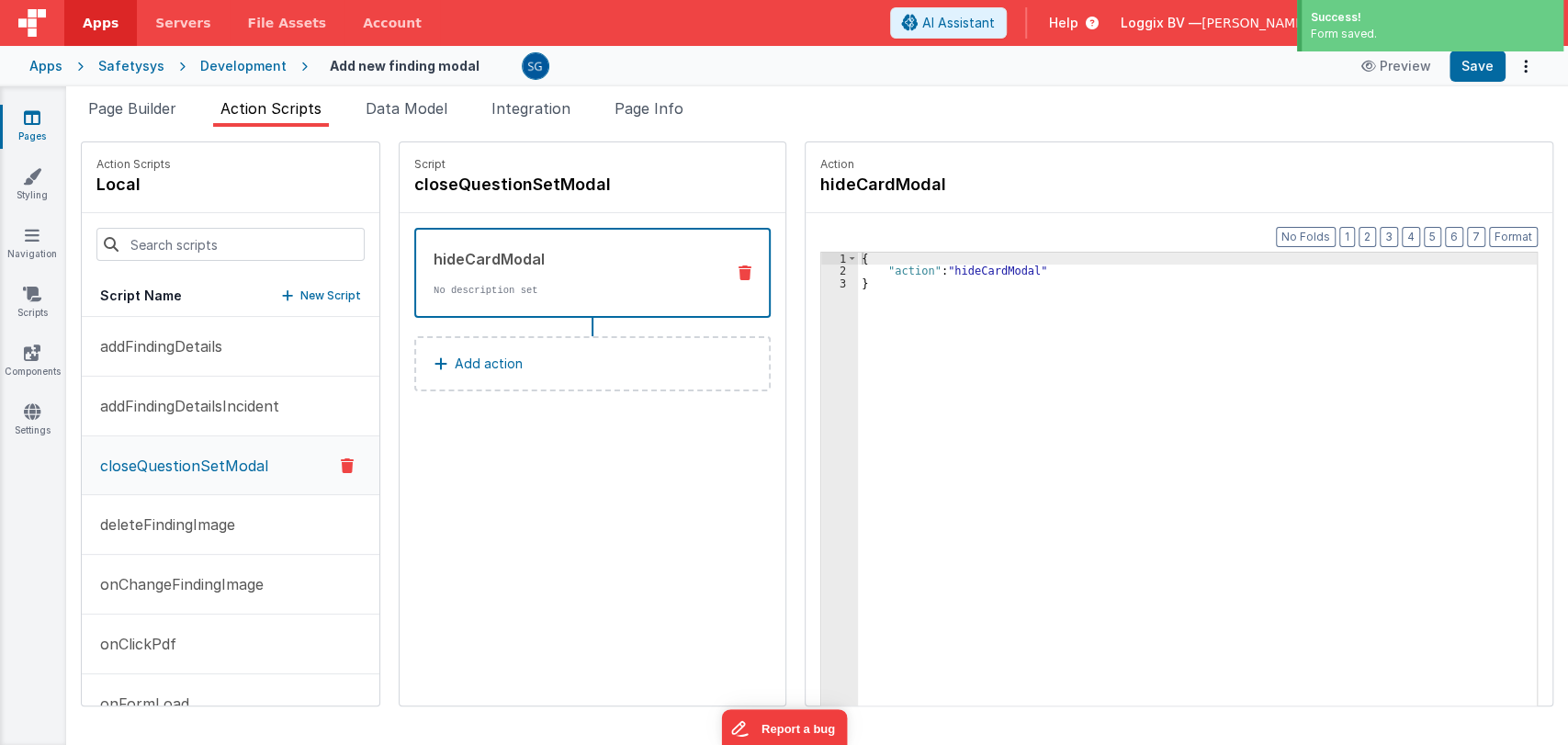
scroll to position [0, 0]
click at [151, 521] on p "deleteFindingImage" at bounding box center [162, 524] width 146 height 22
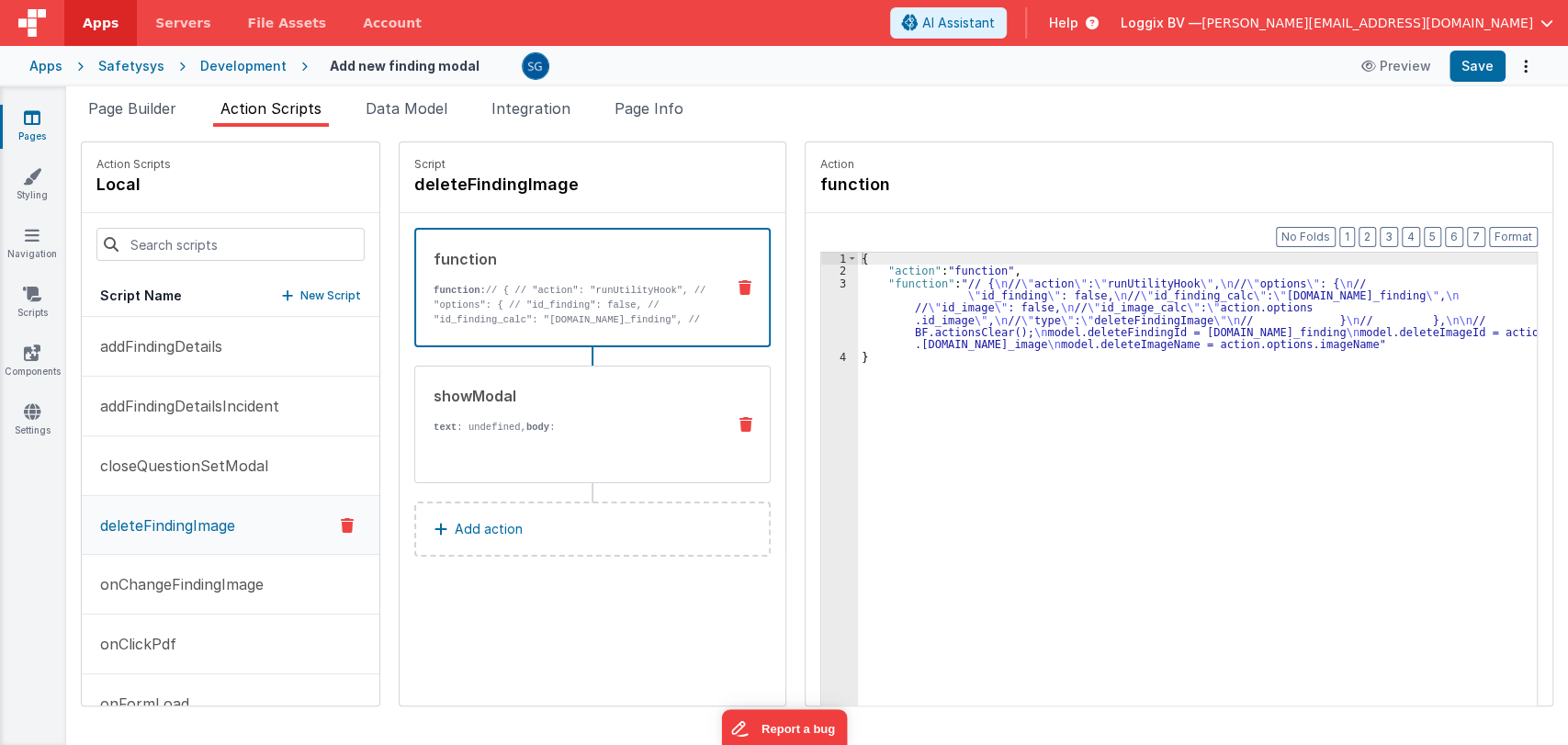
click at [513, 412] on div "showModal text : undefined, body : Are you sure you want to delete this image?" at bounding box center [563, 424] width 296 height 79
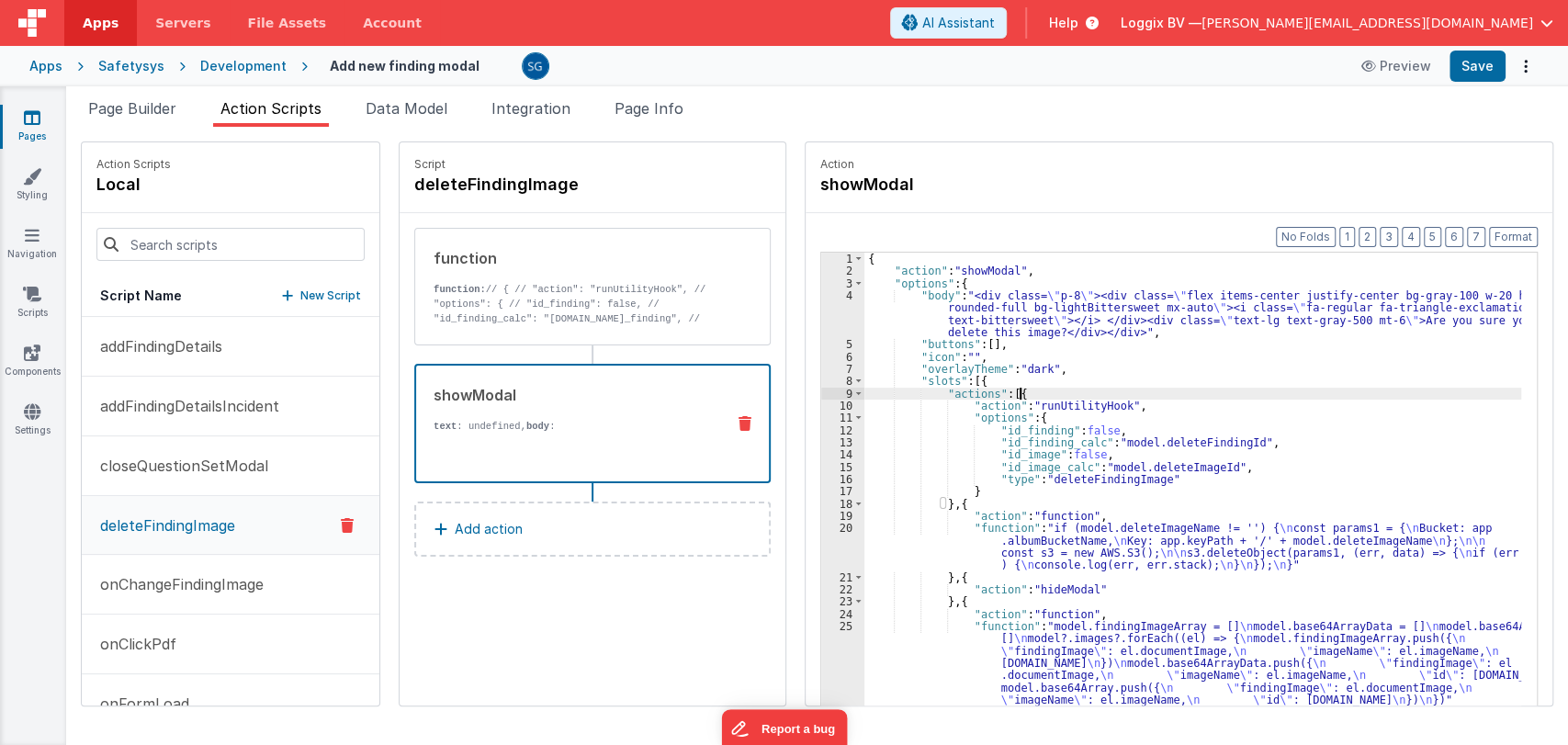
click at [1234, 392] on div "{ "action" : "showModal" , "options" : { "body" : "<div class= \" p-8 \" ><div …" at bounding box center [1201, 519] width 675 height 535
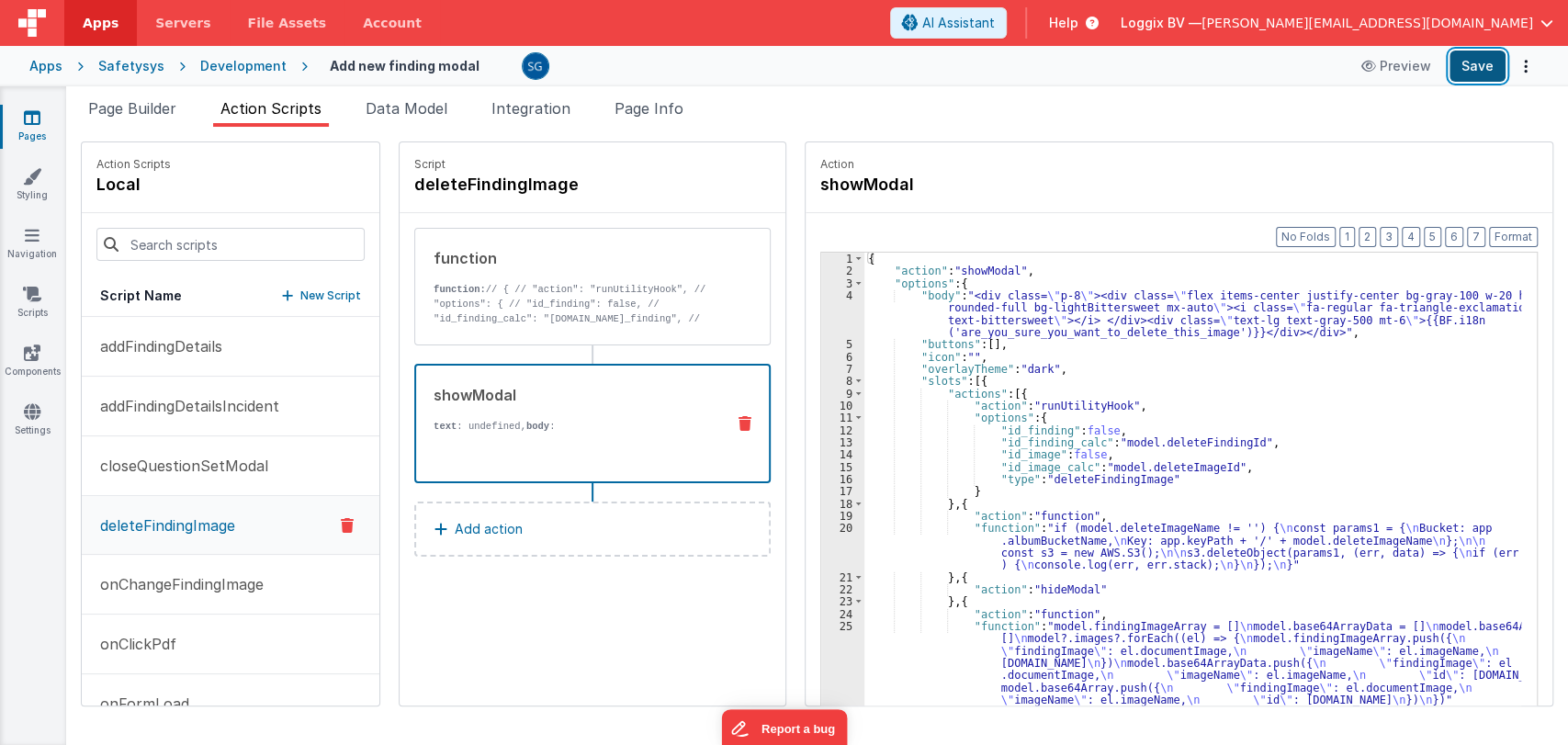
click at [1469, 72] on button "Save" at bounding box center [1477, 66] width 56 height 32
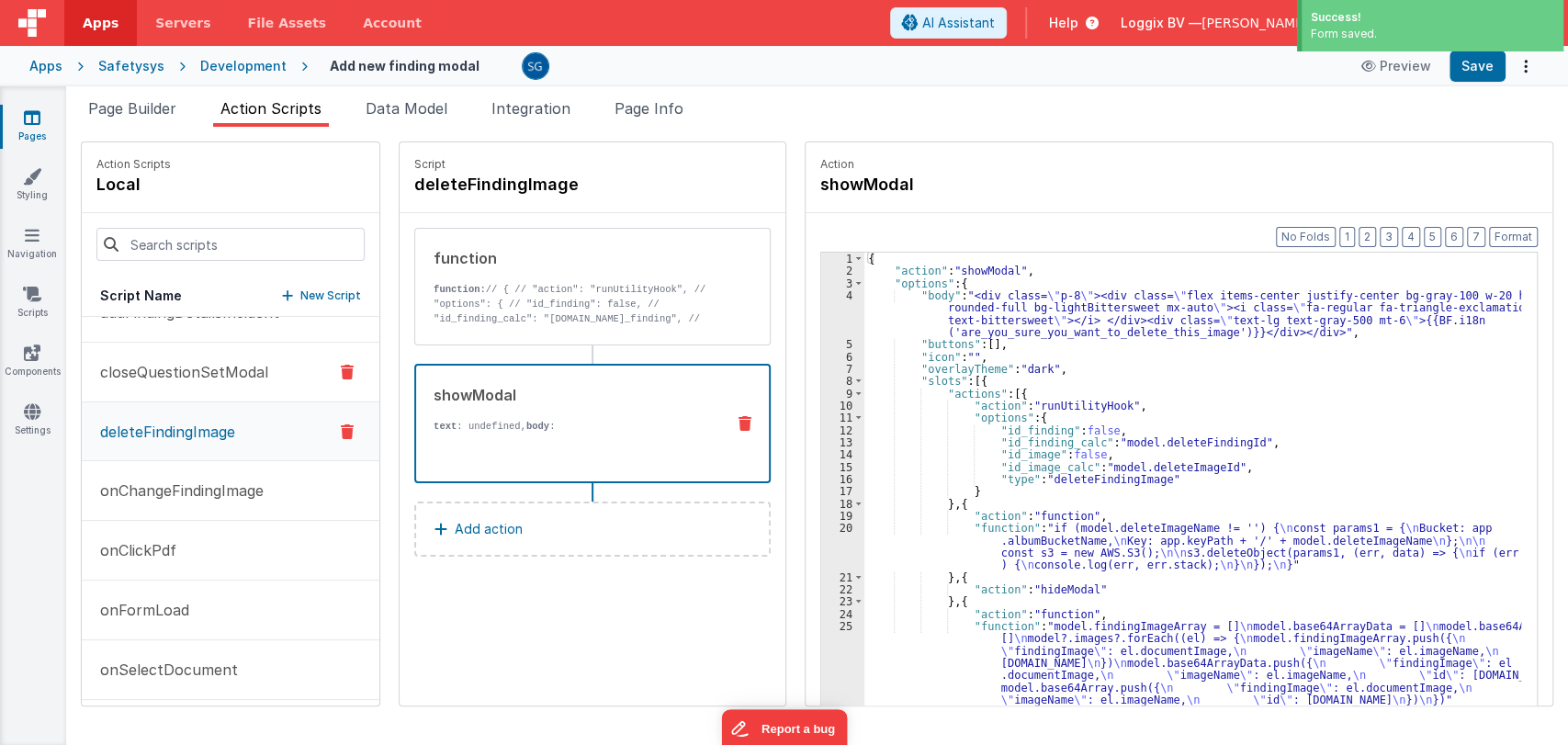
scroll to position [96, 0]
click at [191, 481] on p "onChangeFindingImage" at bounding box center [177, 487] width 175 height 22
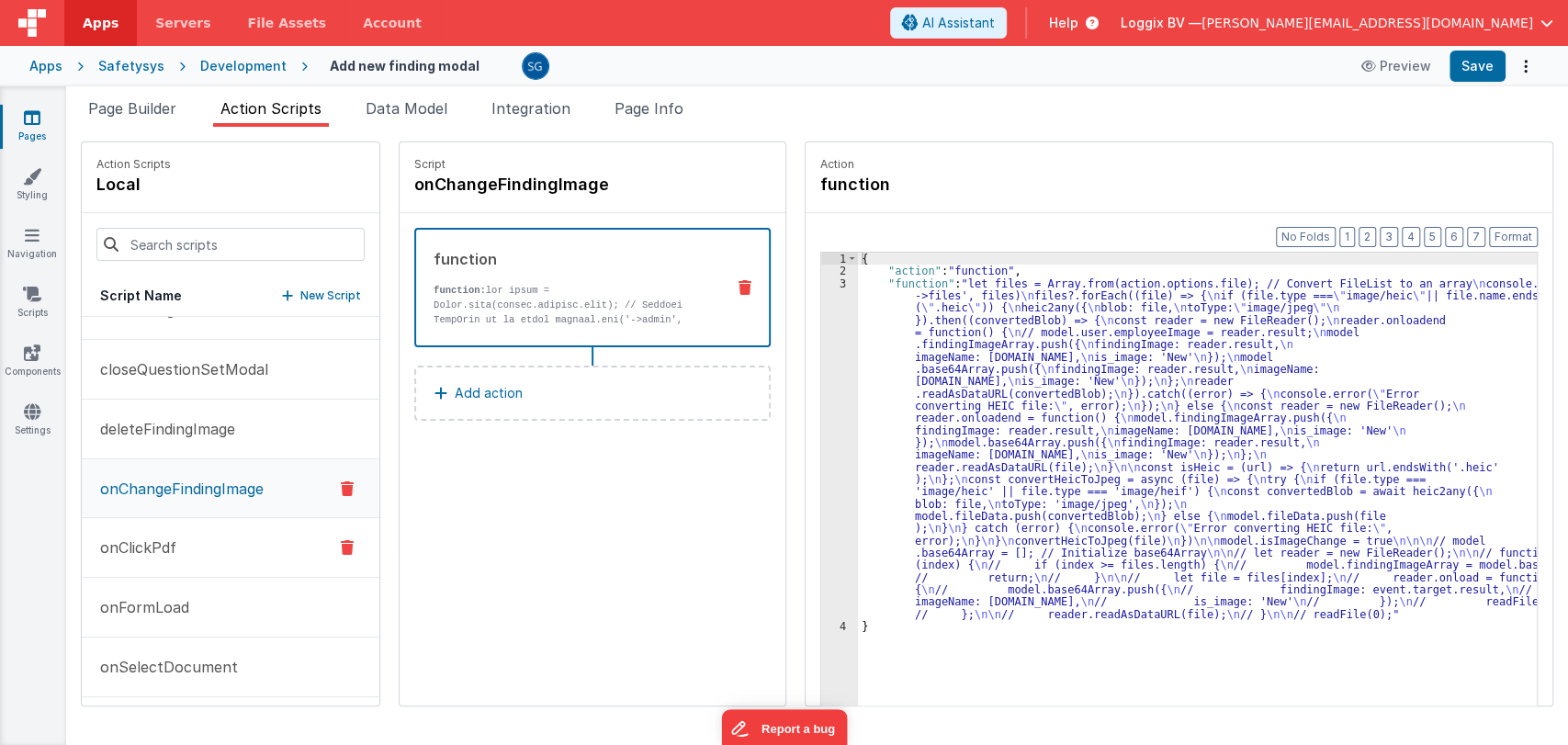
click at [163, 531] on button "onClickPdf" at bounding box center [230, 547] width 298 height 60
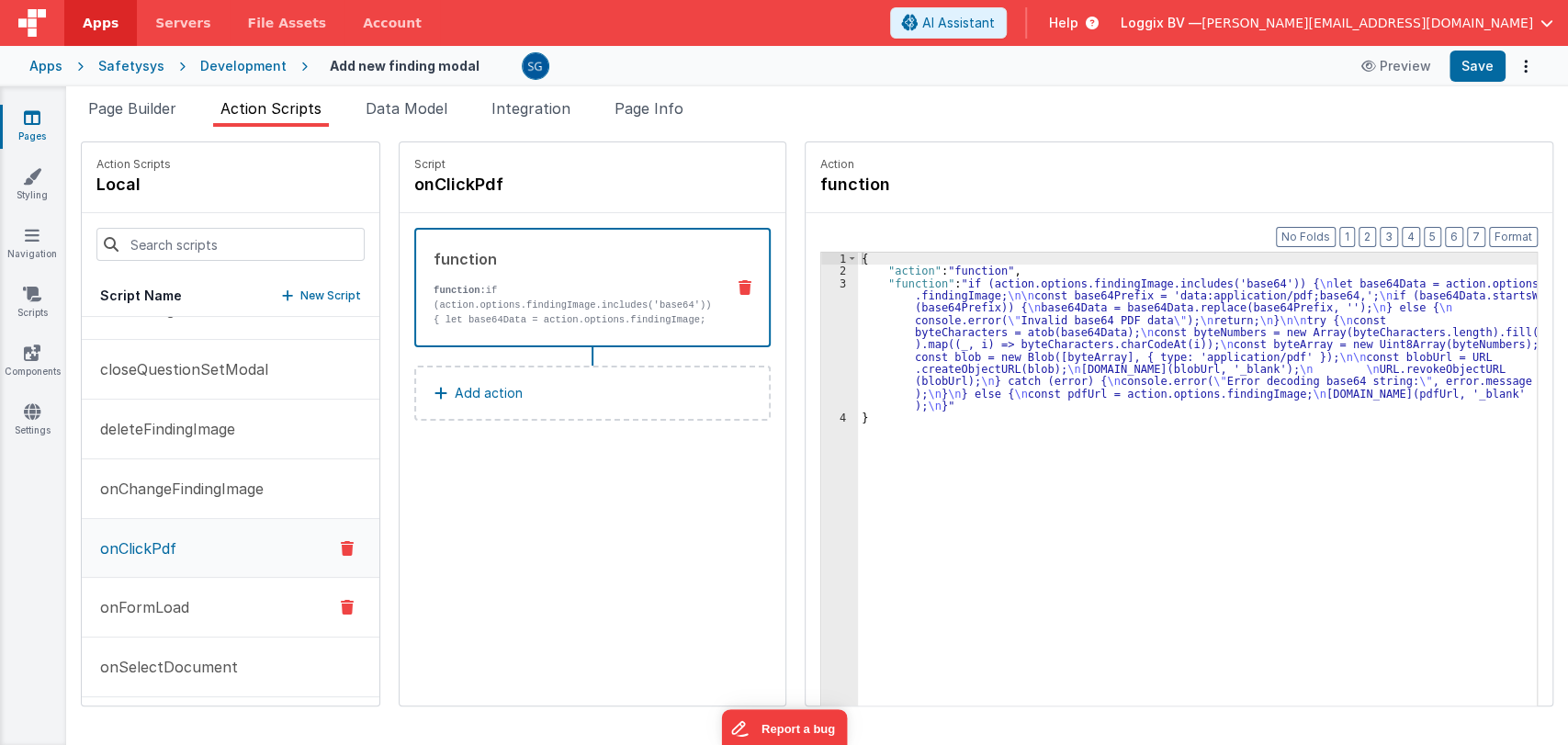
click at [139, 606] on p "onFormLoad" at bounding box center [139, 607] width 100 height 22
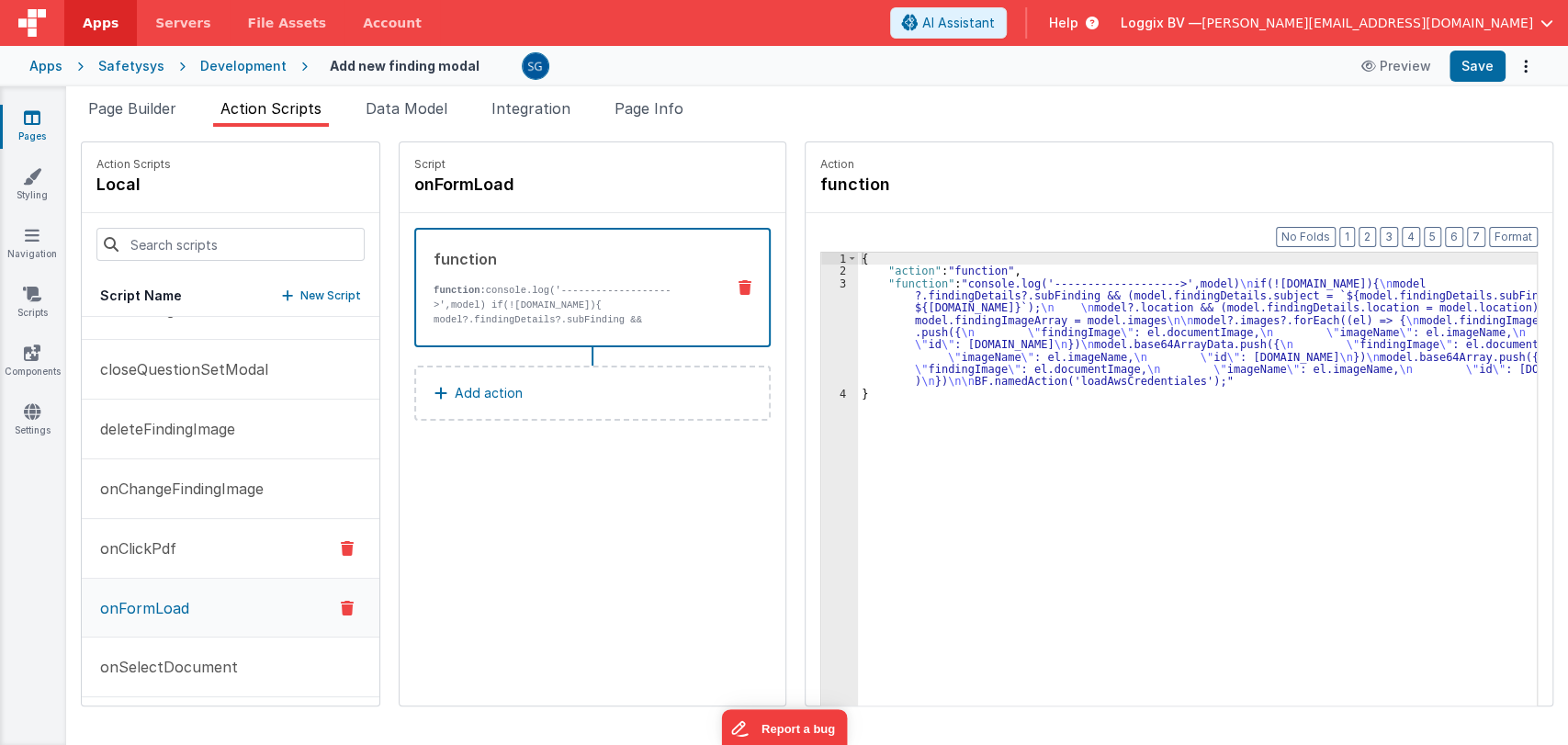
scroll to position [221, 0]
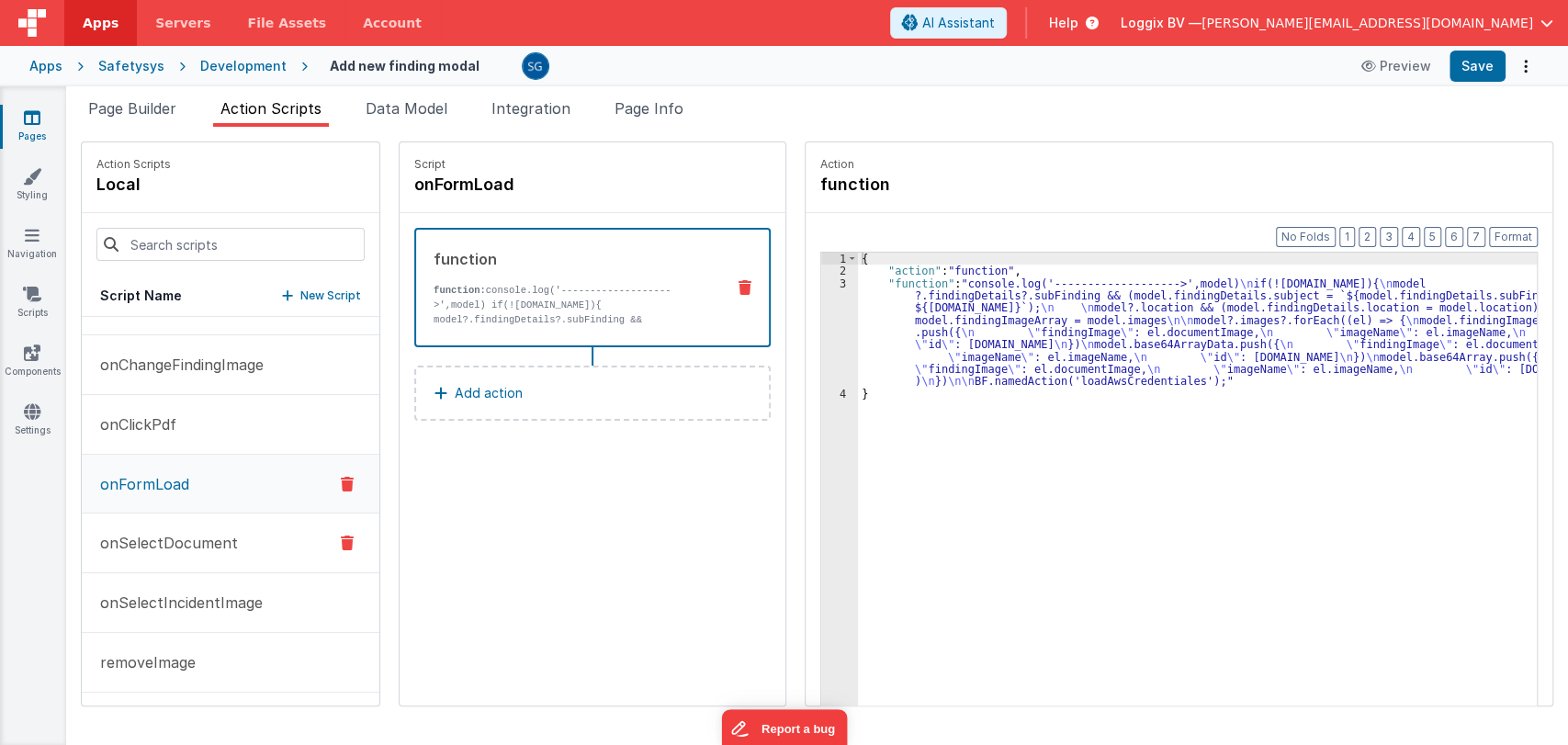
click at [149, 537] on p "onSelectDocument" at bounding box center [163, 542] width 149 height 22
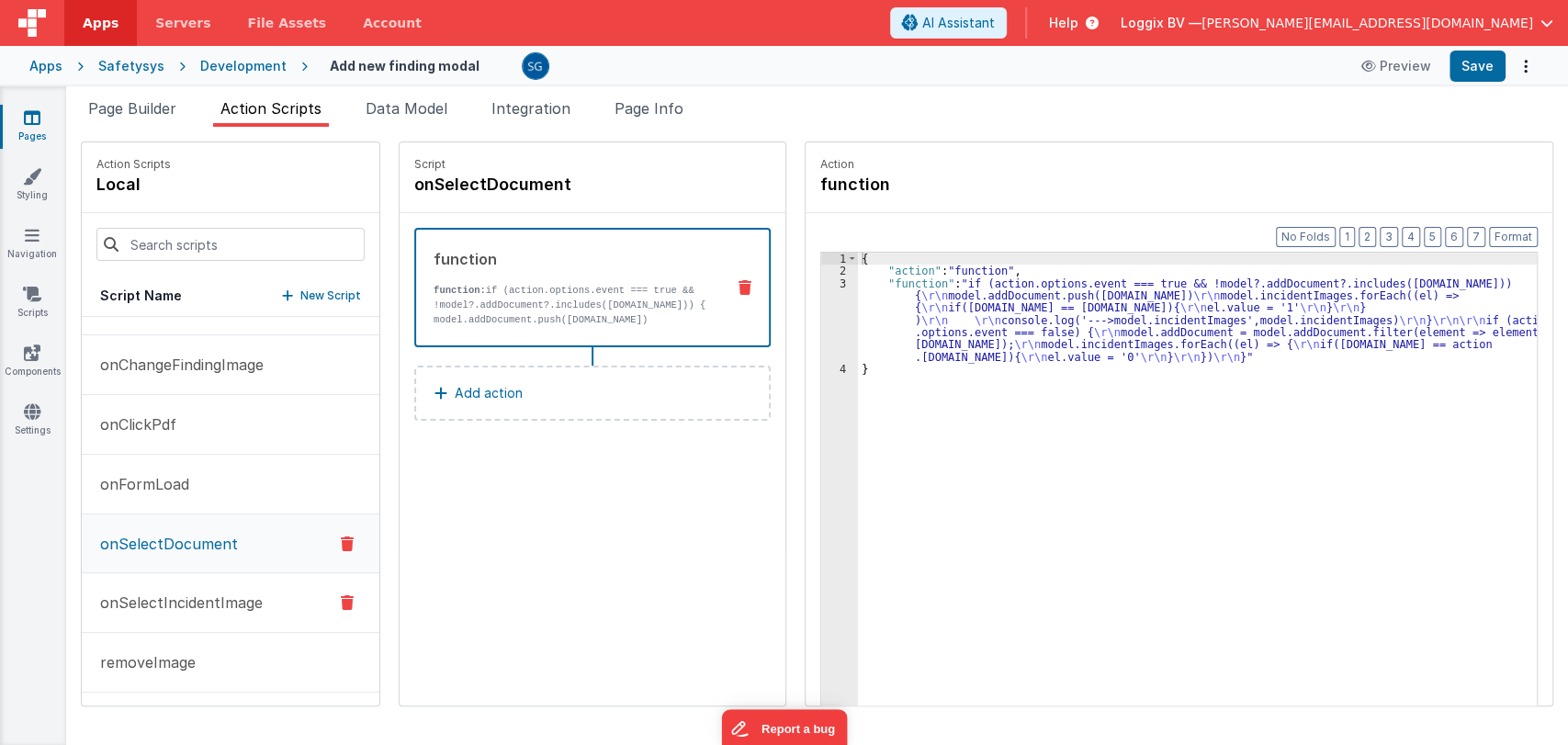
click at [177, 600] on p "onSelectIncidentImage" at bounding box center [176, 602] width 174 height 22
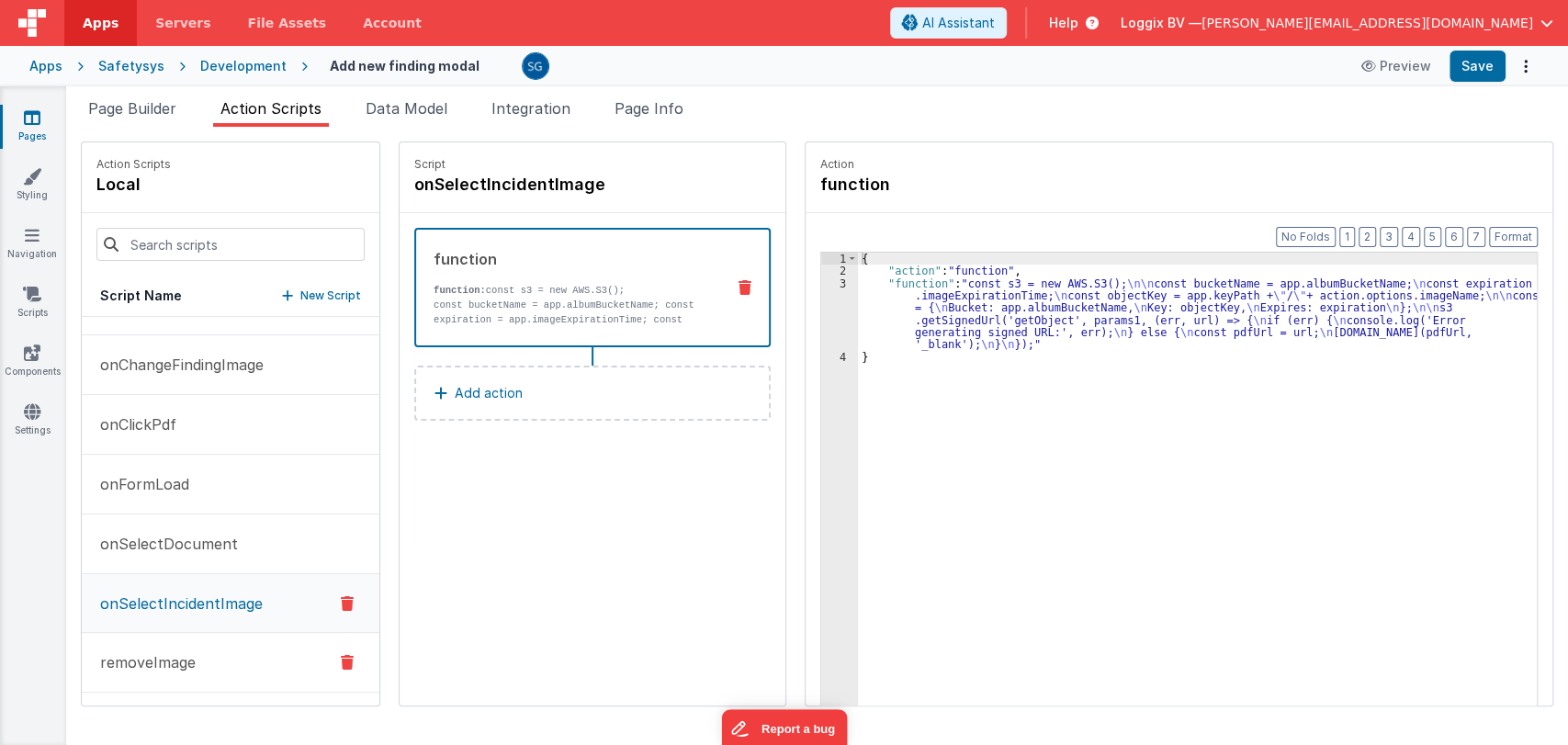
click at [133, 660] on p "removeImage" at bounding box center [142, 661] width 107 height 22
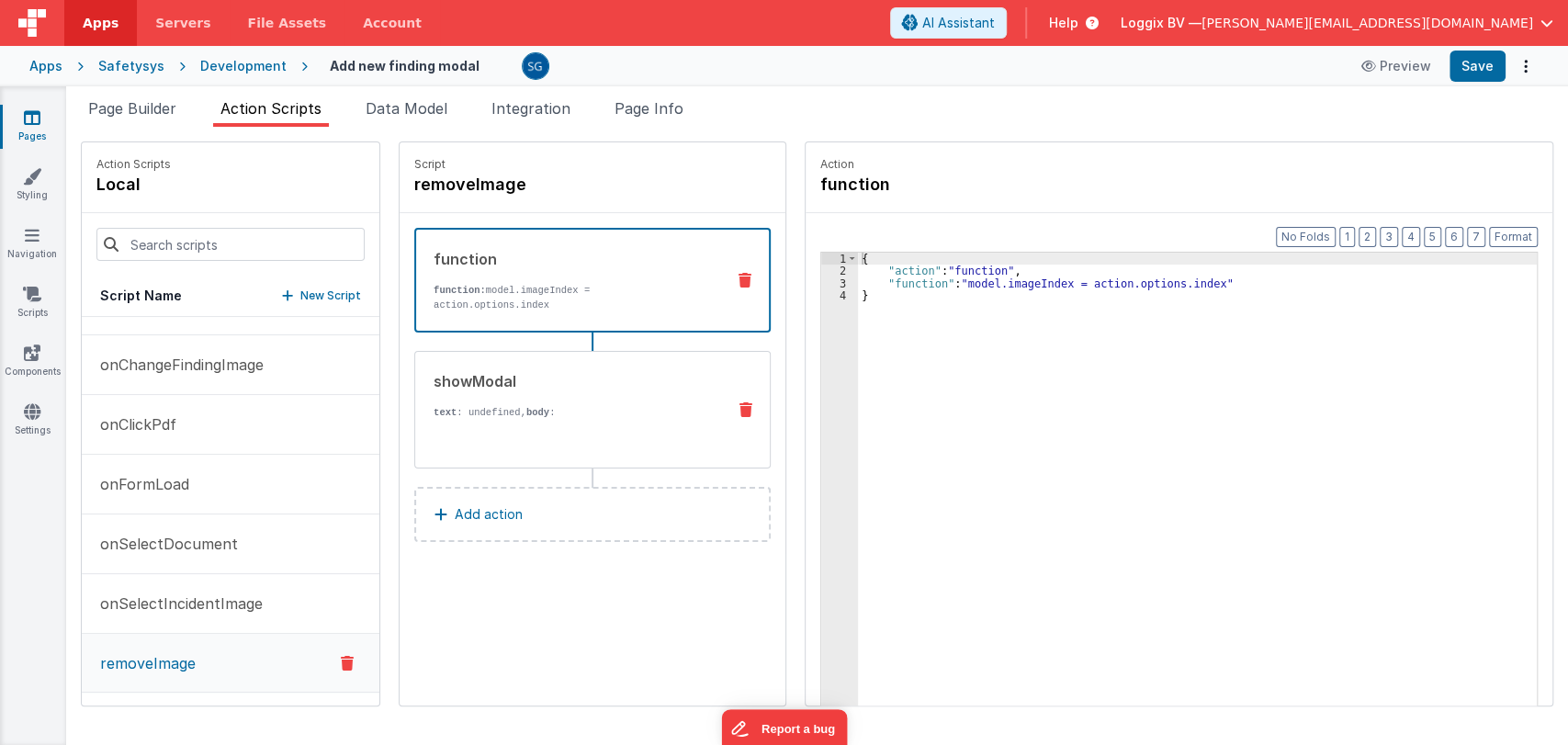
click at [495, 383] on div "showModal text : undefined, body : Are you sure you want to delete this image?" at bounding box center [563, 409] width 296 height 79
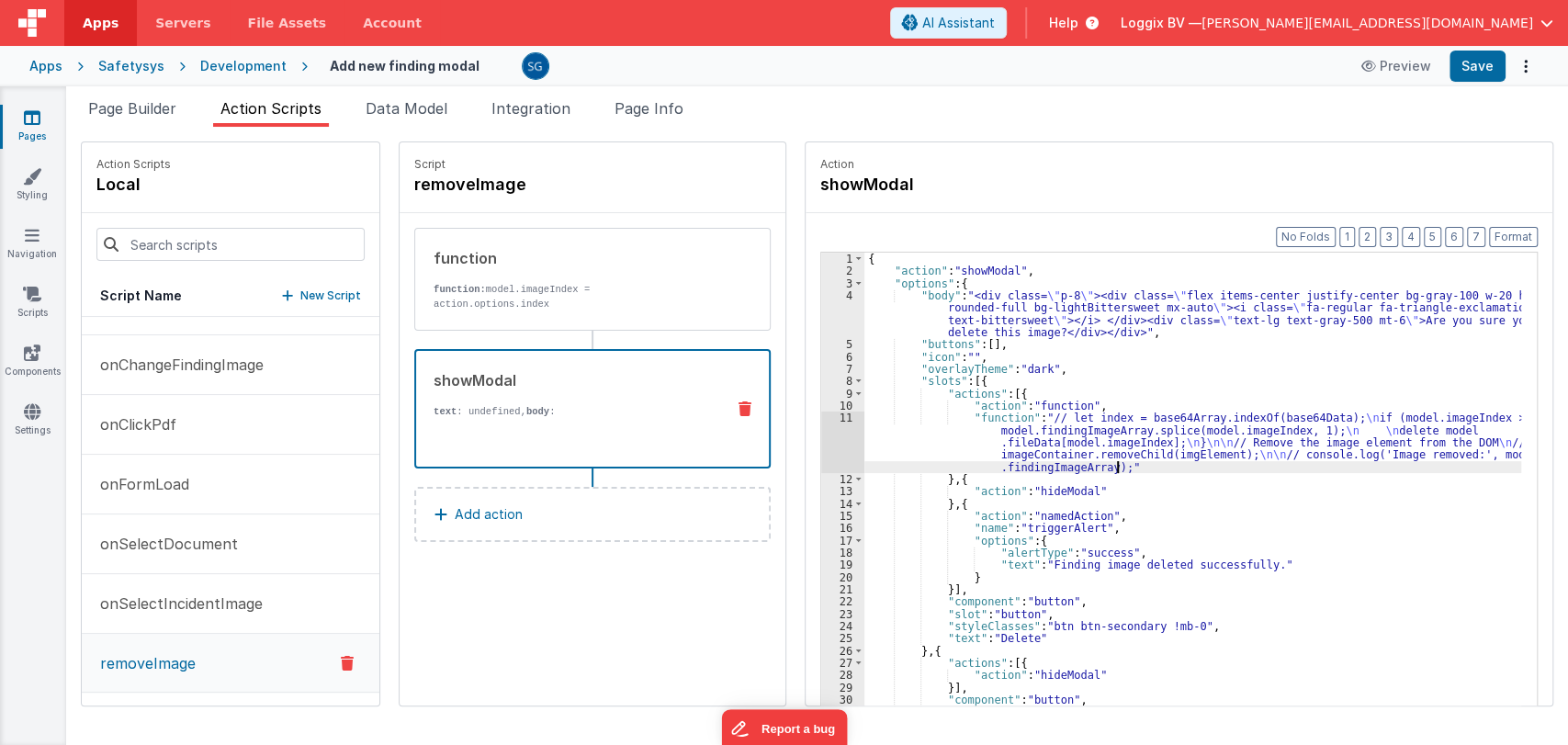
click at [1183, 471] on div "{ "action" : "showModal" , "options" : { "body" : "<div class= \" p-8 \" ><div …" at bounding box center [1201, 519] width 675 height 535
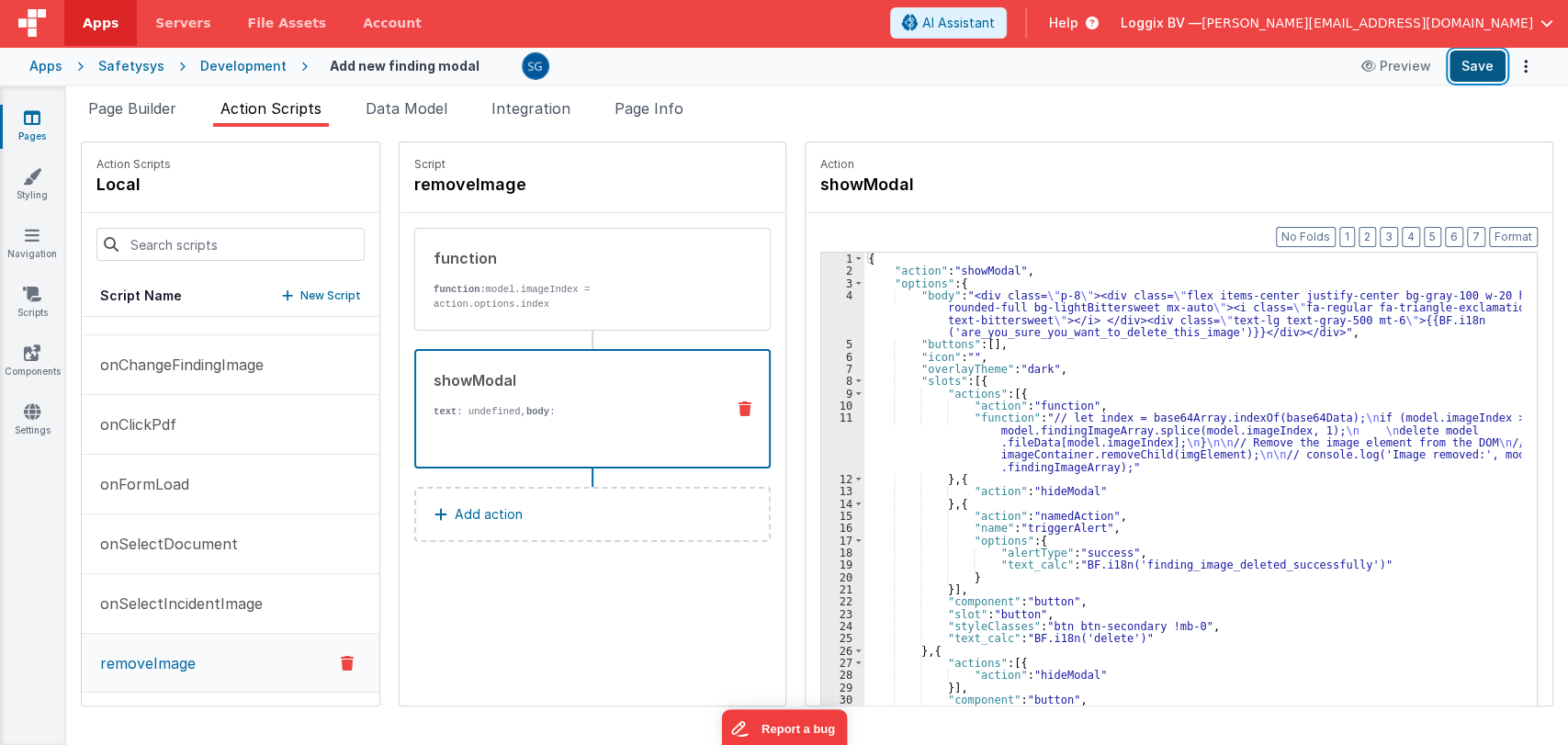
click at [1467, 61] on button "Save" at bounding box center [1477, 66] width 56 height 32
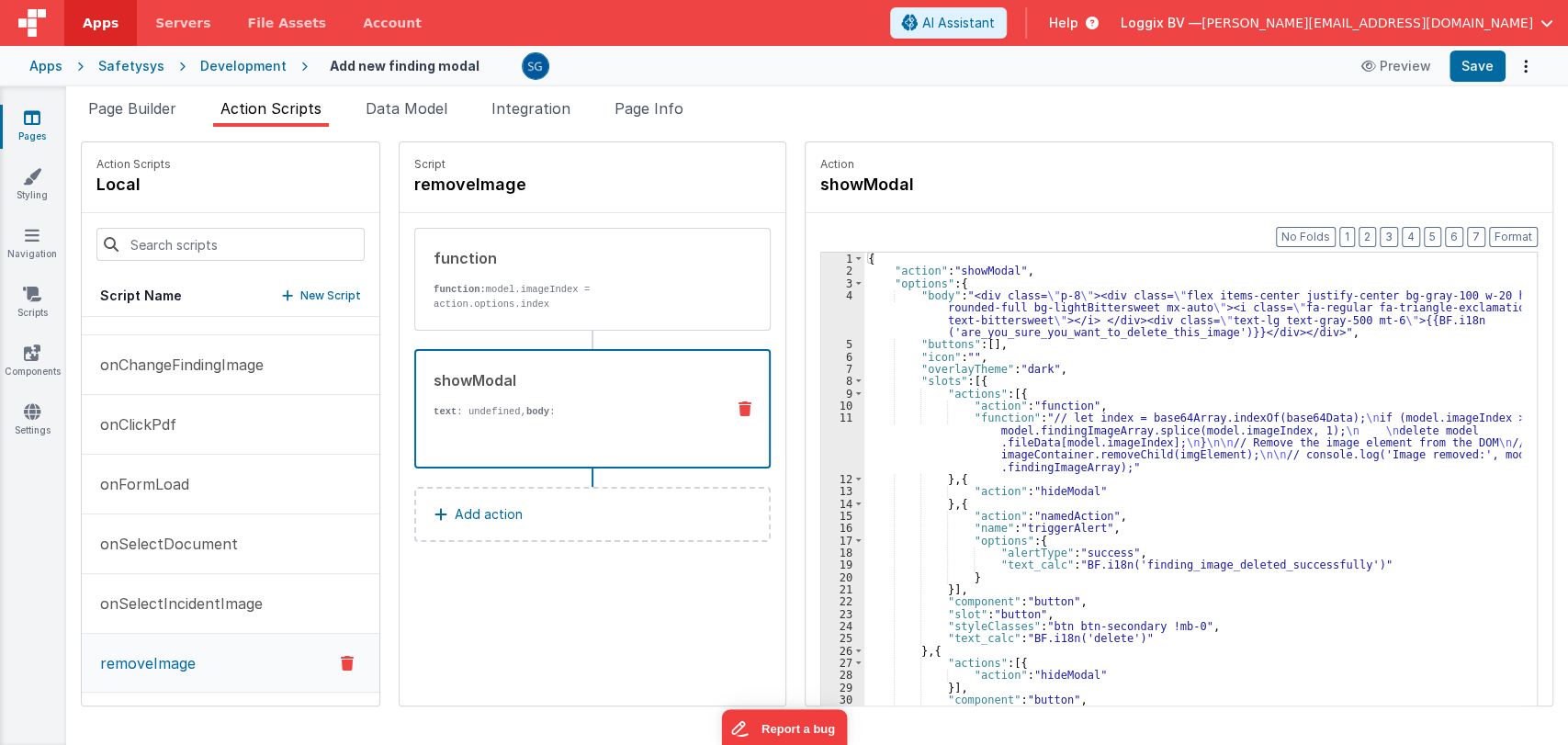
click at [24, 123] on icon at bounding box center [32, 117] width 16 height 18
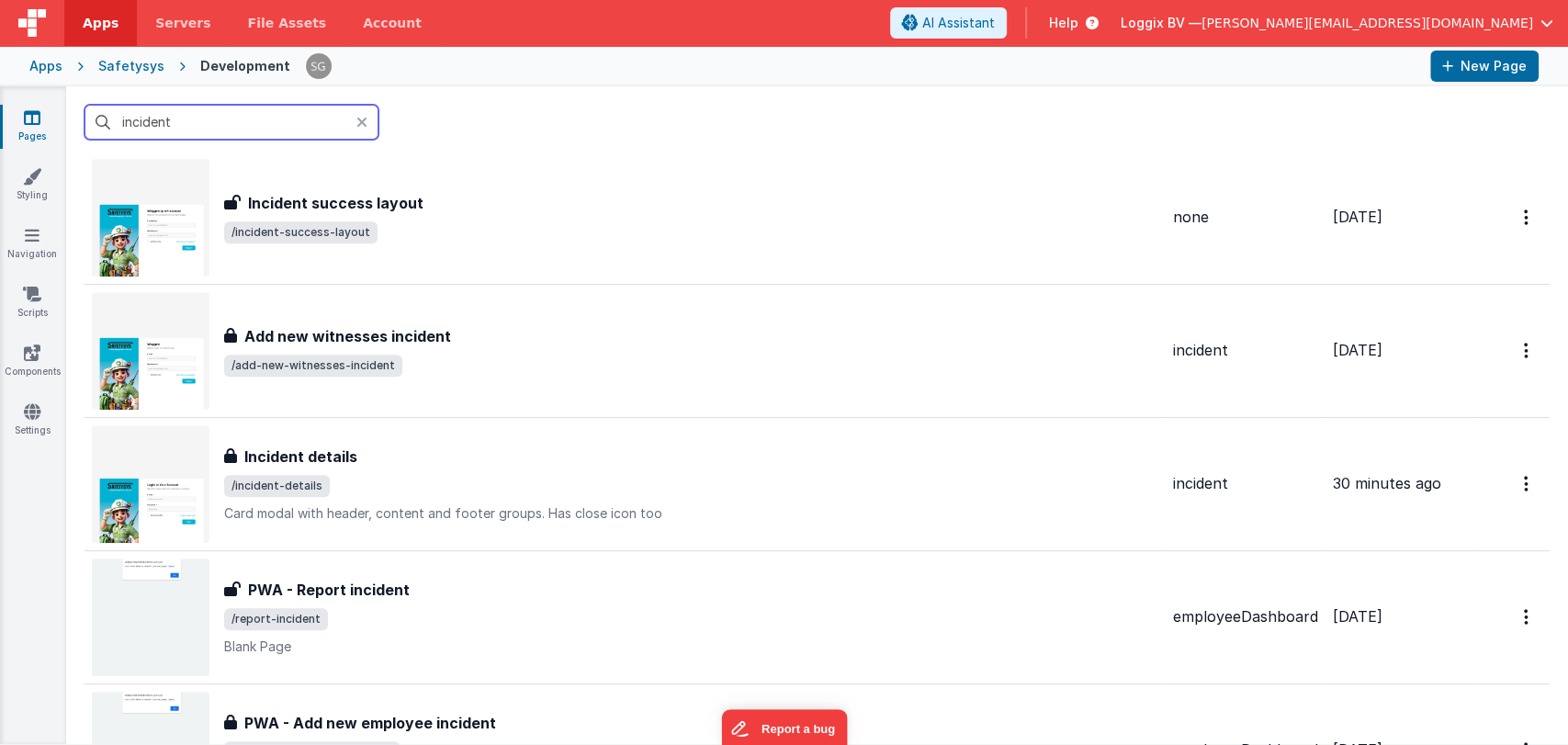
scroll to position [581, 0]
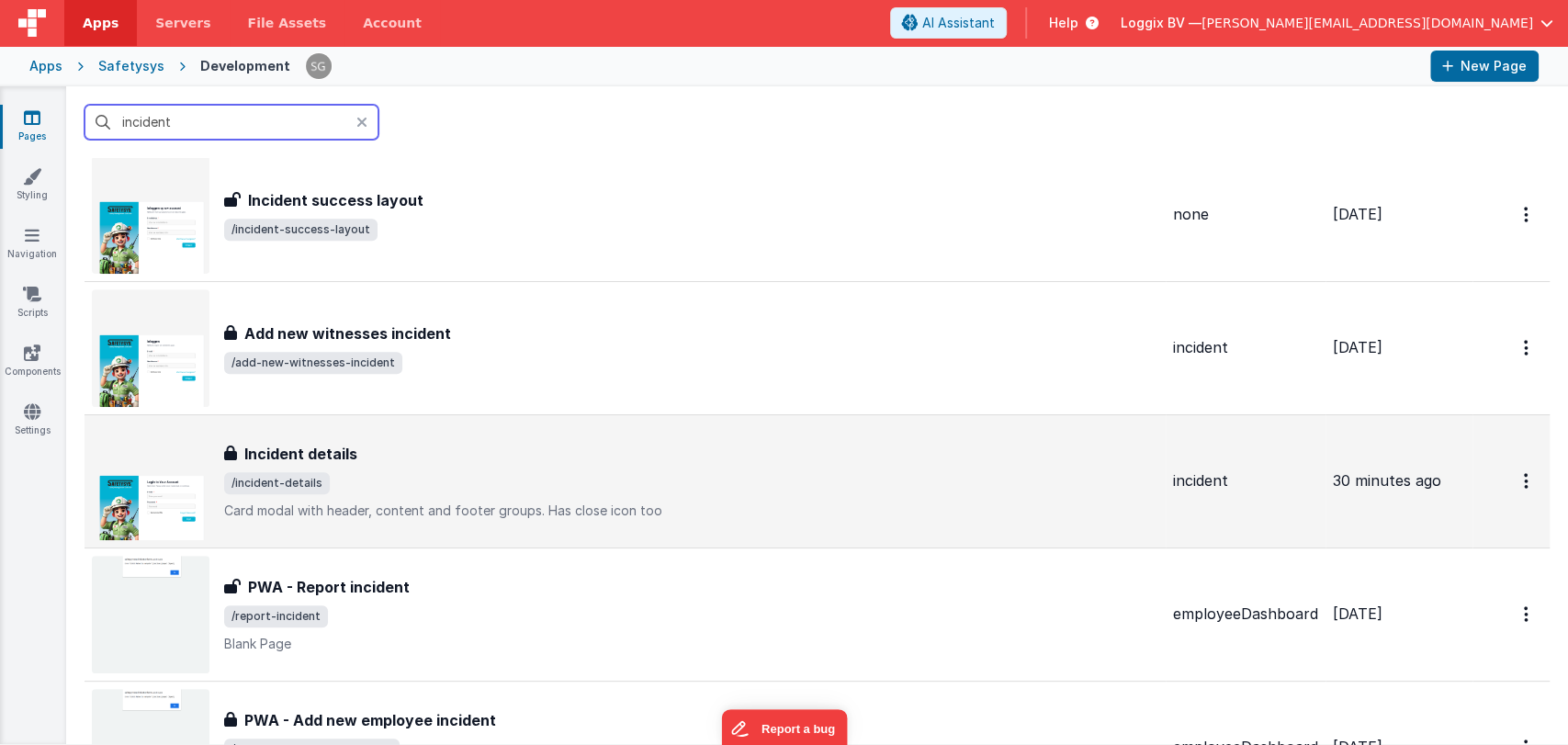
type input "incident"
click at [341, 460] on h3 "Incident details" at bounding box center [301, 453] width 113 height 22
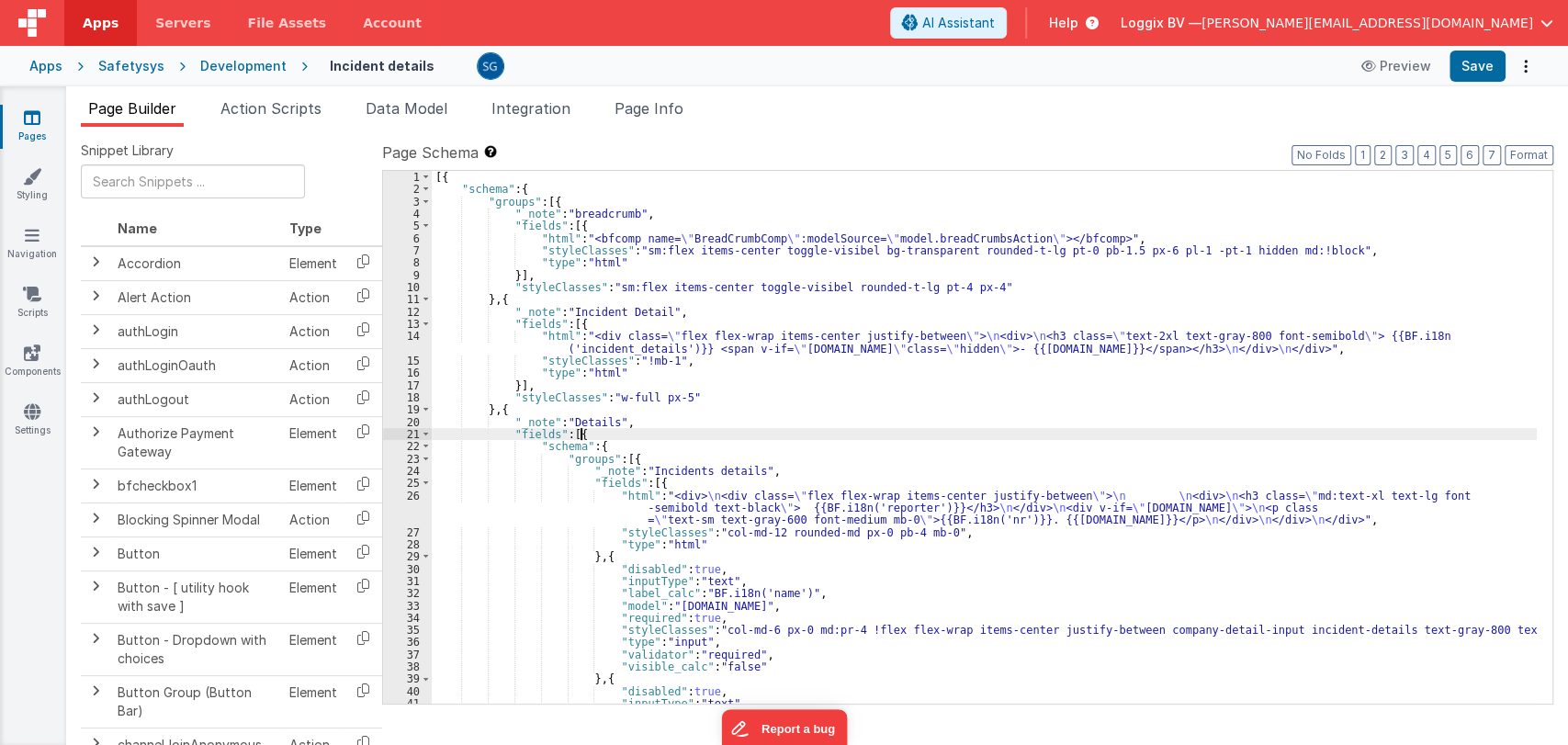
click at [761, 431] on div "[{ "schema" : { "groups" : [{ "_note" : "breadcrumb" , "fields" : [{ "html" : "…" at bounding box center [984, 449] width 1105 height 558
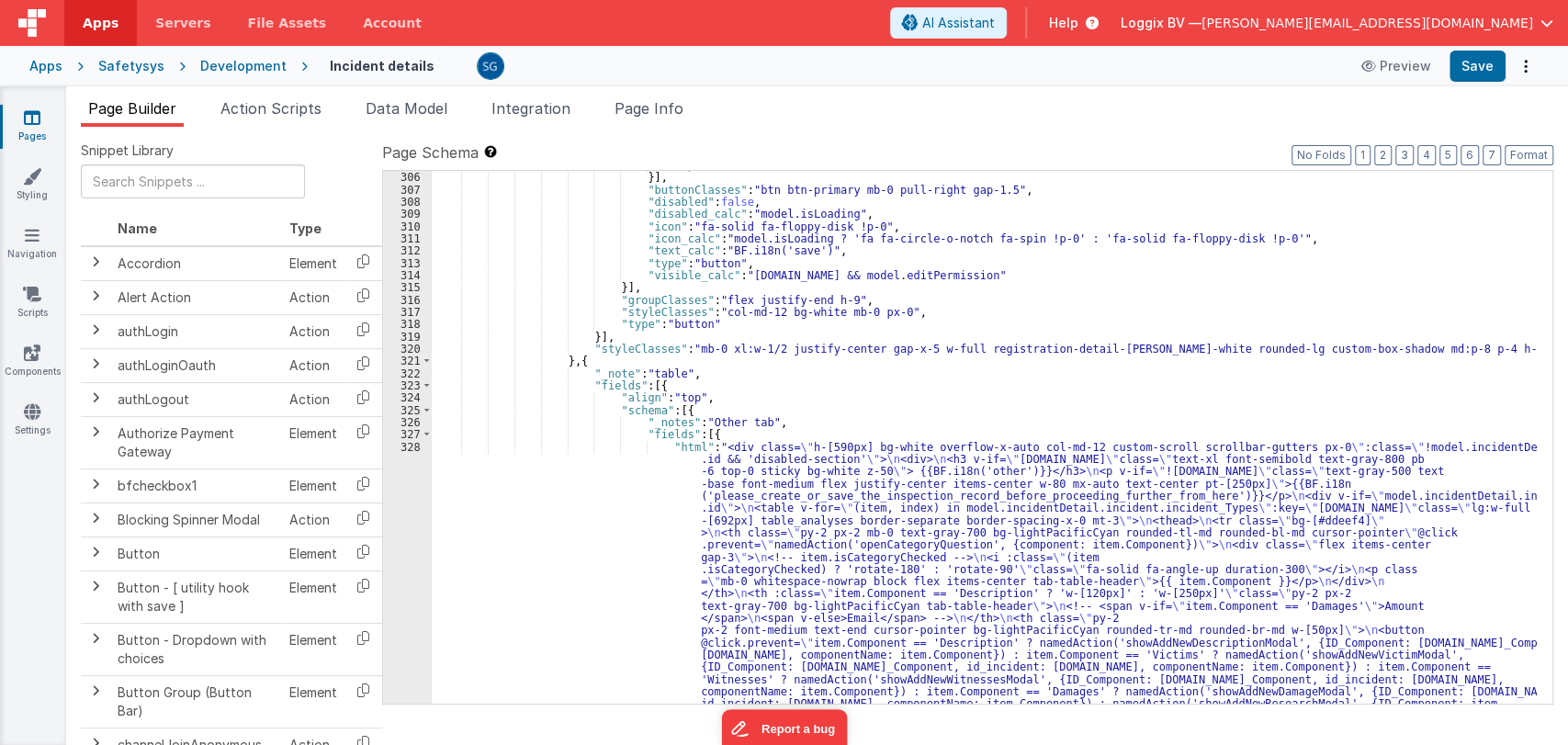
scroll to position [4493, 0]
click at [423, 433] on span at bounding box center [426, 434] width 11 height 12
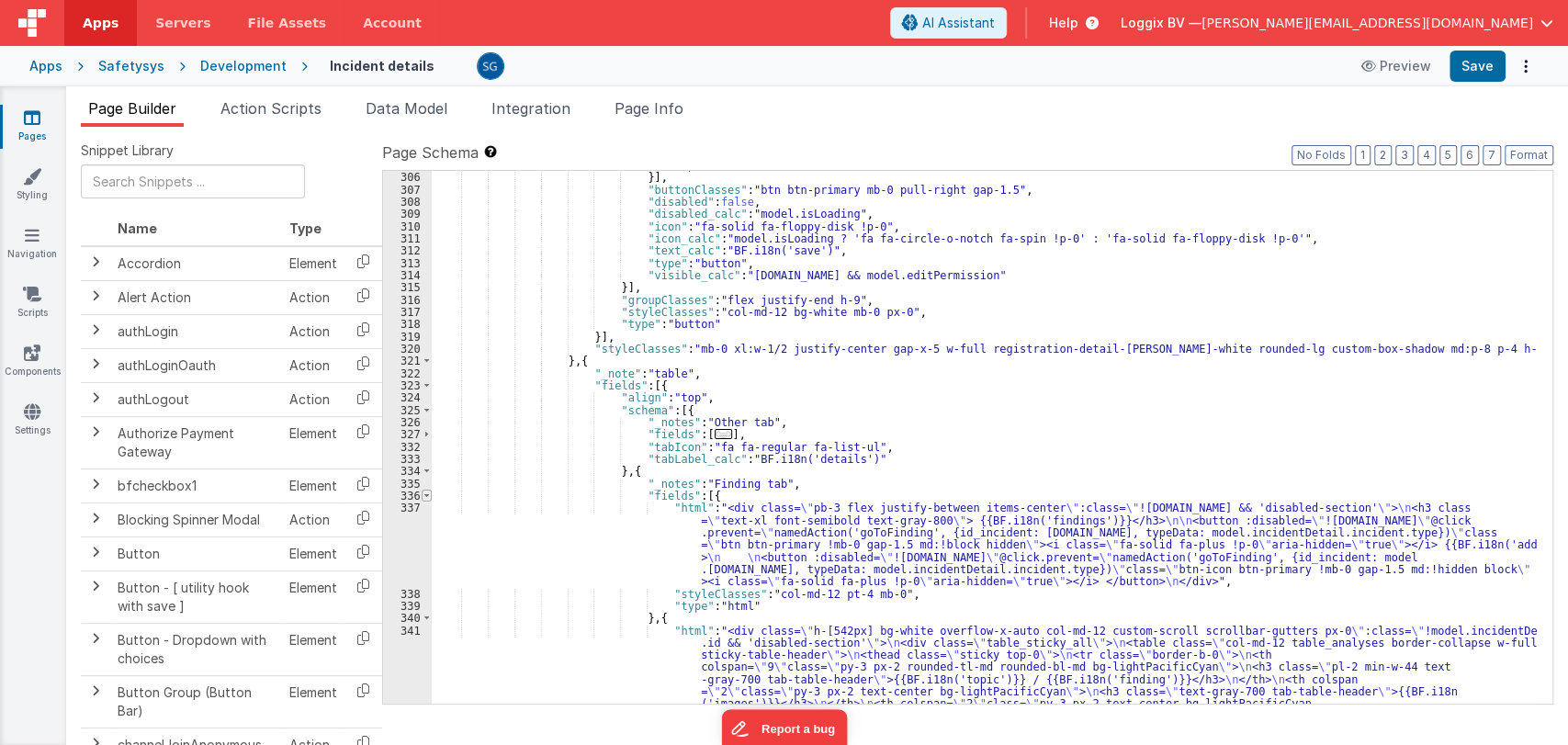
click at [422, 492] on span at bounding box center [426, 495] width 11 height 12
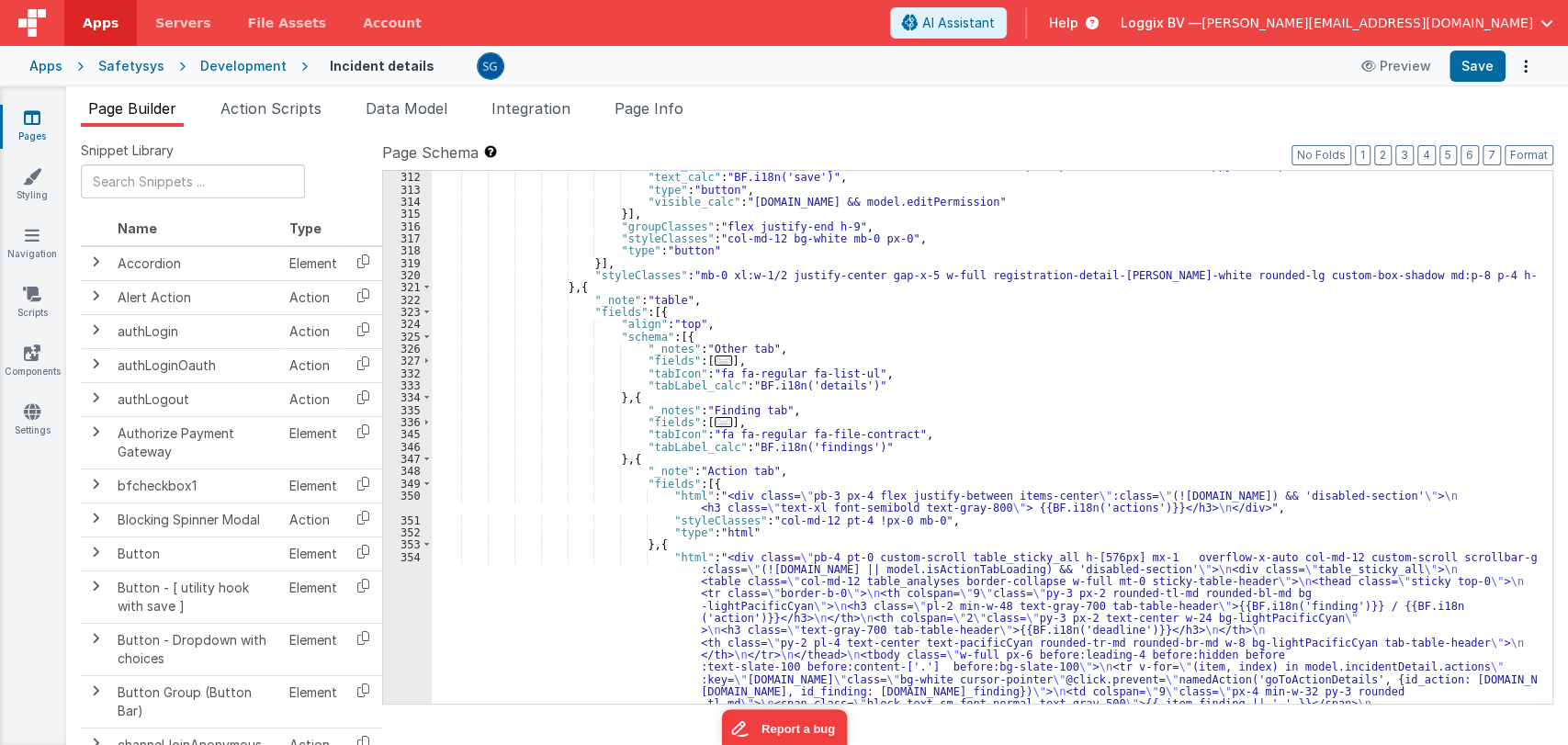
scroll to position [4567, 0]
click at [422, 484] on span at bounding box center [426, 483] width 11 height 12
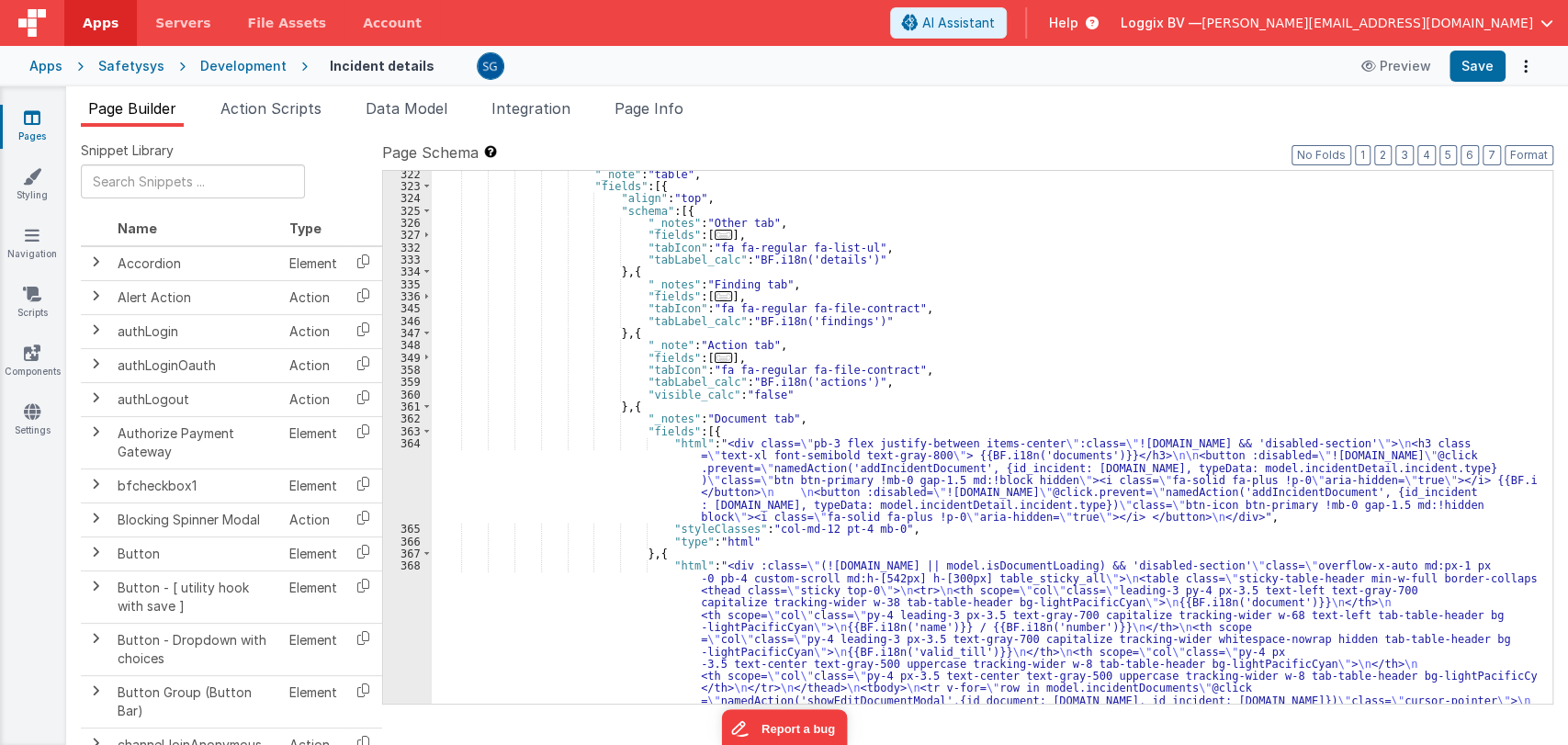
scroll to position [4693, 0]
click at [1050, 521] on div ""_note" : "table" , "fields" : [{ "align" : "top" , "schema" : [{ "_notes" : "O…" at bounding box center [984, 641] width 1105 height 949
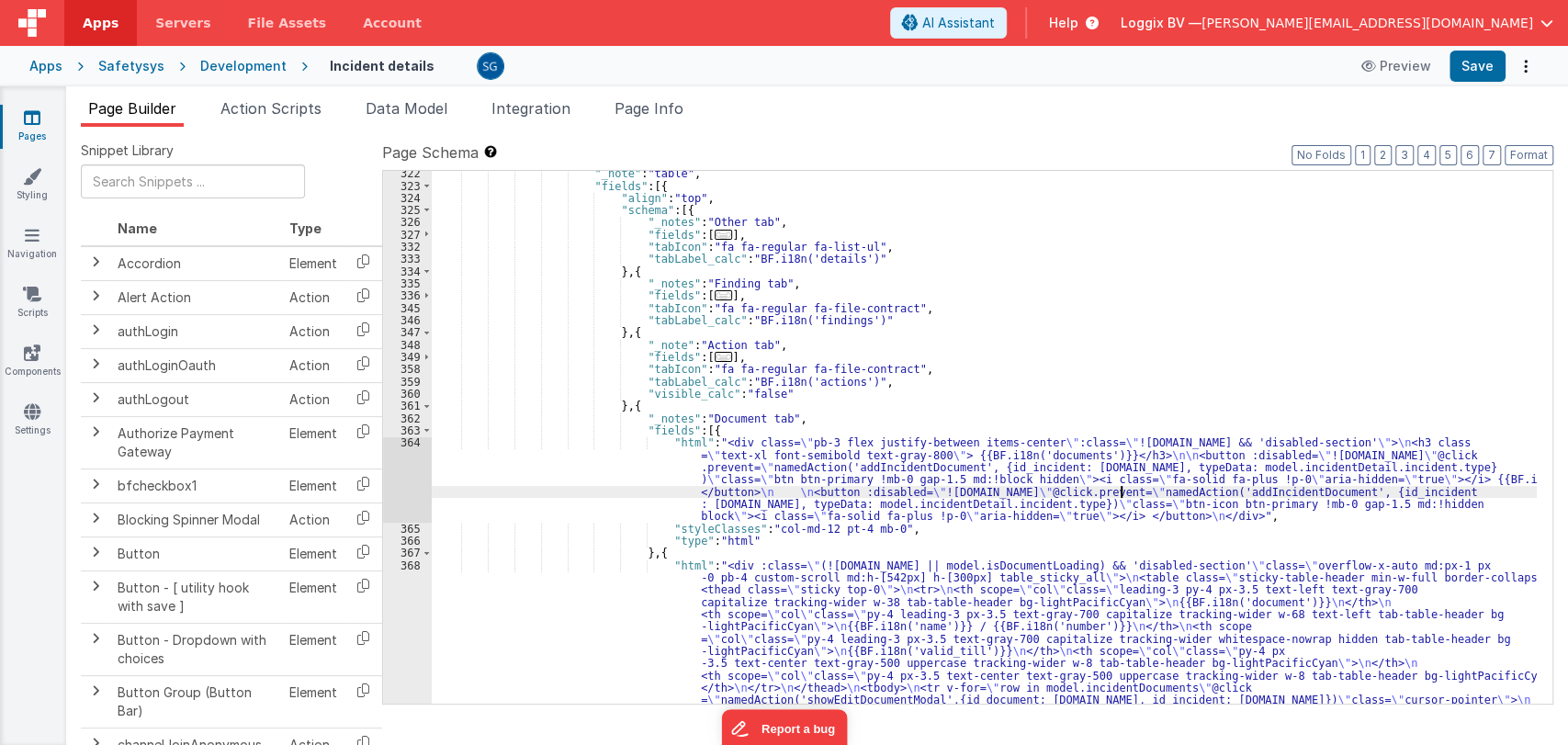
click at [1118, 494] on div ""_note" : "table" , "fields" : [{ "align" : "top" , "schema" : [{ "_notes" : "O…" at bounding box center [984, 641] width 1105 height 949
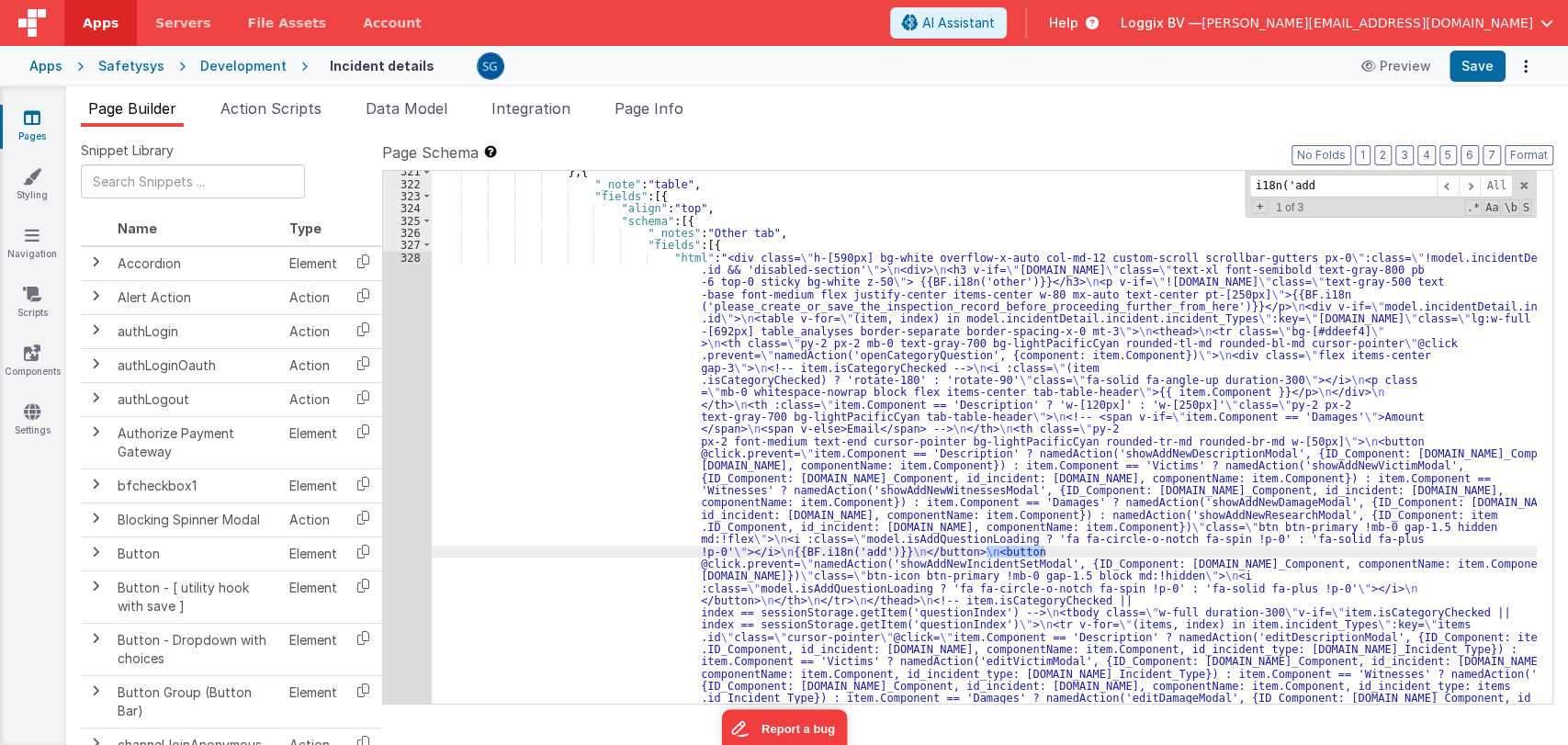
scroll to position [4681, 0]
type input "i18n('add"
click at [1472, 182] on span at bounding box center [1469, 186] width 22 height 23
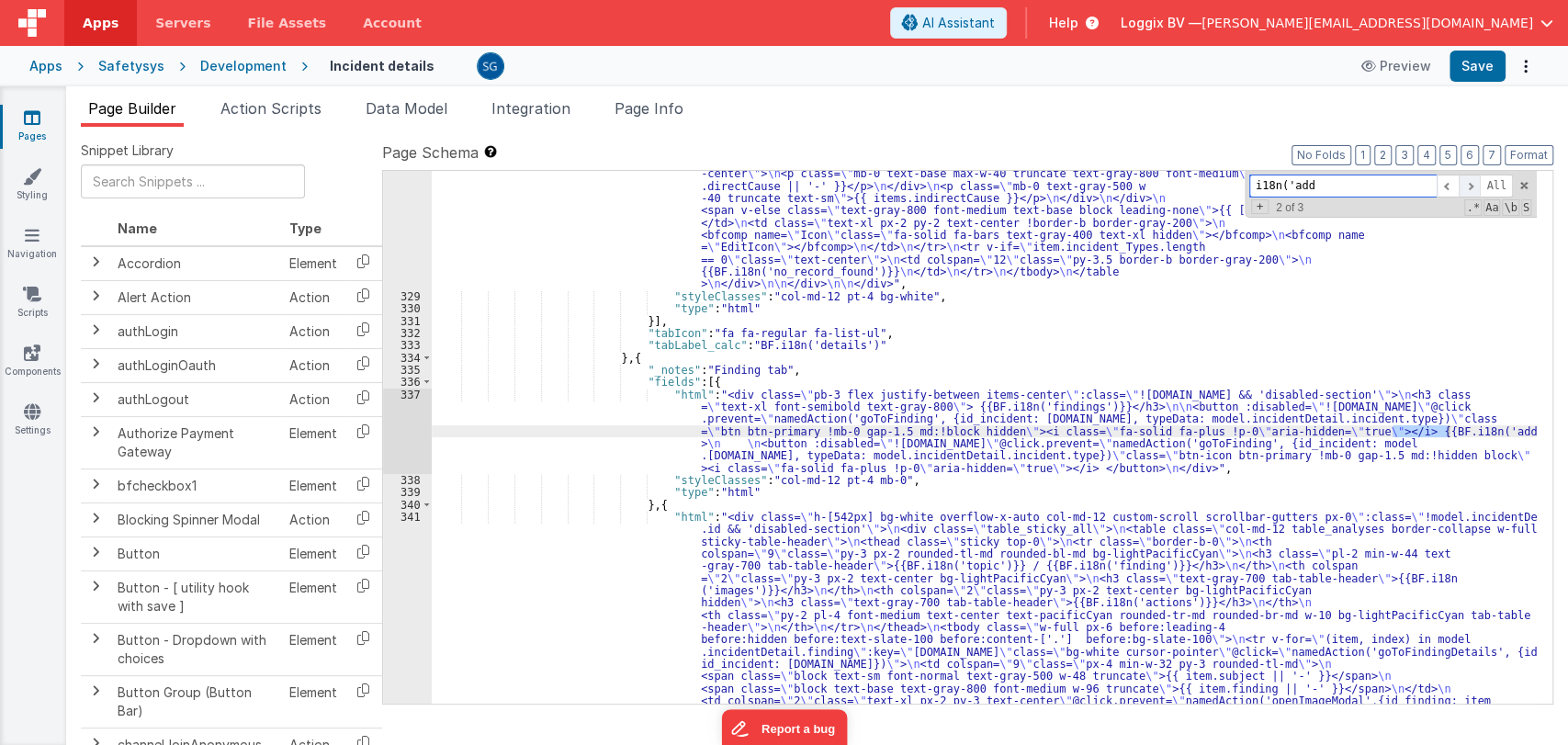
click at [1472, 182] on span at bounding box center [1469, 186] width 22 height 23
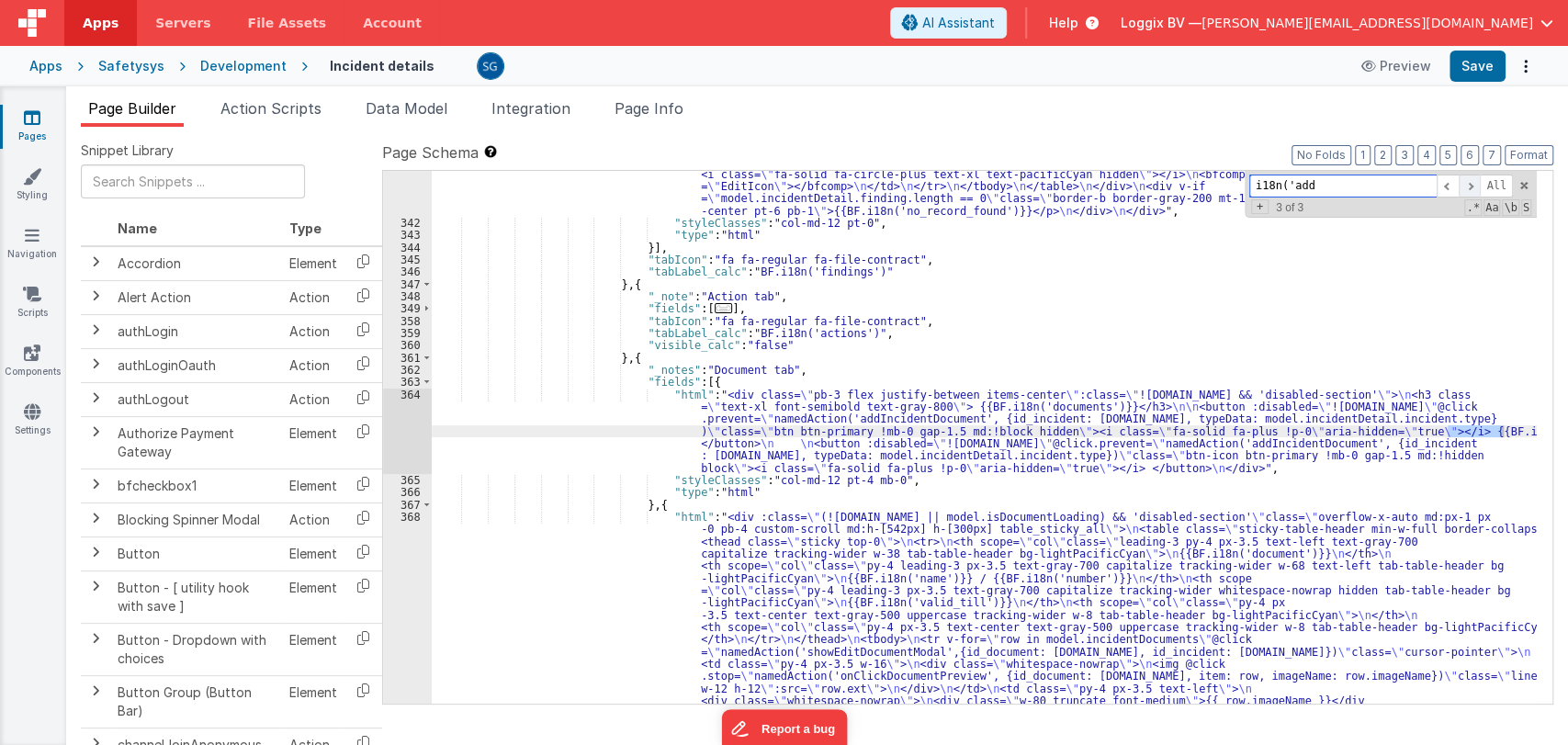
scroll to position [6332, 0]
click at [898, 416] on div ""html" : "<div class= \" h-[542px] bg-white overflow-x-auto col-md-12 custom-sc…" at bounding box center [984, 539] width 1105 height 1231
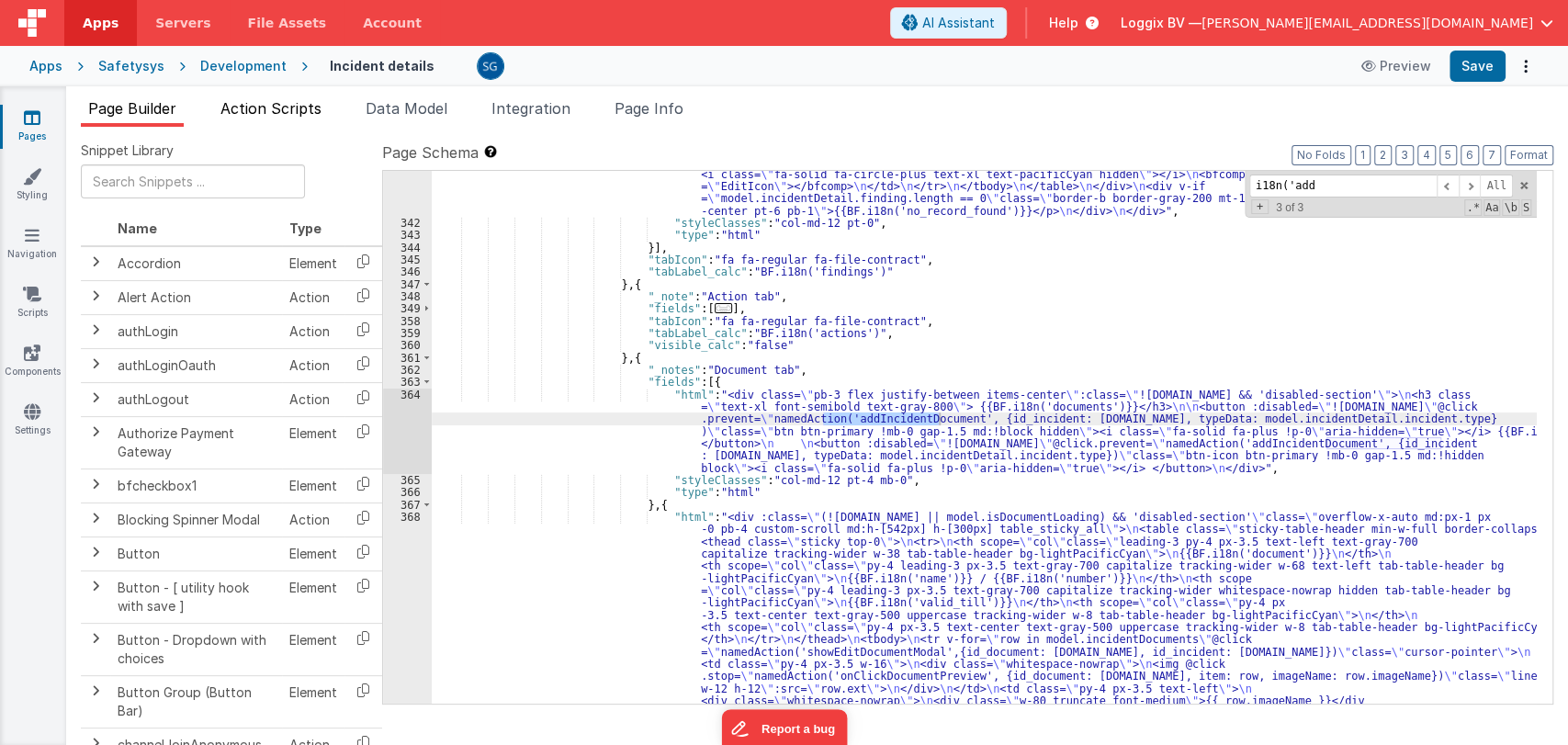
click at [250, 103] on span "Action Scripts" at bounding box center [271, 108] width 101 height 18
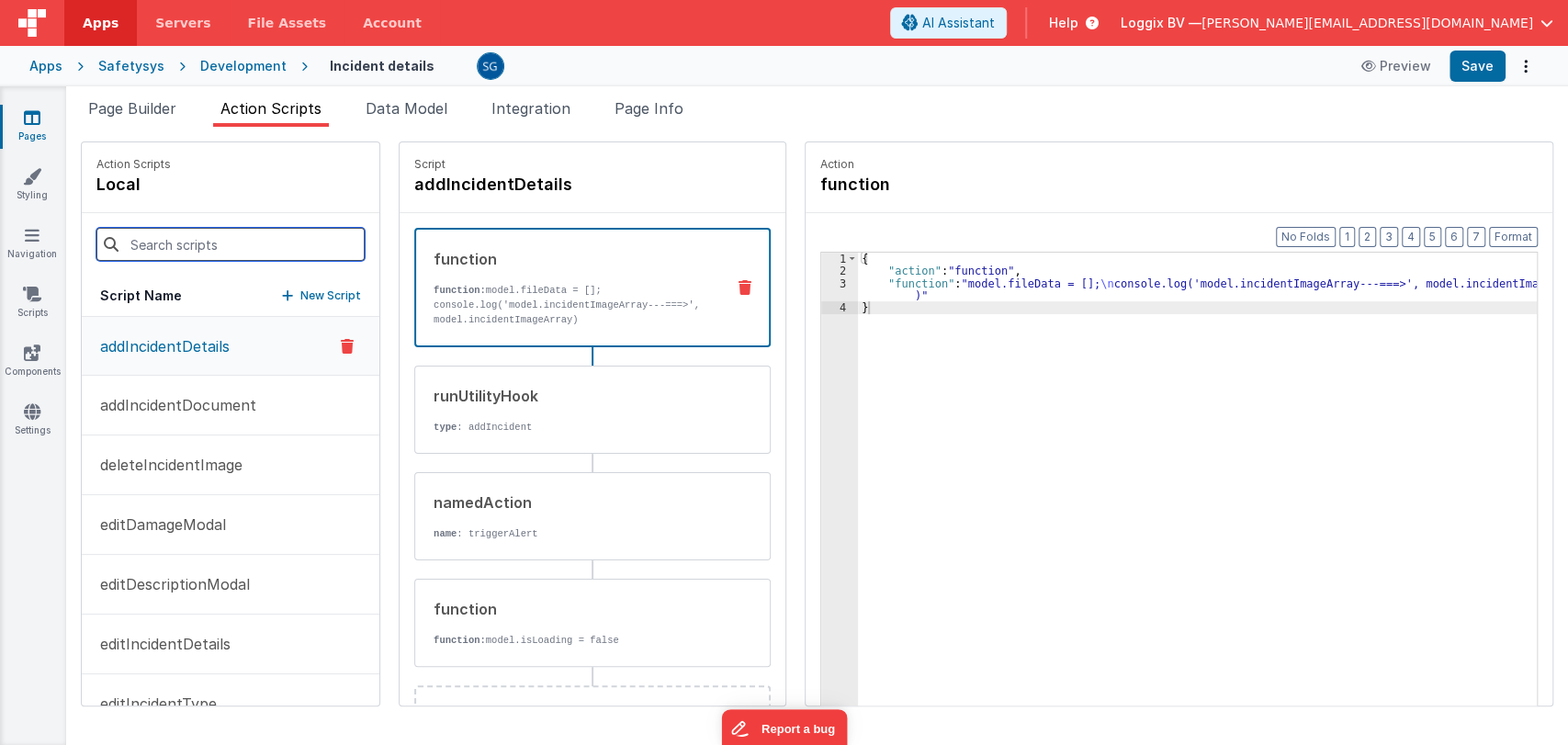
click at [166, 258] on input at bounding box center [229, 244] width 268 height 33
paste input "addIncidentDocument"
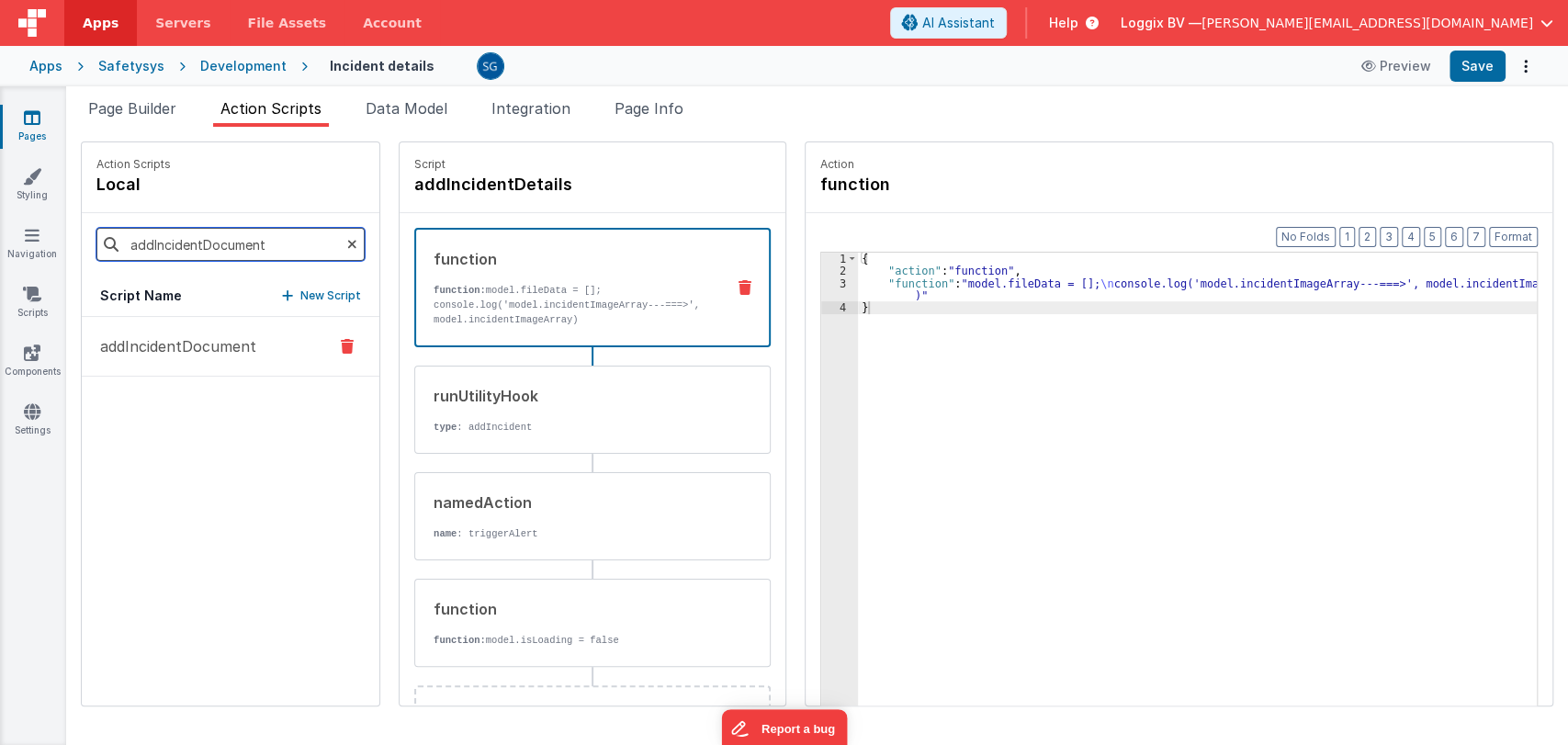
type input "addIncidentDocument"
click at [189, 341] on p "addIncidentDocument" at bounding box center [173, 346] width 167 height 22
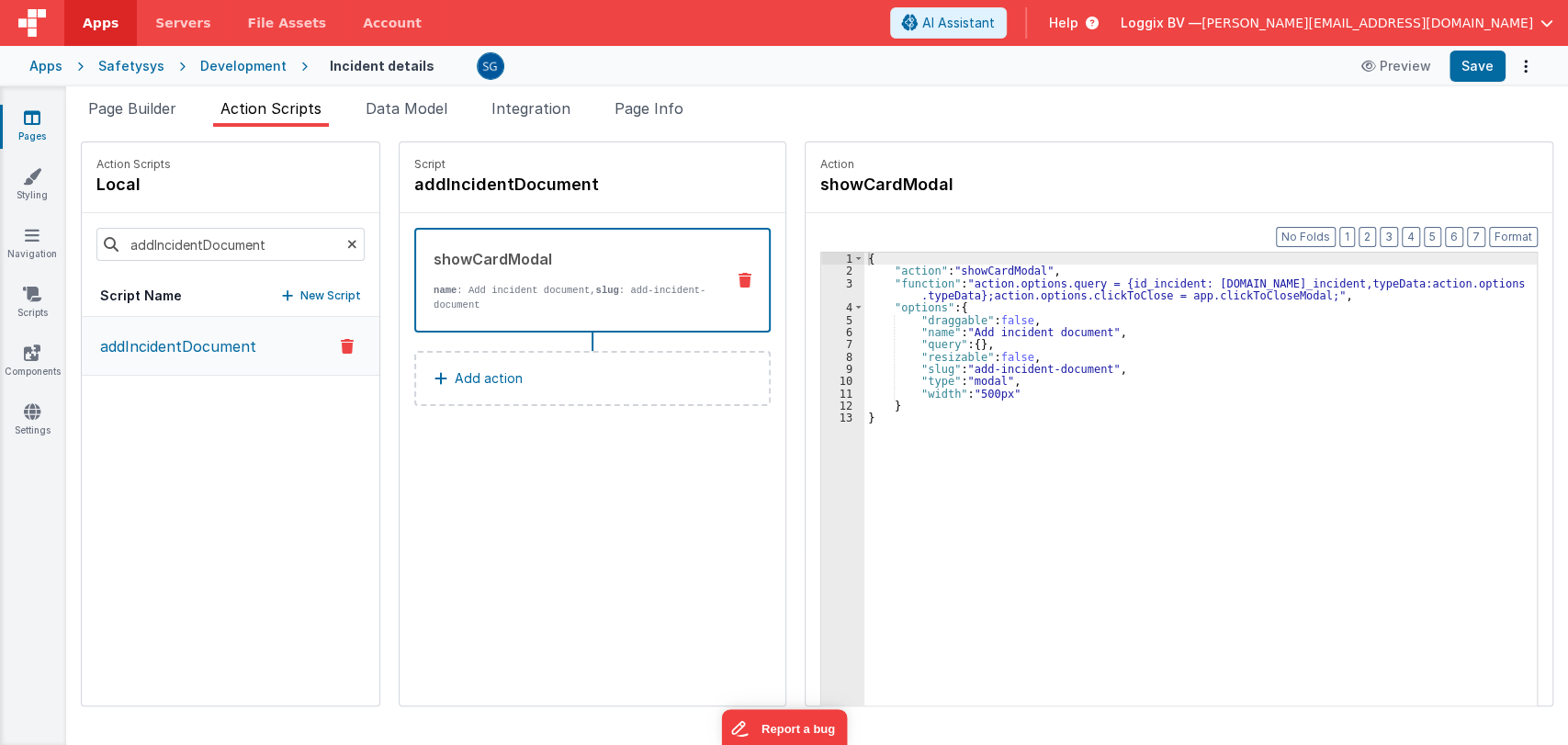
click at [522, 268] on div "showCardModal" at bounding box center [571, 258] width 277 height 22
drag, startPoint x: 953, startPoint y: 328, endPoint x: 1076, endPoint y: 332, distance: 123.1
click at [1076, 332] on div "{ "action" : "showCardModal" , "function" : "action.options.query = {id_inciden…" at bounding box center [1202, 519] width 677 height 535
click at [0, 110] on link "Pages" at bounding box center [32, 127] width 66 height 36
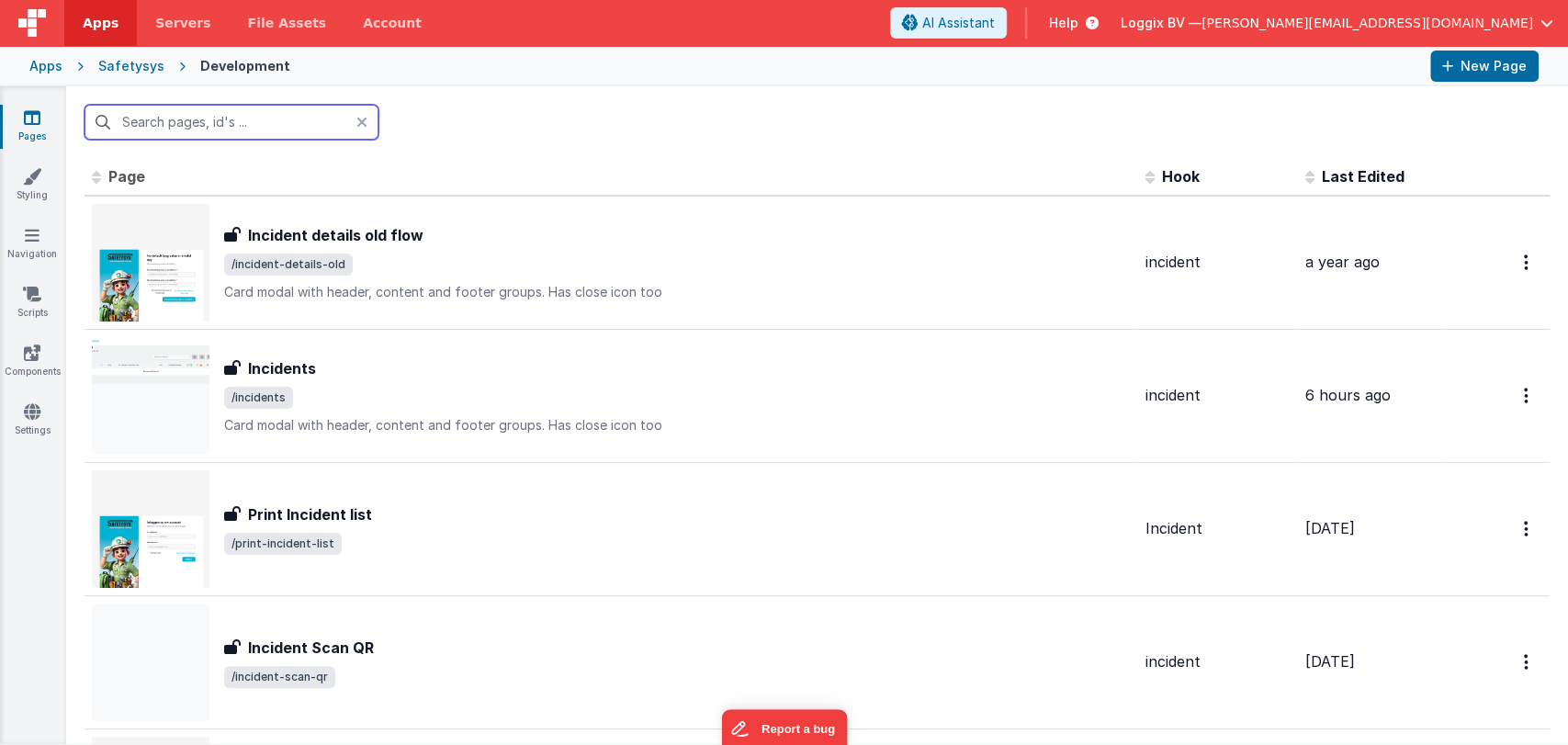
click at [199, 134] on input "text" at bounding box center [231, 122] width 294 height 35
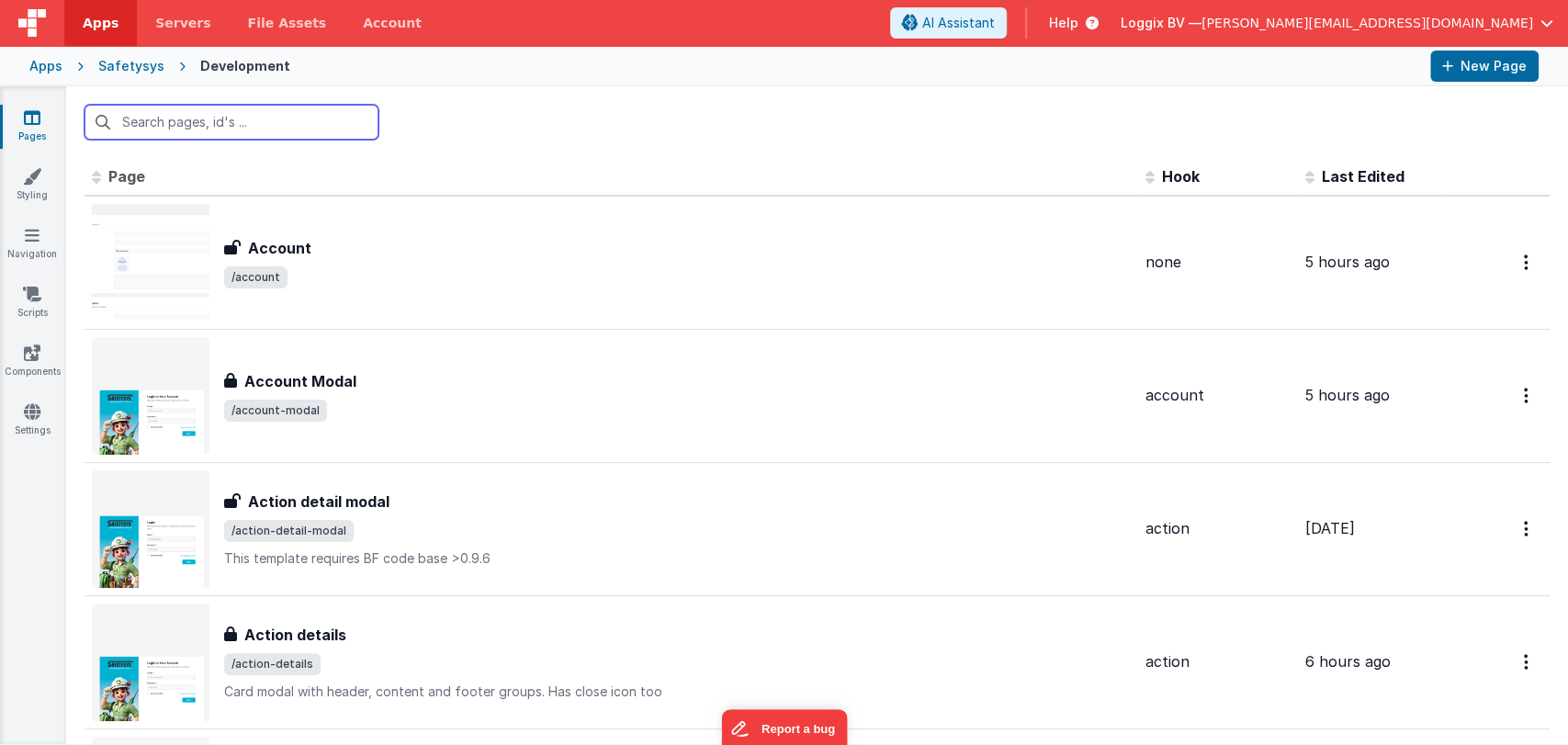
paste input "Add incident document"
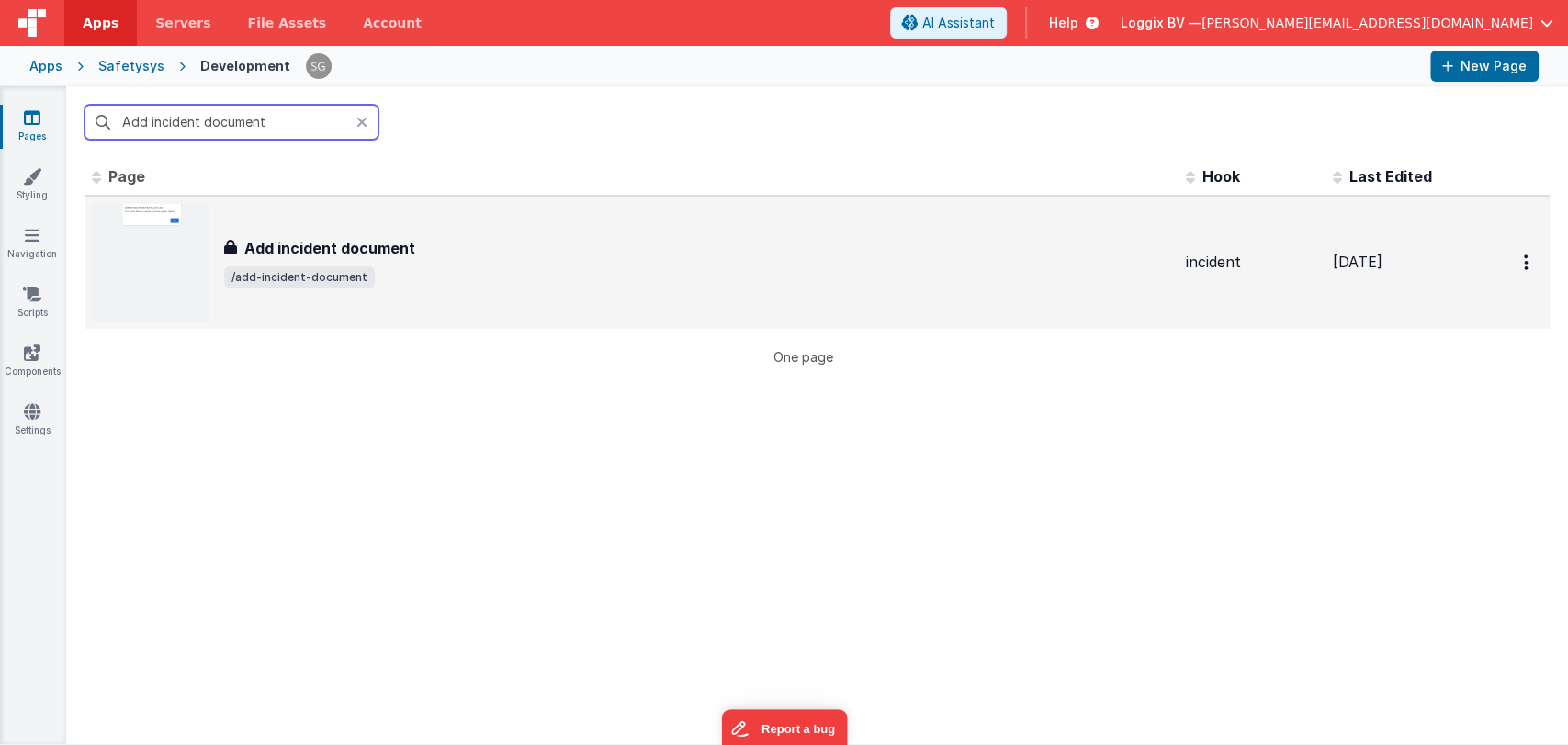
type input "Add incident document"
click at [329, 237] on h3 "Add incident document" at bounding box center [329, 248] width 171 height 22
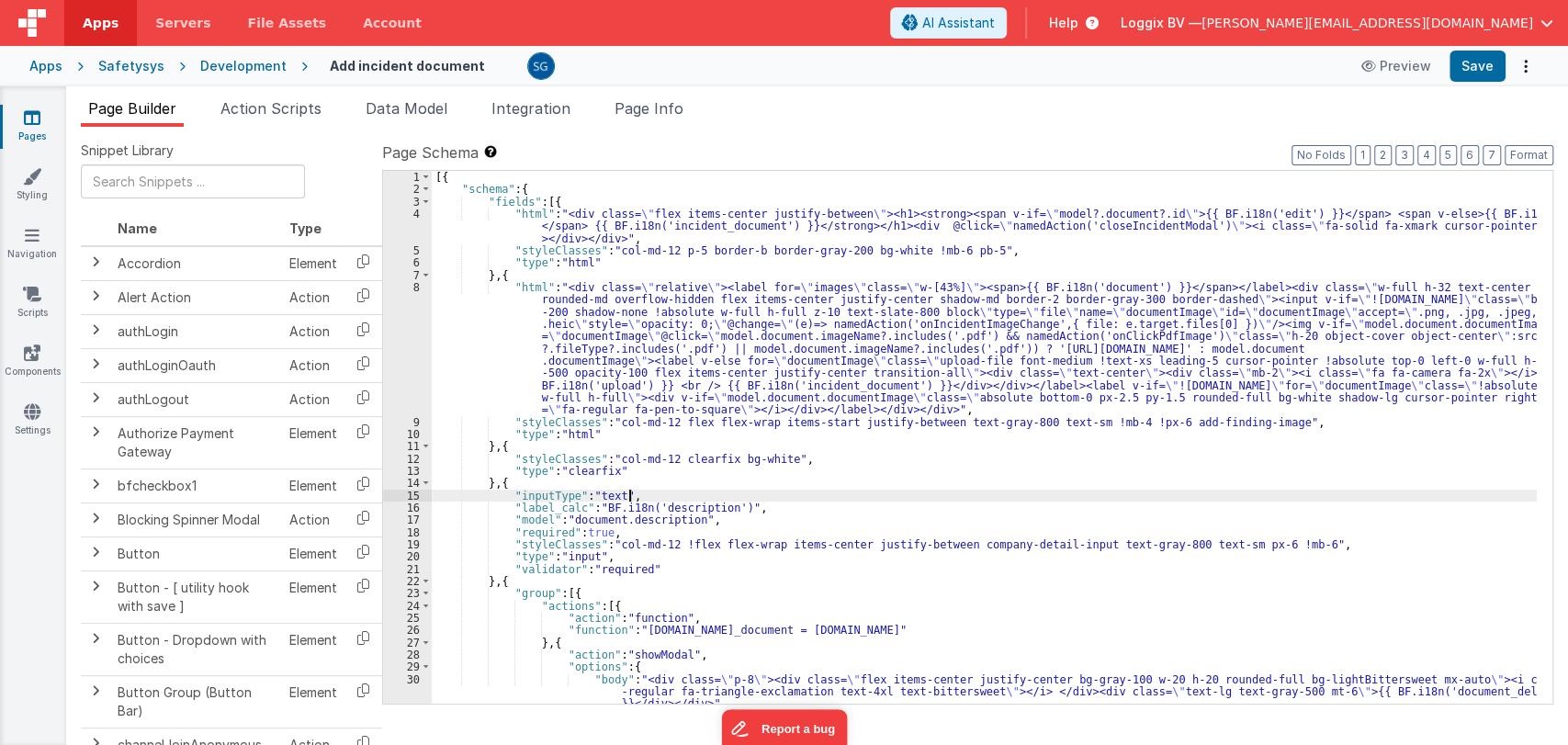
click at [985, 493] on div "[{ "schema" : { "fields" : [{ "html" : "<div class= \" flex items-center justif…" at bounding box center [984, 449] width 1105 height 558
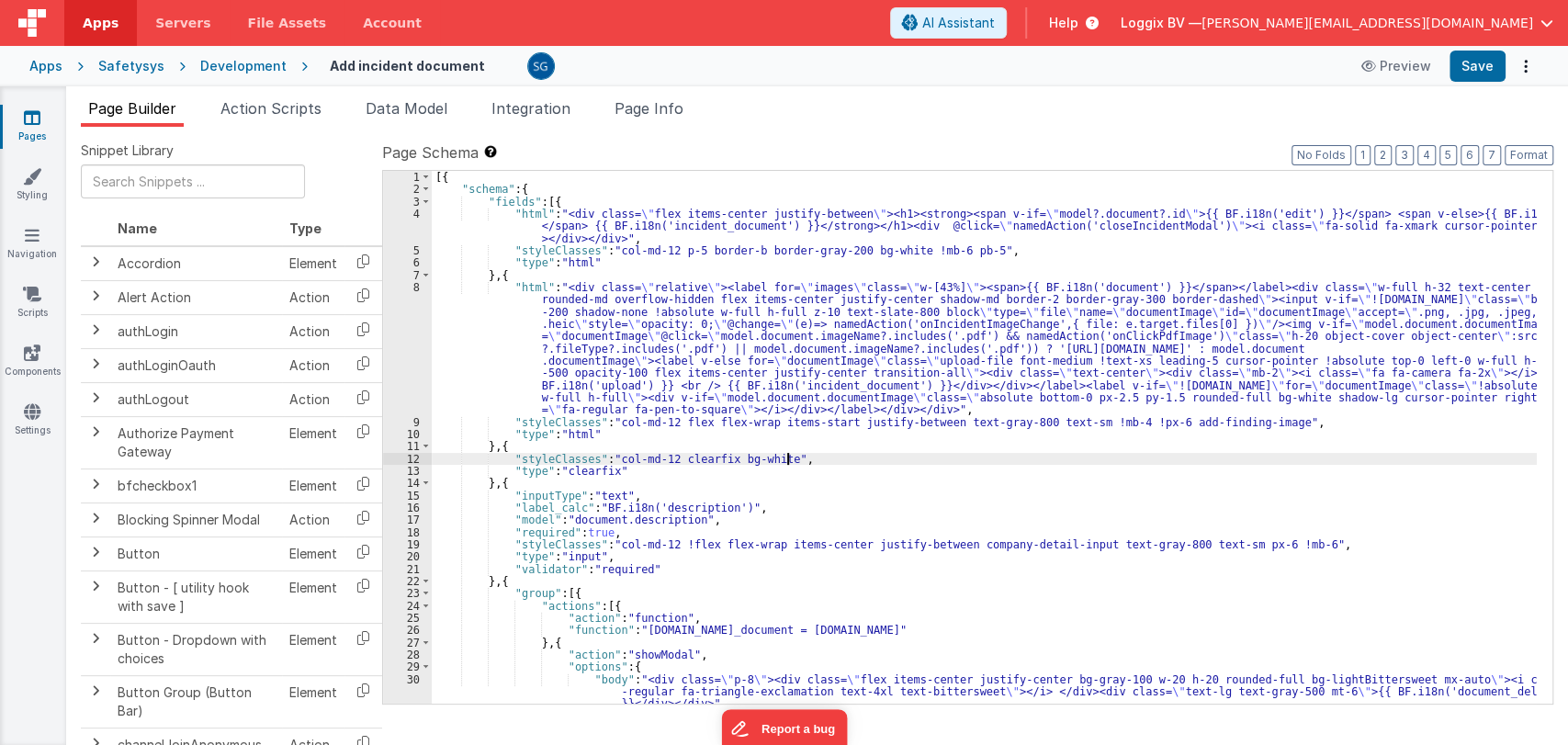
click at [830, 462] on div "[{ "schema" : { "fields" : [{ "html" : "<div class= \" flex items-center justif…" at bounding box center [984, 449] width 1105 height 558
click at [896, 488] on div "[{ "schema" : { "fields" : [{ "html" : "<div class= \" flex items-center justif…" at bounding box center [984, 449] width 1105 height 558
click at [828, 501] on div "[{ "schema" : { "fields" : [{ "html" : "<div class= \" flex items-center justif…" at bounding box center [984, 449] width 1105 height 558
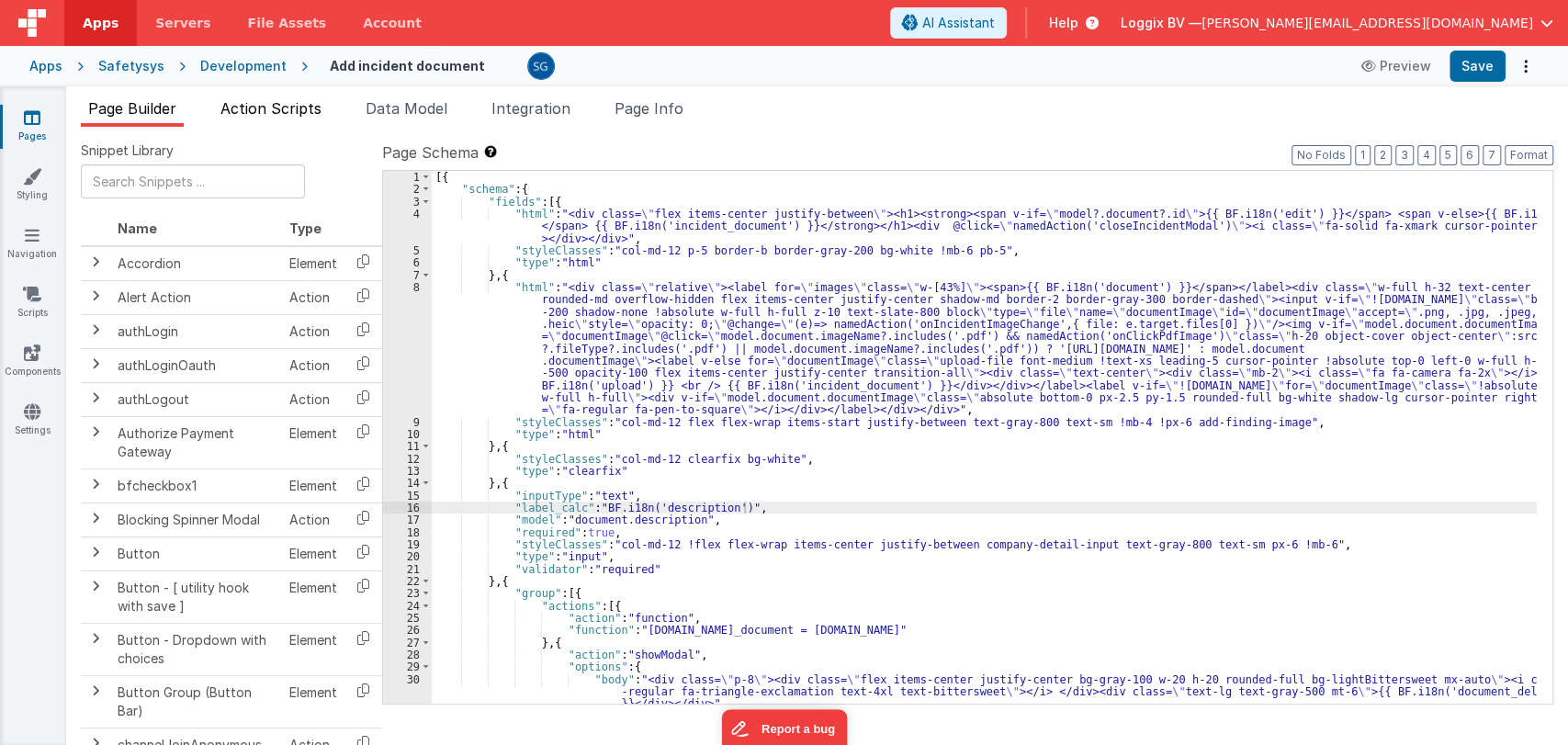
click at [303, 112] on span "Action Scripts" at bounding box center [271, 108] width 101 height 18
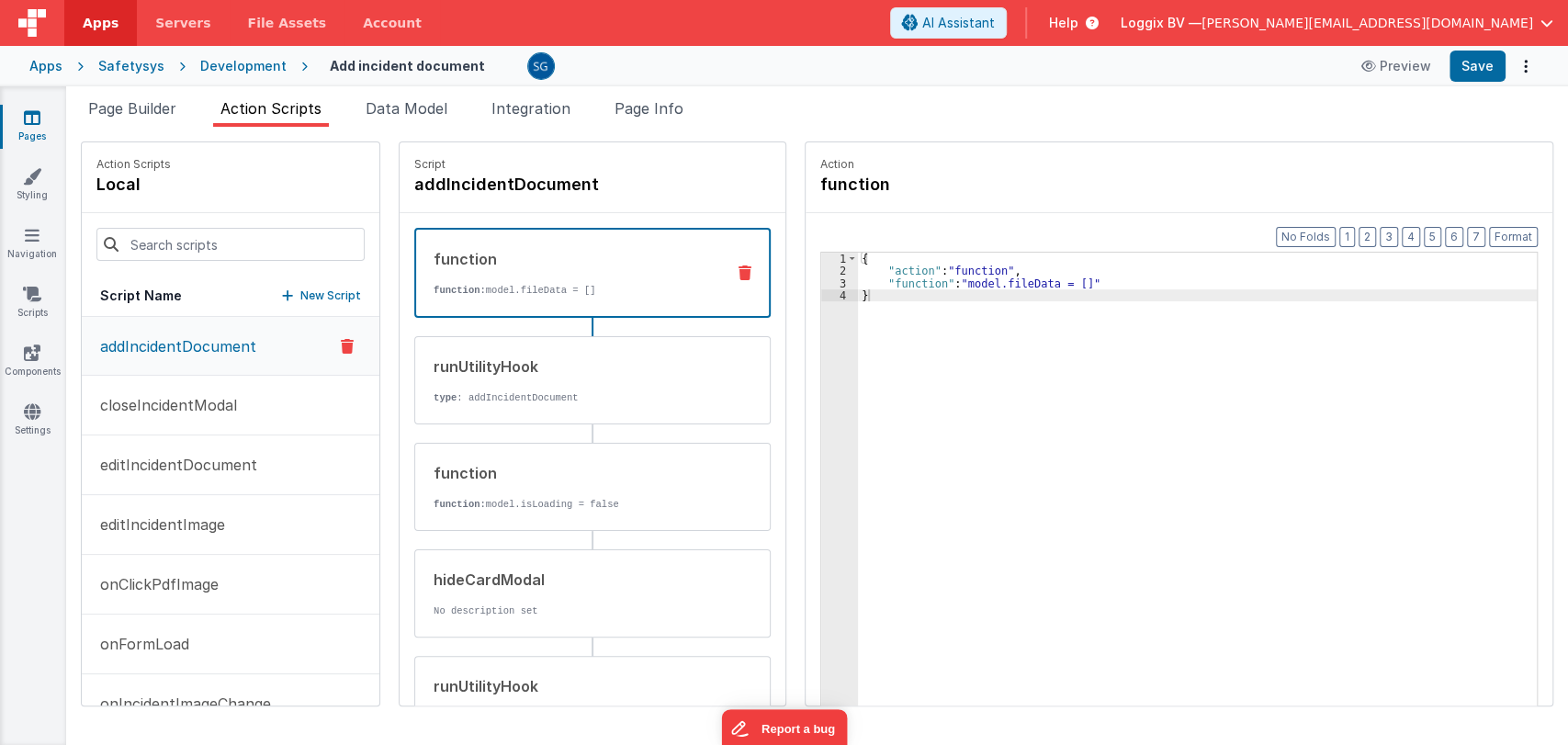
click at [185, 348] on p "addIncidentDocument" at bounding box center [173, 346] width 167 height 22
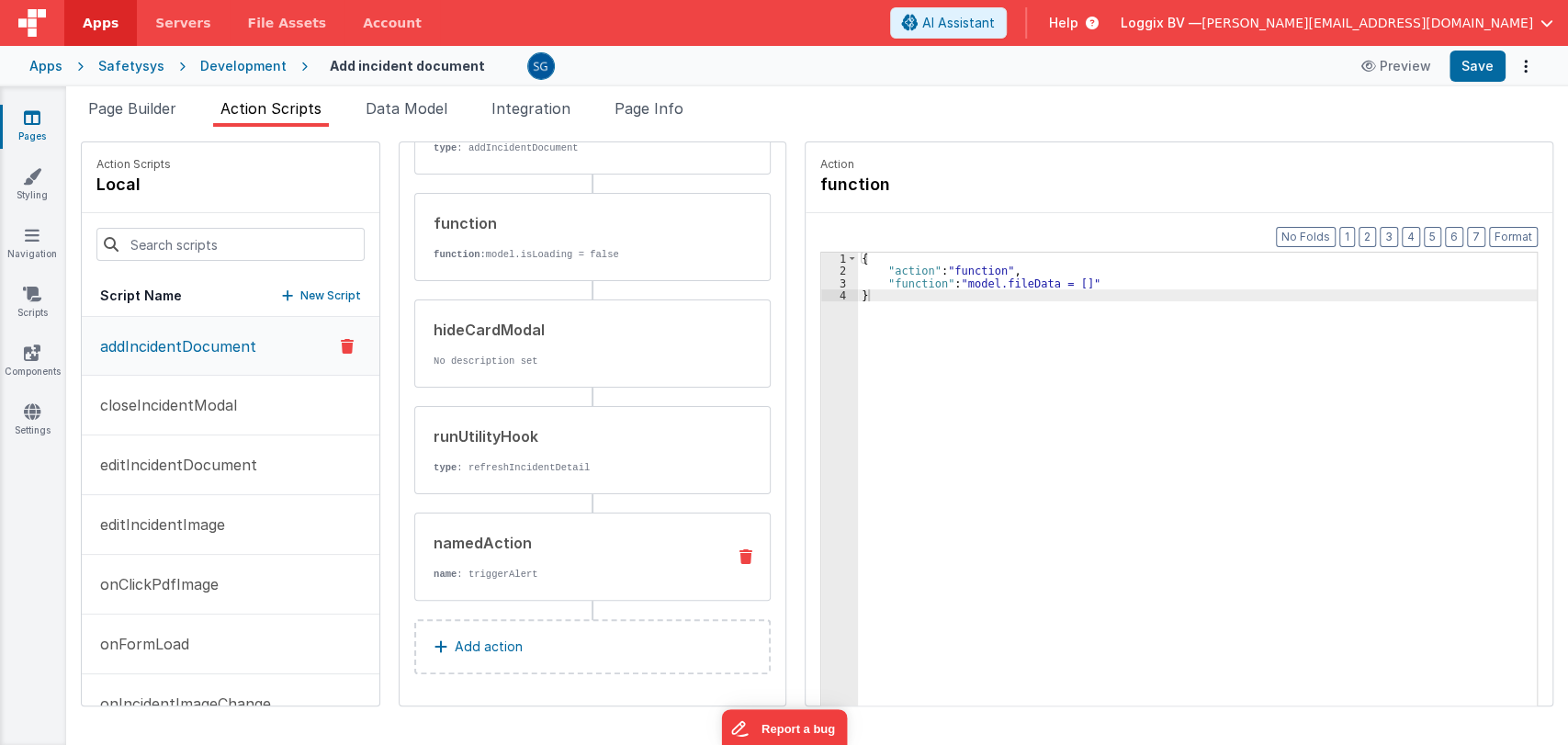
click at [500, 537] on div "namedAction" at bounding box center [571, 542] width 277 height 22
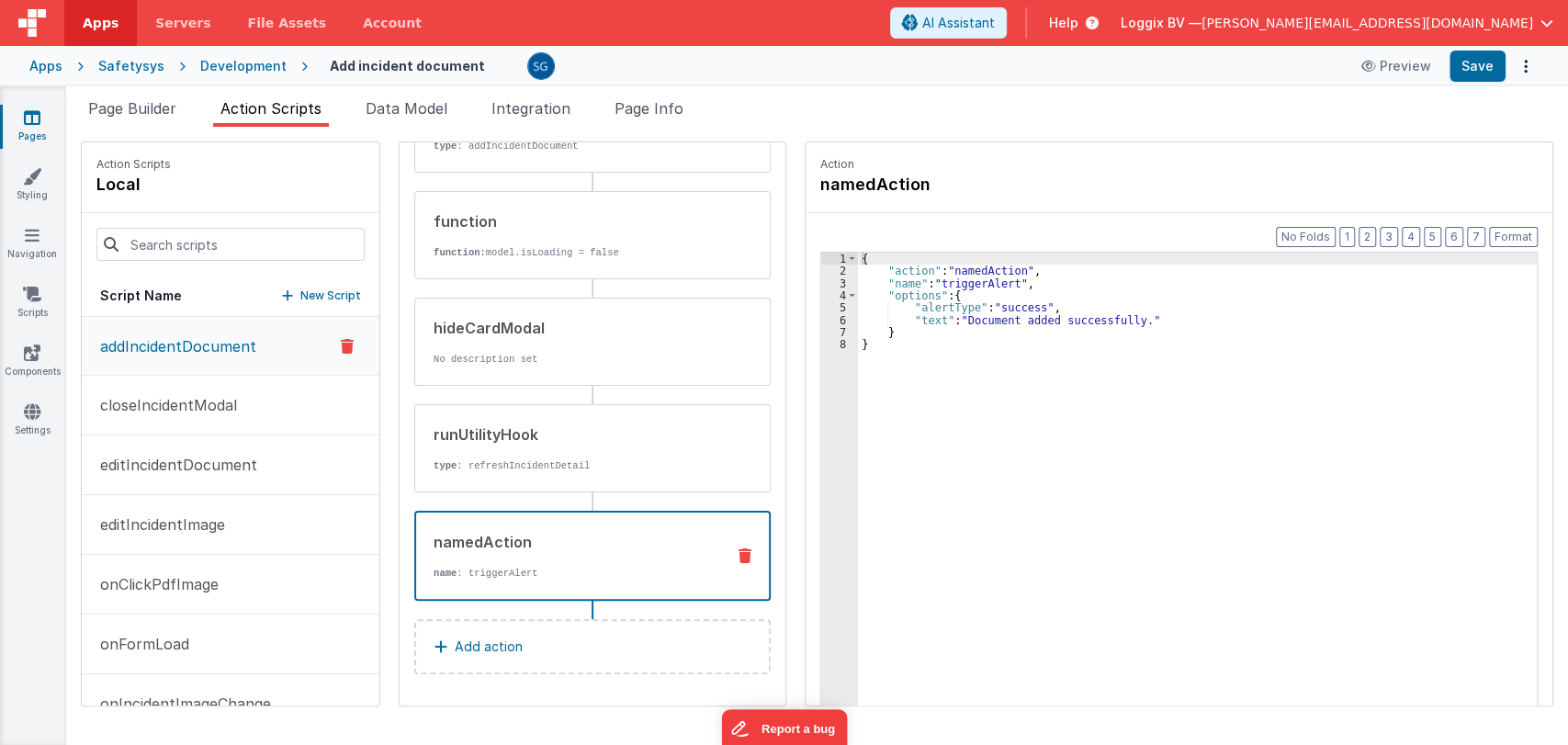
scroll to position [248, 0]
drag, startPoint x: 948, startPoint y: 318, endPoint x: 1113, endPoint y: 321, distance: 165.0
click at [1113, 321] on div "{ "action" : "namedAction" , "name" : "triggerAlert" , "options" : { "alertType…" at bounding box center [1206, 519] width 697 height 535
paste textarea
click at [922, 314] on div "{ "action" : "namedAction" , "name" : "triggerAlert" , "options" : { "alertType…" at bounding box center [1206, 519] width 697 height 535
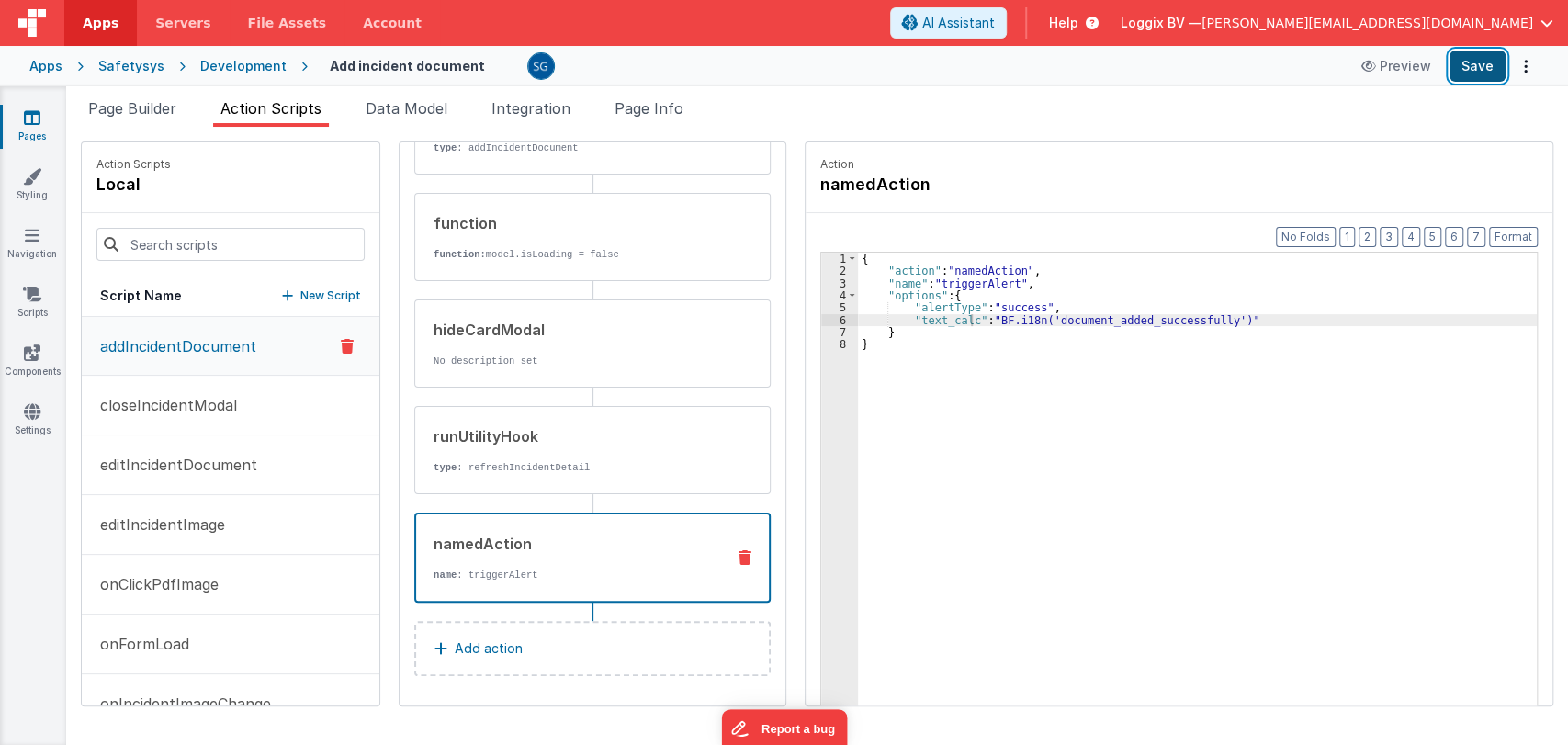
click at [1467, 71] on button "Save" at bounding box center [1477, 66] width 56 height 32
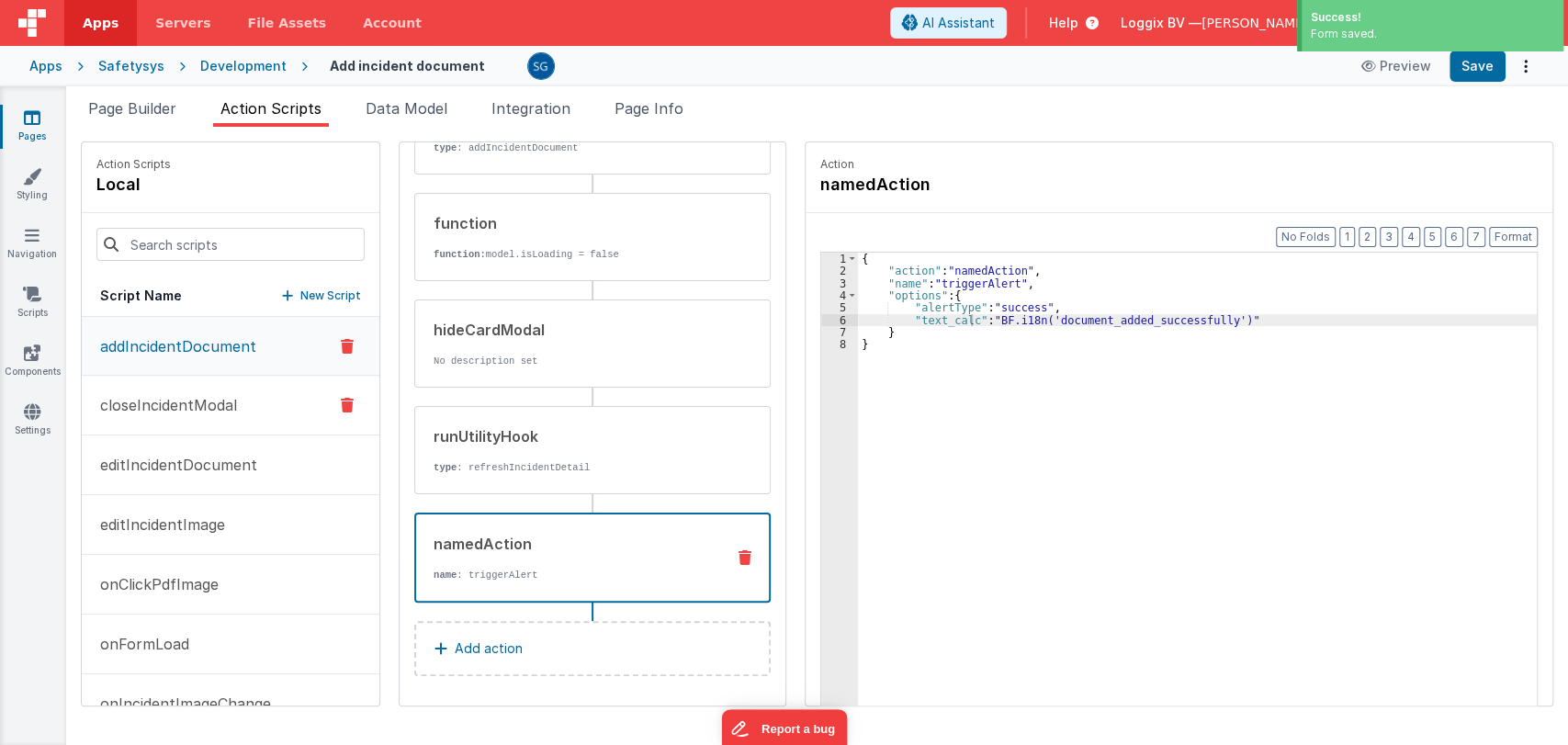
click at [182, 394] on p "closeIncidentModal" at bounding box center [163, 404] width 148 height 22
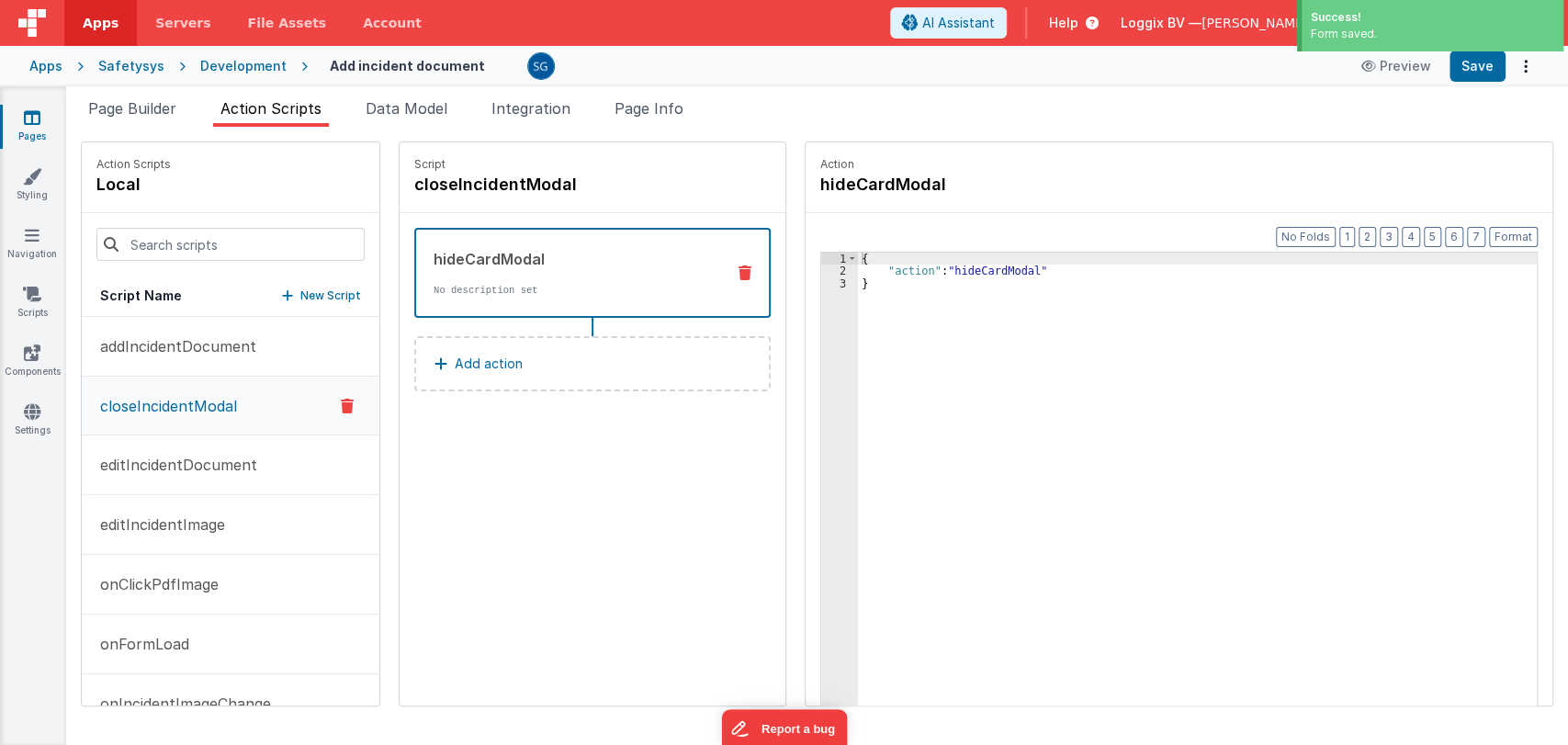
scroll to position [0, 0]
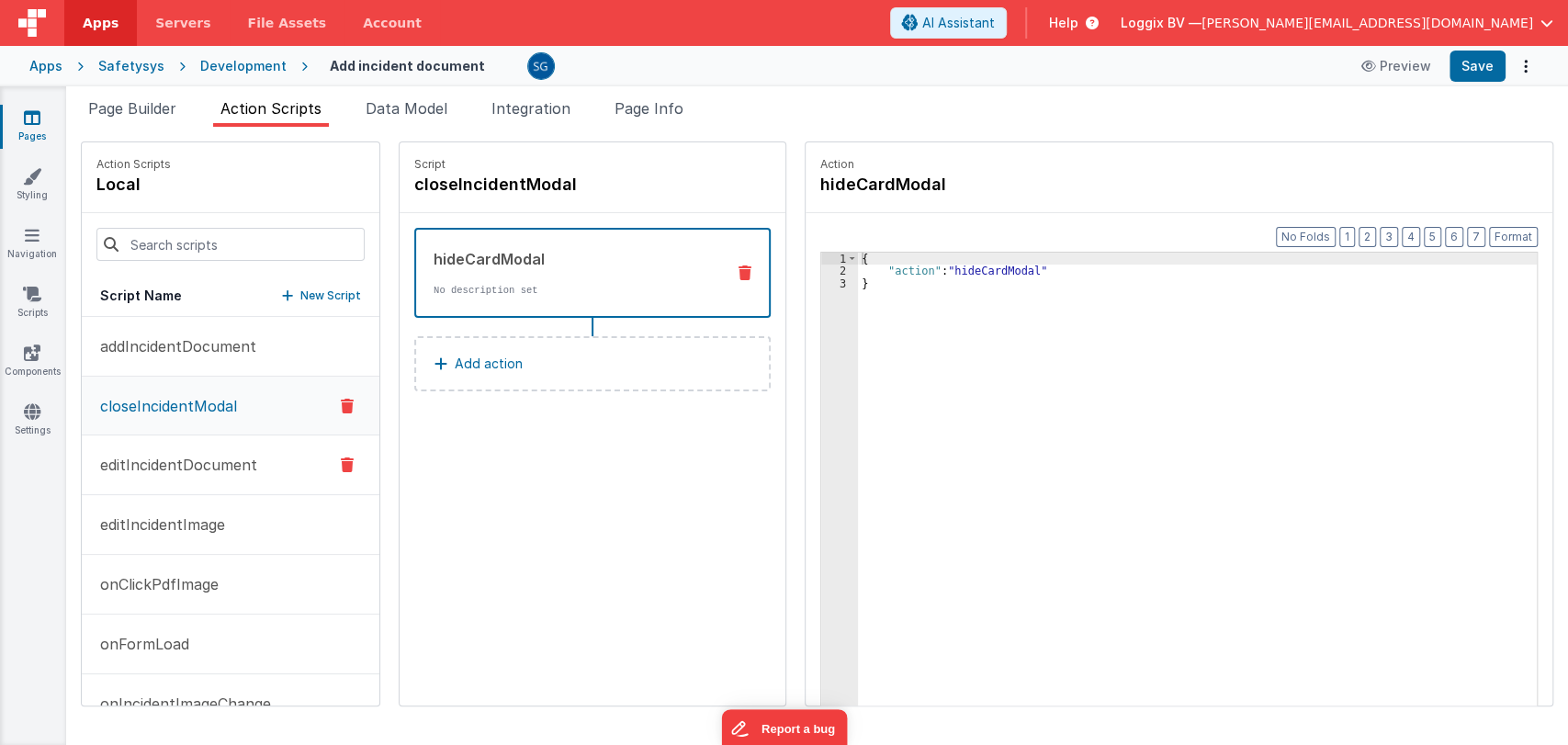
click at [179, 455] on p "editIncidentDocument" at bounding box center [173, 465] width 168 height 22
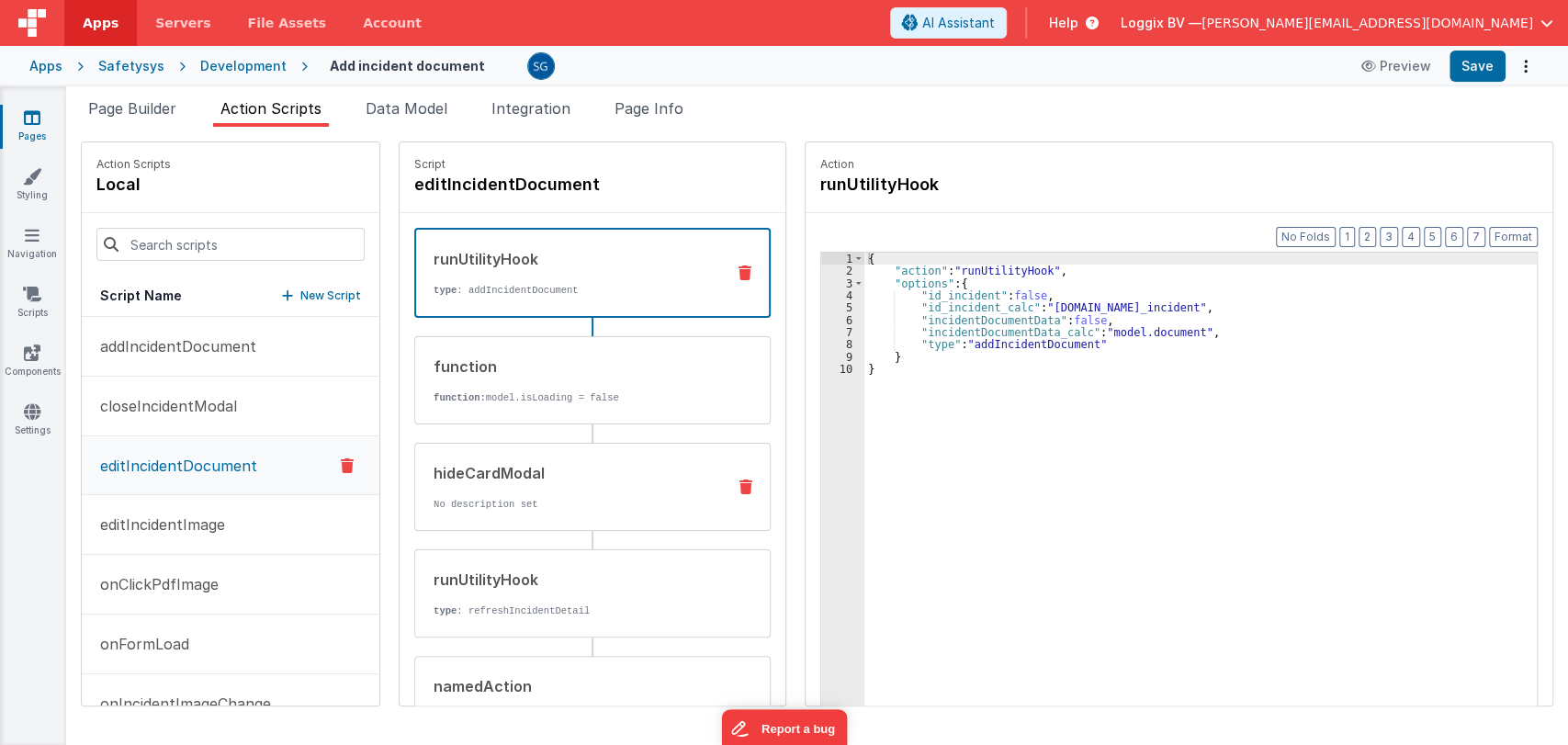
scroll to position [43, 0]
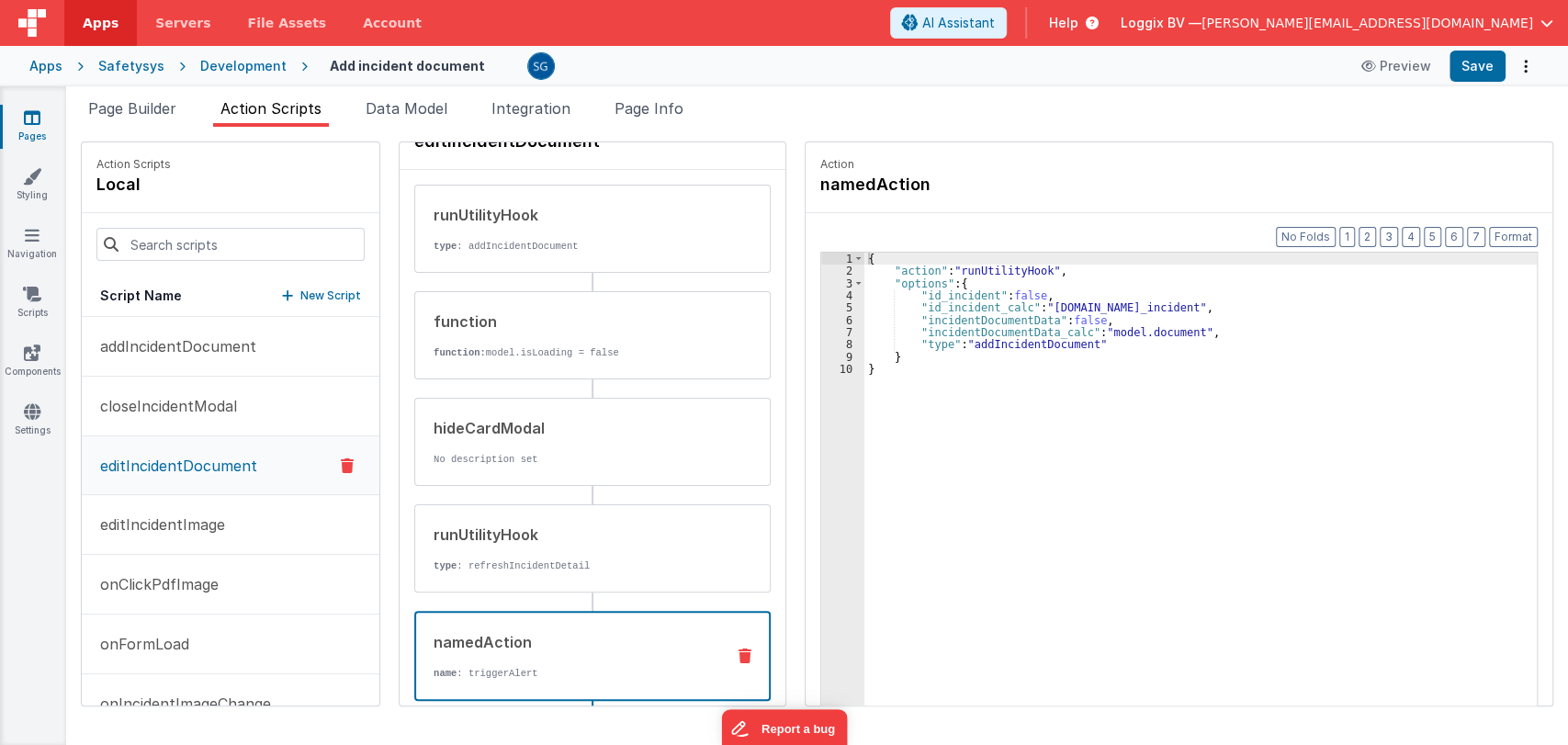
click at [503, 631] on div "namedAction" at bounding box center [571, 641] width 277 height 22
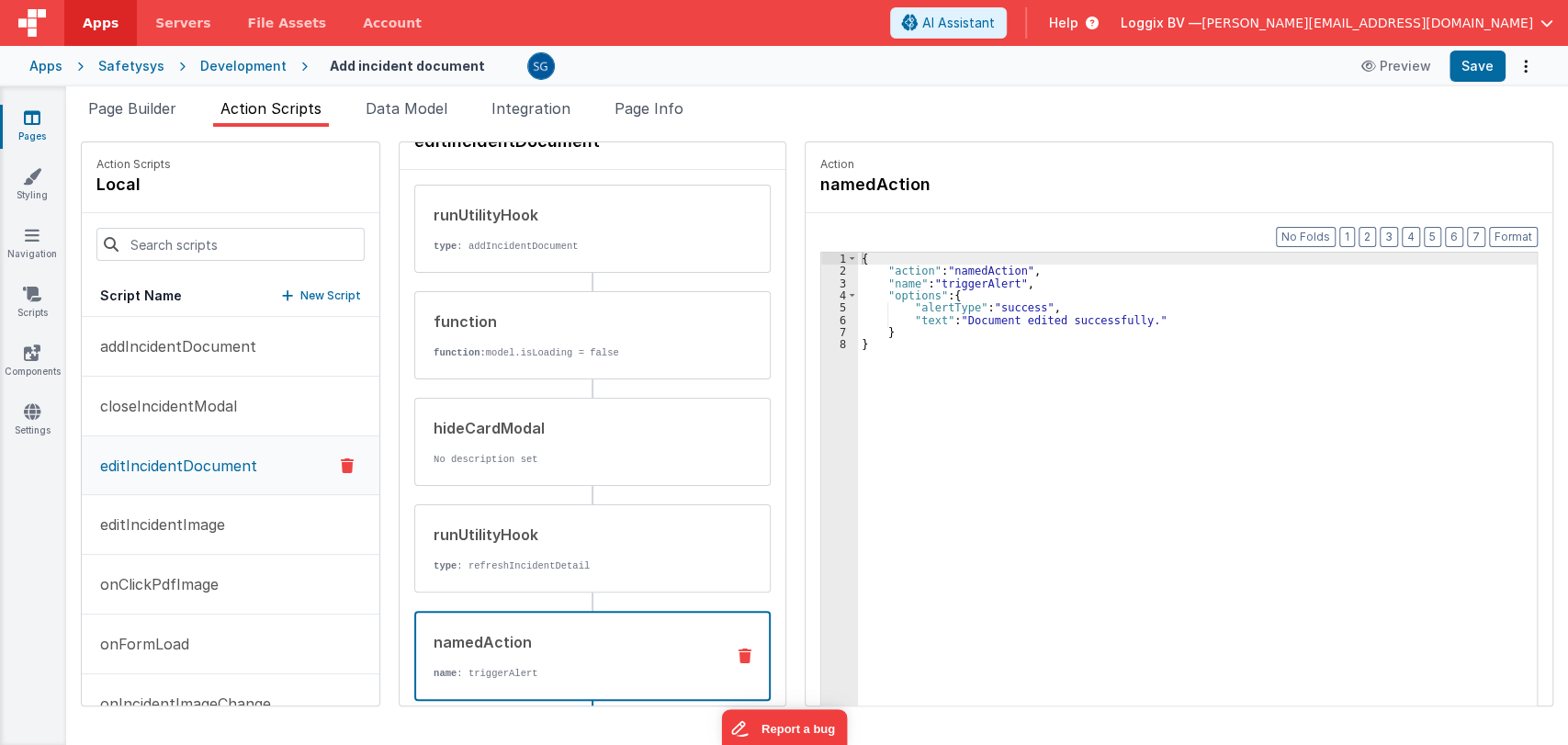
scroll to position [63, 0]
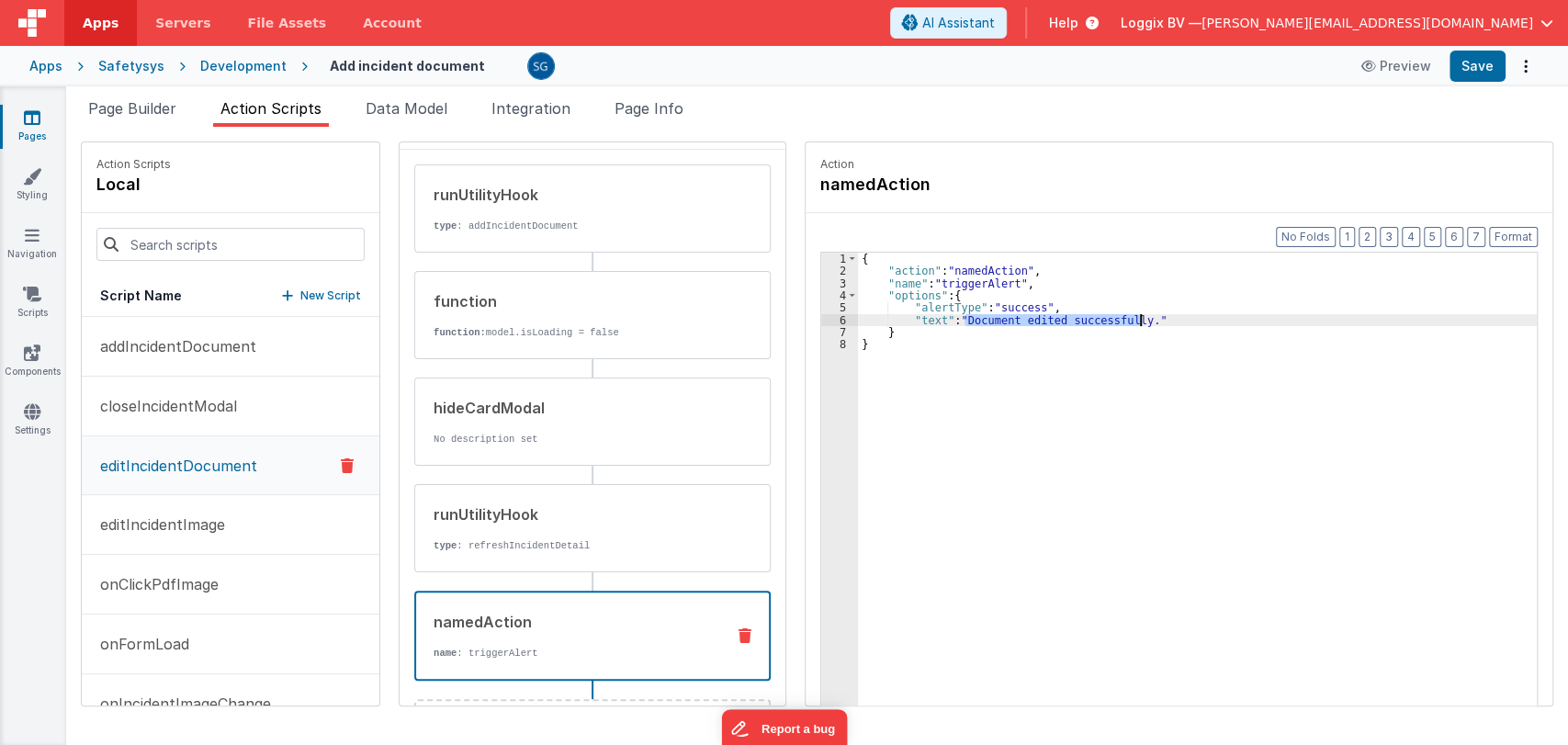
drag, startPoint x: 947, startPoint y: 318, endPoint x: 1122, endPoint y: 321, distance: 175.0
click at [1122, 321] on div "{ "action" : "namedAction" , "name" : "triggerAlert" , "options" : { "alertType…" at bounding box center [1206, 519] width 697 height 535
paste textarea
click at [919, 316] on div "{ "action" : "namedAction" , "name" : "triggerAlert" , "options" : { "alertType…" at bounding box center [1206, 519] width 697 height 535
click at [1481, 68] on button "Save" at bounding box center [1477, 66] width 56 height 32
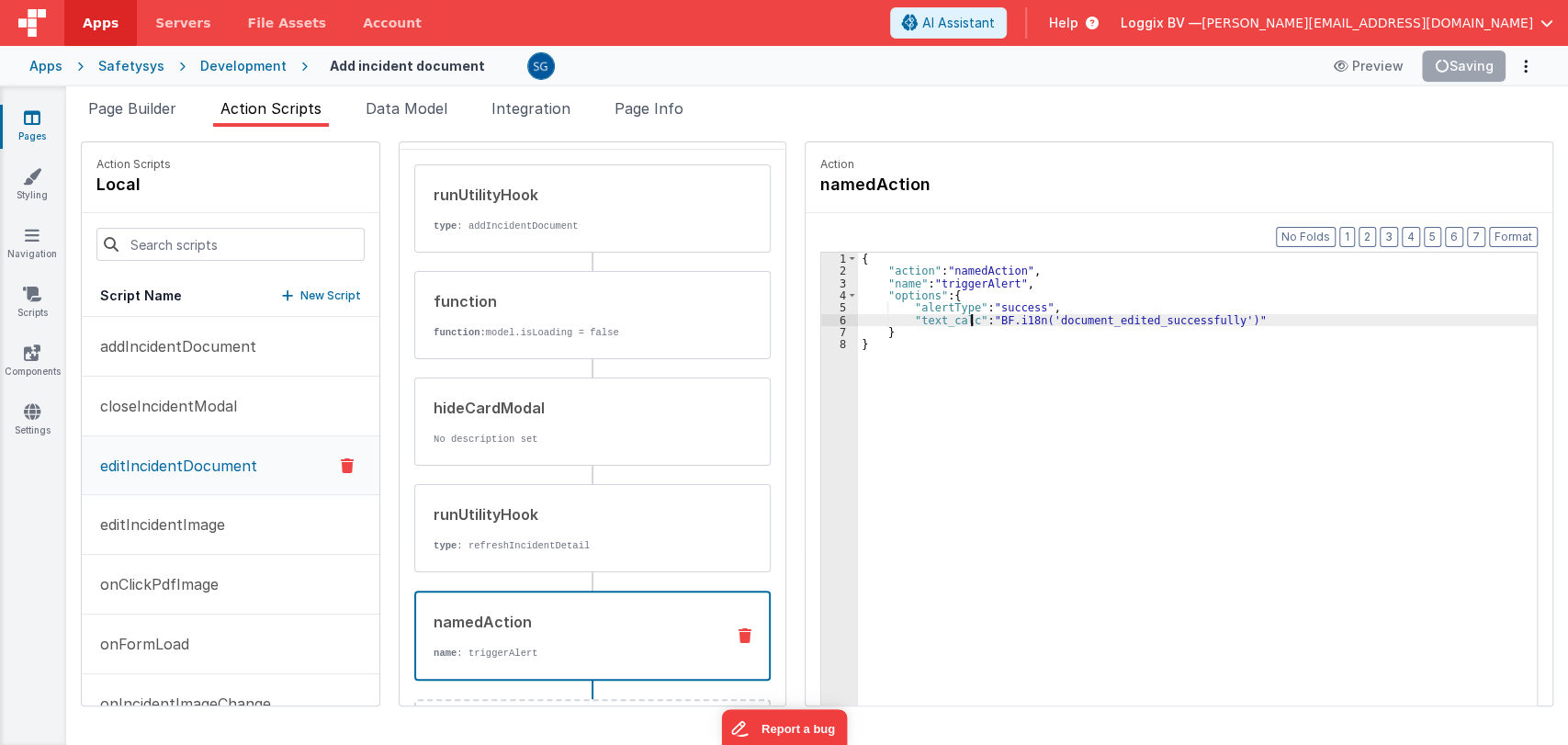
click at [1215, 318] on div "{ "action" : "namedAction" , "name" : "triggerAlert" , "options" : { "alertType…" at bounding box center [1206, 519] width 697 height 535
click at [1220, 318] on div "{ "action" : "namedAction" , "name" : "triggerAlert" , "options" : { "alertType…" at bounding box center [1206, 519] width 697 height 535
drag, startPoint x: 1219, startPoint y: 318, endPoint x: 890, endPoint y: 321, distance: 329.0
click at [890, 321] on div "{ "action" : "namedAction" , "name" : "triggerAlert" , "options" : { "alertType…" at bounding box center [1206, 519] width 697 height 535
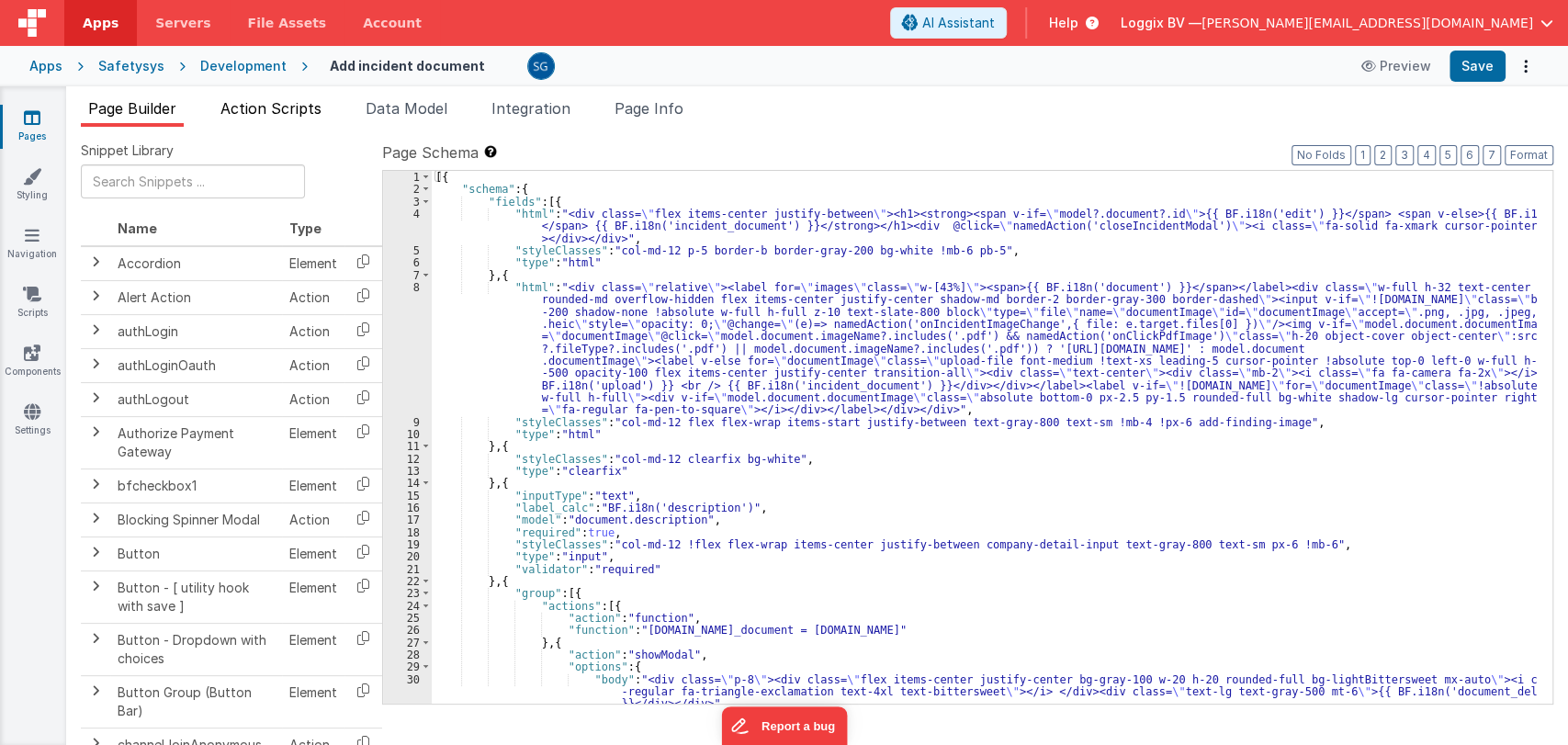
click at [269, 108] on span "Action Scripts" at bounding box center [271, 108] width 101 height 18
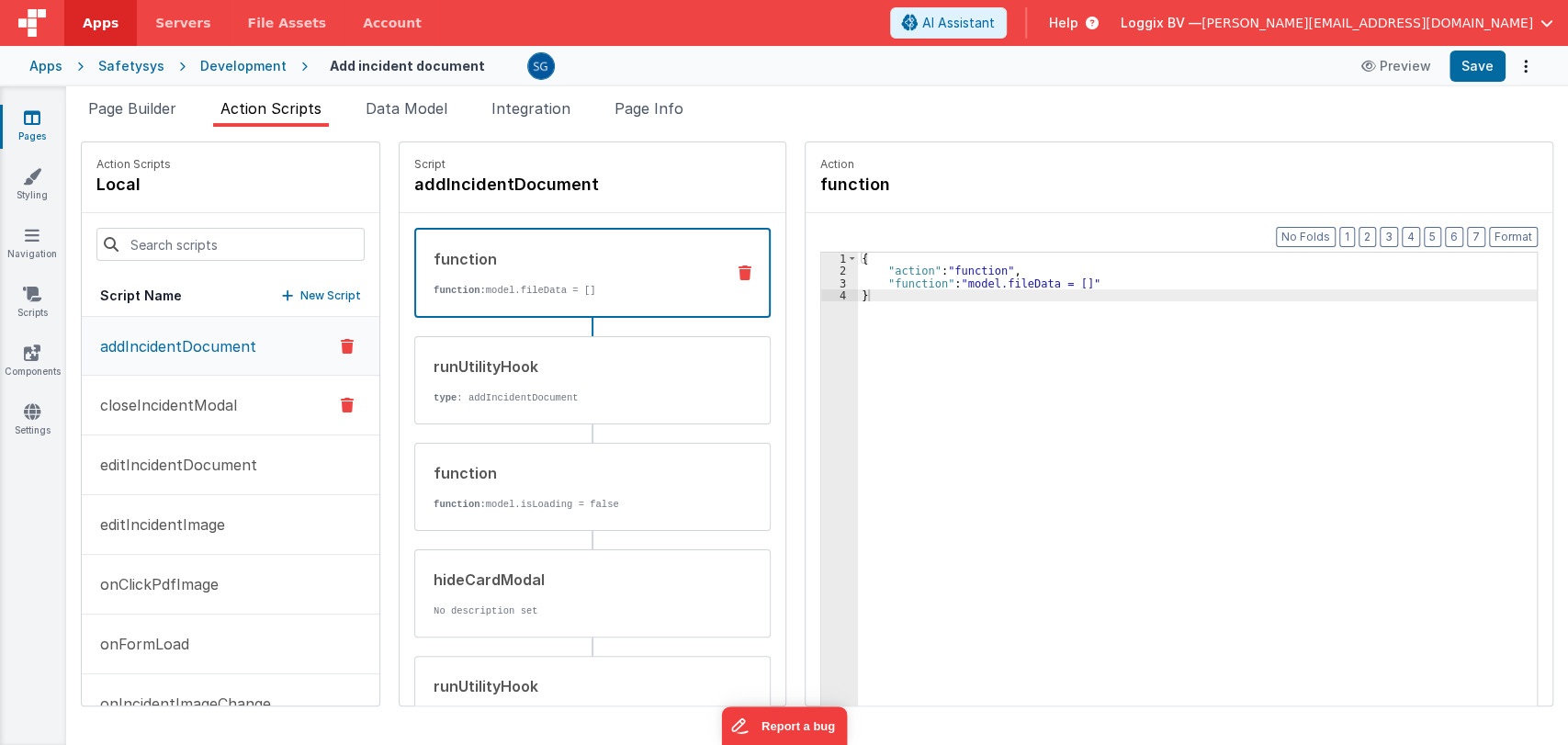
click at [180, 403] on p "closeIncidentModal" at bounding box center [163, 404] width 148 height 22
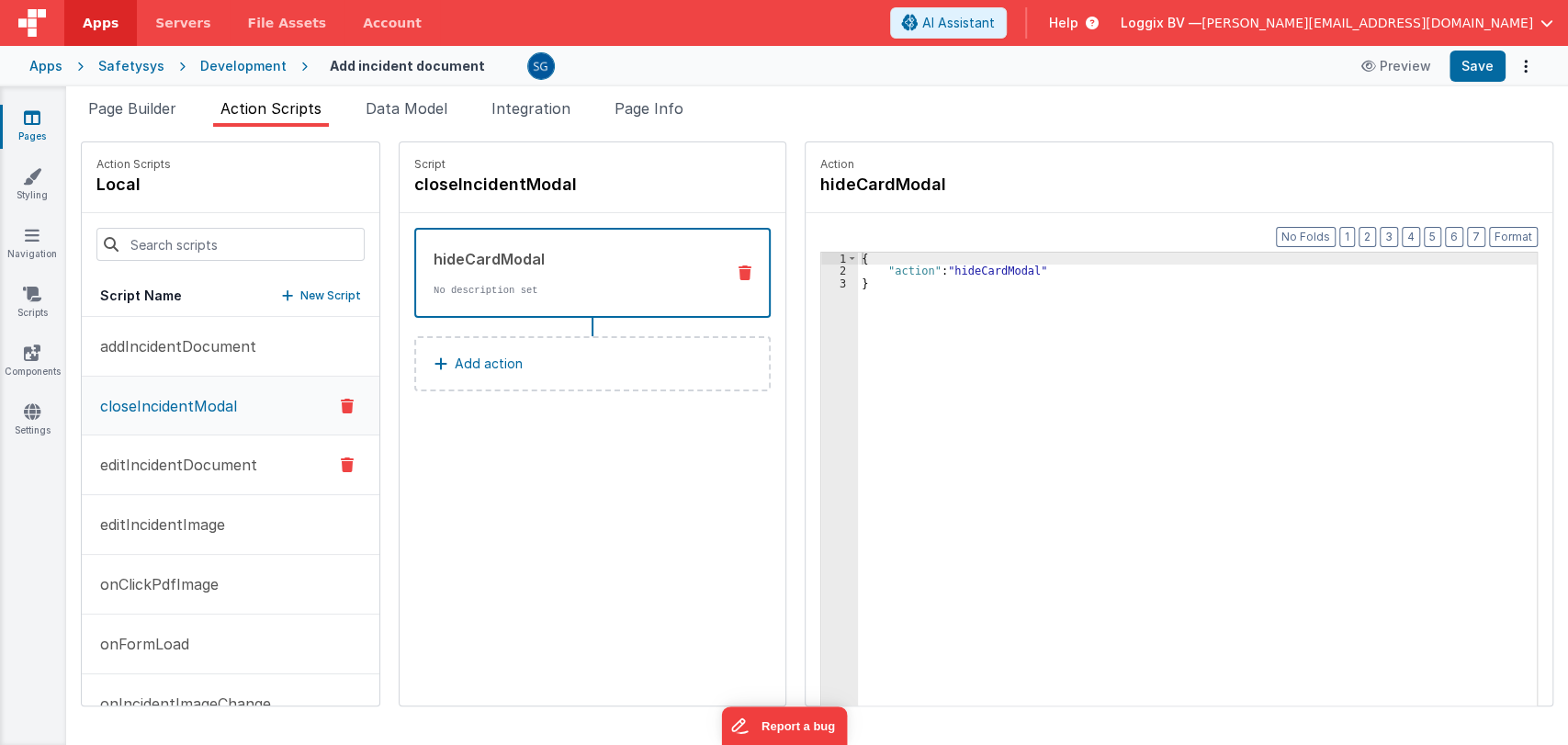
click at [177, 467] on p "editIncidentDocument" at bounding box center [173, 465] width 168 height 22
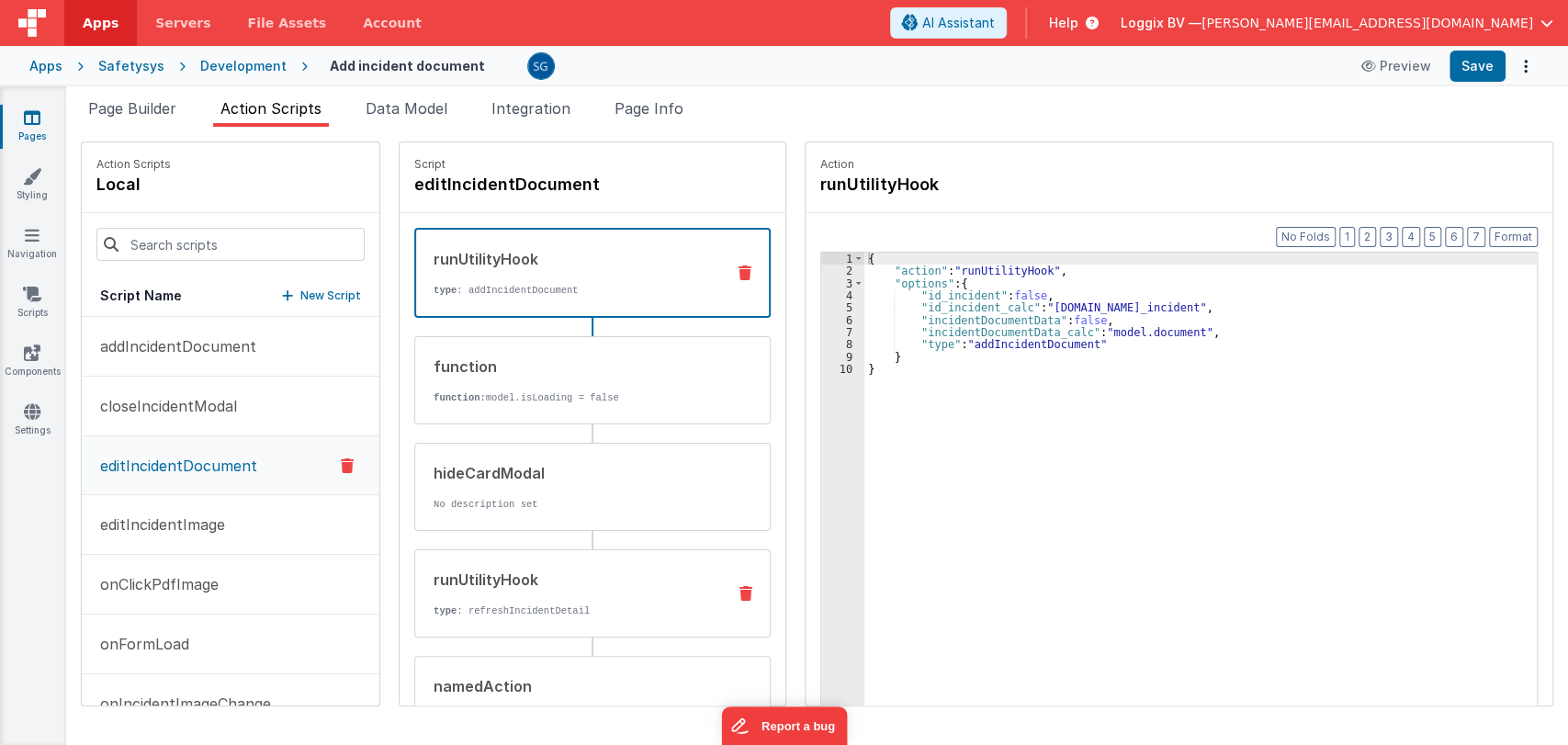
scroll to position [142, 0]
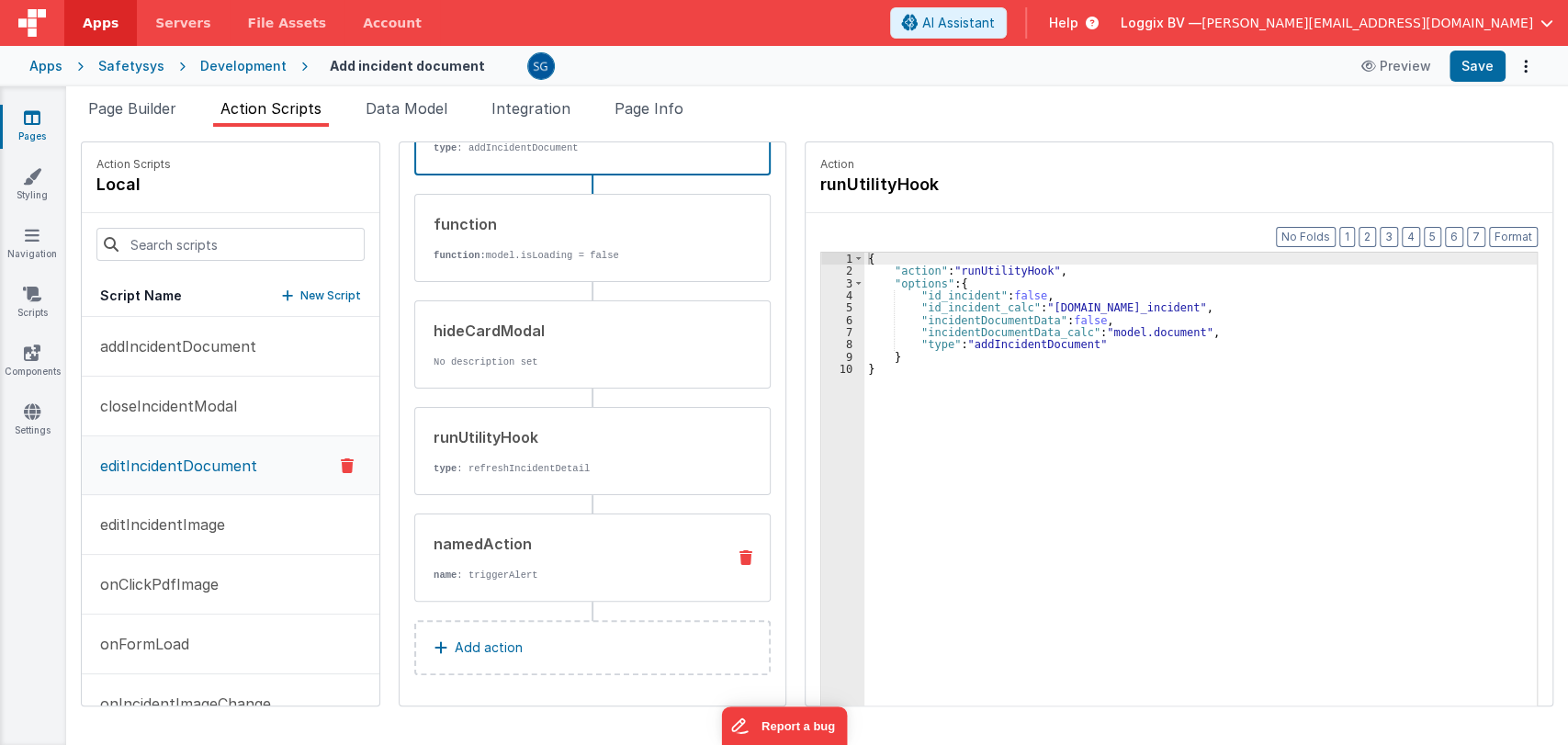
click at [531, 533] on div "namedAction" at bounding box center [571, 543] width 277 height 22
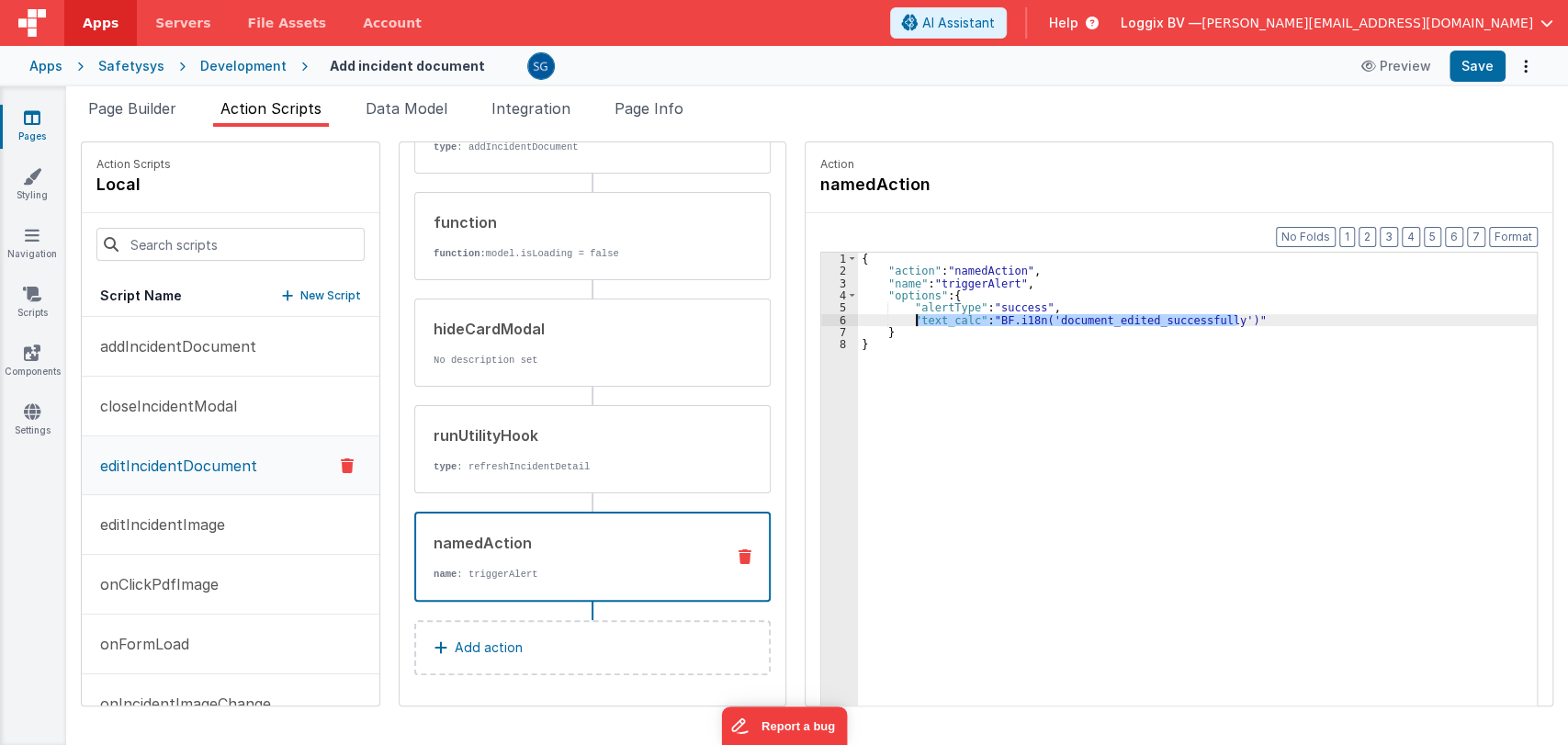
drag, startPoint x: 1000, startPoint y: 318, endPoint x: 900, endPoint y: 318, distance: 100.0
click at [900, 318] on div "{ "action" : "namedAction" , "name" : "triggerAlert" , "options" : { "alertType…" at bounding box center [1206, 519] width 697 height 535
click at [995, 384] on div "{ "action" : "namedAction" , "name" : "triggerAlert" , "options" : { "alertType…" at bounding box center [1206, 519] width 697 height 535
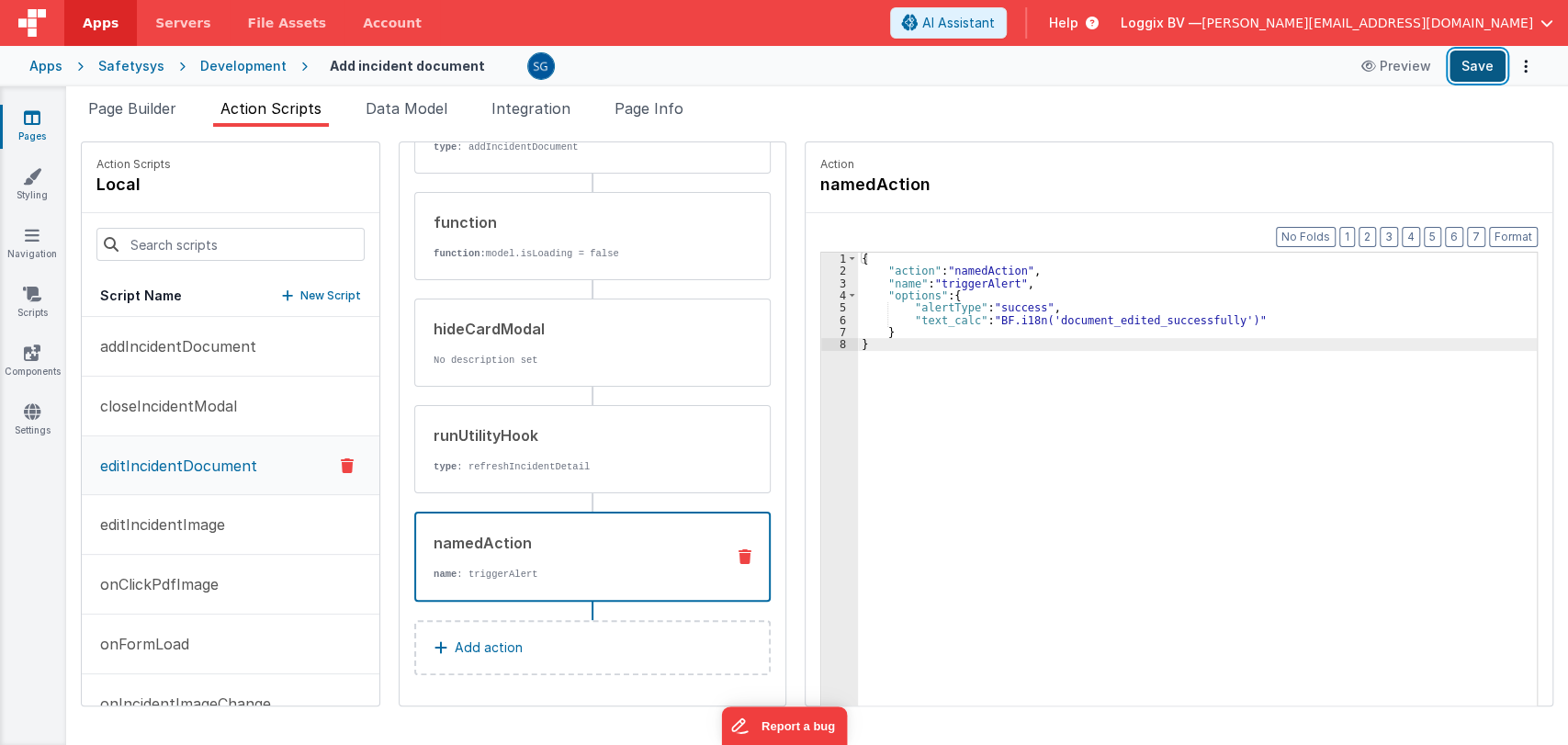
click at [1474, 67] on button "Save" at bounding box center [1477, 66] width 56 height 32
click at [174, 522] on p "editIncidentImage" at bounding box center [157, 524] width 136 height 22
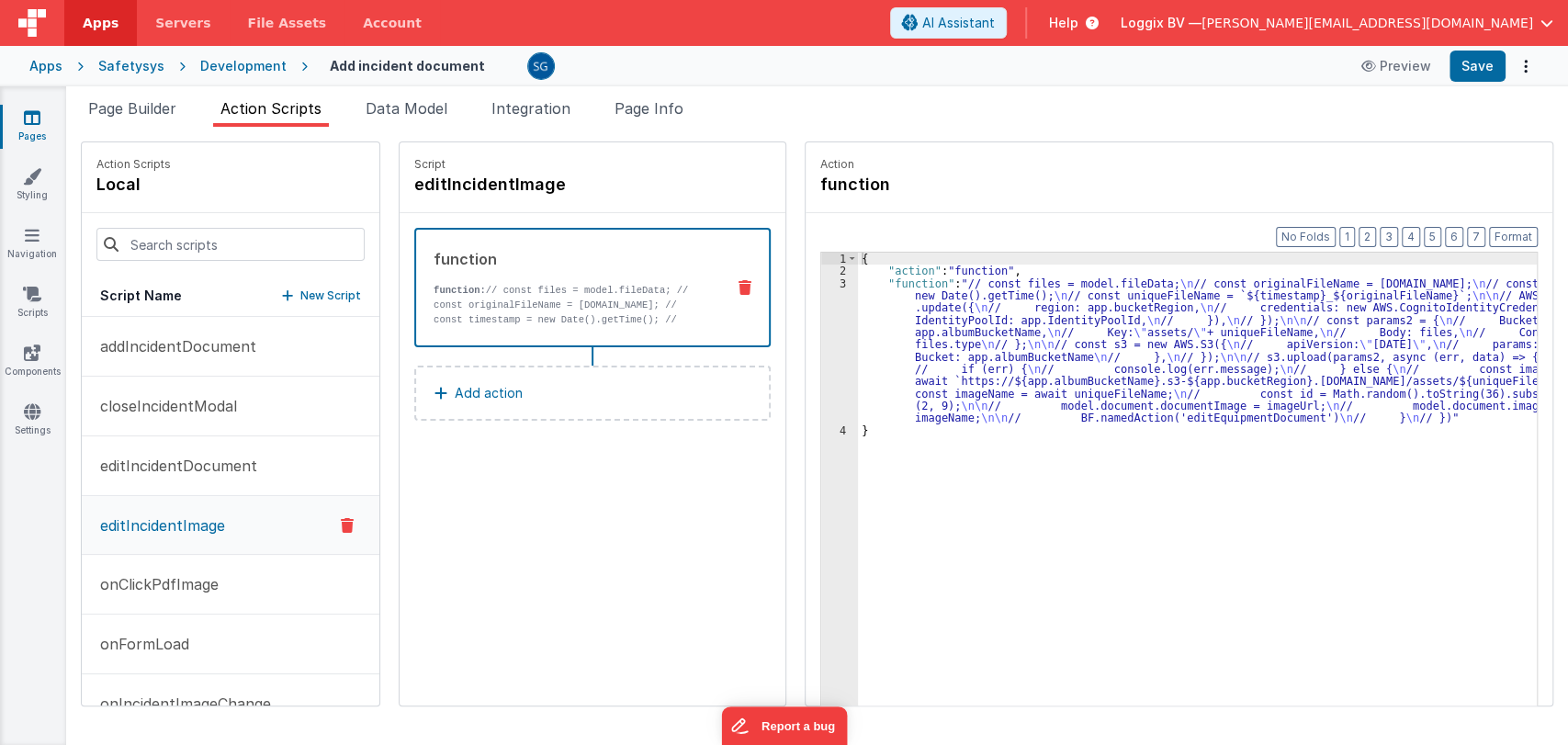
scroll to position [0, 0]
click at [172, 594] on button "onClickPdfImage" at bounding box center [230, 585] width 298 height 60
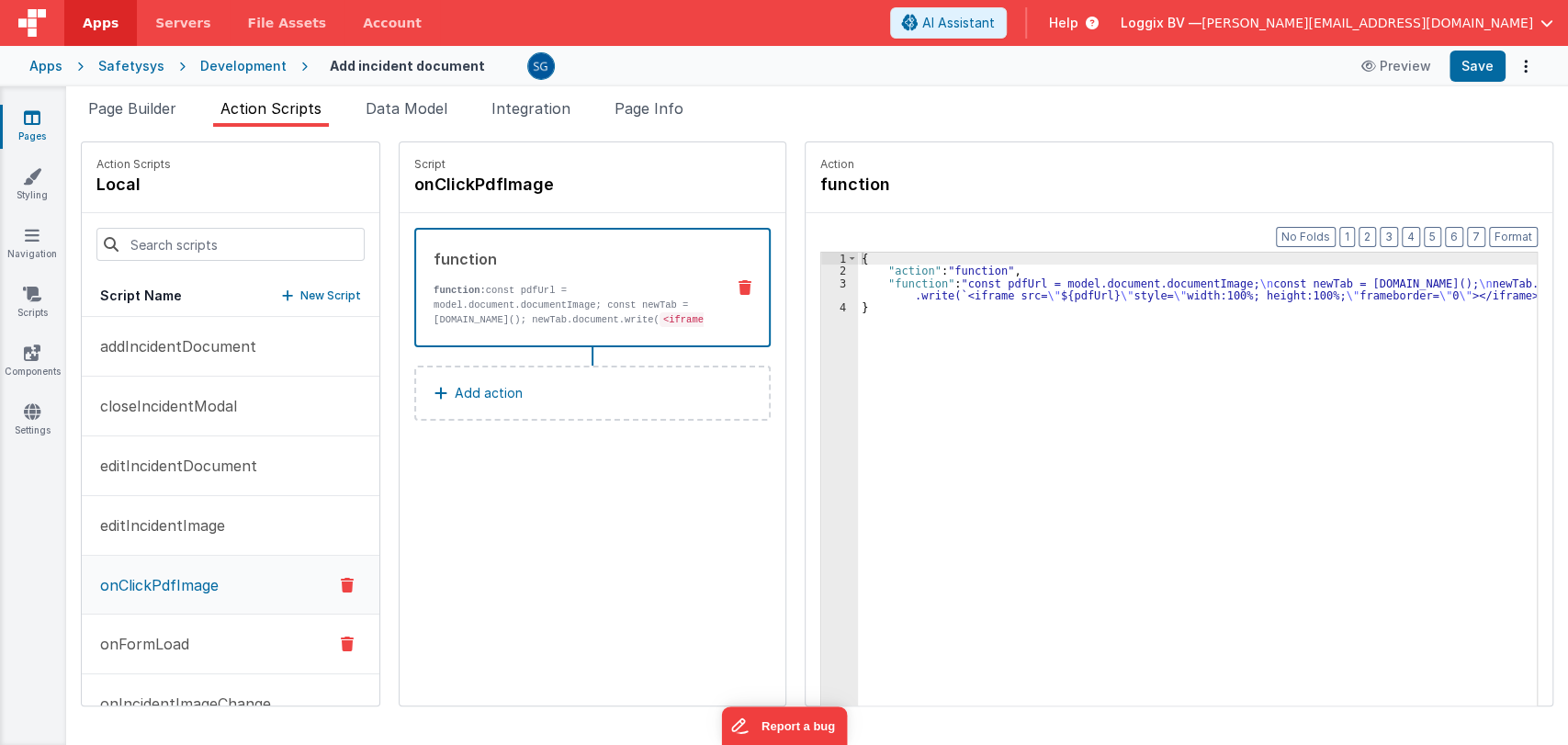
click at [133, 637] on p "onFormLoad" at bounding box center [139, 643] width 100 height 22
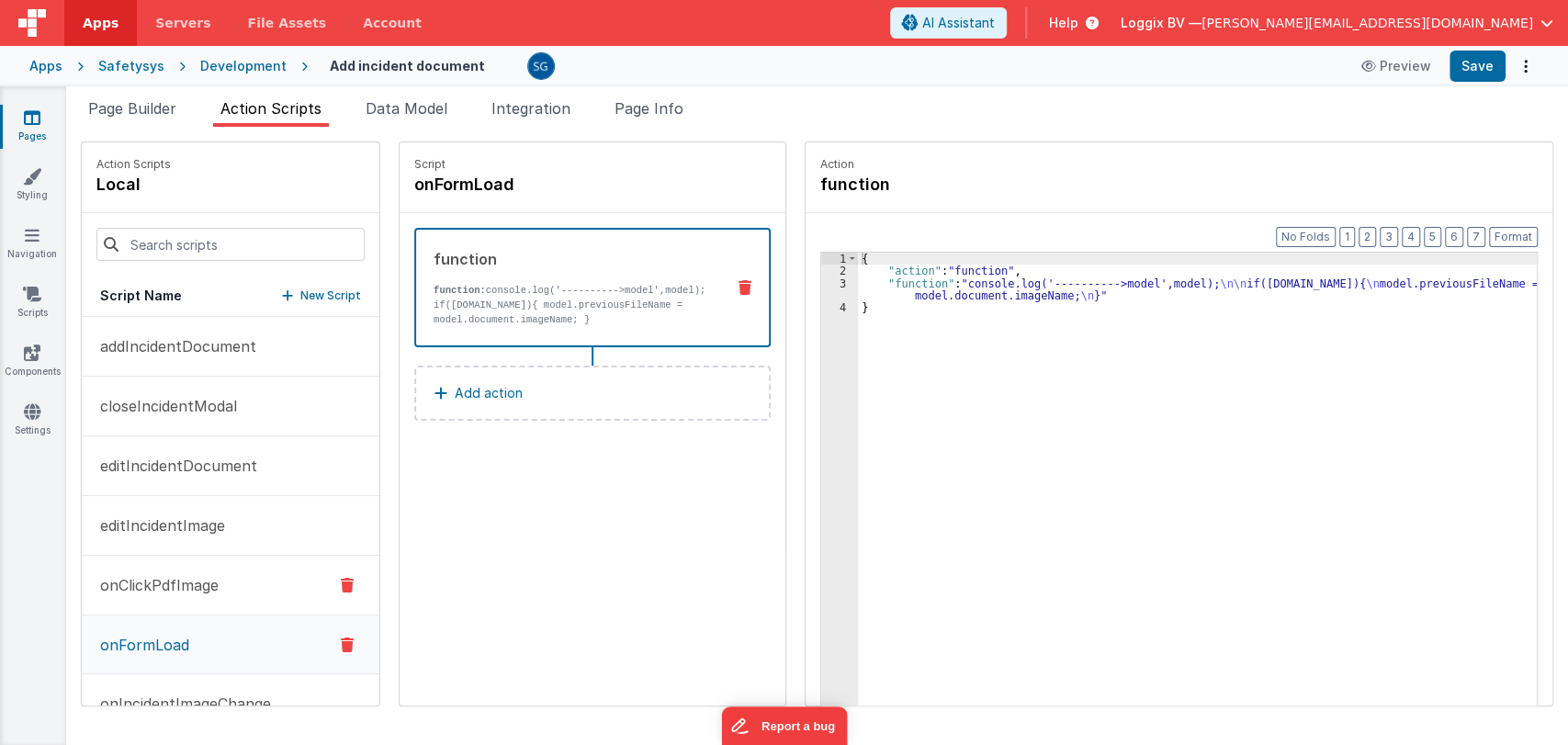
scroll to position [42, 0]
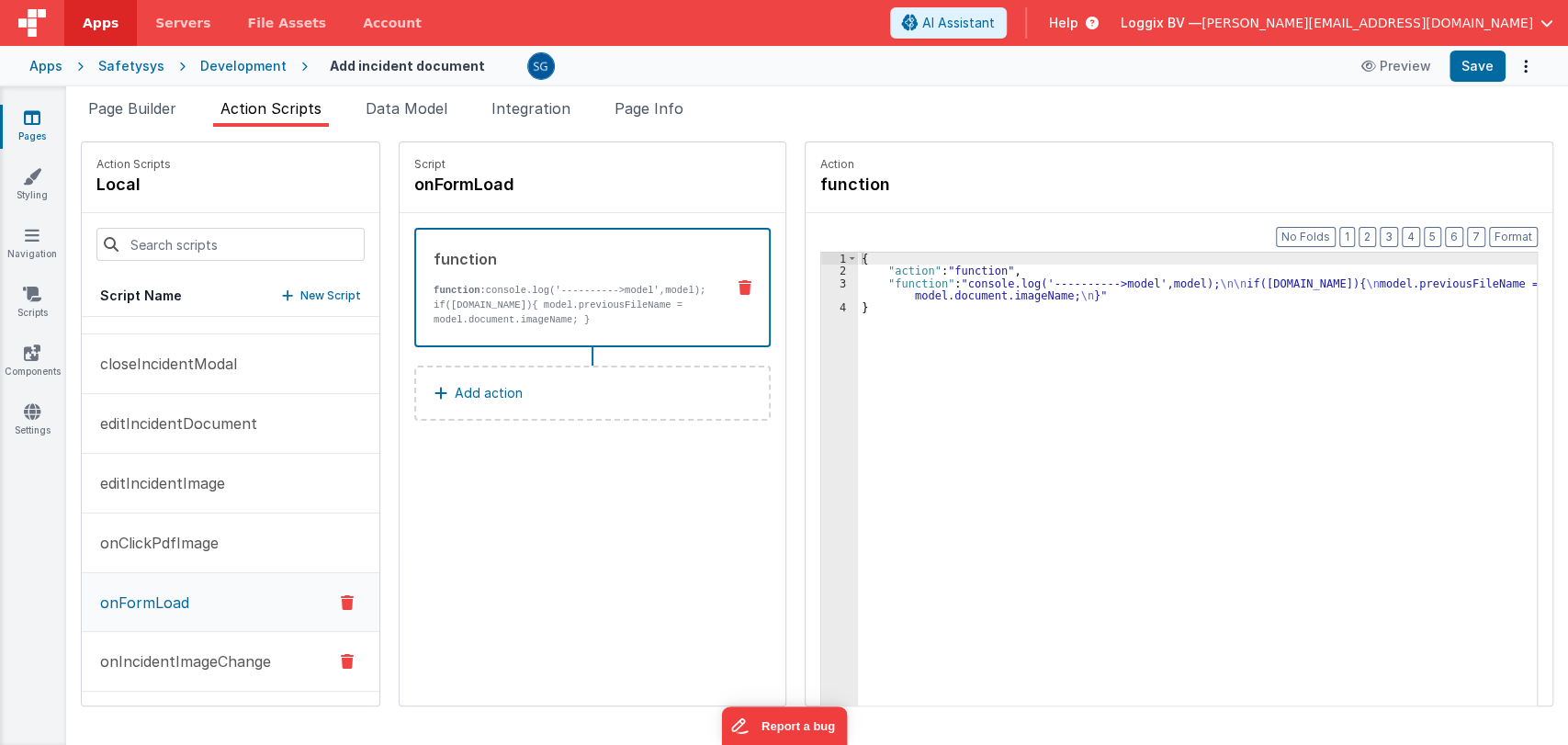
click at [162, 670] on button "onIncidentImageChange" at bounding box center [230, 661] width 298 height 60
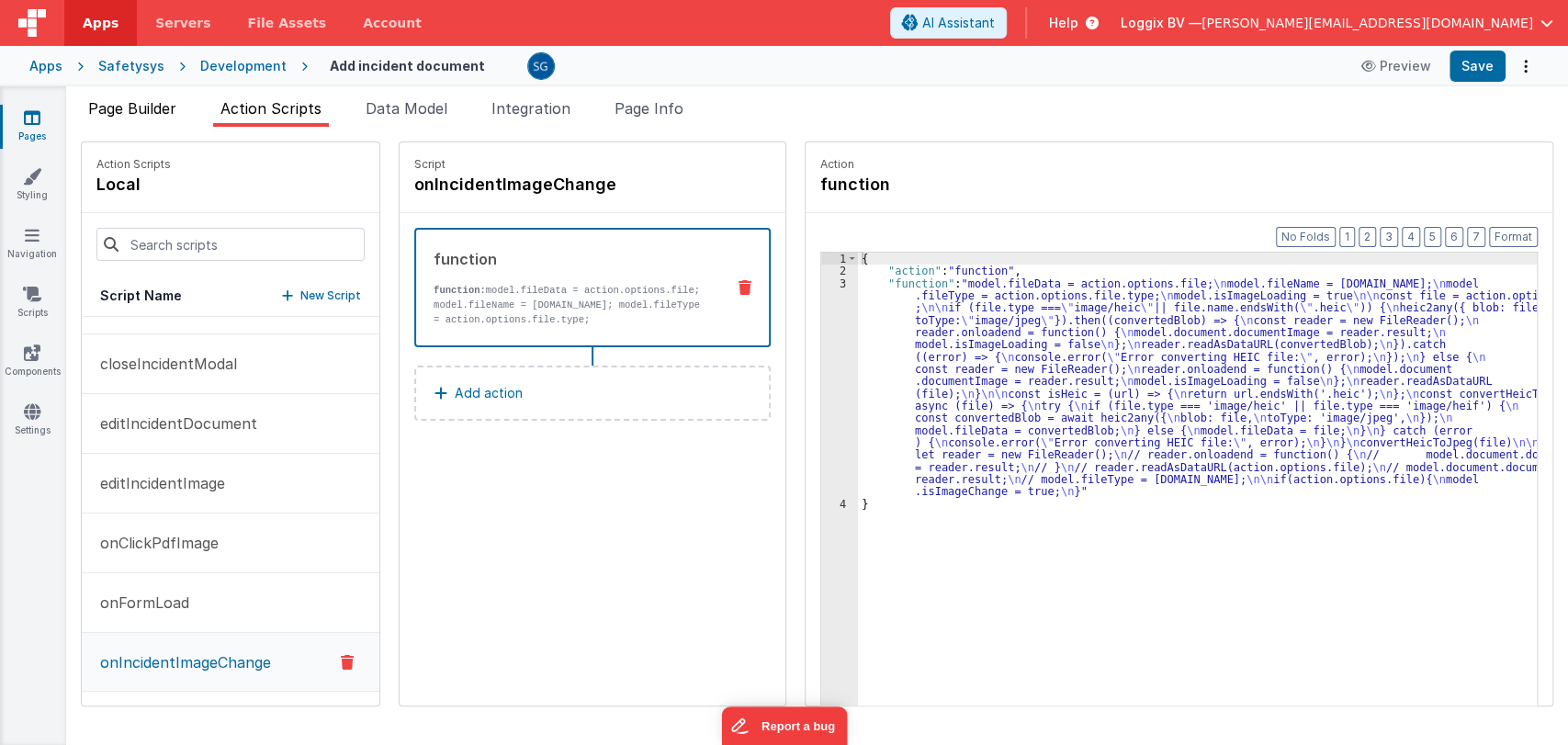
click at [123, 110] on span "Page Builder" at bounding box center [133, 108] width 88 height 18
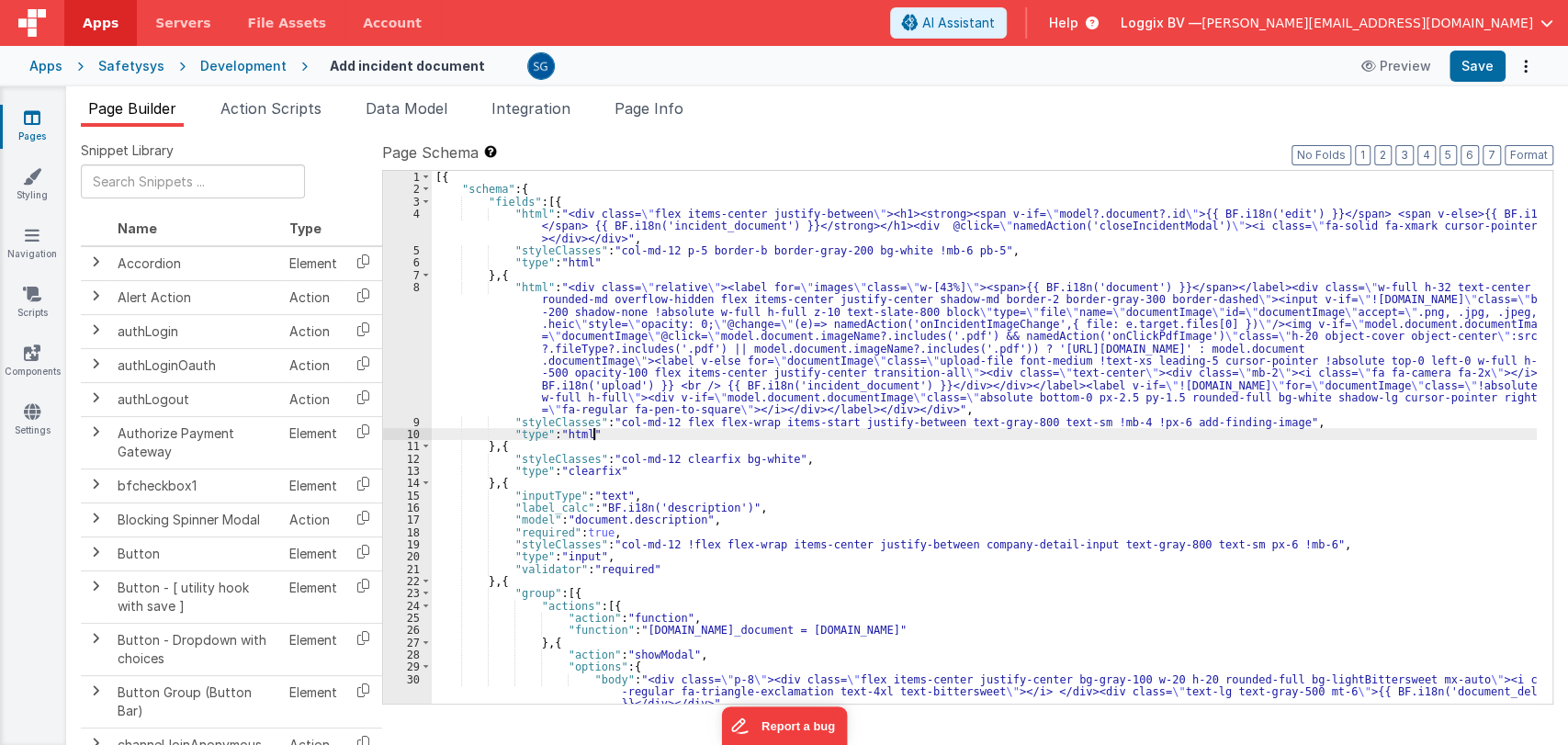
click at [917, 431] on div "[{ "schema" : { "fields" : [{ "html" : "<div class= \" flex items-center justif…" at bounding box center [984, 449] width 1105 height 558
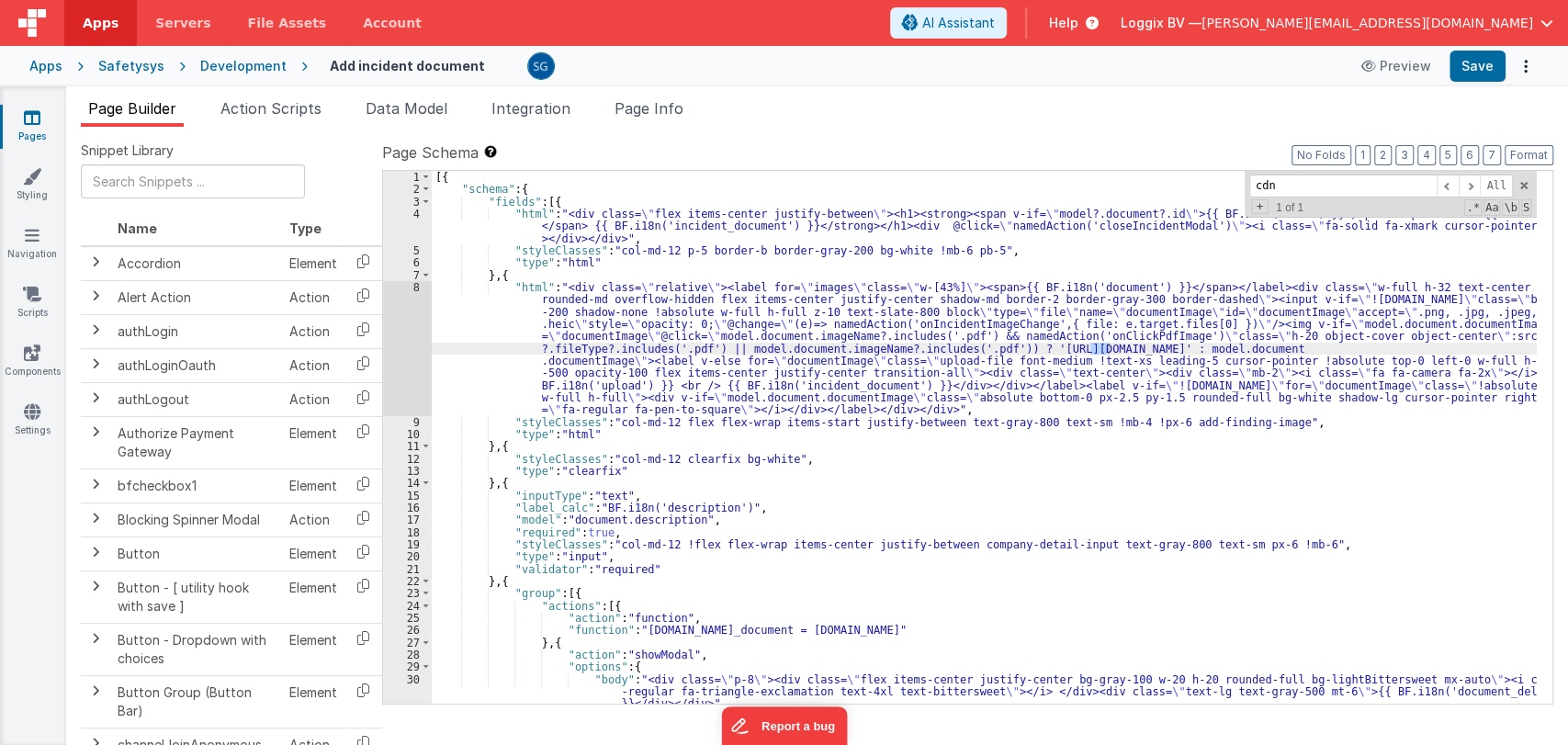
type input "cdn"
drag, startPoint x: 1009, startPoint y: 343, endPoint x: 1362, endPoint y: 348, distance: 353.0
click at [1362, 348] on div "[{ "schema" : { "fields" : [{ "html" : "<div class= \" flex items-center justif…" at bounding box center [984, 449] width 1105 height 558
drag, startPoint x: 1363, startPoint y: 345, endPoint x: 1010, endPoint y: 346, distance: 353.0
click at [1010, 346] on div "[{ "schema" : { "fields" : [{ "html" : "<div class= \" flex items-center justif…" at bounding box center [984, 449] width 1105 height 558
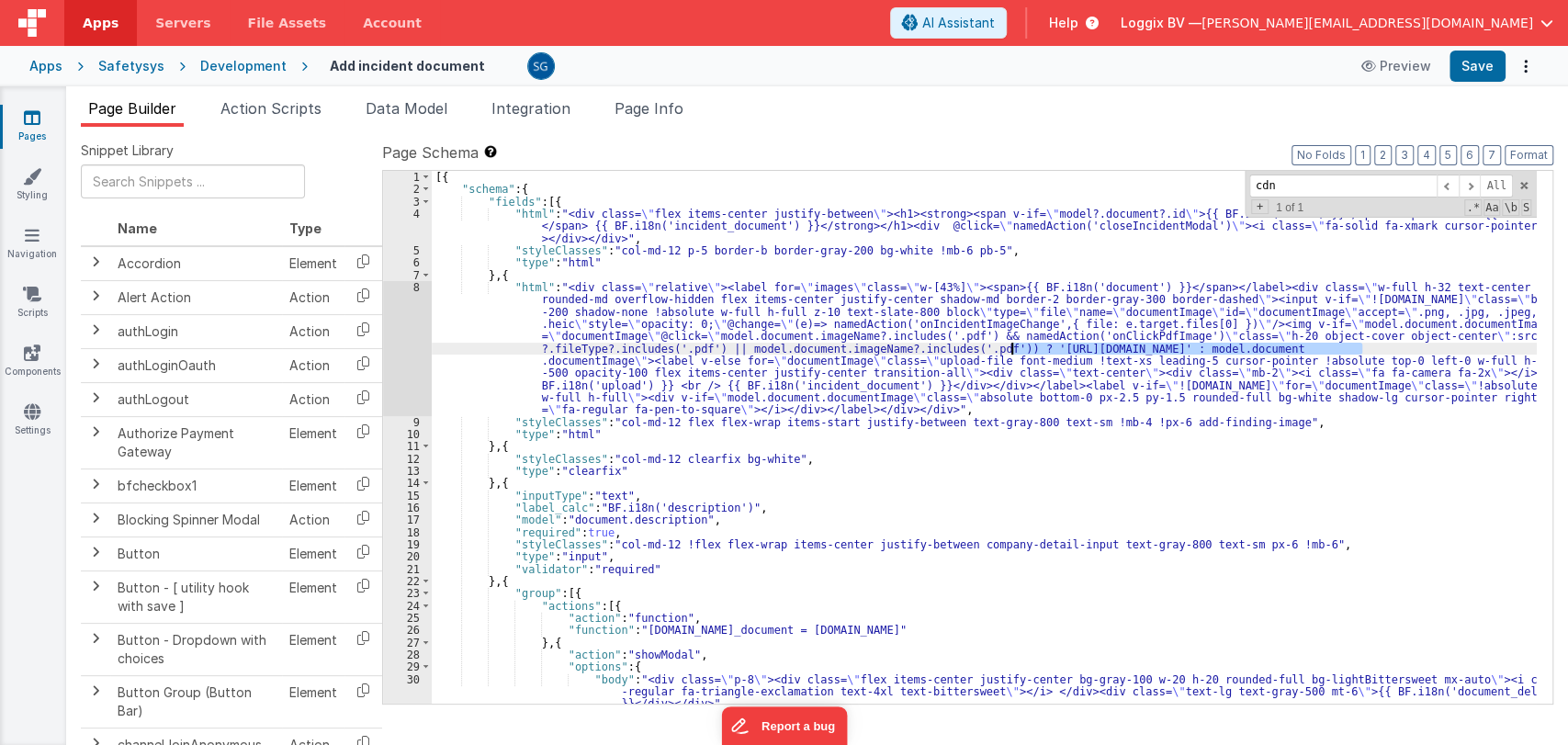
click at [1109, 267] on div "[{ "schema" : { "fields" : [{ "html" : "<div class= \" flex items-center justif…" at bounding box center [984, 449] width 1105 height 558
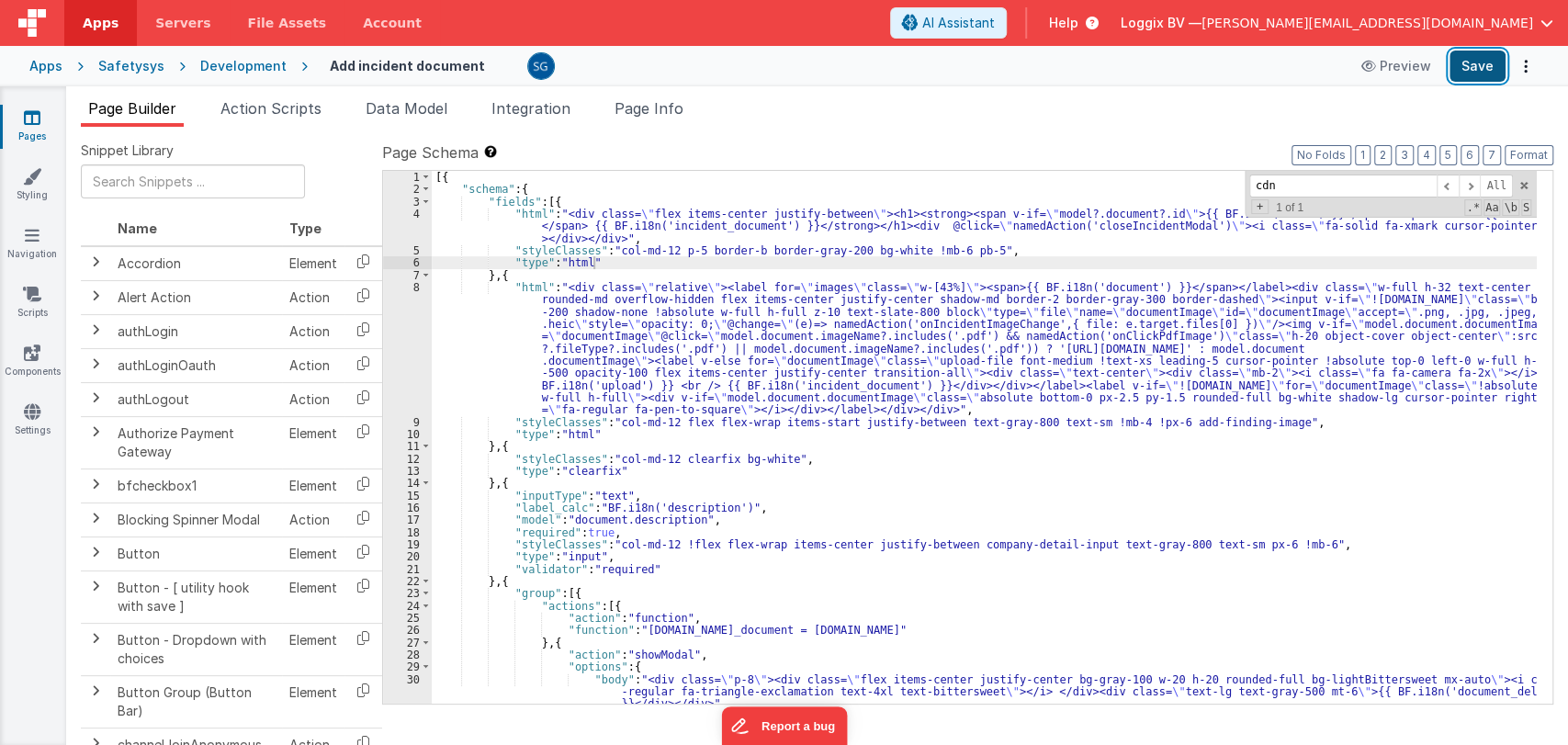
click at [1480, 63] on button "Save" at bounding box center [1477, 66] width 56 height 32
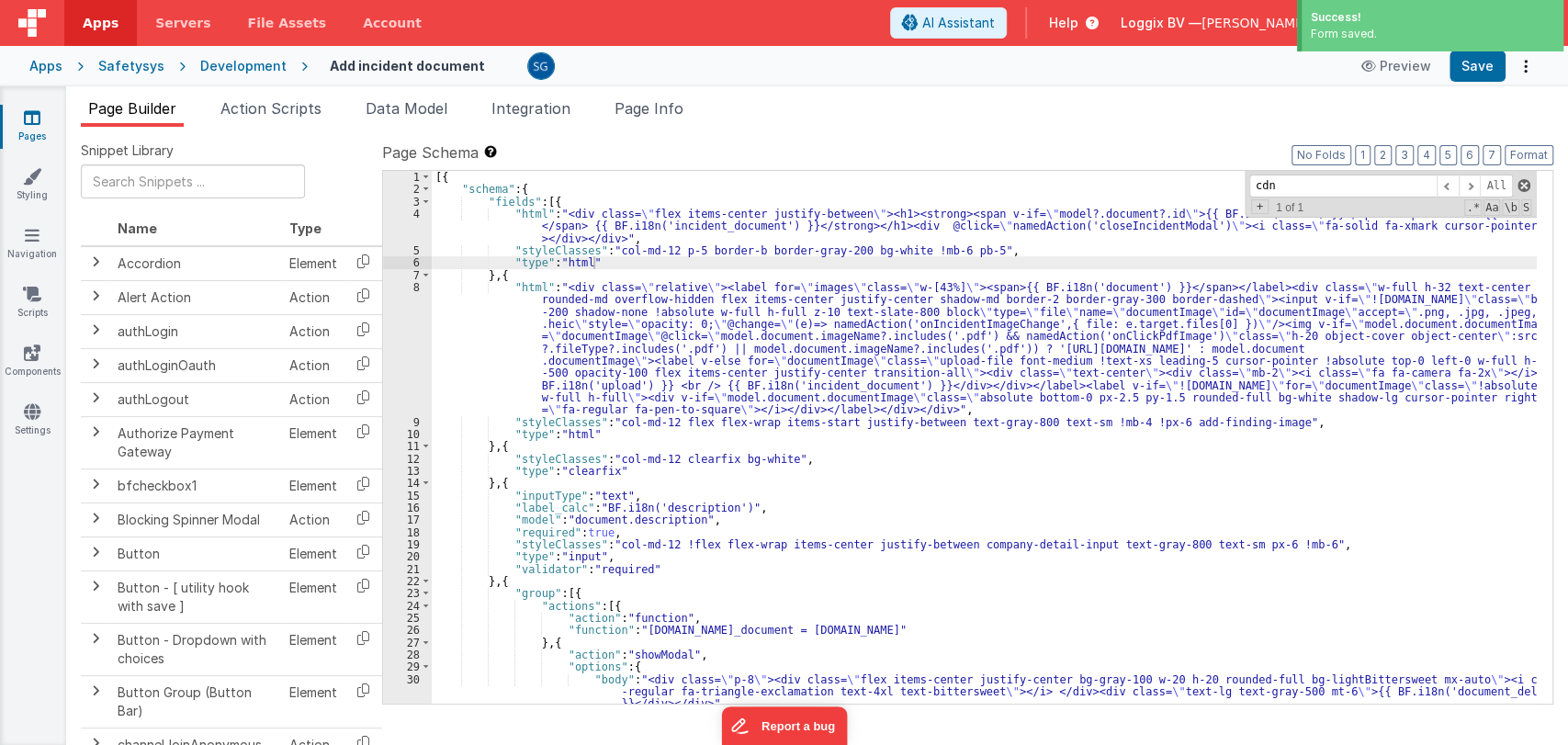
click at [1522, 187] on span at bounding box center [1523, 185] width 12 height 12
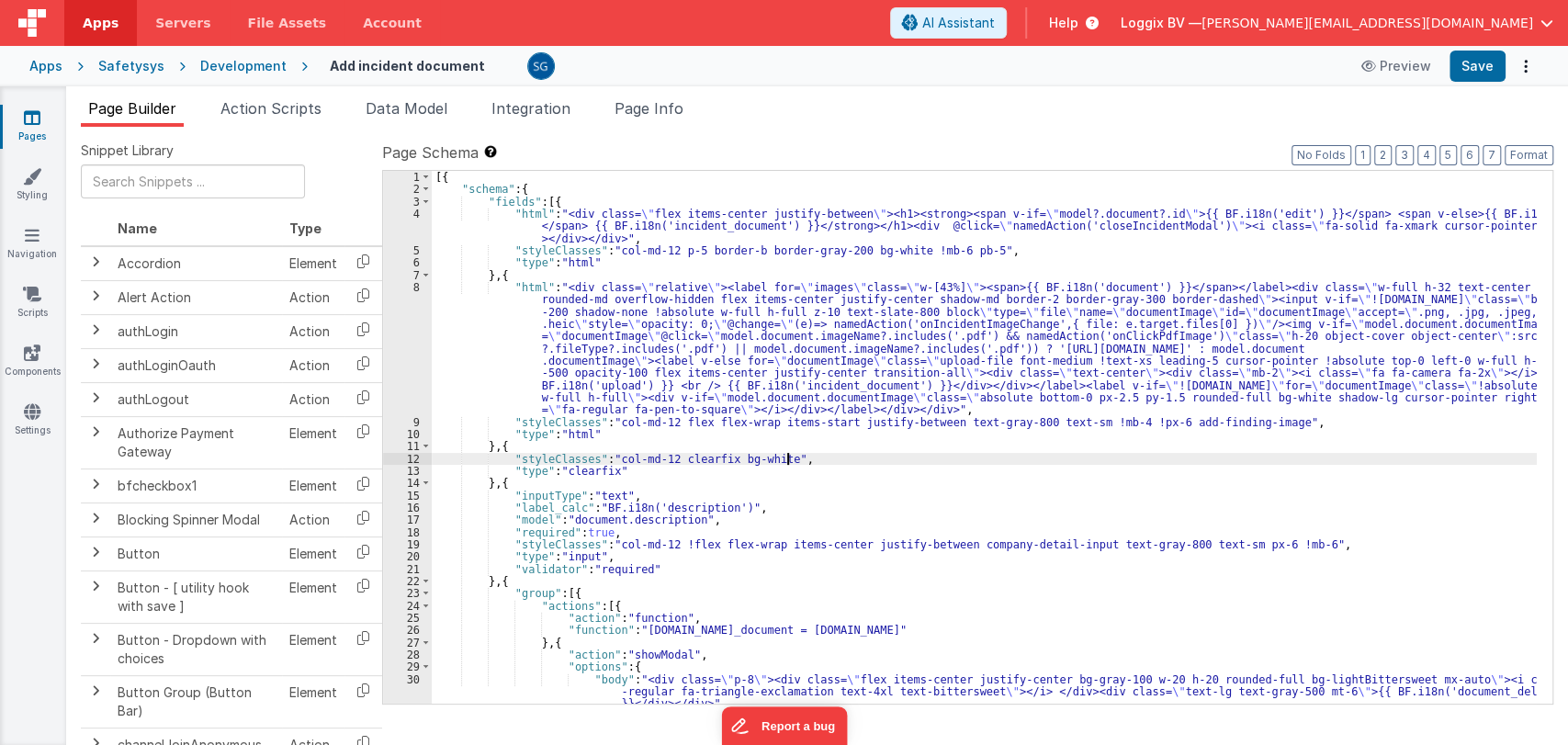
click at [788, 457] on div "[{ "schema" : { "fields" : [{ "html" : "<div class= \" flex items-center justif…" at bounding box center [984, 449] width 1105 height 558
click at [810, 456] on div "[{ "schema" : { "fields" : [{ "html" : "<div class= \" flex items-center justif…" at bounding box center [984, 449] width 1105 height 558
click at [1260, 421] on div "[{ "schema" : { "fields" : [{ "html" : "<div class= \" flex items-center justif…" at bounding box center [984, 449] width 1105 height 558
click at [809, 464] on div "[{ "schema" : { "fields" : [{ "html" : "<div class= \" flex items-center justif…" at bounding box center [984, 449] width 1105 height 558
click at [1260, 422] on div "[{ "schema" : { "fields" : [{ "html" : "<div class= \" flex items-center justif…" at bounding box center [984, 449] width 1105 height 558
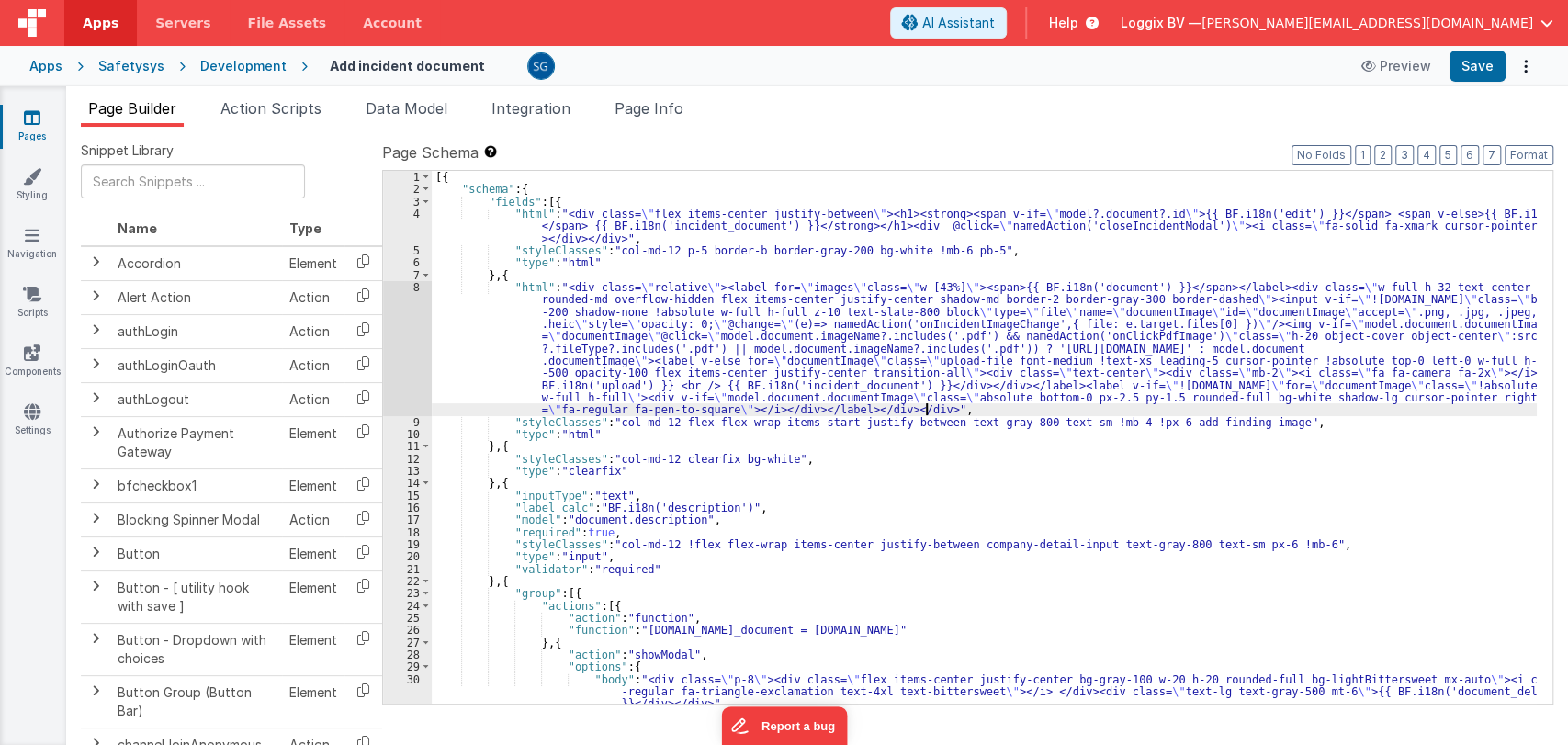
click at [1014, 406] on div "[{ "schema" : { "fields" : [{ "html" : "<div class= \" flex items-center justif…" at bounding box center [984, 449] width 1105 height 558
click at [1263, 421] on div "[{ "schema" : { "fields" : [{ "html" : "<div class= \" flex items-center justif…" at bounding box center [984, 449] width 1105 height 558
click at [1257, 419] on div "[{ "schema" : { "fields" : [{ "html" : "<div class= \" flex items-center justif…" at bounding box center [984, 449] width 1105 height 558
click at [1286, 426] on div "[{ "schema" : { "fields" : [{ "html" : "<div class= \" flex items-center justif…" at bounding box center [984, 449] width 1105 height 558
click at [1291, 420] on div "[{ "schema" : { "fields" : [{ "html" : "<div class= \" flex items-center justif…" at bounding box center [984, 449] width 1105 height 558
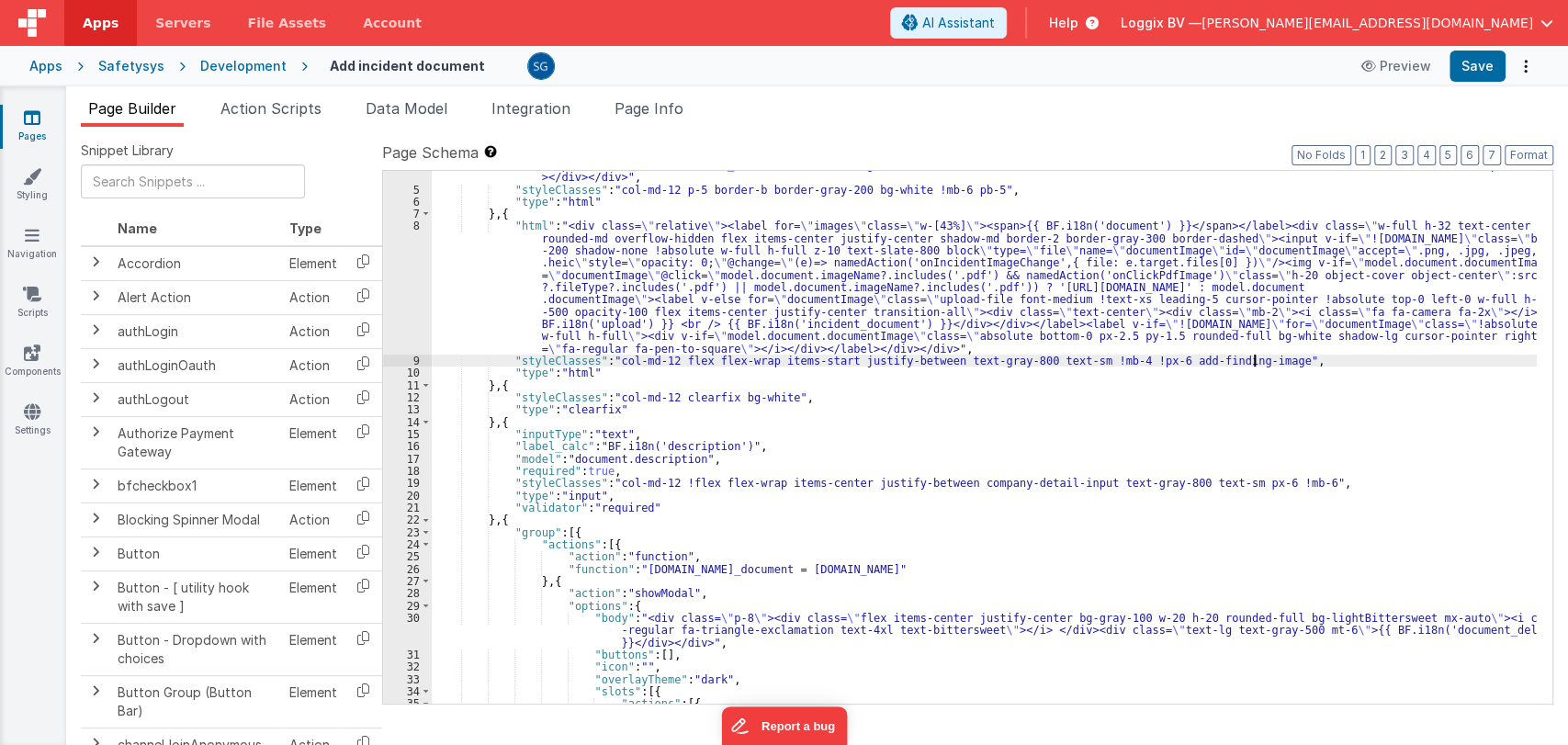
scroll to position [0, 0]
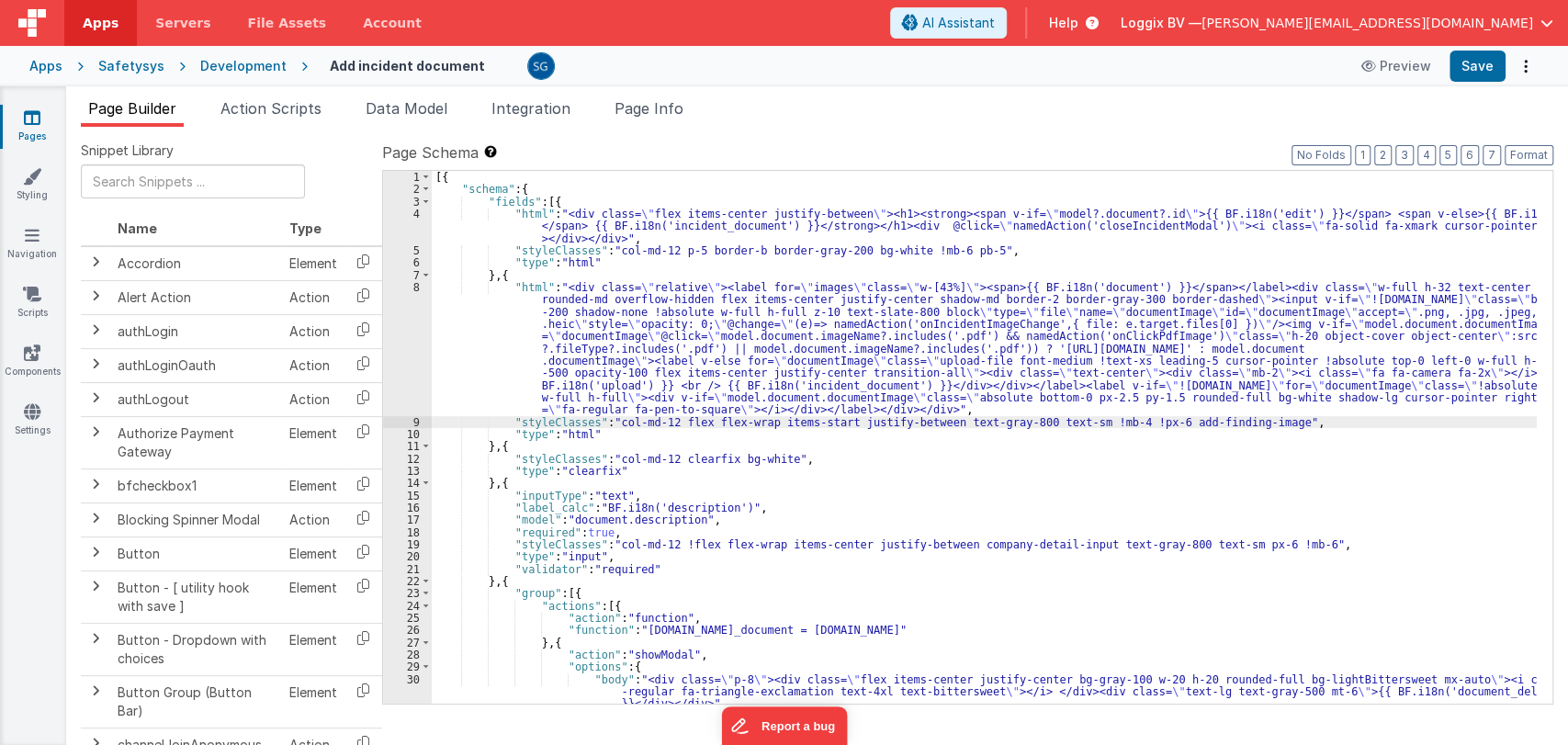
click at [1268, 421] on div "[{ "schema" : { "fields" : [{ "html" : "<div class= \" flex items-center justif…" at bounding box center [984, 449] width 1105 height 558
click at [1271, 418] on div "[{ "schema" : { "fields" : [{ "html" : "<div class= \" flex items-center justif…" at bounding box center [984, 449] width 1105 height 558
click at [1315, 419] on div "[{ "schema" : { "fields" : [{ "html" : "<div class= \" flex items-center justif…" at bounding box center [984, 449] width 1105 height 558
click at [1205, 406] on div "[{ "schema" : { "fields" : [{ "html" : "<div class= \" flex items-center justif…" at bounding box center [984, 449] width 1105 height 558
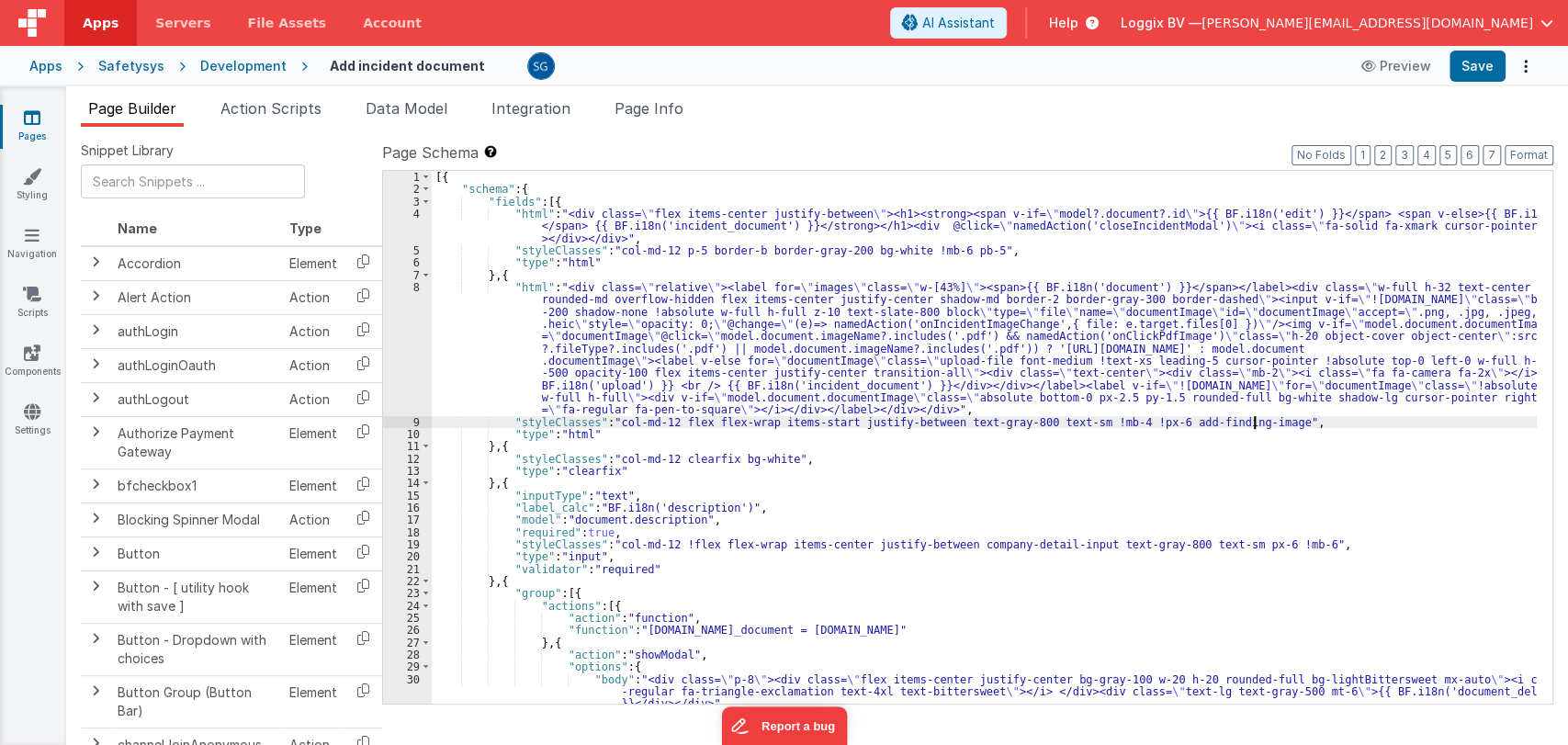
click at [1258, 421] on div "[{ "schema" : { "fields" : [{ "html" : "<div class= \" flex items-center justif…" at bounding box center [984, 449] width 1105 height 558
click at [1102, 406] on div "[{ "schema" : { "fields" : [{ "html" : "<div class= \" flex items-center justif…" at bounding box center [984, 449] width 1105 height 558
click at [1256, 420] on div "[{ "schema" : { "fields" : [{ "html" : "<div class= \" flex items-center justif…" at bounding box center [984, 449] width 1105 height 558
click at [1130, 407] on div "[{ "schema" : { "fields" : [{ "html" : "<div class= \" flex items-center justif…" at bounding box center [984, 449] width 1105 height 558
click at [1257, 419] on div "[{ "schema" : { "fields" : [{ "html" : "<div class= \" flex items-center justif…" at bounding box center [984, 449] width 1105 height 558
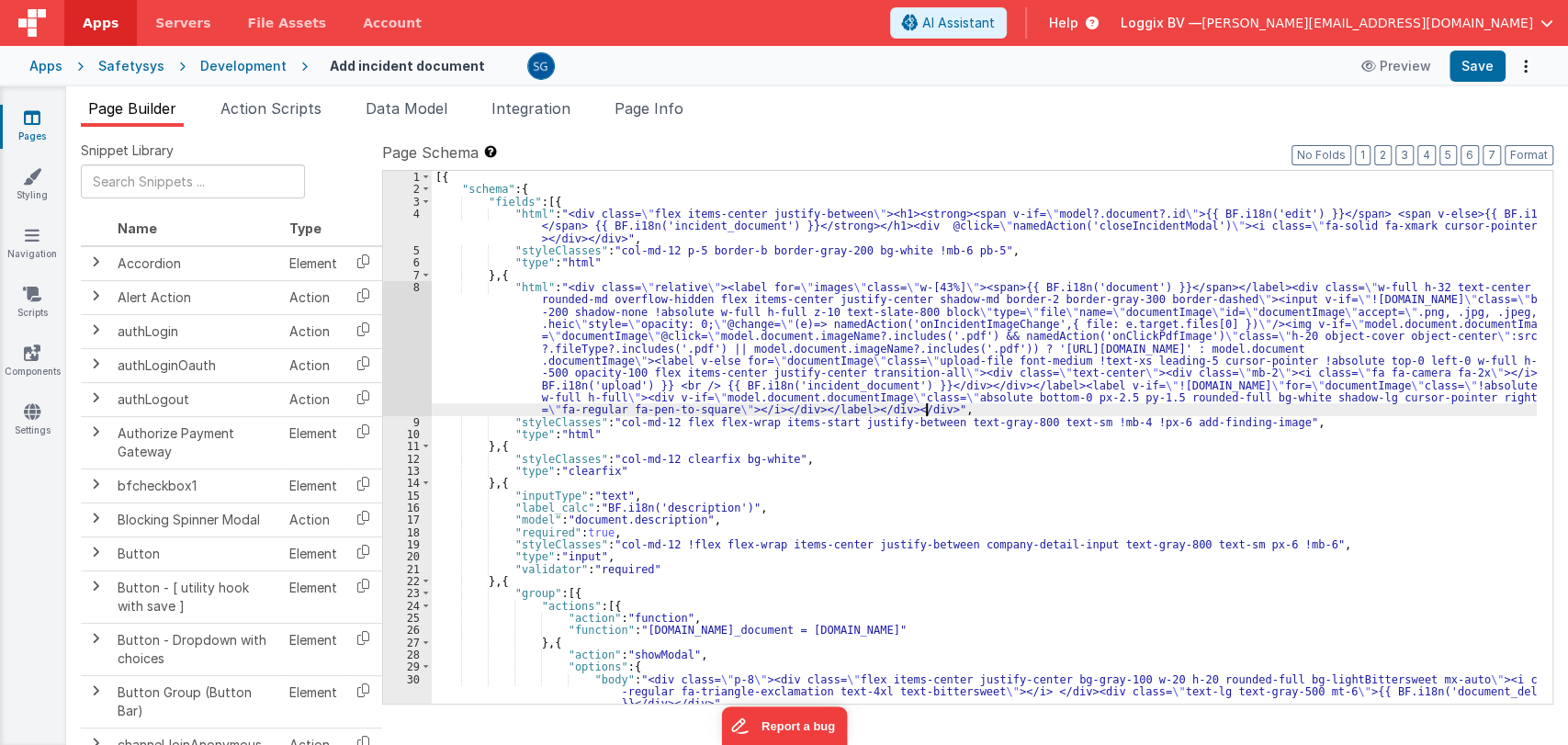
click at [1209, 413] on div "[{ "schema" : { "fields" : [{ "html" : "<div class= \" flex items-center justif…" at bounding box center [984, 449] width 1105 height 558
click at [32, 124] on icon at bounding box center [32, 117] width 16 height 18
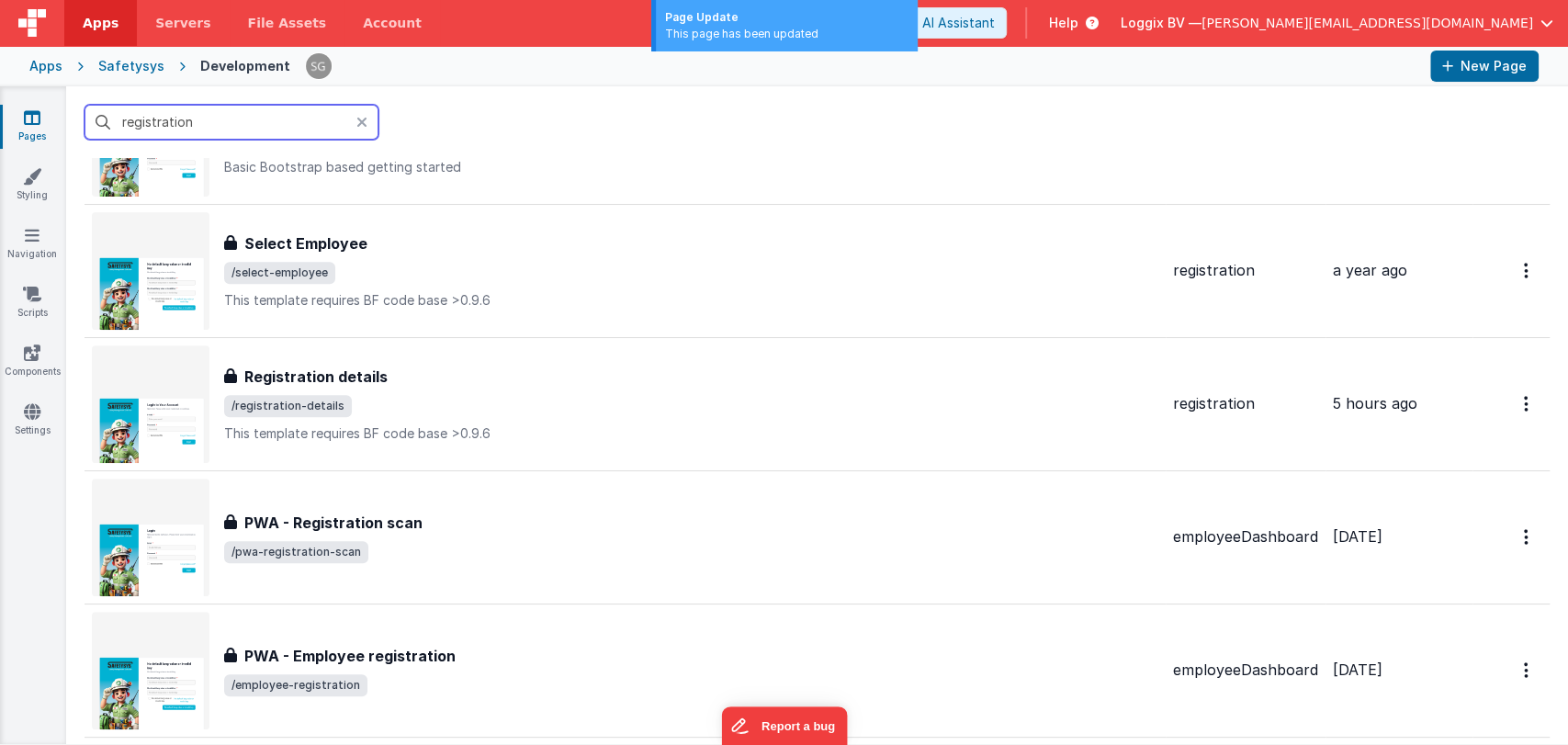
scroll to position [541, 0]
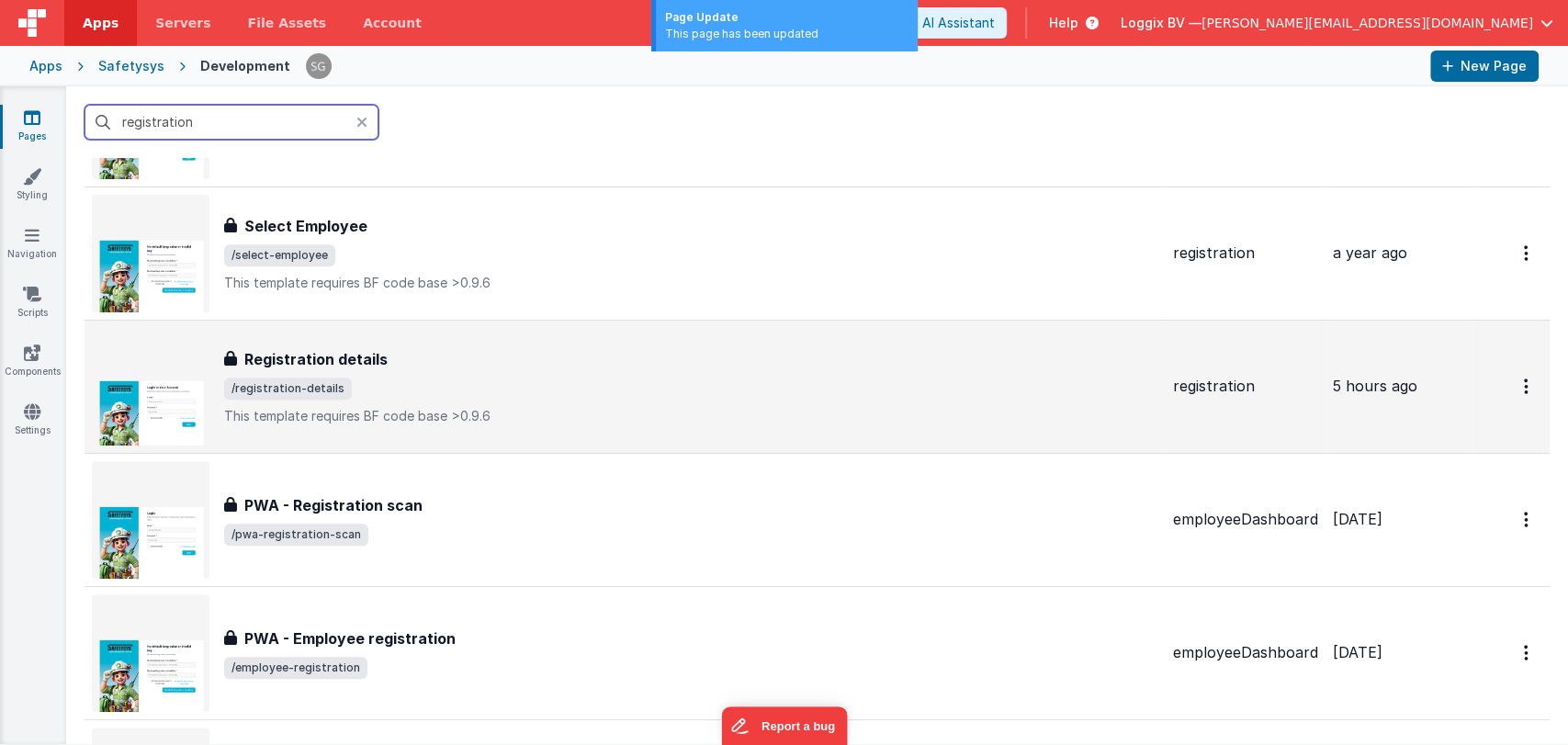
type input "registration"
click at [345, 354] on h3 "Registration details" at bounding box center [315, 359] width 143 height 22
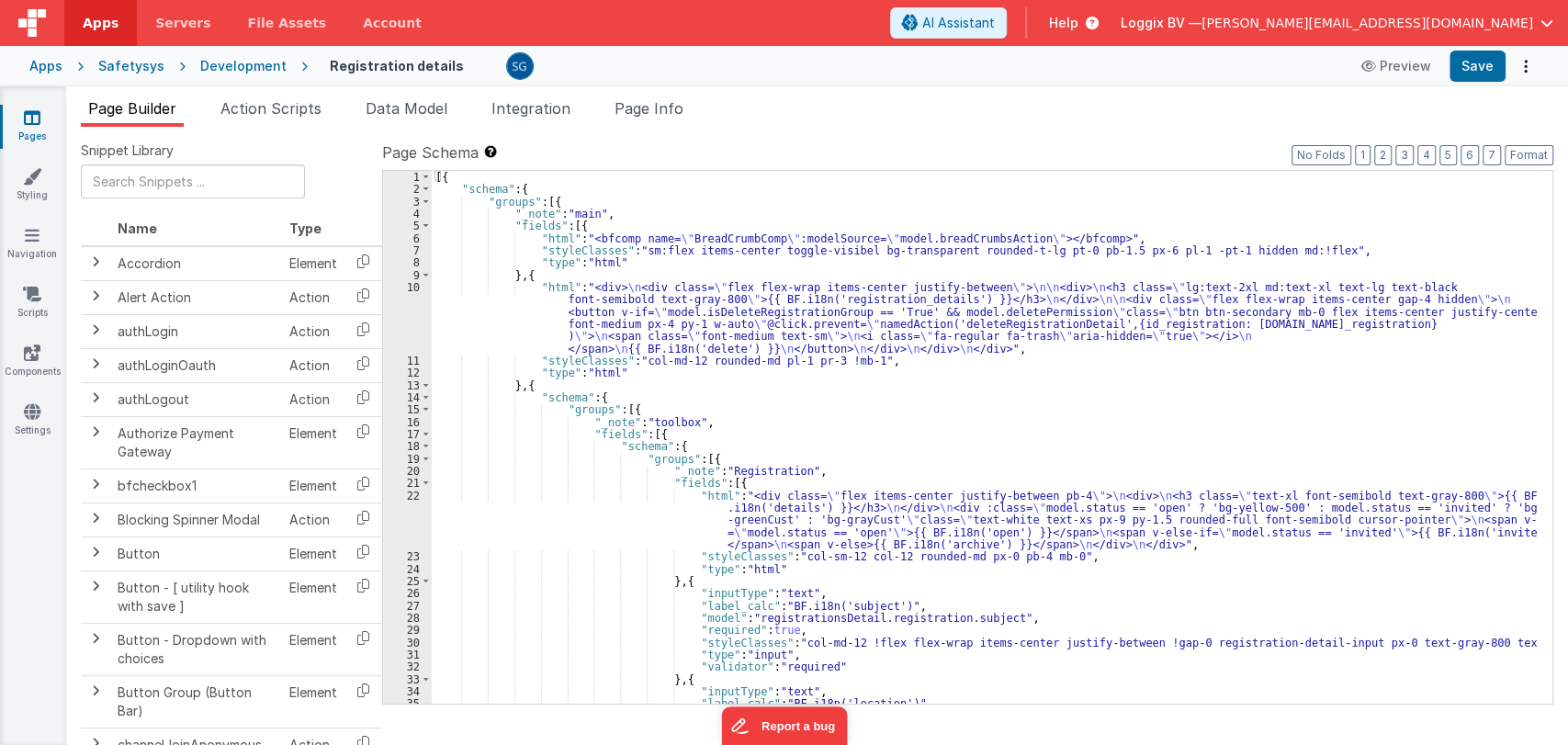
click at [837, 396] on div "[{ "schema" : { "groups" : [{ "_note" : "main" , "fields" : [{ "html" : "<bfcom…" at bounding box center [984, 449] width 1105 height 558
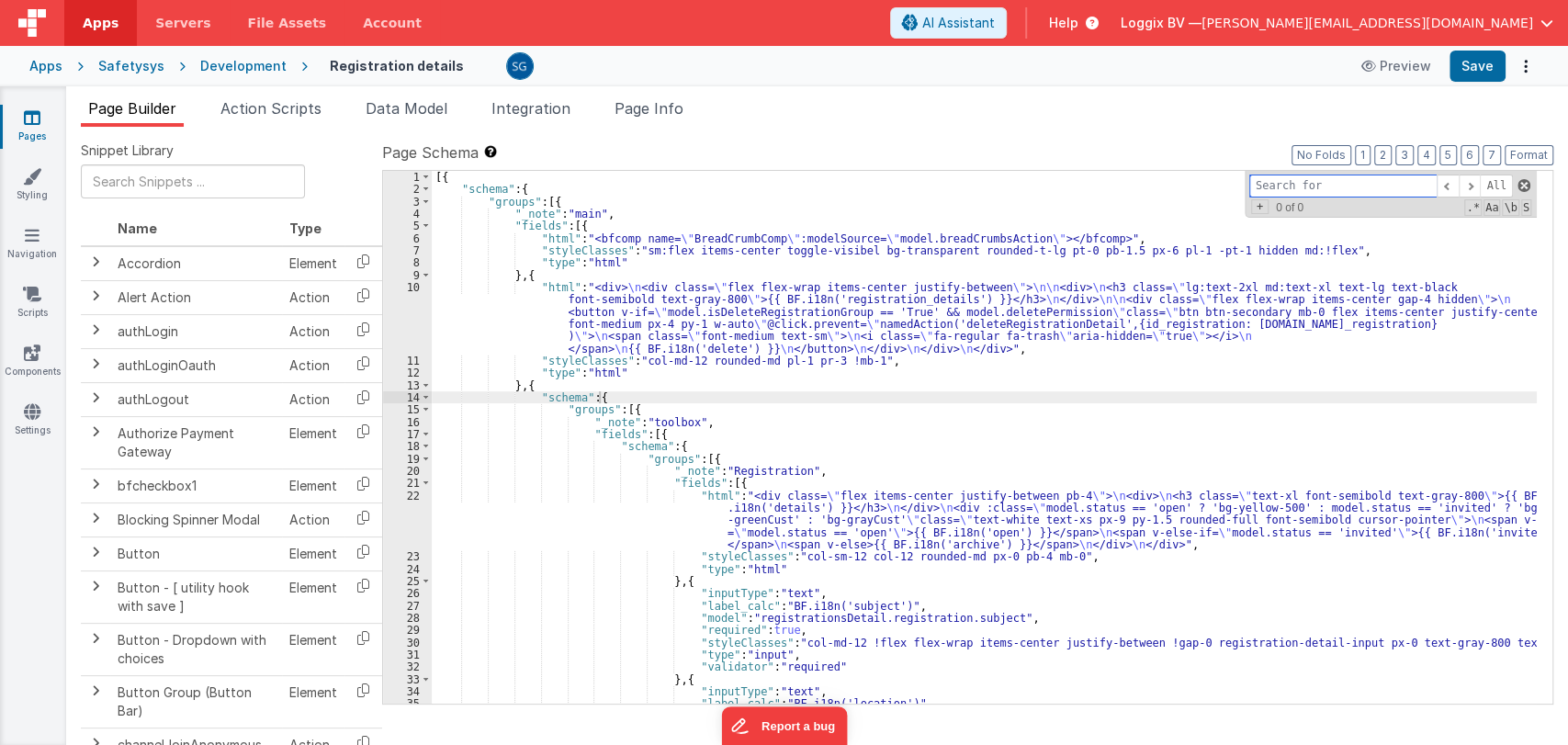
click at [1520, 185] on span at bounding box center [1523, 185] width 12 height 12
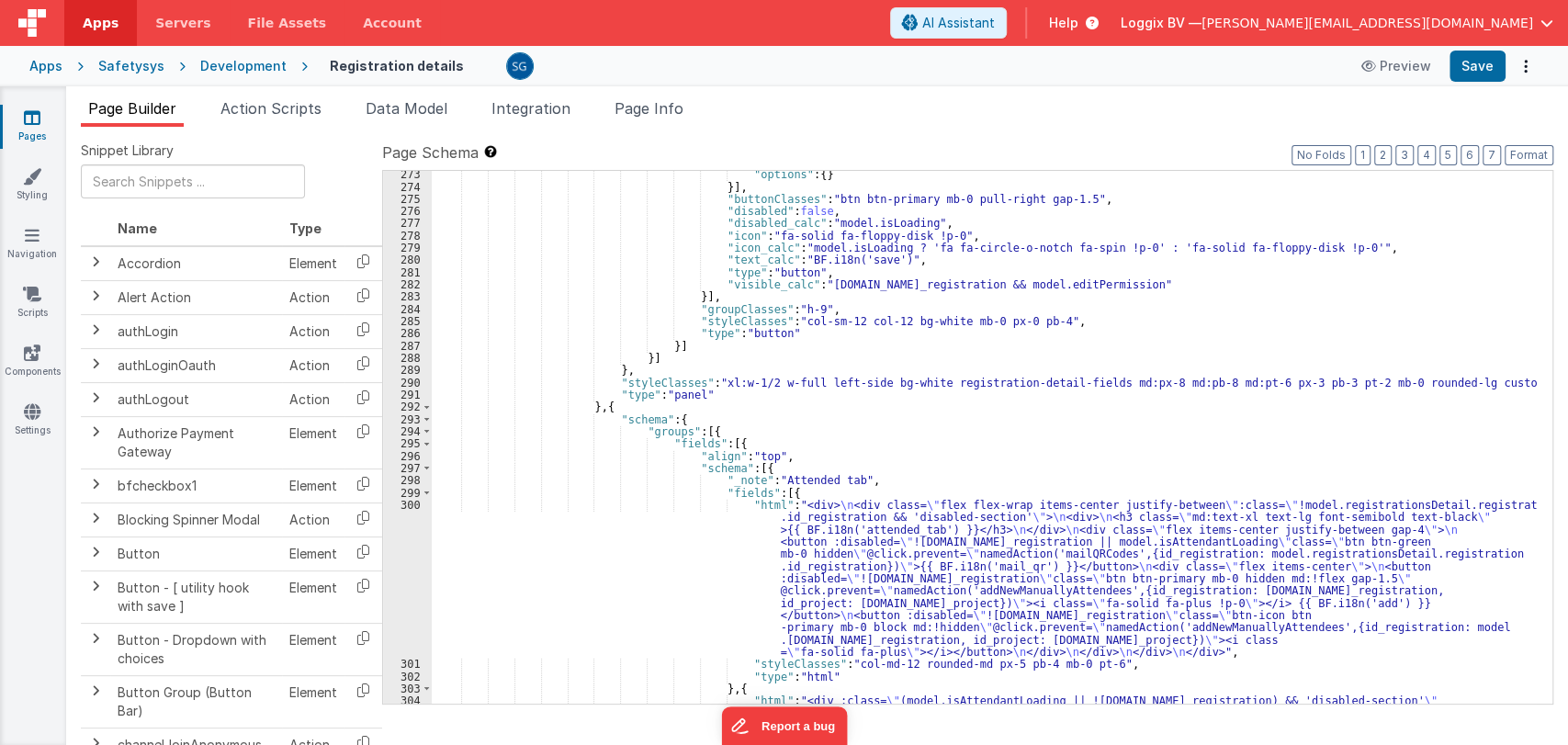
scroll to position [3554, 0]
click at [425, 493] on span at bounding box center [426, 492] width 11 height 12
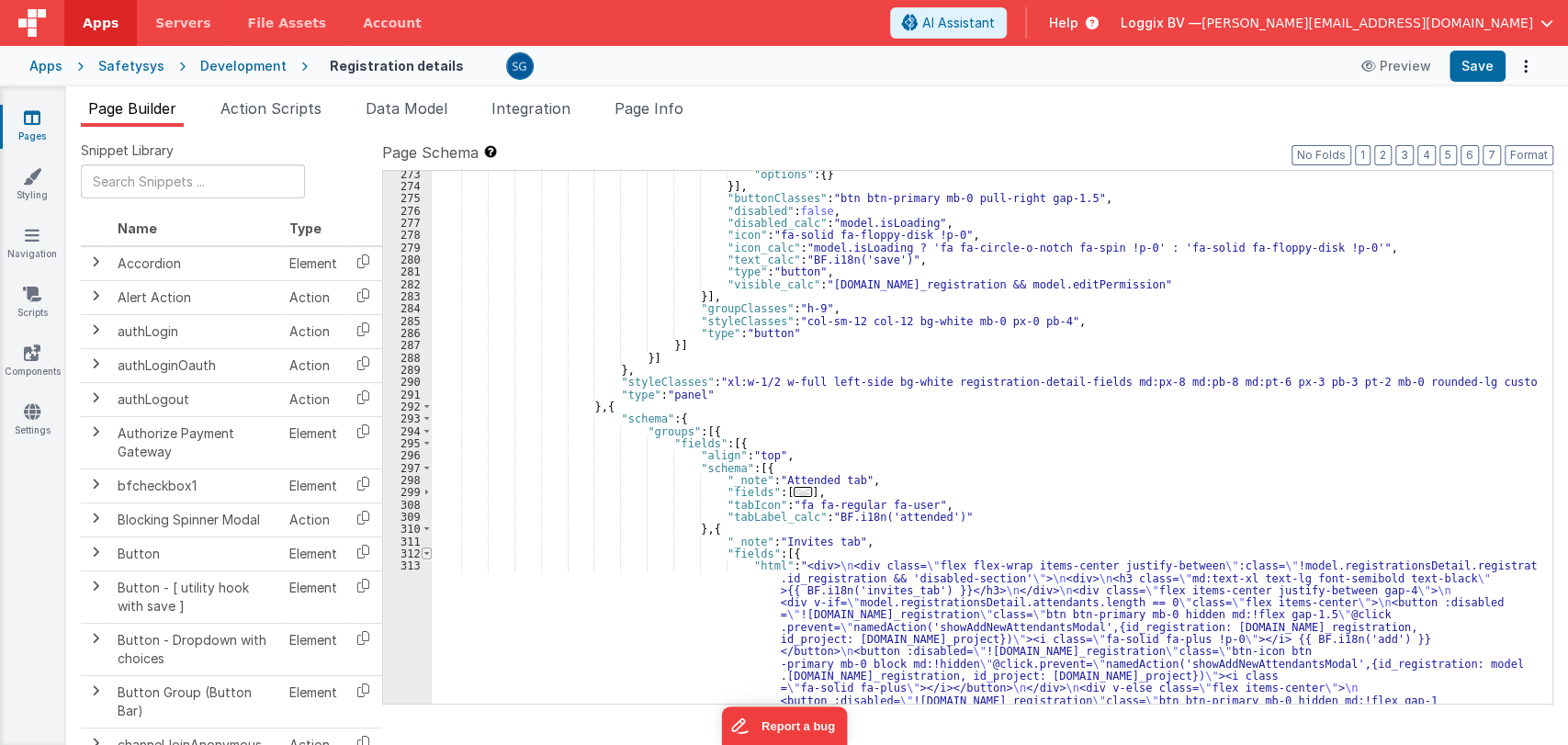
click at [425, 547] on span at bounding box center [426, 553] width 11 height 12
click at [424, 550] on span at bounding box center [426, 553] width 11 height 12
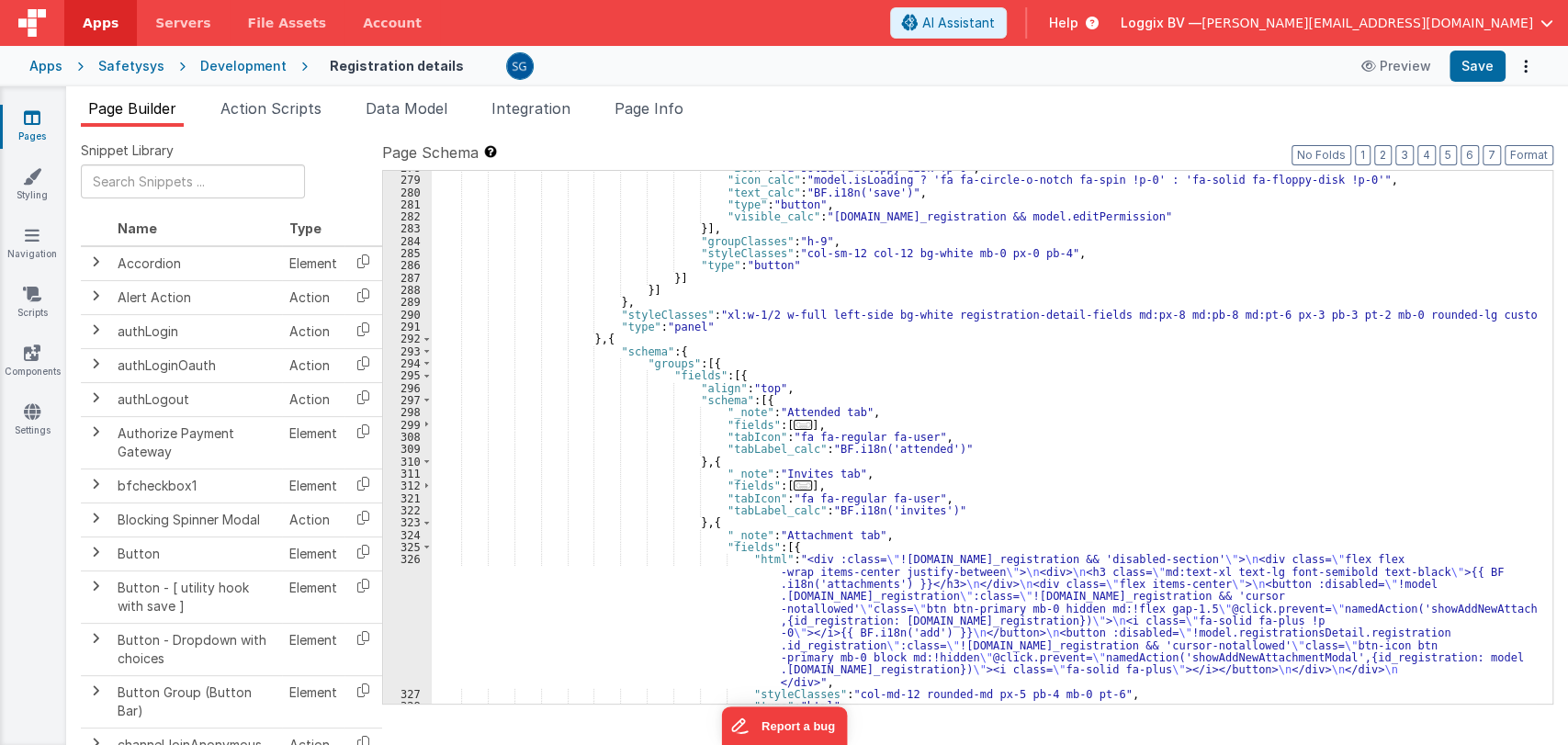
scroll to position [3628, 0]
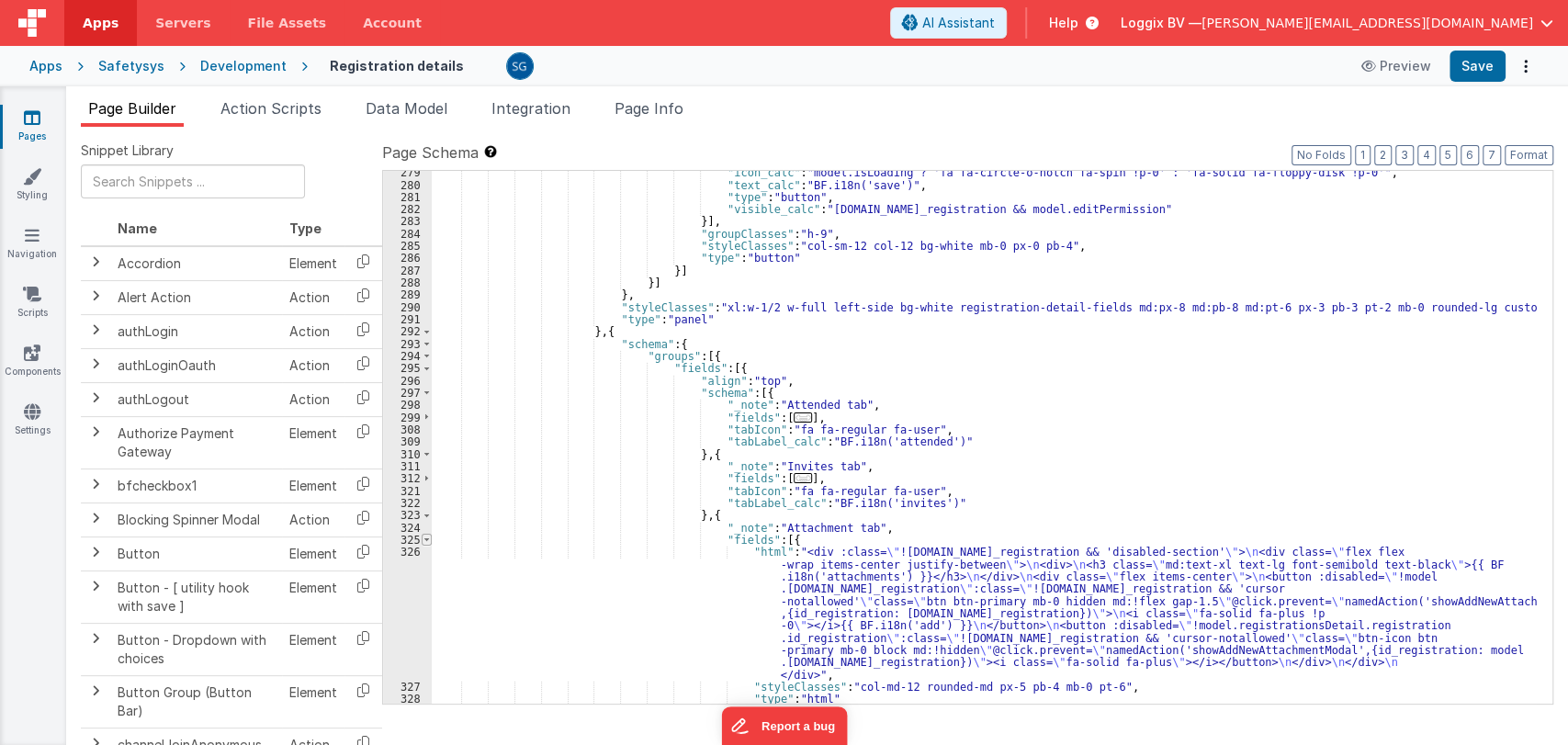
click at [422, 539] on span at bounding box center [426, 540] width 11 height 12
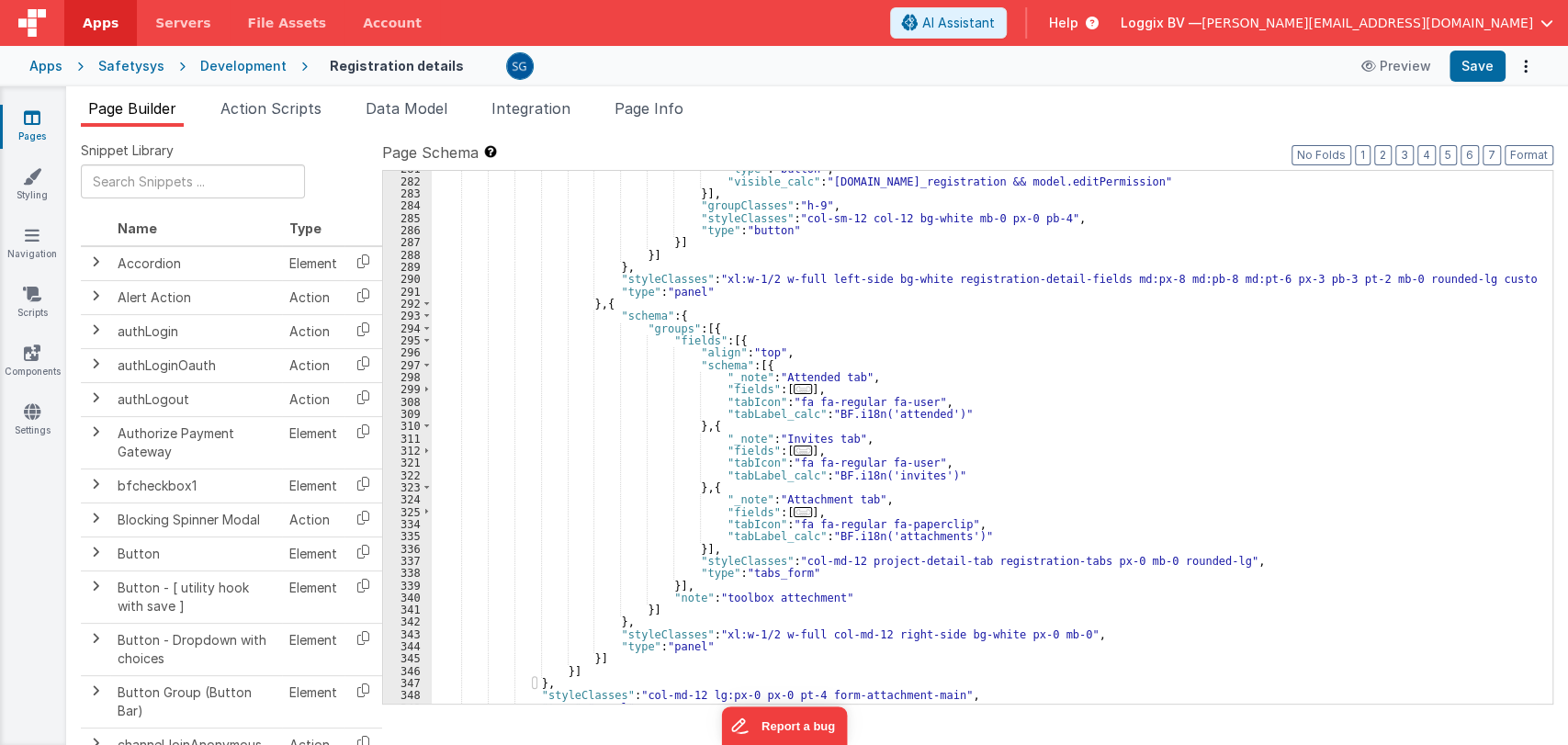
scroll to position [3657, 0]
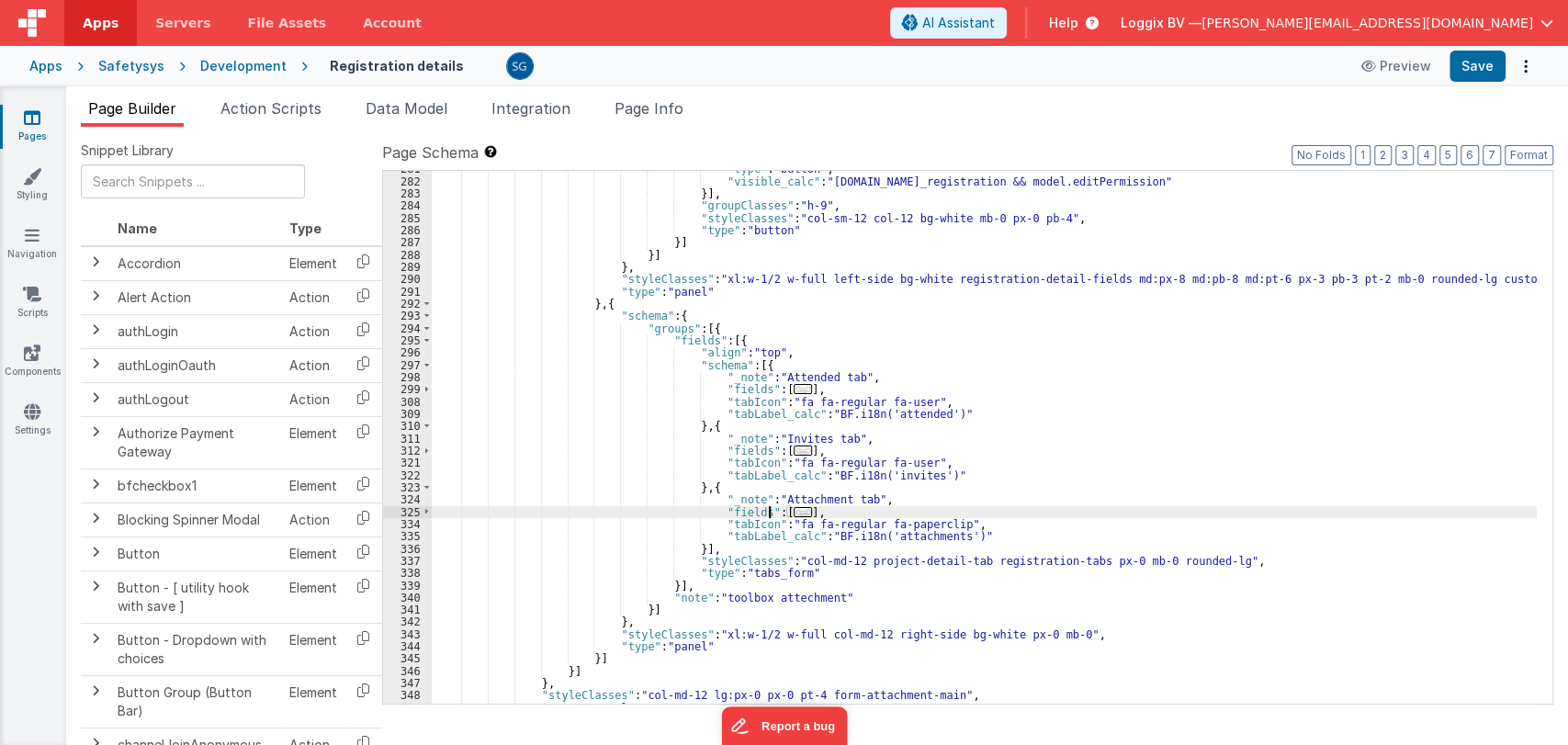
click at [793, 510] on span "..." at bounding box center [802, 512] width 18 height 11
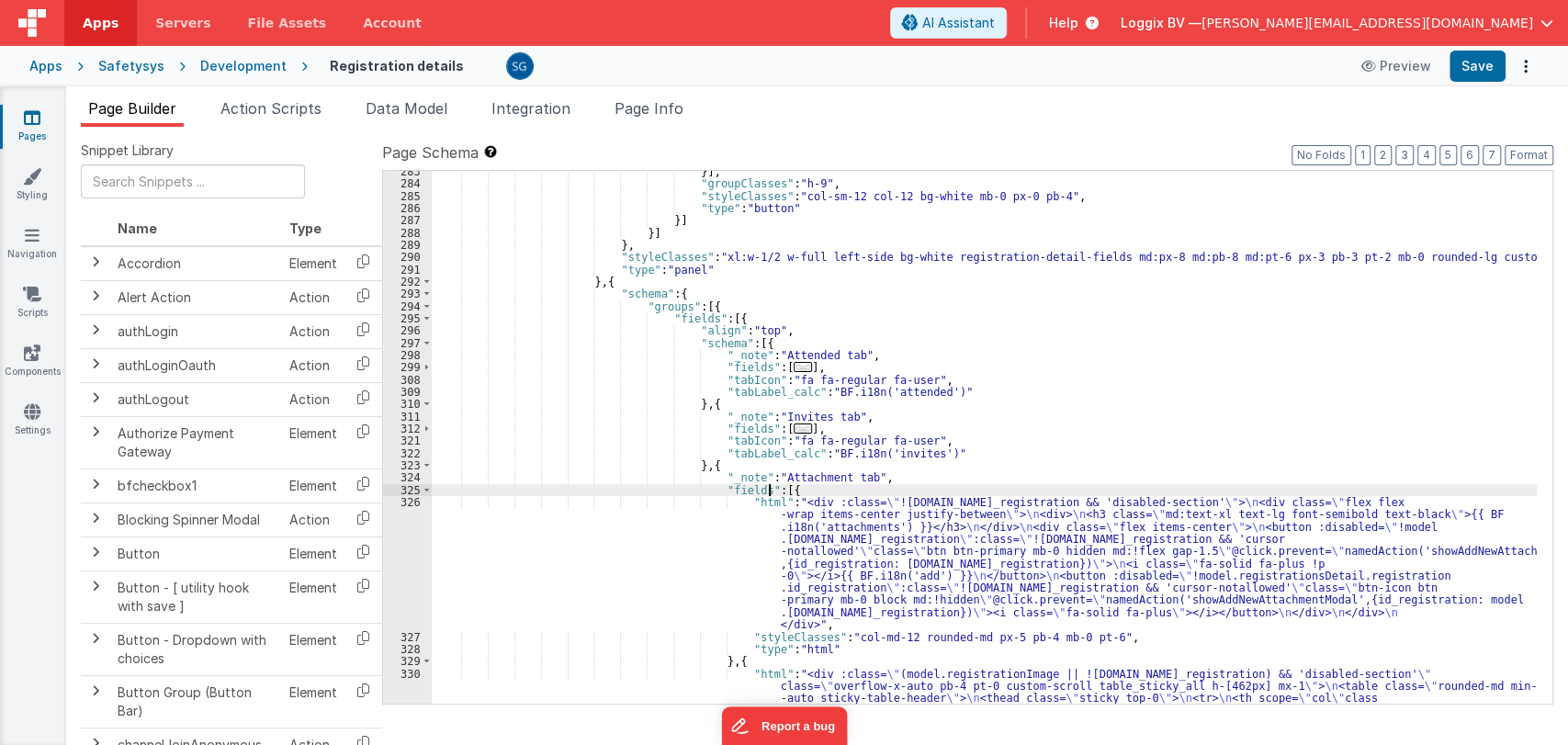
scroll to position [3681, 0]
click at [793, 484] on div "}] , "groupClasses" : "h-9" , "styleClasses" : "col-sm-12 col-12 bg-white mb-0 …" at bounding box center [984, 594] width 1105 height 863
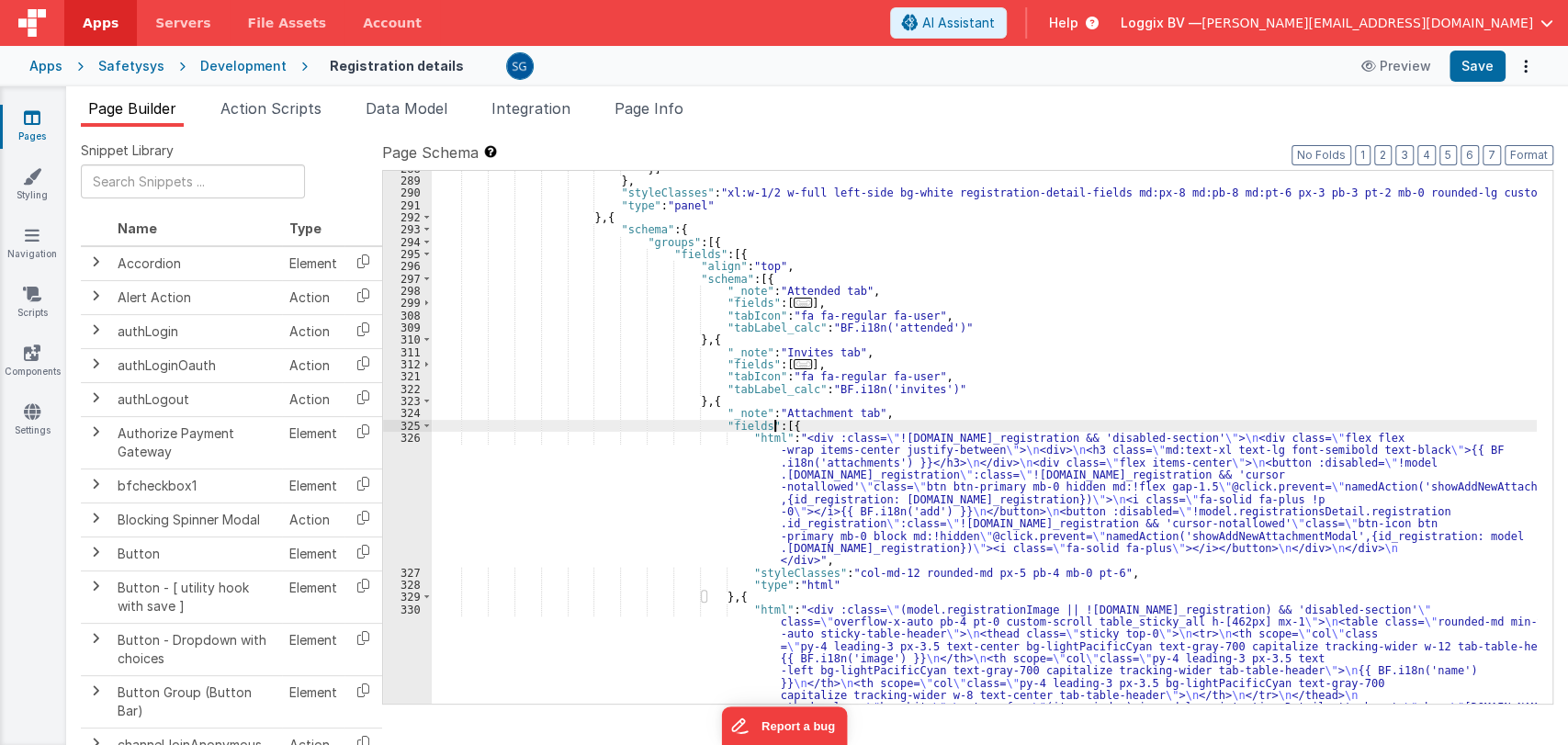
scroll to position [3743, 0]
click at [917, 501] on div "}] } , "styleClasses" : "xl:w-1/2 w-full left-side bg-white registration-detail…" at bounding box center [984, 593] width 1105 height 863
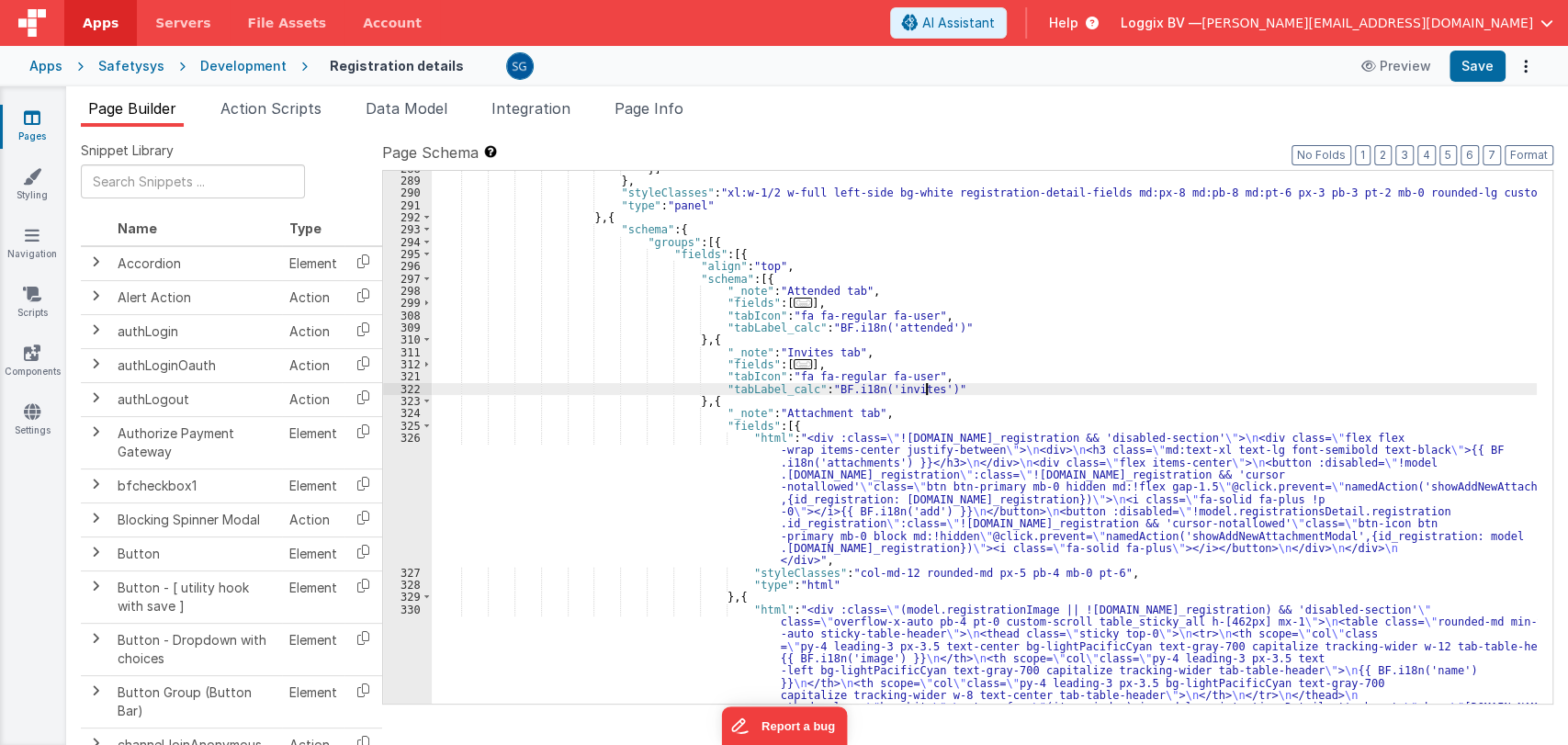
click at [964, 384] on div "}] } , "styleClasses" : "xl:w-1/2 w-full left-side bg-white registration-detail…" at bounding box center [984, 593] width 1105 height 863
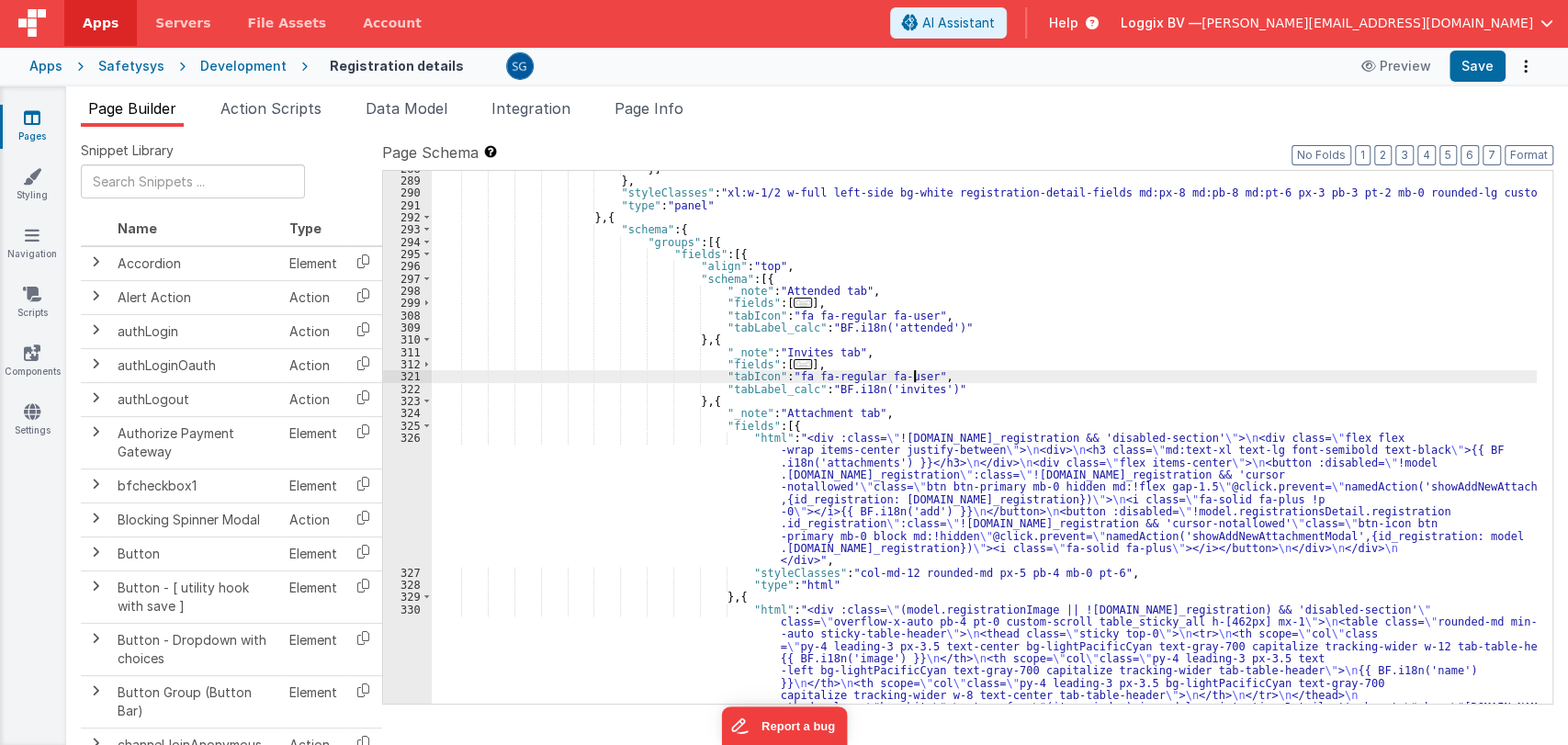
click at [943, 374] on div "}] } , "styleClasses" : "xl:w-1/2 w-full left-side bg-white registration-detail…" at bounding box center [984, 593] width 1105 height 863
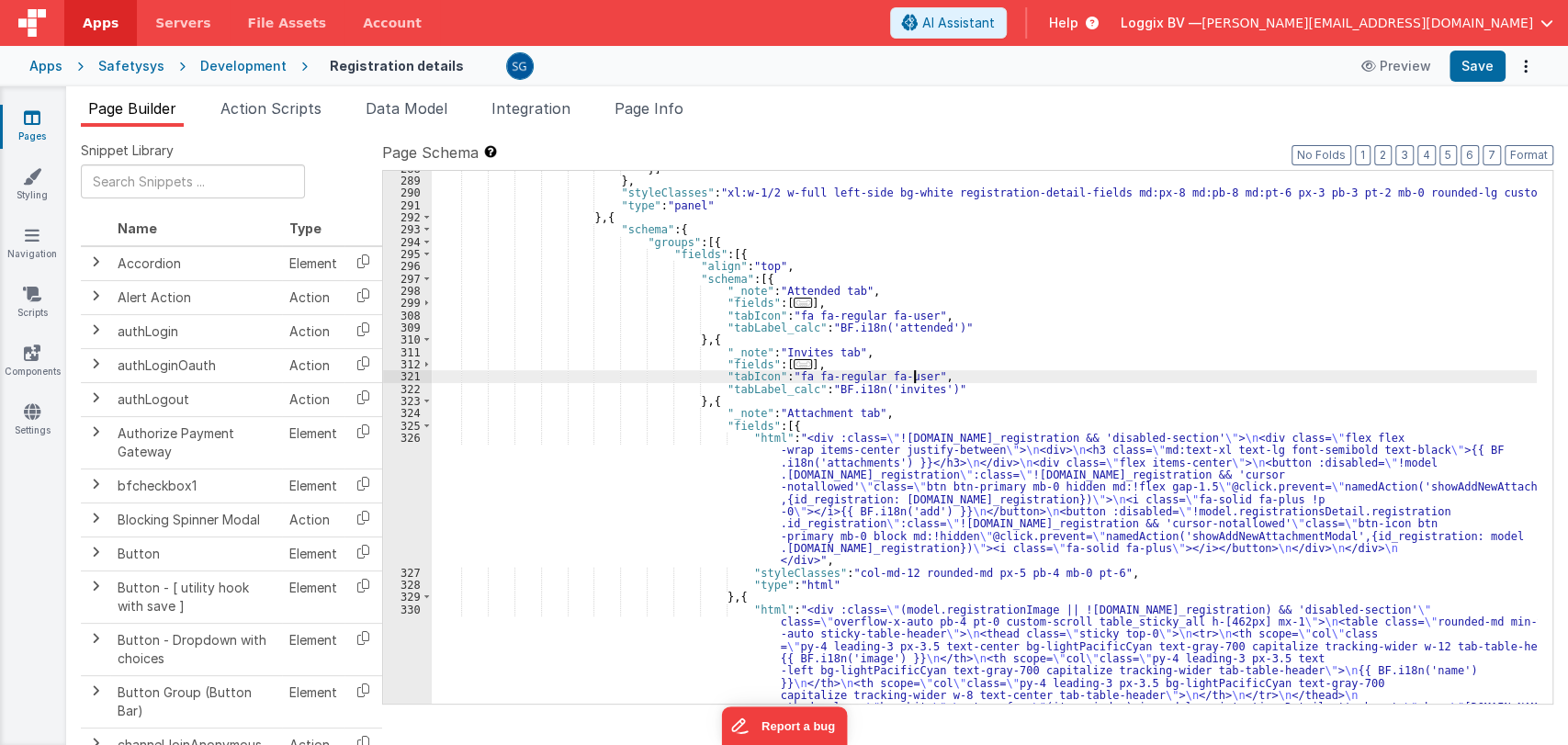
click at [940, 381] on div "}] } , "styleClasses" : "xl:w-1/2 w-full left-side bg-white registration-detail…" at bounding box center [984, 593] width 1105 height 863
click at [930, 391] on div "}] } , "styleClasses" : "xl:w-1/2 w-full left-side bg-white registration-detail…" at bounding box center [984, 593] width 1105 height 863
click at [952, 375] on div "}] } , "styleClasses" : "xl:w-1/2 w-full left-side bg-white registration-detail…" at bounding box center [984, 593] width 1105 height 863
click at [945, 391] on div "}] } , "styleClasses" : "xl:w-1/2 w-full left-side bg-white registration-detail…" at bounding box center [984, 593] width 1105 height 863
click at [940, 376] on div "}] } , "styleClasses" : "xl:w-1/2 w-full left-side bg-white registration-detail…" at bounding box center [984, 593] width 1105 height 863
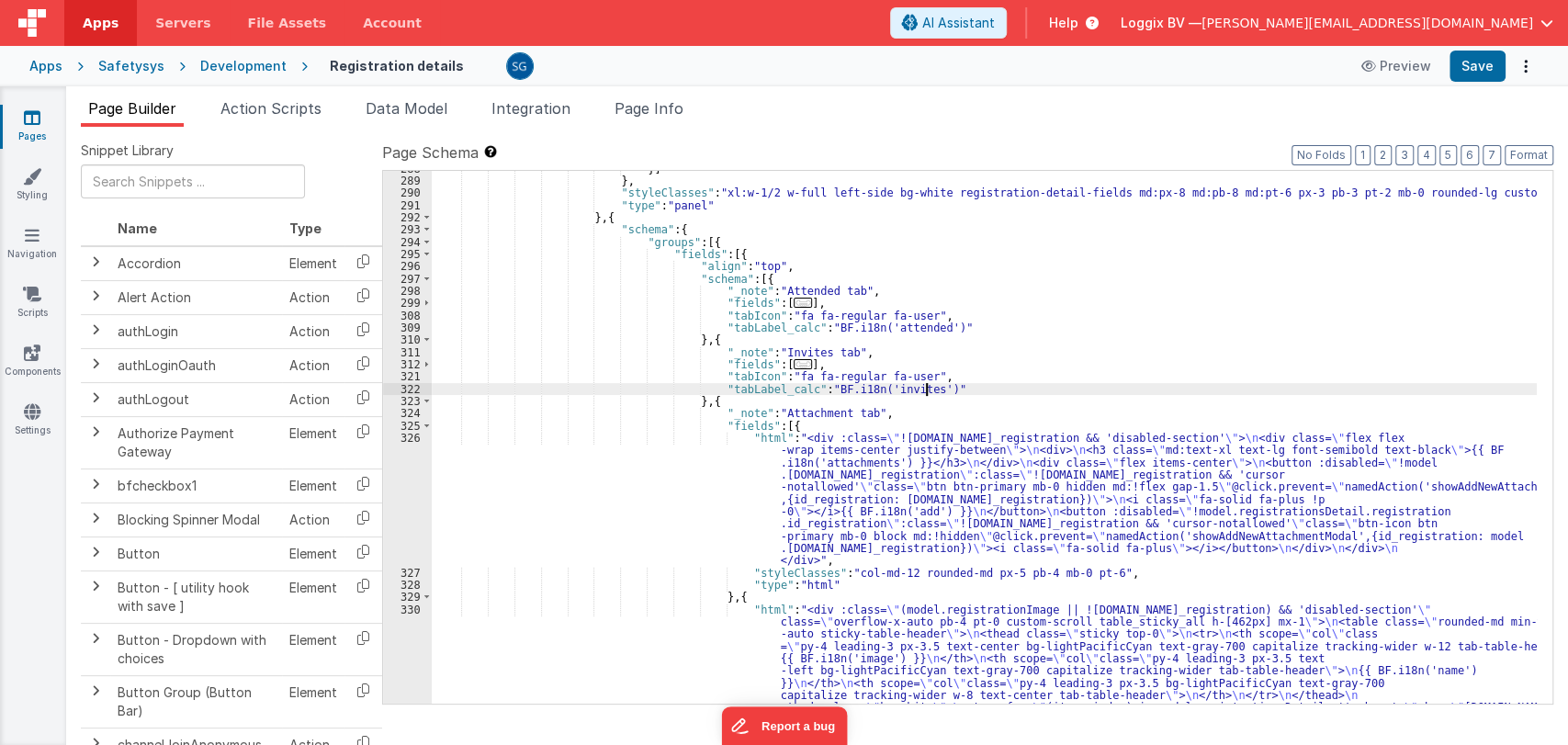
click at [940, 387] on div "}] } , "styleClasses" : "xl:w-1/2 w-full left-side bg-white registration-detail…" at bounding box center [984, 593] width 1105 height 863
click at [927, 372] on div "}] } , "styleClasses" : "xl:w-1/2 w-full left-side bg-white registration-detail…" at bounding box center [984, 593] width 1105 height 863
click at [933, 385] on div "}] } , "styleClasses" : "xl:w-1/2 w-full left-side bg-white registration-detail…" at bounding box center [984, 593] width 1105 height 863
click at [931, 371] on div "}] } , "styleClasses" : "xl:w-1/2 w-full left-side bg-white registration-detail…" at bounding box center [984, 593] width 1105 height 863
click at [940, 384] on div "}] } , "styleClasses" : "xl:w-1/2 w-full left-side bg-white registration-detail…" at bounding box center [984, 593] width 1105 height 863
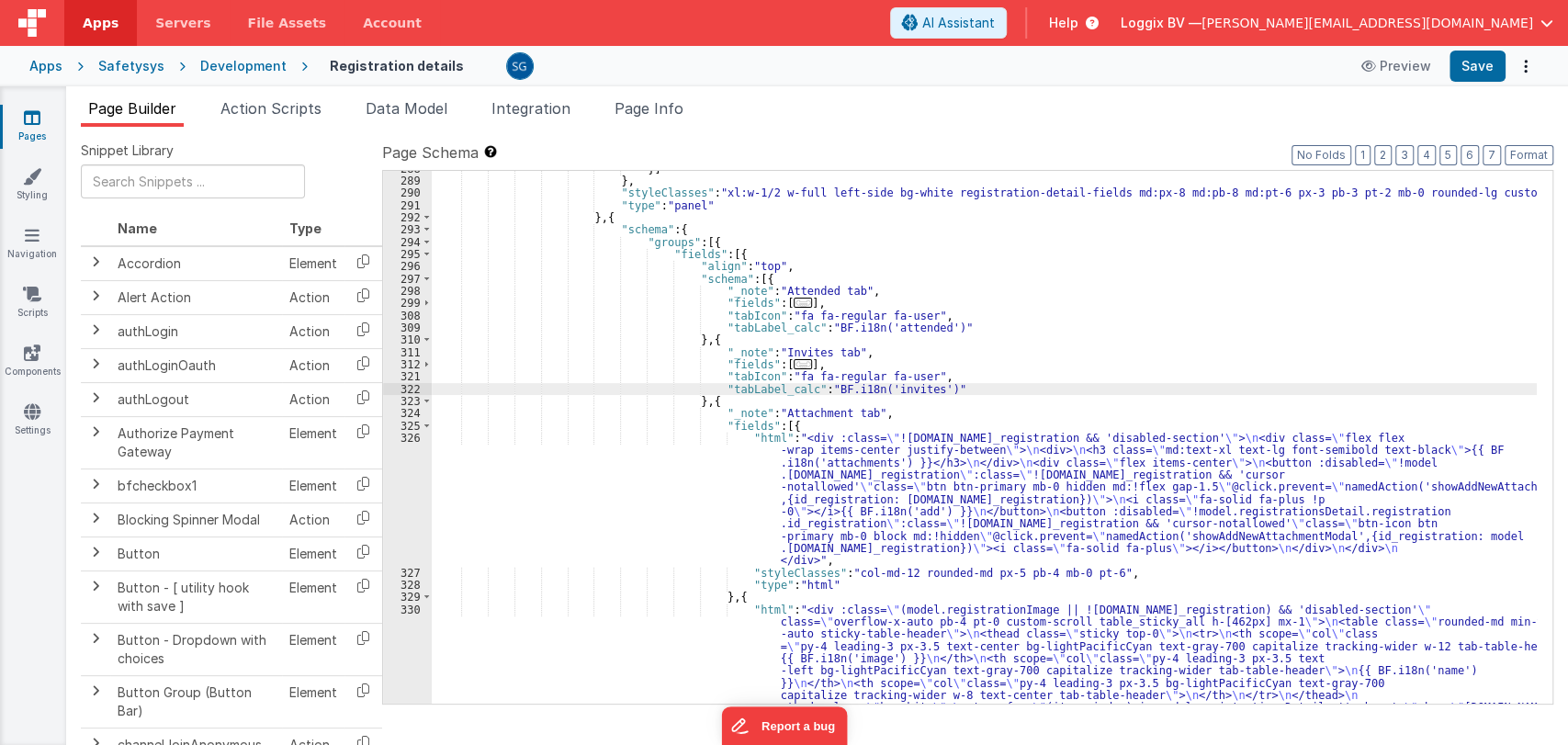
click at [933, 370] on div "}] } , "styleClasses" : "xl:w-1/2 w-full left-side bg-white registration-detail…" at bounding box center [984, 593] width 1105 height 863
click at [927, 380] on div "}] } , "styleClasses" : "xl:w-1/2 w-full left-side bg-white registration-detail…" at bounding box center [984, 593] width 1105 height 863
click at [932, 385] on div "}] } , "styleClasses" : "xl:w-1/2 w-full left-side bg-white registration-detail…" at bounding box center [984, 593] width 1105 height 863
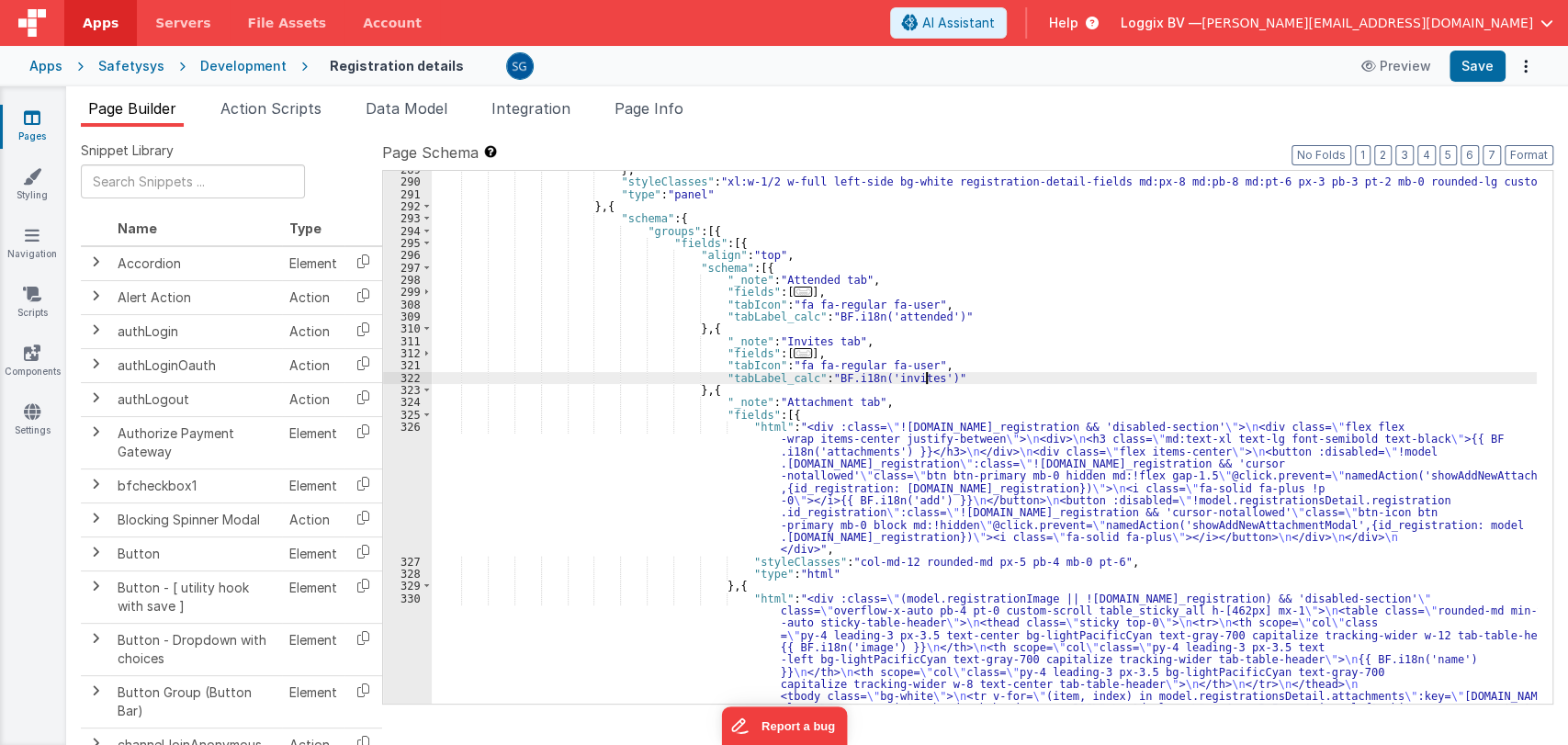
scroll to position [3755, 0]
click at [1130, 559] on div "} , "styleClasses" : "xl:w-1/2 w-full left-side bg-white registration-detail-fi…" at bounding box center [984, 592] width 1105 height 863
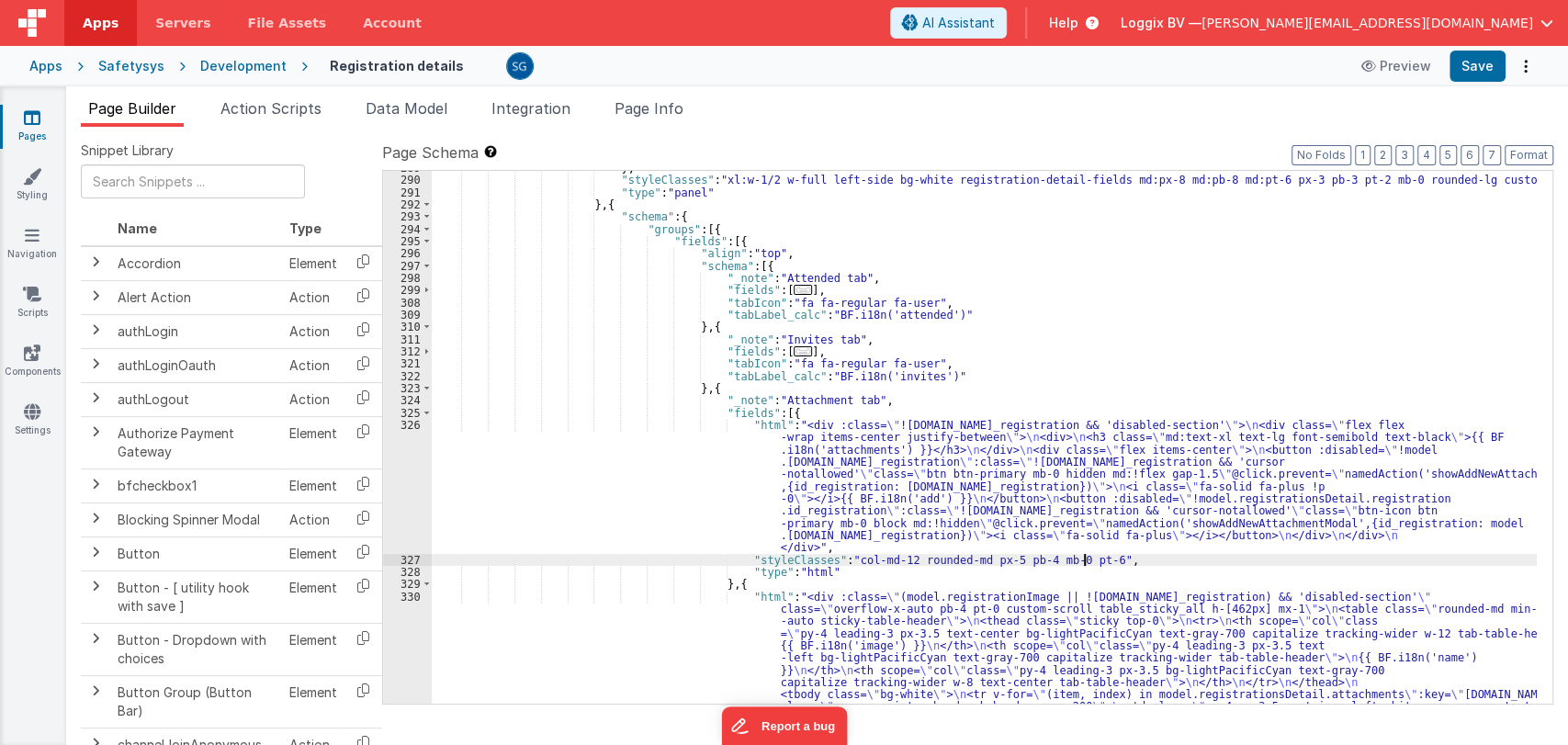
click at [970, 498] on div "} , "styleClasses" : "xl:w-1/2 w-full left-side bg-white registration-detail-fi…" at bounding box center [984, 592] width 1105 height 863
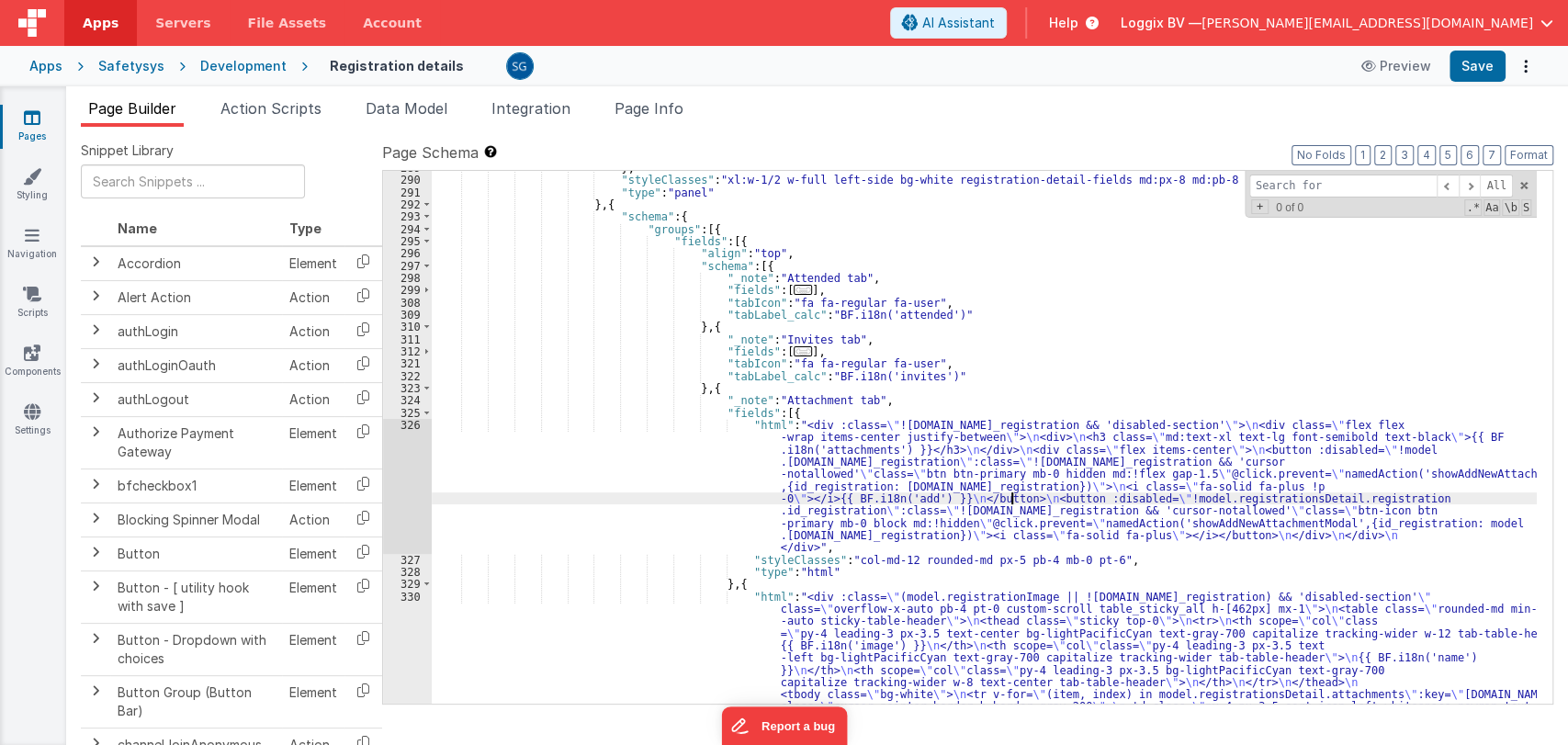
click at [1011, 500] on div "} , "styleClasses" : "xl:w-1/2 w-full left-side bg-white registration-detail-fi…" at bounding box center [984, 592] width 1105 height 863
click at [1393, 474] on div "} , "styleClasses" : "xl:w-1/2 w-full left-side bg-white registration-detail-fi…" at bounding box center [984, 592] width 1105 height 863
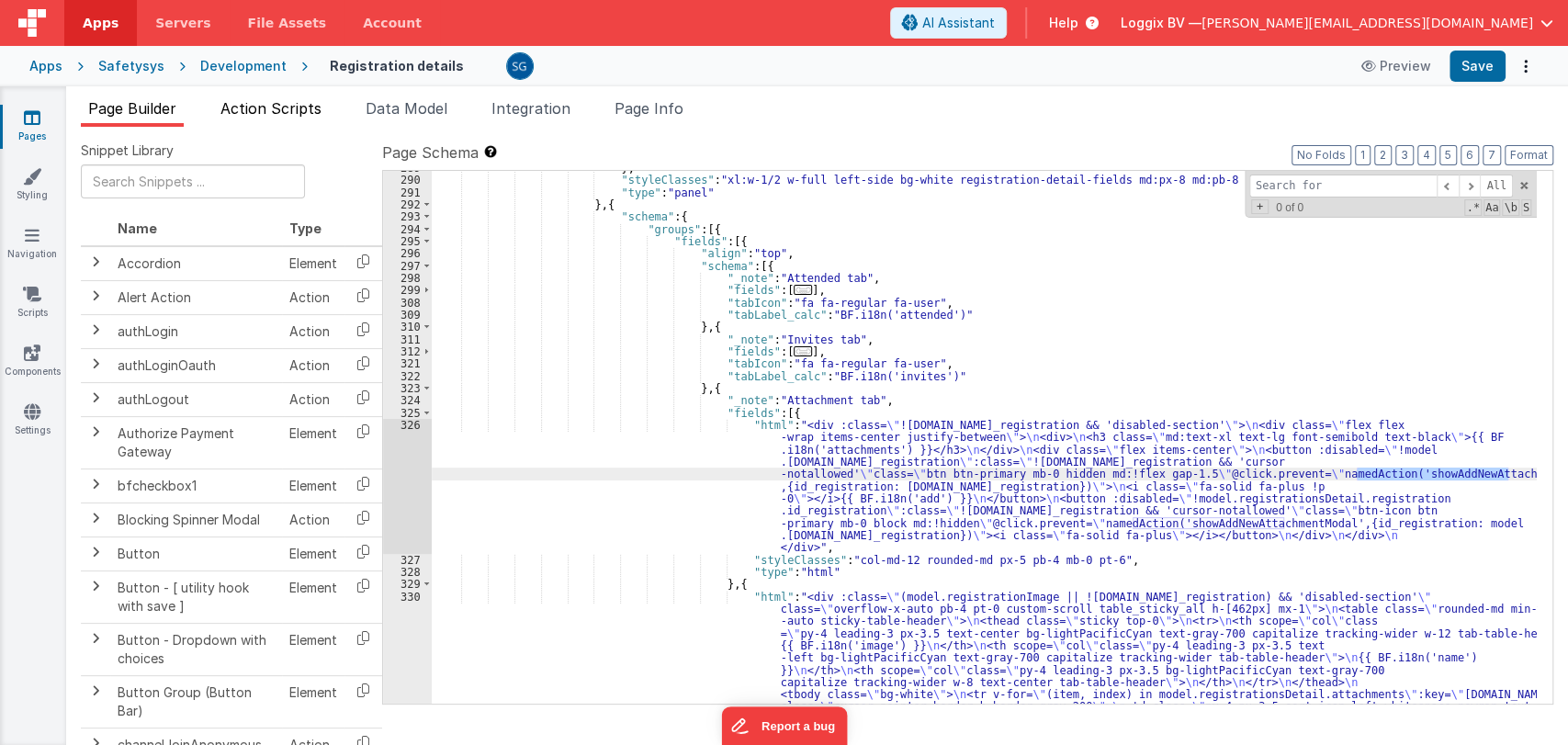
click at [264, 106] on span "Action Scripts" at bounding box center [271, 108] width 101 height 18
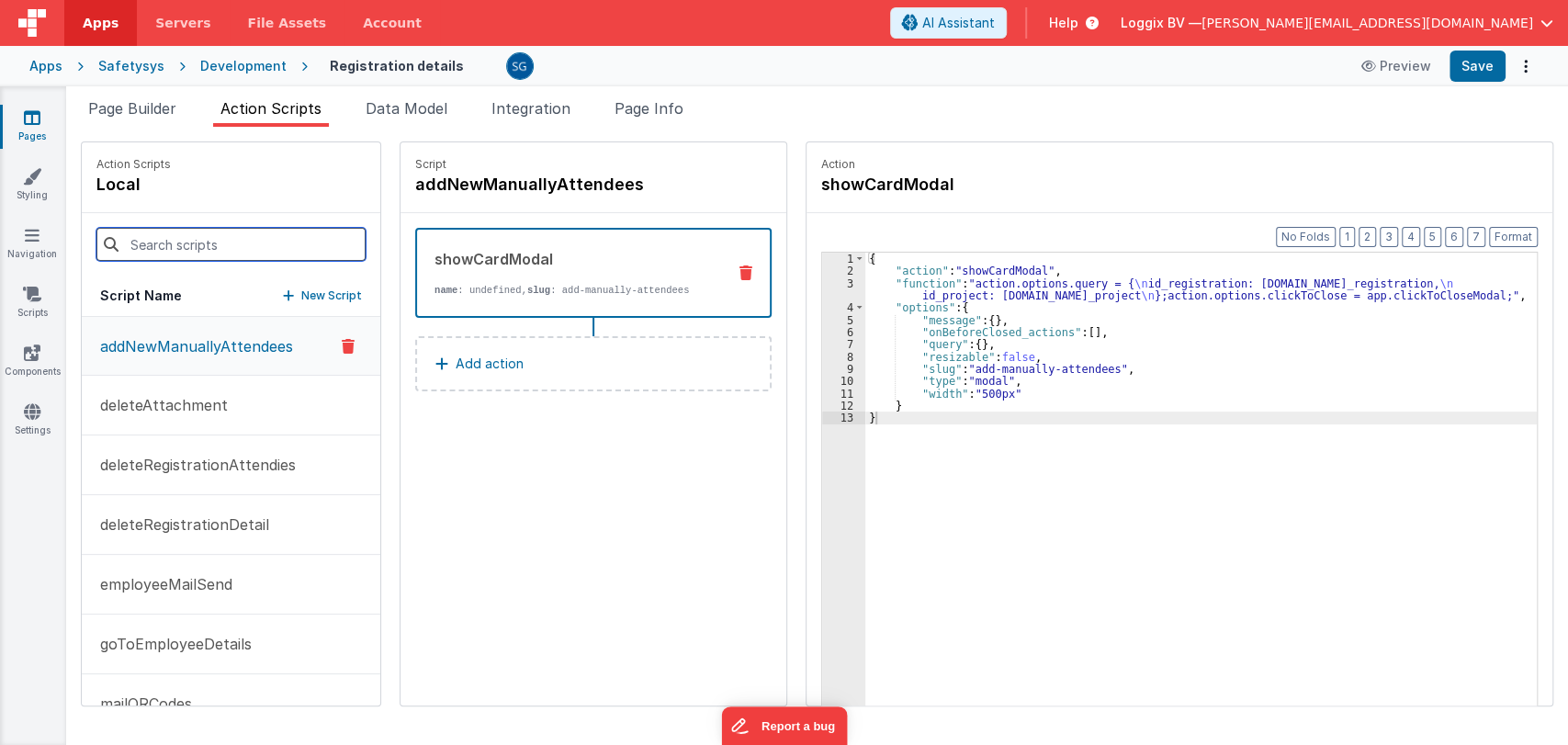
click at [195, 235] on input at bounding box center [230, 244] width 269 height 33
paste input "showAddNewAttachmentModal"
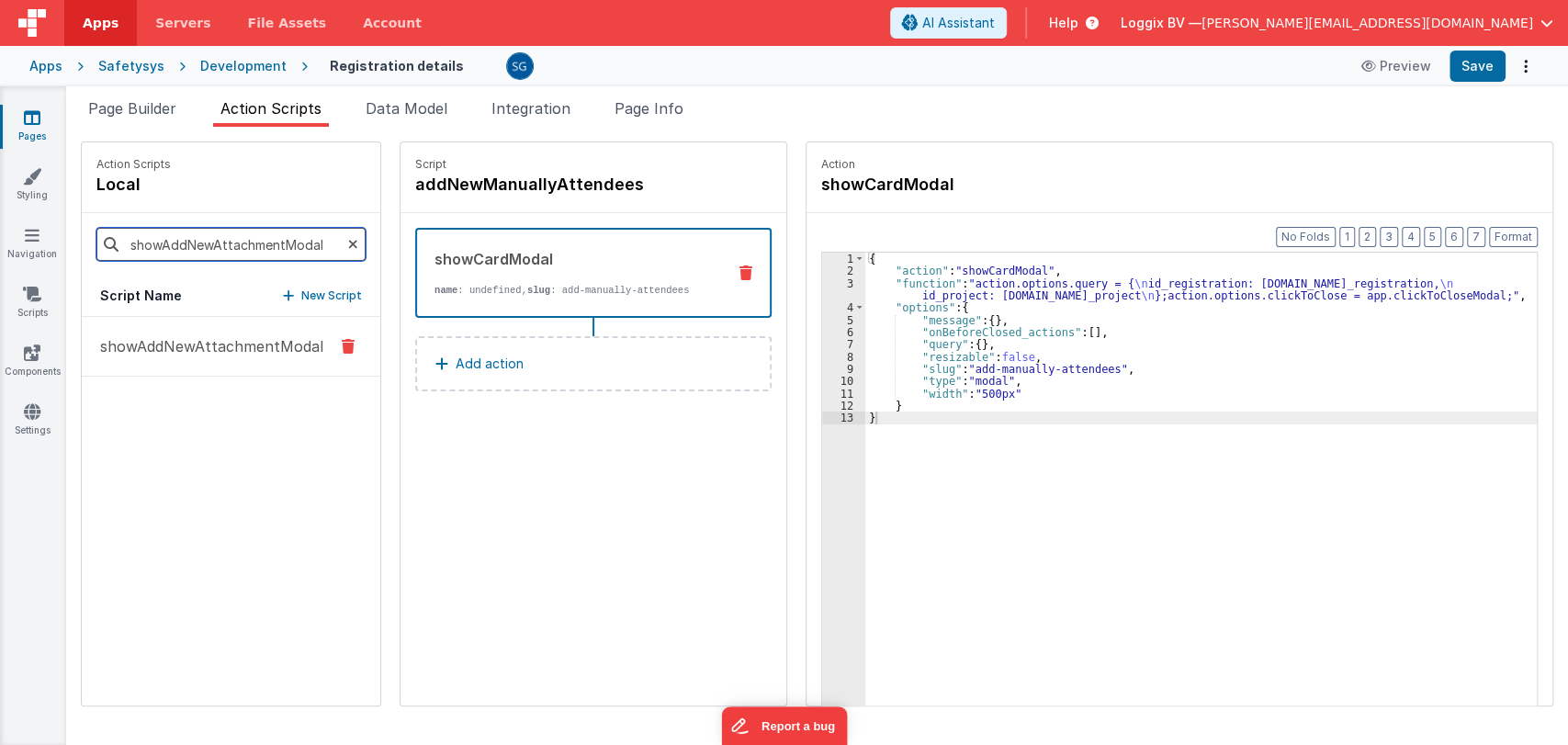
type input "showAddNewAttachmentModal"
click at [205, 340] on p "showAddNewAttachmentModal" at bounding box center [206, 346] width 234 height 22
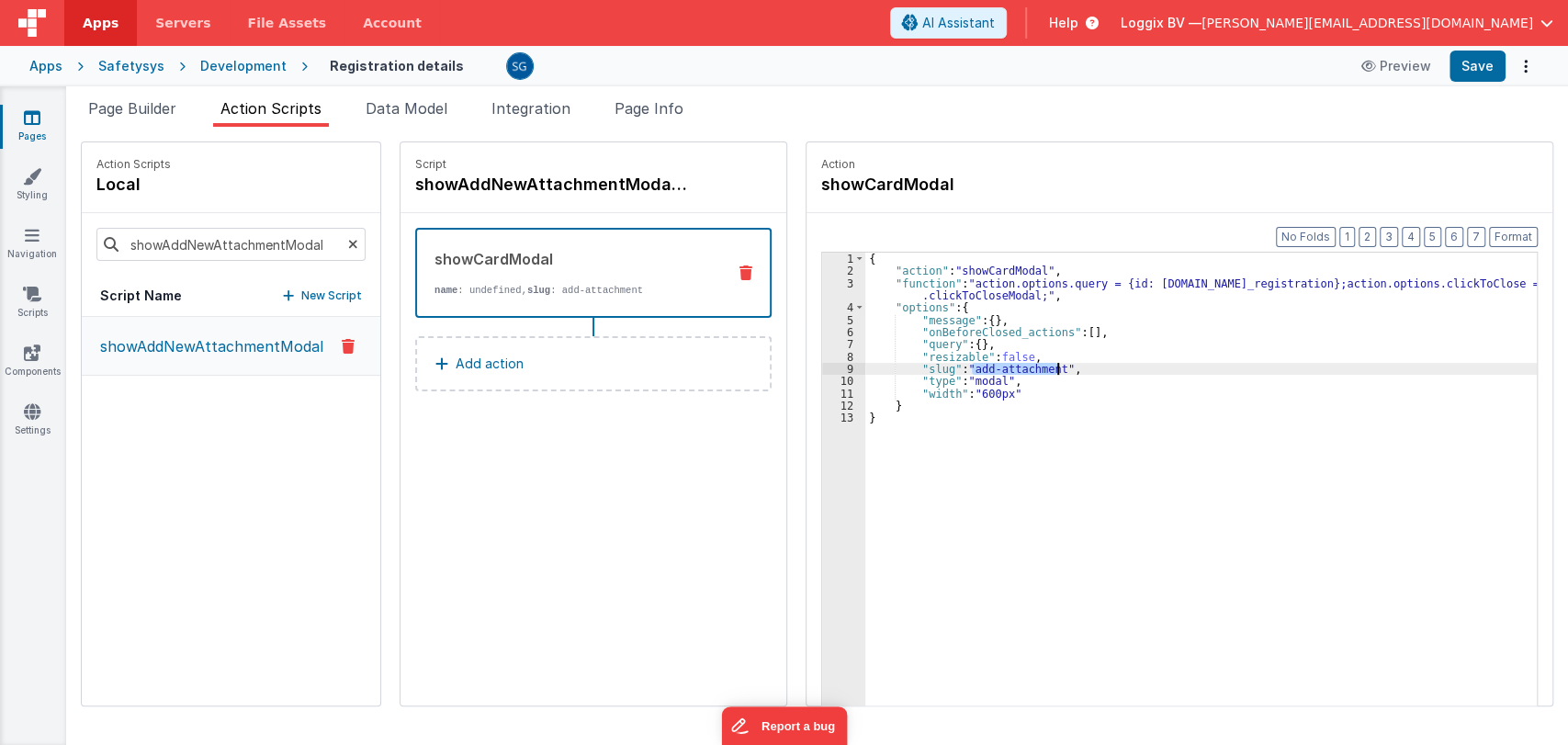
drag, startPoint x: 968, startPoint y: 366, endPoint x: 1049, endPoint y: 368, distance: 81.0
click at [1049, 368] on div "{ "action" : "showCardModal" , "function" : "action.options.query = {id: action…" at bounding box center [1204, 519] width 678 height 535
click at [34, 228] on icon at bounding box center [32, 234] width 14 height 18
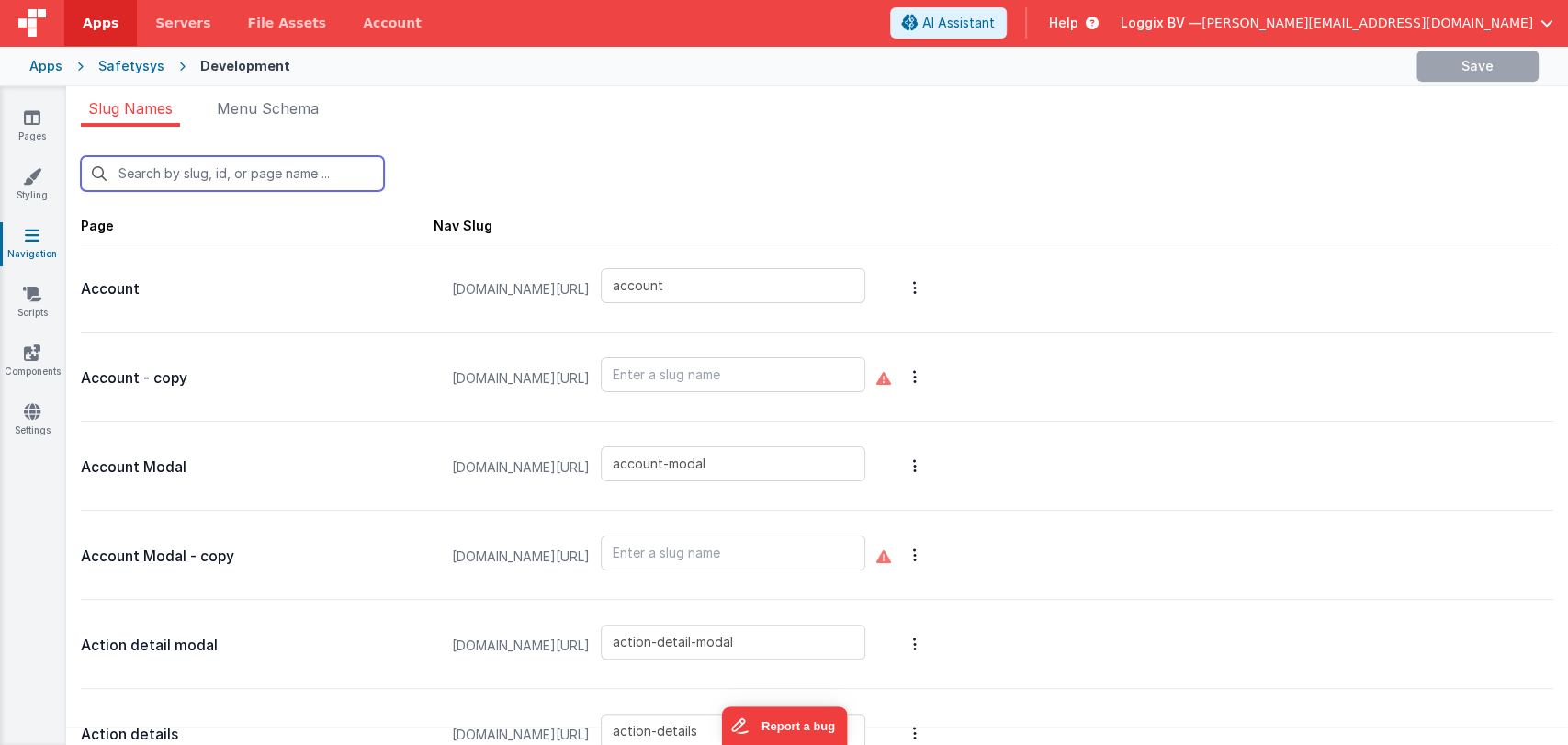
click at [271, 168] on input "text" at bounding box center [232, 174] width 303 height 35
paste input "add-attachment"
type input "add-attachment"
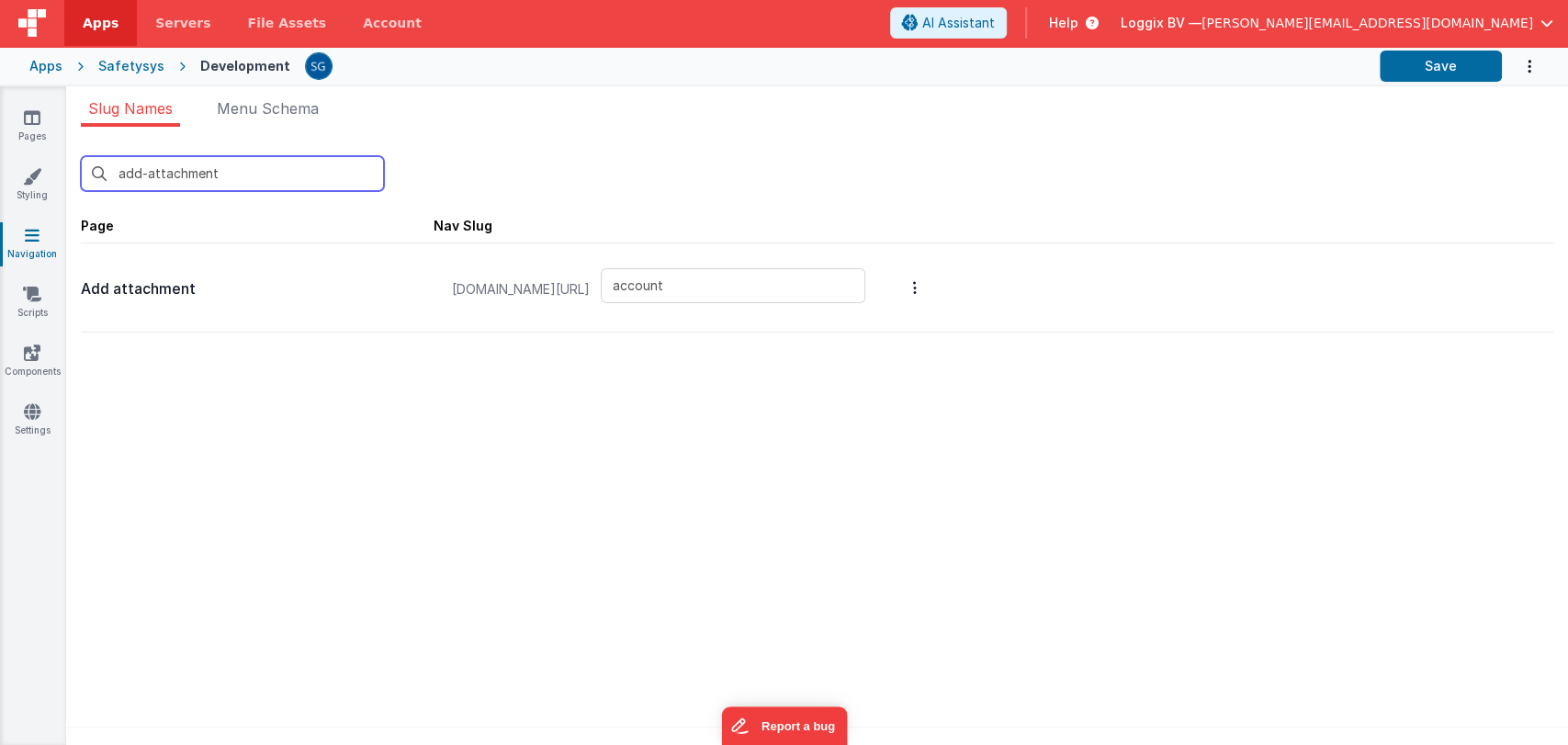
type input "add-attachment"
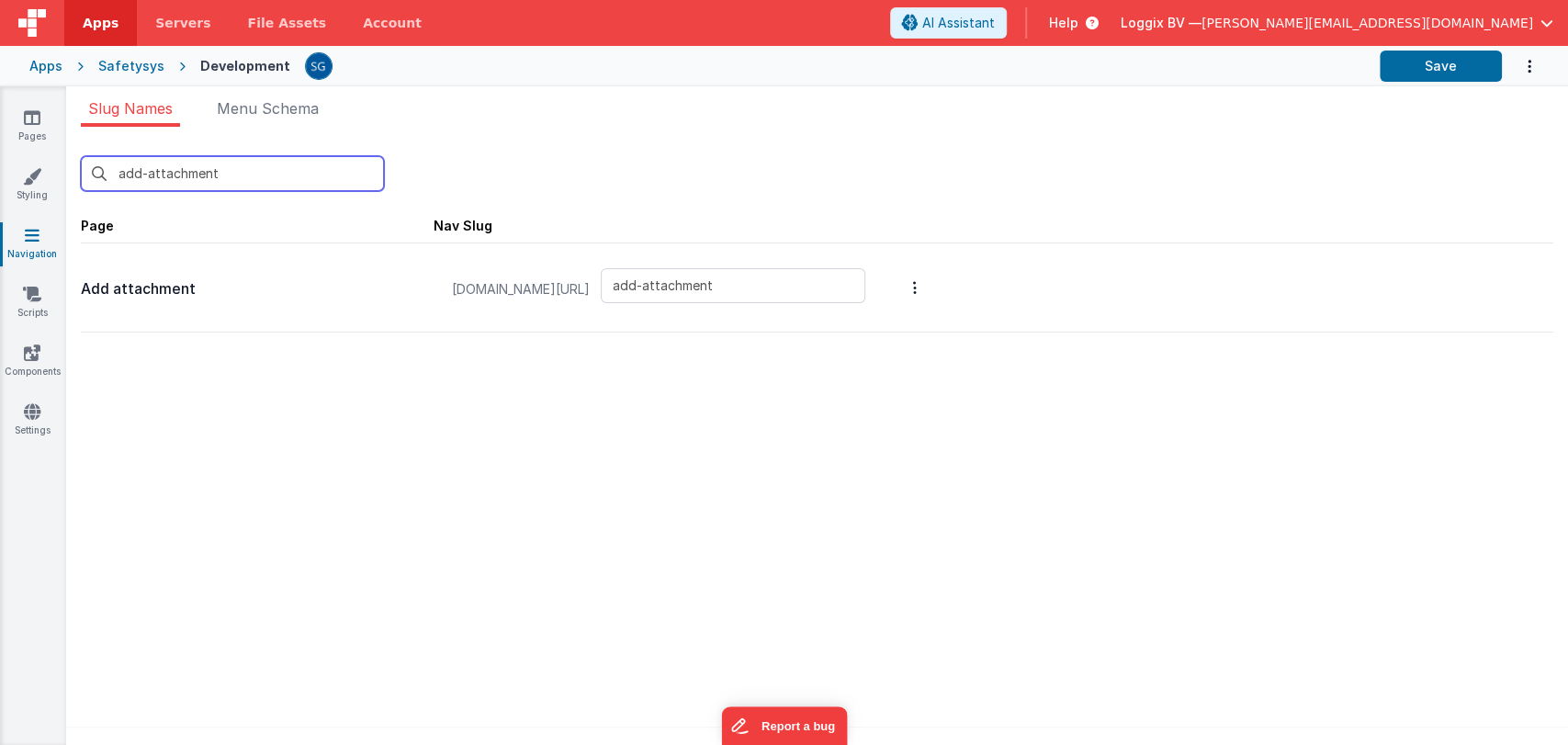
type input "add-attachment"
drag, startPoint x: 204, startPoint y: 288, endPoint x: 74, endPoint y: 283, distance: 130.1
click at [74, 283] on div "add-attachment New Slug Page Nav Slug Add attachment safetysystest.fmbetterform…" at bounding box center [817, 441] width 1502 height 629
copy p "Add attachment"
click at [23, 134] on link "Pages" at bounding box center [32, 127] width 66 height 36
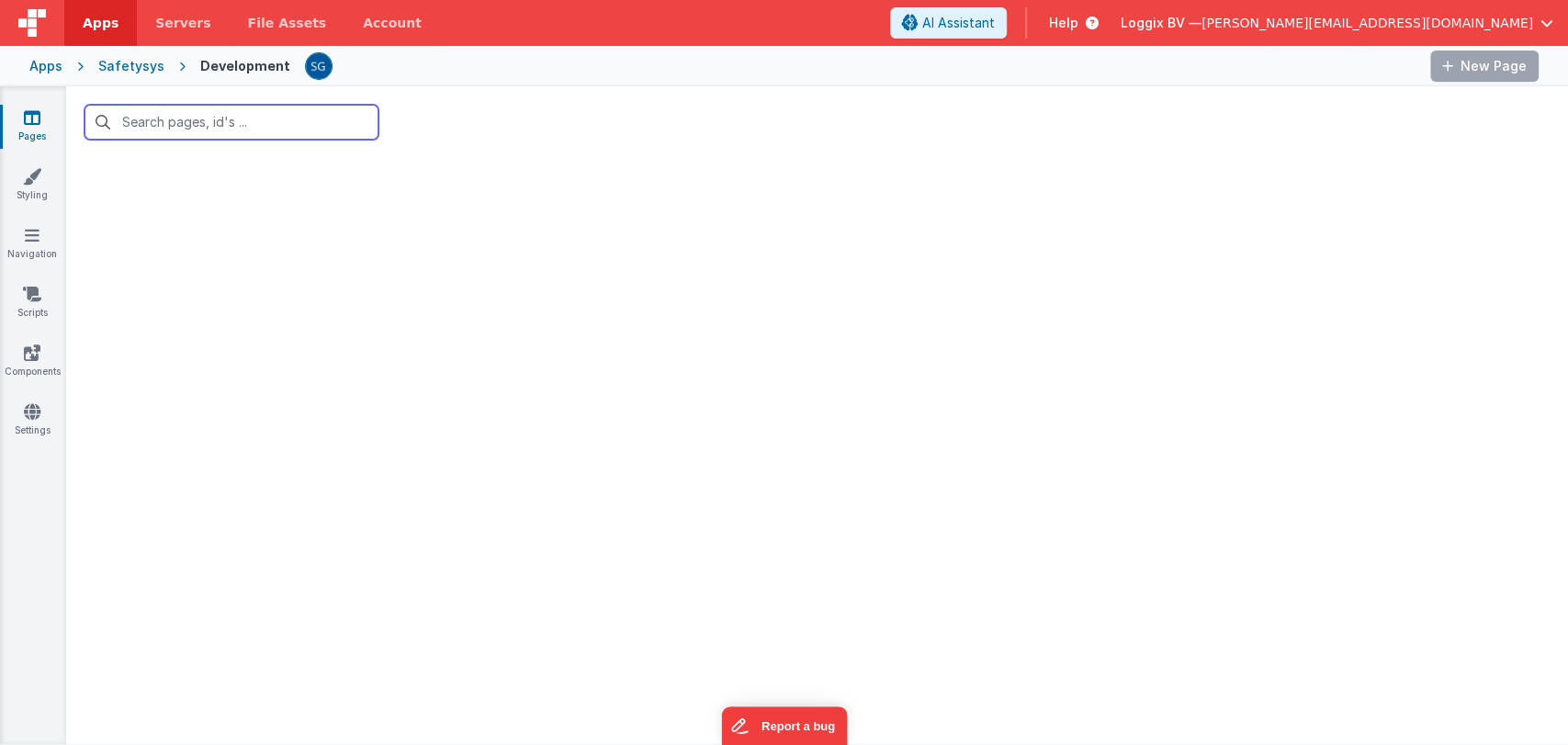
click at [221, 111] on input "text" at bounding box center [231, 122] width 294 height 35
type input "registration"
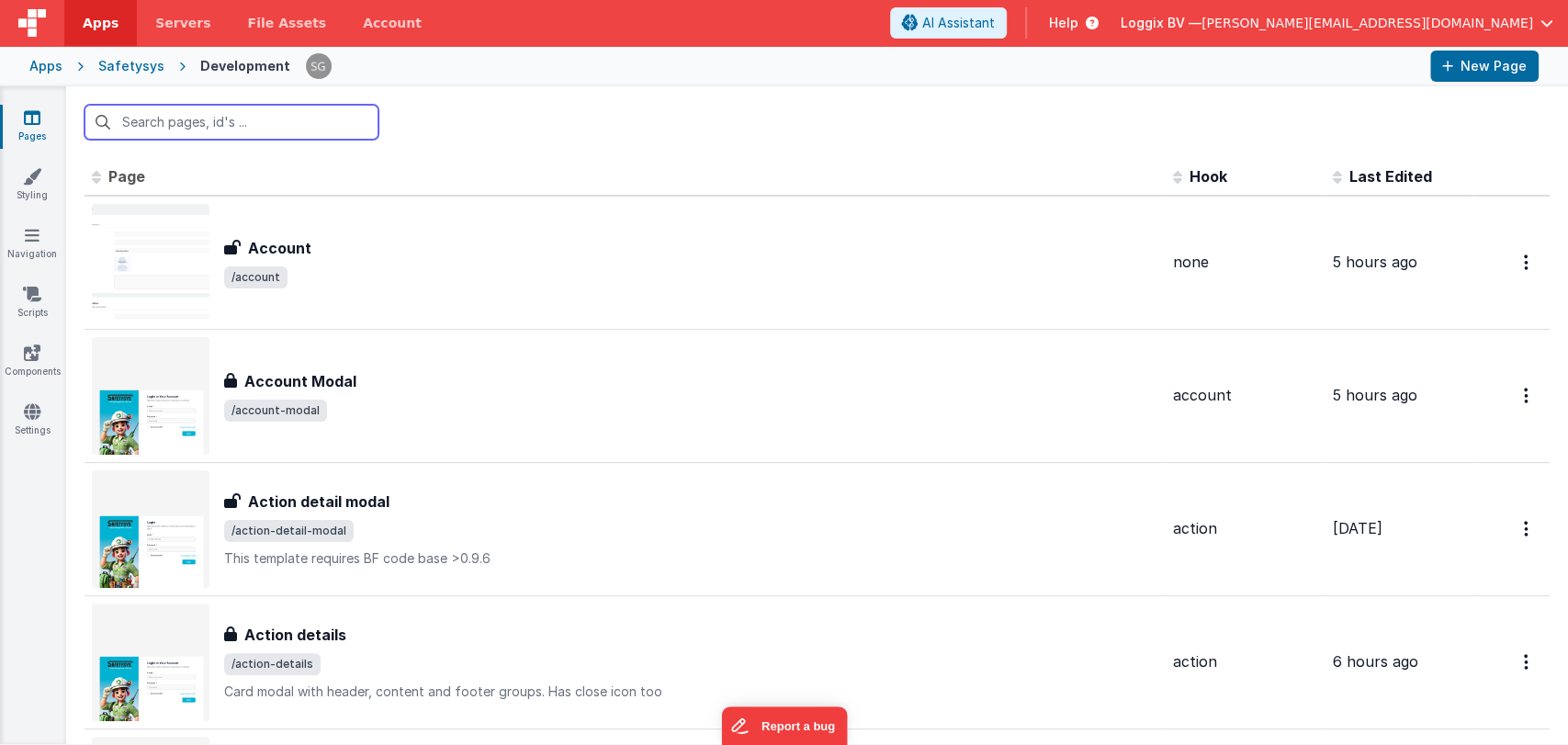
paste input "Add attachment"
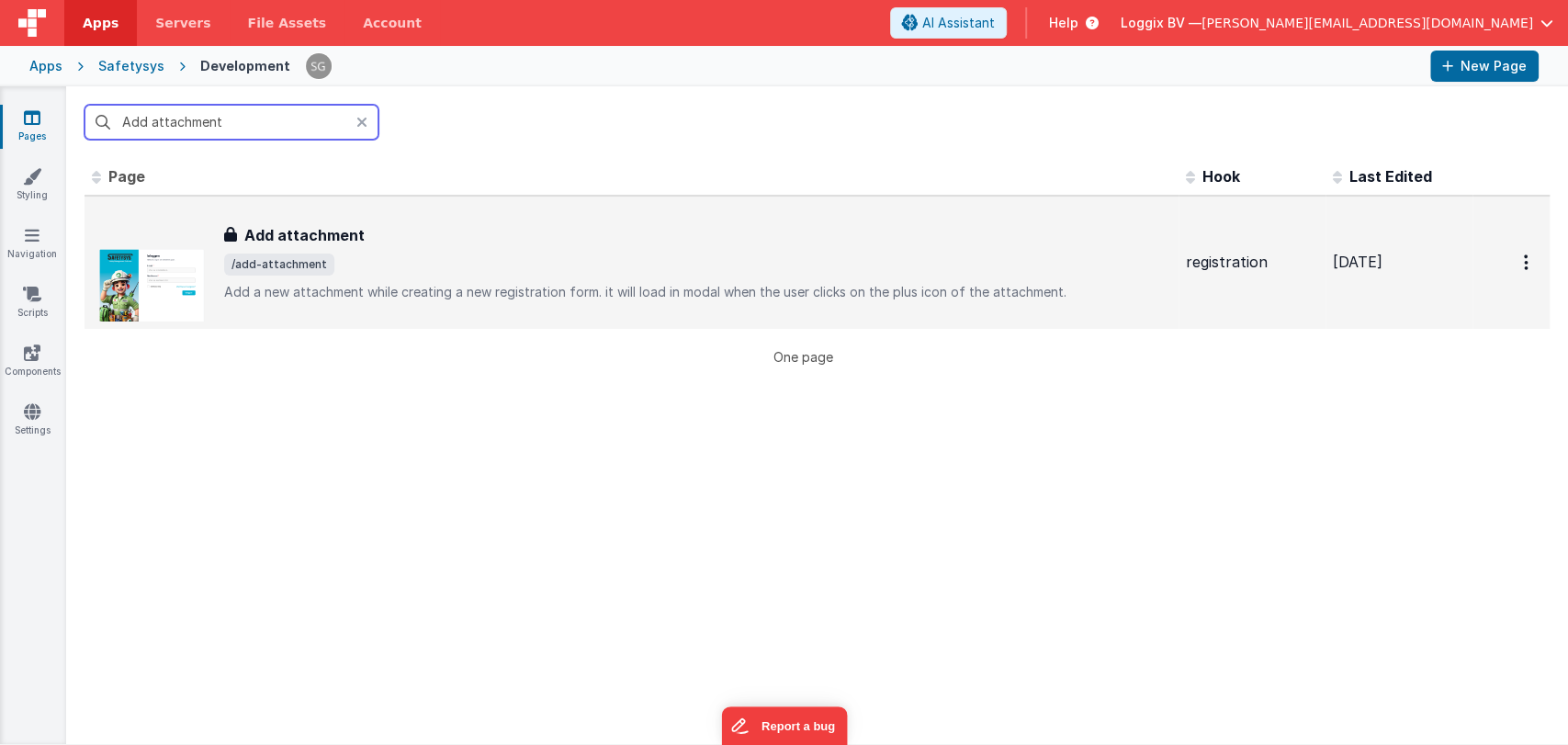
type input "Add attachment"
click at [307, 224] on h3 "Add attachment" at bounding box center [303, 234] width 120 height 22
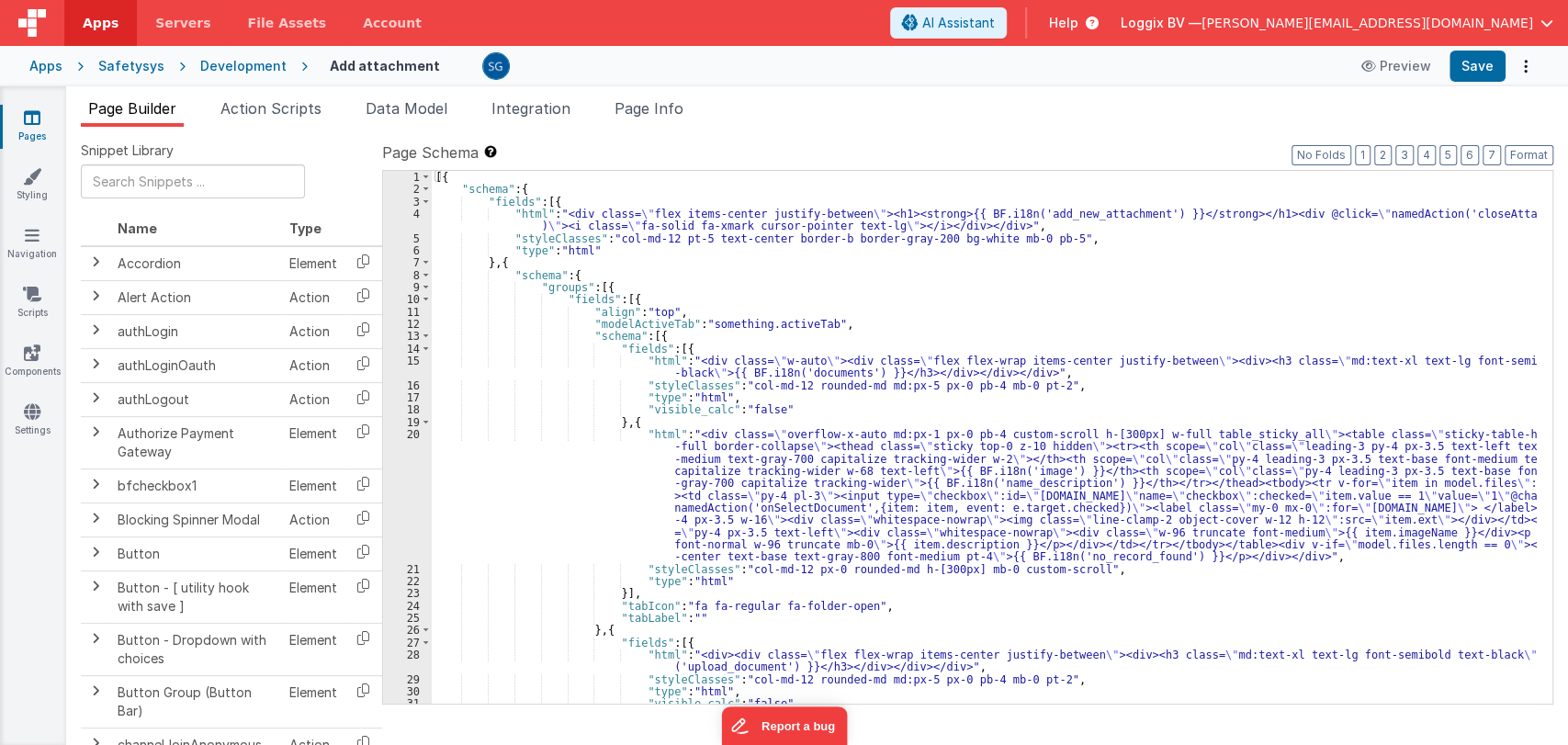
click at [834, 325] on div "[{ "schema" : { "fields" : [{ "html" : "<div class= \" flex items-center justif…" at bounding box center [984, 449] width 1105 height 558
click at [1094, 381] on div "[{ "schema" : { "fields" : [{ "html" : "<div class= \" flex items-center justif…" at bounding box center [984, 449] width 1105 height 558
click at [933, 325] on div "[{ "schema" : { "fields" : [{ "html" : "<div class= \" flex items-center justif…" at bounding box center [984, 449] width 1105 height 558
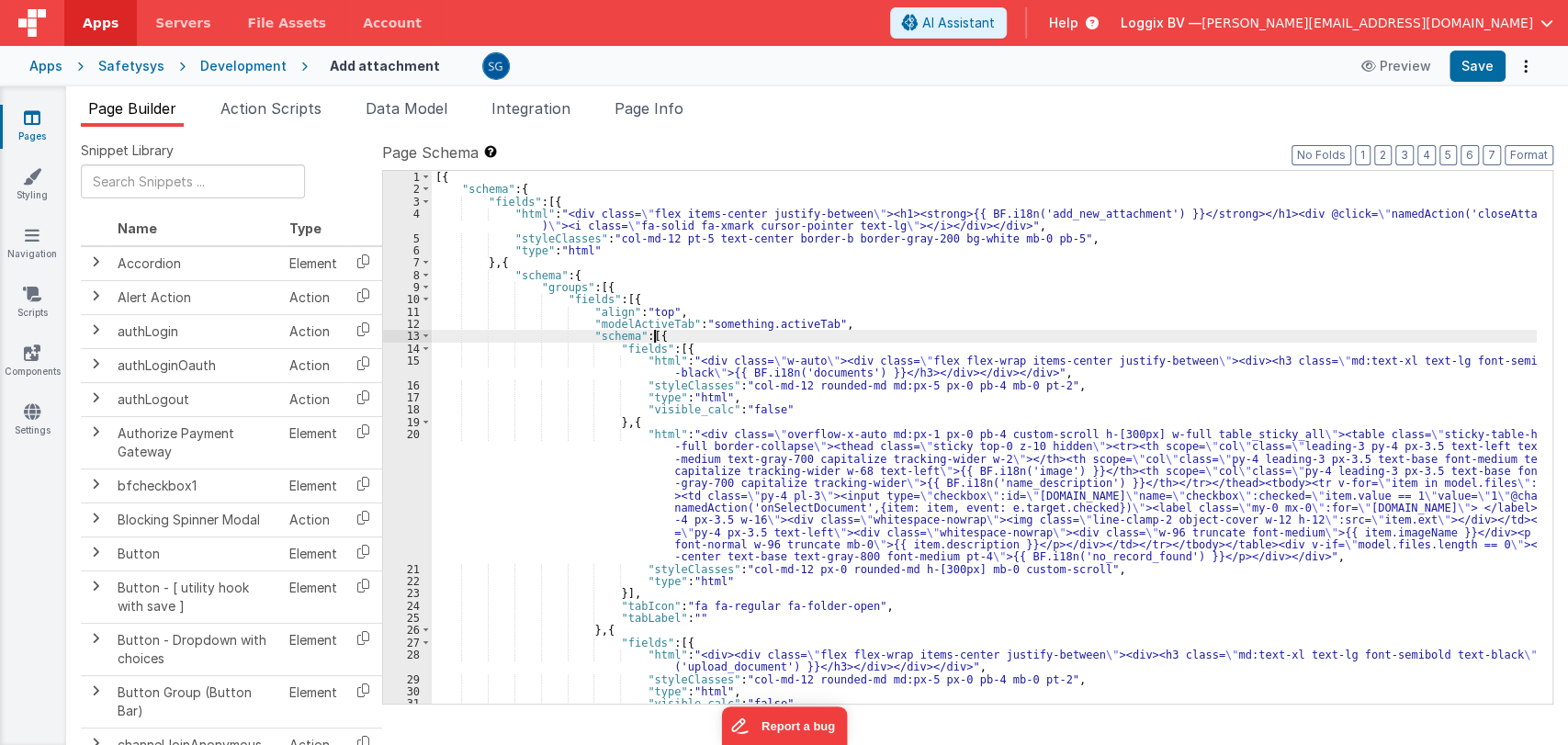
click at [776, 336] on div "[{ "schema" : { "fields" : [{ "html" : "<div class= \" flex items-center justif…" at bounding box center [984, 449] width 1105 height 558
click at [724, 351] on div "[{ "schema" : { "fields" : [{ "html" : "<div class= \" flex items-center justif…" at bounding box center [984, 449] width 1105 height 558
click at [1044, 366] on div "[{ "schema" : { "fields" : [{ "html" : "<div class= \" flex items-center justif…" at bounding box center [984, 449] width 1105 height 558
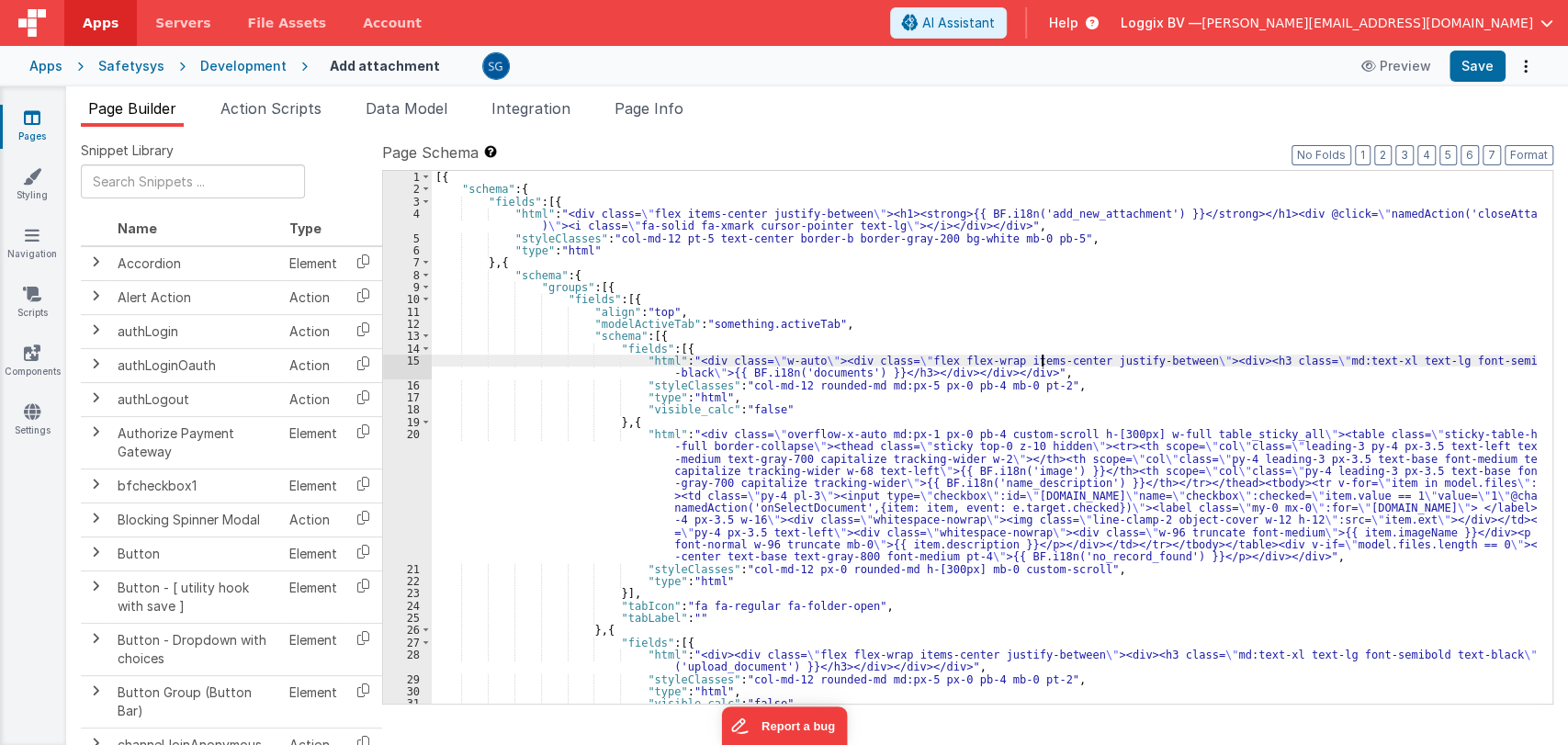
click at [1031, 372] on div "[{ "schema" : { "fields" : [{ "html" : "<div class= \" flex items-center justif…" at bounding box center [984, 449] width 1105 height 558
click at [1042, 384] on div "[{ "schema" : { "fields" : [{ "html" : "<div class= \" flex items-center justif…" at bounding box center [984, 449] width 1105 height 558
click at [921, 397] on div "[{ "schema" : { "fields" : [{ "html" : "<div class= \" flex items-center justif…" at bounding box center [984, 449] width 1105 height 558
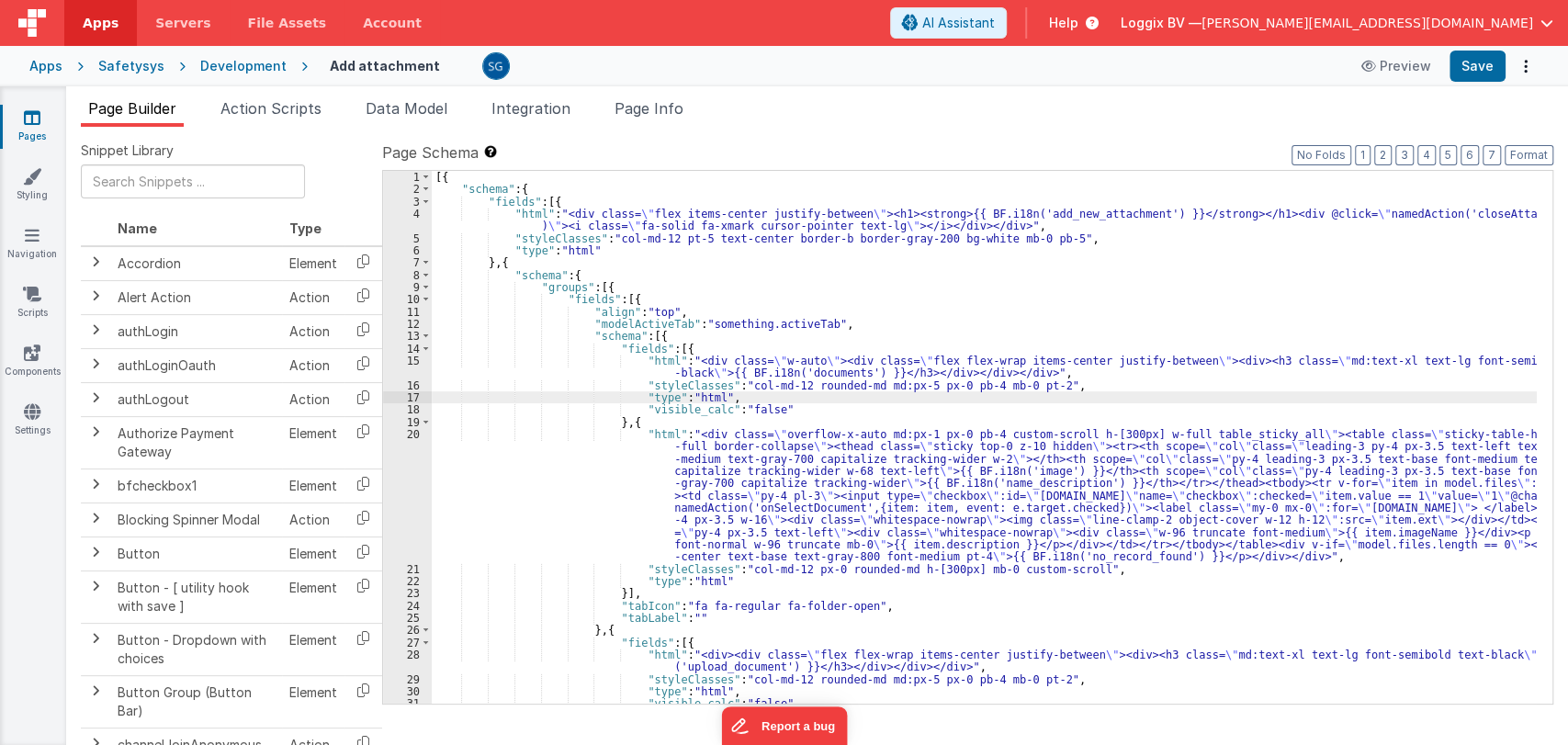
click at [875, 413] on div "[{ "schema" : { "fields" : [{ "html" : "<div class= \" flex items-center justif…" at bounding box center [984, 449] width 1105 height 558
click at [922, 324] on div "[{ "schema" : { "fields" : [{ "html" : "<div class= \" flex items-center justif…" at bounding box center [984, 449] width 1105 height 558
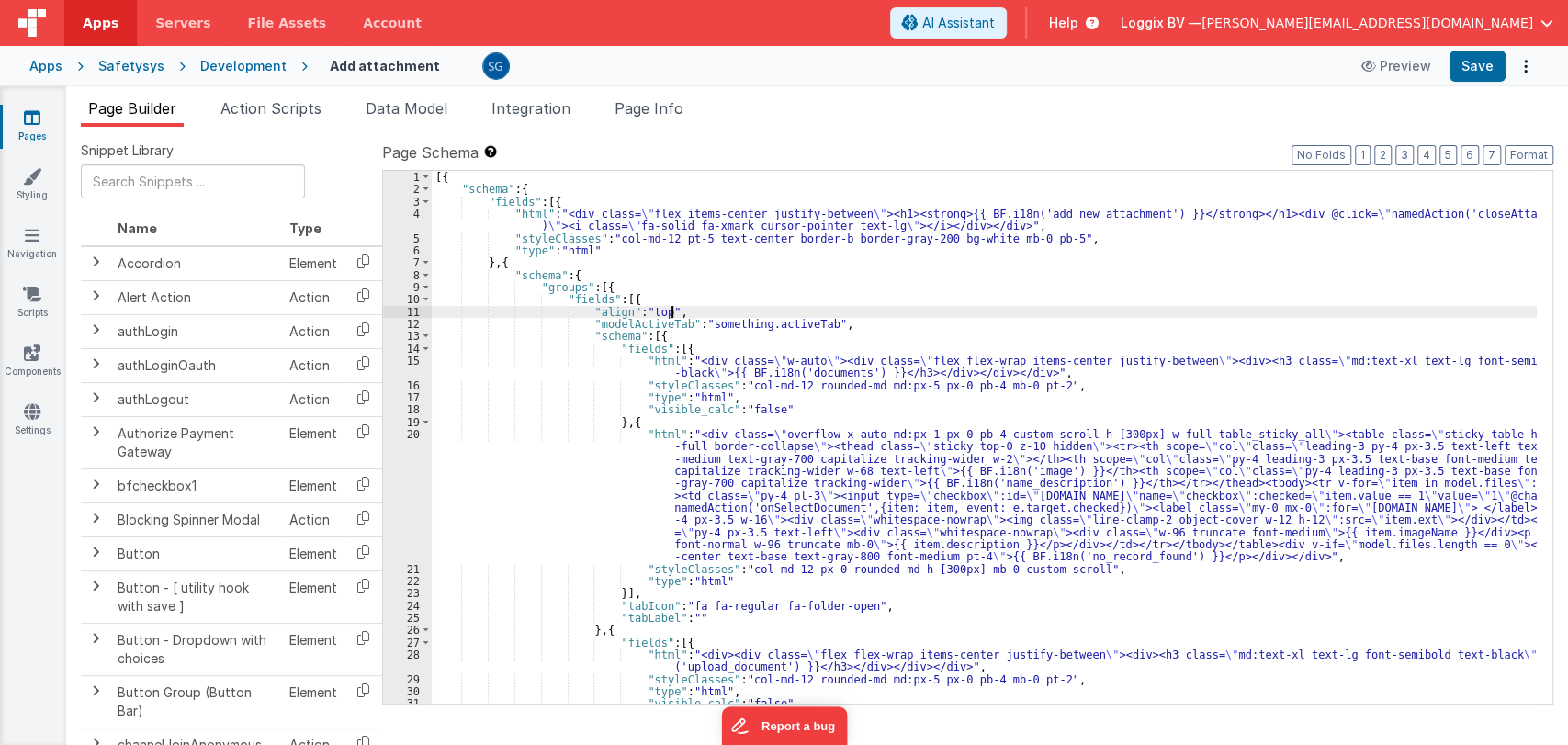
click at [886, 312] on div "[{ "schema" : { "fields" : [{ "html" : "<div class= \" flex items-center justif…" at bounding box center [984, 449] width 1105 height 558
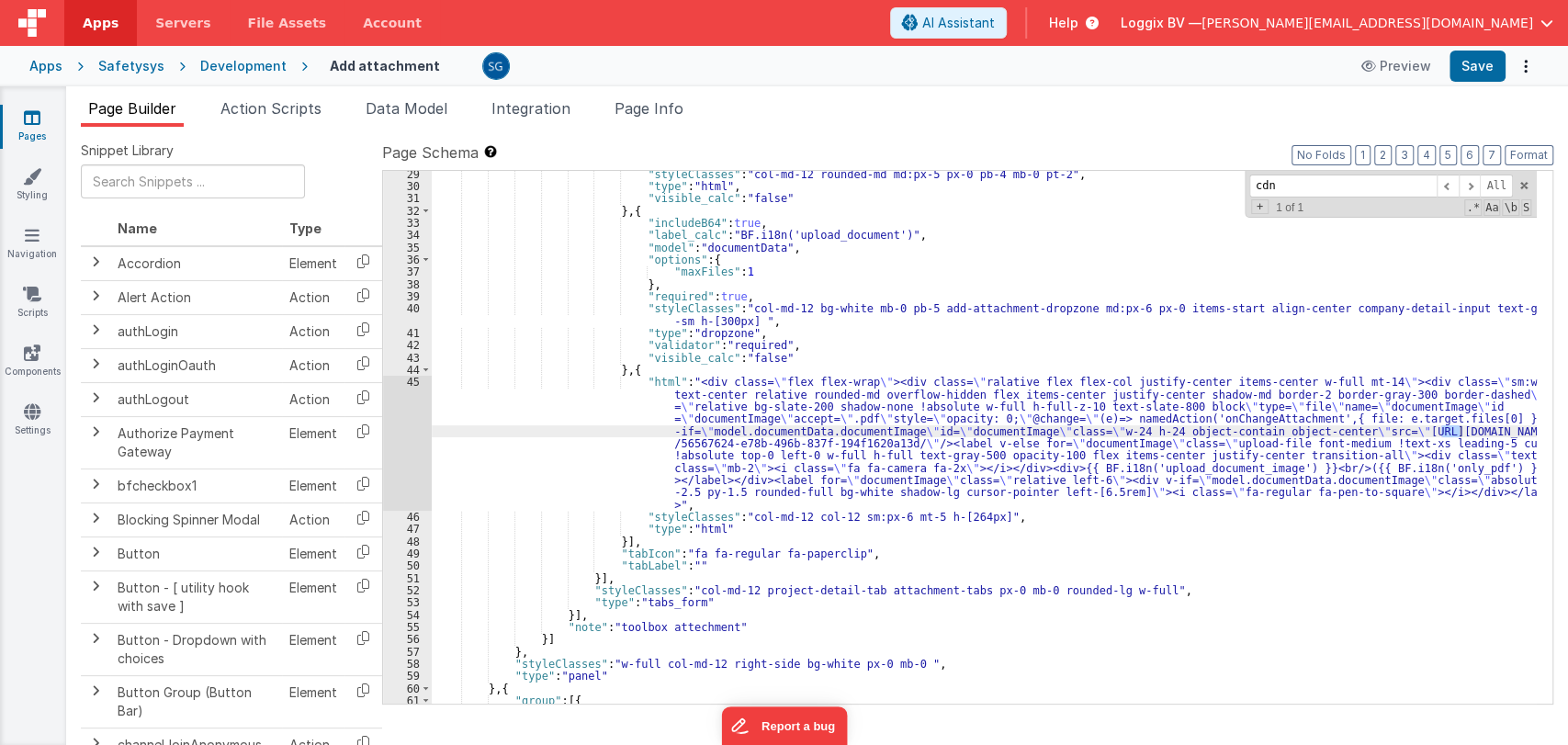
scroll to position [505, 0]
type input "cdn"
drag, startPoint x: 882, startPoint y: 443, endPoint x: 1363, endPoint y: 428, distance: 481.2
click at [1363, 428] on div ""styleClasses" : "col-md-12 rounded-md md:px-5 px-0 pb-4 mb-0 pt-2" , "type" : …" at bounding box center [984, 446] width 1105 height 558
click at [1521, 182] on span at bounding box center [1523, 185] width 12 height 12
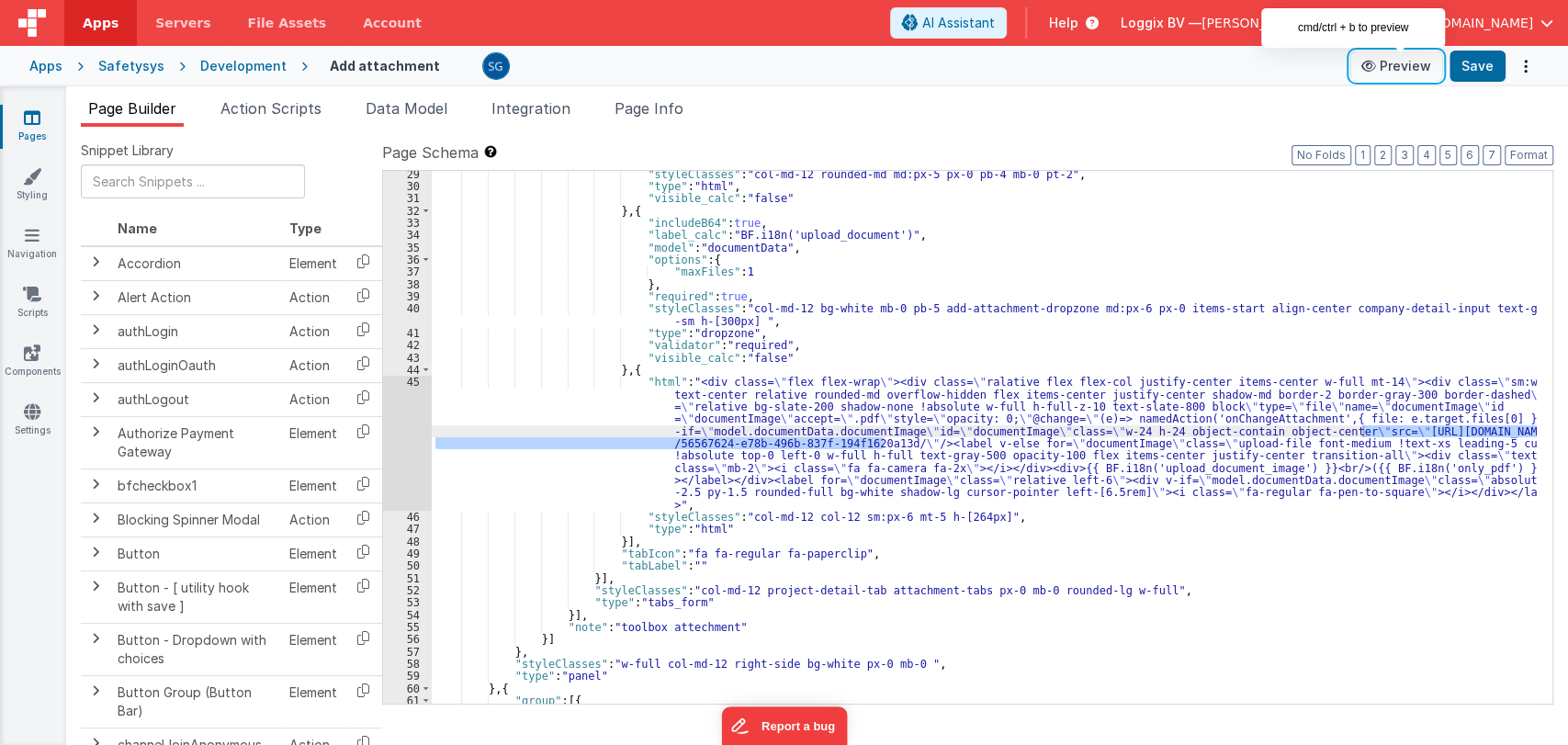
click at [1392, 62] on button "Preview" at bounding box center [1396, 66] width 92 height 30
click at [881, 437] on div ""styleClasses" : "col-md-12 rounded-md md:px-5 px-0 pb-4 mb-0 pt-2" , "type" : …" at bounding box center [984, 437] width 1105 height 533
drag, startPoint x: 881, startPoint y: 441, endPoint x: 1363, endPoint y: 429, distance: 482.1
click at [1363, 429] on div ""styleClasses" : "col-md-12 rounded-md md:px-5 px-0 pb-4 mb-0 pt-2" , "type" : …" at bounding box center [984, 446] width 1105 height 558
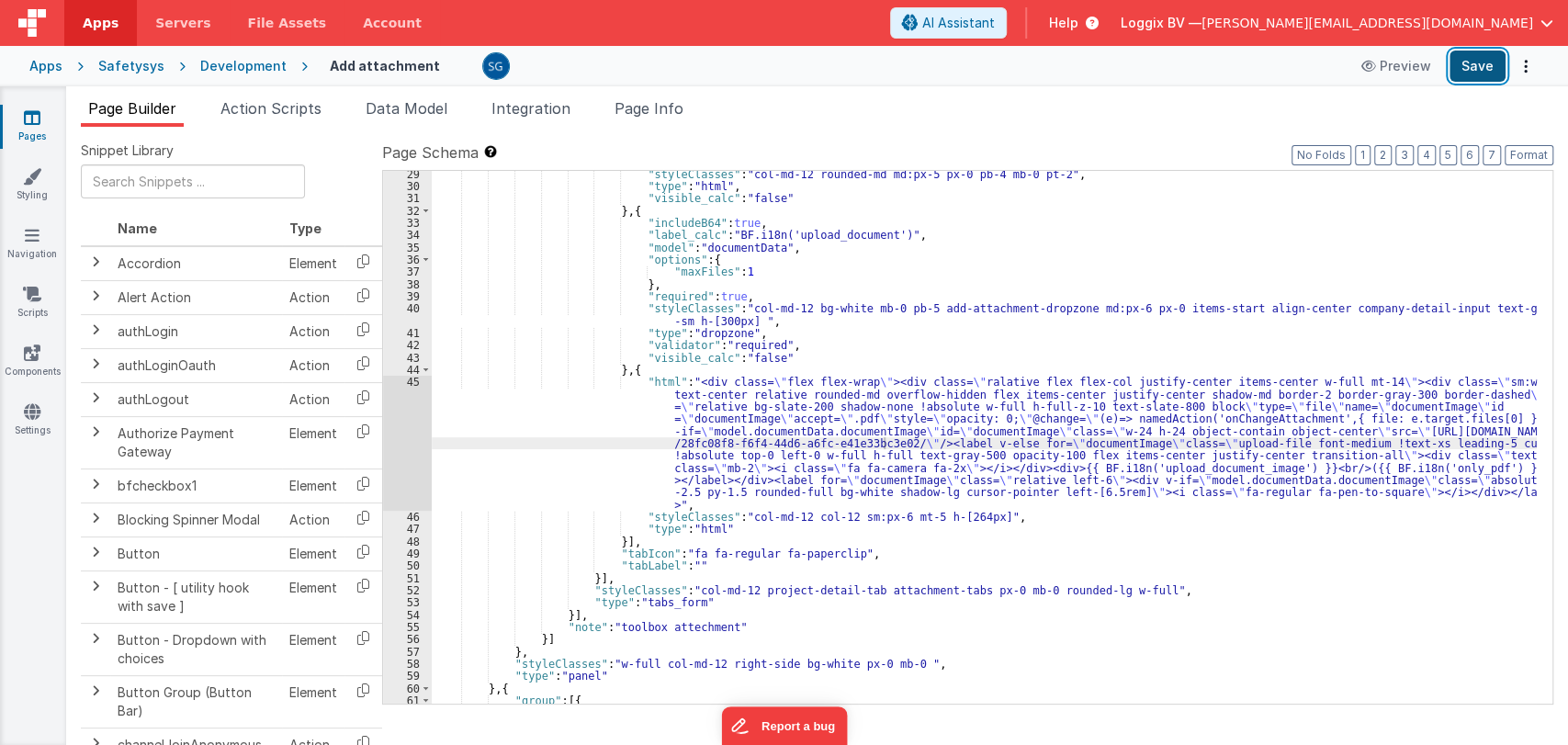
click at [1478, 70] on button "Save" at bounding box center [1477, 66] width 56 height 32
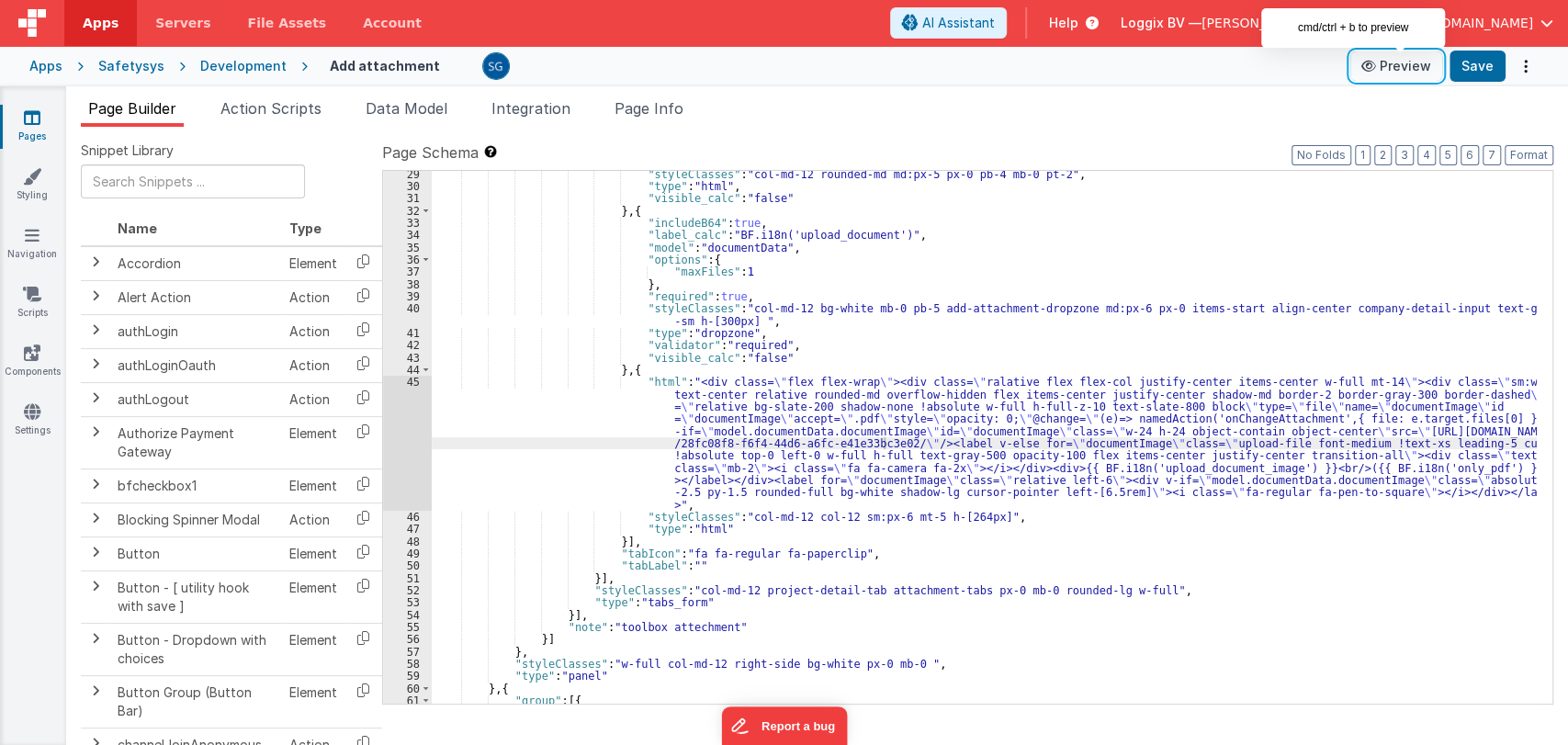
click at [1395, 69] on button "Preview" at bounding box center [1396, 66] width 92 height 30
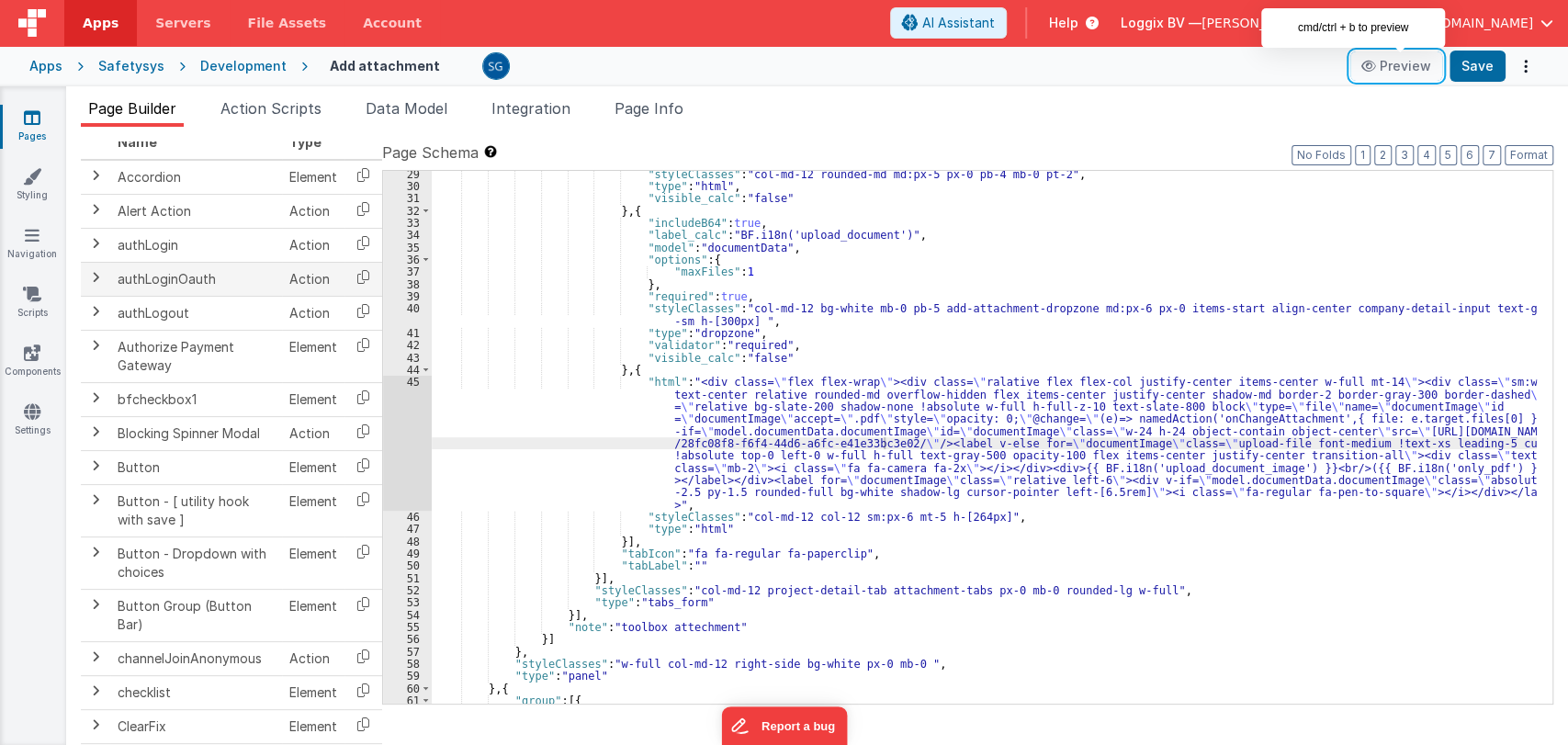
scroll to position [0, 0]
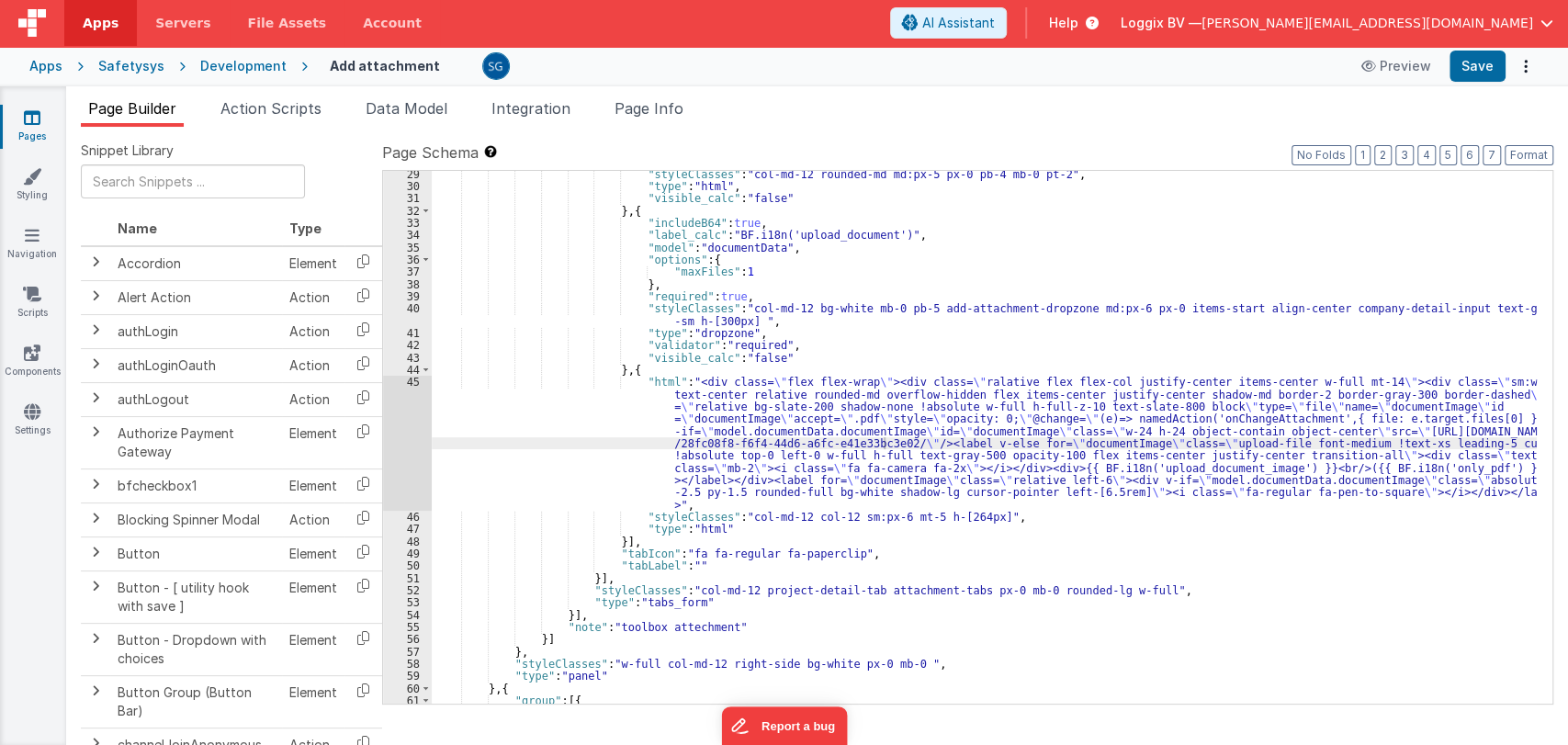
click at [44, 116] on link "Pages" at bounding box center [32, 127] width 66 height 36
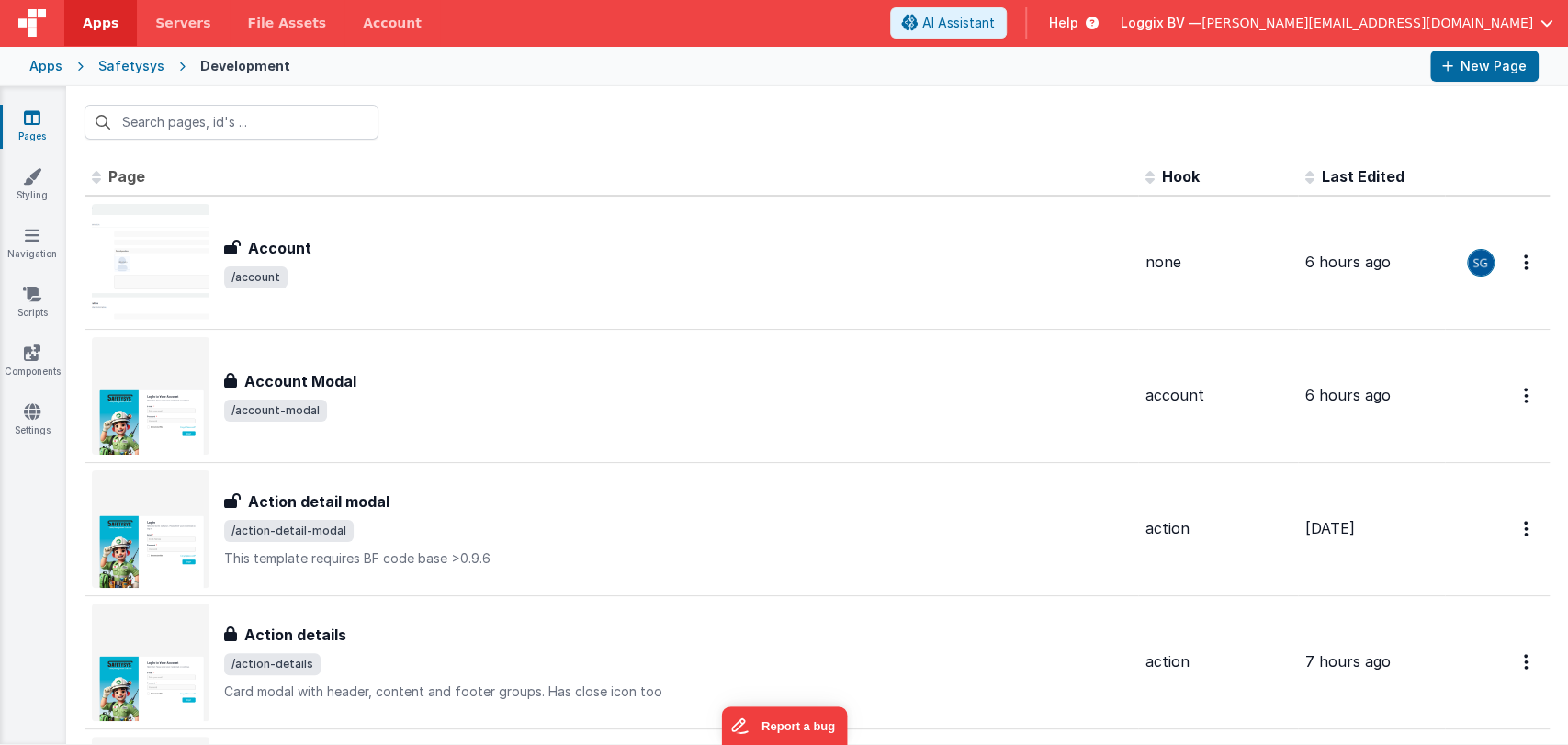
click at [470, 120] on div at bounding box center [817, 122] width 1502 height 72
click at [426, 112] on div at bounding box center [817, 122] width 1502 height 72
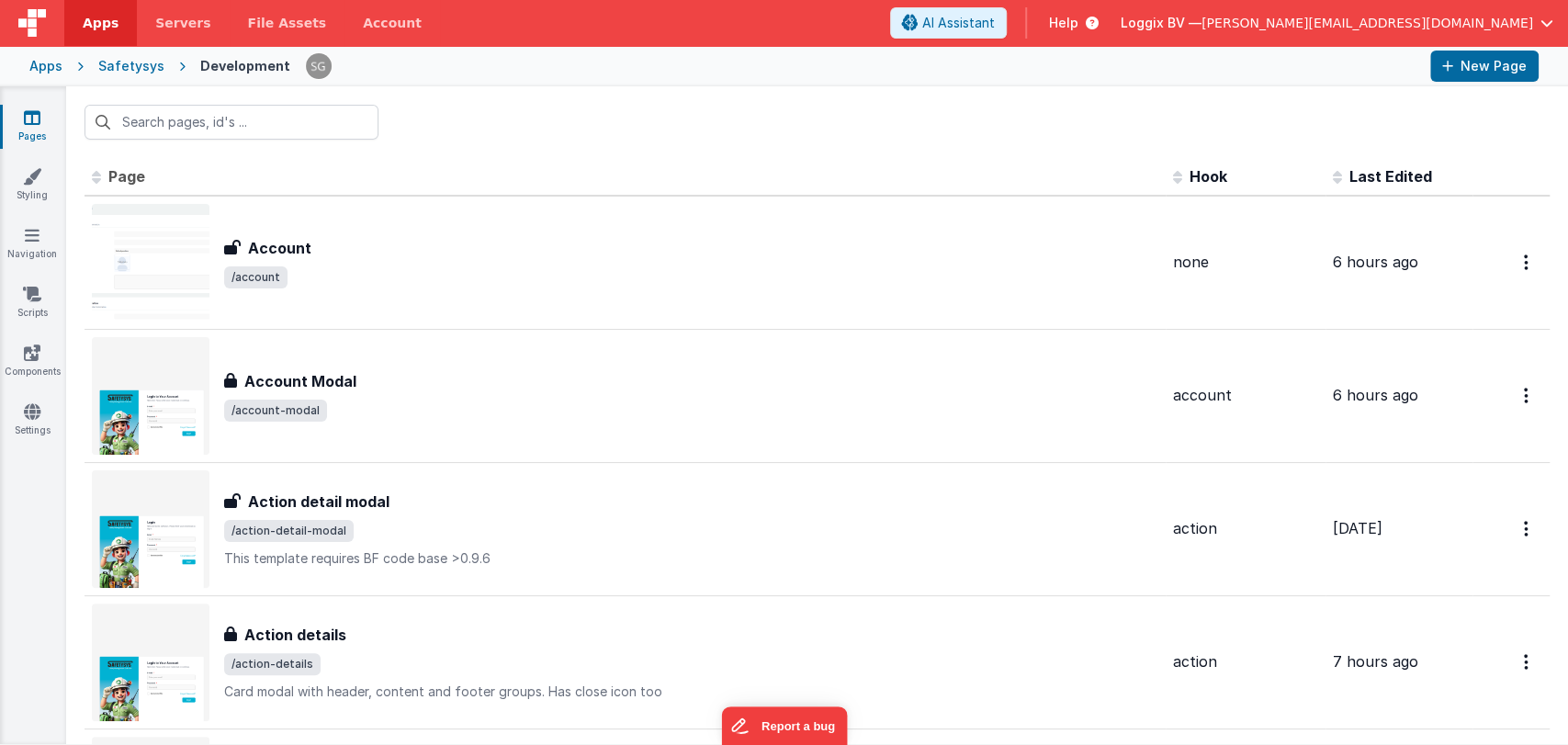
click at [505, 118] on div at bounding box center [817, 122] width 1502 height 72
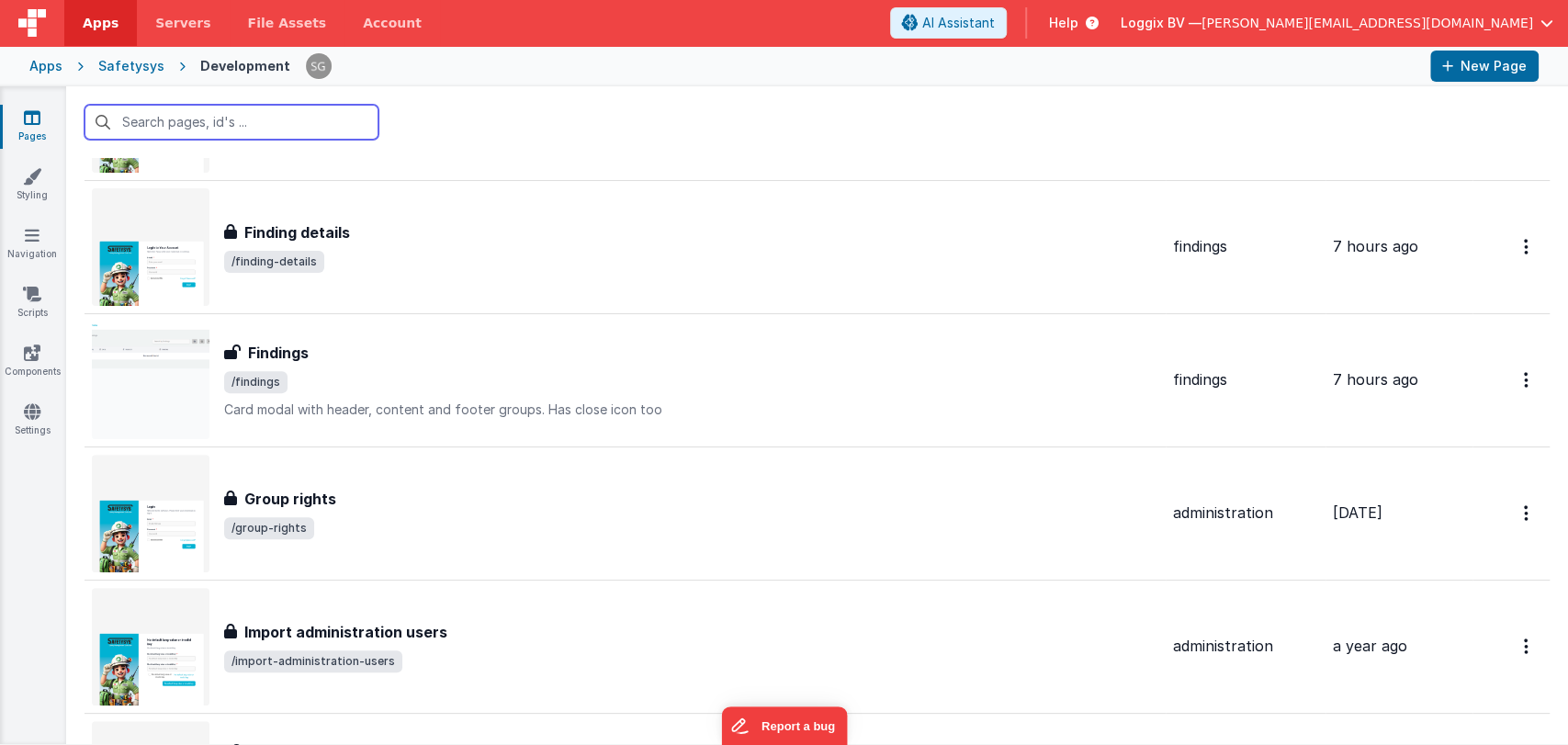
scroll to position [5260, 0]
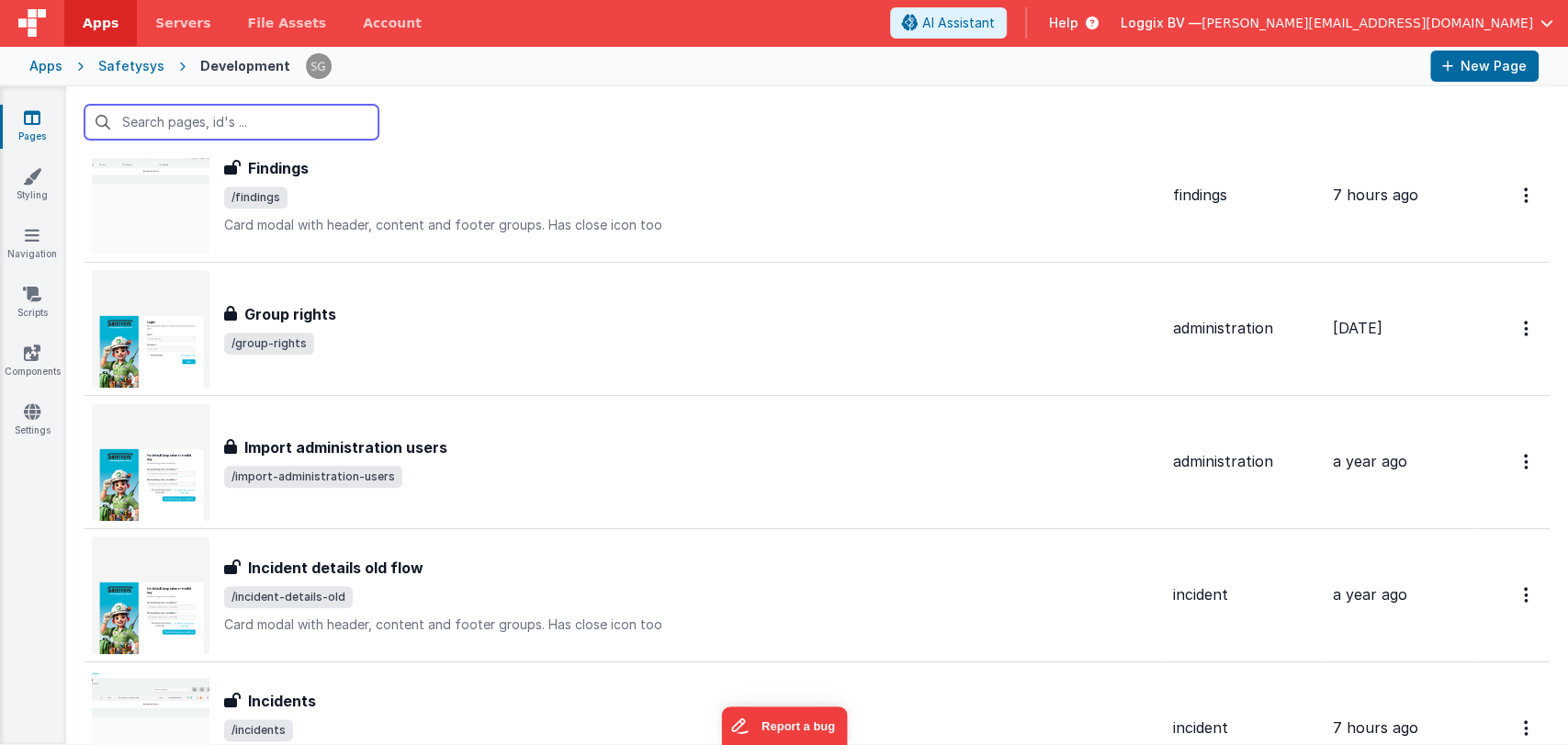
click at [222, 124] on input "text" at bounding box center [231, 122] width 294 height 35
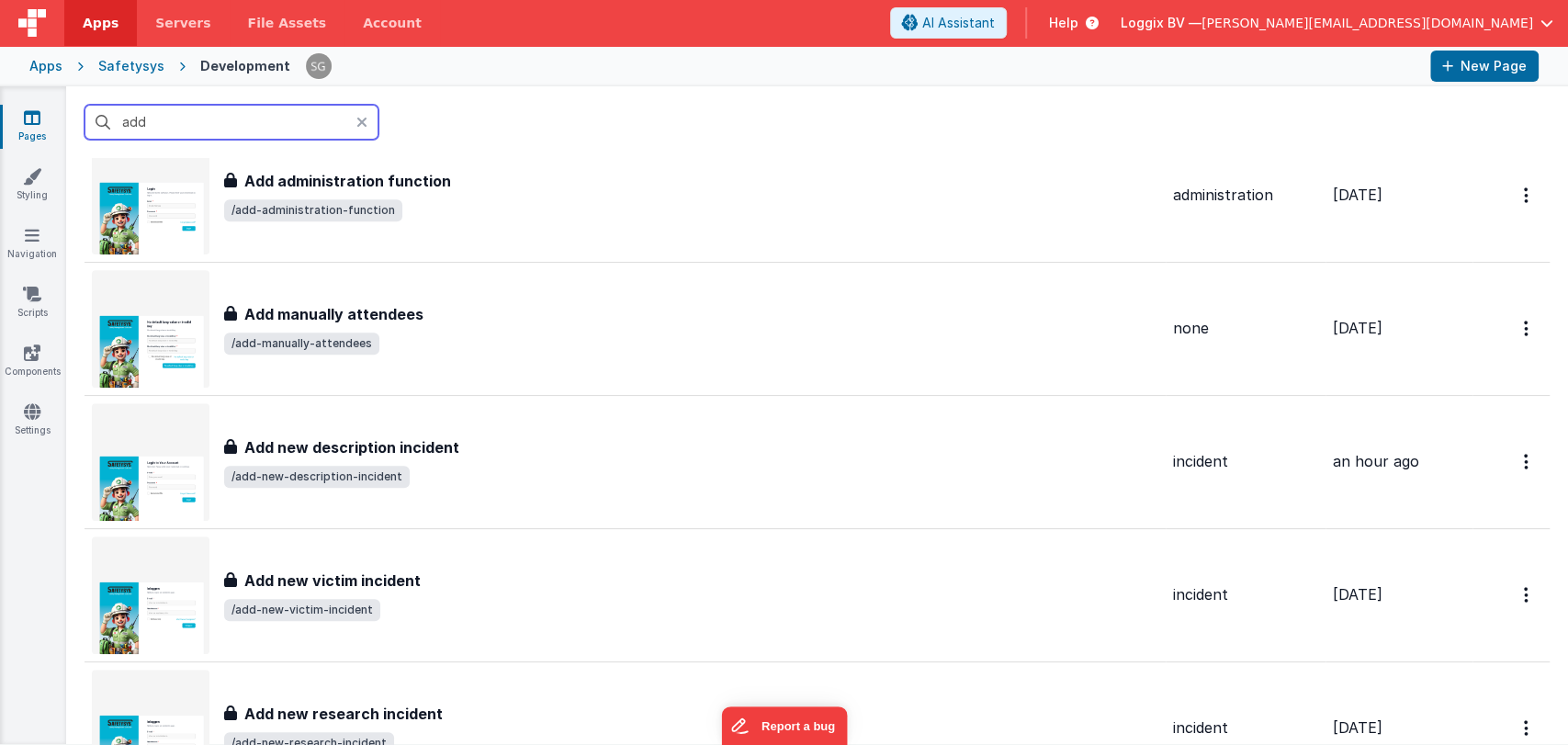
scroll to position [0, 0]
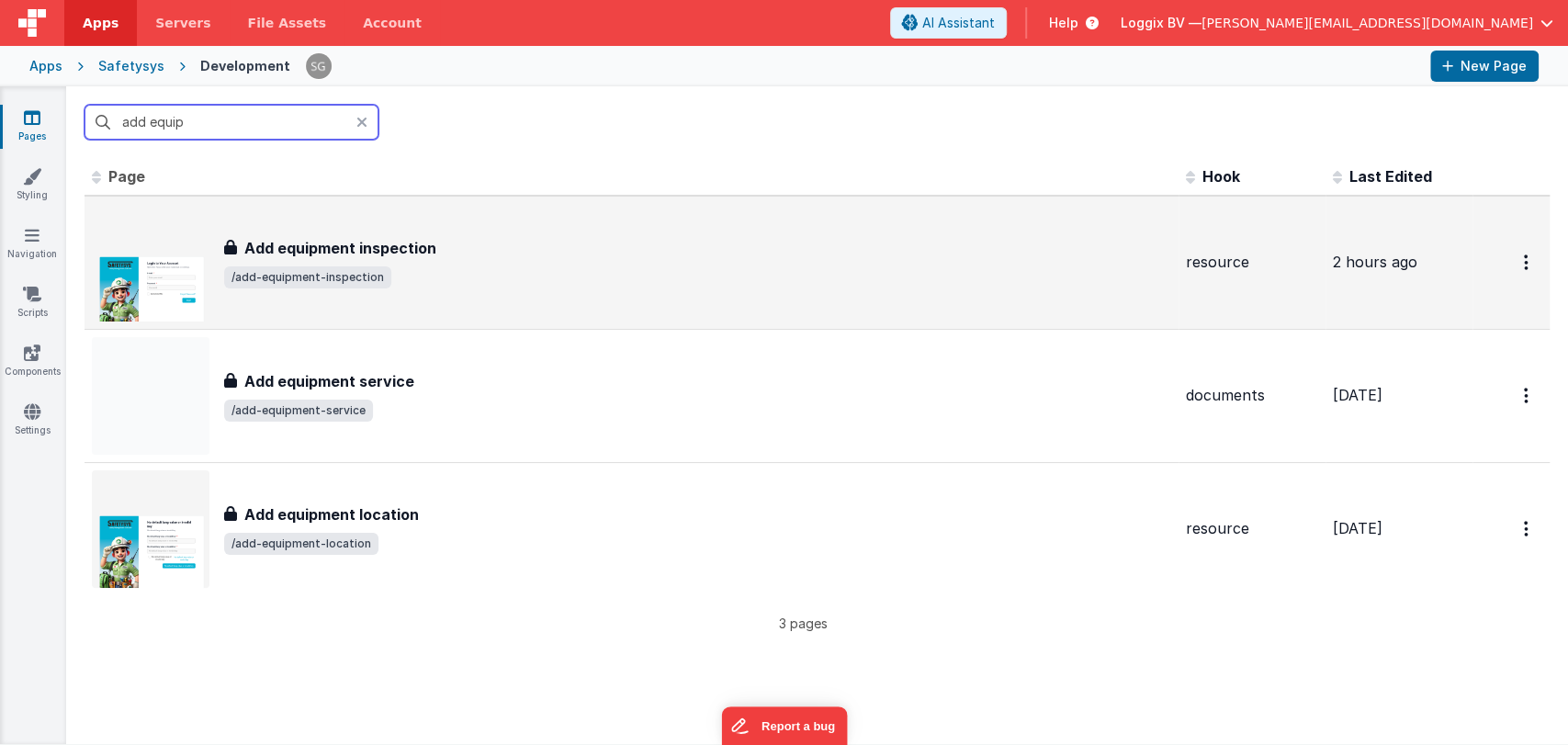
type input "add equip"
click at [365, 243] on h3 "Add equipment inspection" at bounding box center [340, 248] width 192 height 22
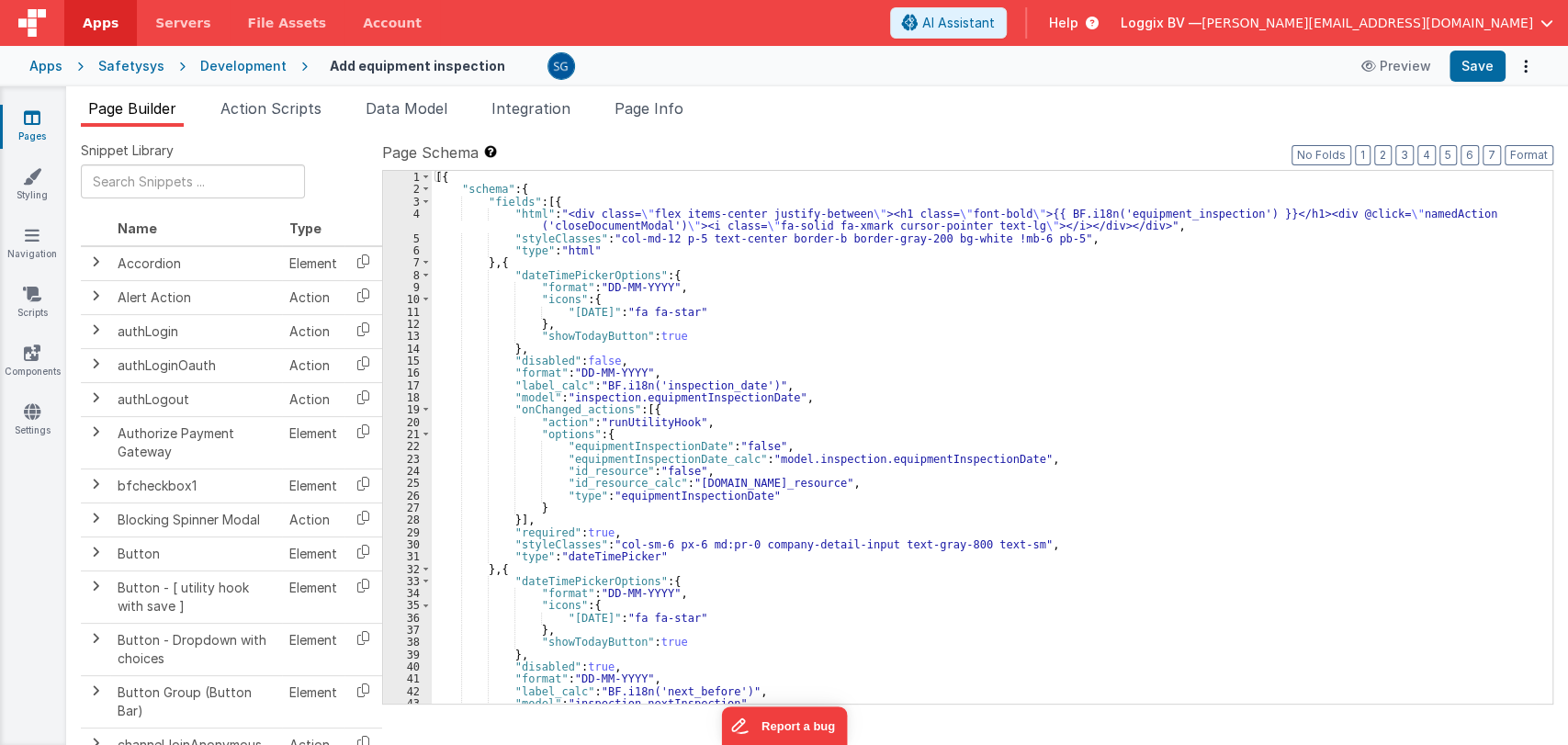
click at [743, 305] on div "[{ "schema" : { "fields" : [{ "html" : "<div class= \" flex items-center justif…" at bounding box center [984, 449] width 1105 height 558
click at [782, 380] on div "[{ "schema" : { "fields" : [{ "html" : "<div class= \" flex items-center justif…" at bounding box center [984, 449] width 1105 height 558
click at [793, 397] on div "[{ "schema" : { "fields" : [{ "html" : "<div class= \" flex items-center justif…" at bounding box center [984, 449] width 1105 height 558
click at [686, 413] on div "[{ "schema" : { "fields" : [{ "html" : "<div class= \" flex items-center justif…" at bounding box center [984, 449] width 1105 height 558
click at [700, 421] on div "[{ "schema" : { "fields" : [{ "html" : "<div class= \" flex items-center justif…" at bounding box center [984, 449] width 1105 height 558
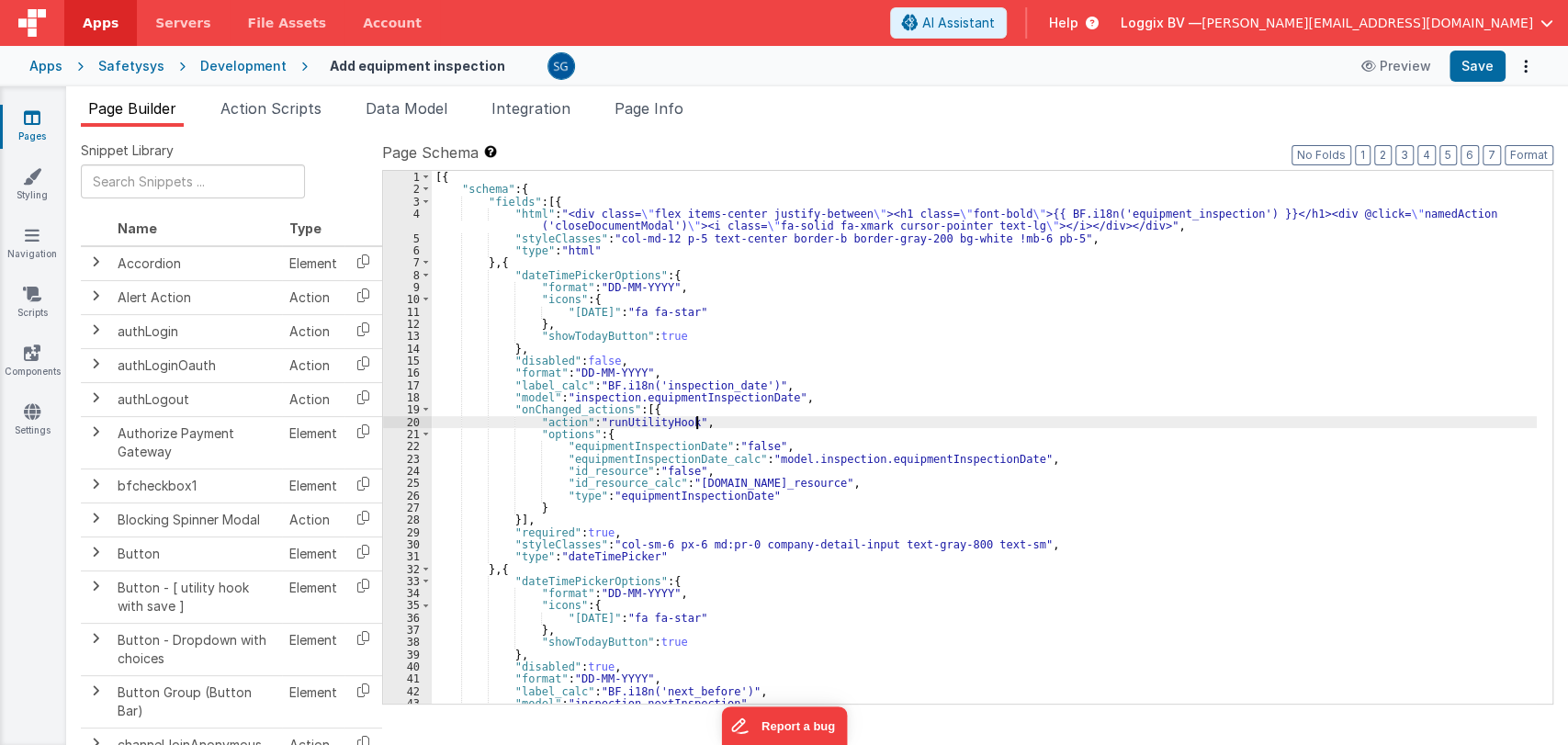
click at [654, 433] on div "[{ "schema" : { "fields" : [{ "html" : "<div class= \" flex items-center justif…" at bounding box center [984, 449] width 1105 height 558
click at [778, 445] on div "[{ "schema" : { "fields" : [{ "html" : "<div class= \" flex items-center justif…" at bounding box center [984, 449] width 1105 height 558
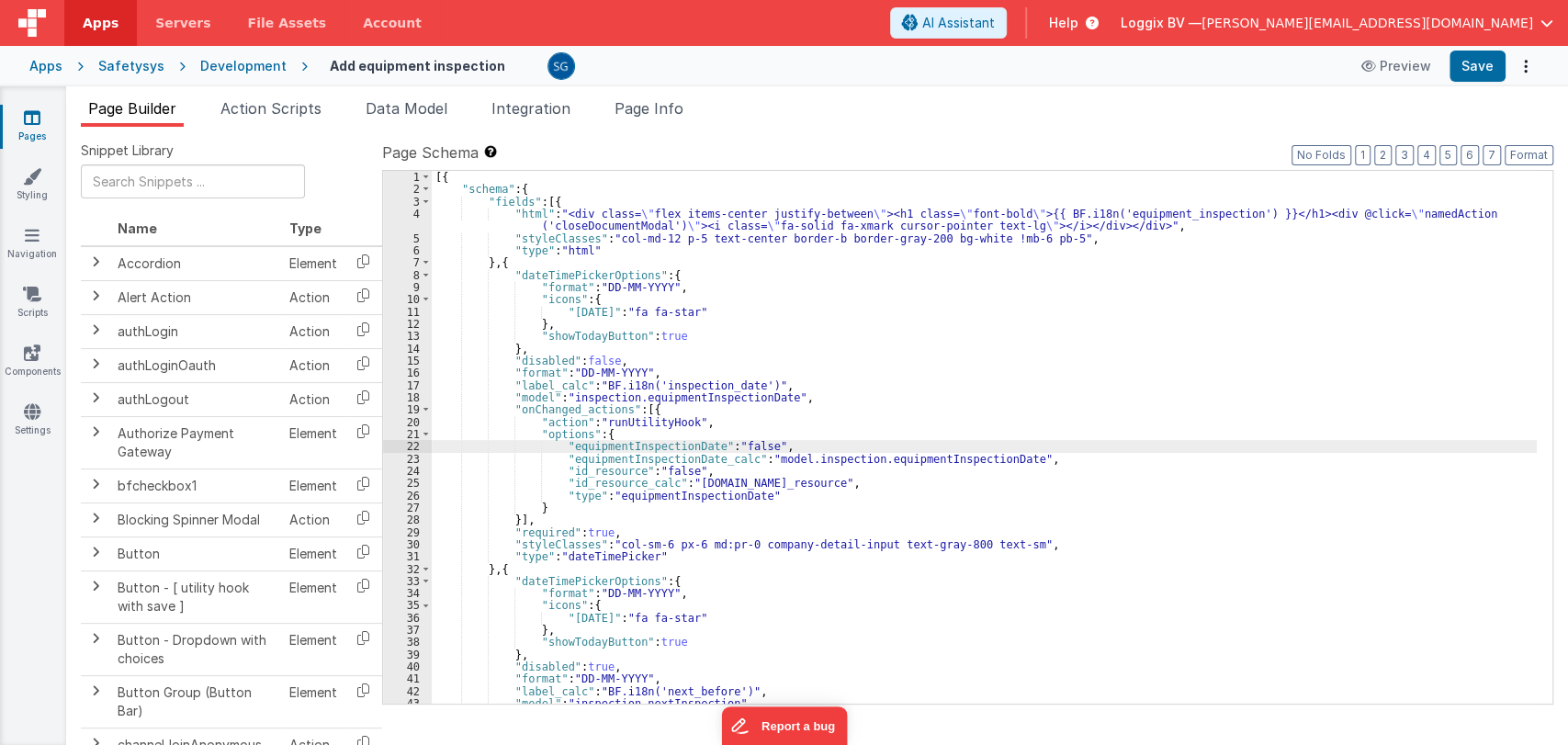
click at [1083, 457] on div "[{ "schema" : { "fields" : [{ "html" : "<div class= \" flex items-center justif…" at bounding box center [984, 449] width 1105 height 558
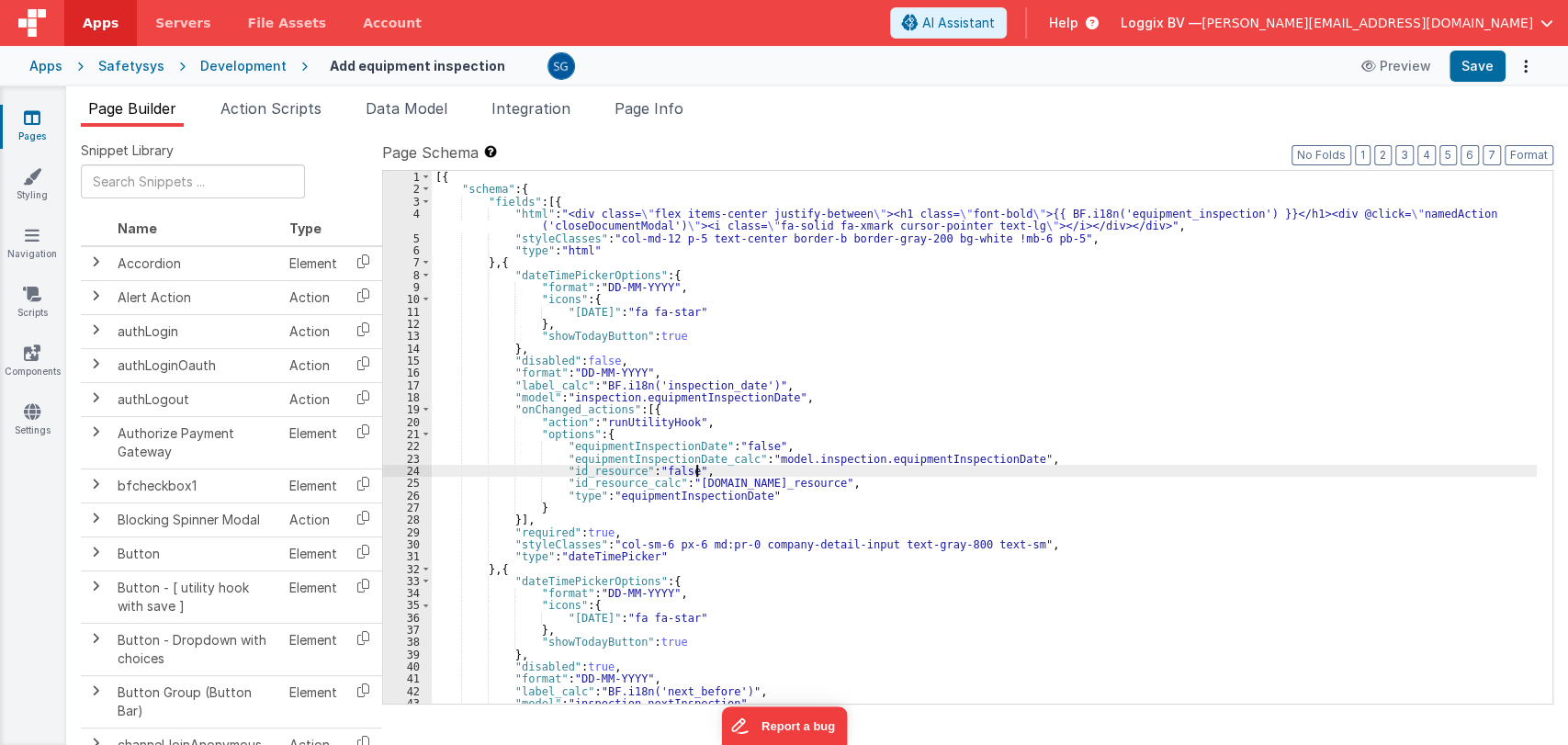
click at [702, 471] on div "[{ "schema" : { "fields" : [{ "html" : "<div class= \" flex items-center justif…" at bounding box center [984, 449] width 1105 height 558
click at [813, 481] on div "[{ "schema" : { "fields" : [{ "html" : "<div class= \" flex items-center justif…" at bounding box center [984, 449] width 1105 height 558
click at [779, 494] on div "[{ "schema" : { "fields" : [{ "html" : "<div class= \" flex items-center justif…" at bounding box center [984, 449] width 1105 height 558
click at [617, 510] on div "[{ "schema" : { "fields" : [{ "html" : "<div class= \" flex items-center justif…" at bounding box center [984, 449] width 1105 height 558
click at [560, 520] on div "[{ "schema" : { "fields" : [{ "html" : "<div class= \" flex items-center justif…" at bounding box center [984, 449] width 1105 height 558
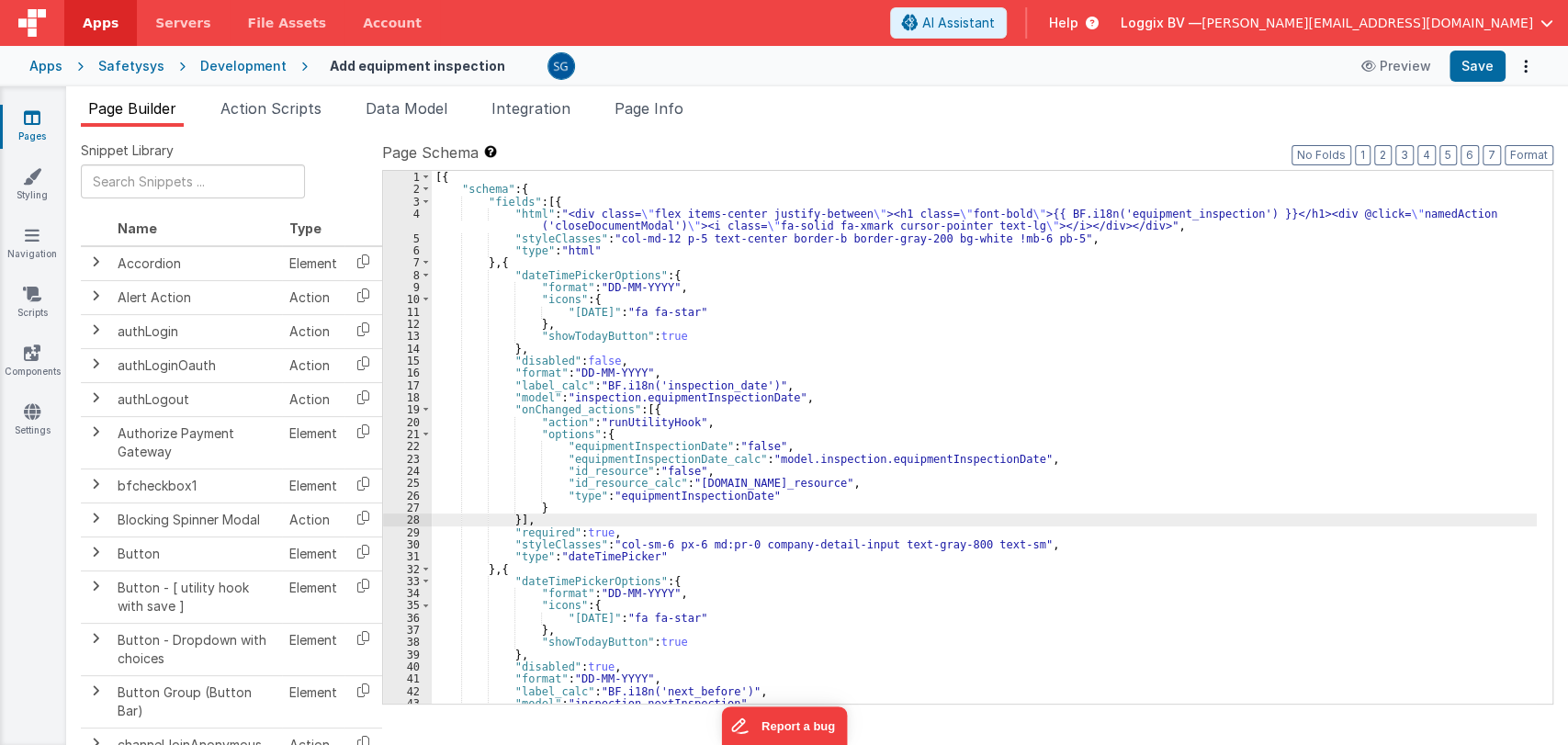
click at [797, 392] on div "[{ "schema" : { "fields" : [{ "html" : "<div class= \" flex items-center justif…" at bounding box center [984, 449] width 1105 height 558
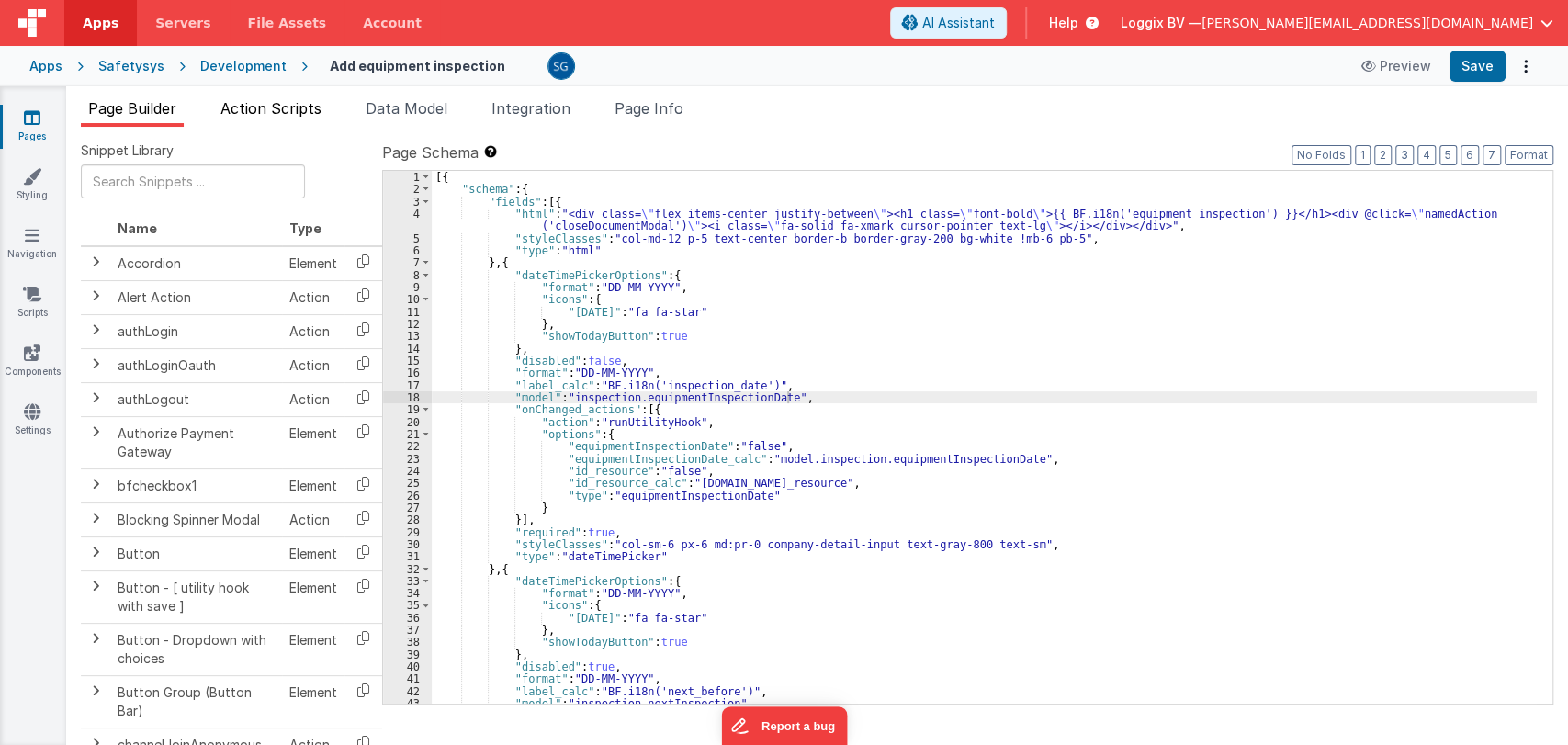
click at [290, 110] on span "Action Scripts" at bounding box center [271, 108] width 101 height 18
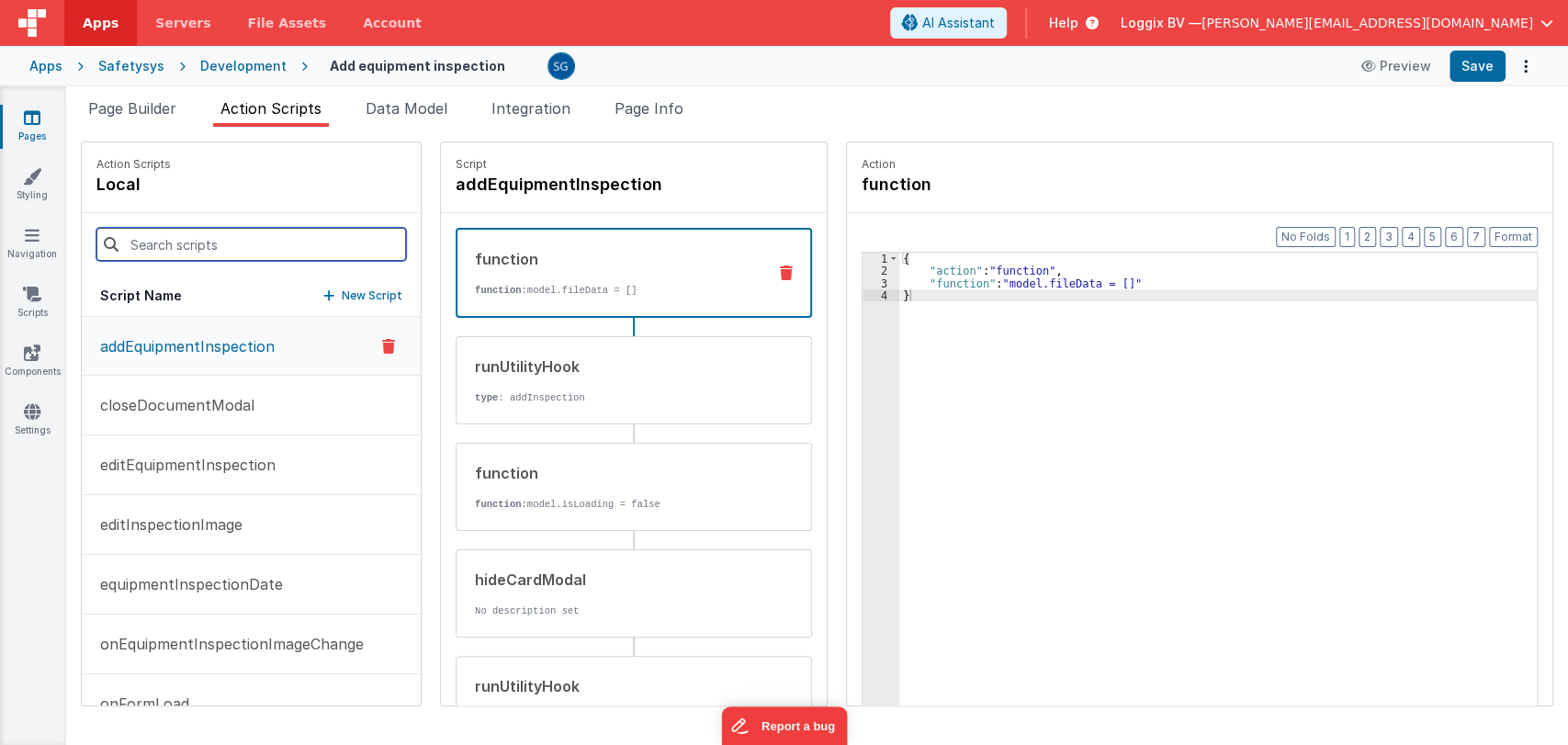
click at [217, 243] on input at bounding box center [251, 244] width 309 height 33
paste input "Inspection added successfully."
type input "Inspection added successfully."
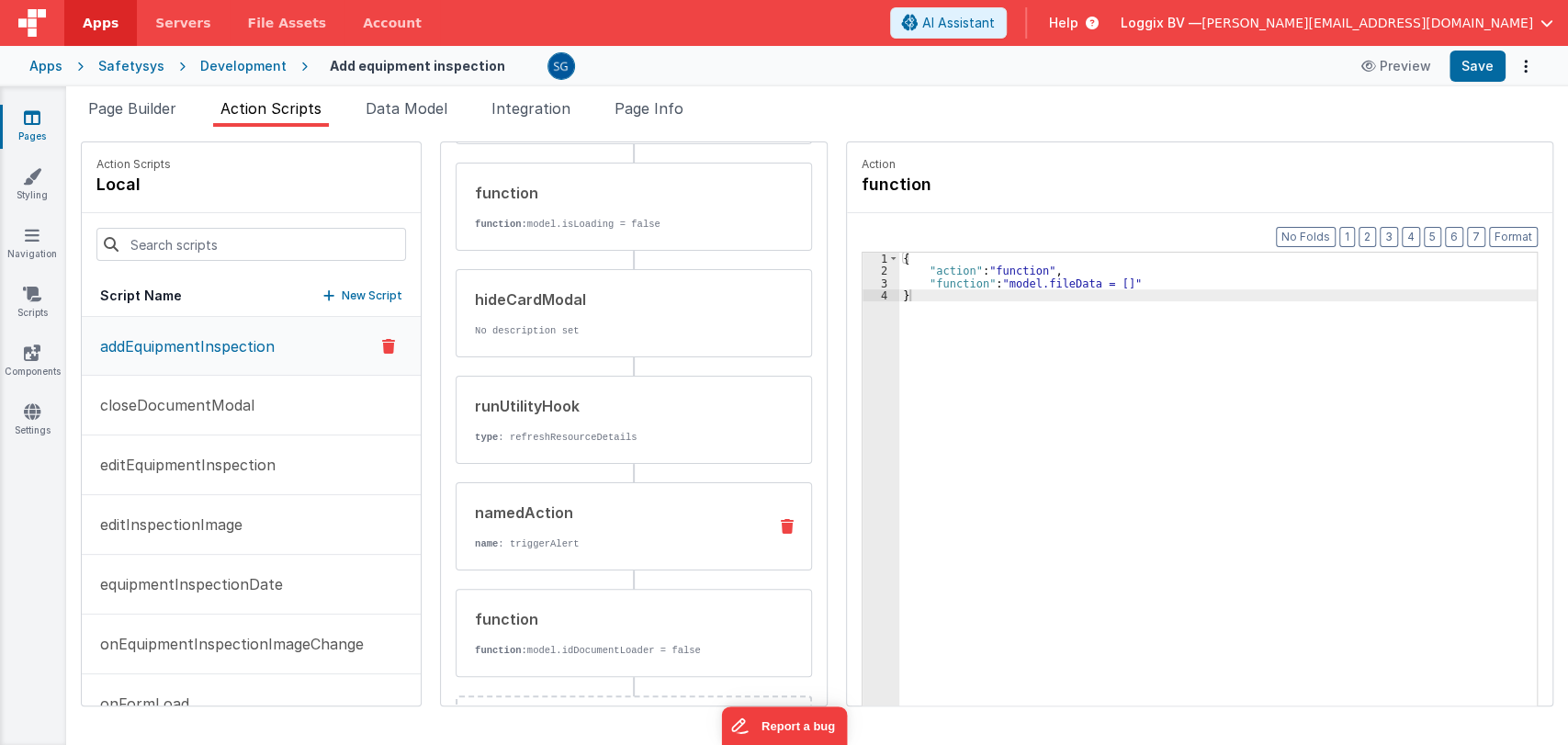
click at [565, 531] on div "namedAction name : triggerAlert" at bounding box center [604, 526] width 296 height 50
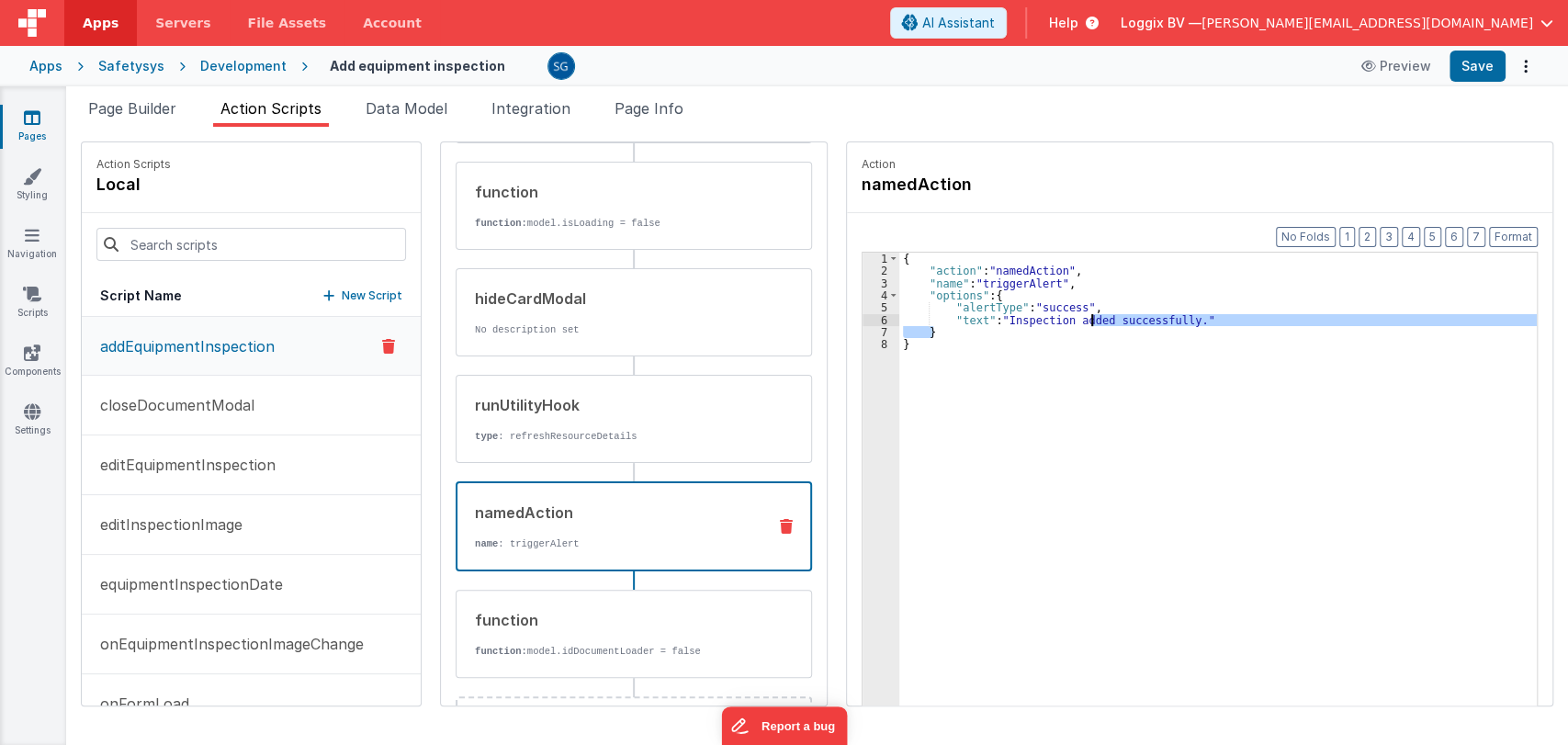
drag, startPoint x: 1001, startPoint y: 322, endPoint x: 1089, endPoint y: 322, distance: 88.0
click at [1089, 322] on div "{ "action" : "namedAction" , "name" : "triggerAlert" , "options" : { "alertType…" at bounding box center [1219, 519] width 641 height 535
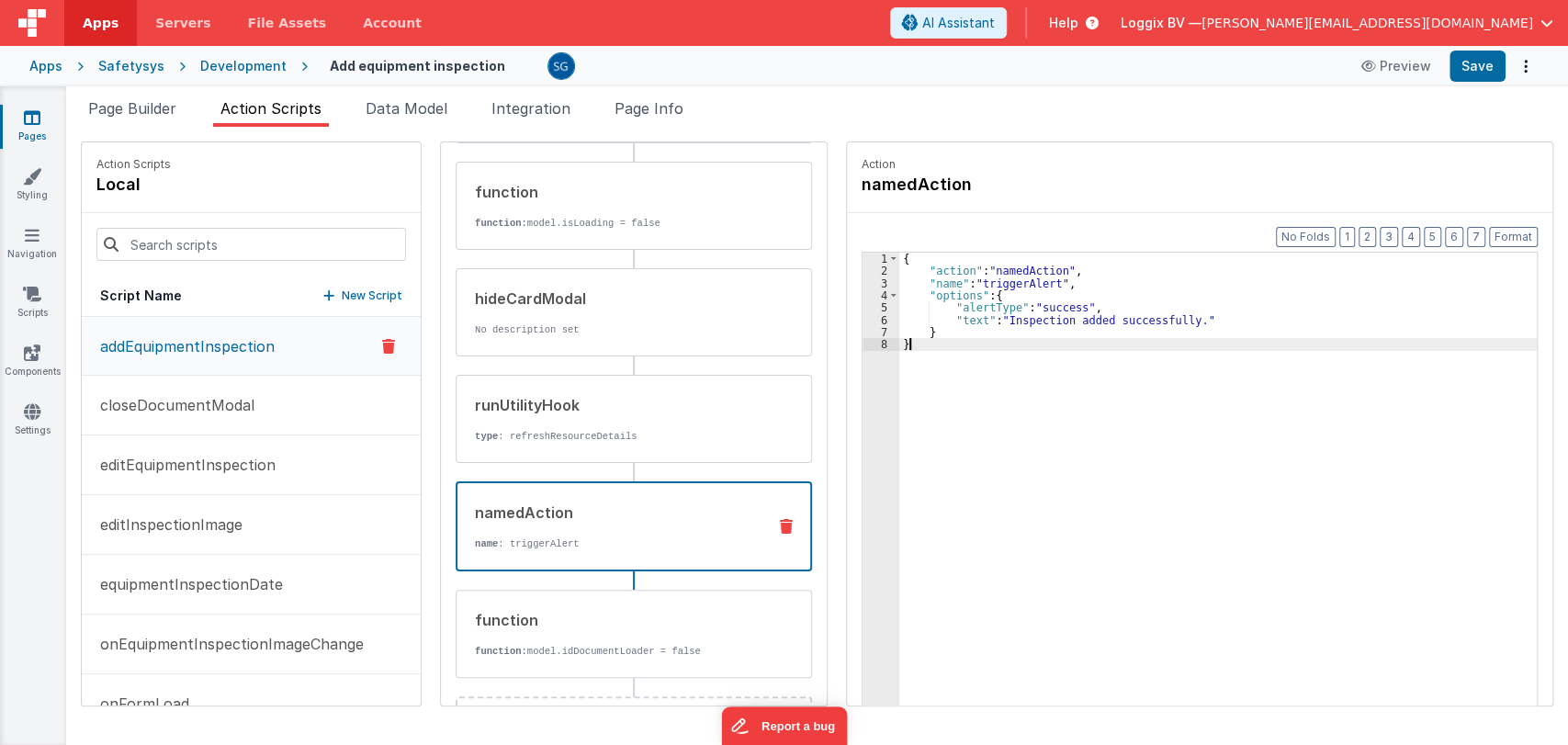
click at [992, 348] on div "{ "action" : "namedAction" , "name" : "triggerAlert" , "options" : { "alertType…" at bounding box center [1219, 519] width 641 height 535
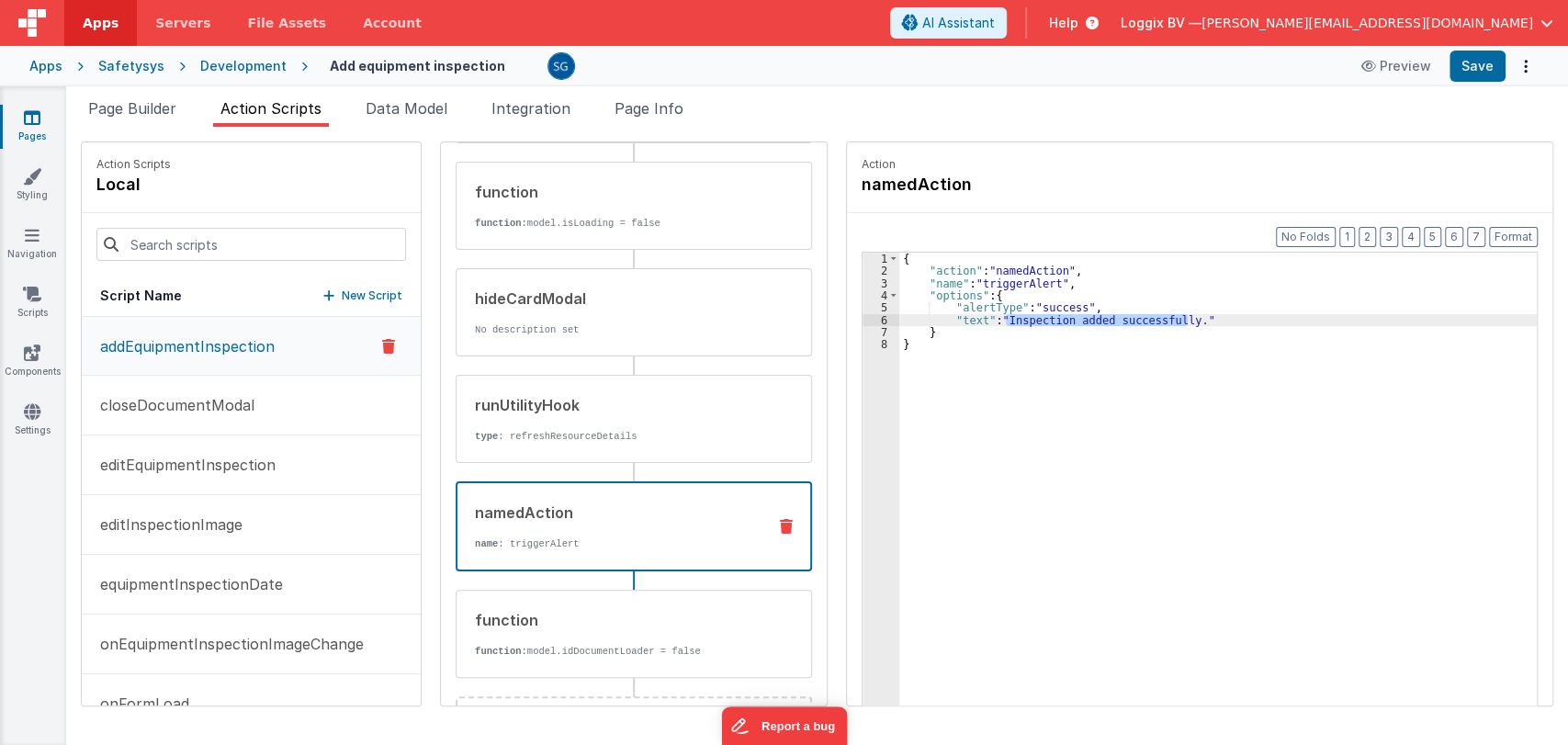
drag, startPoint x: 1001, startPoint y: 322, endPoint x: 1182, endPoint y: 319, distance: 181.0
click at [1182, 319] on div "{ "action" : "namedAction" , "name" : "triggerAlert" , "options" : { "alertType…" at bounding box center [1219, 519] width 641 height 535
paste textarea
click at [976, 316] on div "{ "action" : "namedAction" , "name" : "triggerAlert" , "options" : { "alertType…" at bounding box center [1219, 519] width 641 height 535
click at [1467, 60] on button "Save" at bounding box center [1477, 66] width 56 height 32
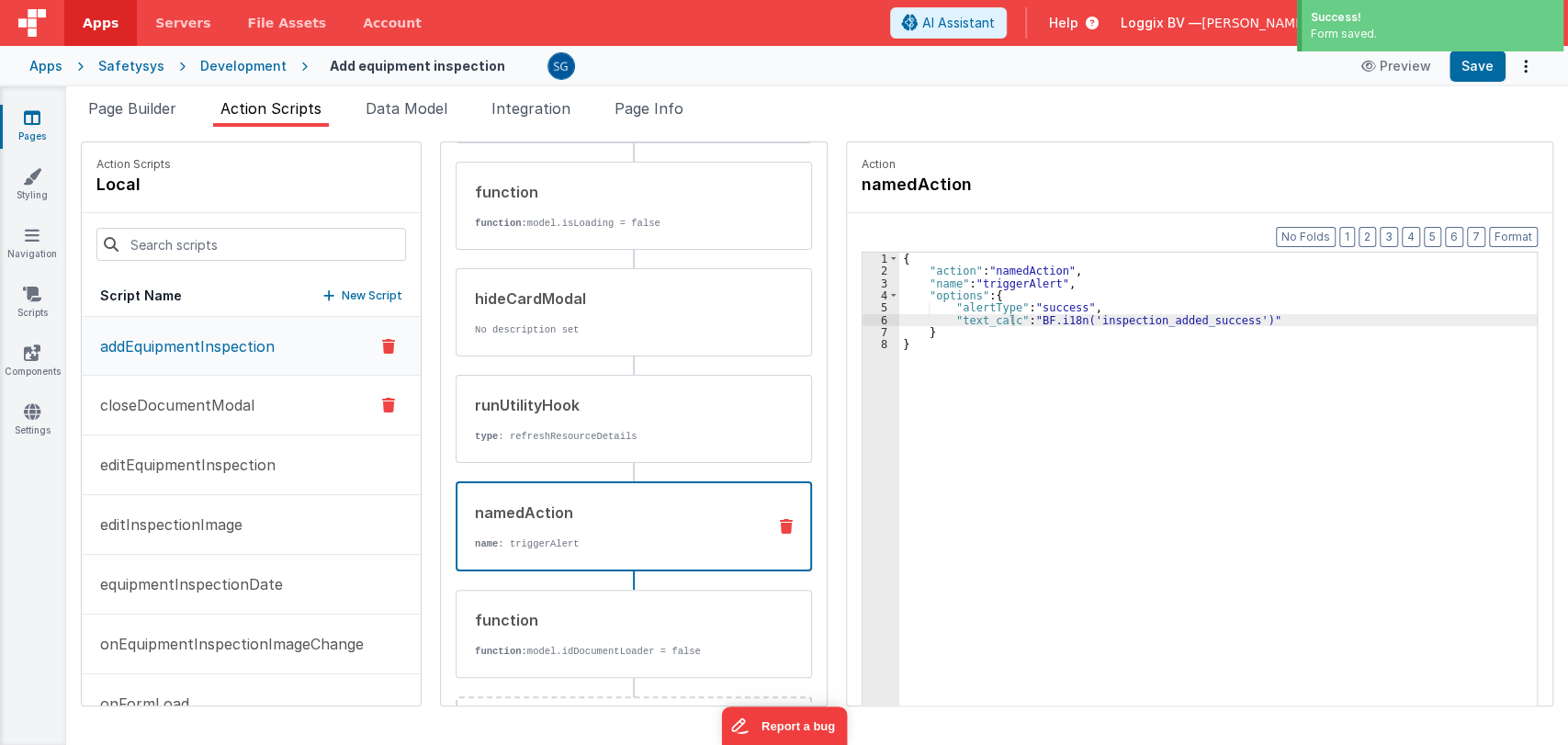
click at [211, 407] on p "closeDocumentModal" at bounding box center [172, 404] width 165 height 22
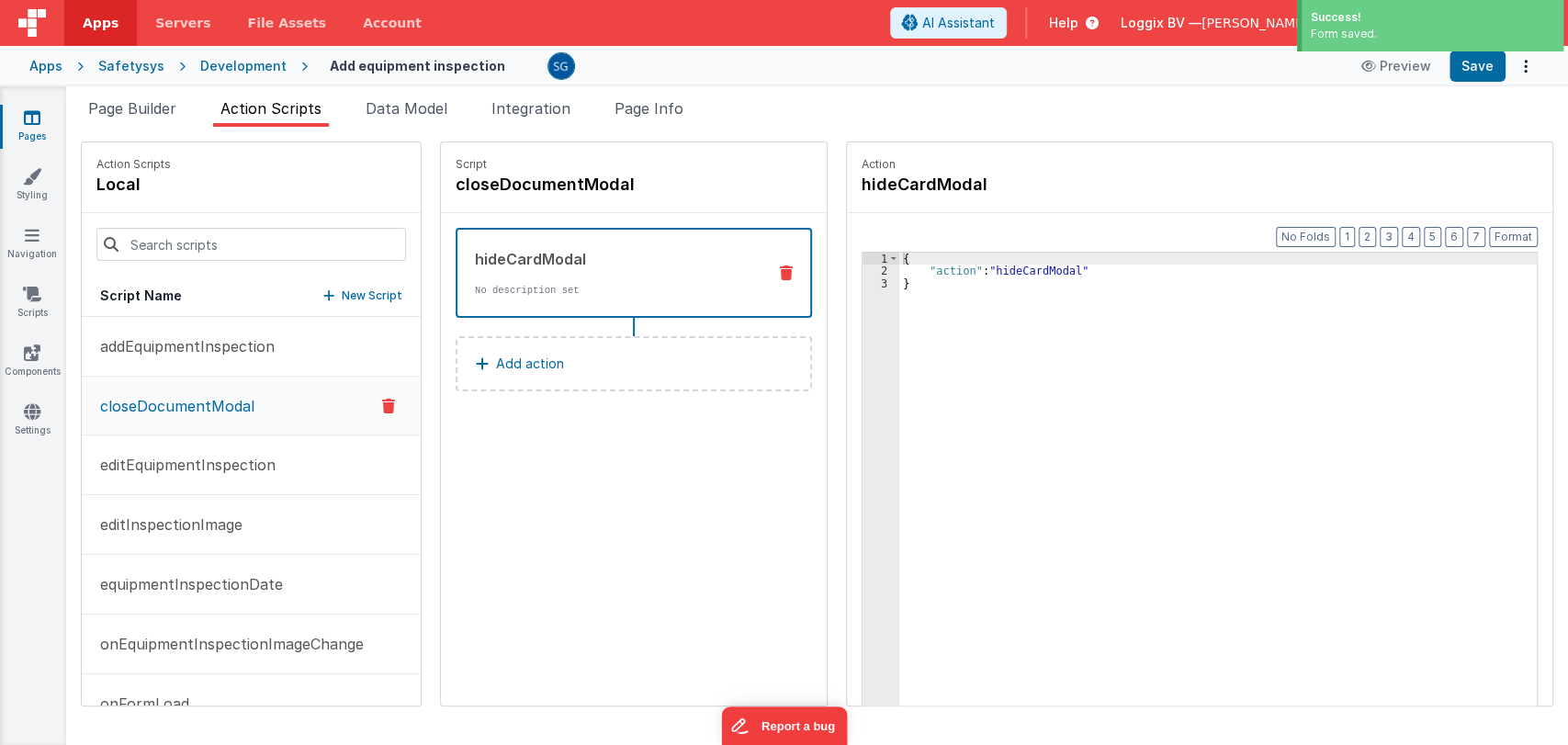
scroll to position [0, 0]
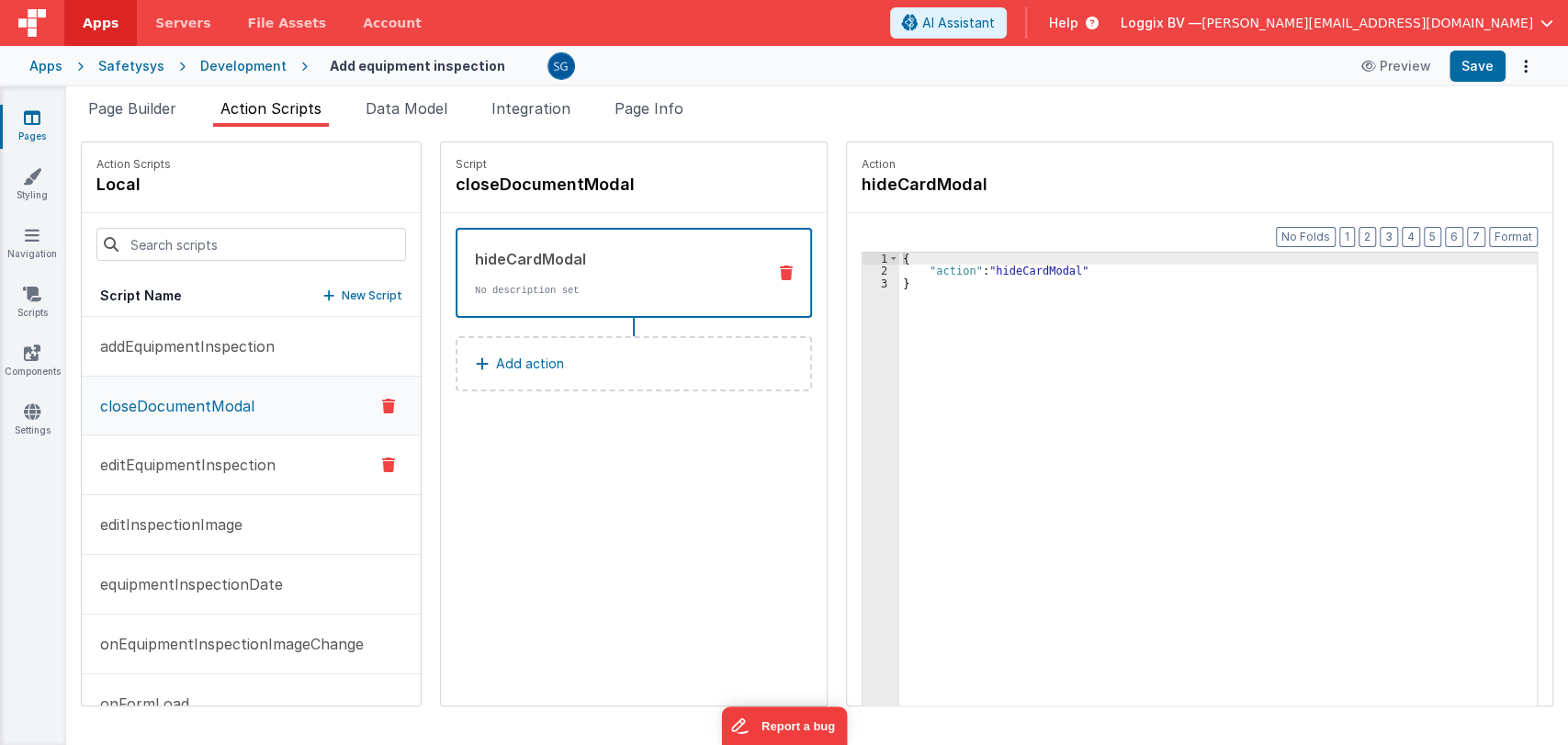
click at [170, 481] on button "editEquipmentInspection" at bounding box center [251, 465] width 339 height 60
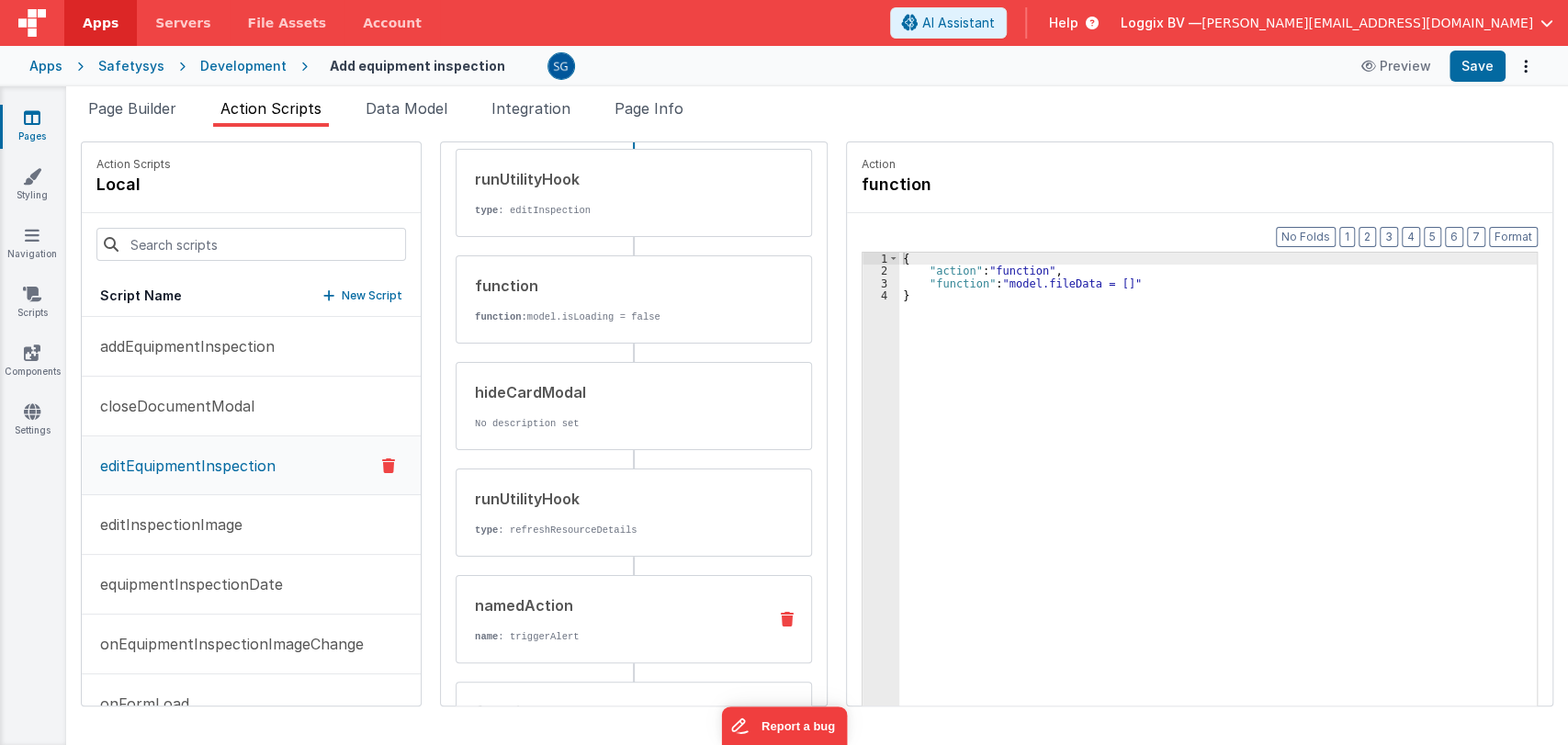
click at [567, 646] on div "namedAction name : triggerAlert" at bounding box center [633, 619] width 356 height 88
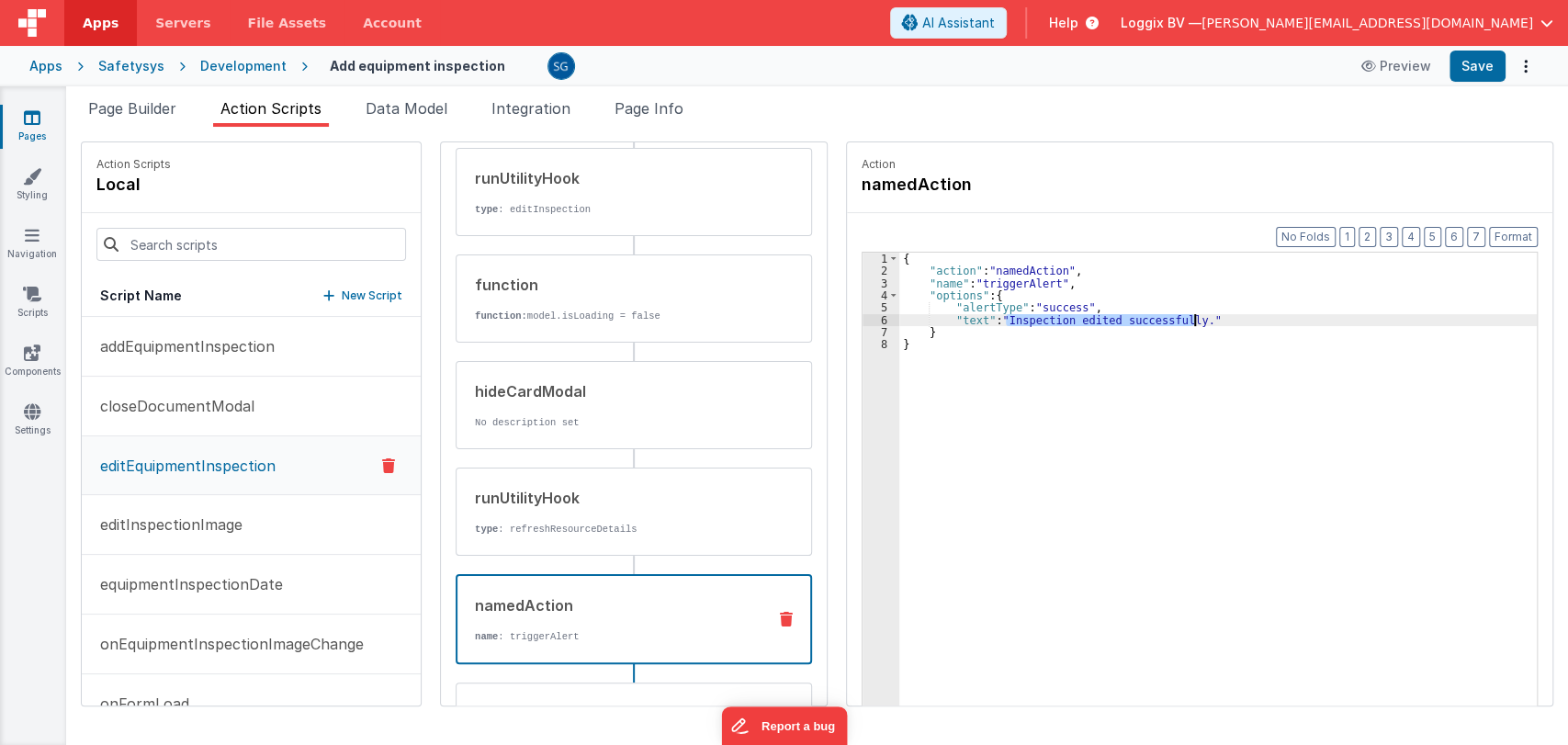
drag, startPoint x: 1002, startPoint y: 318, endPoint x: 1191, endPoint y: 324, distance: 189.1
click at [1191, 324] on div "{ "action" : "namedAction" , "name" : "triggerAlert" , "options" : { "alertType…" at bounding box center [1219, 519] width 641 height 535
click at [975, 315] on div "{ "action" : "namedAction" , "name" : "triggerAlert" , "options" : { "alertType…" at bounding box center [1219, 519] width 641 height 535
click at [1483, 64] on button "Save" at bounding box center [1477, 66] width 56 height 32
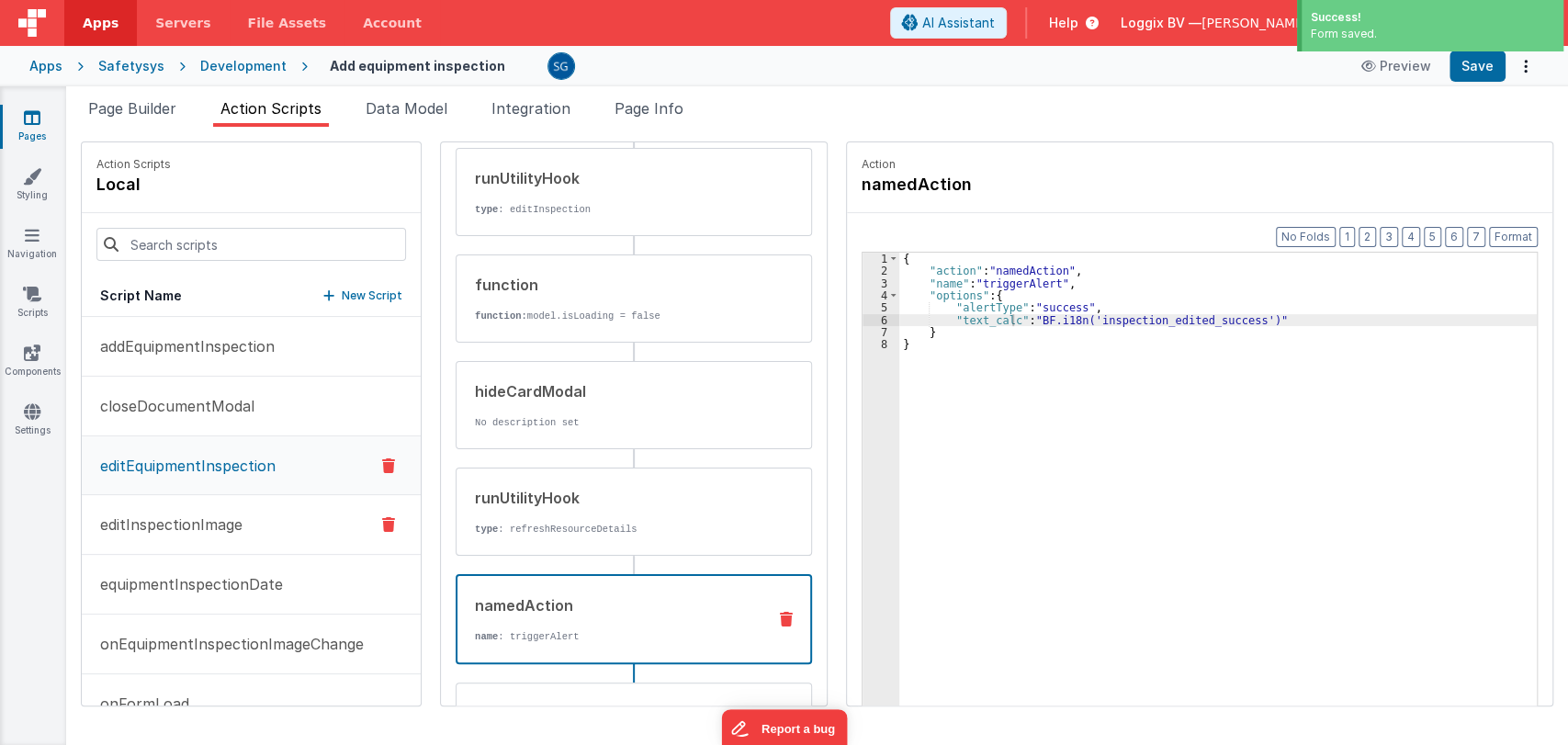
click at [203, 526] on p "editInspectionImage" at bounding box center [166, 524] width 154 height 22
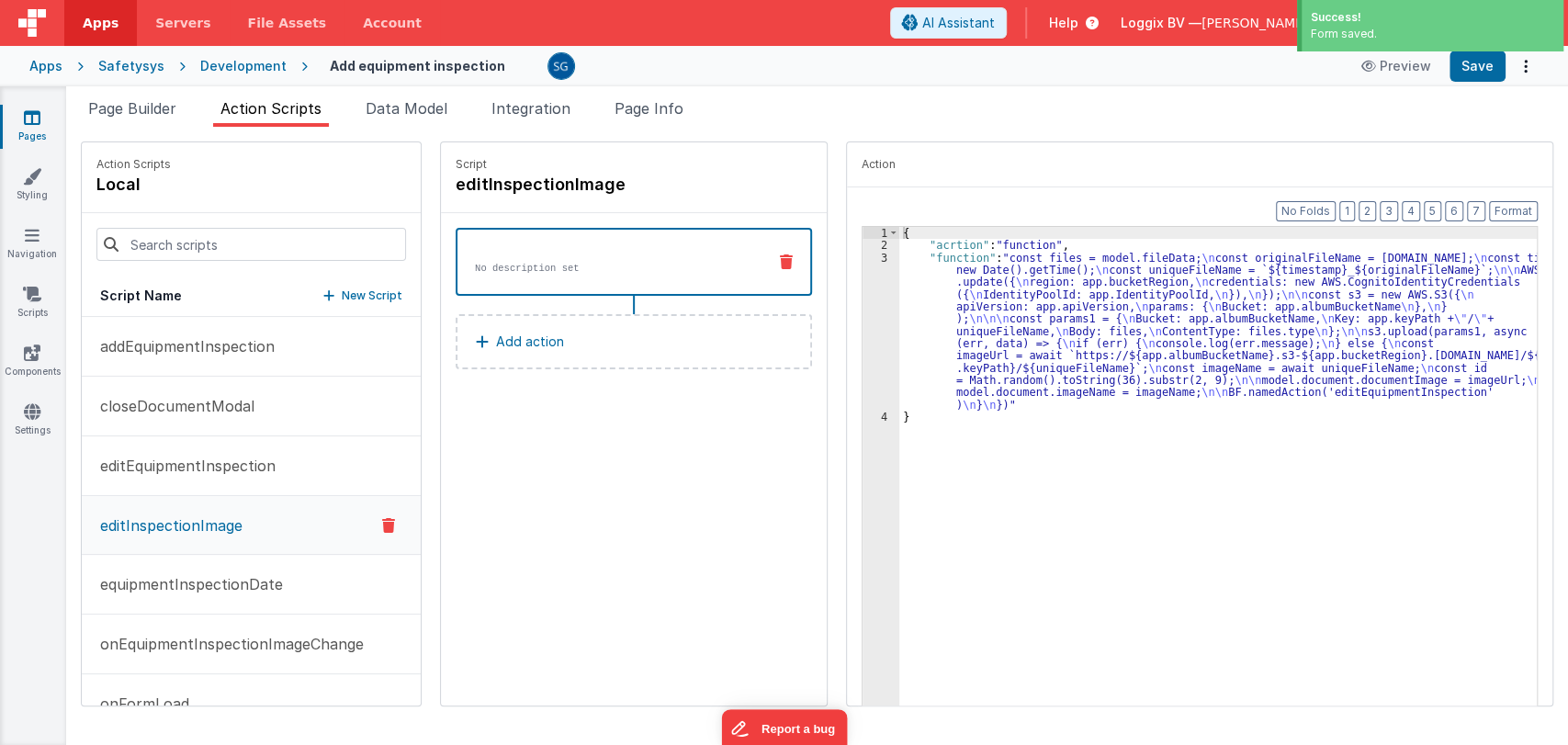
scroll to position [0, 0]
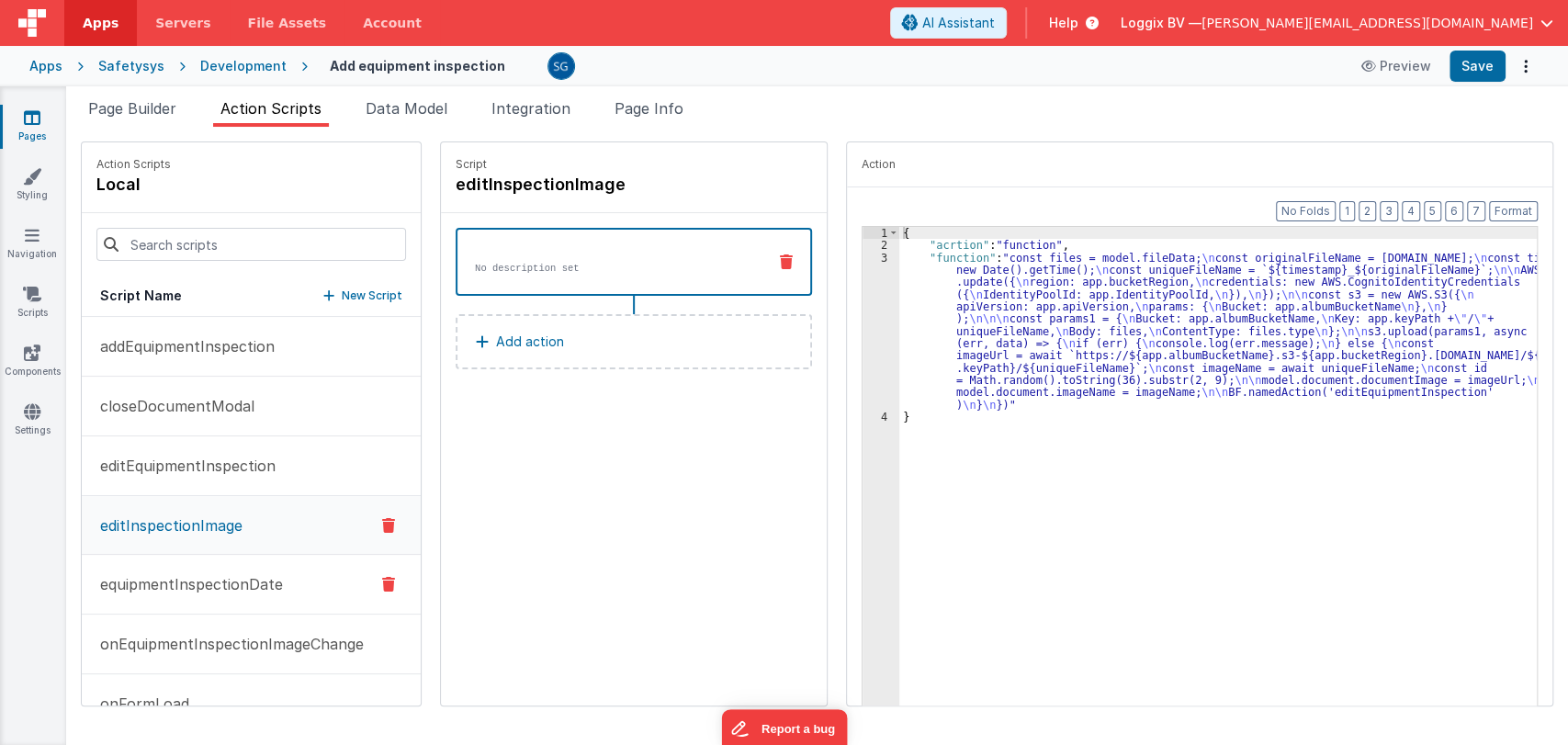
click at [207, 579] on p "equipmentInspectionDate" at bounding box center [186, 584] width 194 height 22
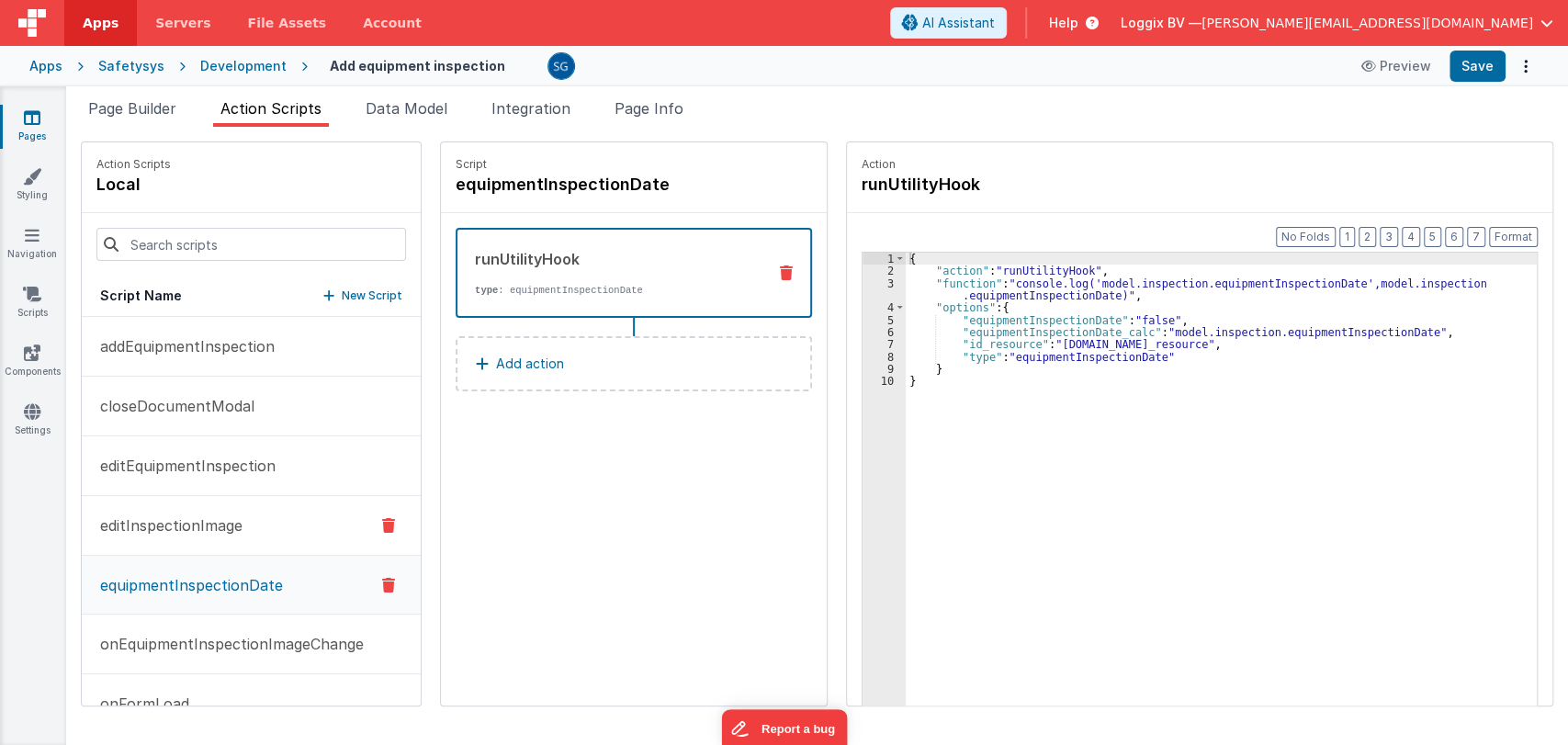
scroll to position [42, 0]
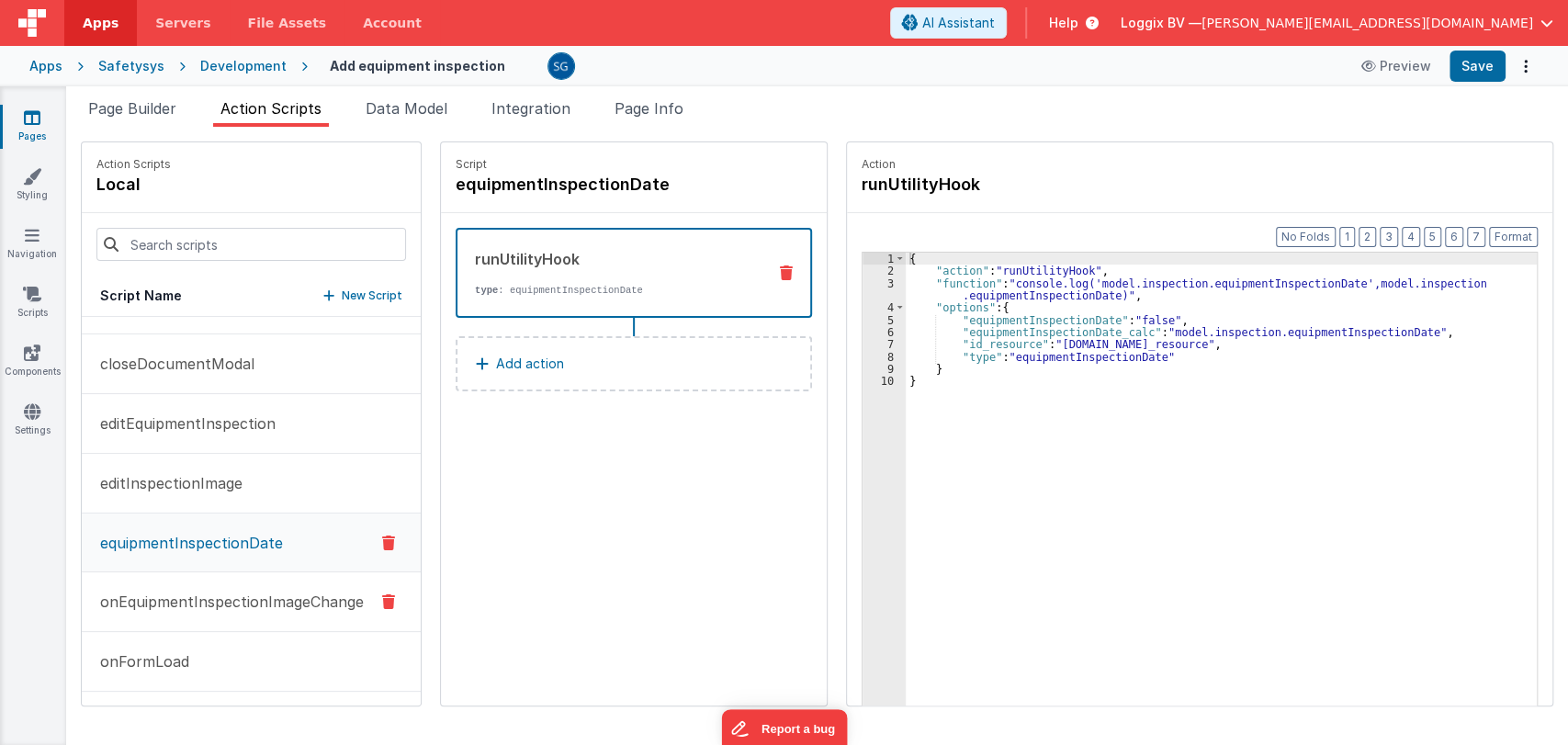
click at [243, 604] on p "onEquipmentInspectionImageChange" at bounding box center [227, 601] width 275 height 22
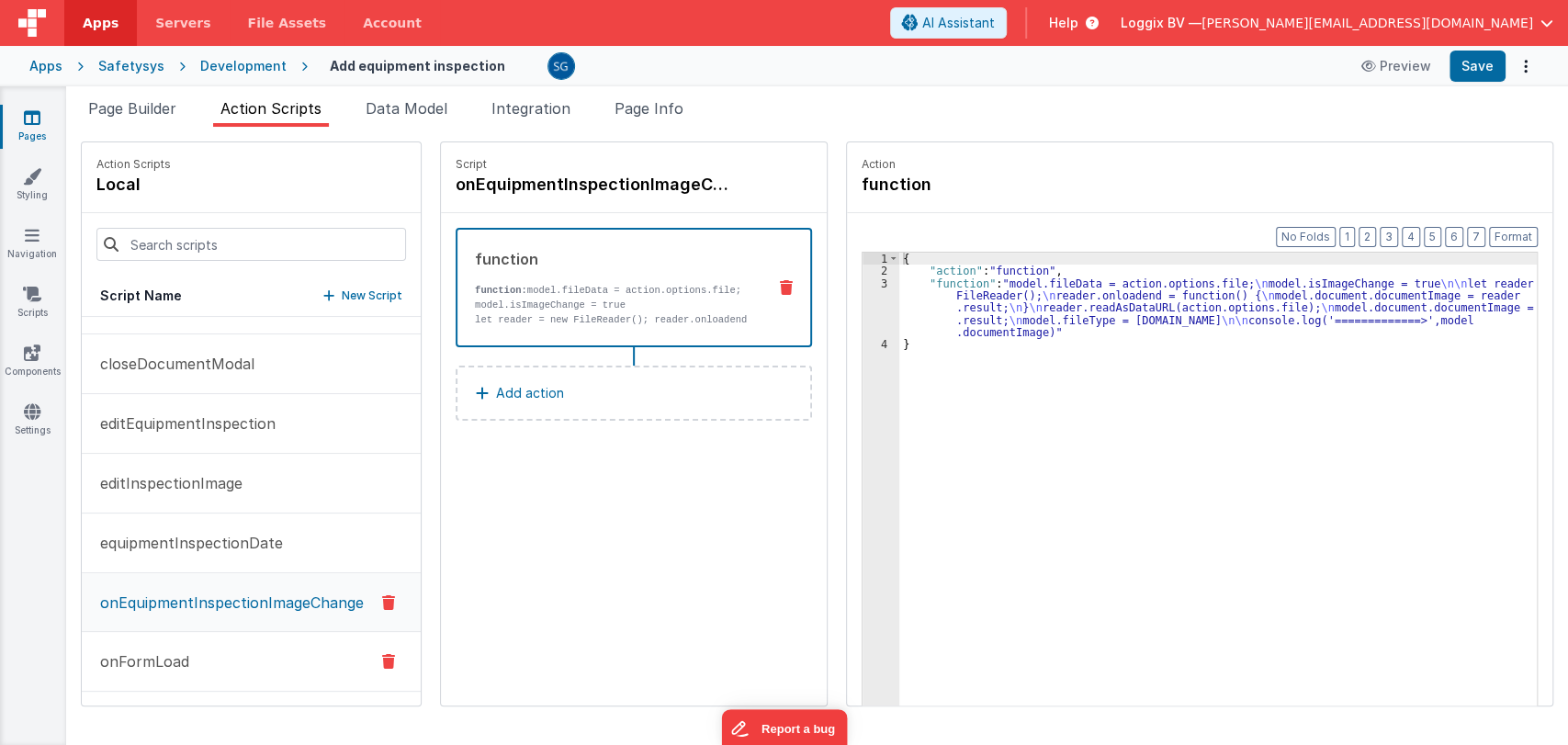
click at [162, 637] on button "onFormLoad" at bounding box center [251, 661] width 339 height 60
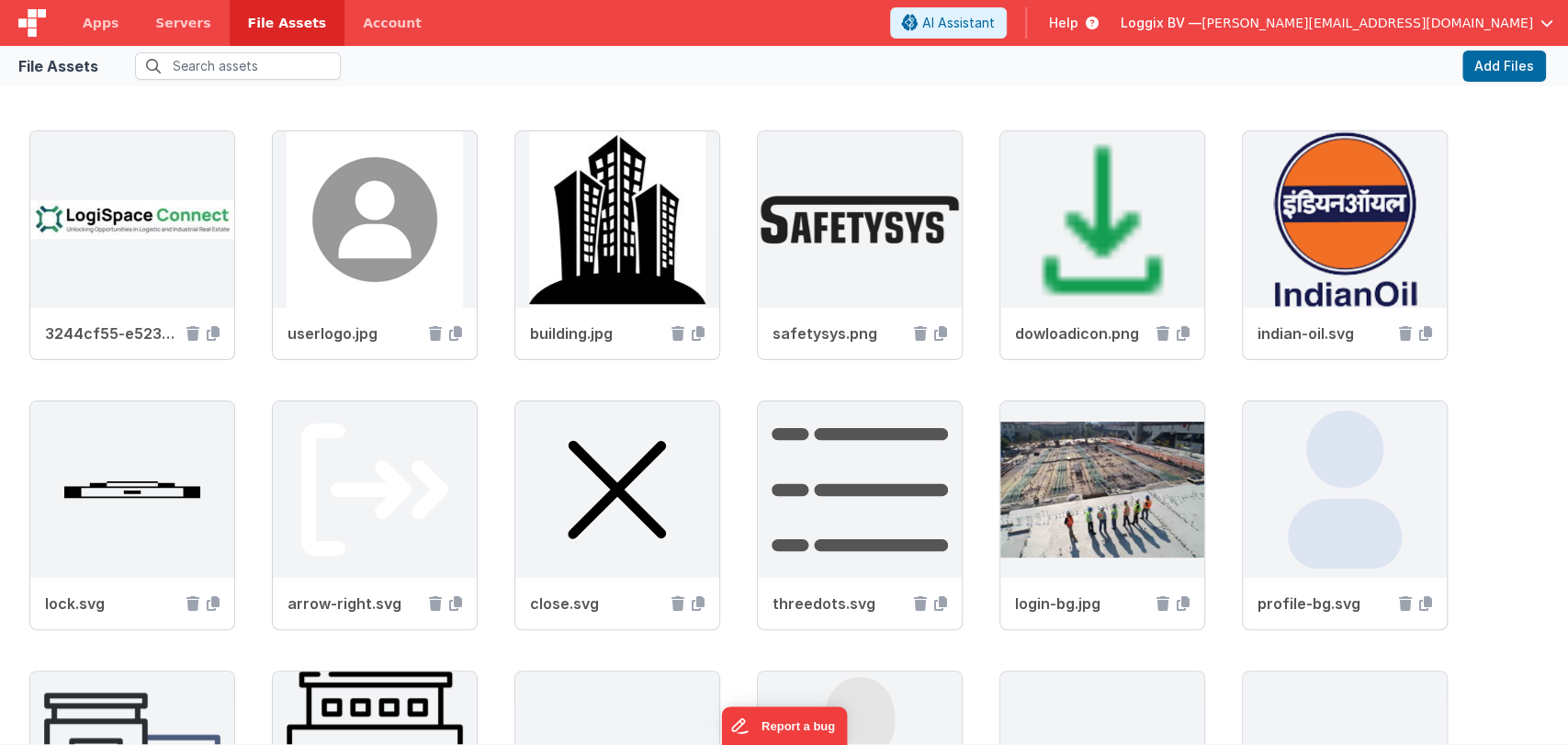
scroll to position [4291, 0]
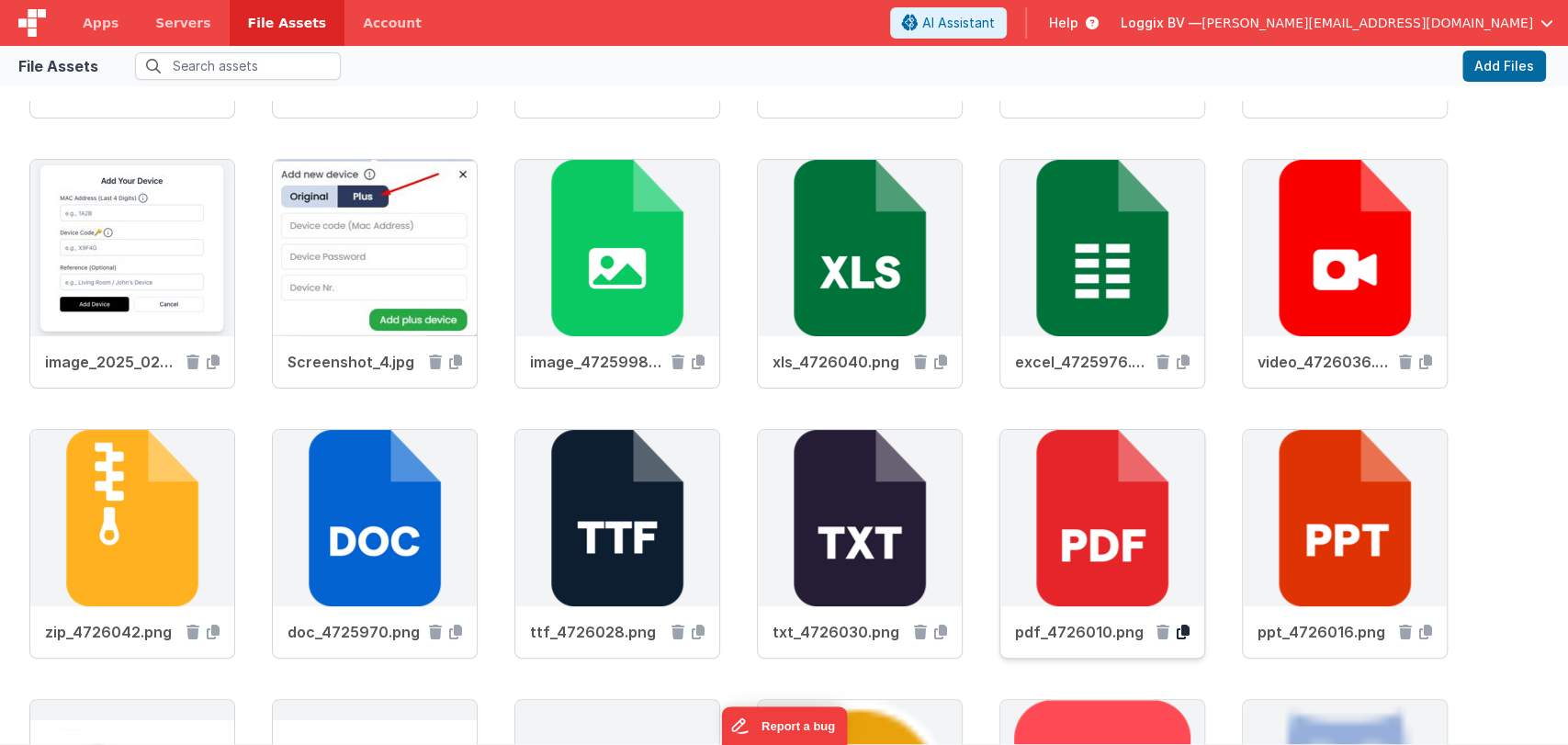
click at [1181, 625] on icon at bounding box center [1182, 631] width 12 height 14
click at [1179, 628] on icon at bounding box center [1182, 631] width 12 height 14
click at [1185, 631] on icon at bounding box center [1182, 631] width 12 height 14
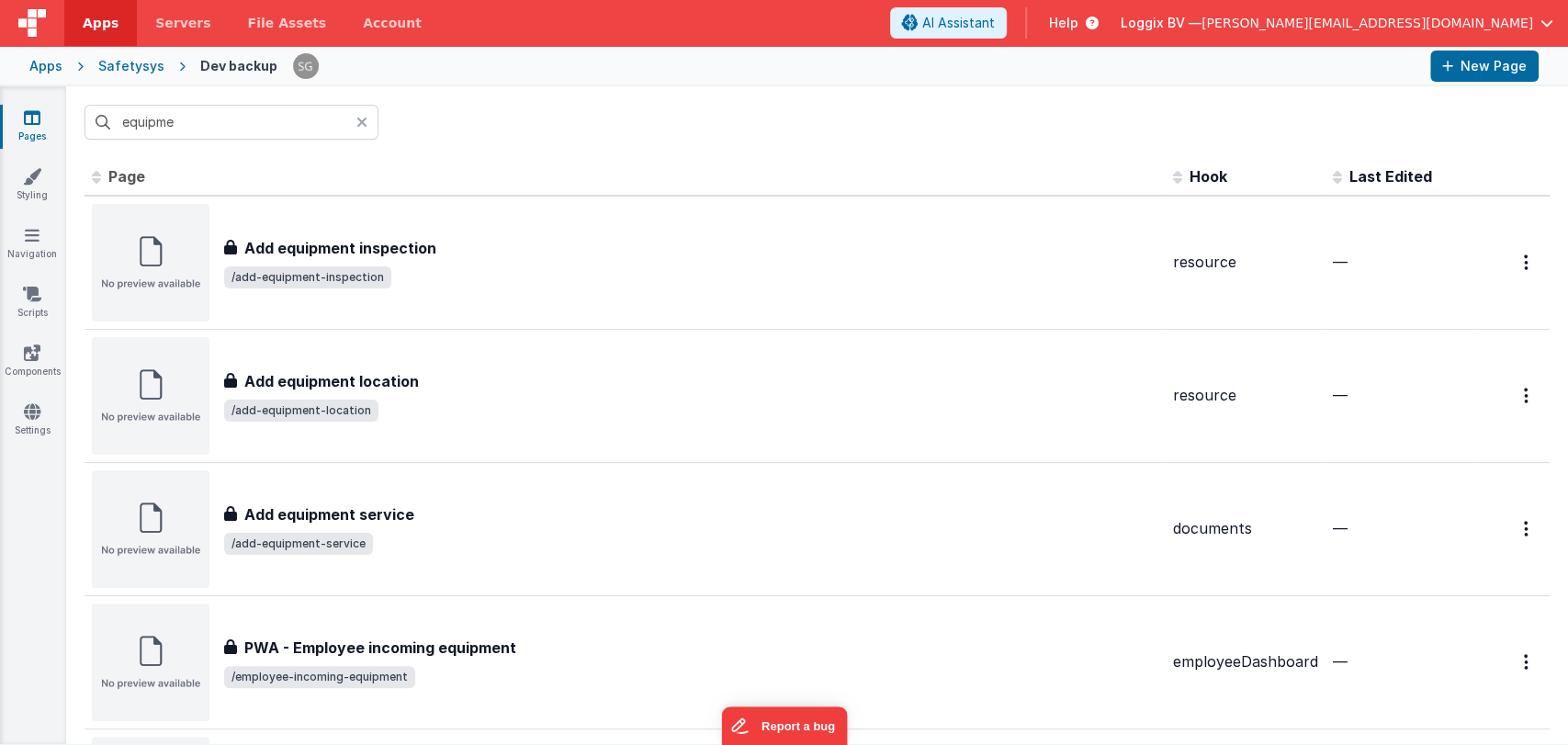
click at [36, 116] on icon at bounding box center [32, 117] width 16 height 18
click at [321, 123] on input "equipme" at bounding box center [231, 122] width 294 height 35
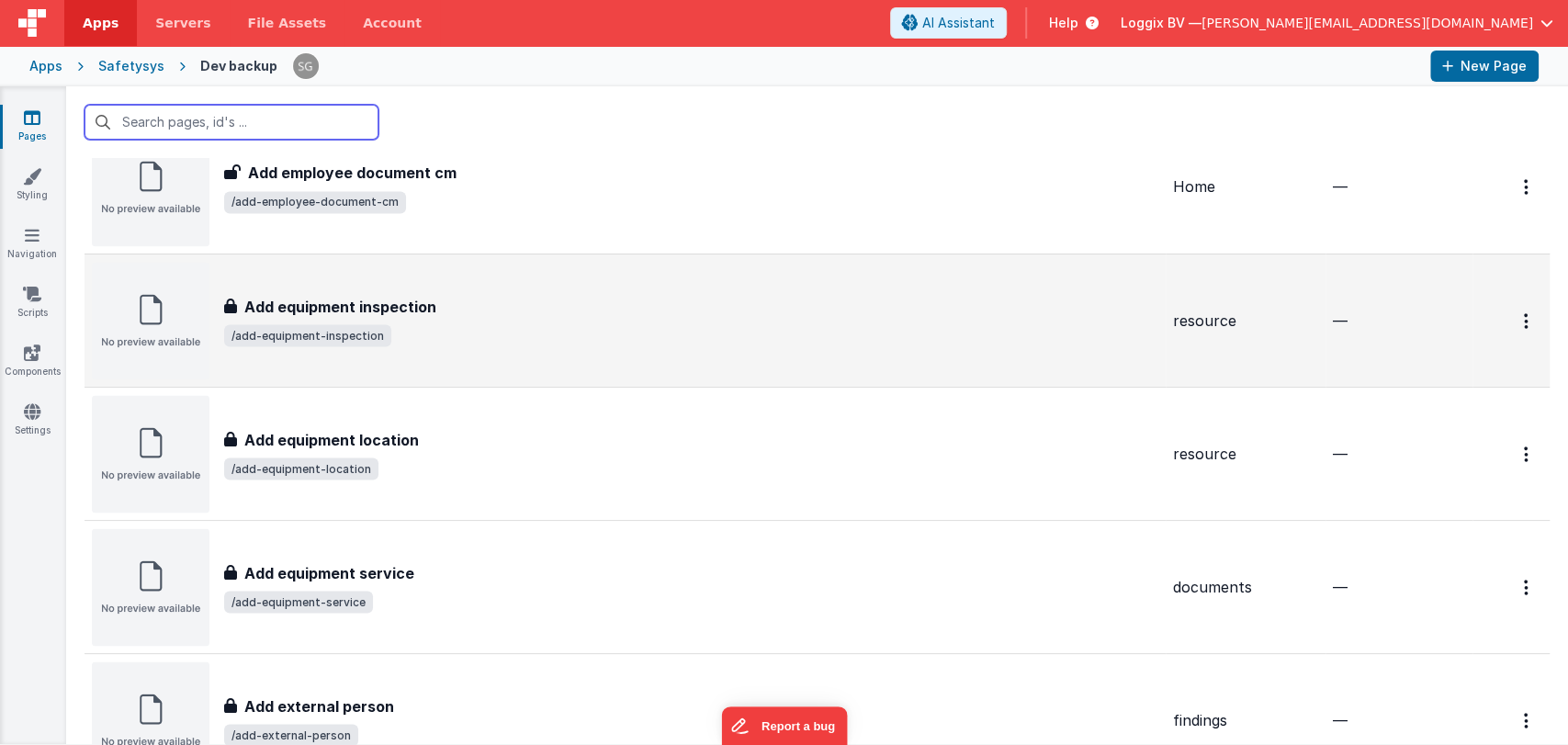
scroll to position [2200, 0]
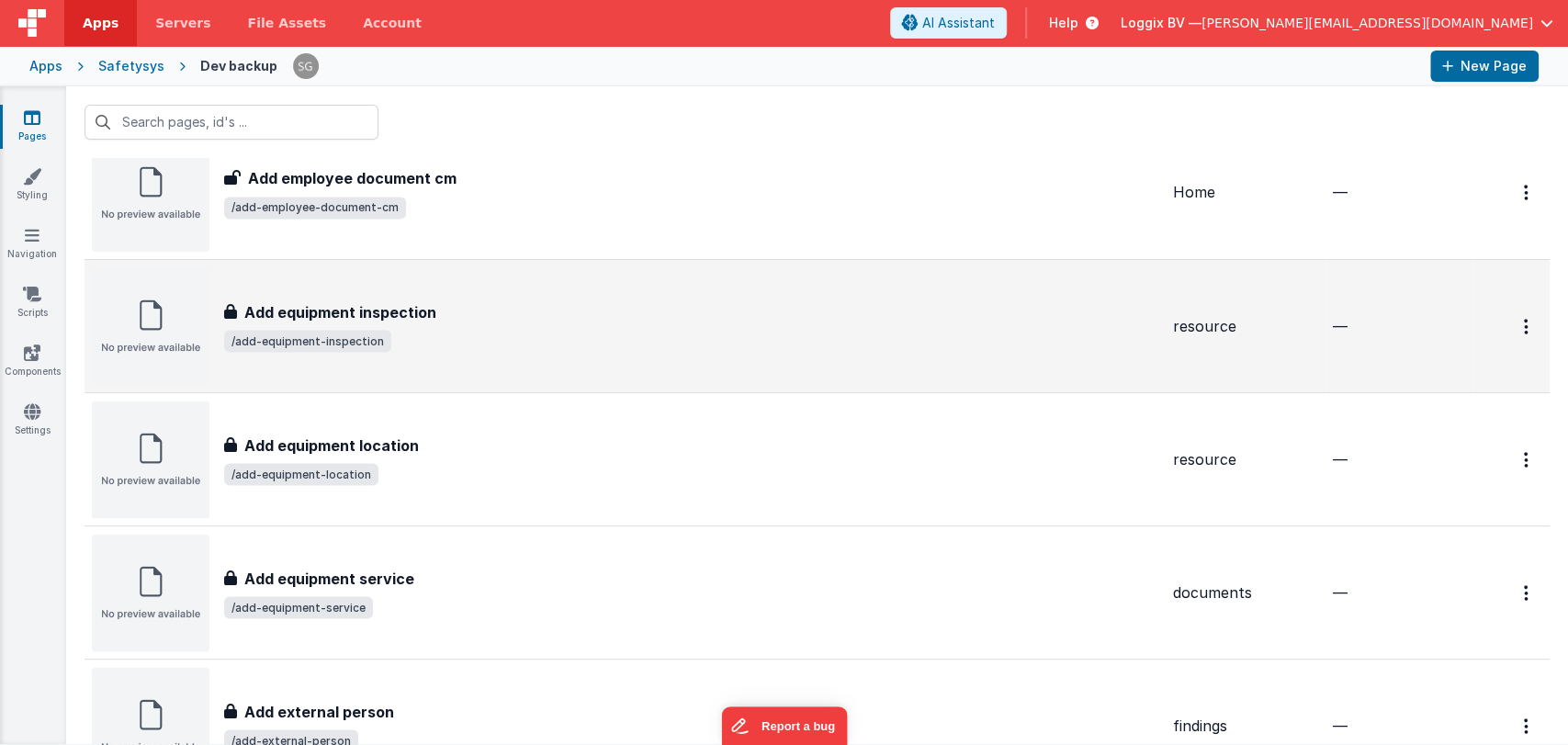
click at [373, 306] on h3 "Add equipment inspection" at bounding box center [340, 311] width 192 height 22
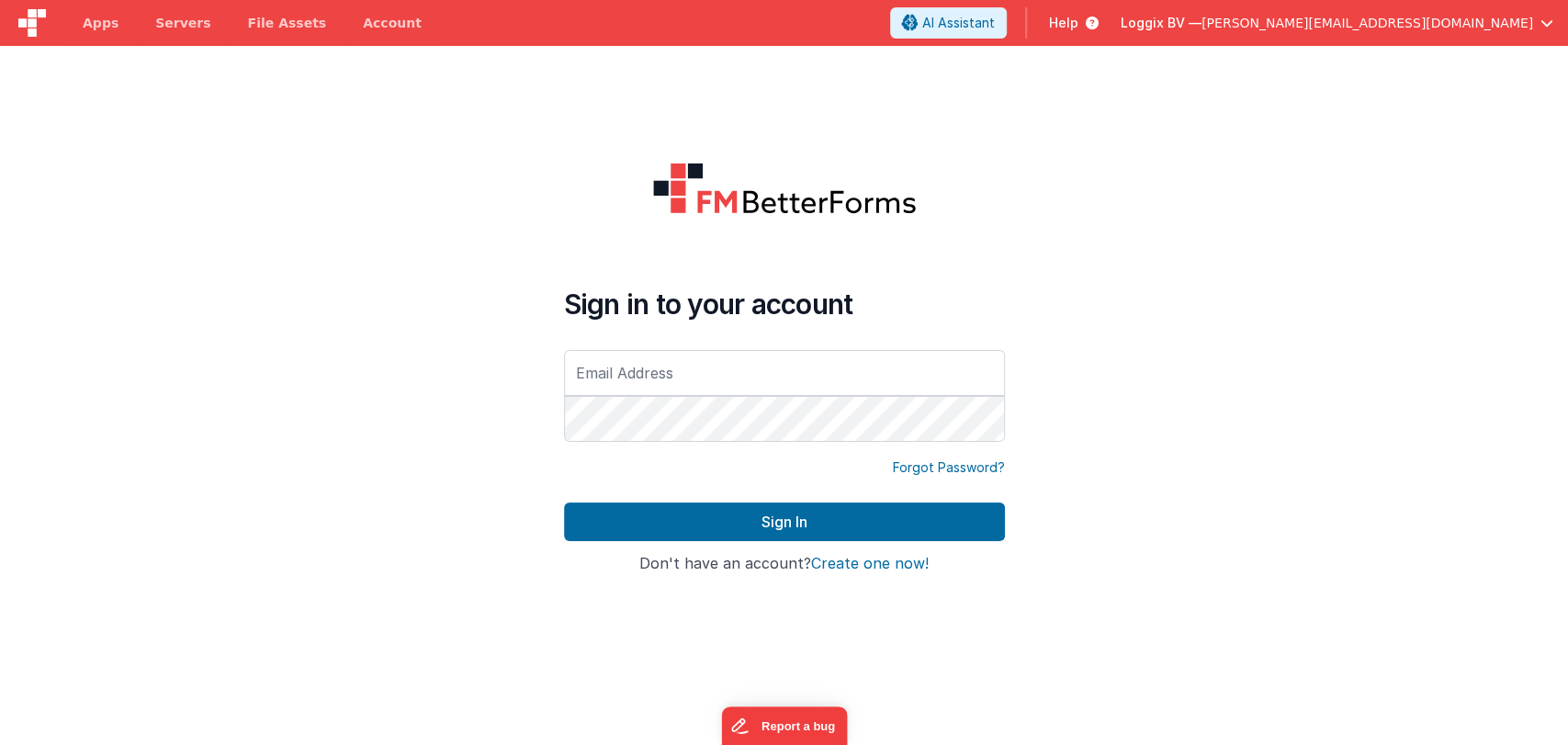
type input "[PERSON_NAME][EMAIL_ADDRESS][DOMAIN_NAME]"
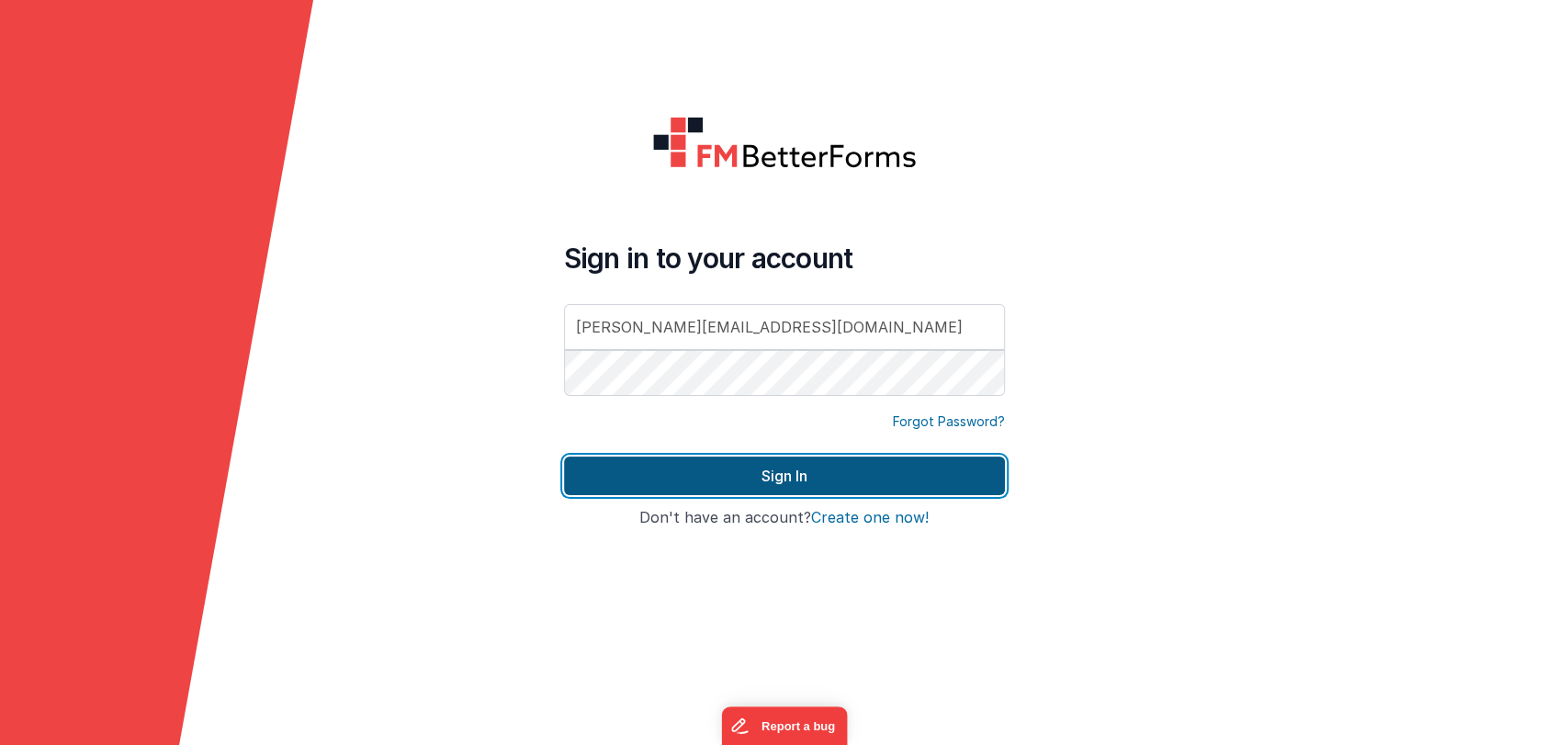
click at [915, 484] on button "Sign In" at bounding box center [784, 475] width 441 height 38
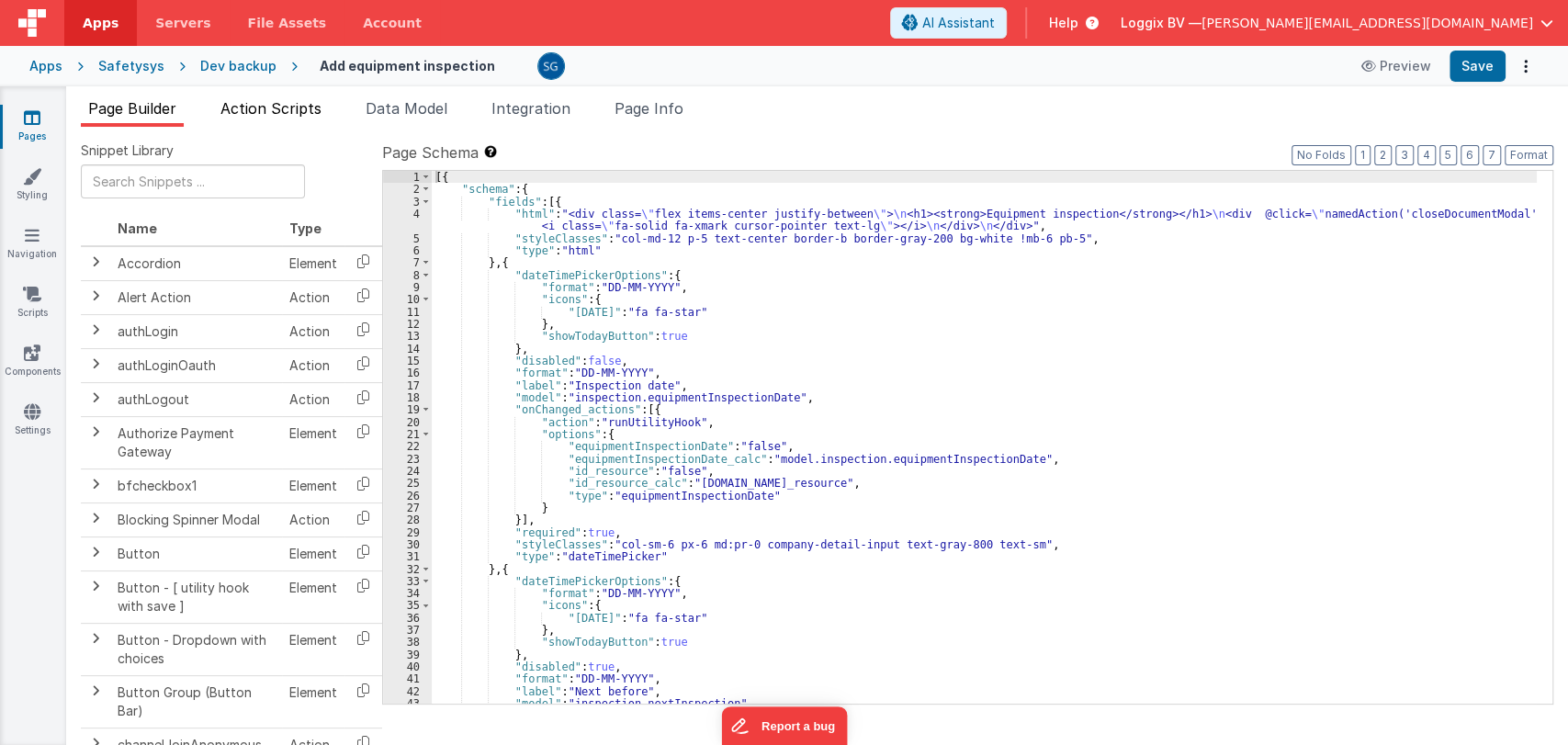
click at [260, 106] on span "Action Scripts" at bounding box center [271, 108] width 101 height 18
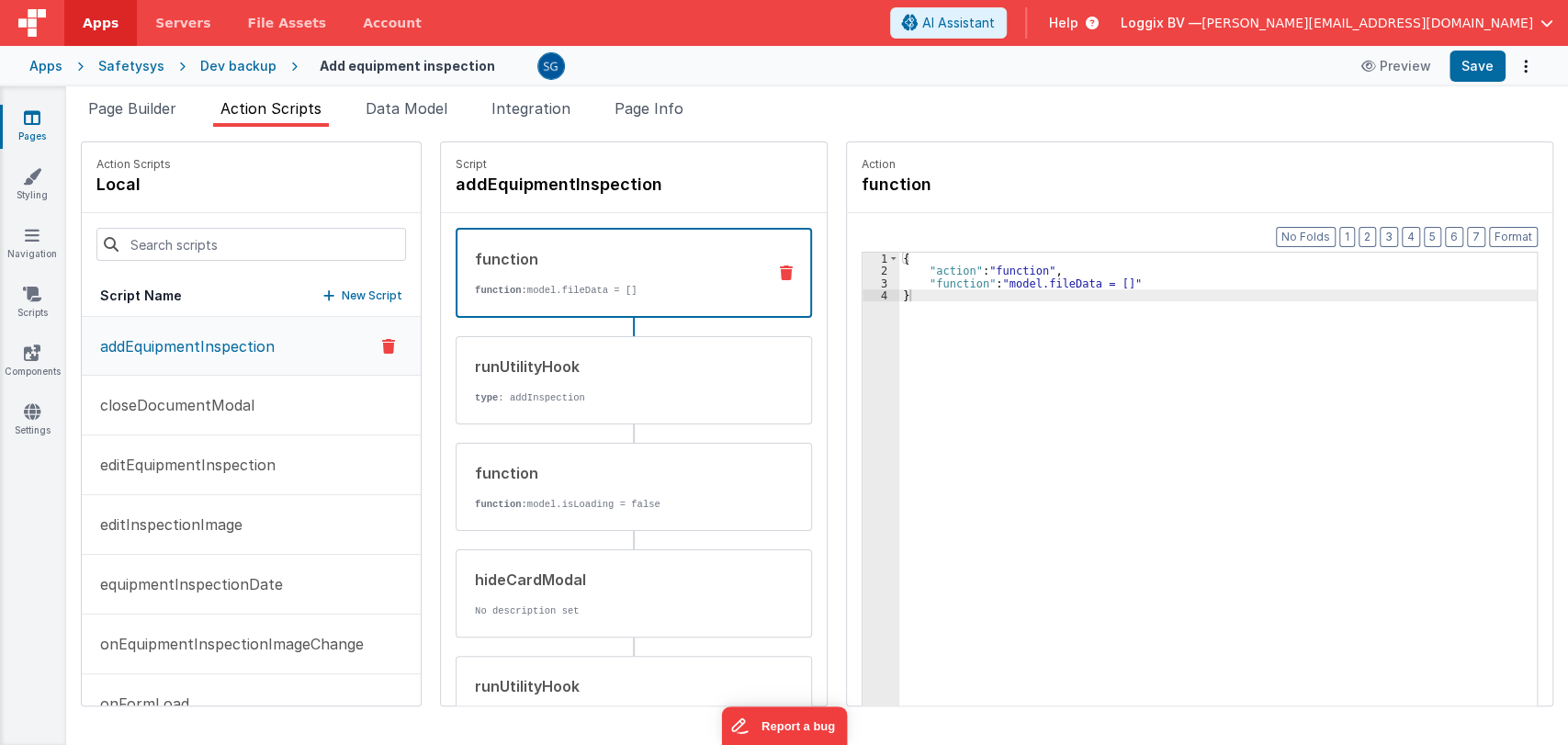
click at [205, 340] on p "addEquipmentInspection" at bounding box center [181, 346] width 185 height 22
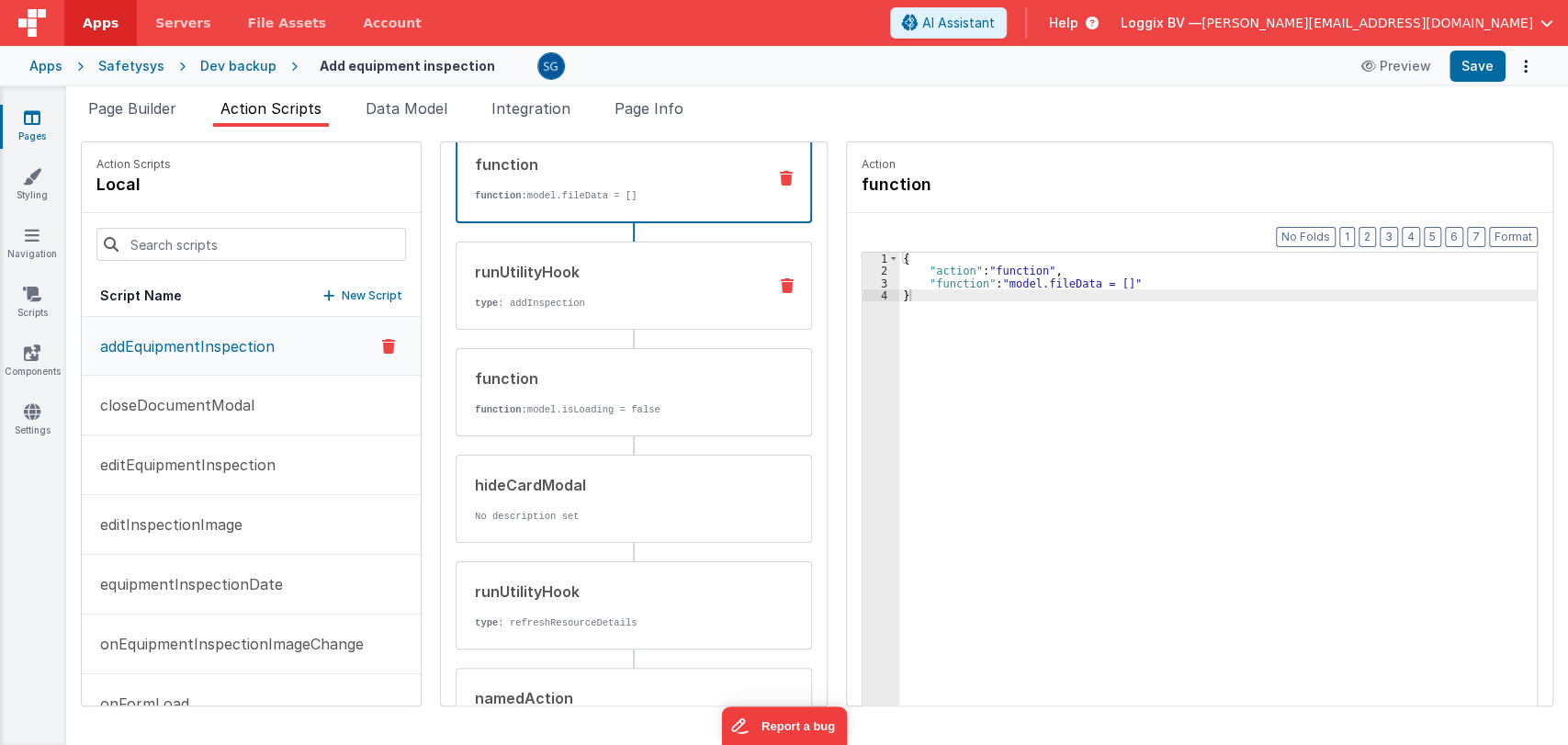
scroll to position [97, 0]
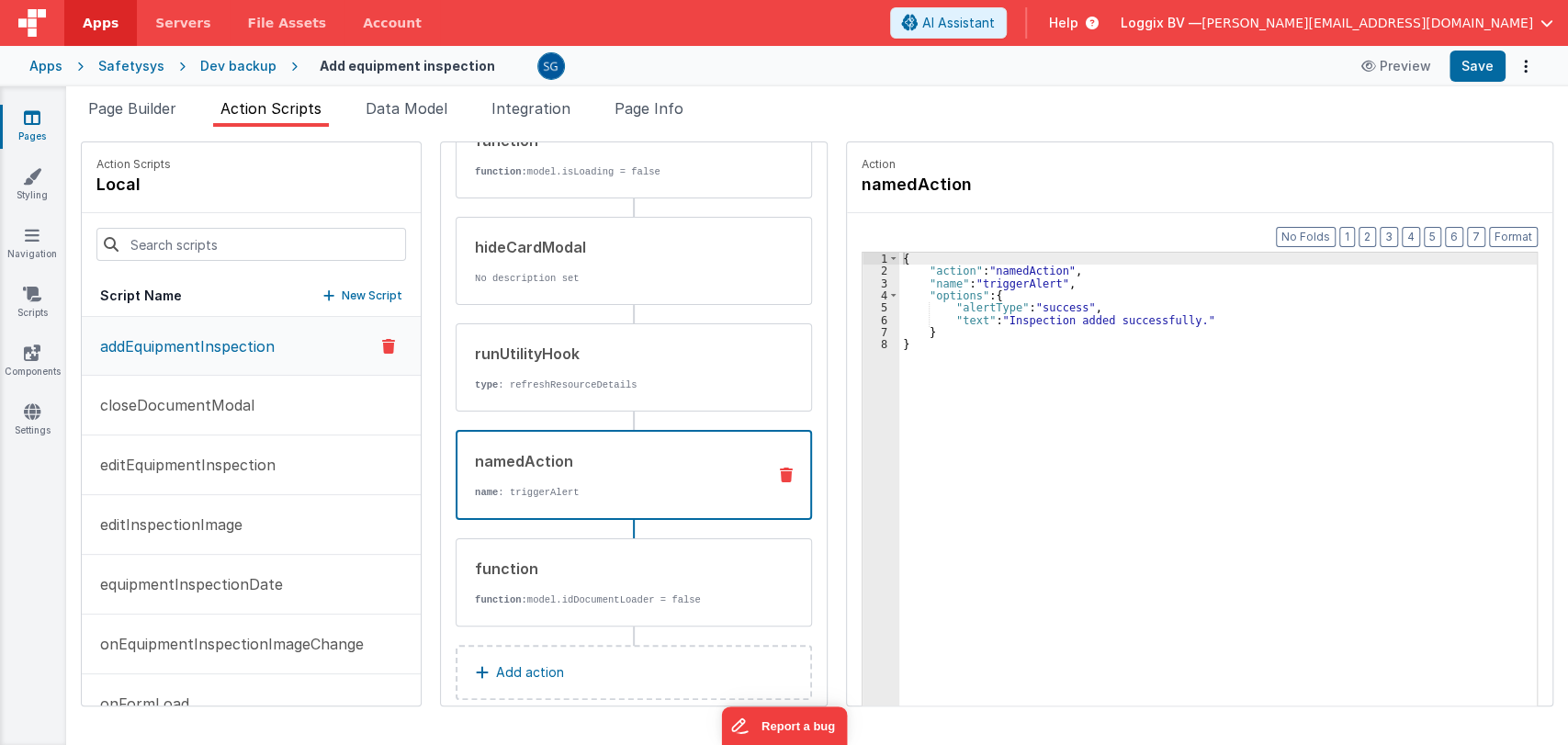
click at [544, 487] on p "name : triggerAlert" at bounding box center [614, 492] width 277 height 14
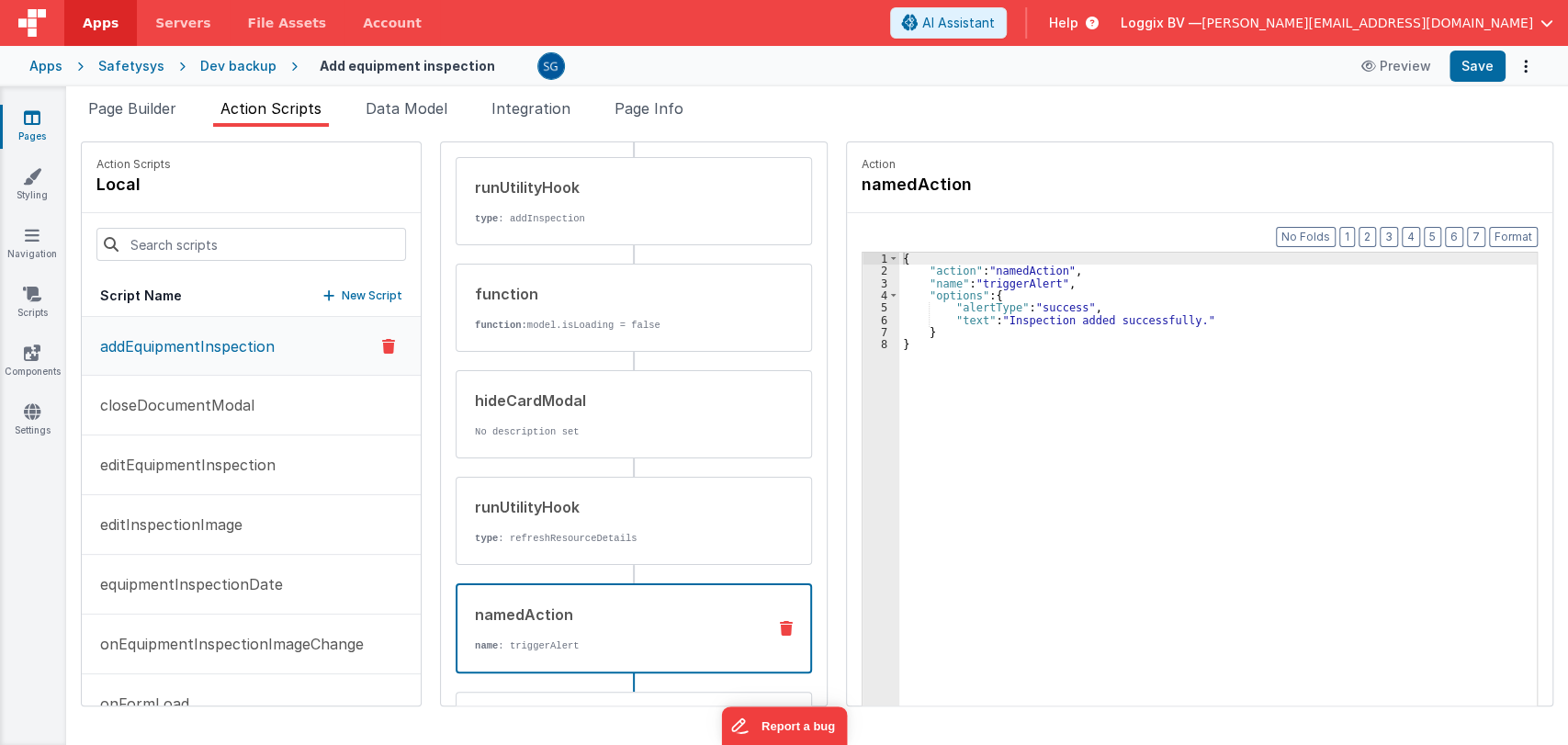
scroll to position [172, 0]
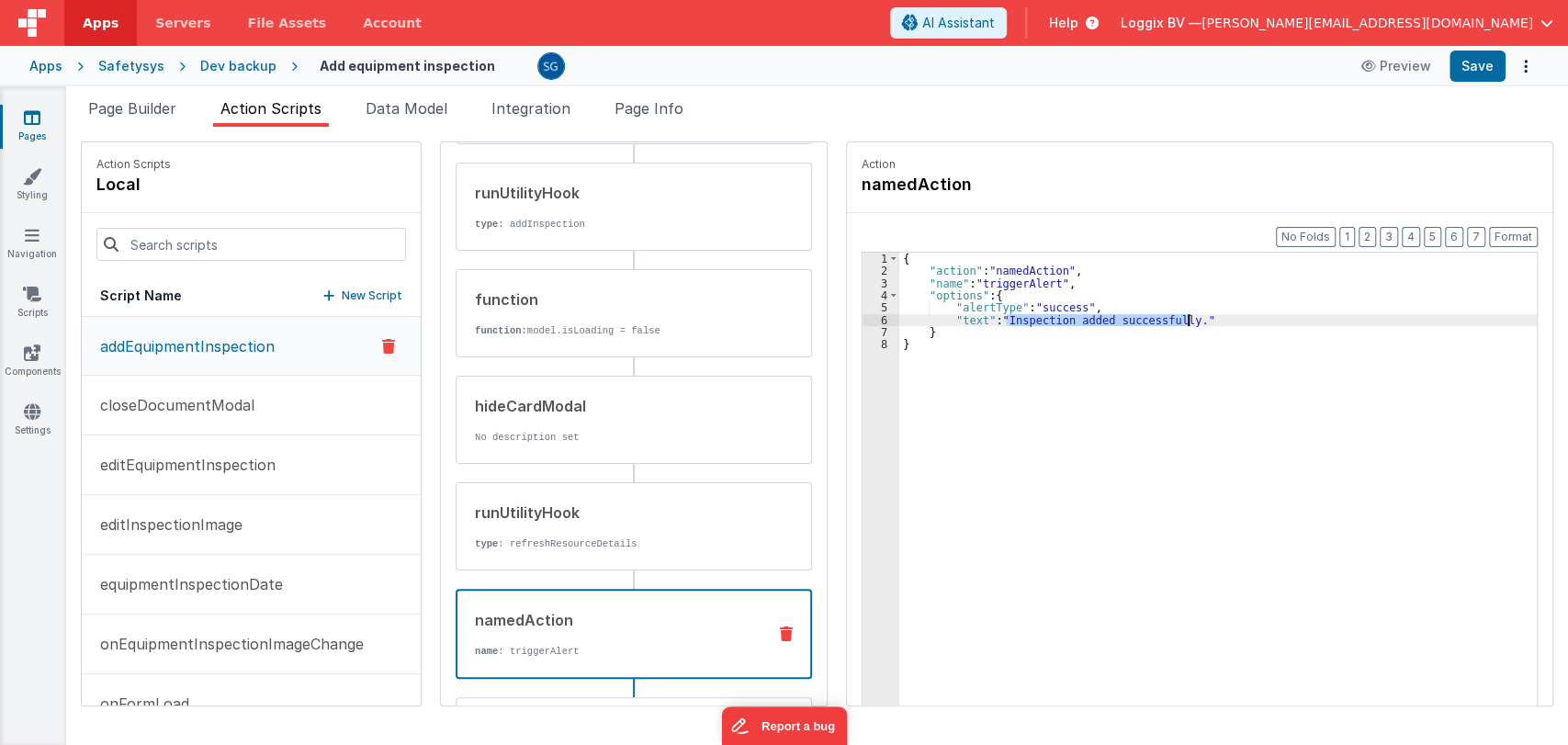
drag, startPoint x: 1003, startPoint y: 318, endPoint x: 1183, endPoint y: 320, distance: 180.0
click at [1183, 320] on div "{ "action" : "namedAction" , "name" : "triggerAlert" , "options" : { "alertType…" at bounding box center [1219, 519] width 641 height 535
